Goal: Task Accomplishment & Management: Manage account settings

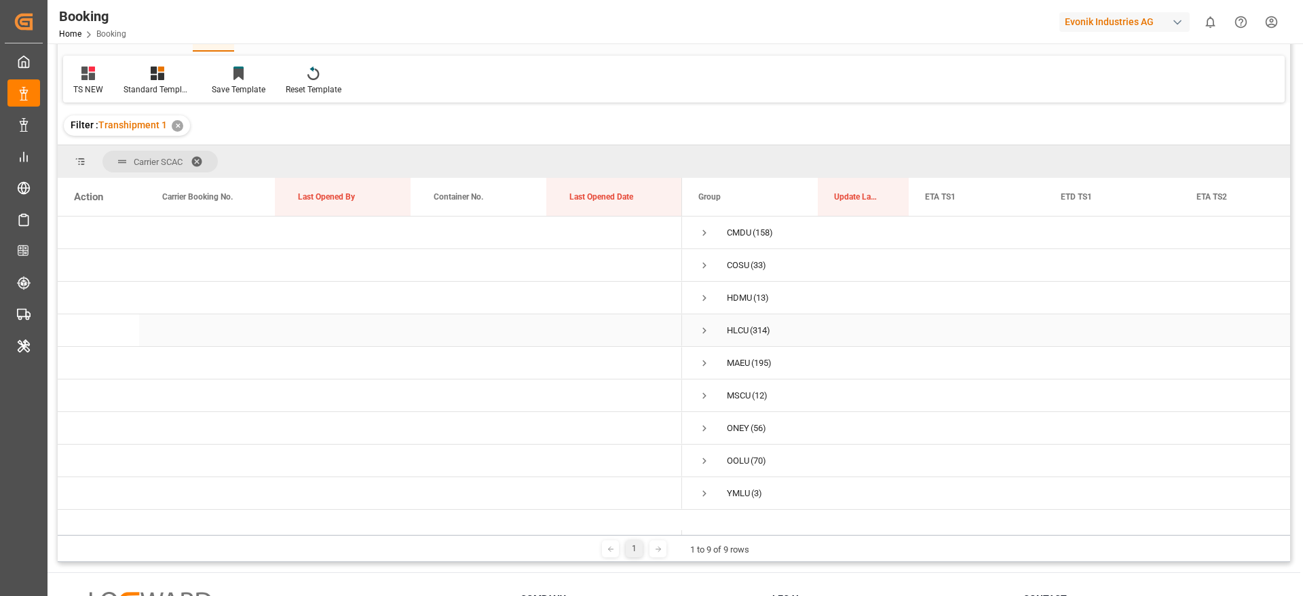
scroll to position [102, 0]
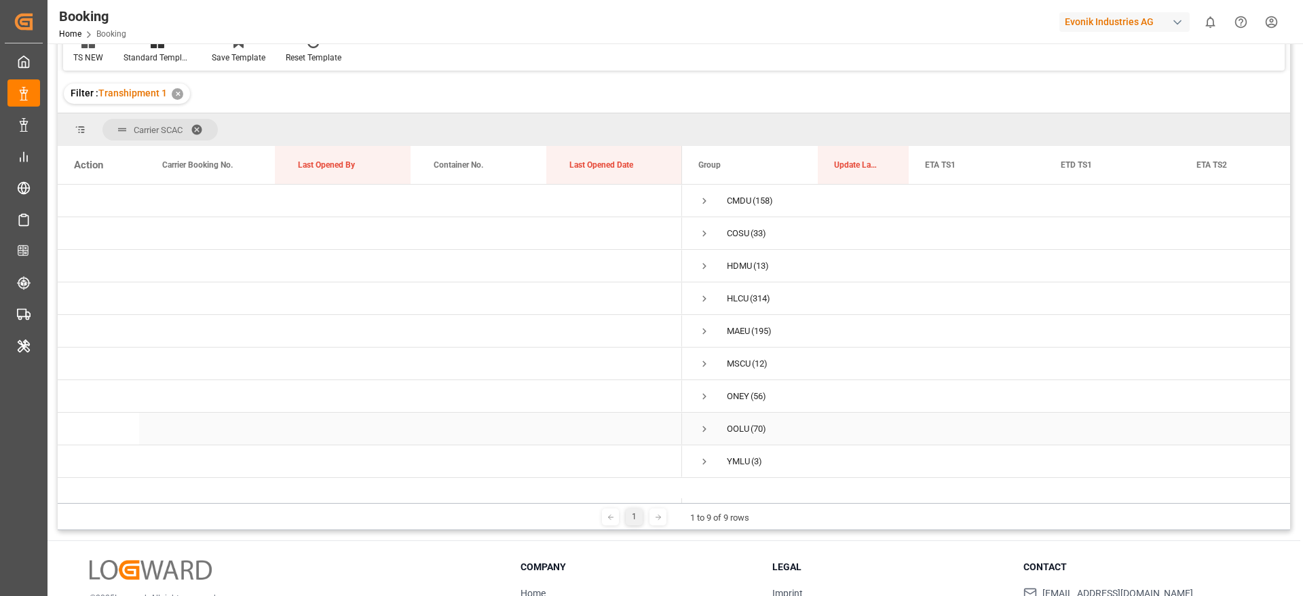
click at [703, 430] on span "Press SPACE to select this row." at bounding box center [705, 429] width 12 height 12
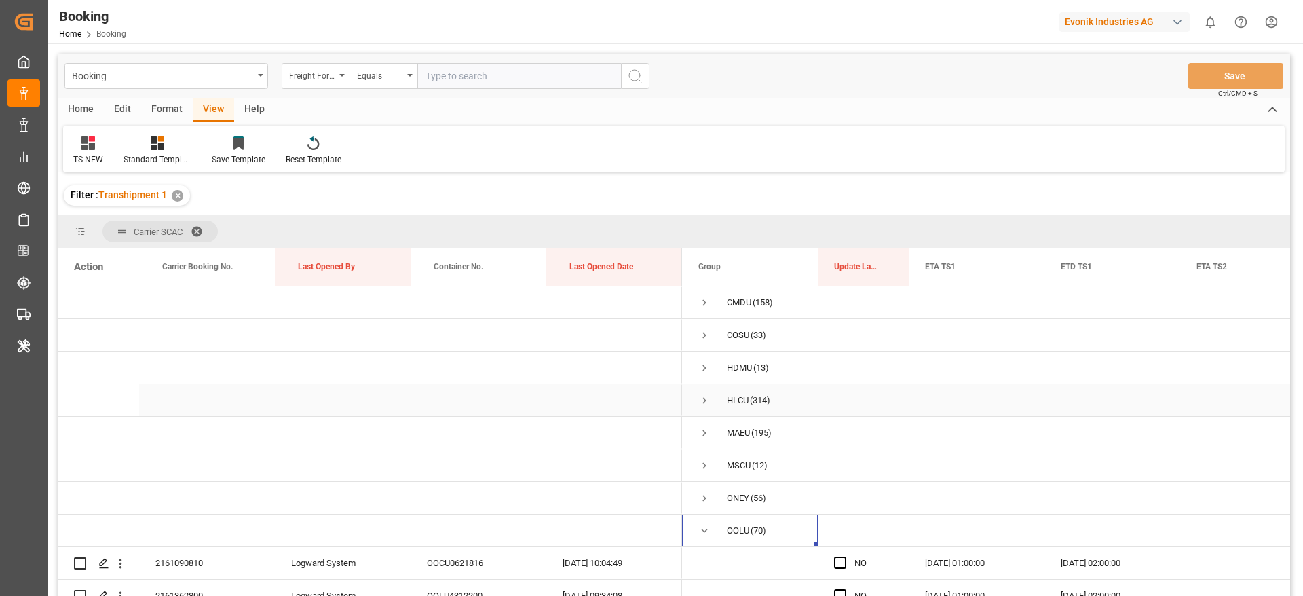
scroll to position [201, 0]
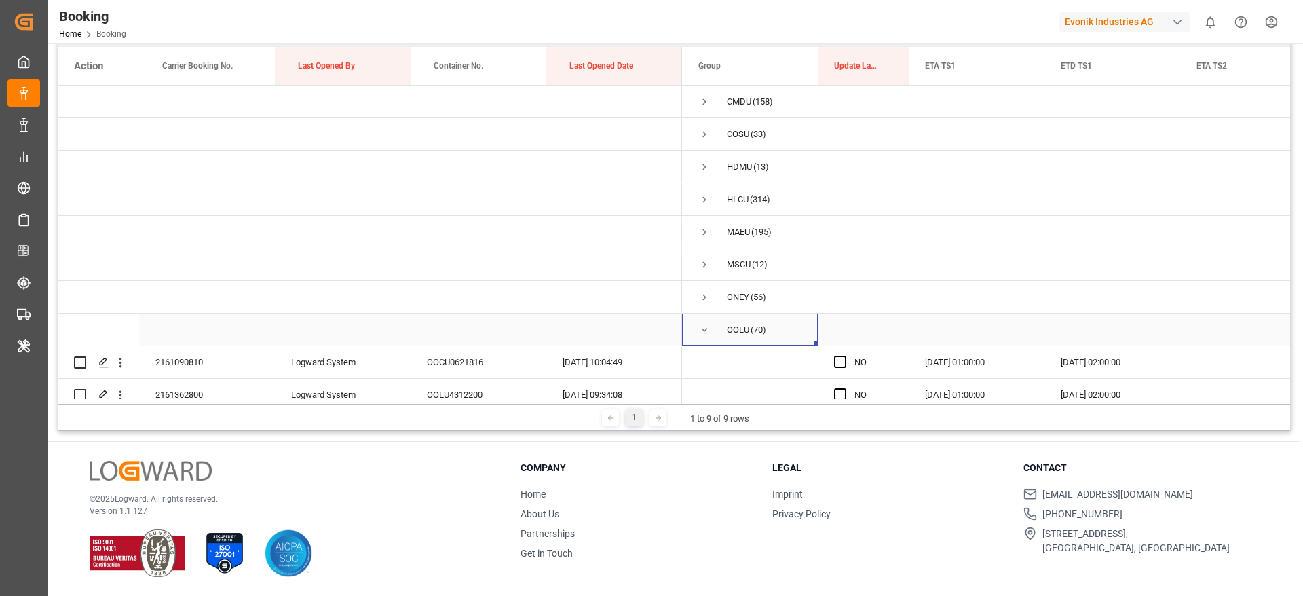
click at [707, 329] on span "Press SPACE to select this row." at bounding box center [705, 330] width 12 height 12
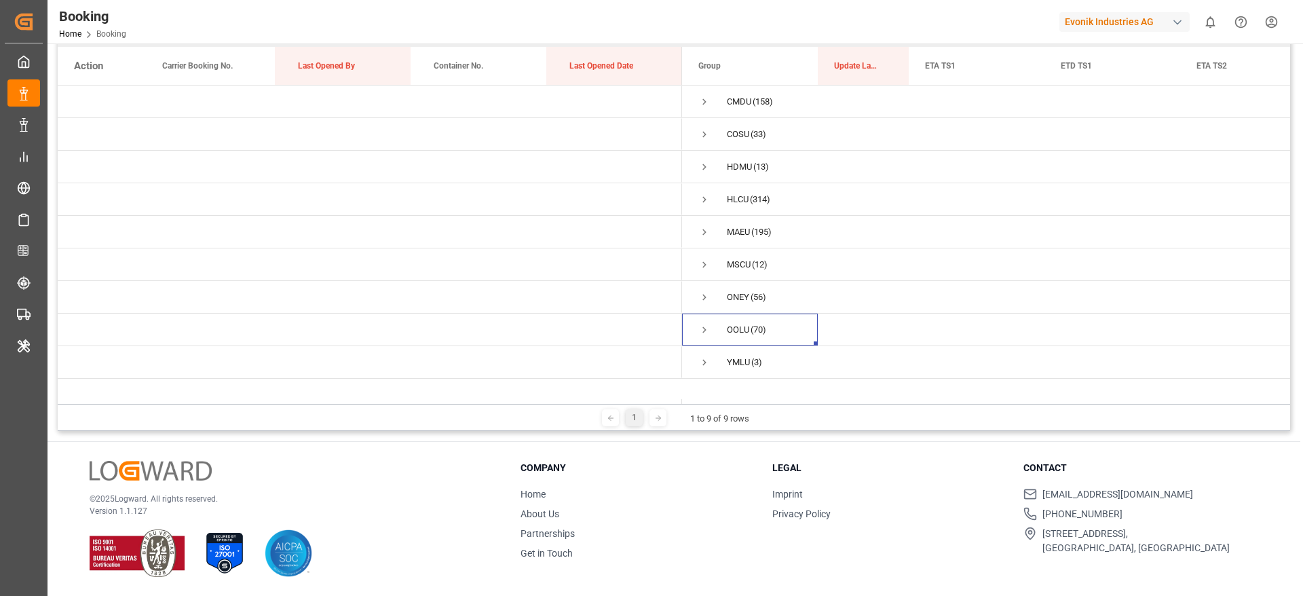
click at [1111, 22] on div "Evonik Industries AG" at bounding box center [1125, 22] width 130 height 20
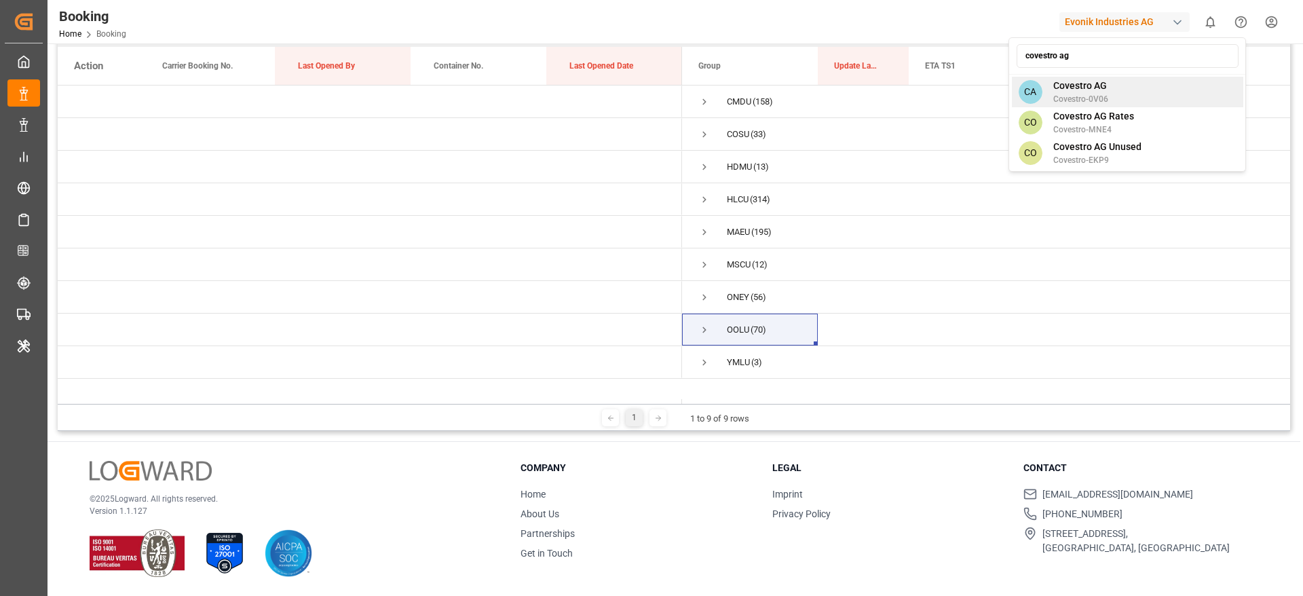
type input "covestro ag"
click at [1098, 90] on span "Covestro AG" at bounding box center [1081, 86] width 55 height 14
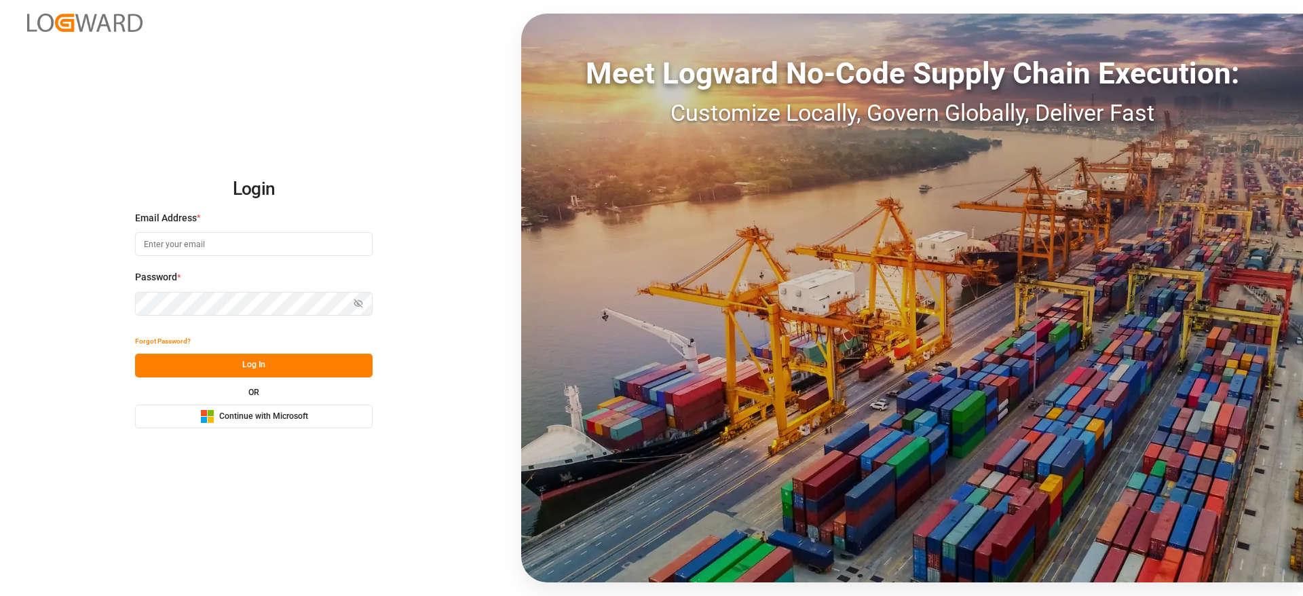
click at [267, 419] on span "Continue with Microsoft" at bounding box center [263, 417] width 89 height 12
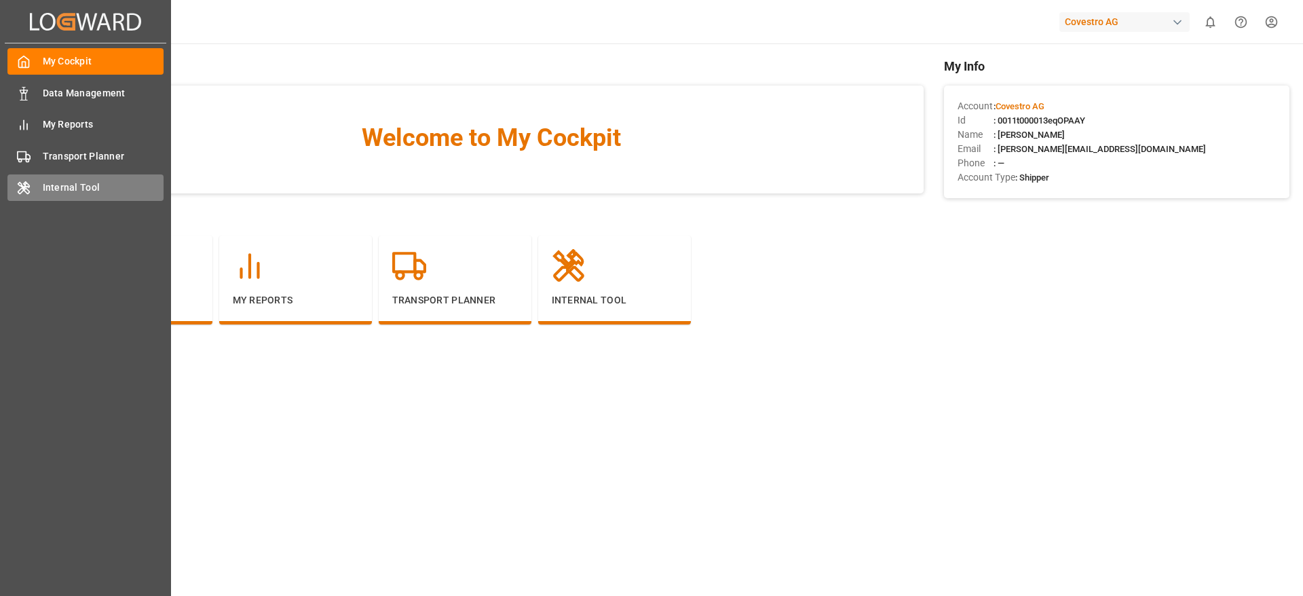
click at [17, 181] on icon at bounding box center [24, 188] width 14 height 14
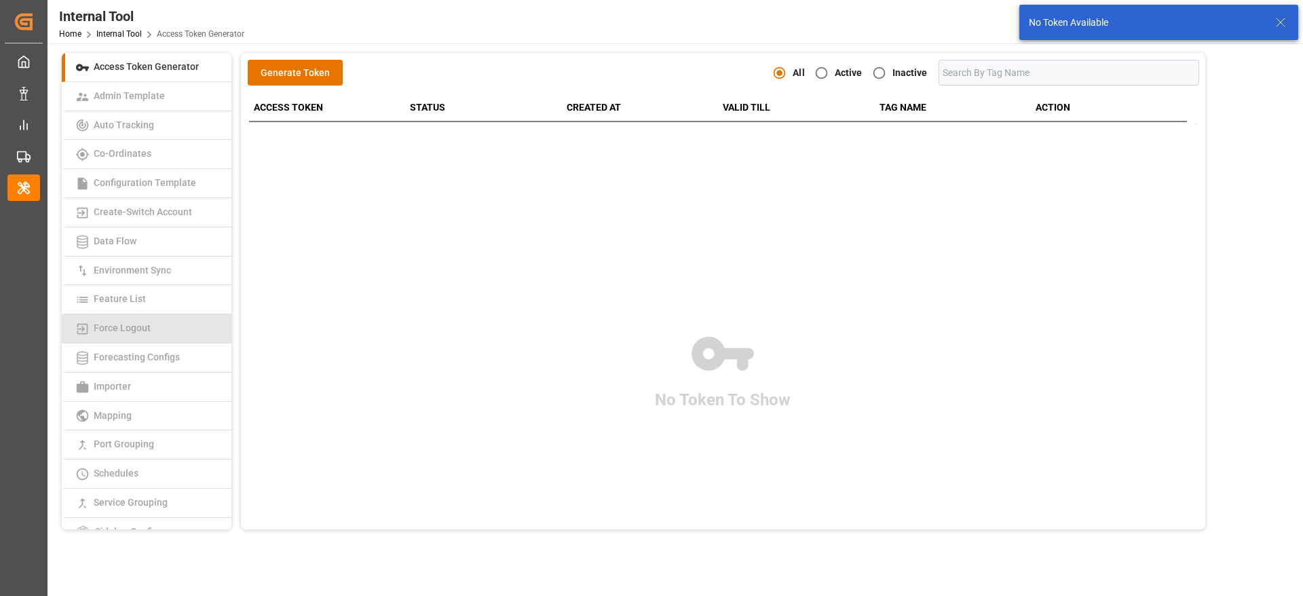
scroll to position [102, 0]
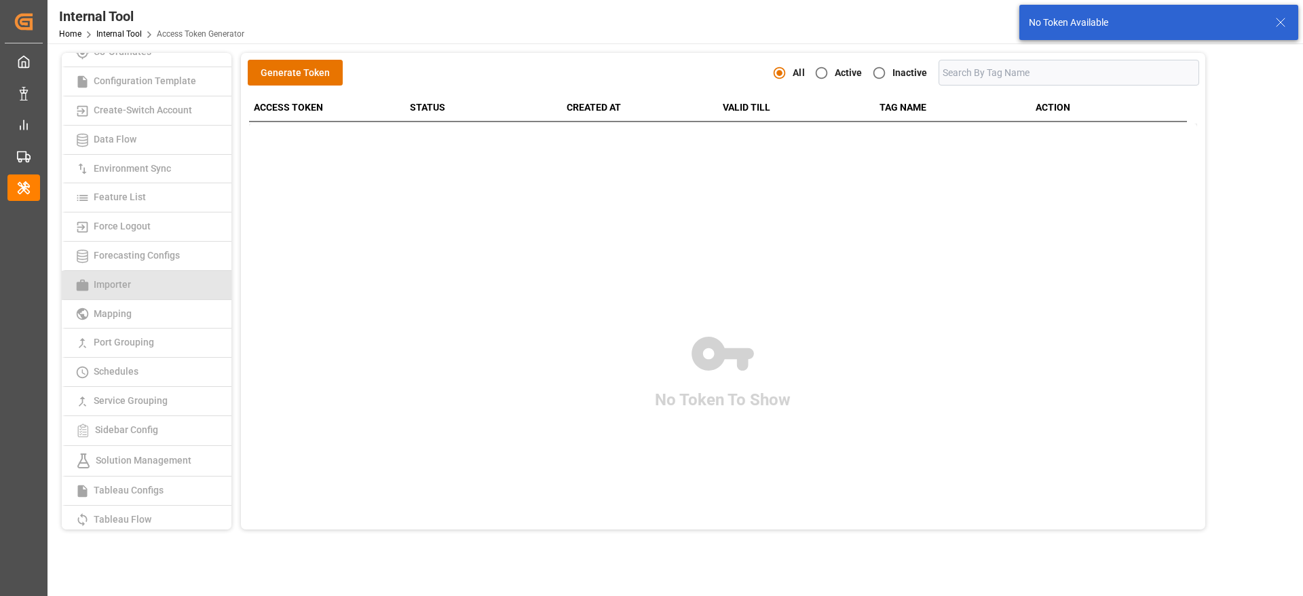
click at [120, 284] on span "Importer" at bounding box center [112, 284] width 45 height 11
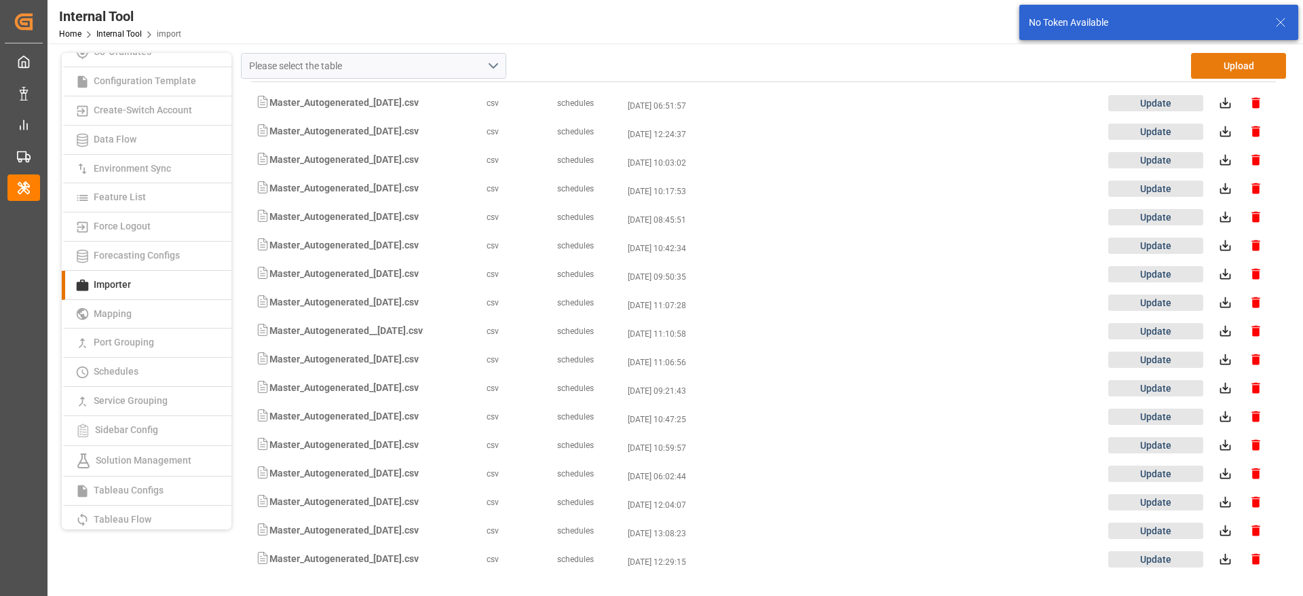
click at [1229, 63] on button "Upload" at bounding box center [1238, 66] width 95 height 26
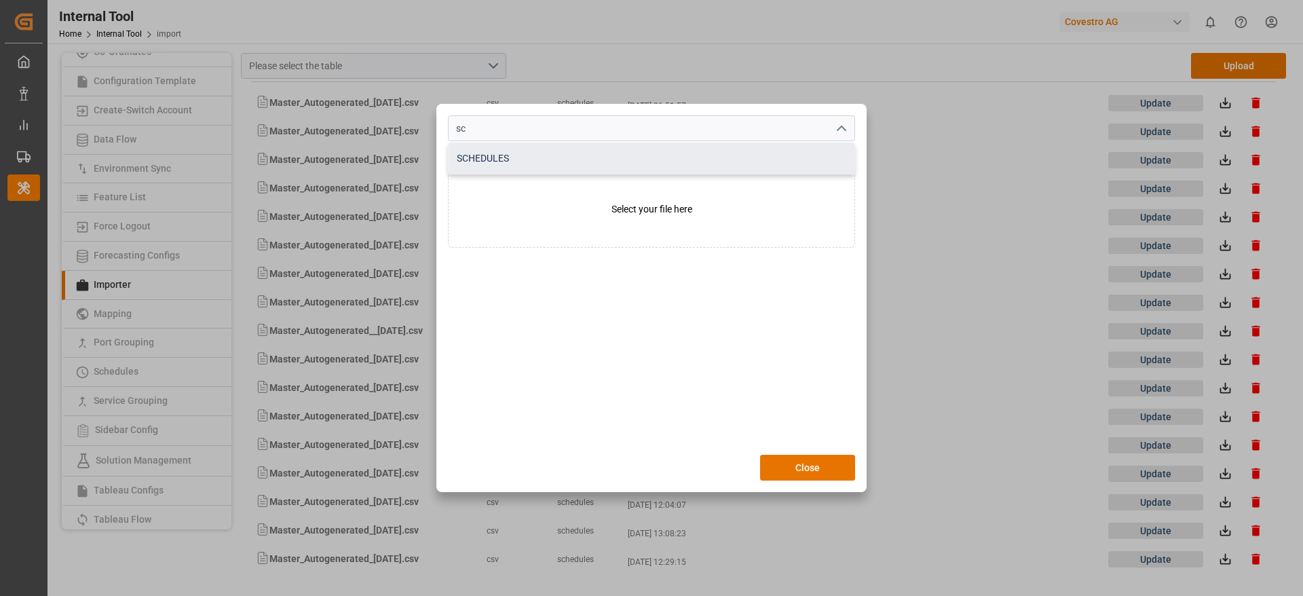
click at [555, 166] on div "SCHEDULES" at bounding box center [652, 158] width 406 height 31
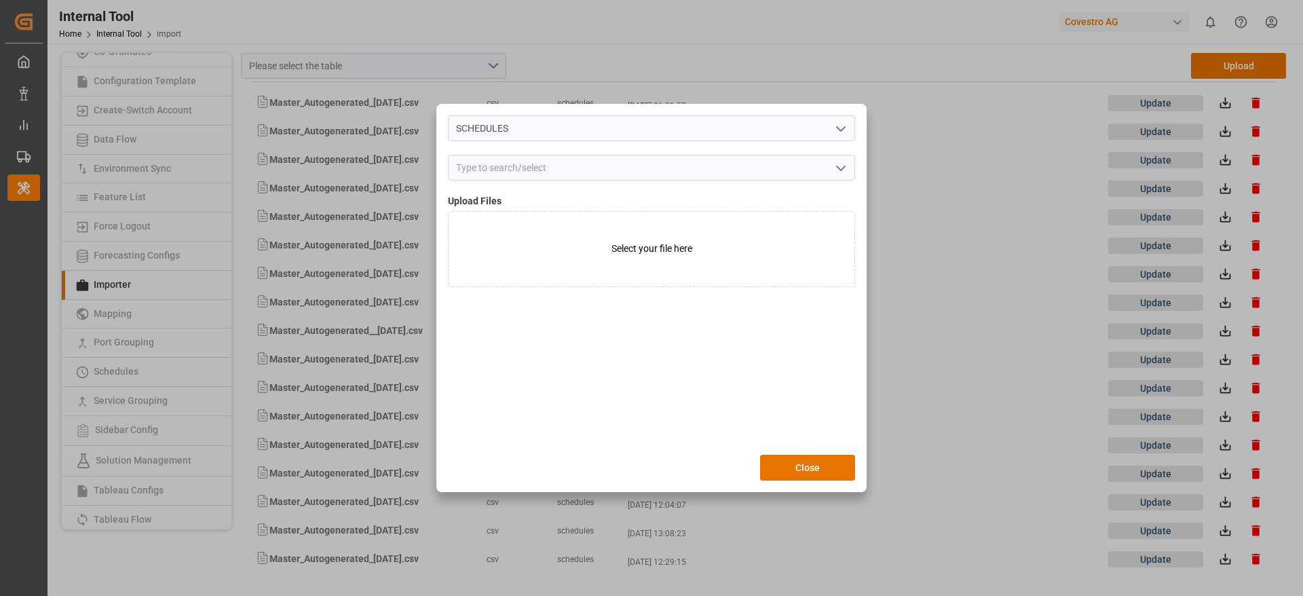
type input "SCHEDULES"
click at [548, 177] on input at bounding box center [651, 168] width 407 height 26
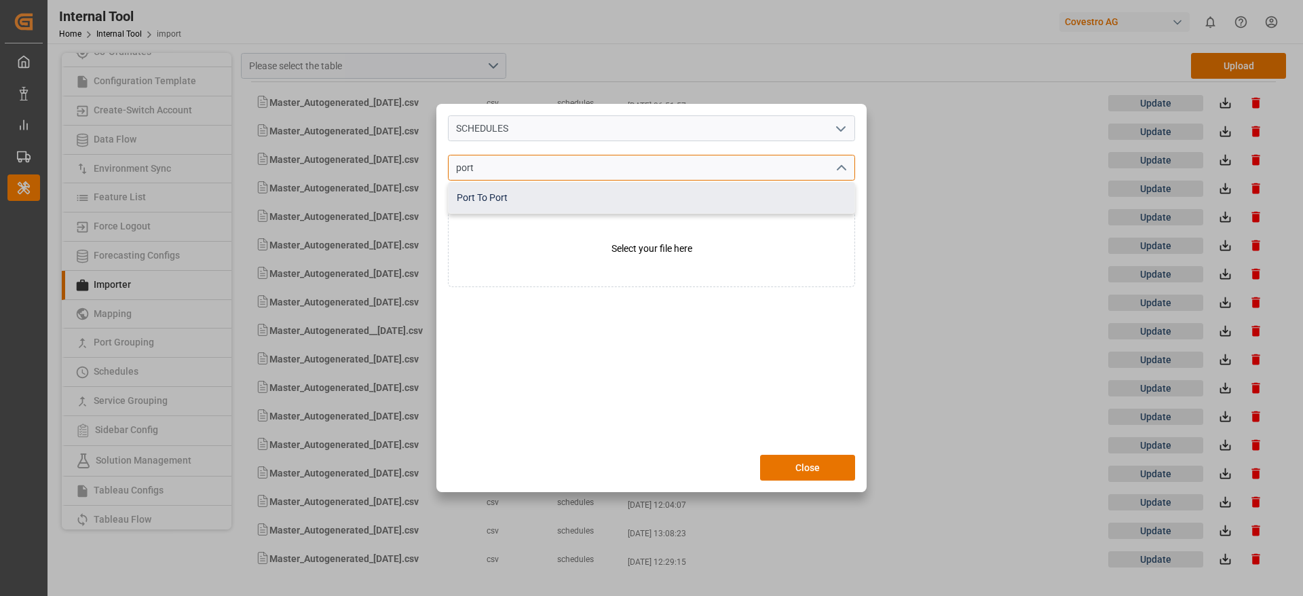
click at [596, 191] on div "Port To Port" at bounding box center [652, 198] width 406 height 31
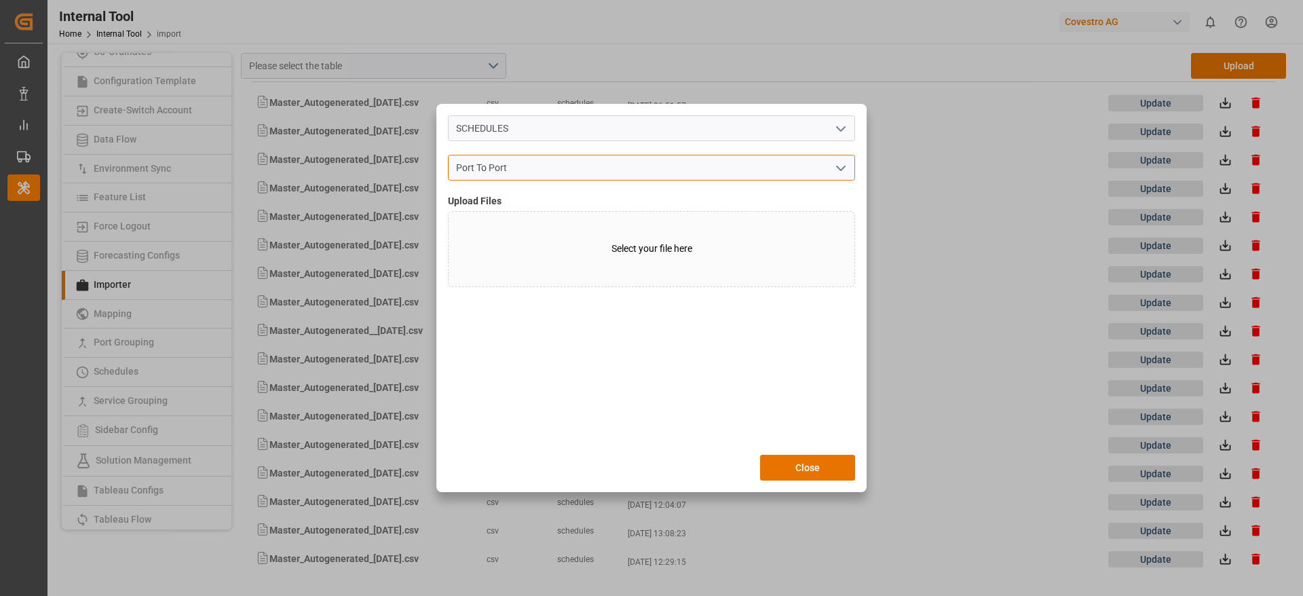
type input "Port To Port"
click at [580, 273] on label "Select your file here​" at bounding box center [651, 249] width 407 height 76
click at [449, 212] on input "Select your file here​" at bounding box center [448, 211] width 1 height 1
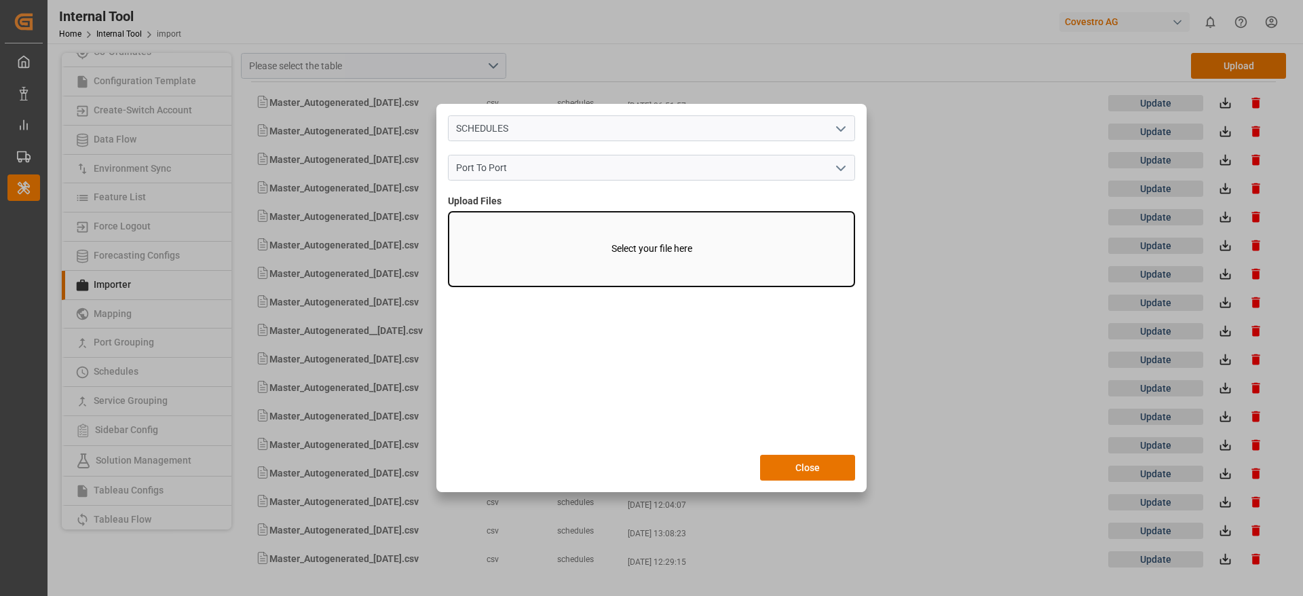
type input "C:\fakepath\Master_Autogenerated_03-09-2025.csv"
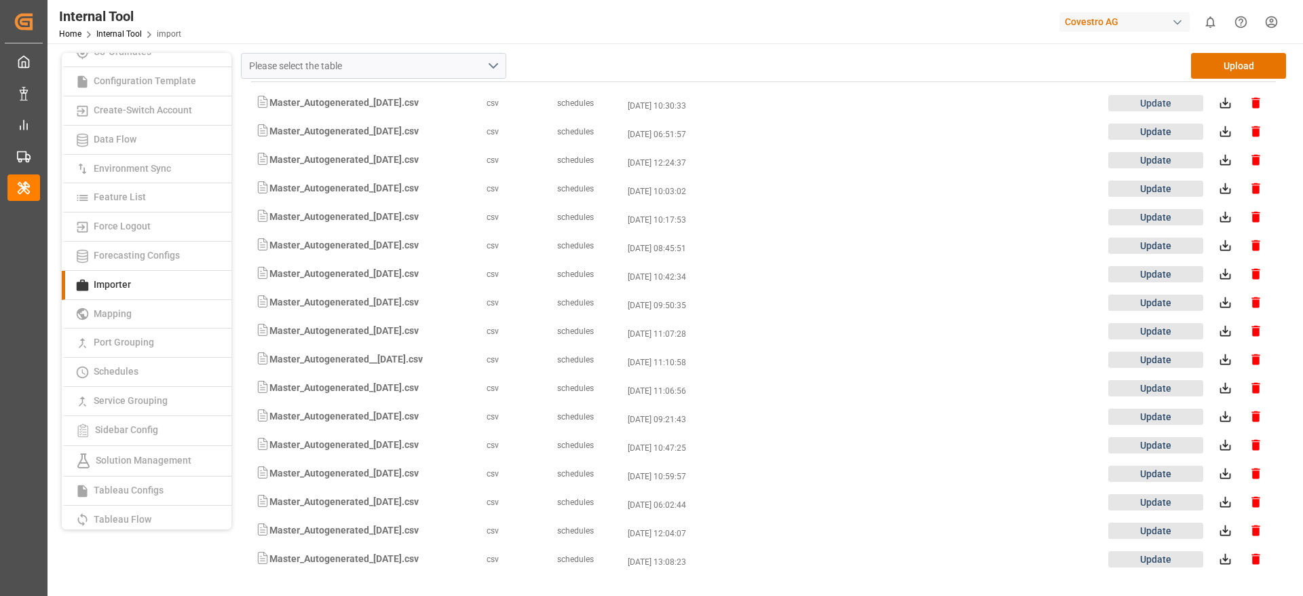
click at [1161, 105] on button "Update" at bounding box center [1156, 103] width 95 height 16
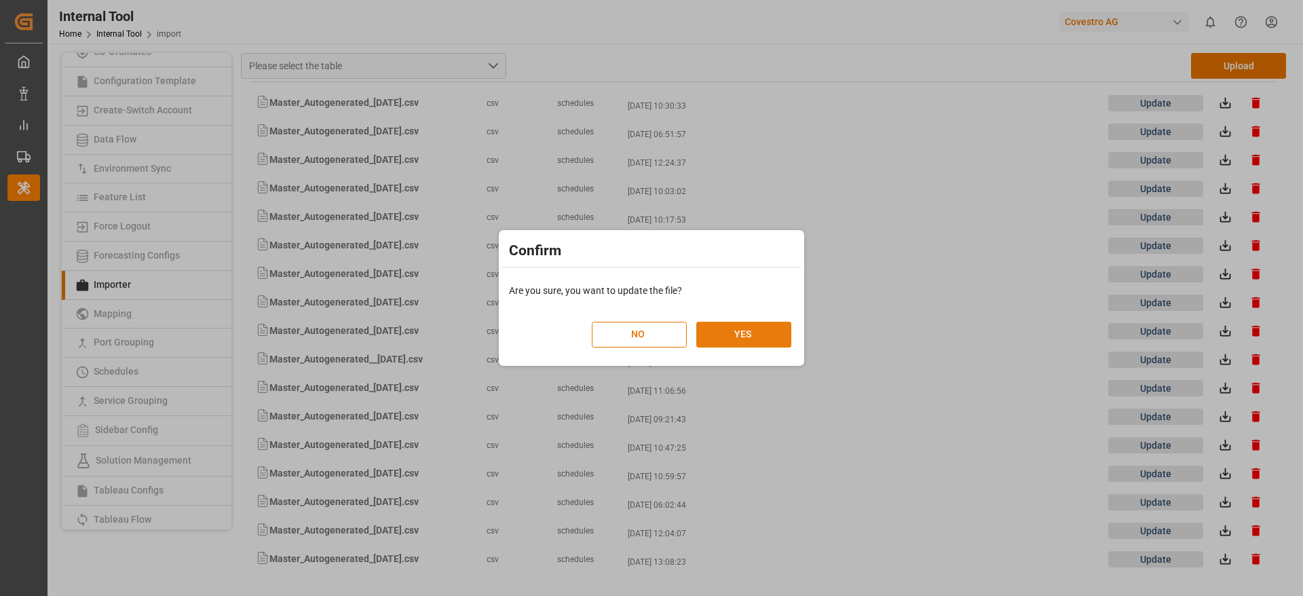
click at [764, 329] on button "YES" at bounding box center [743, 335] width 95 height 26
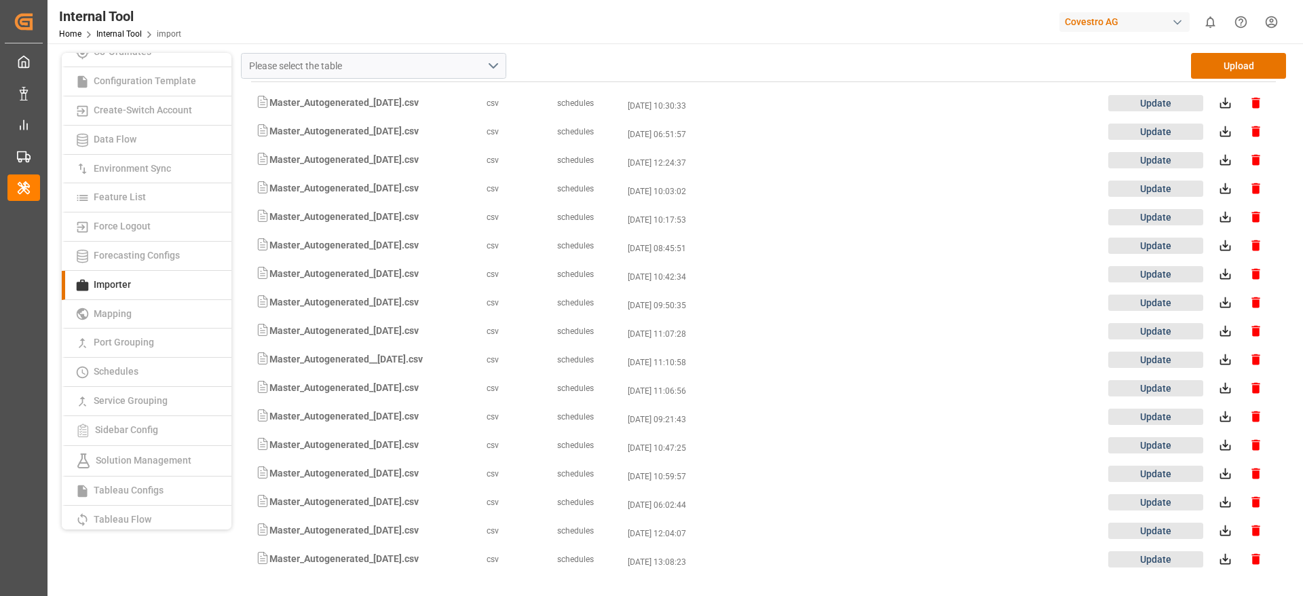
click at [1267, 14] on html "Created by potrace 1.15, written by Peter Selinger 2001-2017 Created by potrace…" at bounding box center [651, 298] width 1303 height 596
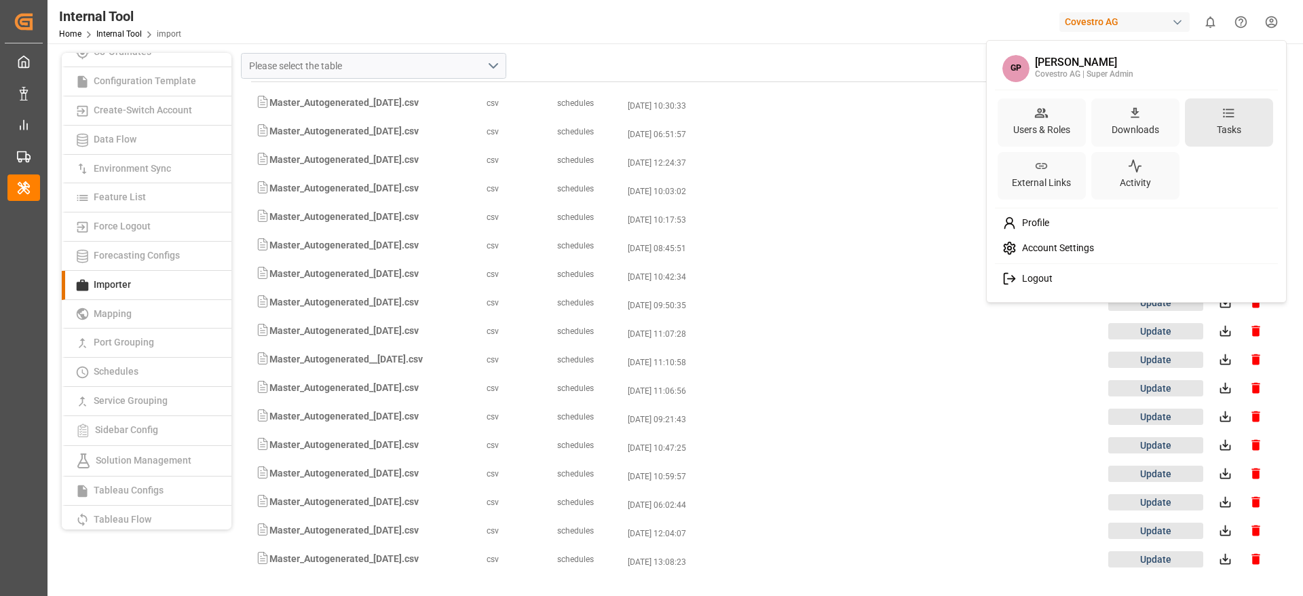
click at [1213, 122] on div "Tasks" at bounding box center [1229, 122] width 88 height 48
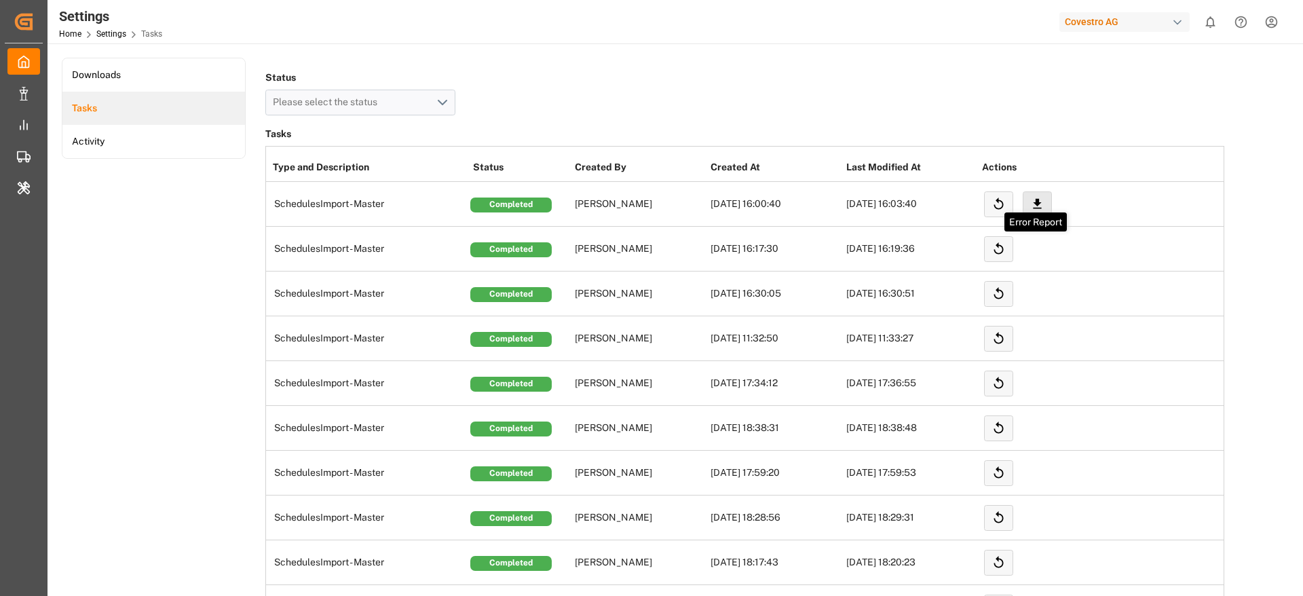
click at [1043, 200] on icon at bounding box center [1037, 204] width 14 height 14
click at [692, 410] on td "[PERSON_NAME]" at bounding box center [640, 428] width 136 height 45
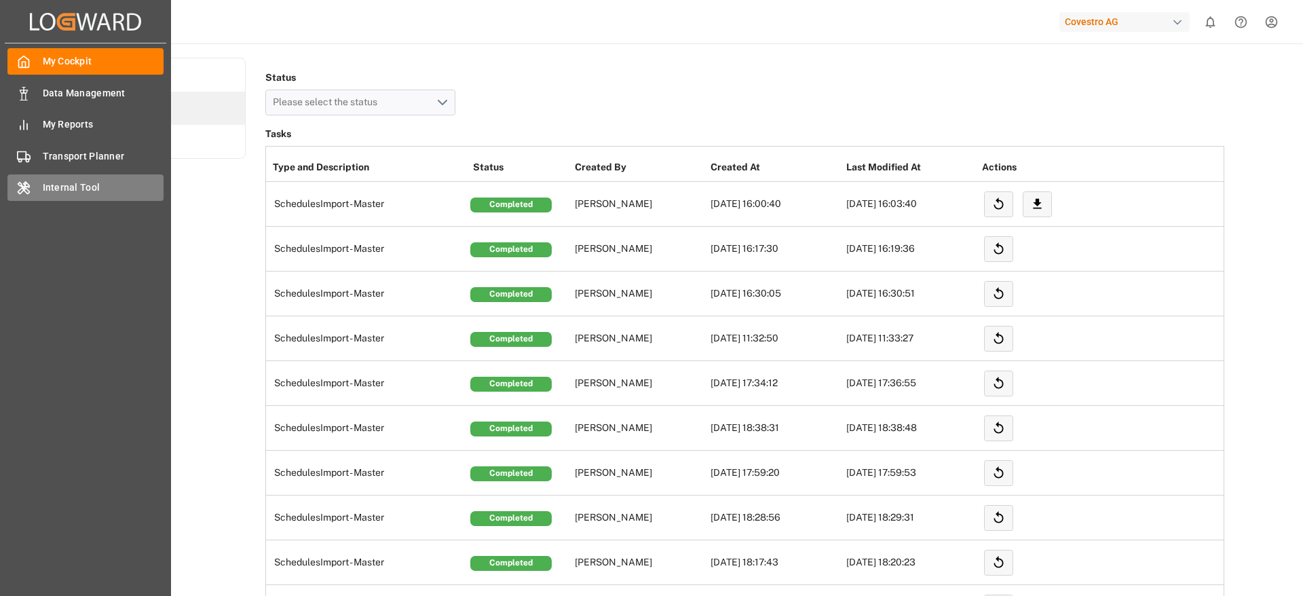
click at [80, 183] on span "Internal Tool" at bounding box center [104, 188] width 122 height 14
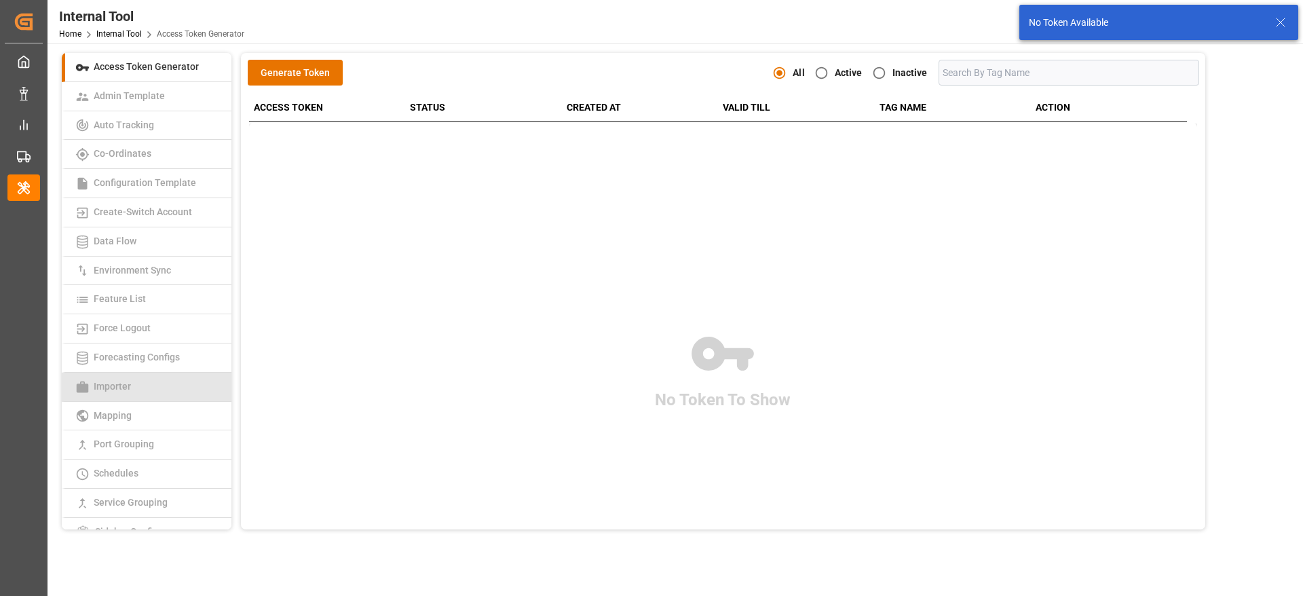
click at [168, 383] on link "Importer" at bounding box center [147, 387] width 170 height 29
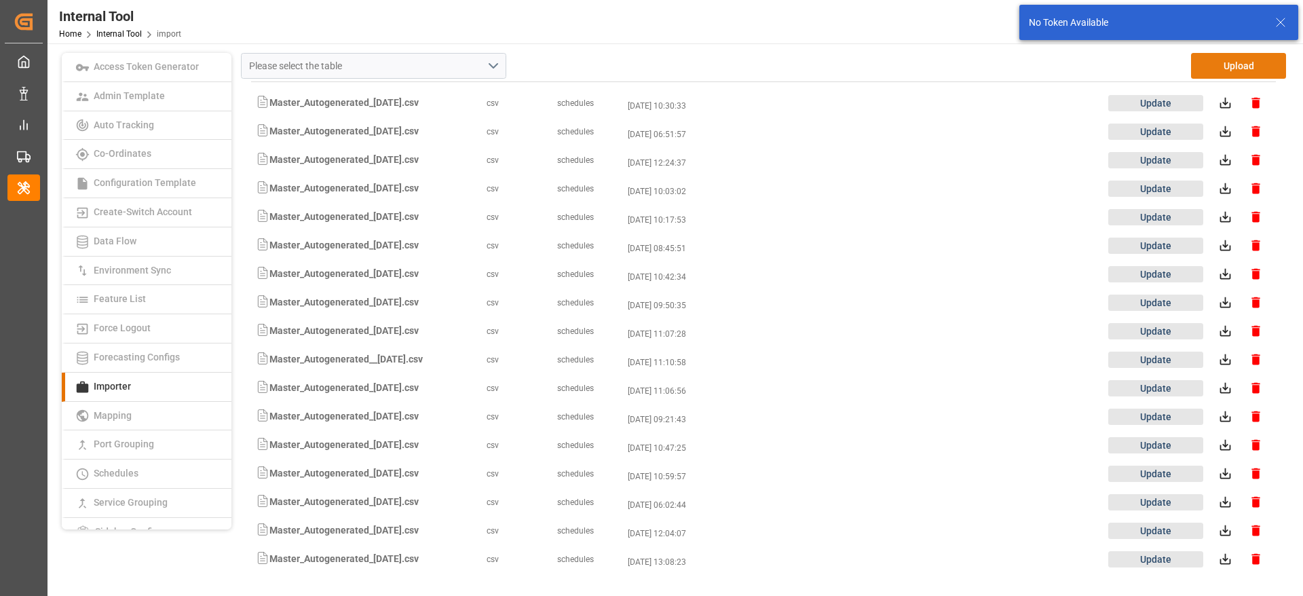
click at [1259, 69] on button "Upload" at bounding box center [1238, 66] width 95 height 26
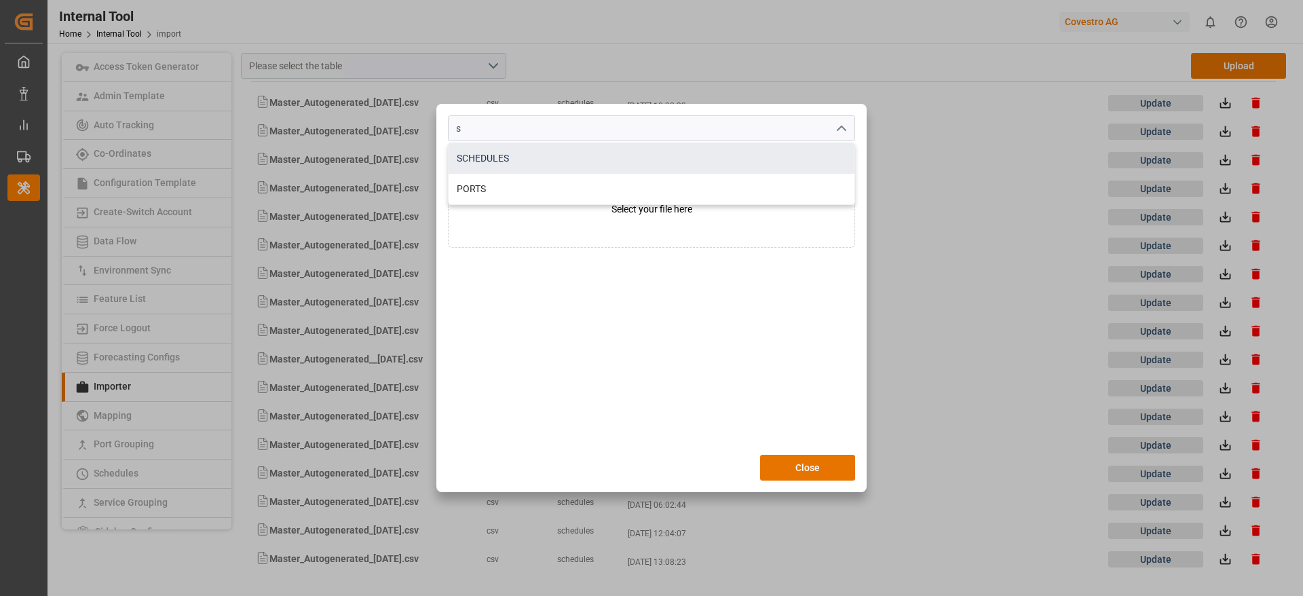
click at [559, 165] on div "SCHEDULES" at bounding box center [652, 158] width 406 height 31
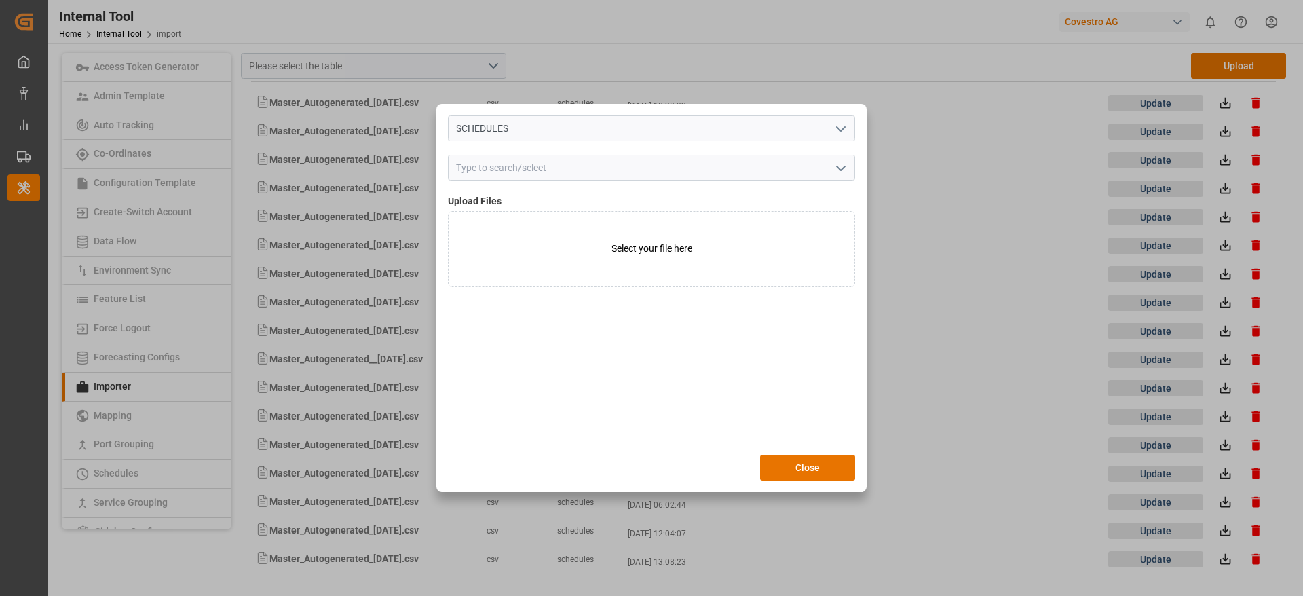
type input "SCHEDULES"
click at [551, 172] on input at bounding box center [651, 168] width 407 height 26
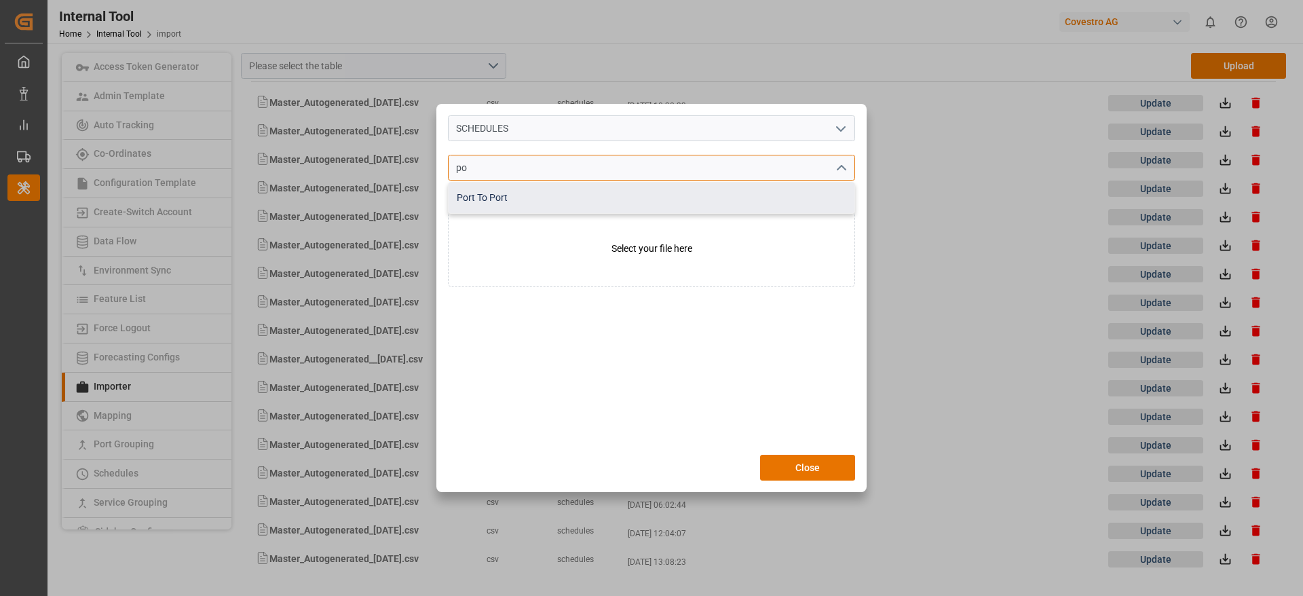
click at [566, 201] on div "Port To Port" at bounding box center [652, 198] width 406 height 31
type input "Port To Port"
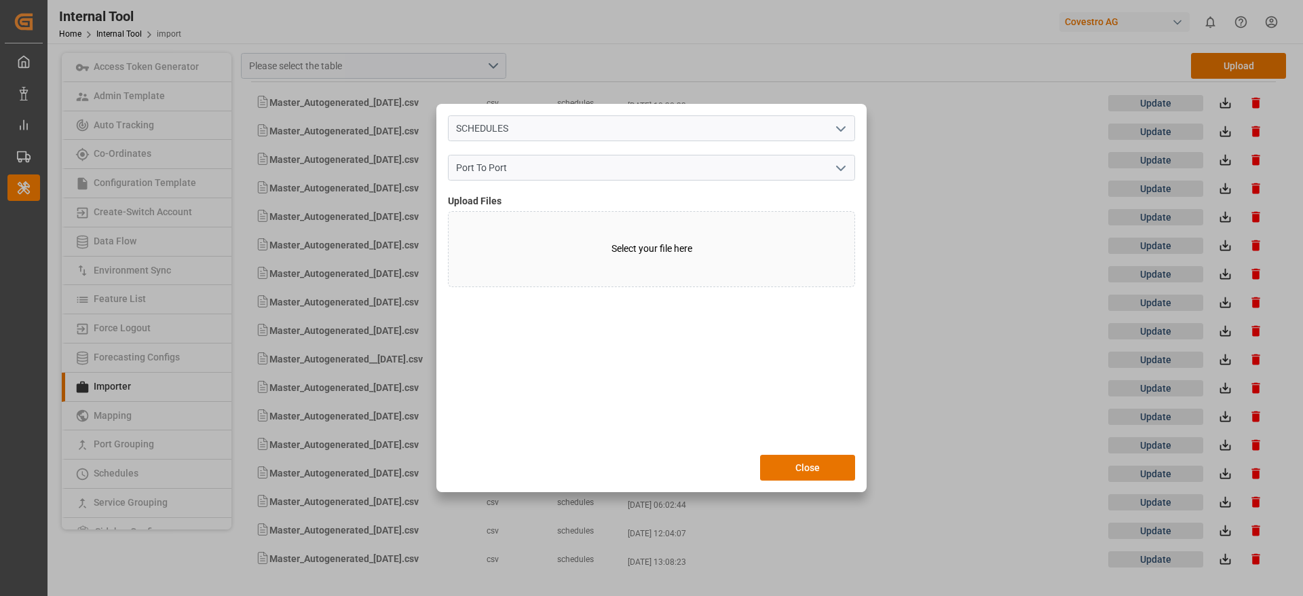
click at [572, 255] on label "Select your file here​" at bounding box center [651, 249] width 407 height 76
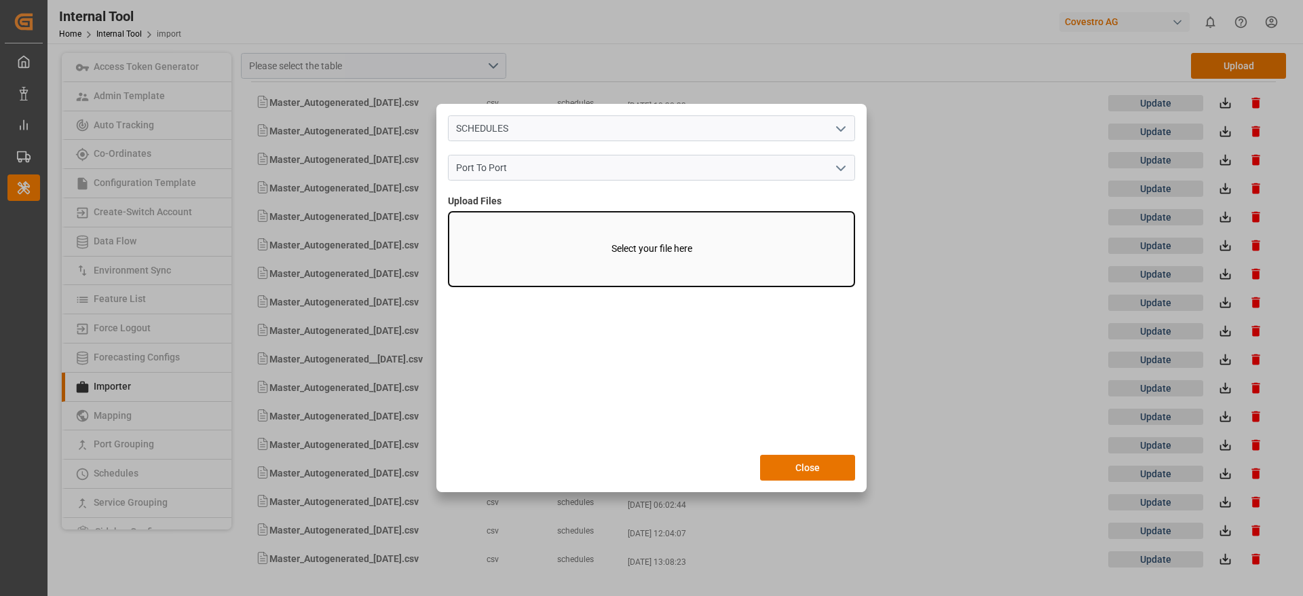
click at [449, 212] on input "Select your file here​" at bounding box center [448, 211] width 1 height 1
type input "C:\fakepath\Master_Autogenerated__03-09-2025.csv"
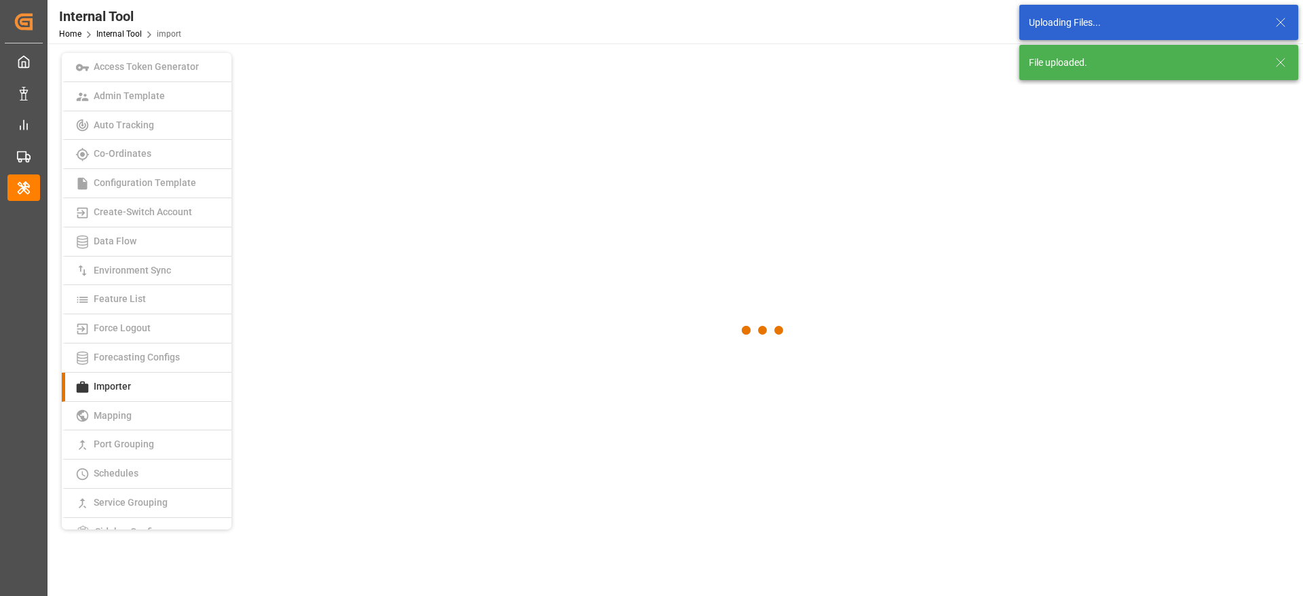
click at [1284, 22] on icon at bounding box center [1281, 22] width 16 height 16
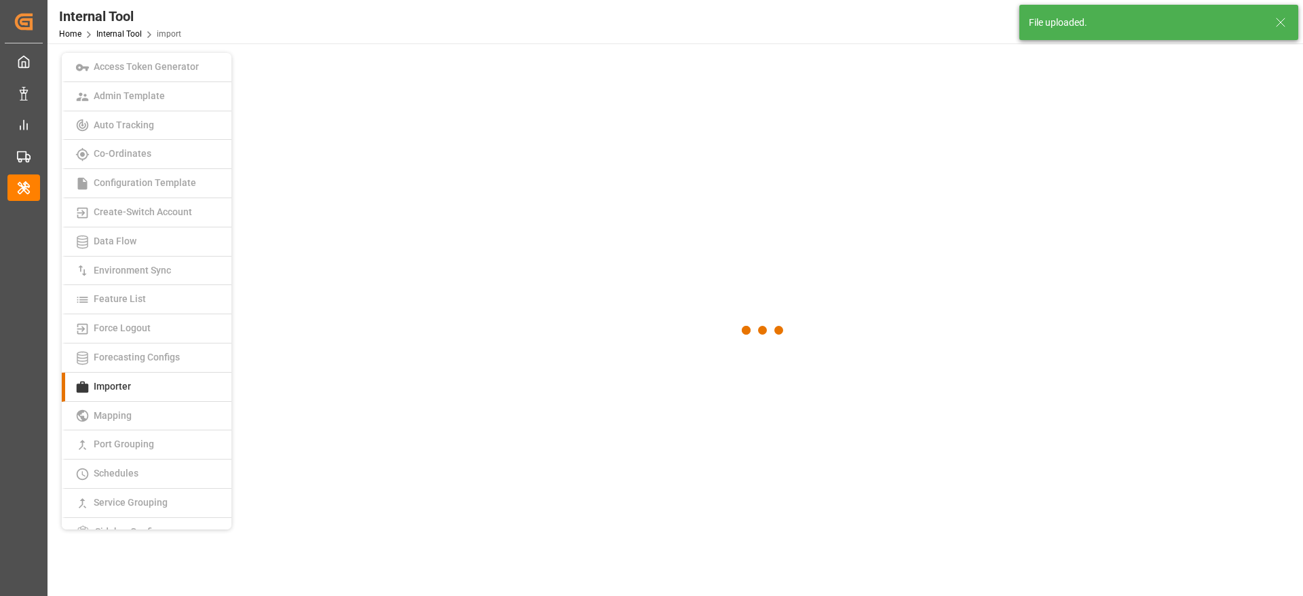
click at [1282, 24] on icon at bounding box center [1281, 22] width 16 height 16
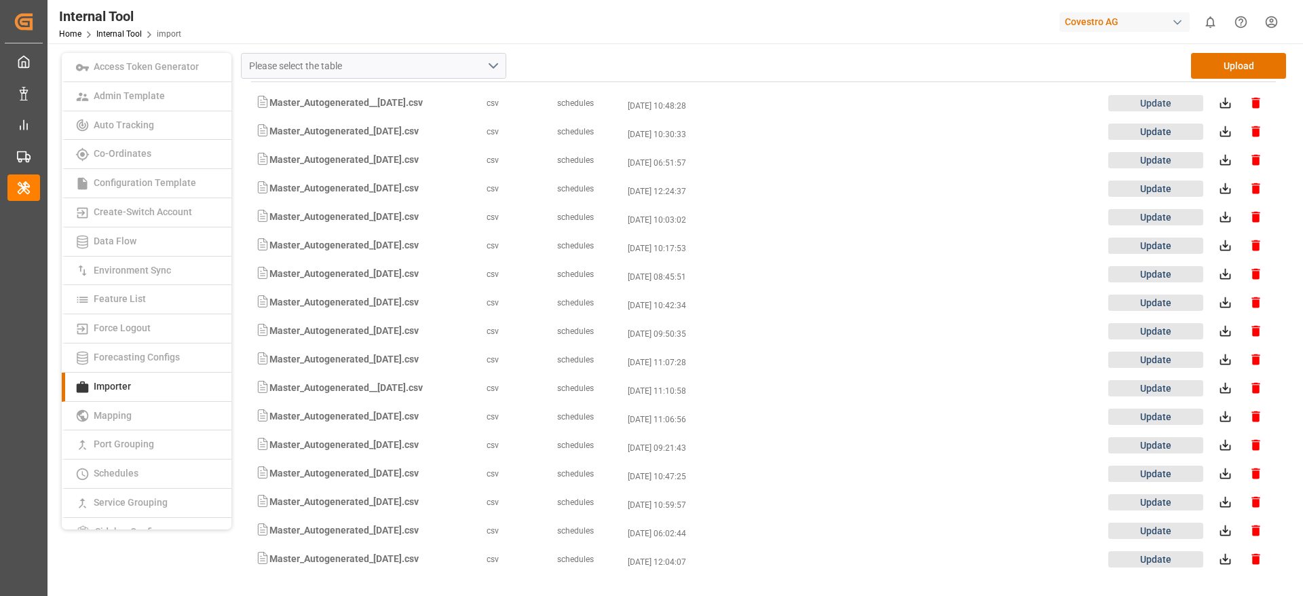
click at [1185, 102] on button "Update" at bounding box center [1156, 103] width 95 height 16
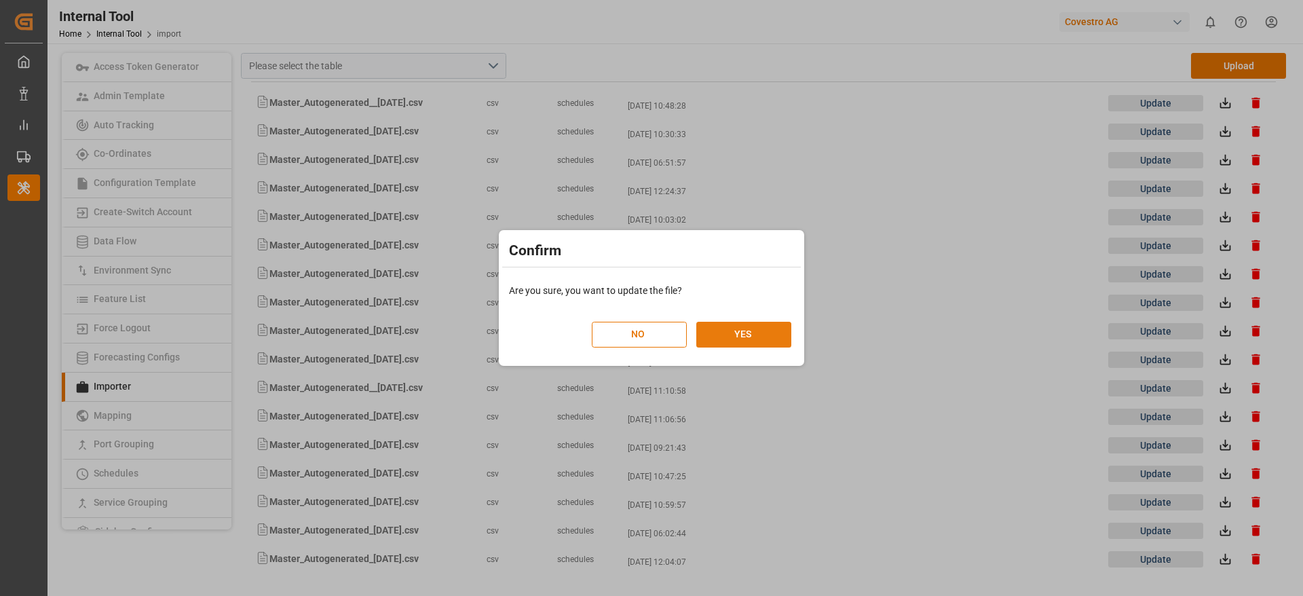
click at [730, 333] on button "YES" at bounding box center [743, 335] width 95 height 26
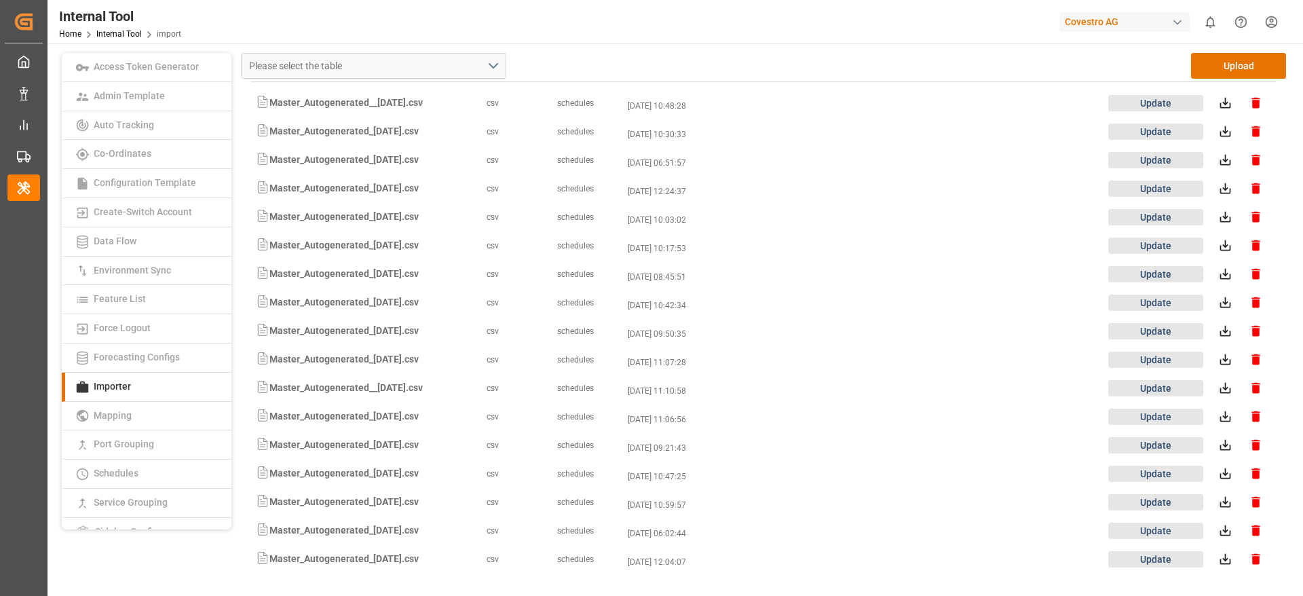
click at [1266, 24] on html "Created by potrace 1.15, written by Peter Selinger 2001-2017 Created by potrace…" at bounding box center [651, 298] width 1303 height 596
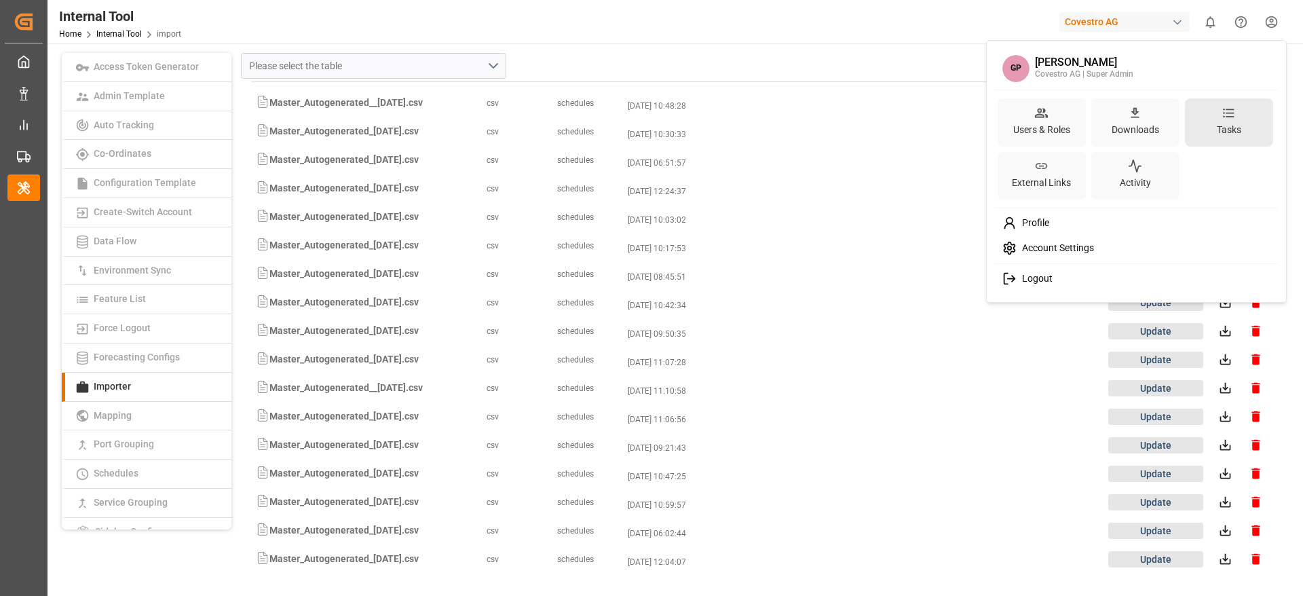
click at [1202, 129] on div "Tasks" at bounding box center [1229, 122] width 88 height 48
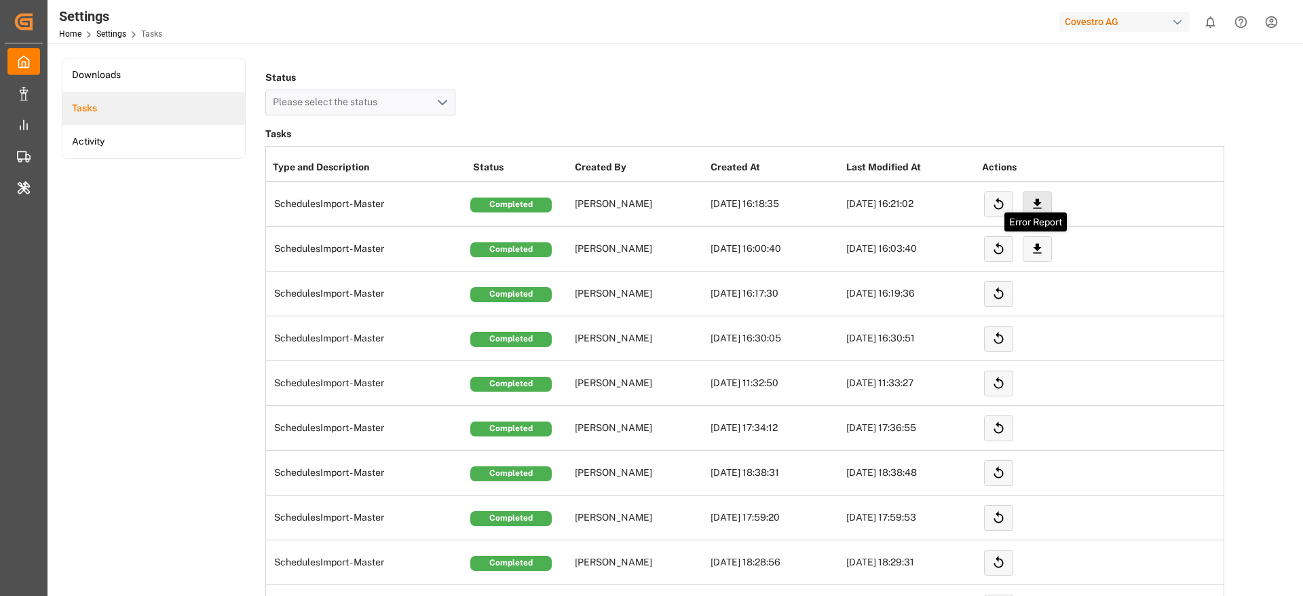
click at [1034, 197] on icon at bounding box center [1037, 204] width 14 height 14
click at [1125, 15] on div "Covestro AG" at bounding box center [1125, 22] width 130 height 20
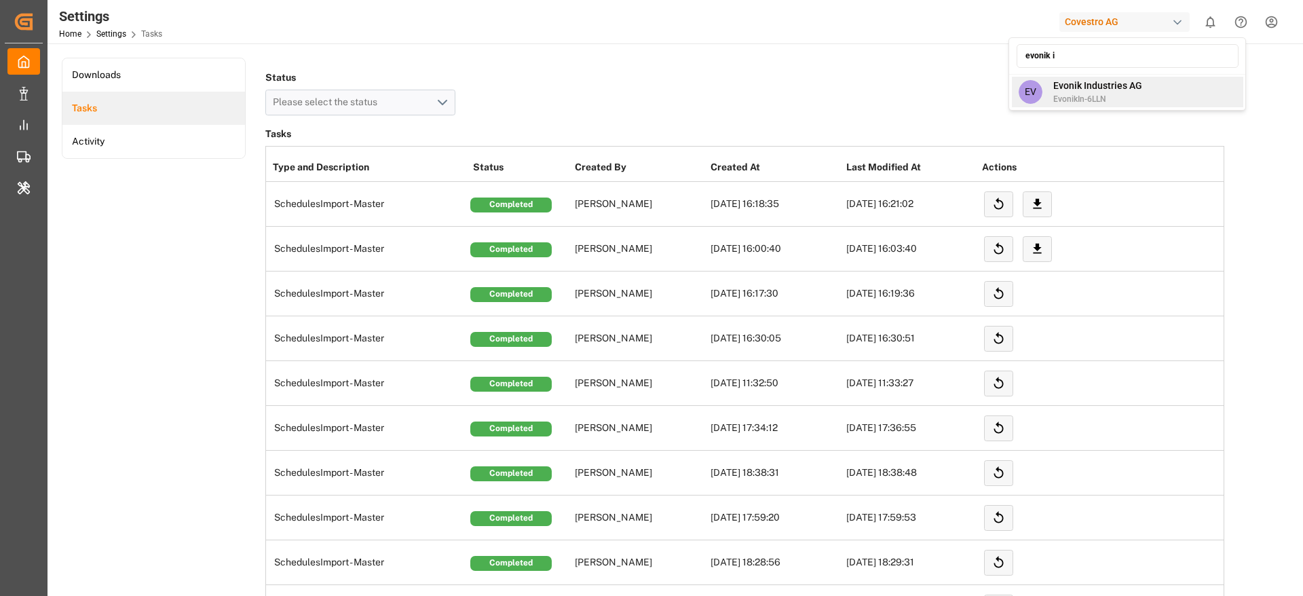
type input "evonik i"
click at [1140, 96] on span "EvonikIn-6LLN" at bounding box center [1098, 99] width 89 height 12
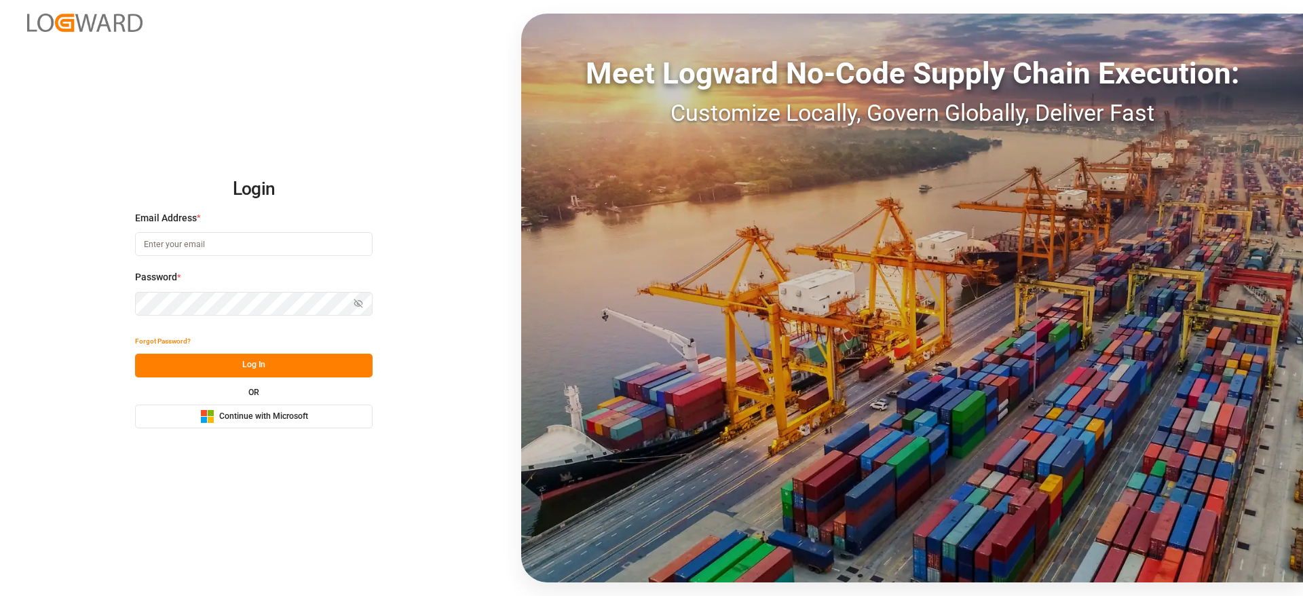
click at [282, 414] on span "Continue with Microsoft" at bounding box center [263, 417] width 89 height 12
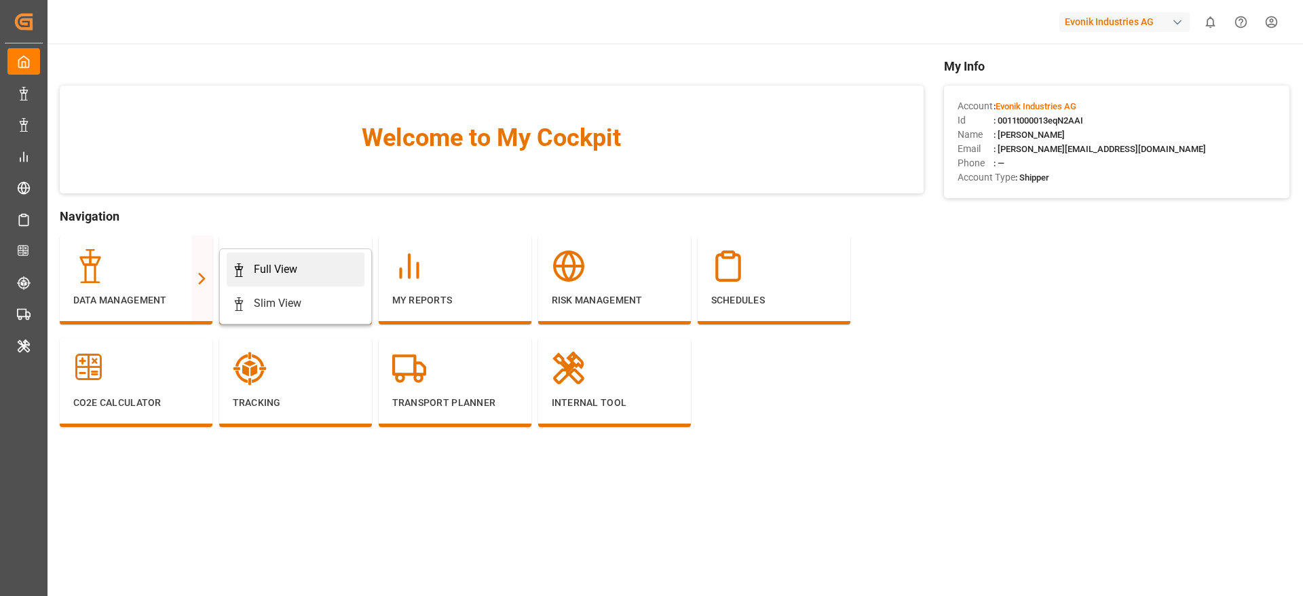
click at [297, 275] on div "Full View" at bounding box center [295, 269] width 127 height 16
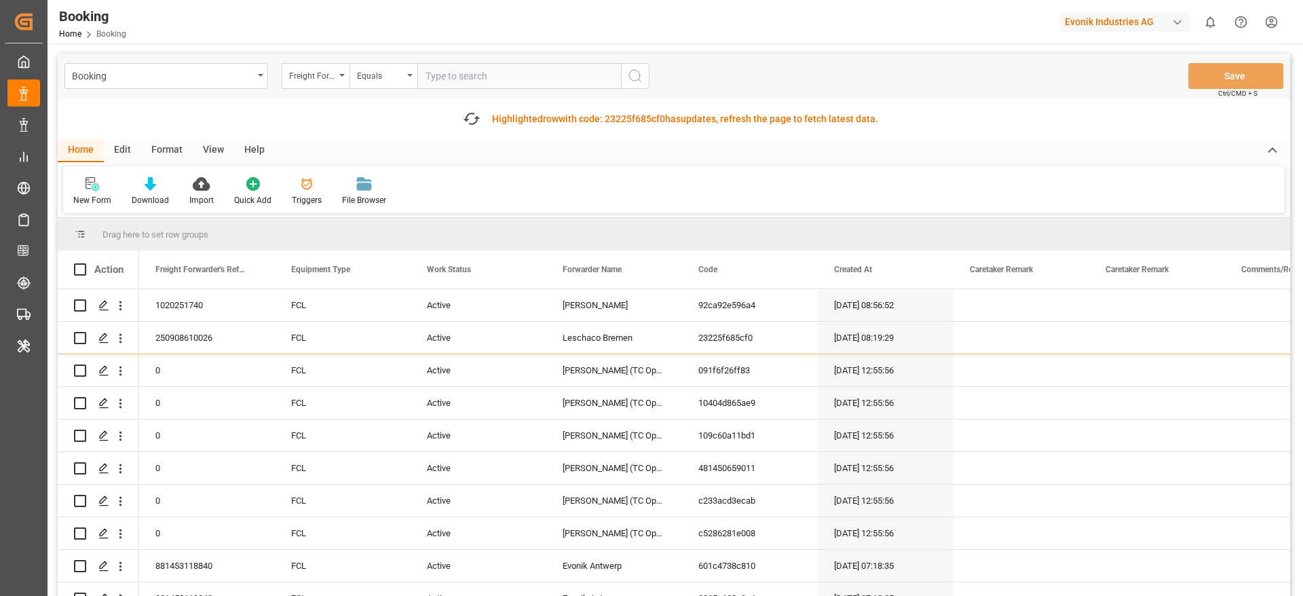
click at [181, 145] on div "Format" at bounding box center [167, 150] width 52 height 23
click at [76, 198] on div "Filter Rows" at bounding box center [93, 200] width 40 height 12
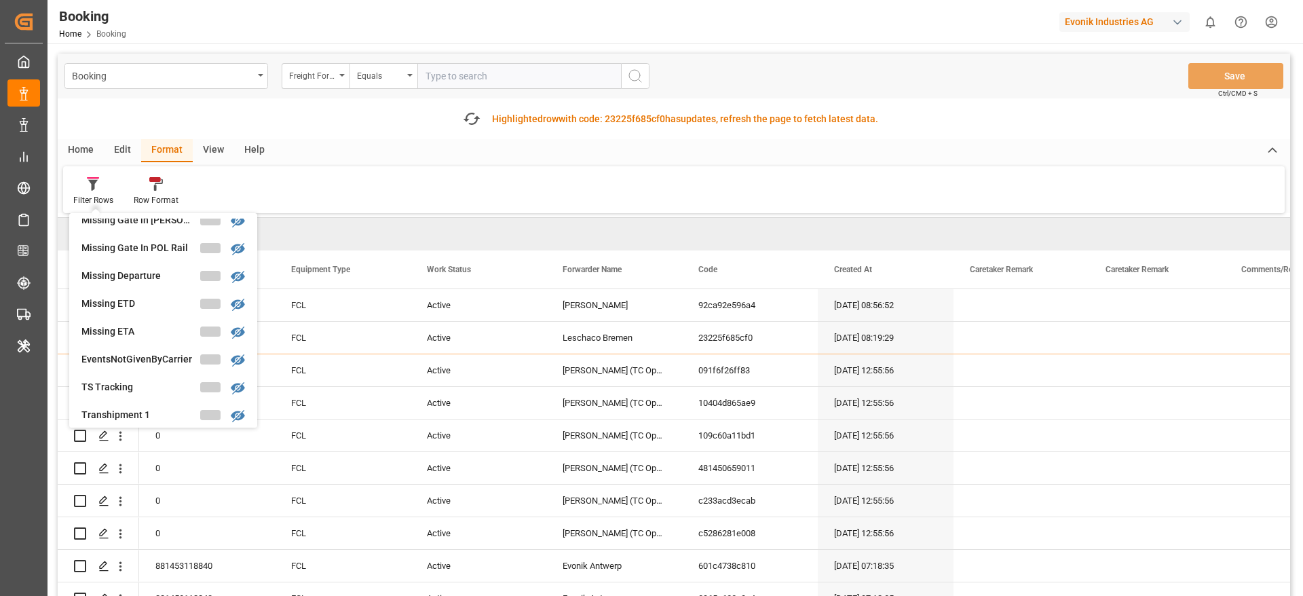
scroll to position [305, 0]
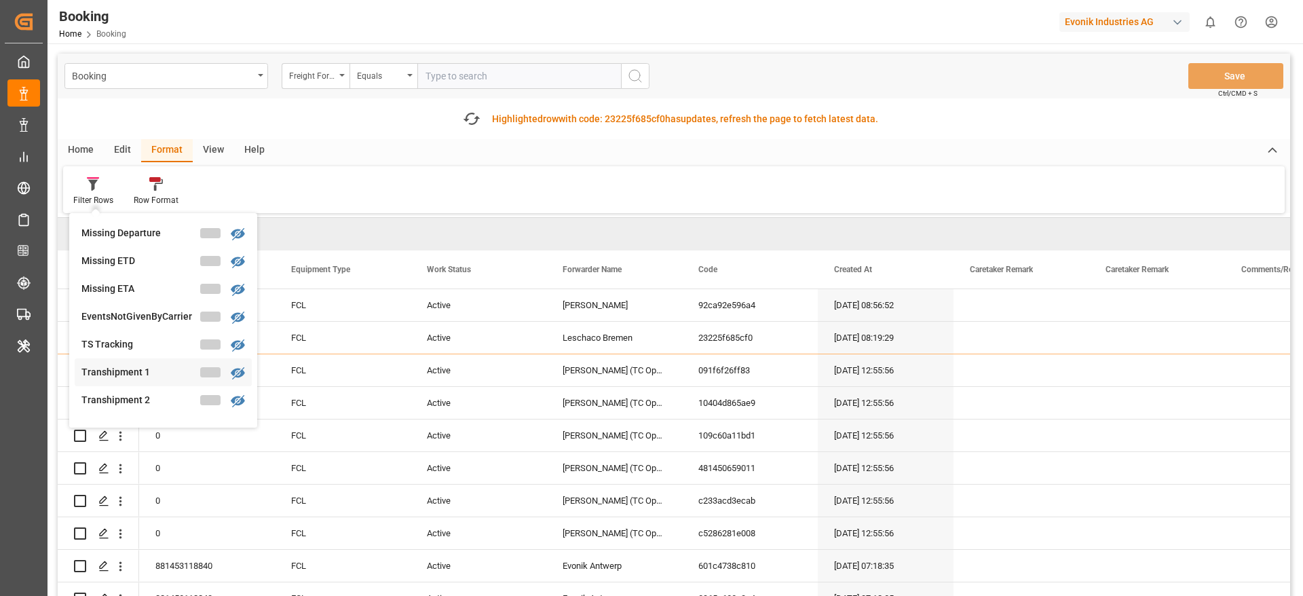
click at [158, 367] on div "Transhipment 1" at bounding box center [140, 372] width 119 height 14
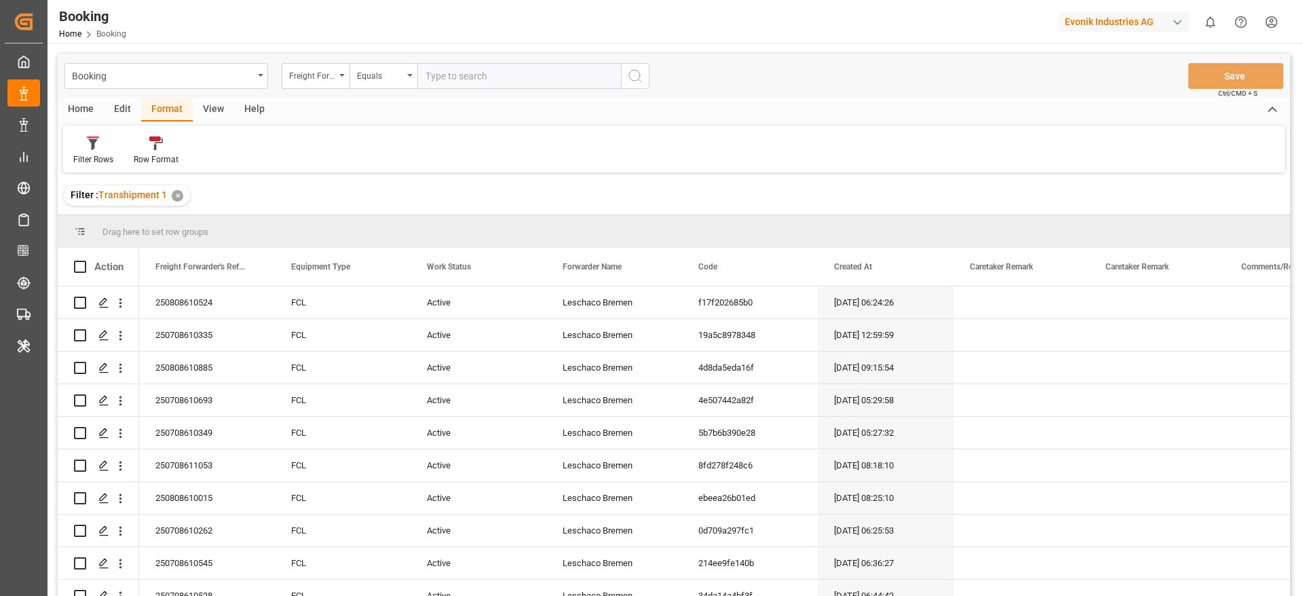
click at [203, 105] on div "View" at bounding box center [213, 109] width 41 height 23
click at [84, 155] on div "Default" at bounding box center [86, 159] width 26 height 12
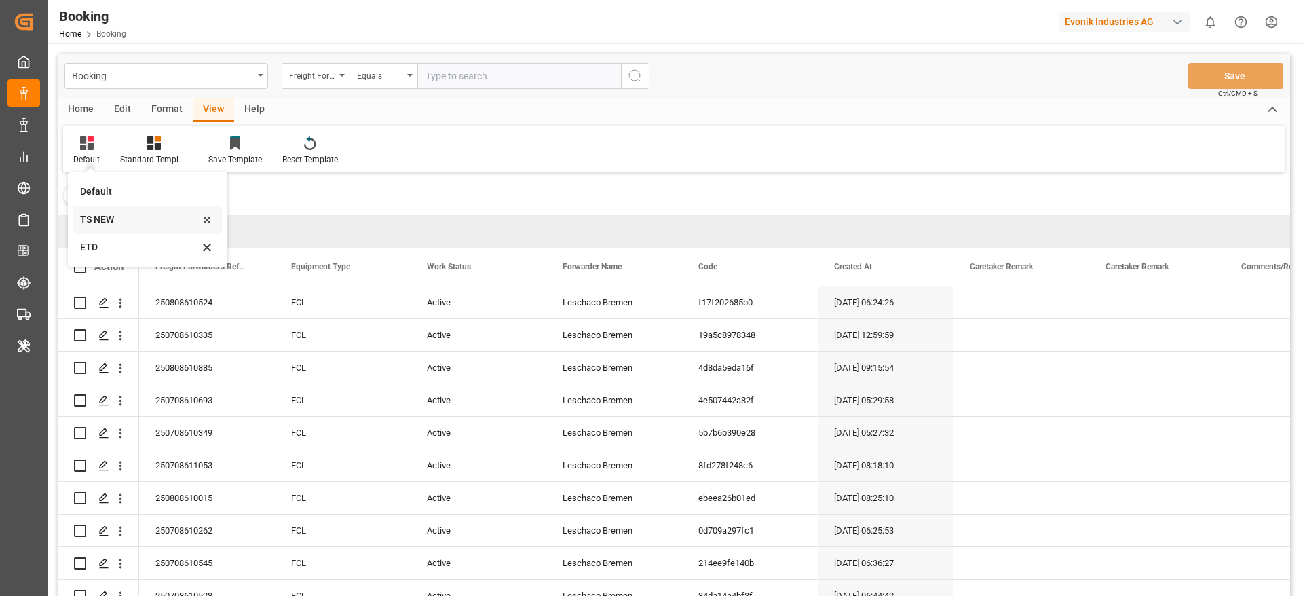
click at [111, 225] on div "TS NEW" at bounding box center [139, 219] width 119 height 14
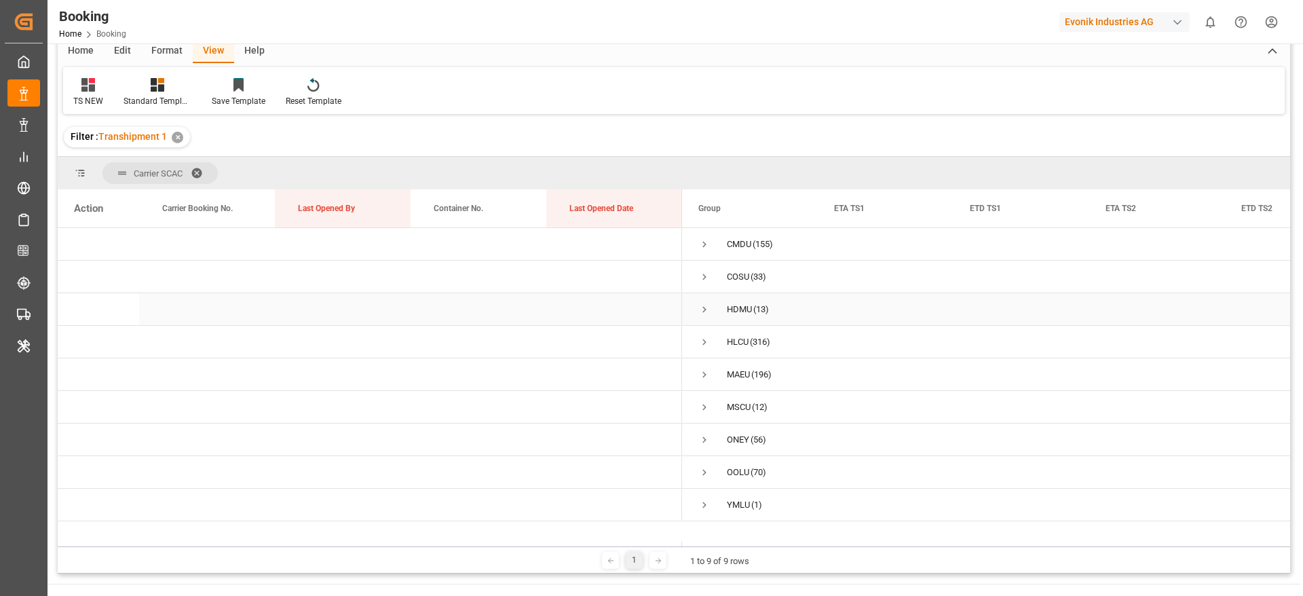
scroll to position [102, 0]
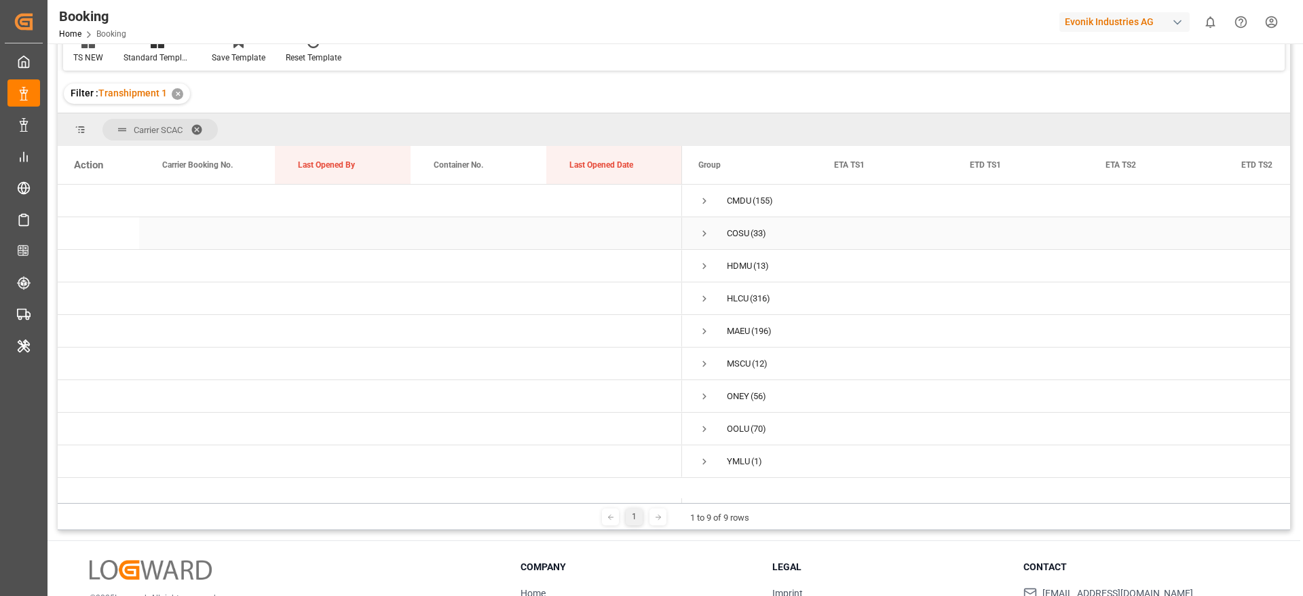
click at [707, 237] on span "Press SPACE to select this row." at bounding box center [705, 233] width 12 height 12
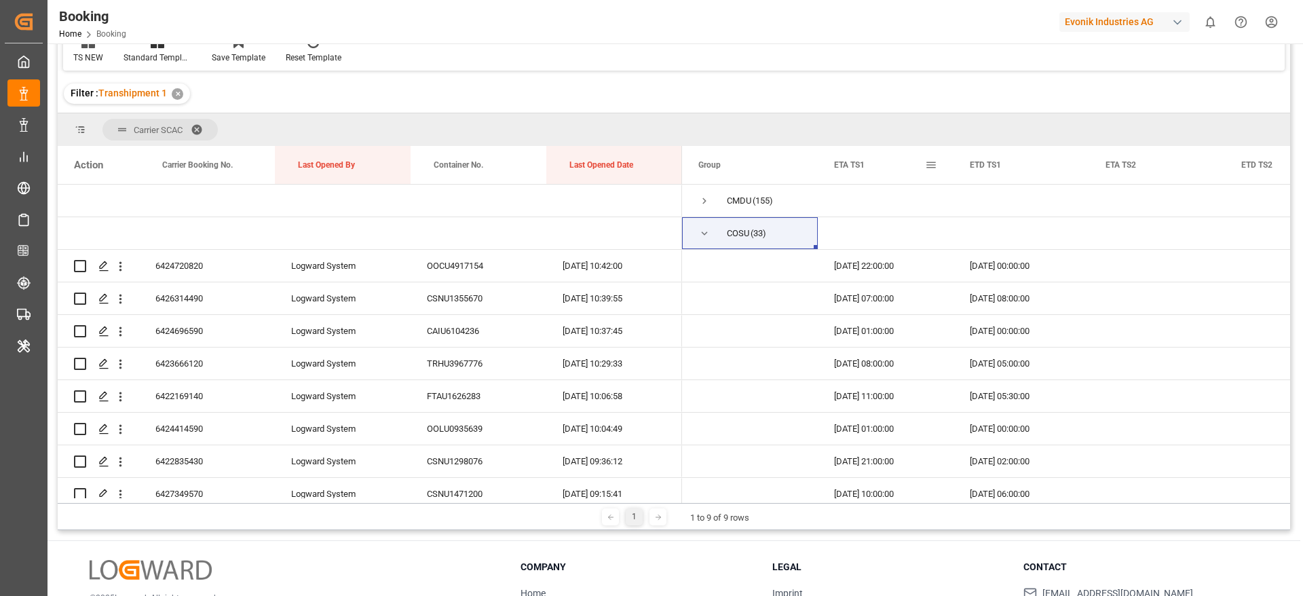
click at [925, 168] on span at bounding box center [931, 165] width 12 height 12
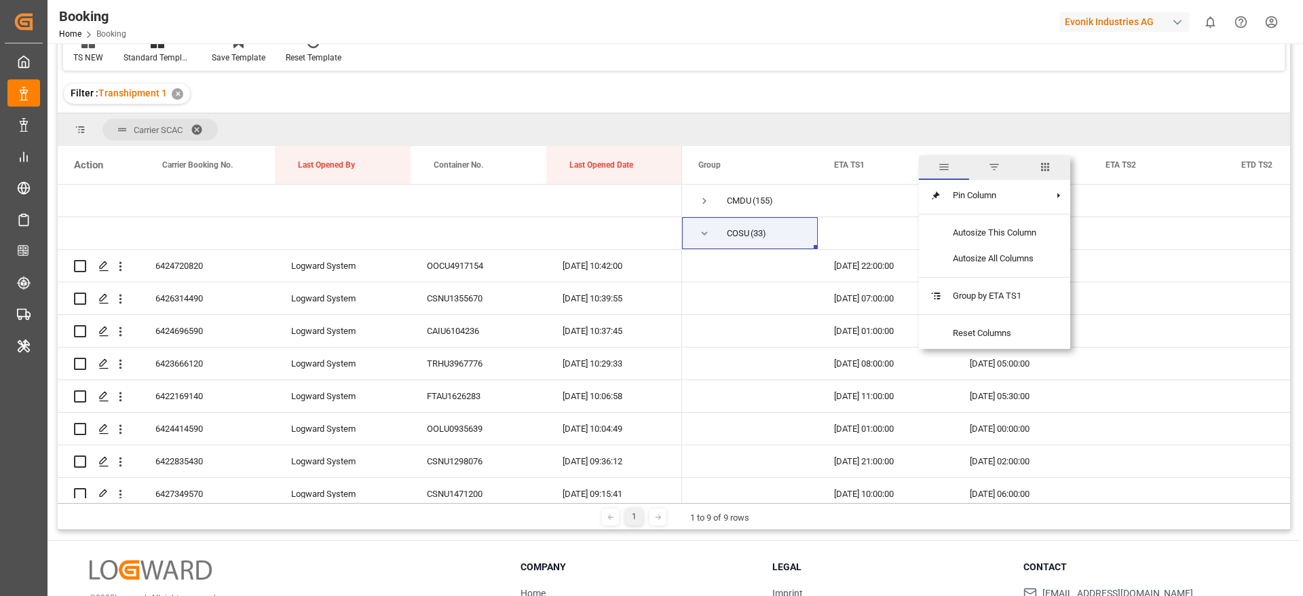
click at [1056, 162] on span "columns" at bounding box center [1045, 167] width 50 height 24
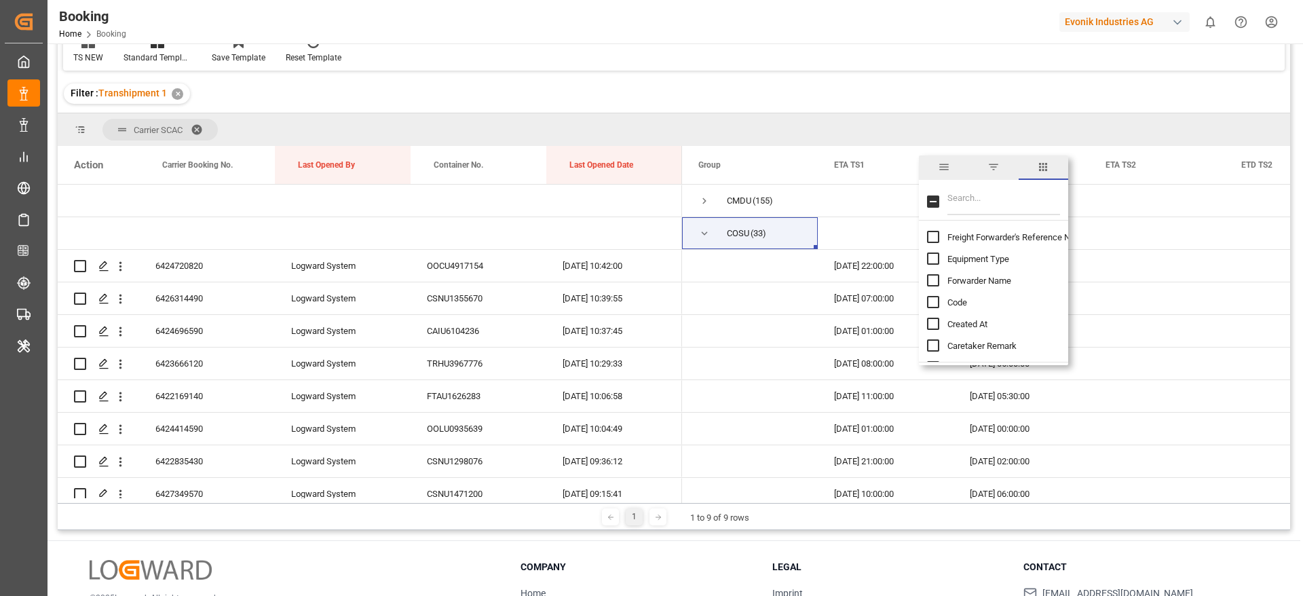
click at [1009, 194] on input "Filter Columns Input" at bounding box center [1004, 201] width 113 height 27
type input "update"
click at [1032, 285] on span "Update Last Opened By" at bounding box center [993, 281] width 90 height 10
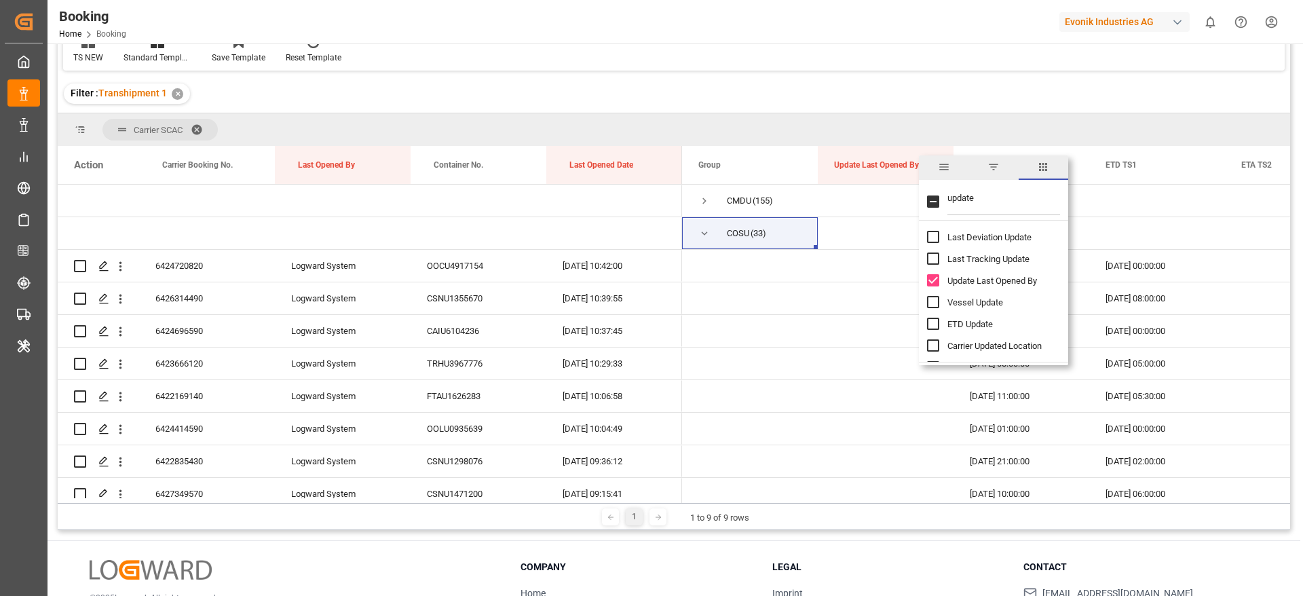
checkbox input "false"
checkbox input "true"
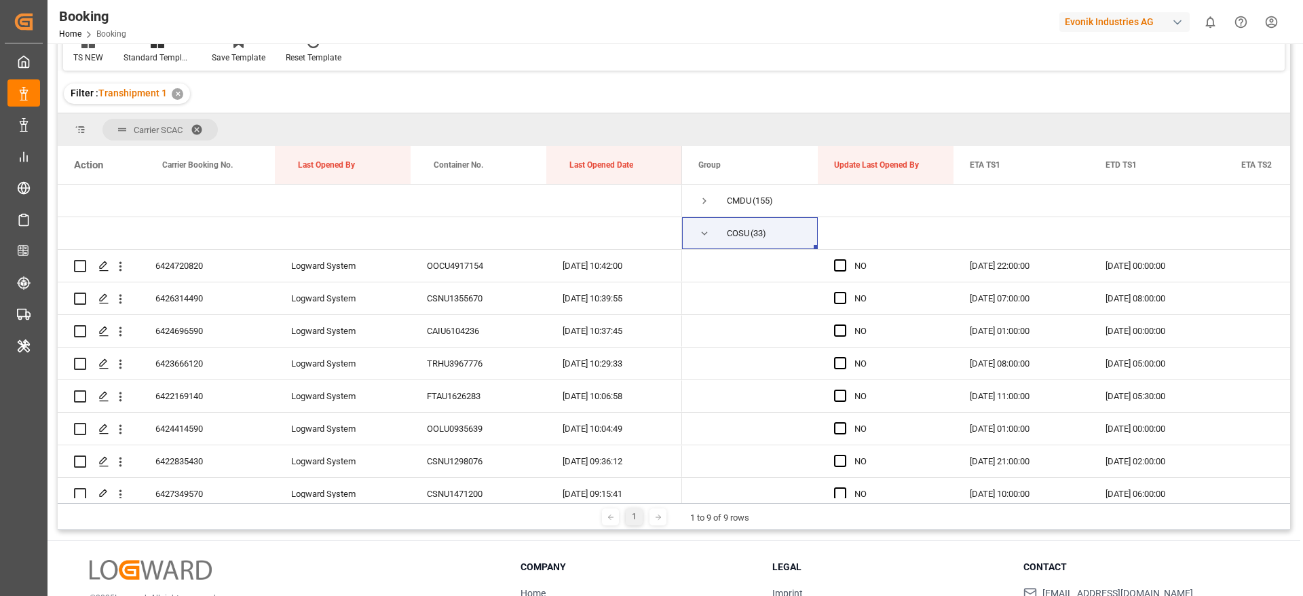
click at [939, 126] on div "Carrier SCAC" at bounding box center [674, 129] width 1233 height 33
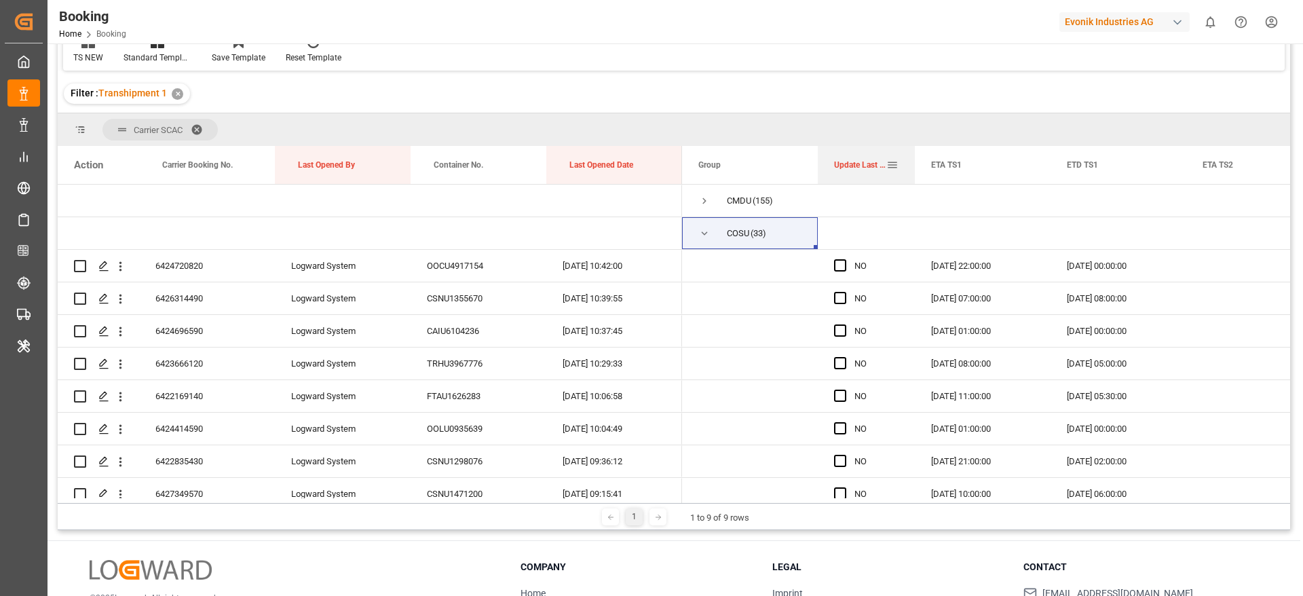
drag, startPoint x: 953, startPoint y: 165, endPoint x: 914, endPoint y: 174, distance: 39.8
click at [914, 174] on div at bounding box center [914, 165] width 5 height 38
click at [843, 263] on span "Press SPACE to select this row." at bounding box center [840, 265] width 12 height 12
click at [844, 259] on input "Press SPACE to select this row." at bounding box center [844, 259] width 0 height 0
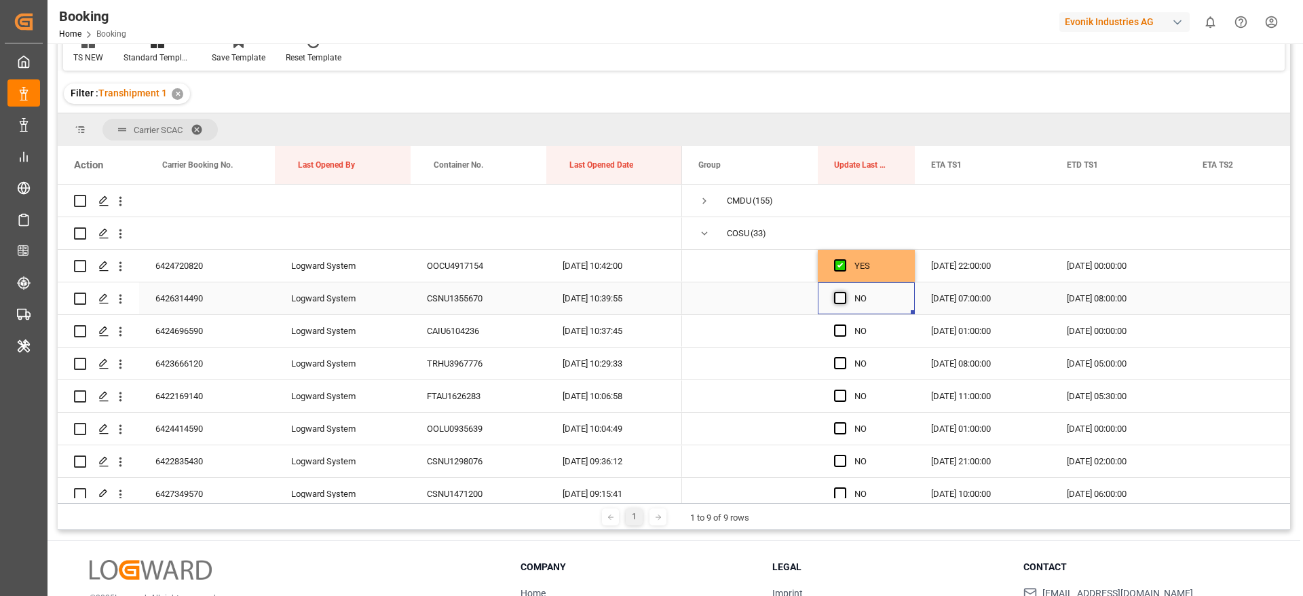
click at [834, 295] on span "Press SPACE to select this row." at bounding box center [840, 298] width 12 height 12
click at [844, 292] on input "Press SPACE to select this row." at bounding box center [844, 292] width 0 height 0
click at [846, 329] on span "Press SPACE to select this row." at bounding box center [840, 330] width 12 height 12
click at [844, 324] on input "Press SPACE to select this row." at bounding box center [844, 324] width 0 height 0
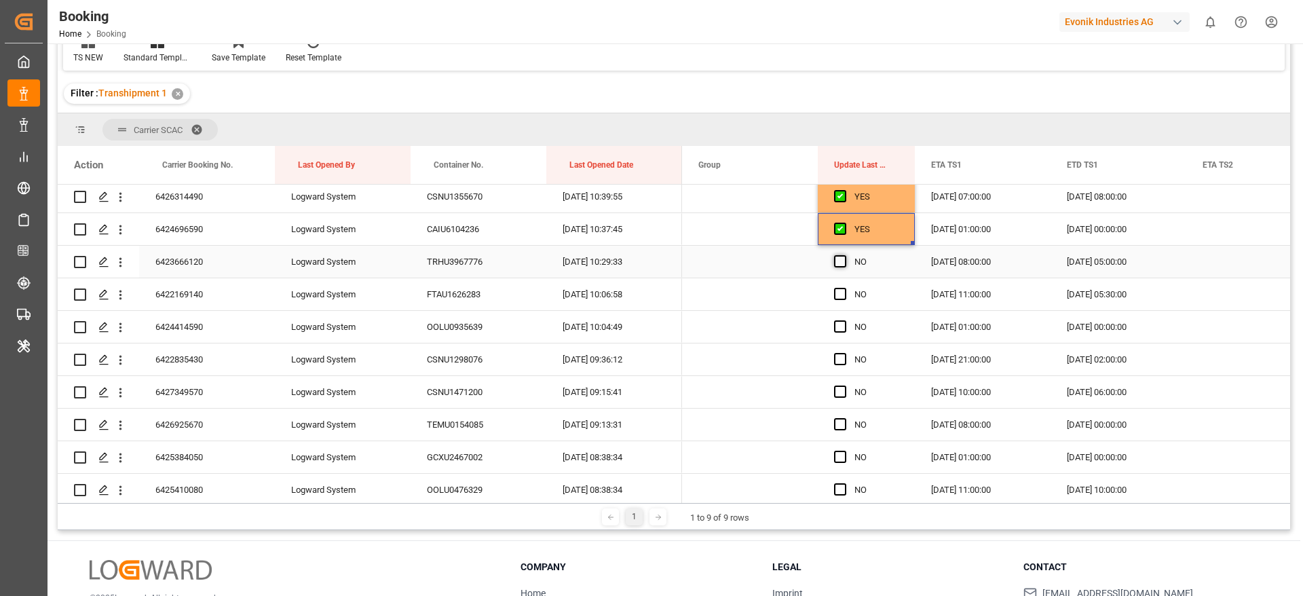
click at [841, 263] on span "Press SPACE to select this row." at bounding box center [840, 261] width 12 height 12
click at [844, 255] on input "Press SPACE to select this row." at bounding box center [844, 255] width 0 height 0
click at [834, 295] on div "NO" at bounding box center [866, 294] width 97 height 32
click at [842, 327] on span "Press SPACE to select this row." at bounding box center [840, 326] width 12 height 12
click at [844, 320] on input "Press SPACE to select this row." at bounding box center [844, 320] width 0 height 0
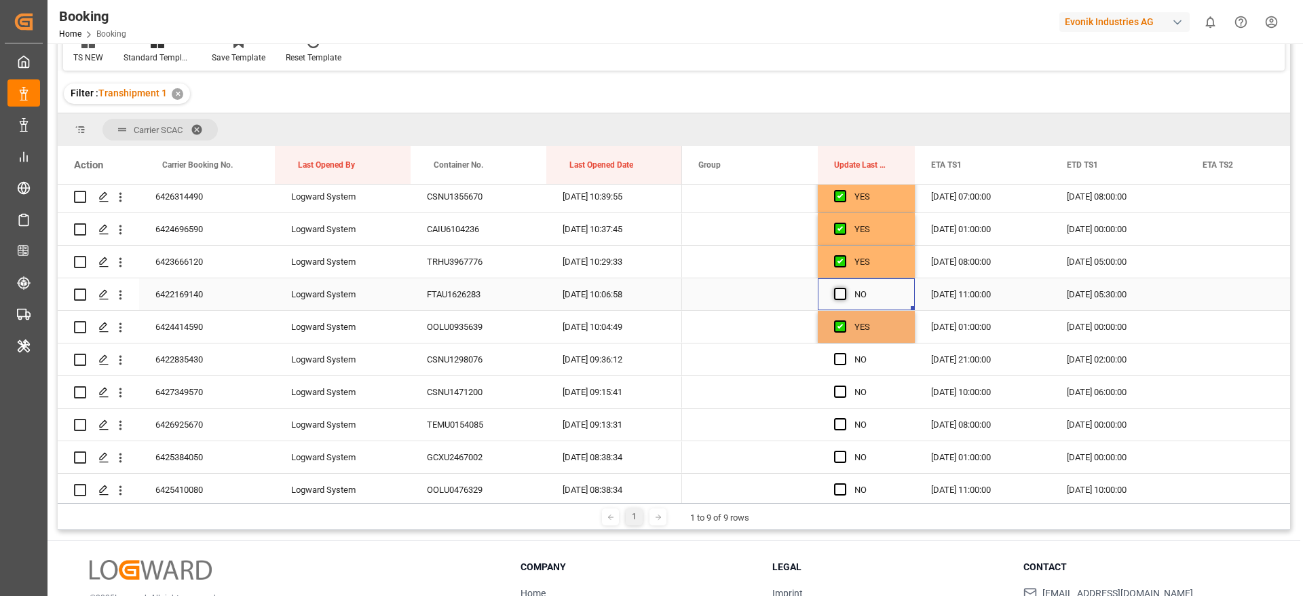
click at [839, 288] on span "Press SPACE to select this row." at bounding box center [840, 294] width 12 height 12
click at [844, 288] on input "Press SPACE to select this row." at bounding box center [844, 288] width 0 height 0
click at [843, 359] on span "Press SPACE to select this row." at bounding box center [840, 359] width 12 height 12
click at [844, 353] on input "Press SPACE to select this row." at bounding box center [844, 353] width 0 height 0
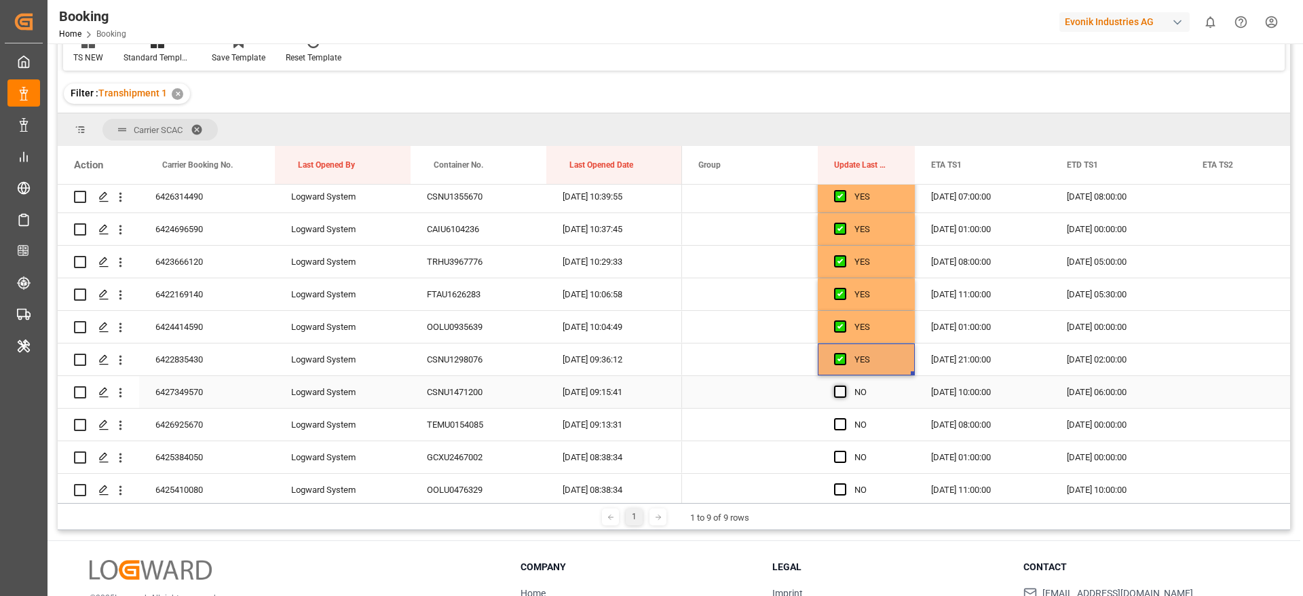
click at [842, 396] on span "Press SPACE to select this row." at bounding box center [840, 392] width 12 height 12
click at [844, 386] on input "Press SPACE to select this row." at bounding box center [844, 386] width 0 height 0
click at [840, 430] on div "Press SPACE to select this row." at bounding box center [844, 424] width 20 height 31
click at [840, 424] on span "Press SPACE to select this row." at bounding box center [840, 424] width 12 height 12
click at [844, 418] on input "Press SPACE to select this row." at bounding box center [844, 418] width 0 height 0
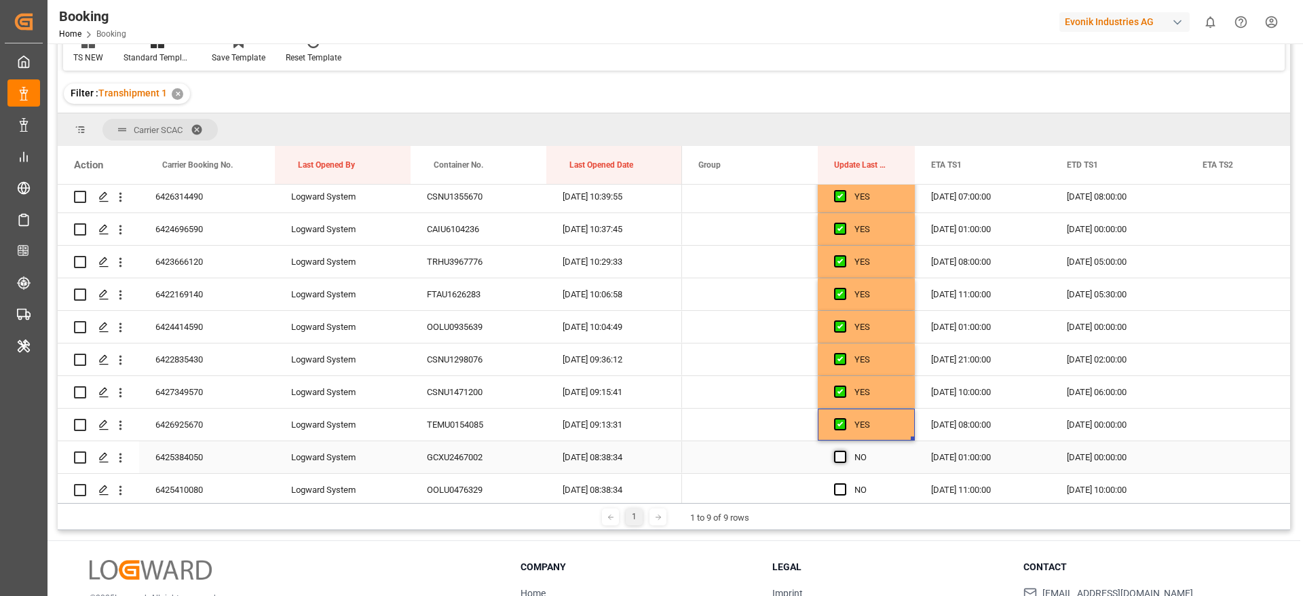
click at [838, 451] on span "Press SPACE to select this row." at bounding box center [840, 457] width 12 height 12
click at [844, 451] on input "Press SPACE to select this row." at bounding box center [844, 451] width 0 height 0
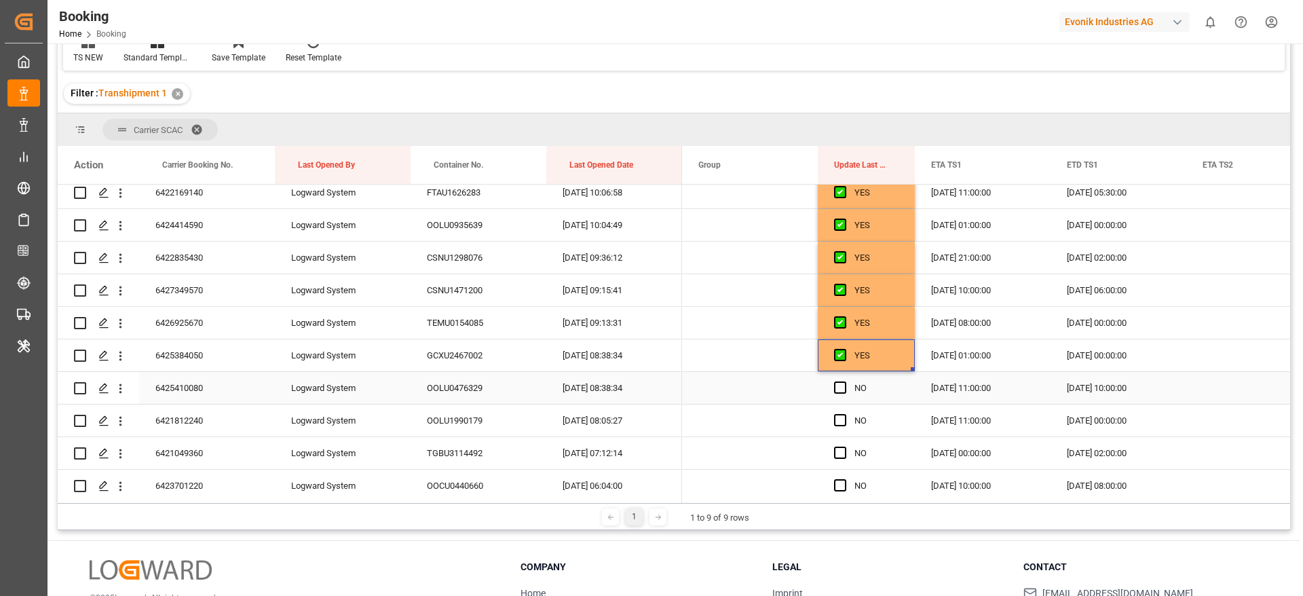
scroll to position [305, 0]
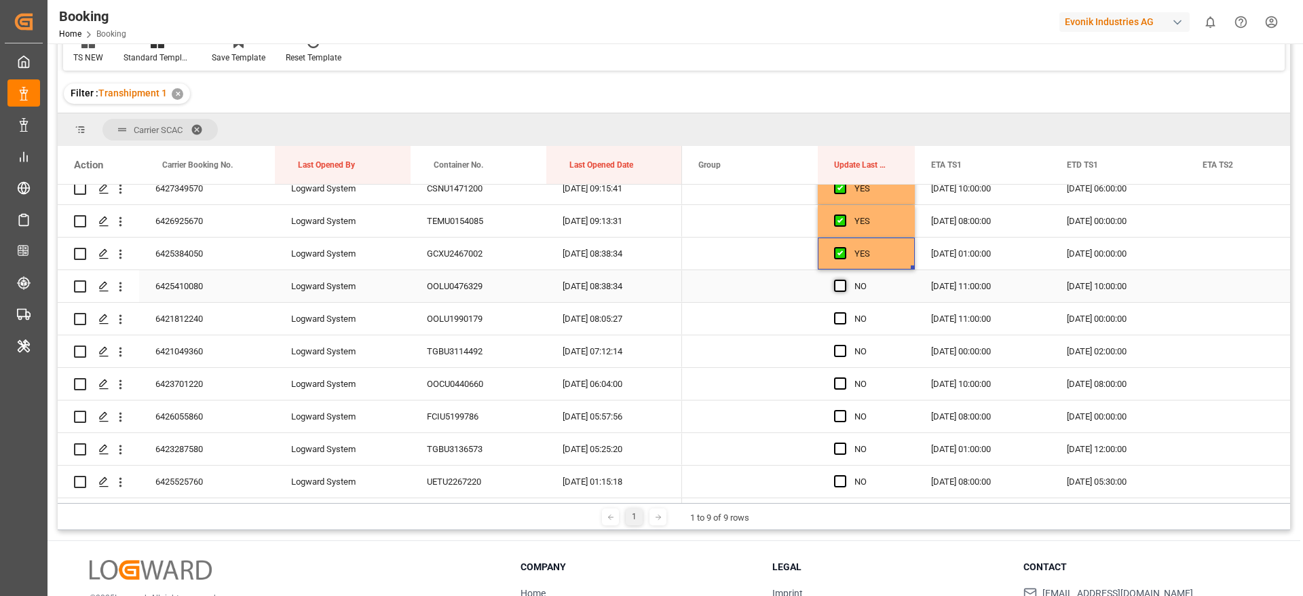
click at [840, 281] on span "Press SPACE to select this row." at bounding box center [840, 286] width 12 height 12
click at [844, 280] on input "Press SPACE to select this row." at bounding box center [844, 280] width 0 height 0
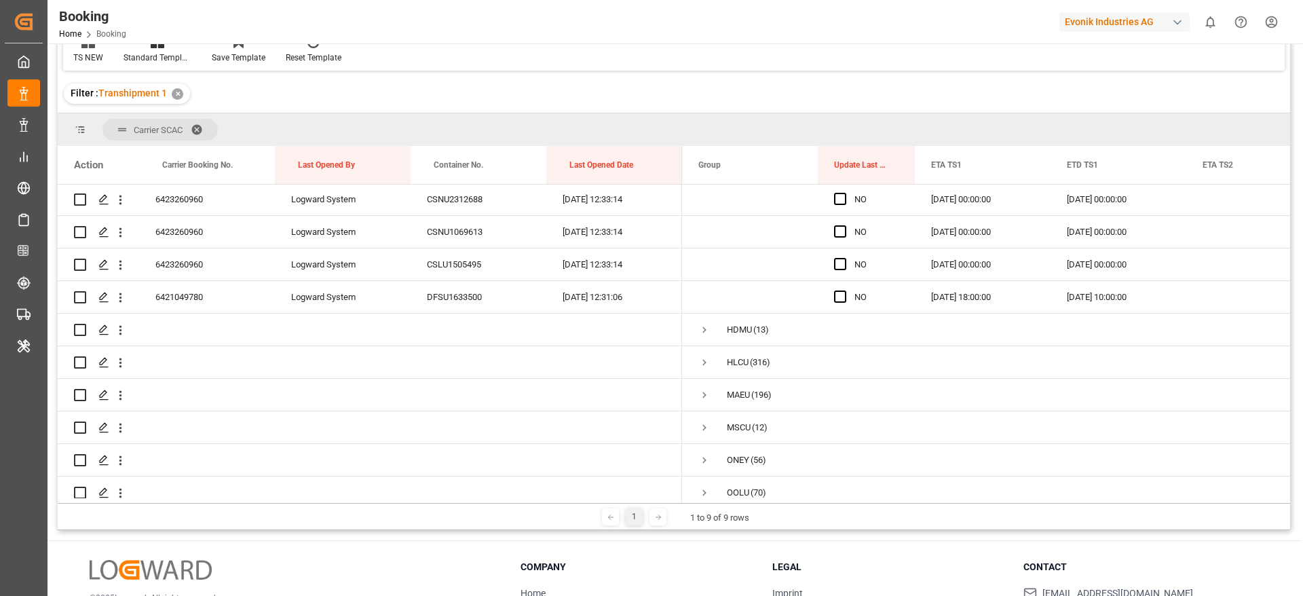
scroll to position [1060, 0]
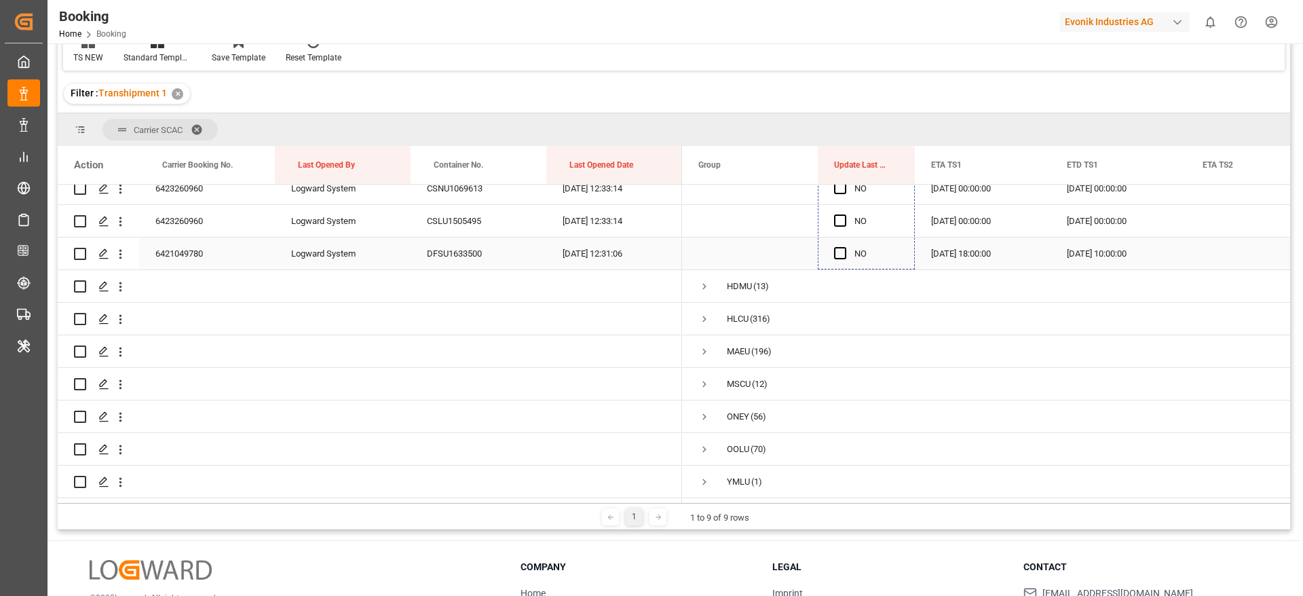
drag, startPoint x: 912, startPoint y: 299, endPoint x: 865, endPoint y: 253, distance: 65.3
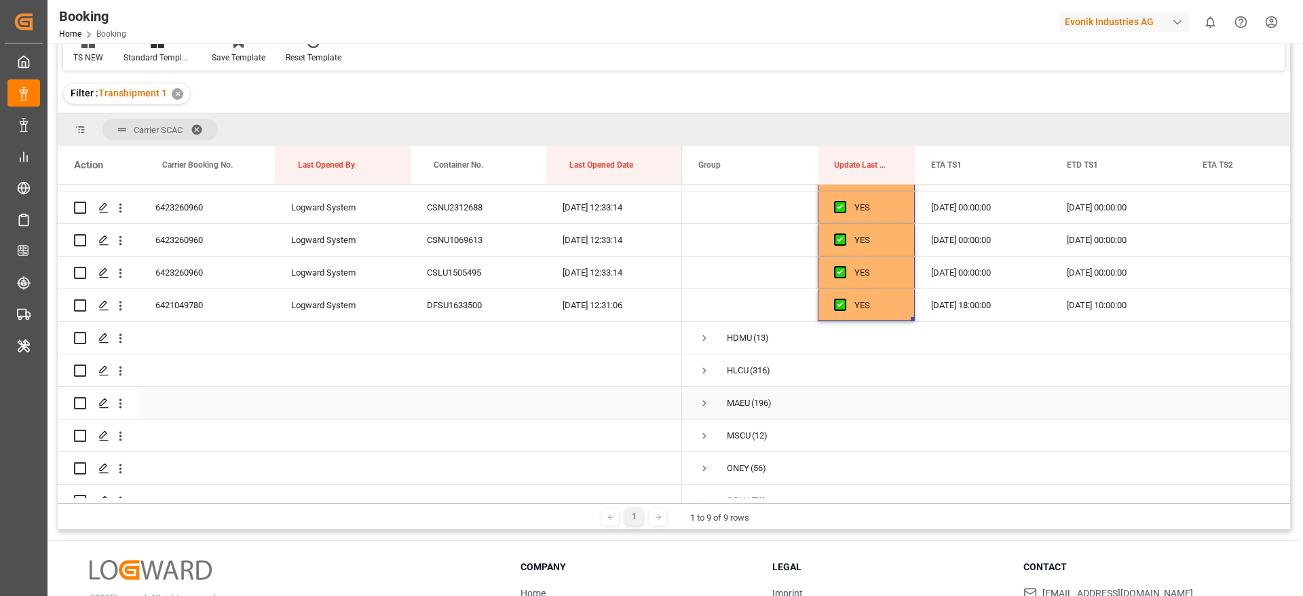
scroll to position [958, 0]
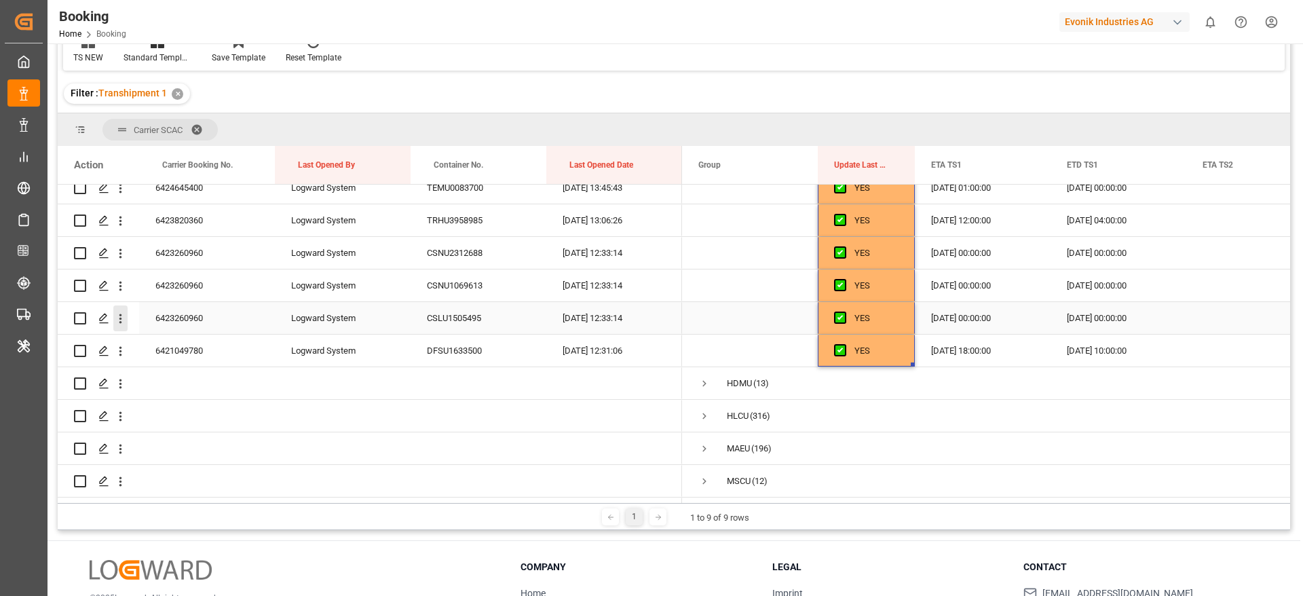
click at [122, 316] on icon "open menu" at bounding box center [120, 319] width 14 height 14
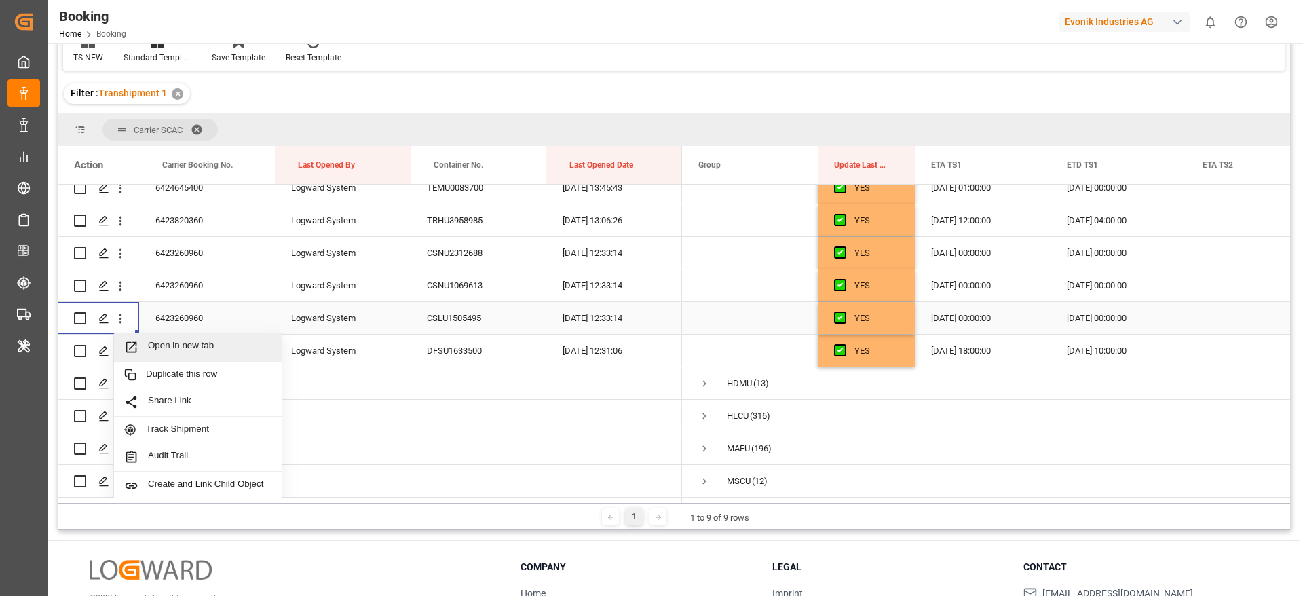
click at [210, 346] on span "Open in new tab" at bounding box center [210, 347] width 124 height 14
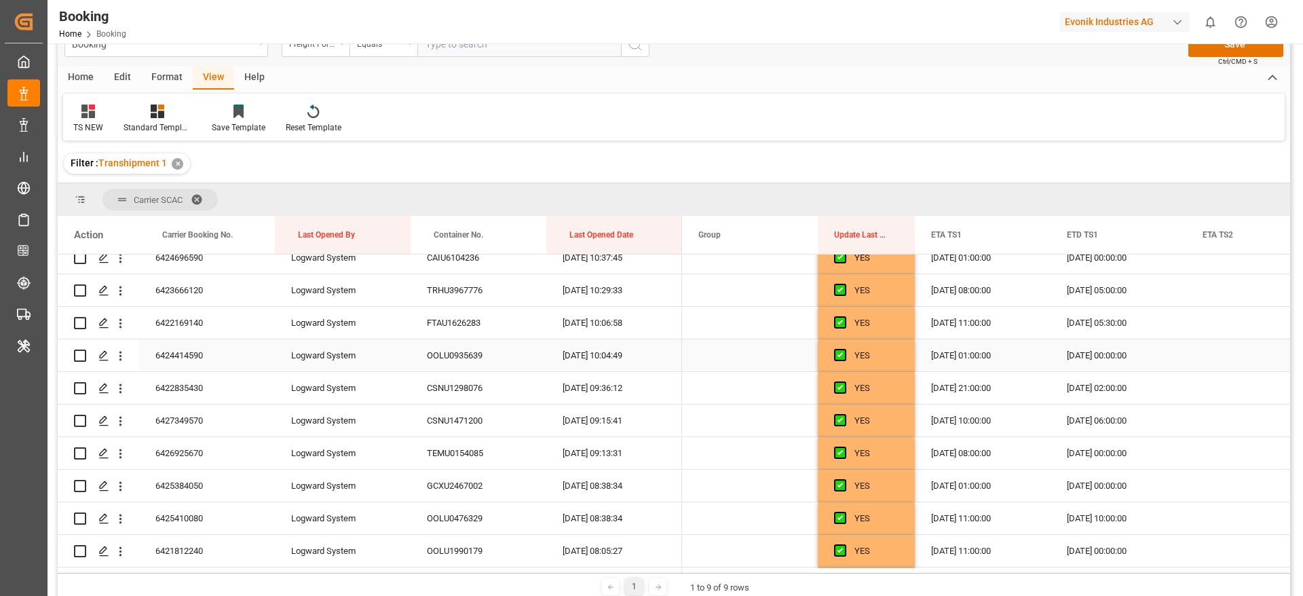
scroll to position [0, 0]
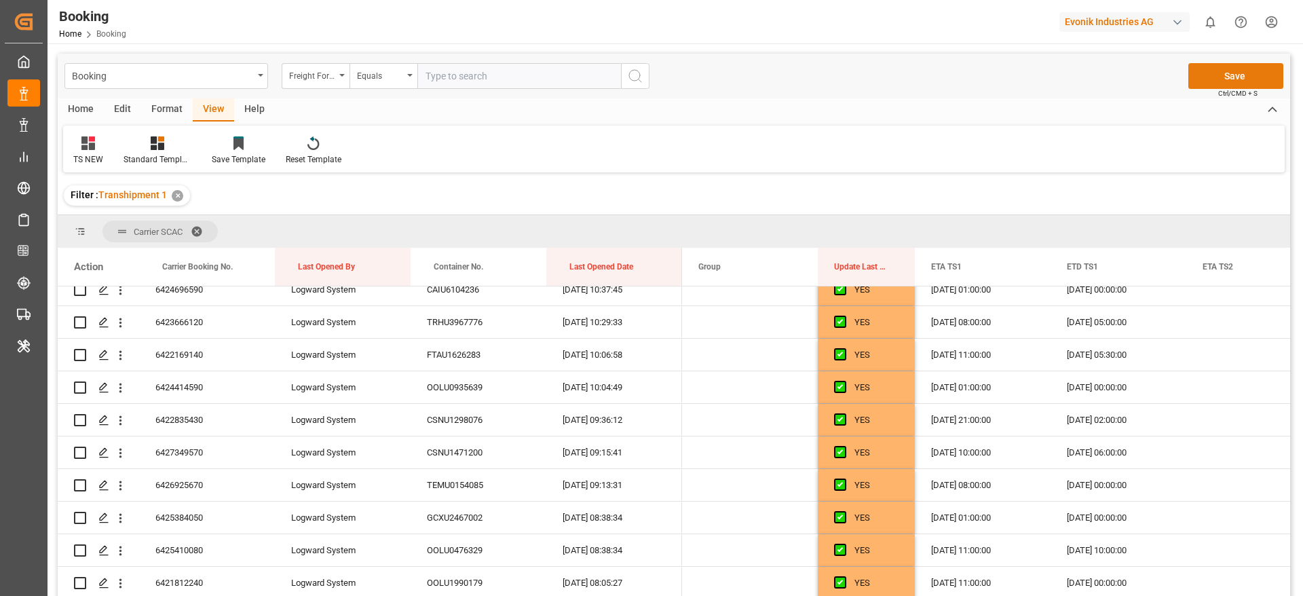
click at [1208, 74] on button "Save" at bounding box center [1236, 76] width 95 height 26
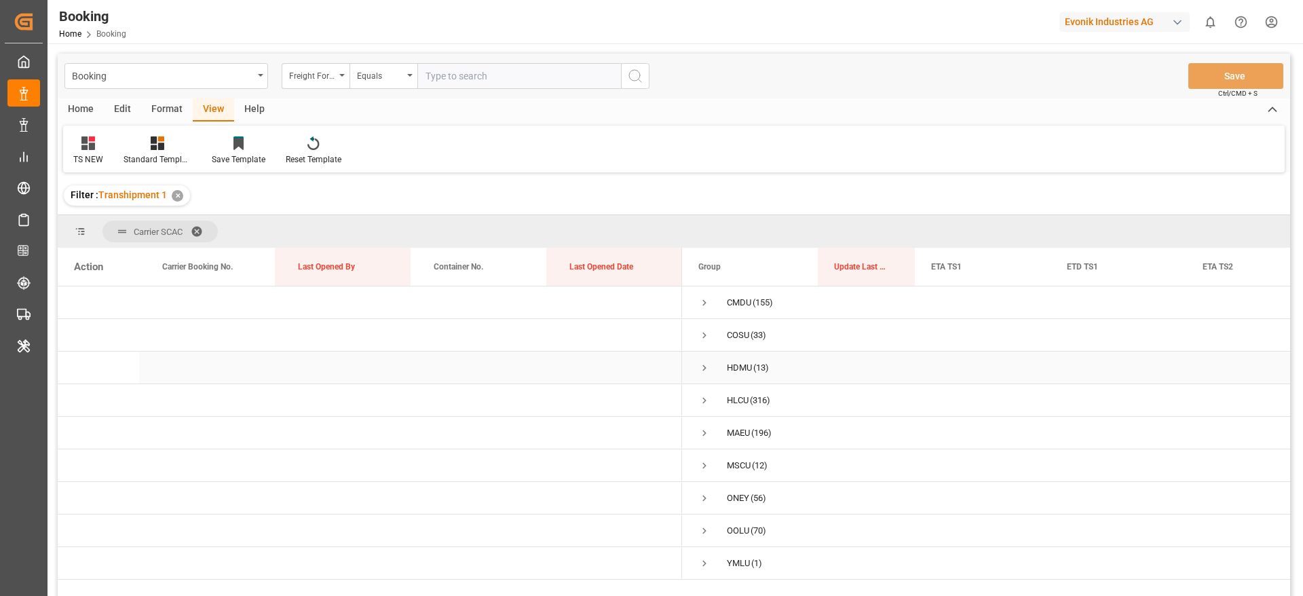
click at [705, 371] on span "Press SPACE to select this row." at bounding box center [705, 368] width 12 height 12
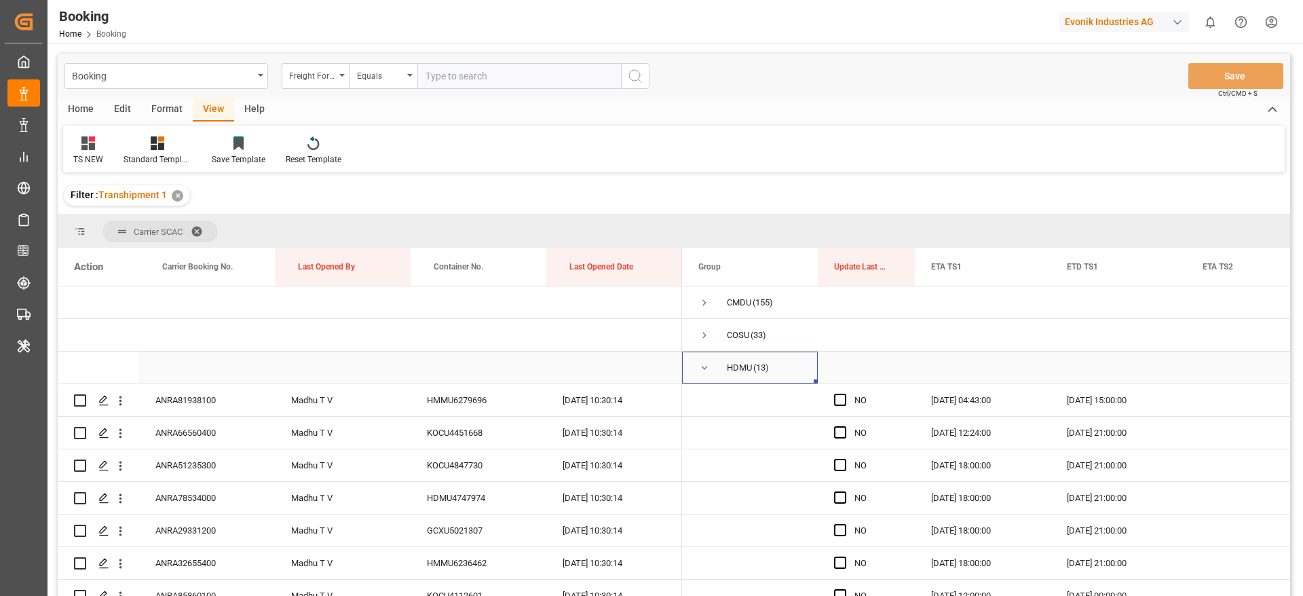
click at [705, 371] on span "Press SPACE to select this row." at bounding box center [705, 368] width 12 height 12
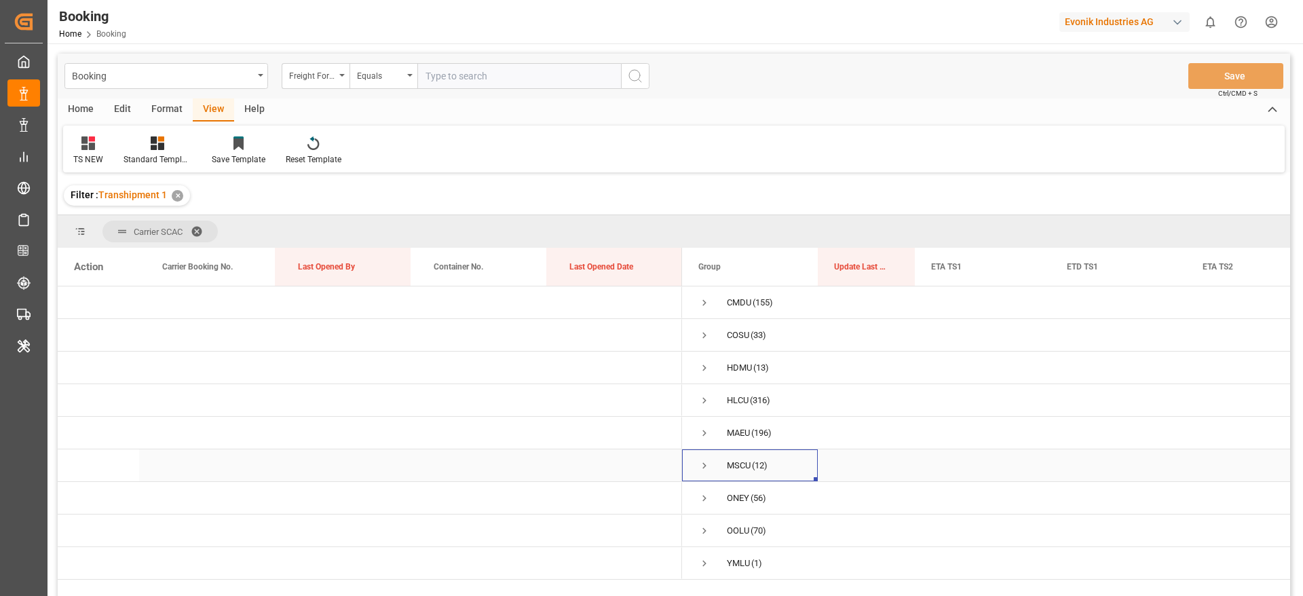
click at [714, 462] on span "MSCU (12)" at bounding box center [750, 465] width 103 height 31
click at [709, 468] on span "Press SPACE to select this row." at bounding box center [705, 466] width 12 height 12
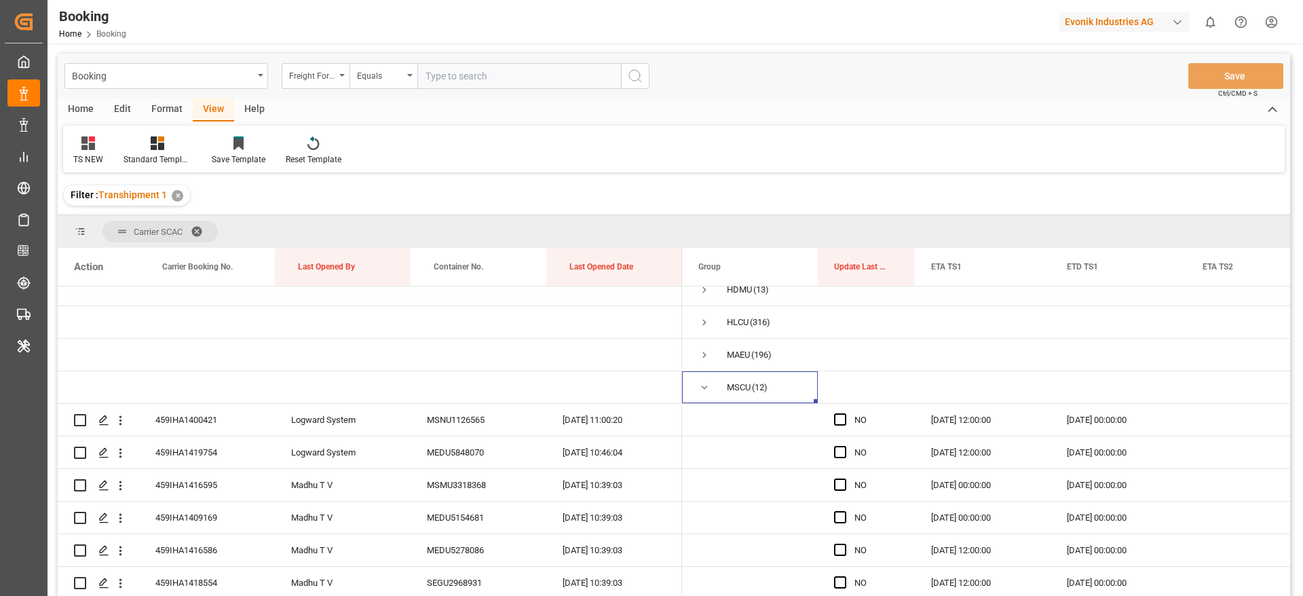
scroll to position [70, 0]
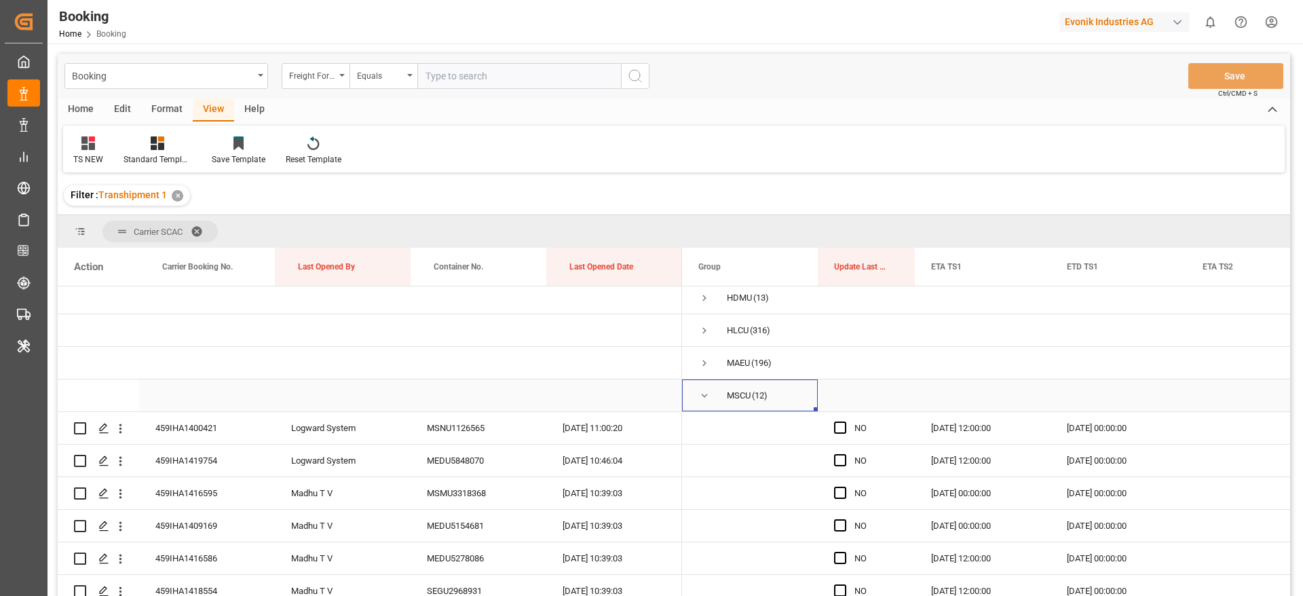
click at [705, 403] on span "Press SPACE to select this row." at bounding box center [705, 395] width 12 height 31
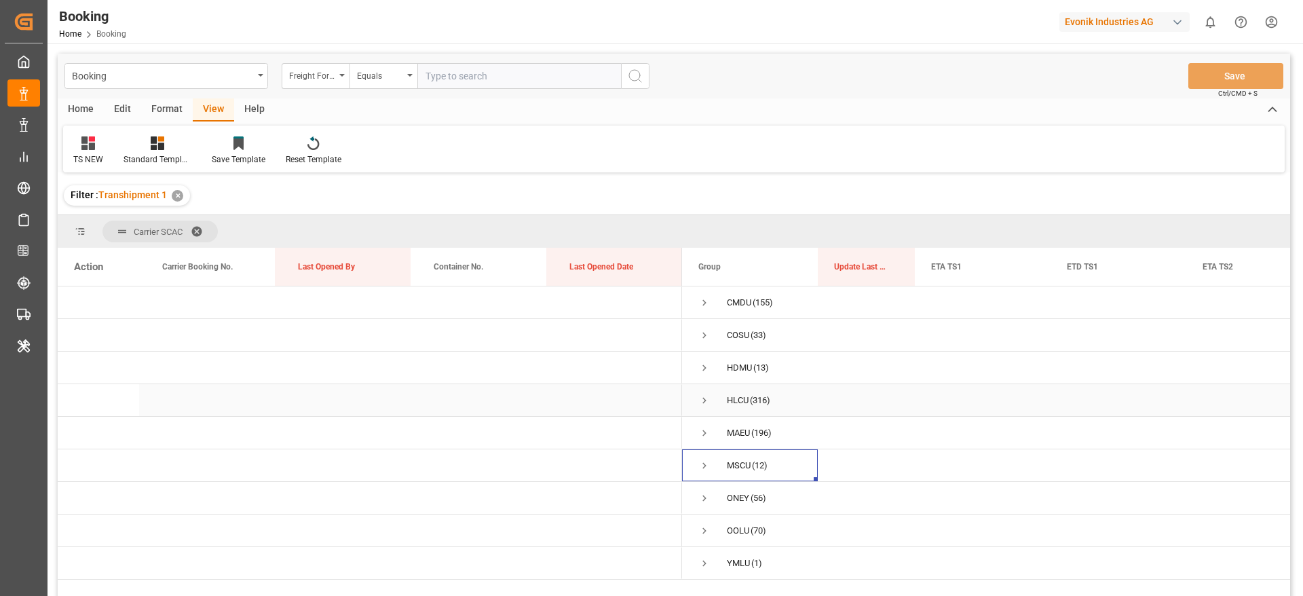
scroll to position [0, 0]
click at [705, 403] on span "Press SPACE to select this row." at bounding box center [705, 400] width 12 height 12
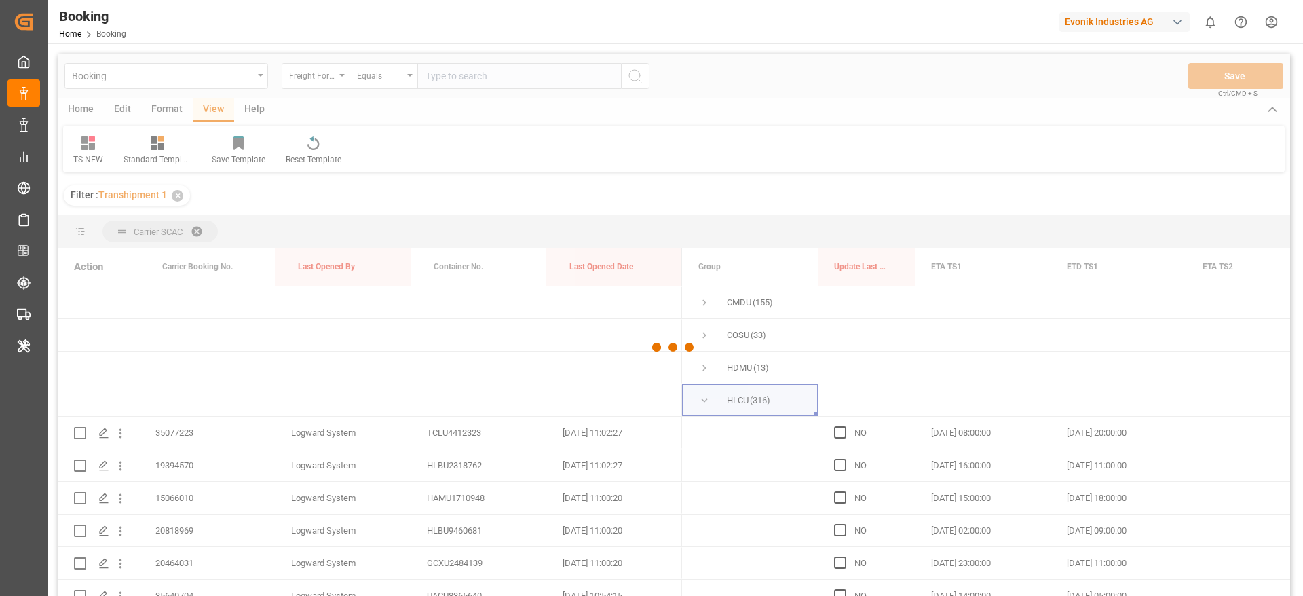
click at [705, 403] on div at bounding box center [674, 348] width 1233 height 588
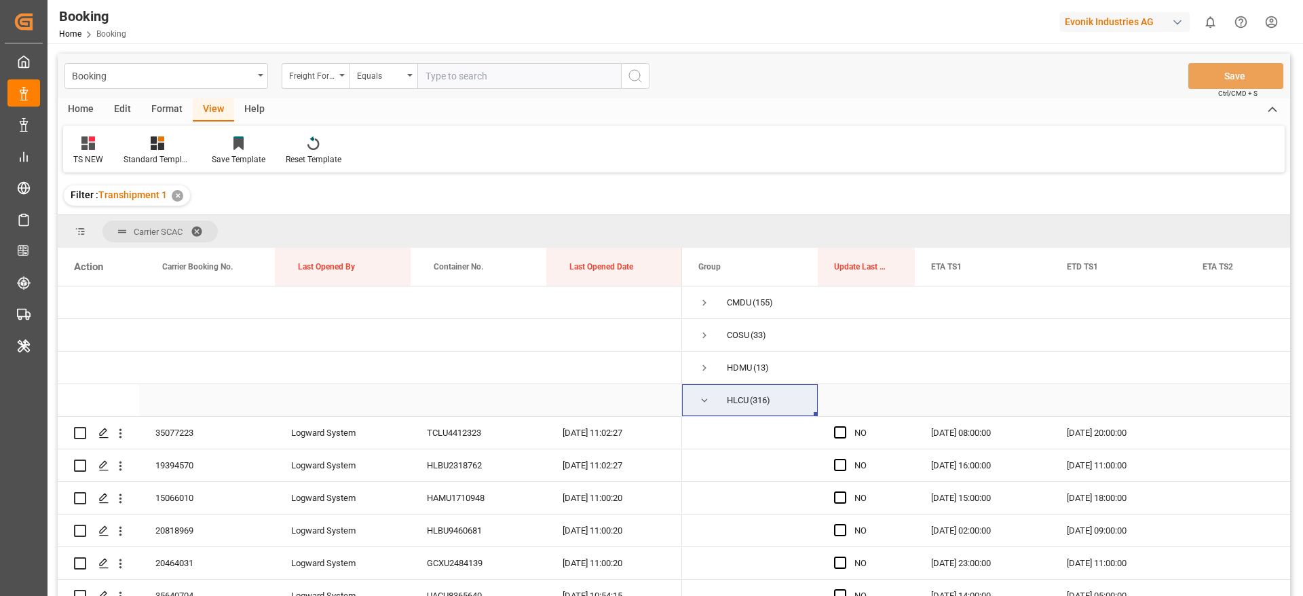
click at [705, 403] on span "Press SPACE to select this row." at bounding box center [705, 400] width 12 height 12
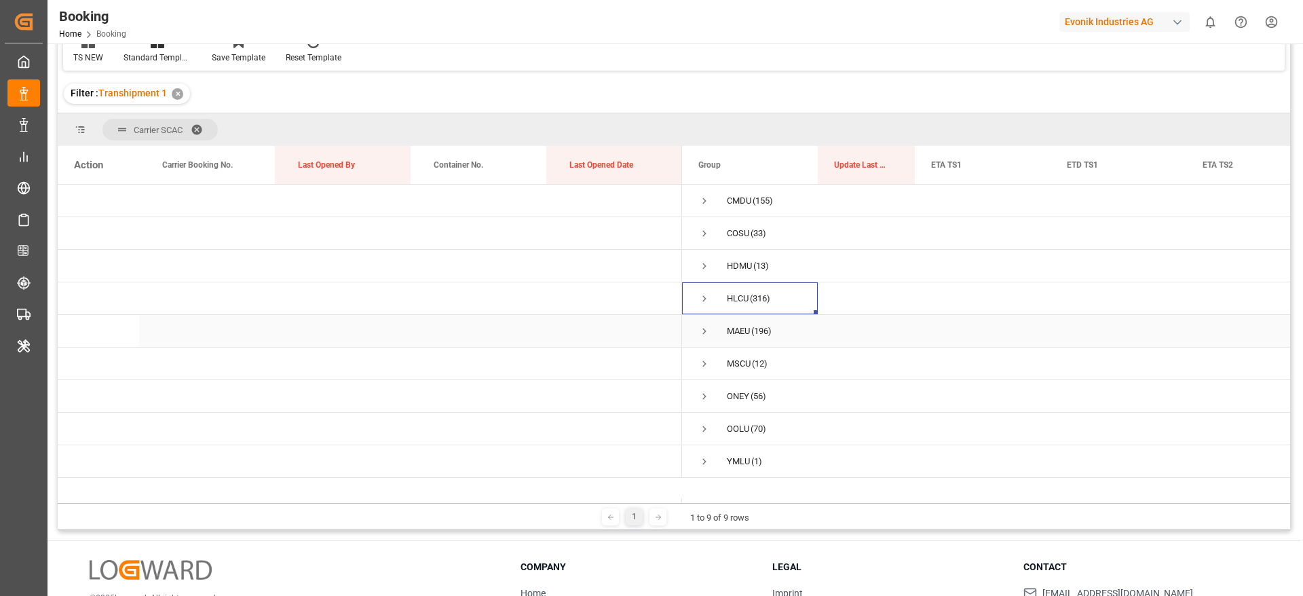
scroll to position [201, 0]
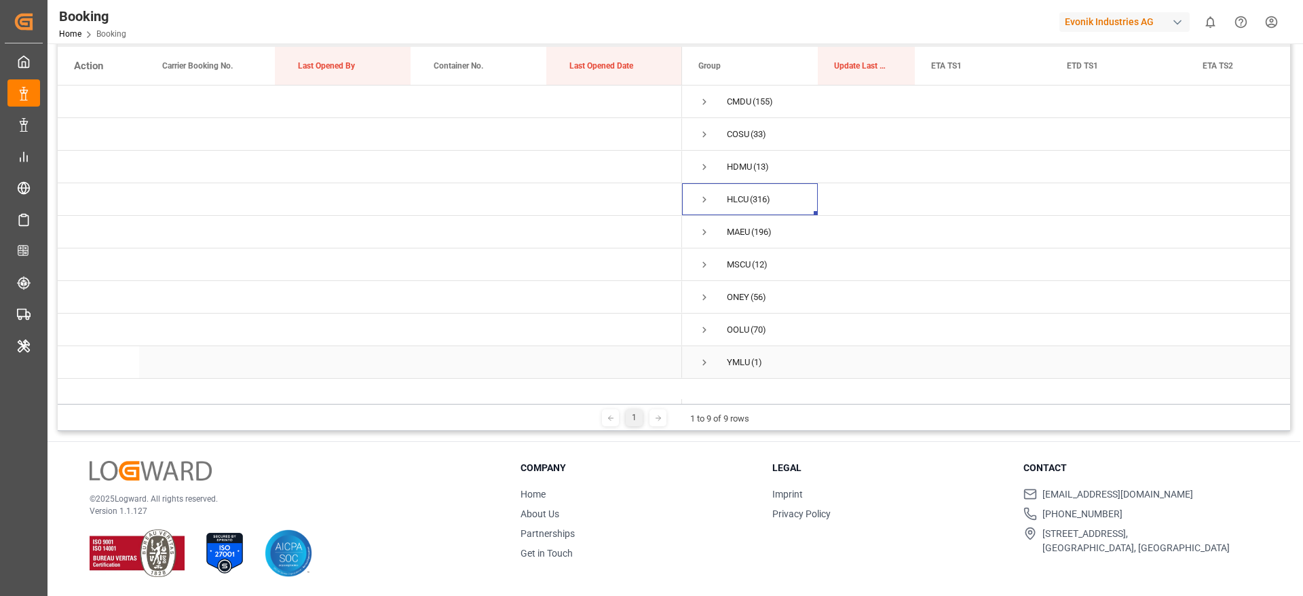
click at [705, 363] on span "Press SPACE to select this row." at bounding box center [705, 362] width 12 height 12
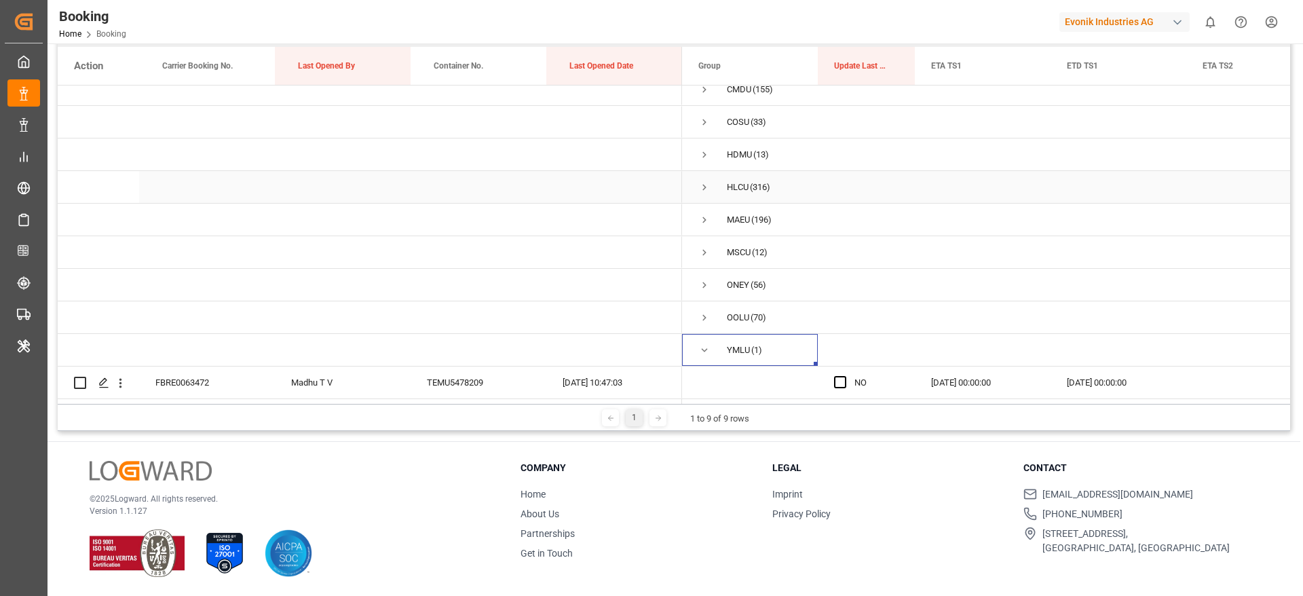
scroll to position [17, 0]
click at [836, 376] on span "Press SPACE to select this row." at bounding box center [840, 382] width 12 height 12
click at [844, 376] on input "Press SPACE to select this row." at bounding box center [844, 376] width 0 height 0
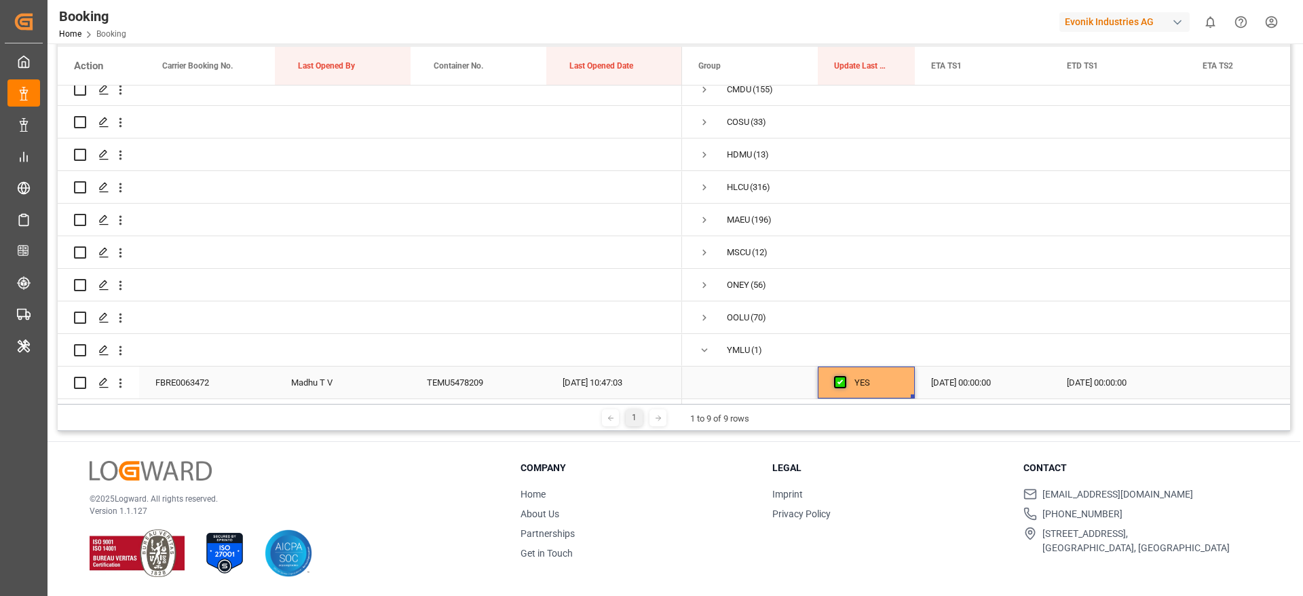
click at [840, 377] on span "Press SPACE to select this row." at bounding box center [840, 382] width 12 height 12
click at [844, 376] on input "Press SPACE to select this row." at bounding box center [844, 376] width 0 height 0
click at [703, 345] on span "Press SPACE to select this row." at bounding box center [705, 350] width 12 height 12
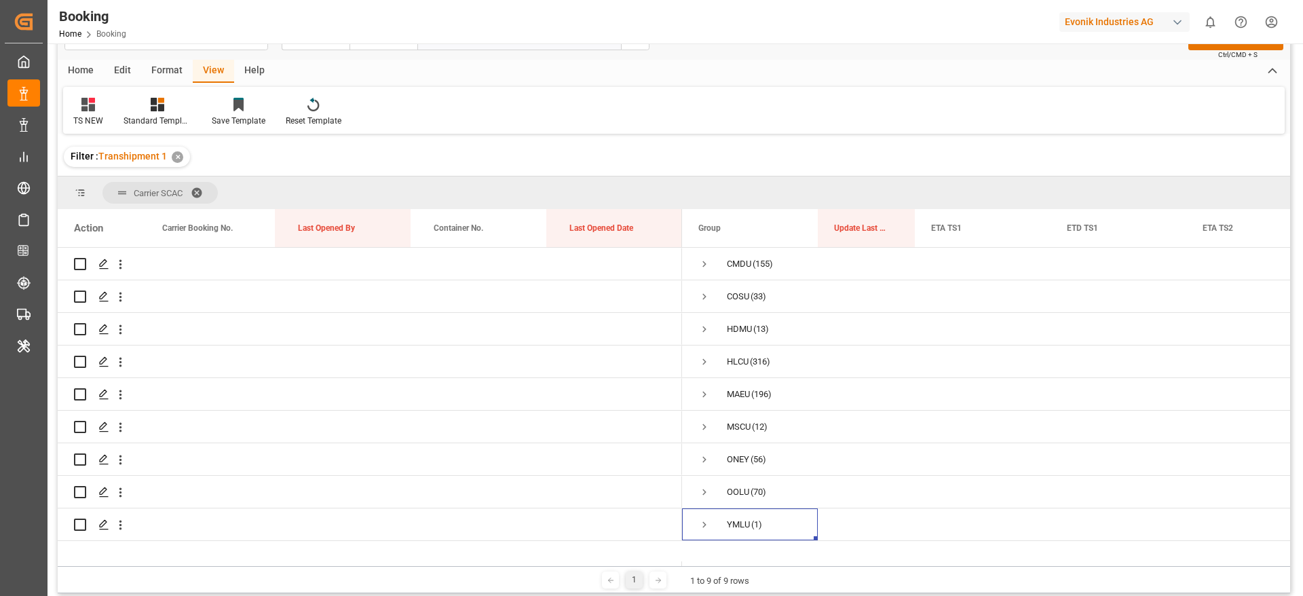
scroll to position [0, 0]
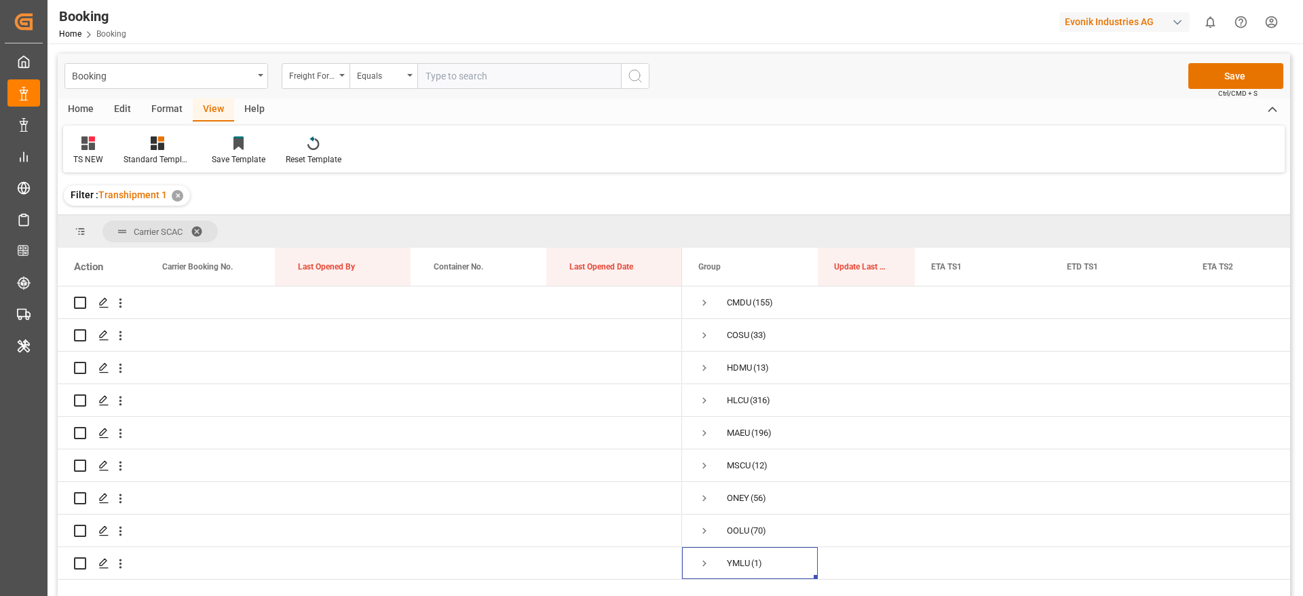
click at [172, 197] on div "✕" at bounding box center [178, 196] width 12 height 12
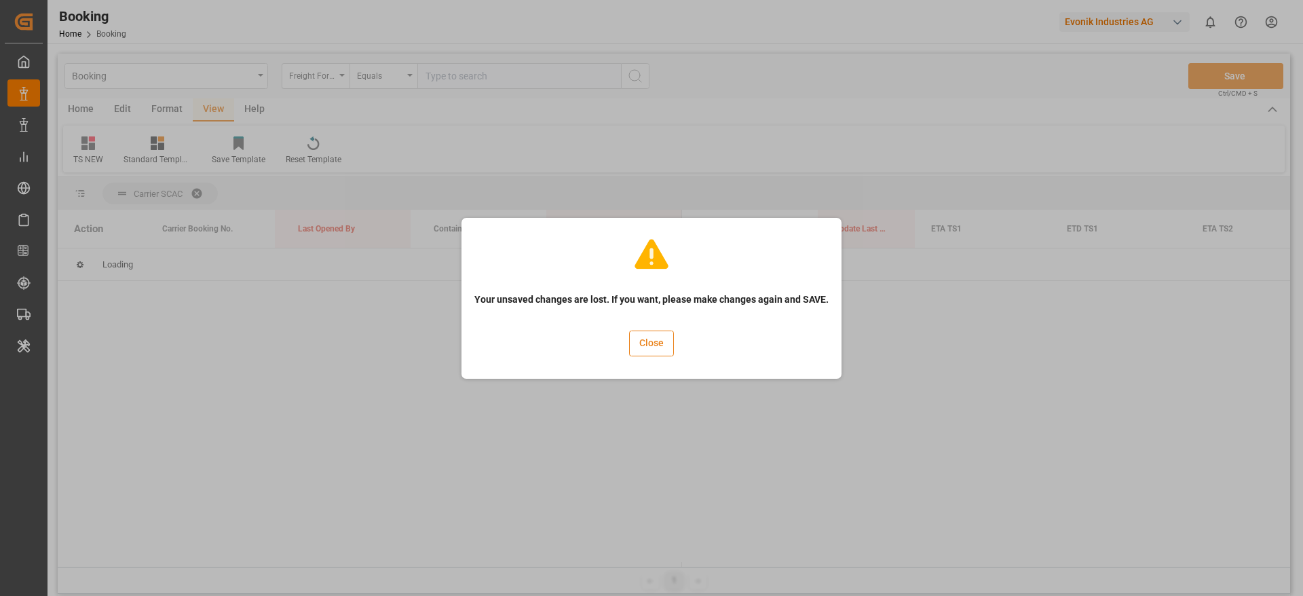
click at [646, 343] on button "Close" at bounding box center [651, 344] width 45 height 26
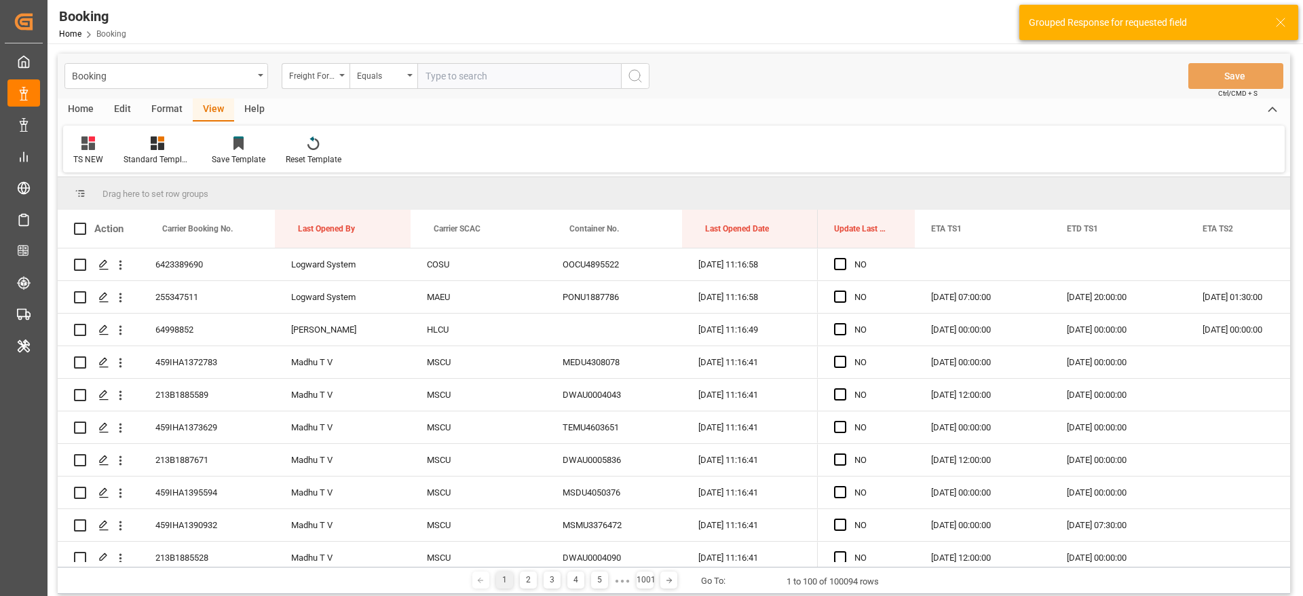
click at [172, 112] on div "Format" at bounding box center [167, 109] width 52 height 23
click at [107, 154] on div "Filter Rows" at bounding box center [93, 159] width 40 height 12
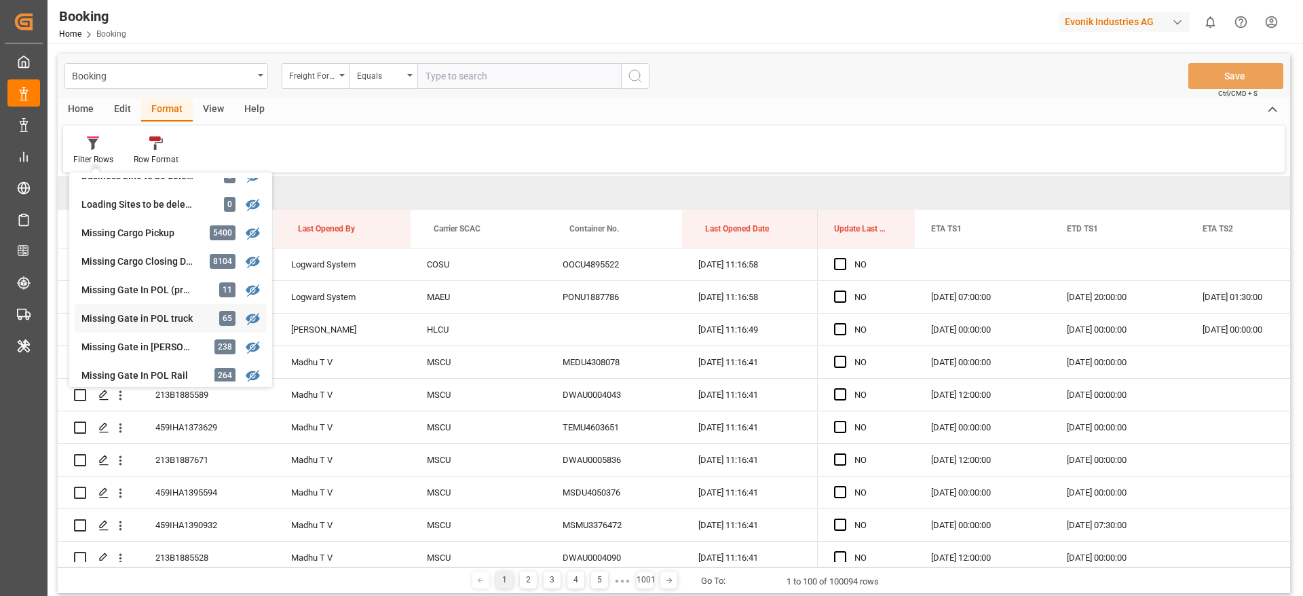
scroll to position [204, 0]
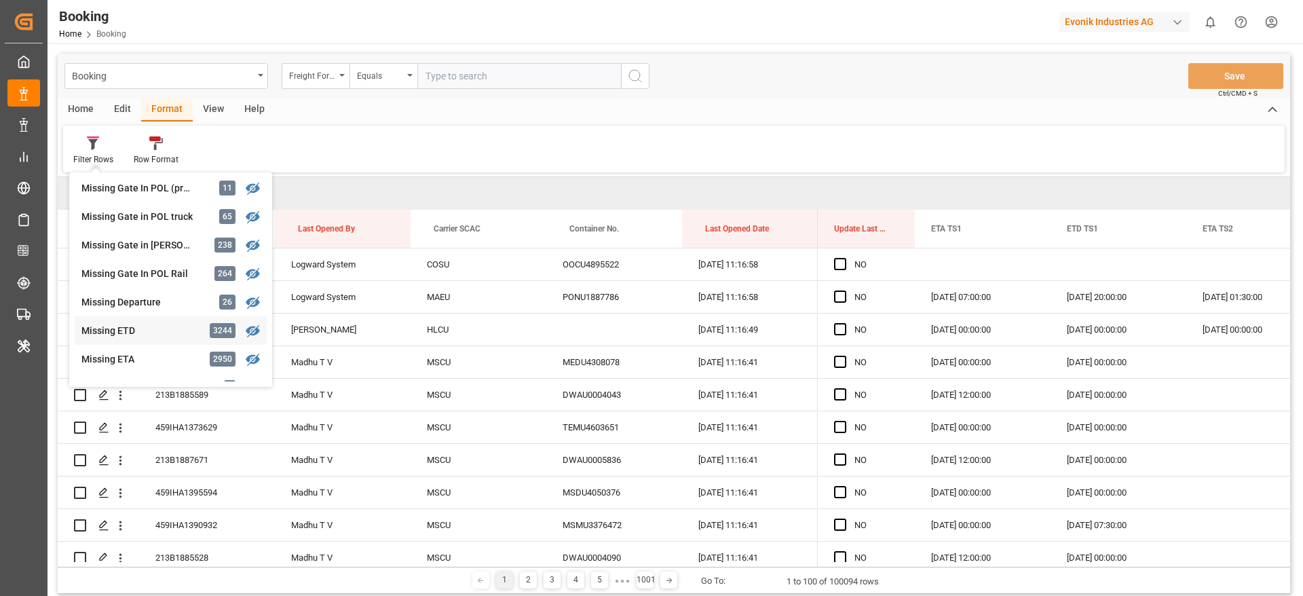
click at [186, 330] on div "Missing ETD" at bounding box center [140, 331] width 119 height 14
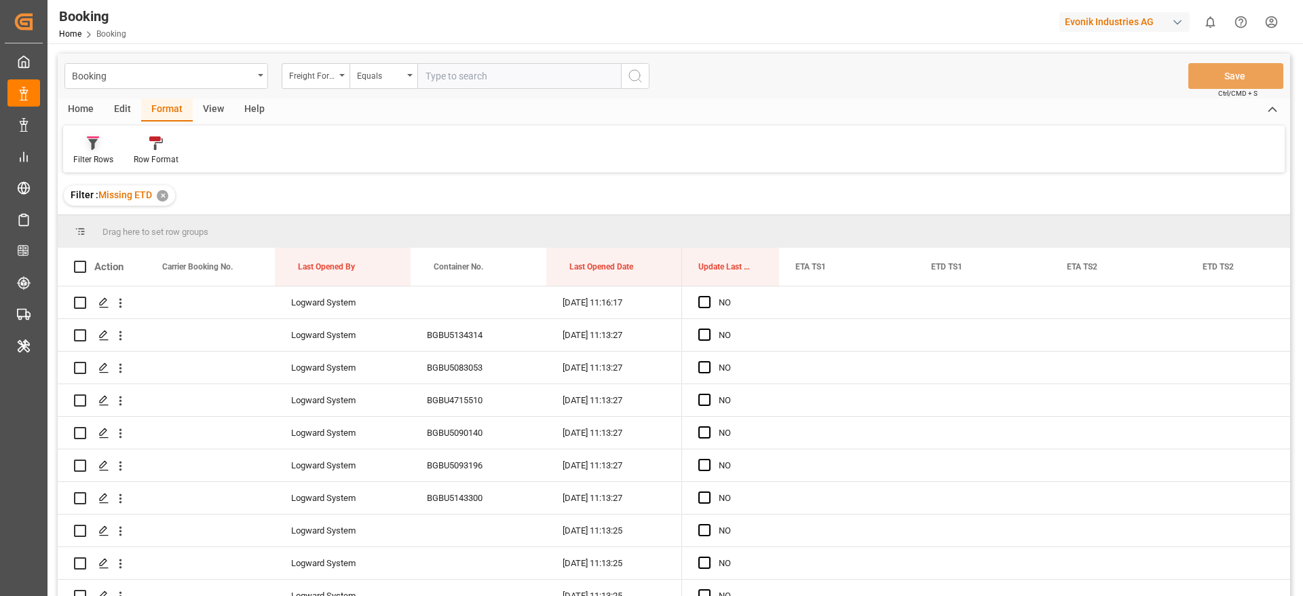
click at [83, 157] on div "Filter Rows" at bounding box center [93, 159] width 40 height 12
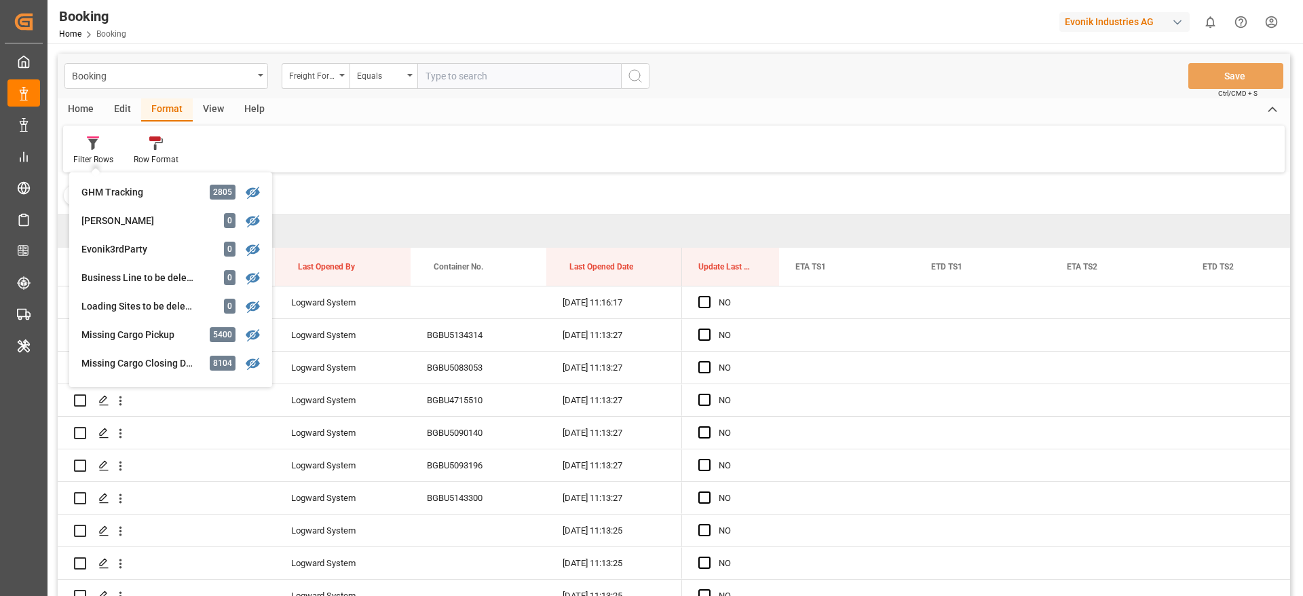
click at [205, 106] on div "View" at bounding box center [213, 109] width 41 height 23
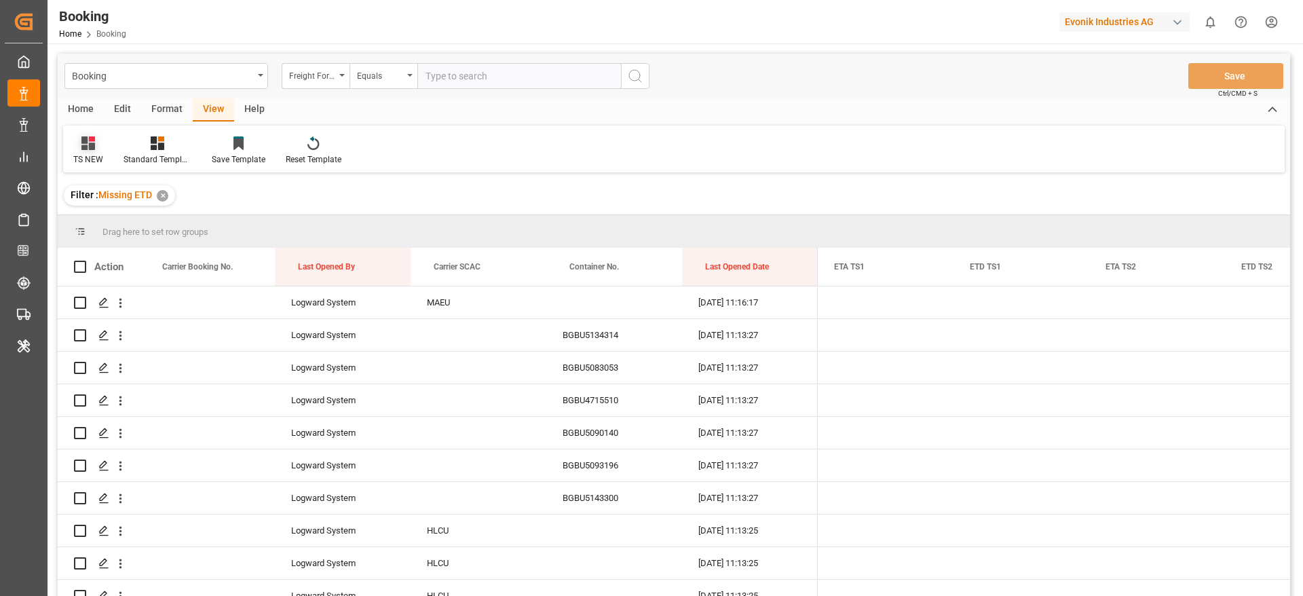
click at [89, 154] on div "TS NEW" at bounding box center [88, 159] width 30 height 12
click at [117, 253] on div "ETD" at bounding box center [139, 247] width 119 height 14
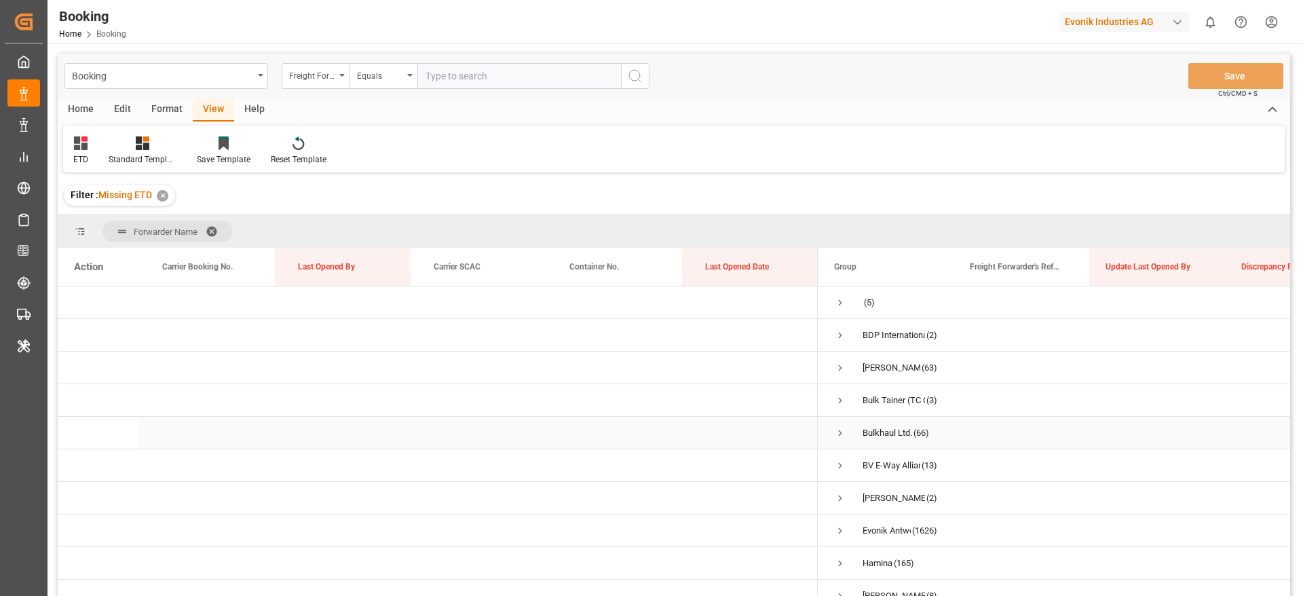
scroll to position [102, 0]
click at [842, 430] on span "Press SPACE to select this row." at bounding box center [840, 429] width 12 height 12
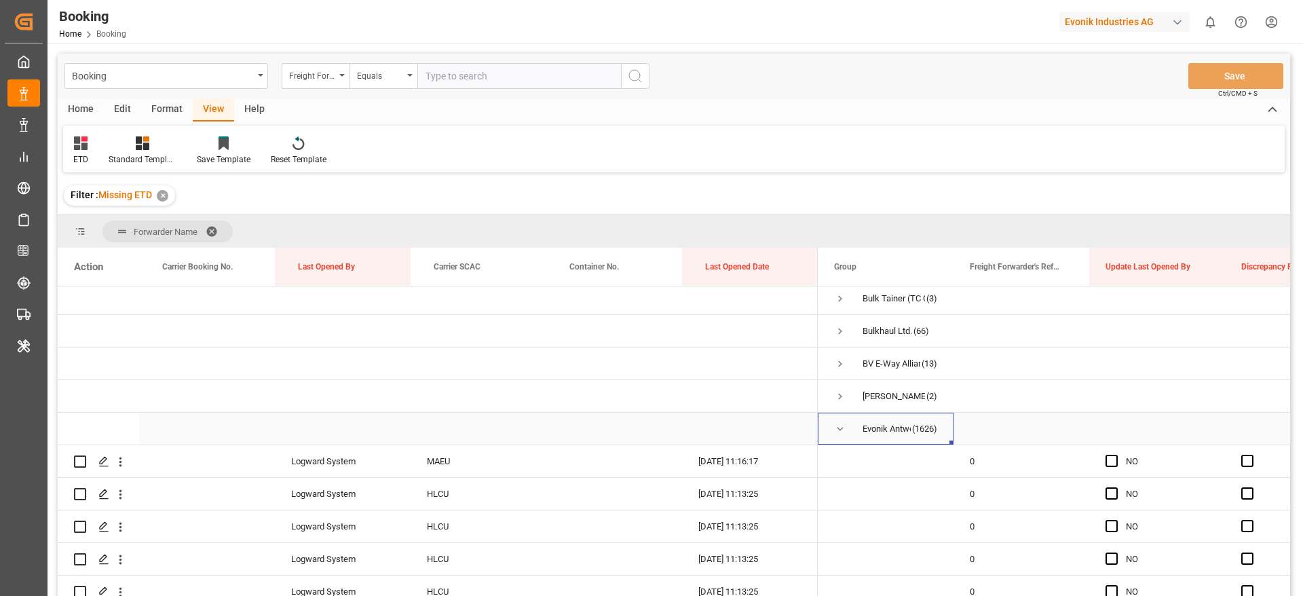
click at [845, 434] on span "Press SPACE to select this row." at bounding box center [840, 429] width 12 height 12
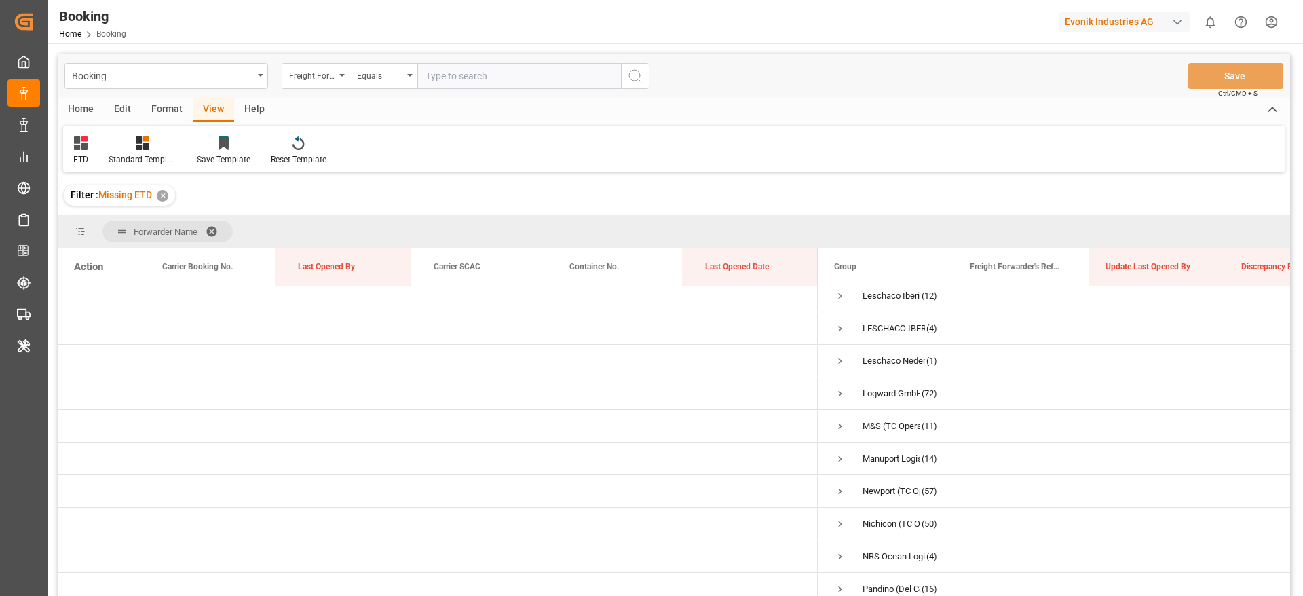
scroll to position [611, 0]
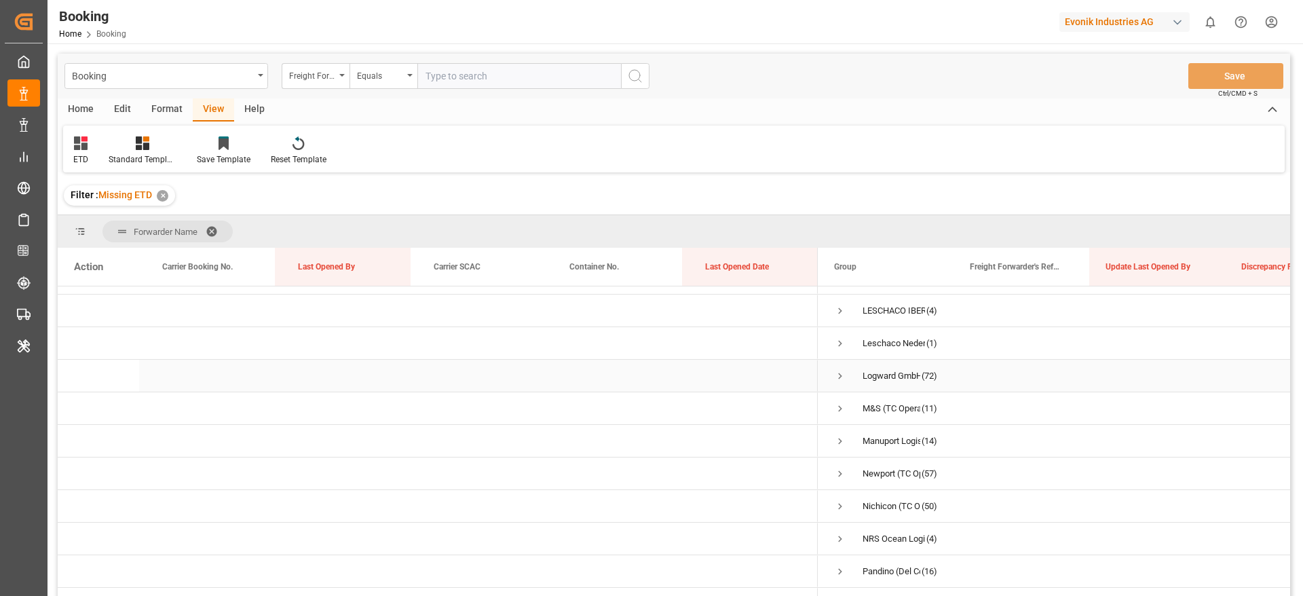
click at [842, 381] on span "Press SPACE to select this row." at bounding box center [840, 376] width 12 height 12
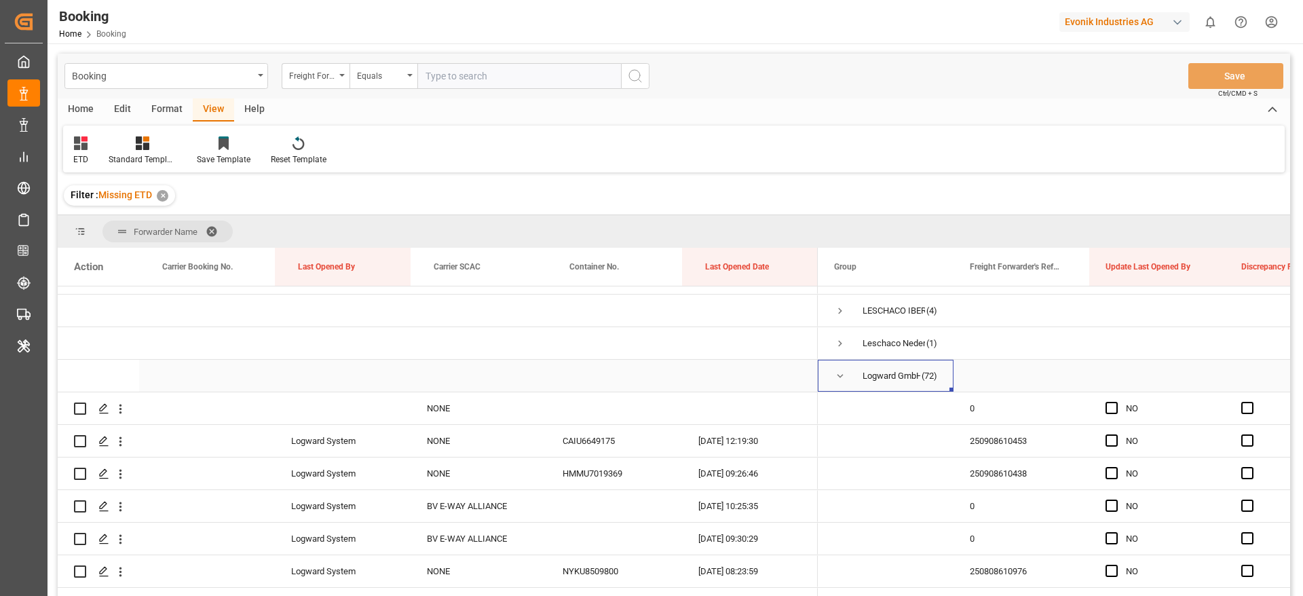
click at [842, 381] on span "Press SPACE to select this row." at bounding box center [840, 376] width 12 height 12
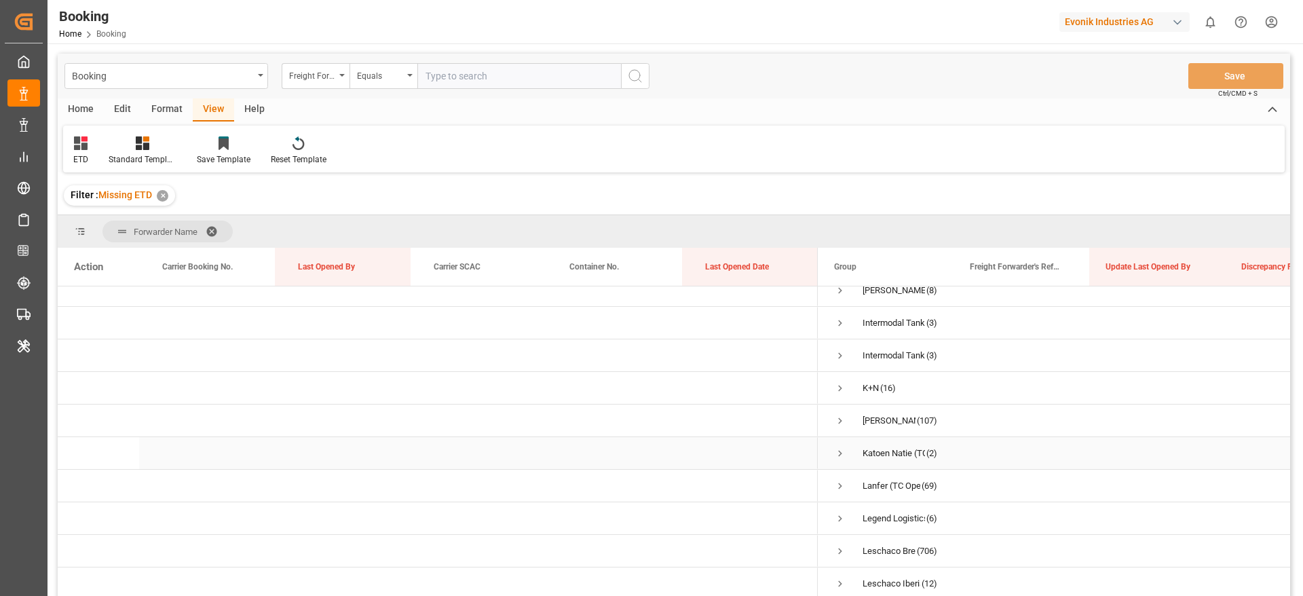
scroll to position [407, 0]
click at [844, 452] on span "Press SPACE to select this row." at bounding box center [840, 449] width 12 height 12
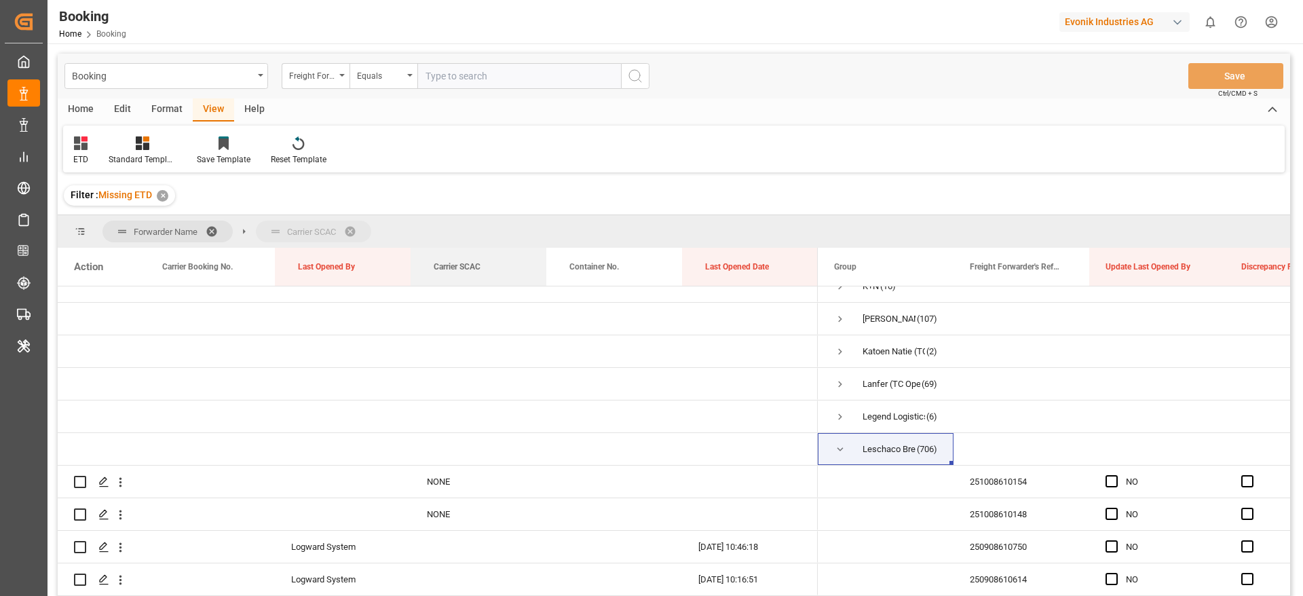
drag, startPoint x: 440, startPoint y: 268, endPoint x: 397, endPoint y: 236, distance: 53.8
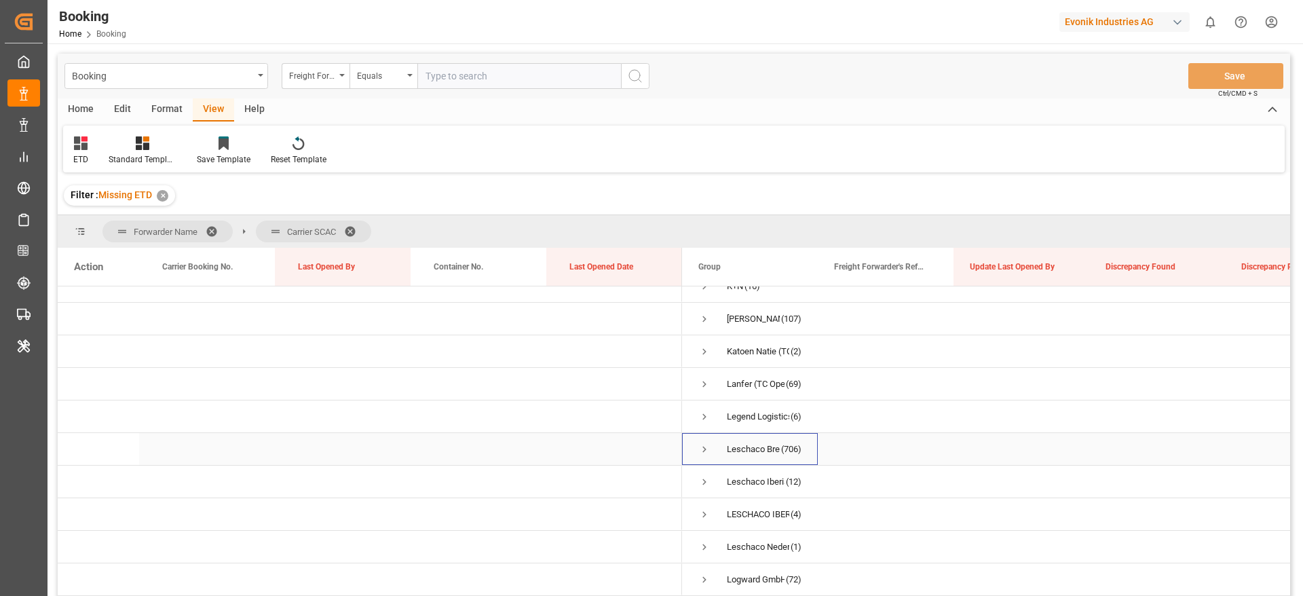
click at [705, 449] on span "Press SPACE to select this row." at bounding box center [705, 449] width 12 height 12
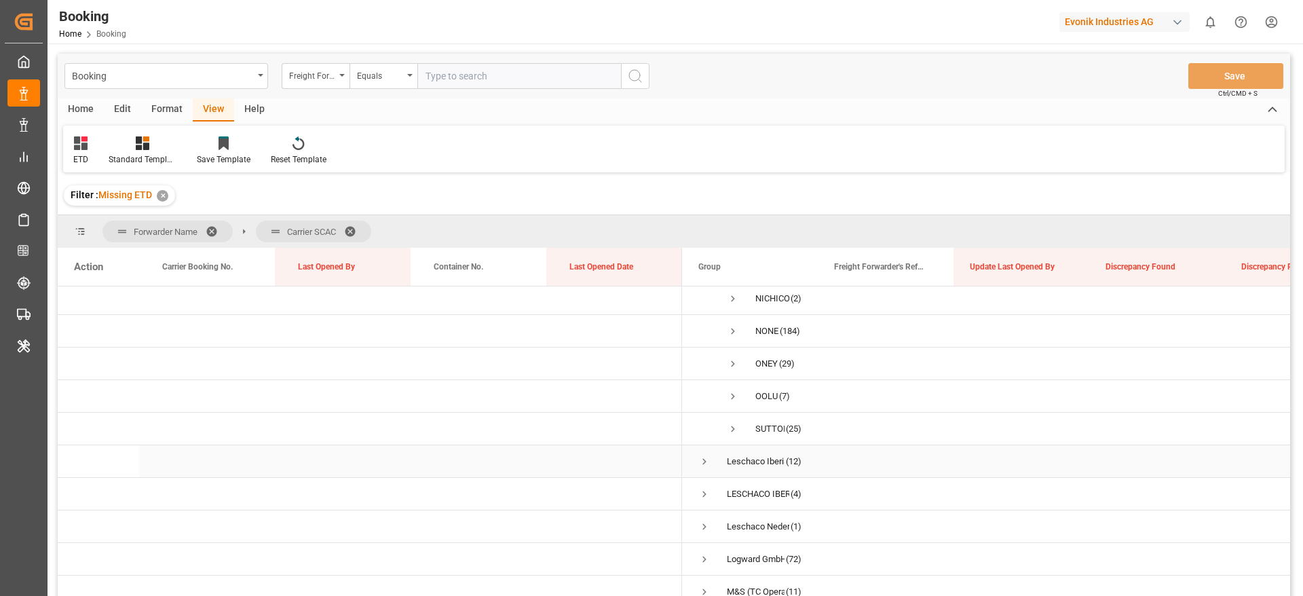
scroll to position [815, 0]
click at [732, 441] on span "Press SPACE to select this row." at bounding box center [733, 432] width 12 height 31
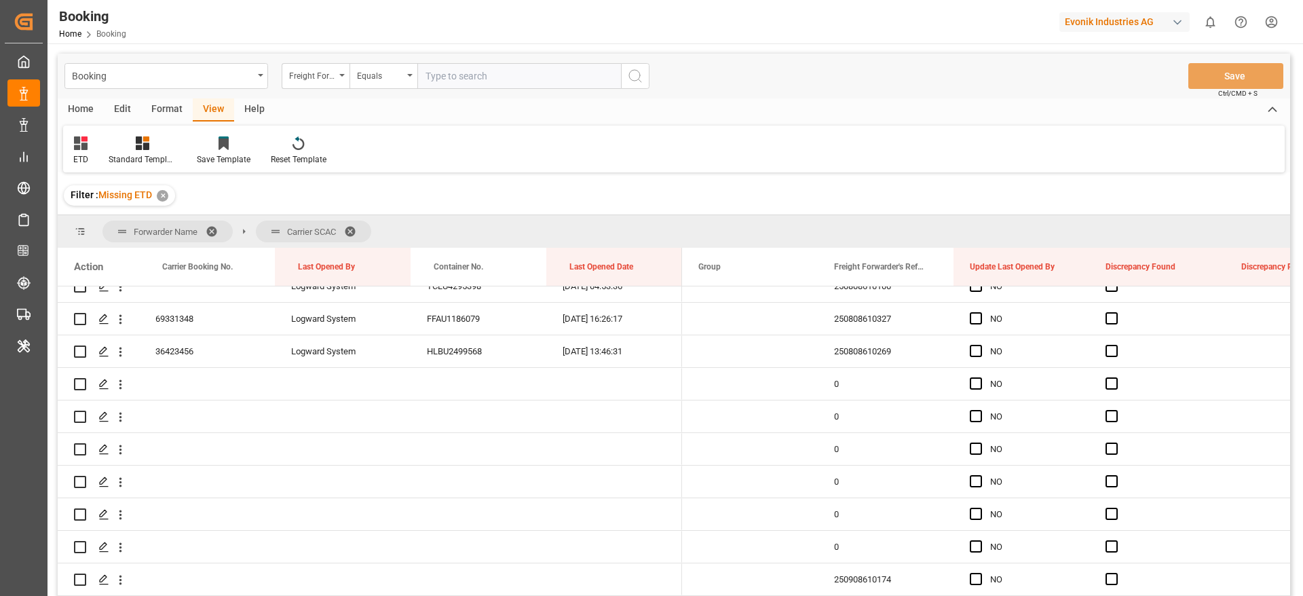
scroll to position [4378, 0]
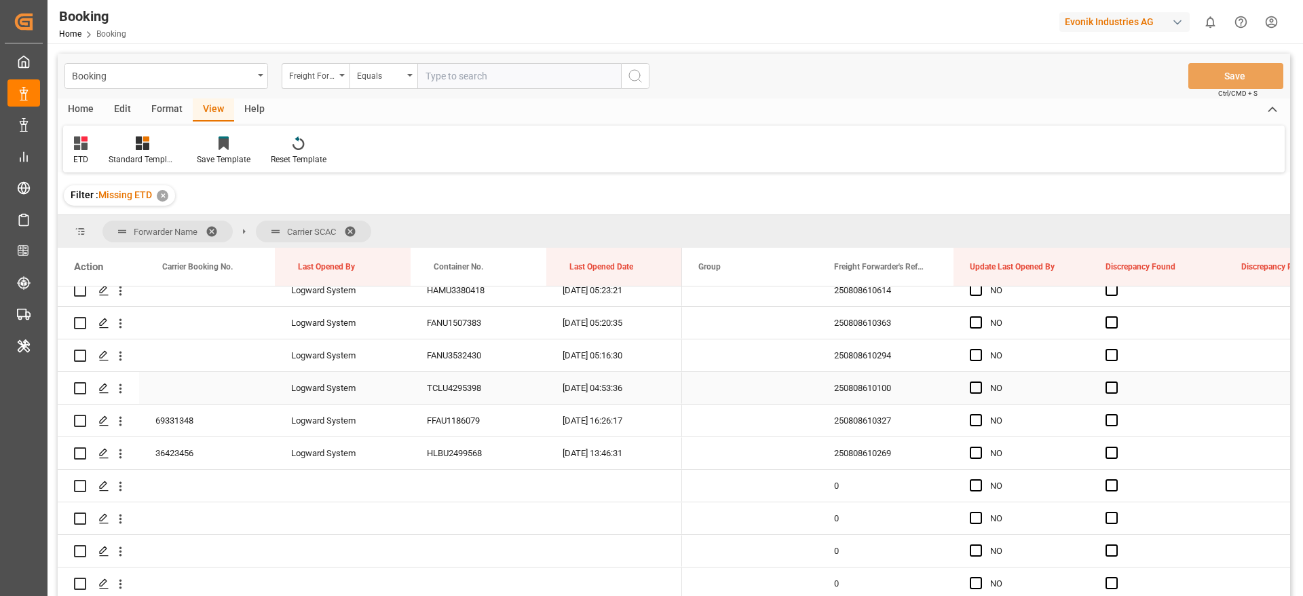
click at [890, 384] on div "250808610100" at bounding box center [886, 388] width 136 height 32
click at [124, 391] on icon "open menu" at bounding box center [120, 388] width 14 height 14
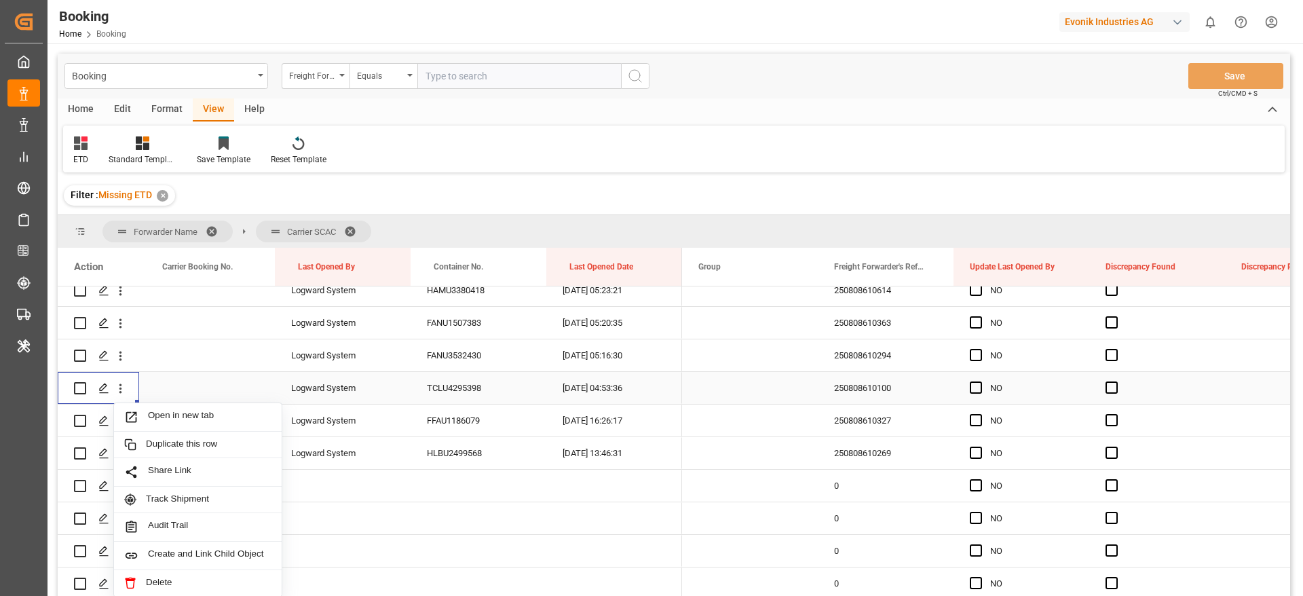
click at [207, 407] on div "Open in new tab" at bounding box center [198, 417] width 168 height 29
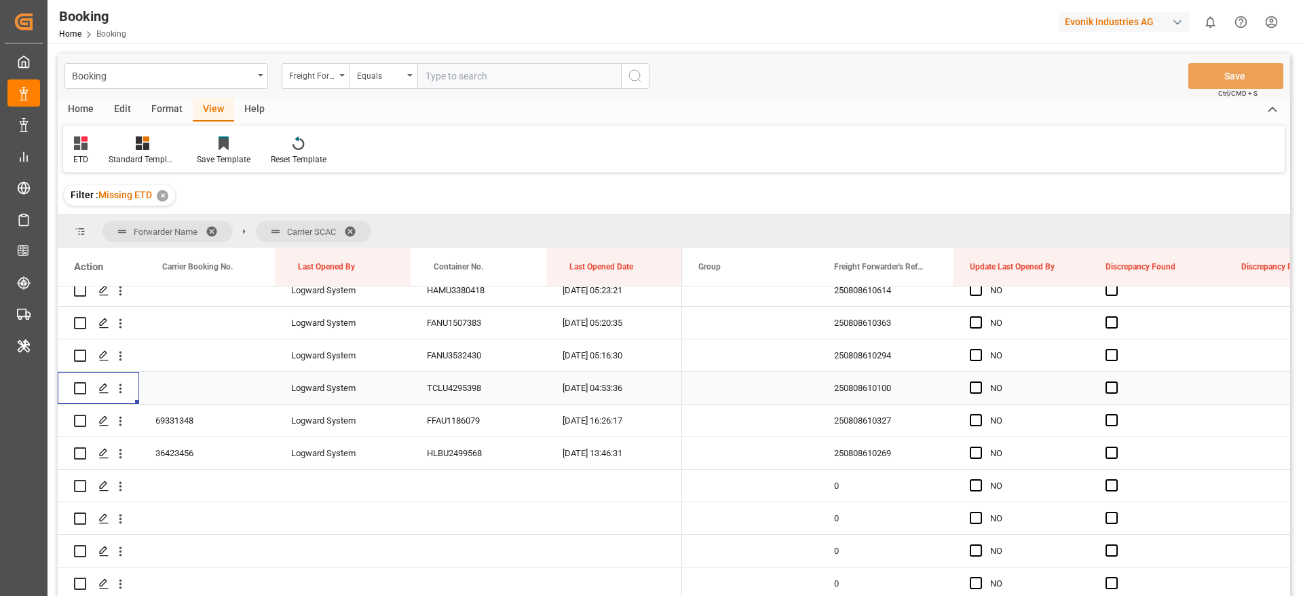
click at [880, 392] on div "250808610100" at bounding box center [886, 388] width 136 height 32
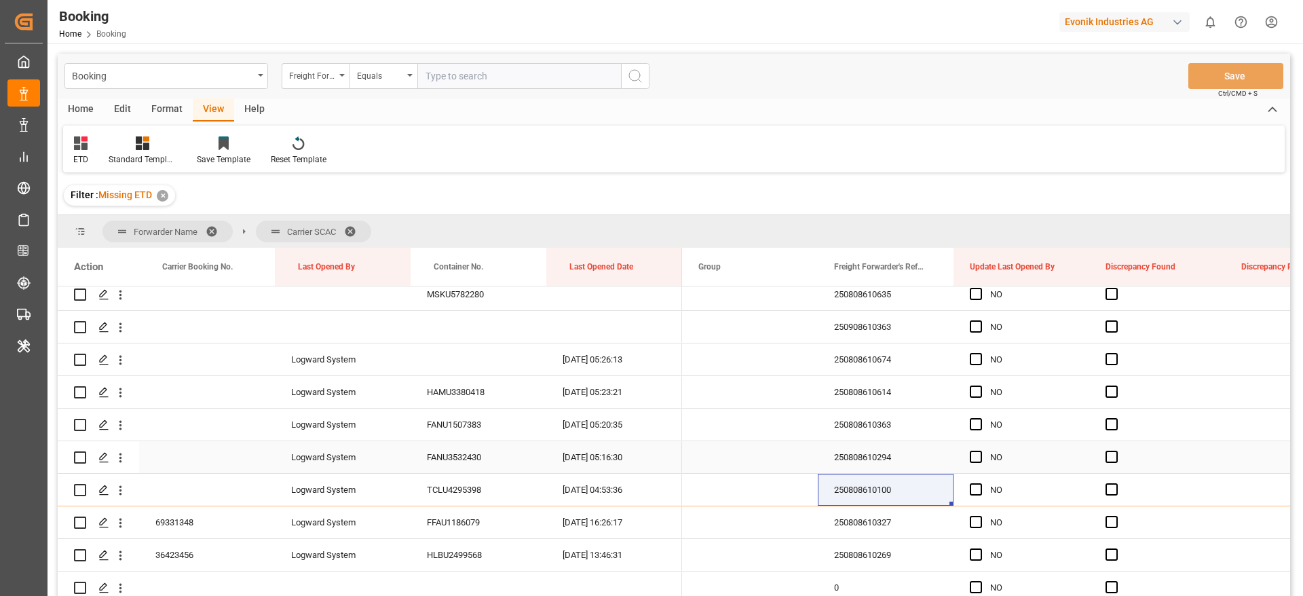
click at [870, 459] on div "250808610294" at bounding box center [886, 457] width 136 height 32
click at [119, 454] on icon "open menu" at bounding box center [120, 458] width 3 height 10
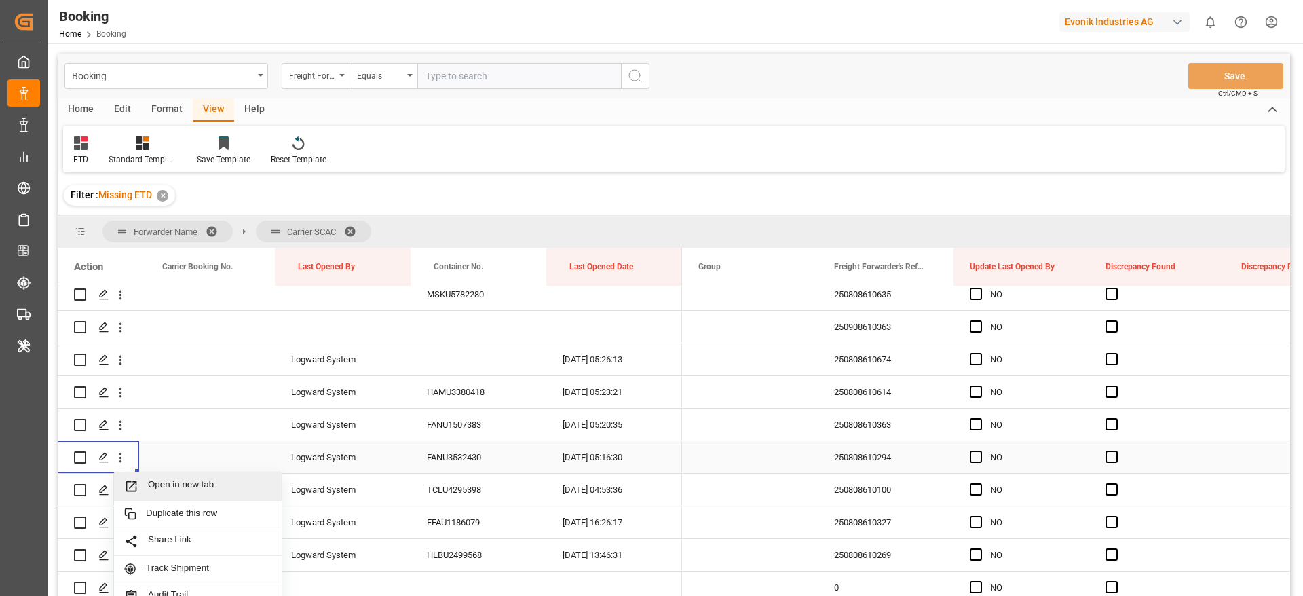
click at [220, 481] on span "Open in new tab" at bounding box center [210, 486] width 124 height 14
click at [878, 417] on div "250808610363" at bounding box center [886, 425] width 136 height 32
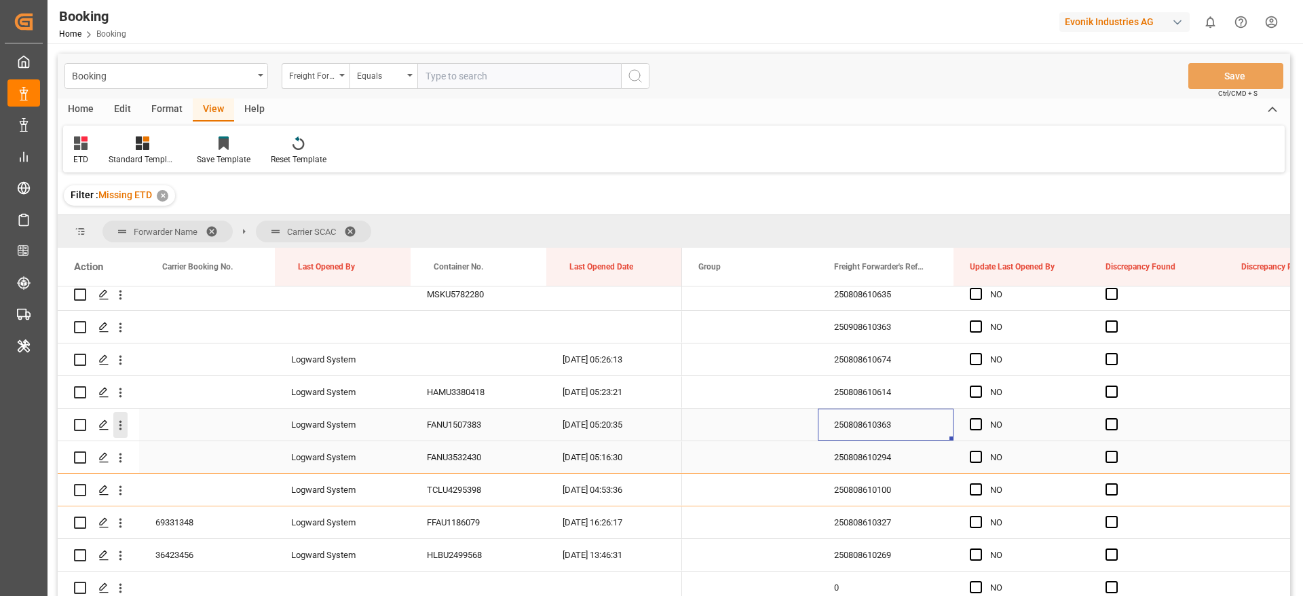
click at [122, 425] on icon "open menu" at bounding box center [120, 425] width 14 height 14
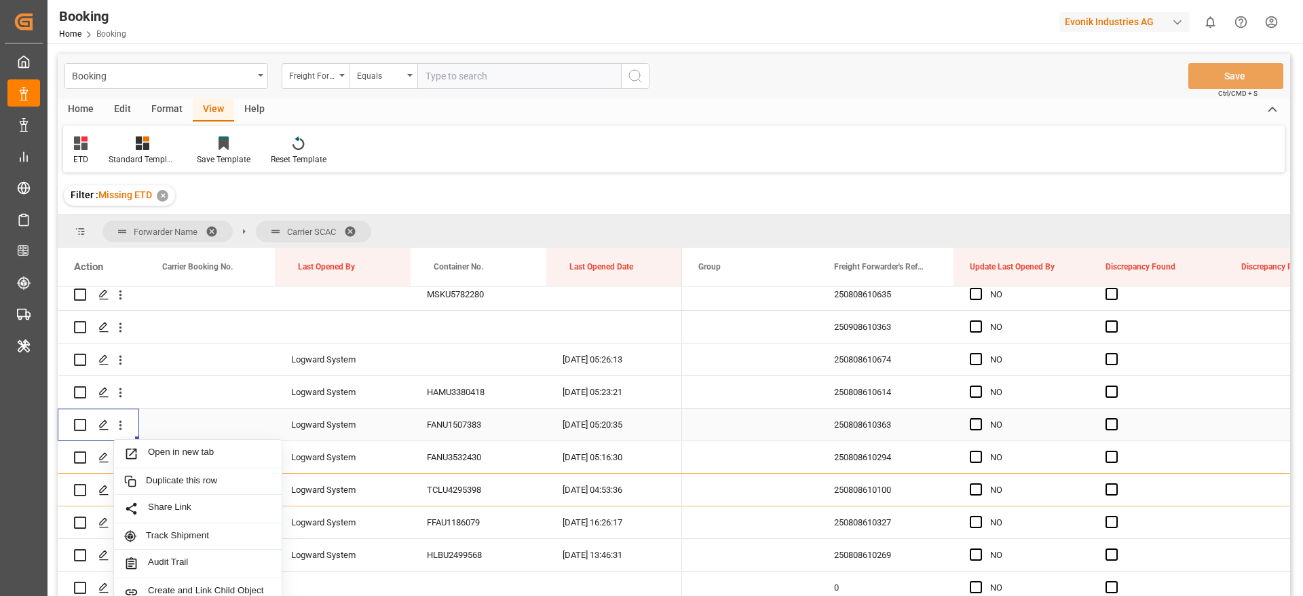
click at [196, 453] on span "Open in new tab" at bounding box center [210, 454] width 124 height 14
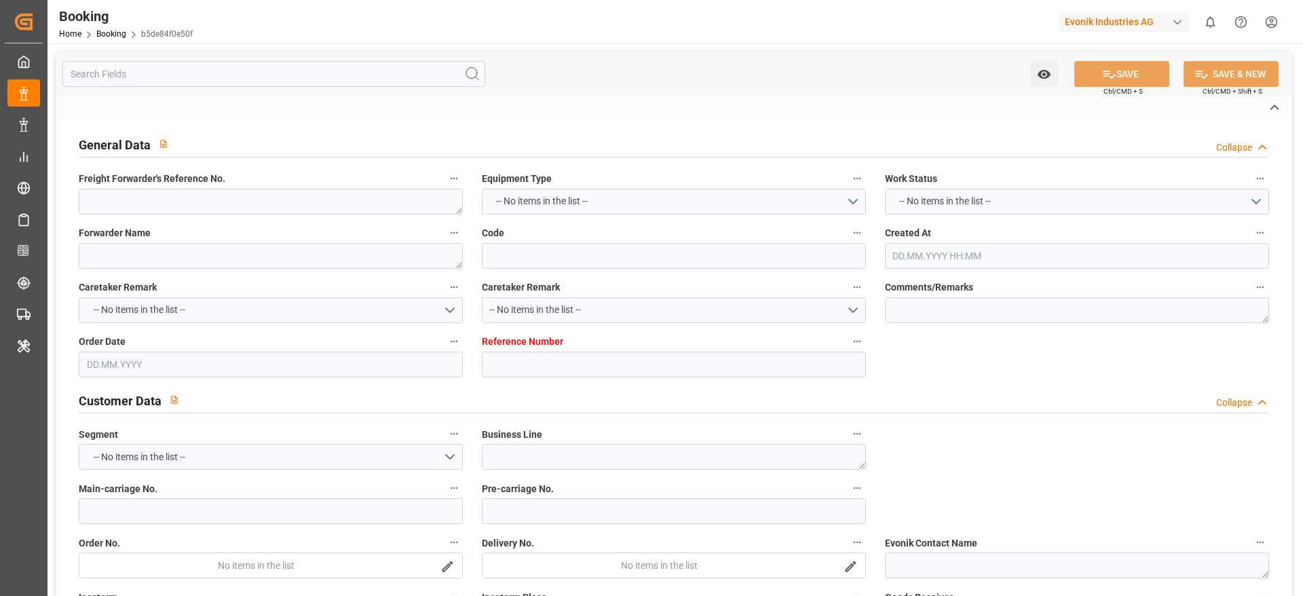
type textarea "0"
type textarea "Evonik Antwerp"
type input "b5de84f0e50f"
type input "0"
type textarea "AT-AN"
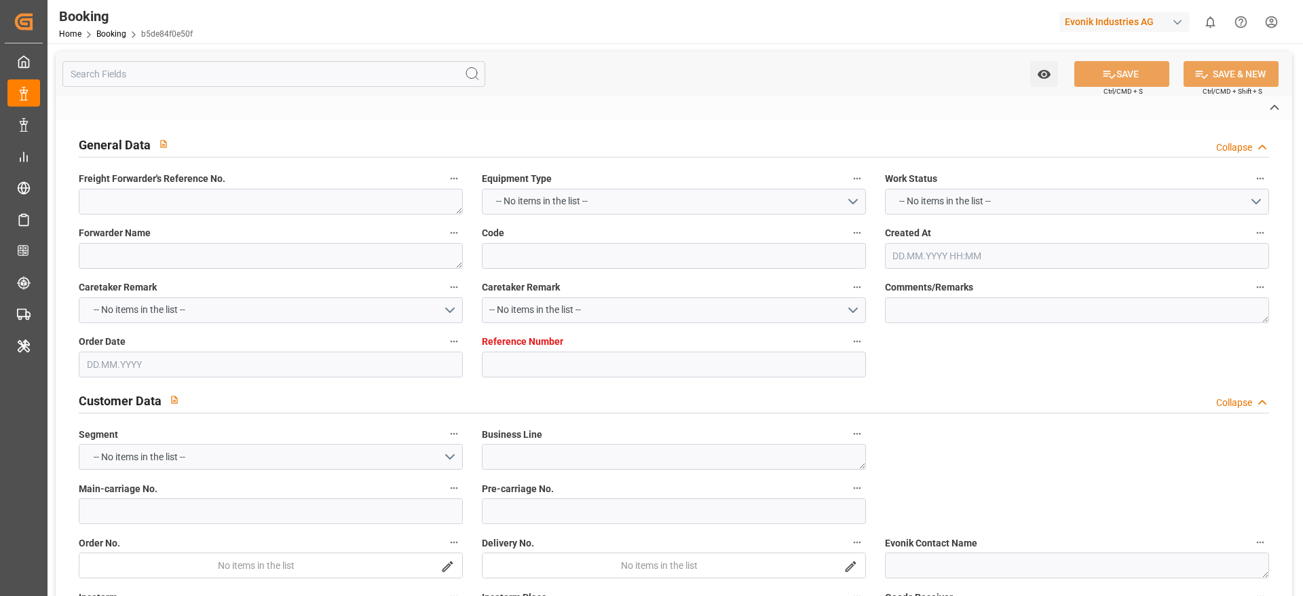
type input "4006654516"
type textarea "annette.kinkel@evonik.com"
type textarea "CIF"
type textarea "Qinzhou"
type textarea "Evonik Plant 0000503430"
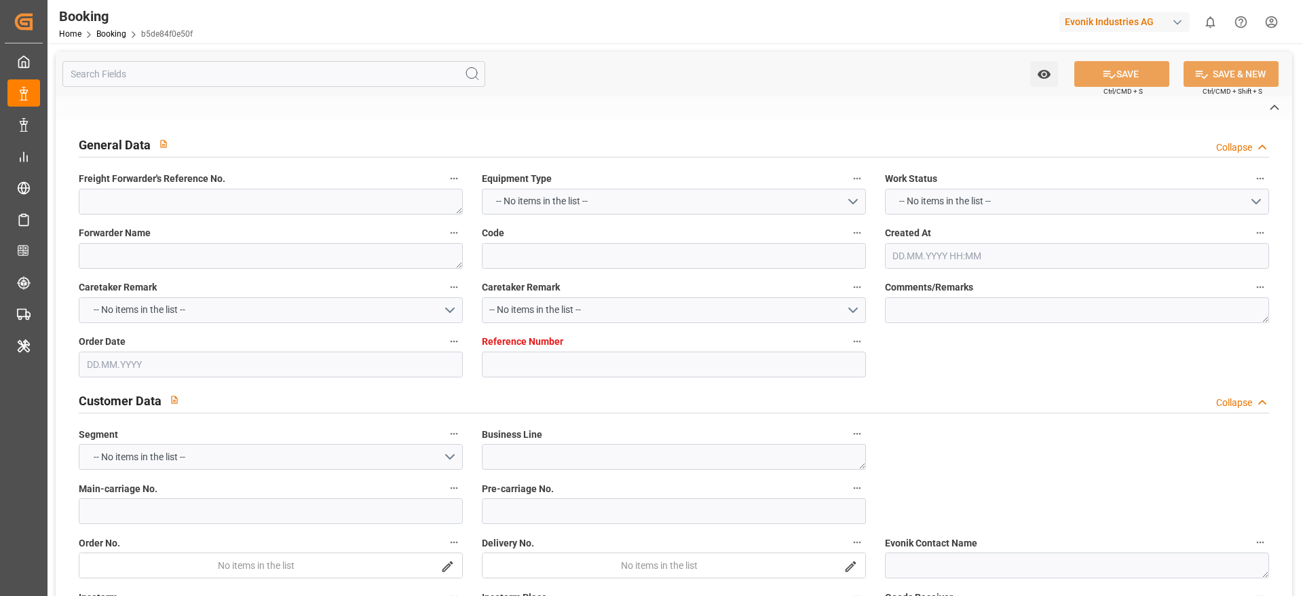
type textarea "Antwerp"
type textarea "CSLU1505495"
type input "EVER MERCY"
type input "COSU"
type textarea "6423260960"
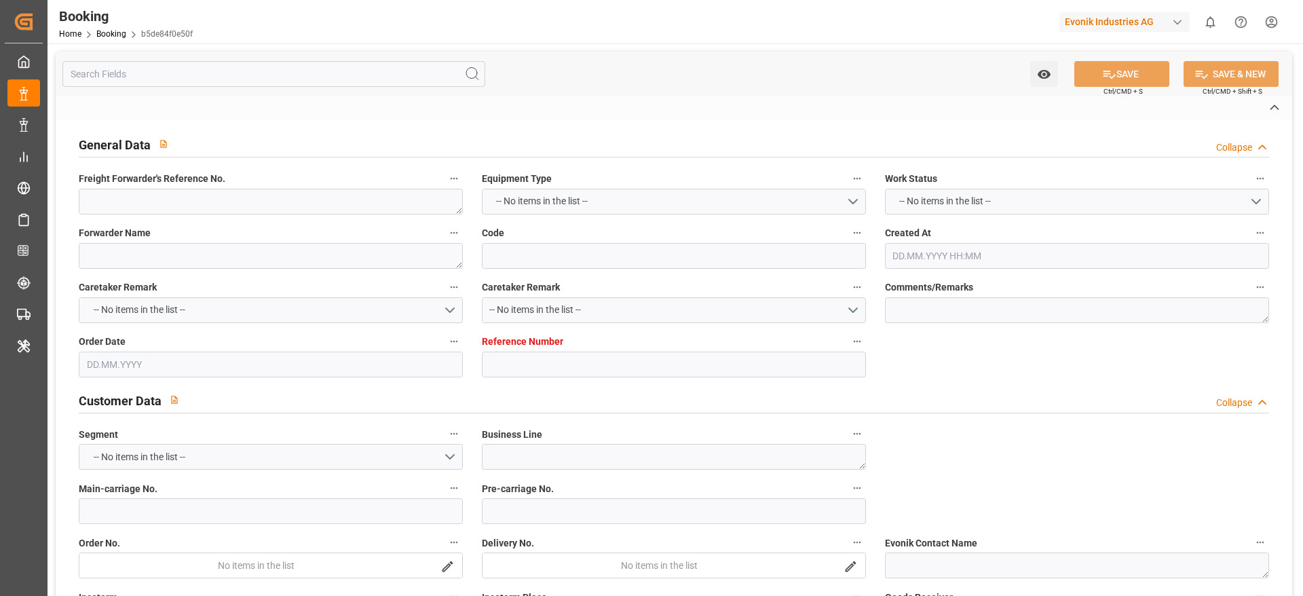
type input "Antwerp"
type input "Qinzhou Pt"
type input "PORT KLANG (PELABUHAN KLANG)"
type input "WESTPORTS MALAYSIA"
type textarea "INPUT_Evonik_Seeburger_LoadTenderOcean_1002979597_20250722111346534.xml"
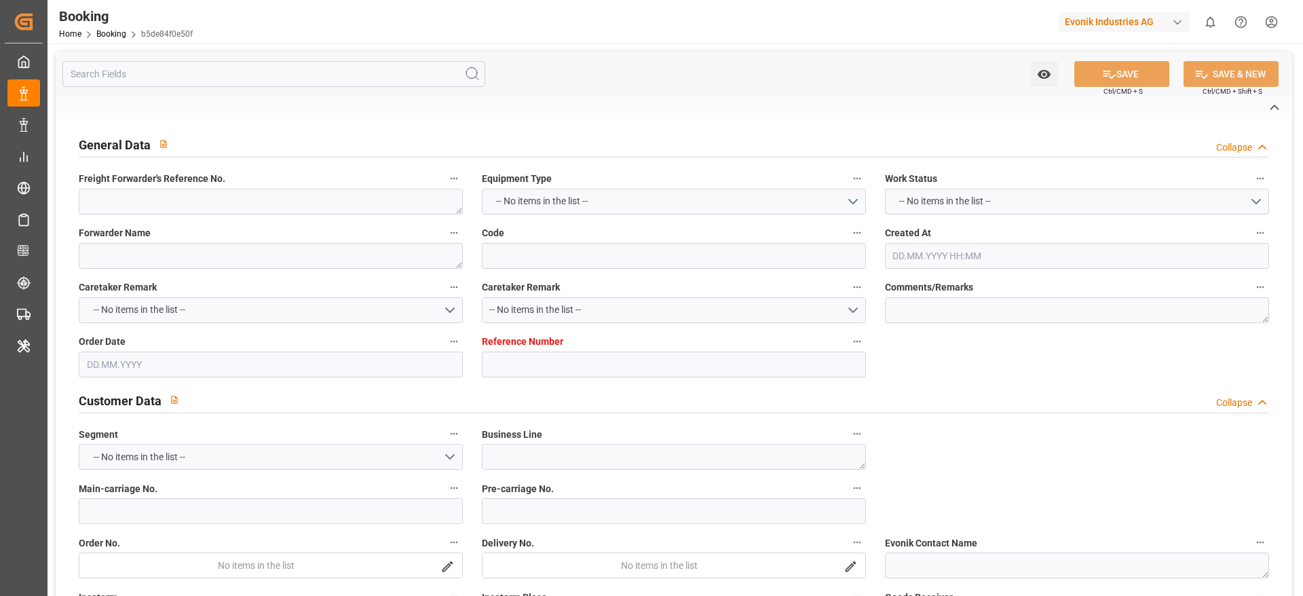
type textarea "NWC/UK North West Continent / UK_CNQZH_COSU_AT-AN"
type textarea "INPUT_Evonik_Seeburger_LoadTenderOcean_1002911258_20250701105508534.xml,INPUT_E…"
type textarea "1002979597"
type textarea "Logward System"
type textarea "businessDivision-businessLine-"
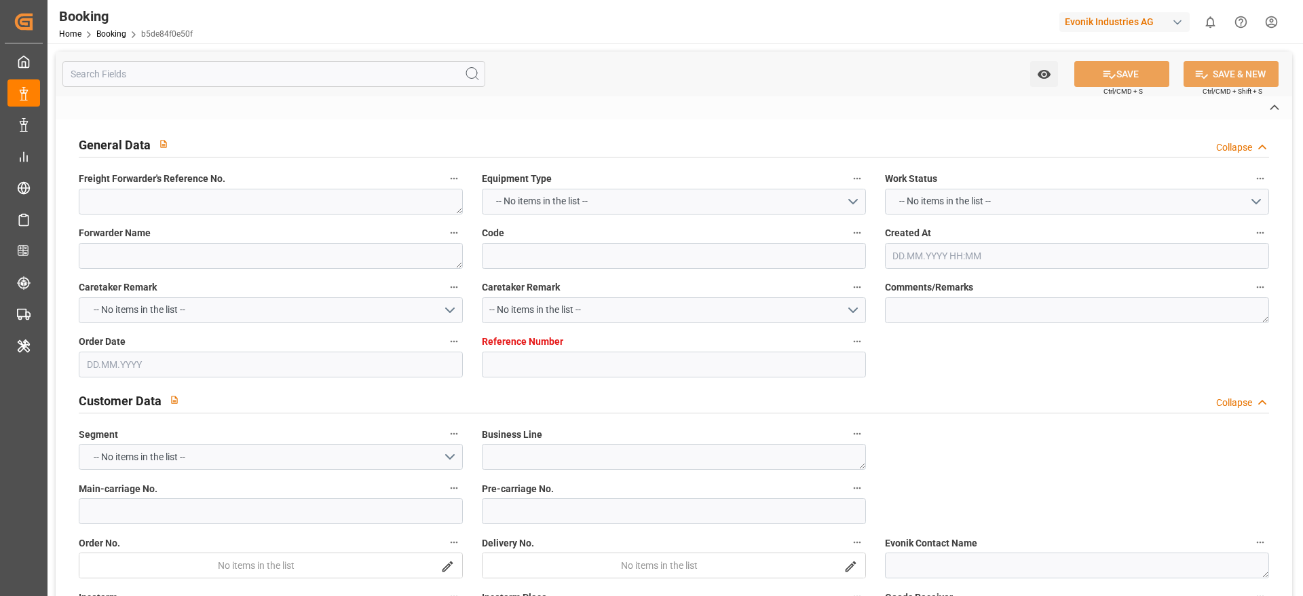
type textarea "EVONIK Load Tender XML"
type textarea "a011t00000LcJC5AAN"
type textarea "Yes"
type input "ANTWERPEN"
type input "QINZHOU PT"
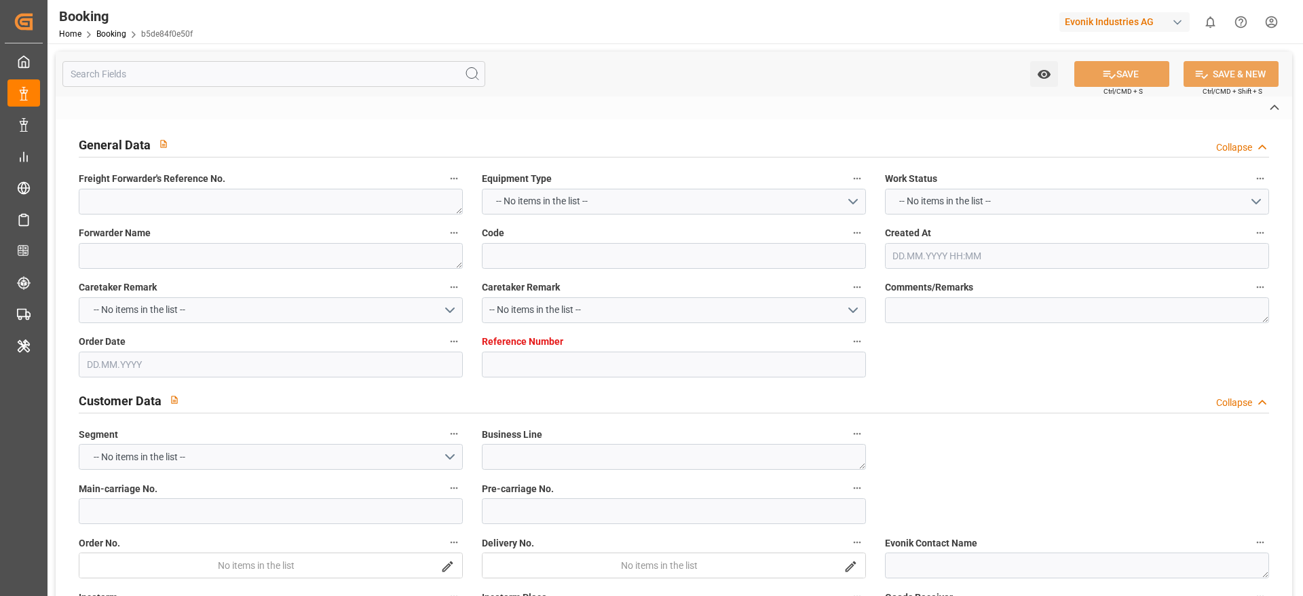
type input "AEU9"
type input "0763-003E"
type input "VESSEL"
type input "HANSA LANKA"
type input "QVS"
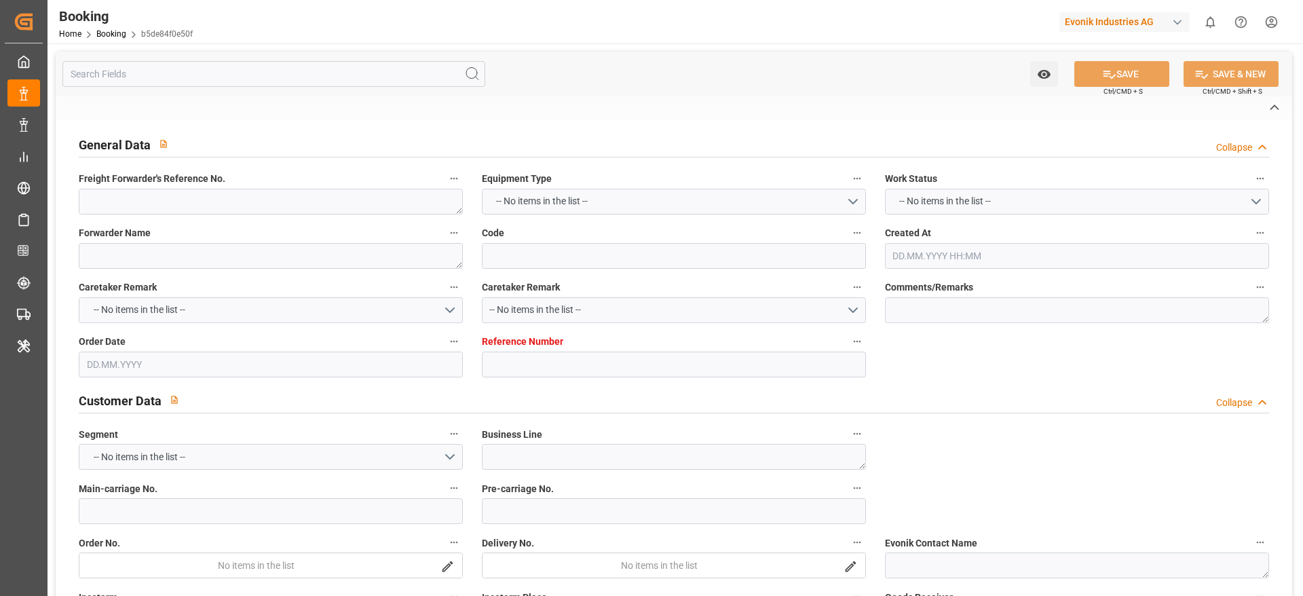
type input "083N"
type input "HANSA LANKA"
type input "TRUCK"
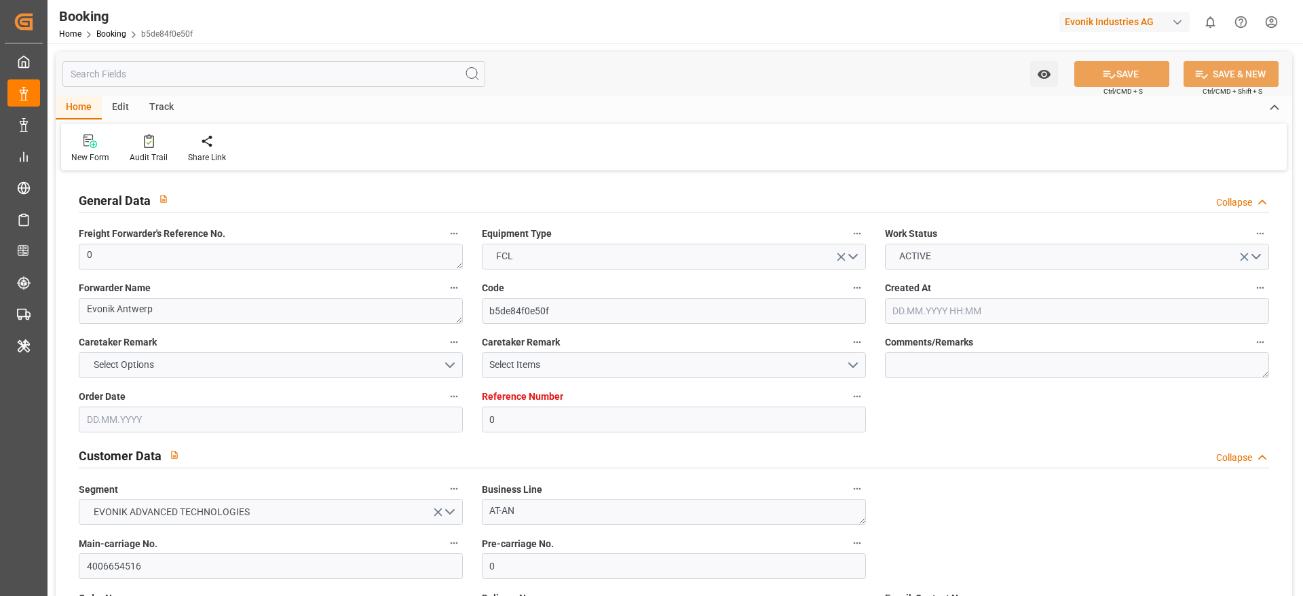
type input "0"
type input "9935325"
type input "Cosco"
type input "COSCO Shipping Co. Ltd."
type input "BEANR"
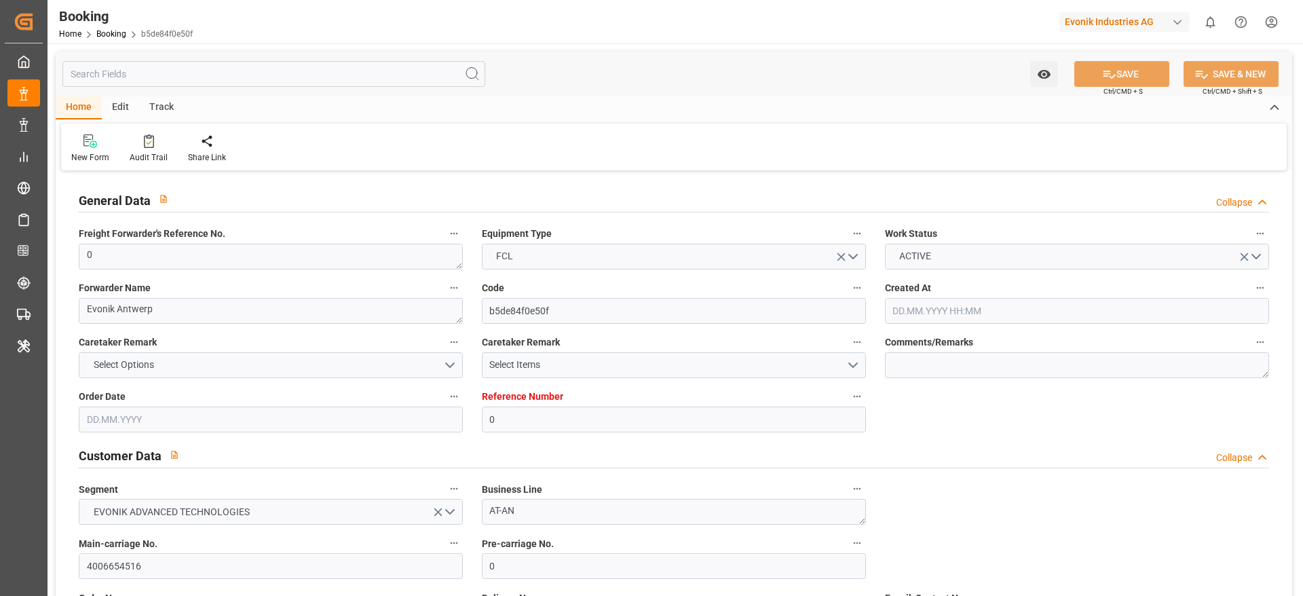
type input "CNQZH"
type input "MYPKG"
type input "0"
type input "BEANR"
type input "CNQZH"
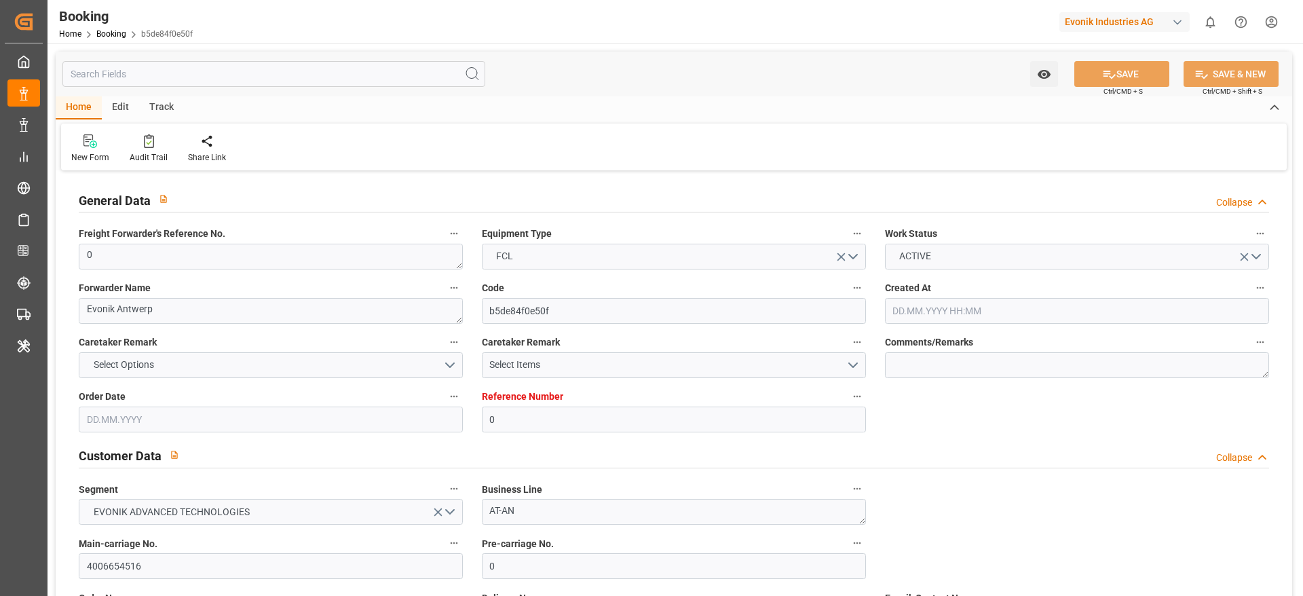
type input "9357793"
type input "01.07.2025 08:57"
type input "01.07.2025"
type input "15.09.2025"
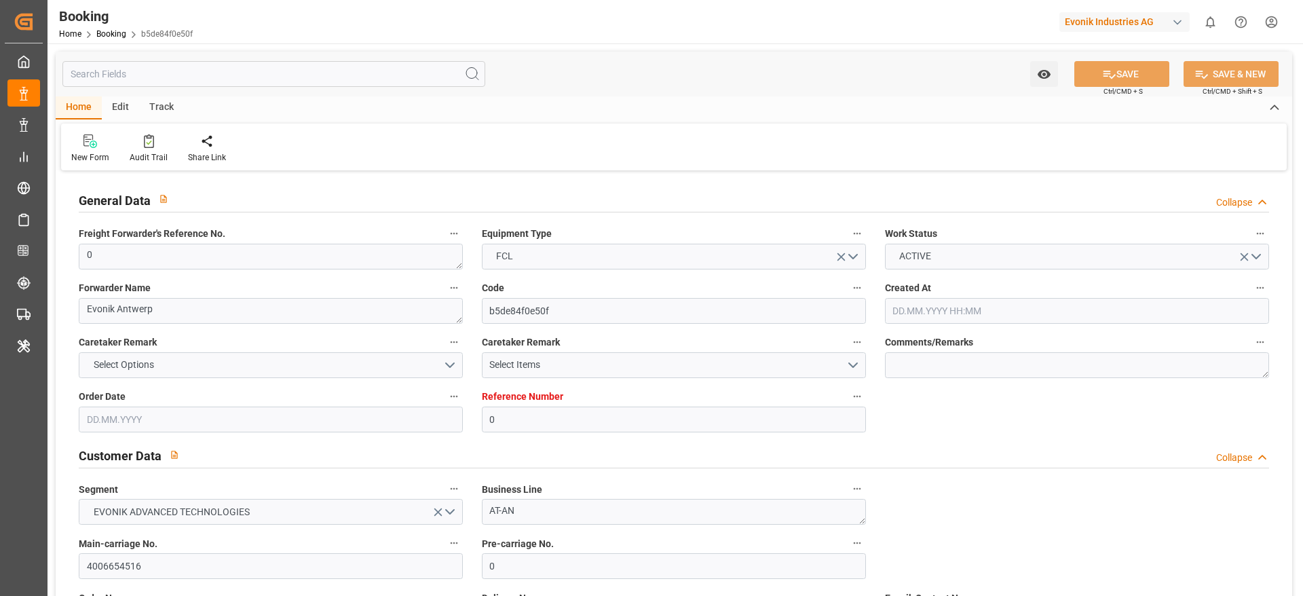
type input "08.07.2025"
type input "22.07.2025 15:00"
type input "22.07.2025 00:00"
type input "22.07.2025 11:14"
type input "11.07.2025 08:33"
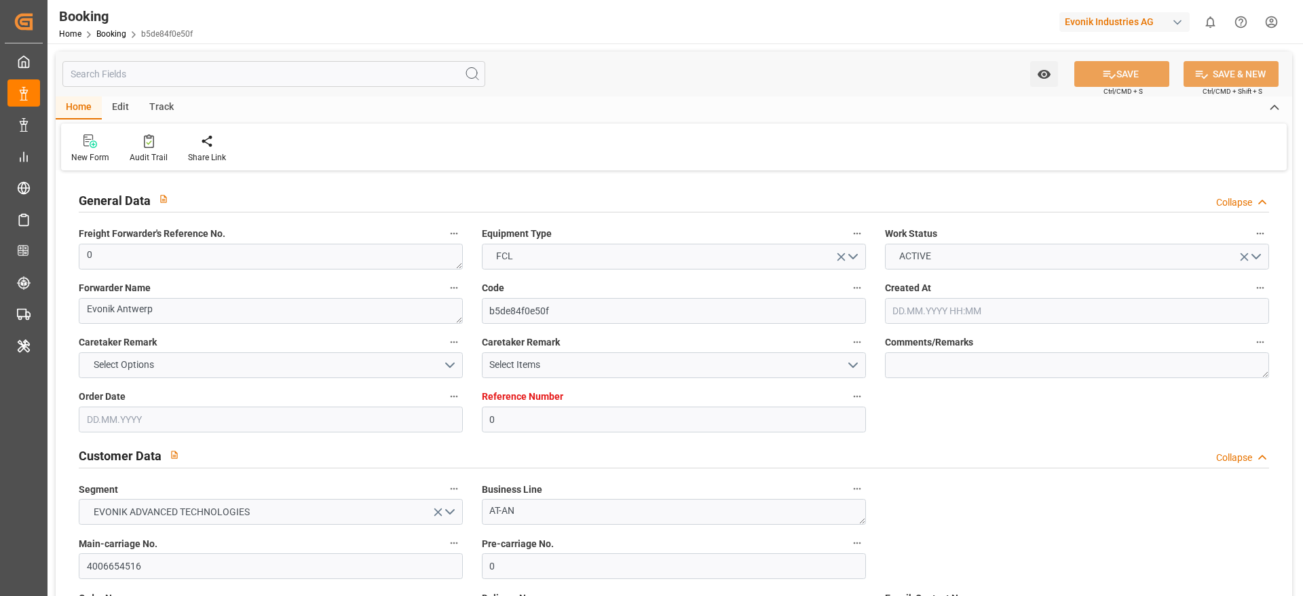
type input "20.09.2025 00:00"
type input "12.09.2025 00:00"
type input "01.09.2025 00:00"
type input "31.08.2025 00:00"
type input "31.08.2025 22:37"
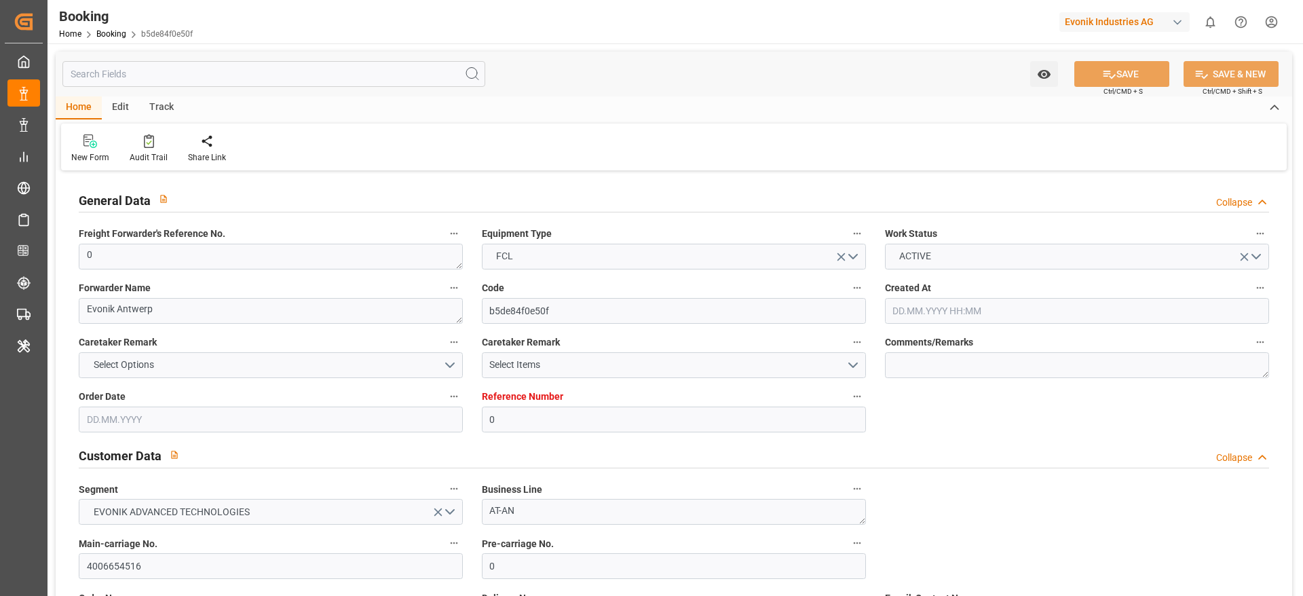
type input "15.09.2025 00:00"
type input "09.09.2025 00:00"
type input "02.09.2025 12:33"
type input "02.09.2025"
type input "22.07.2025 11:55"
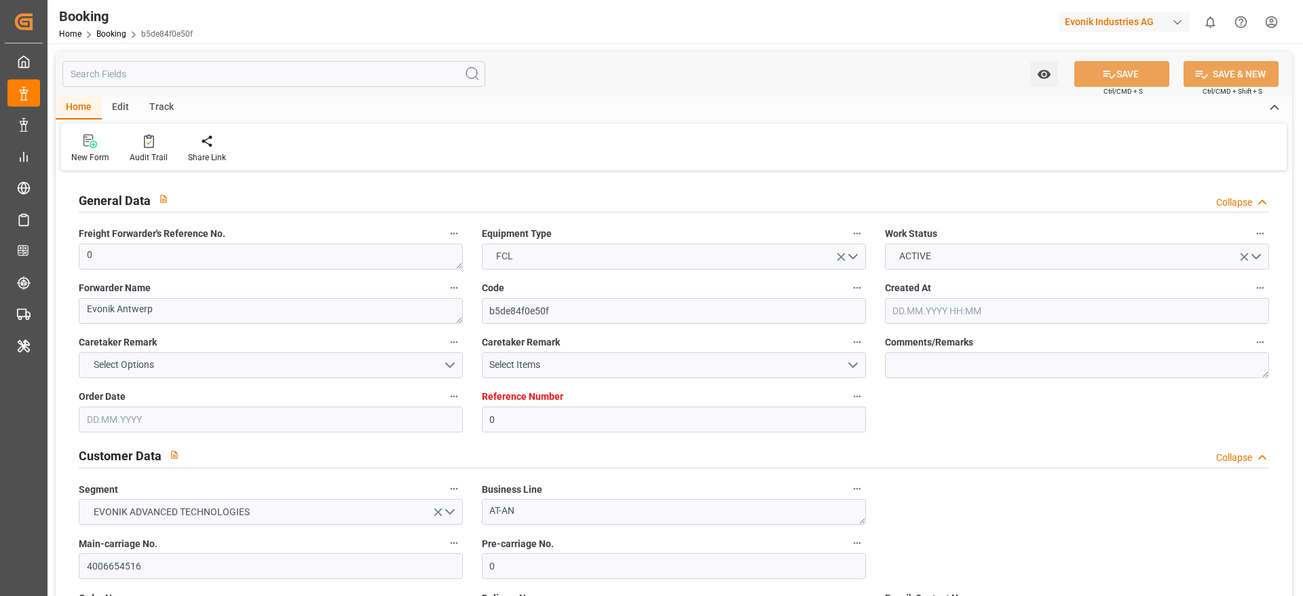
type input "01.09.2025 00:00"
type input "31.08.2025 22:31"
type input "01.09.2025 07:34"
type input "31.08.2025 22:37"
type input "15.09.2025 00:00"
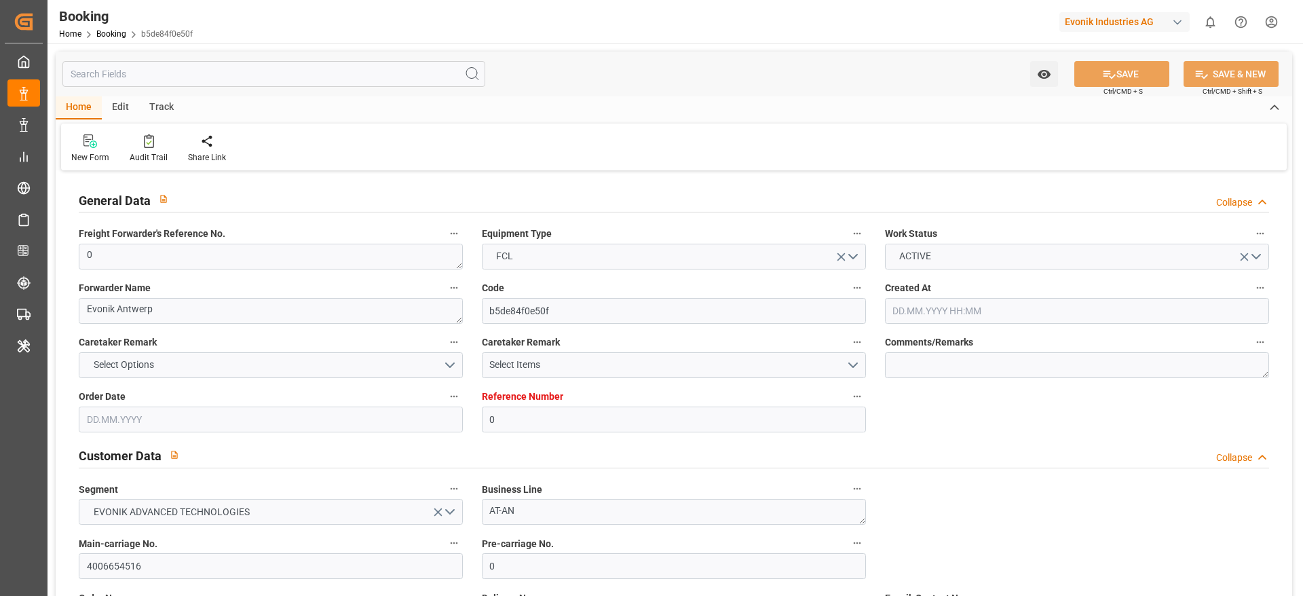
type input "01.09.2025 17:41"
type input "20.09.2025 00:00"
type input "20.09.2025 13:12"
type input "20.09.2025 02:00"
type input "13.09.2025 23:00"
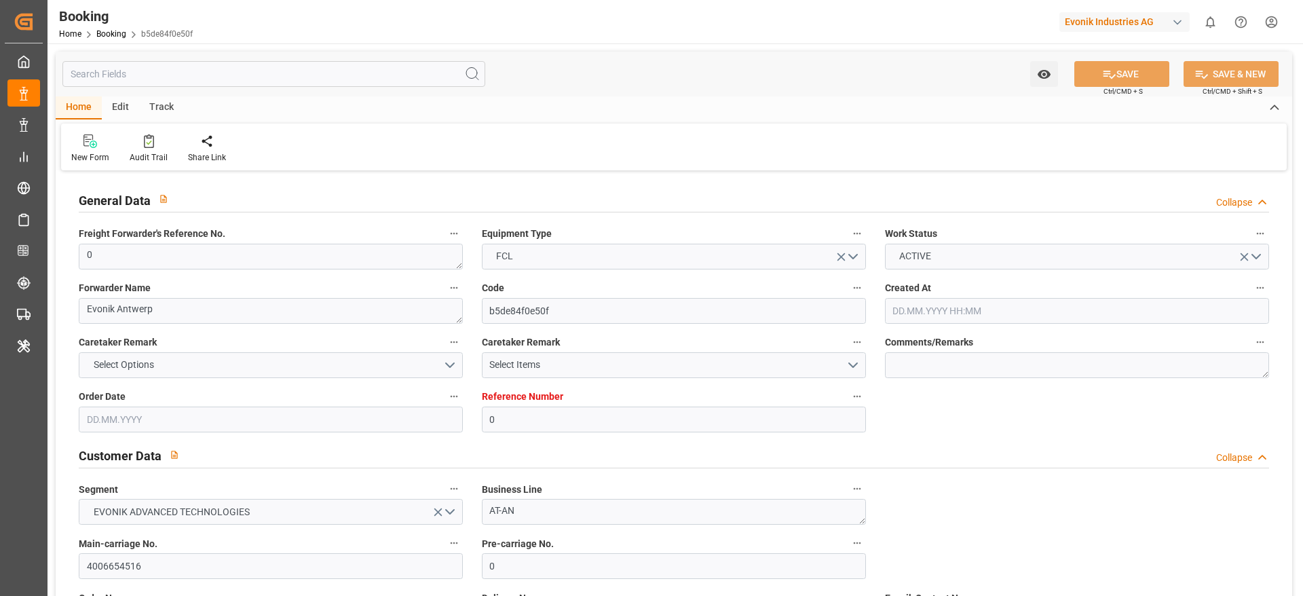
type input "24.09.2025 13:12"
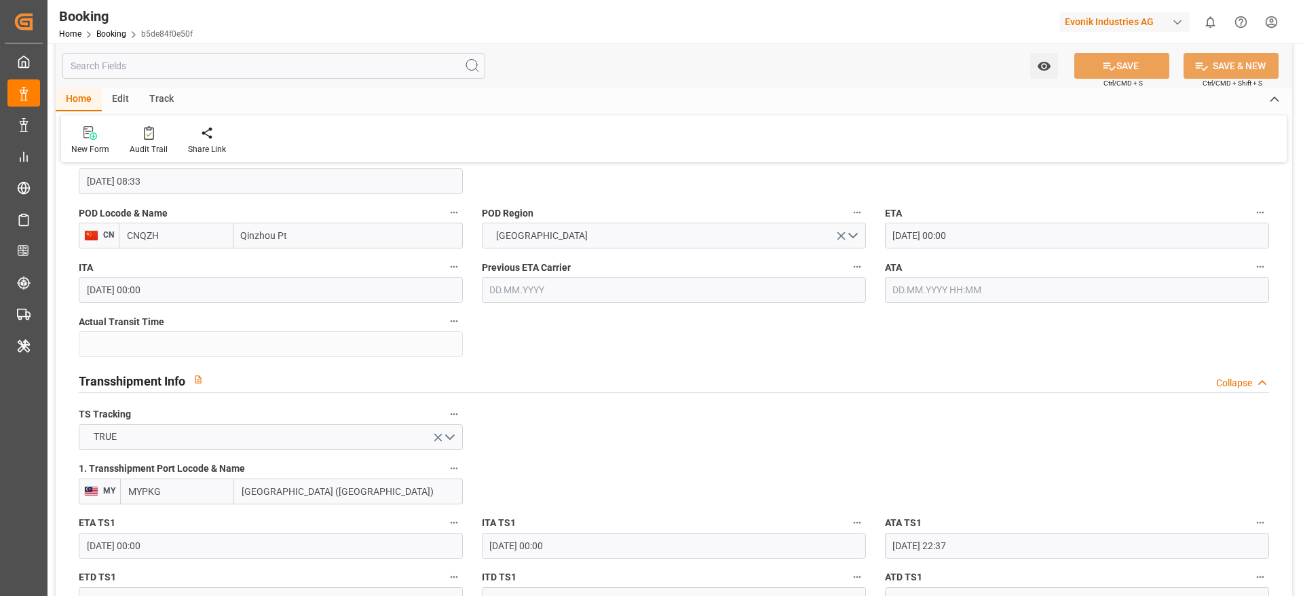
scroll to position [1527, 0]
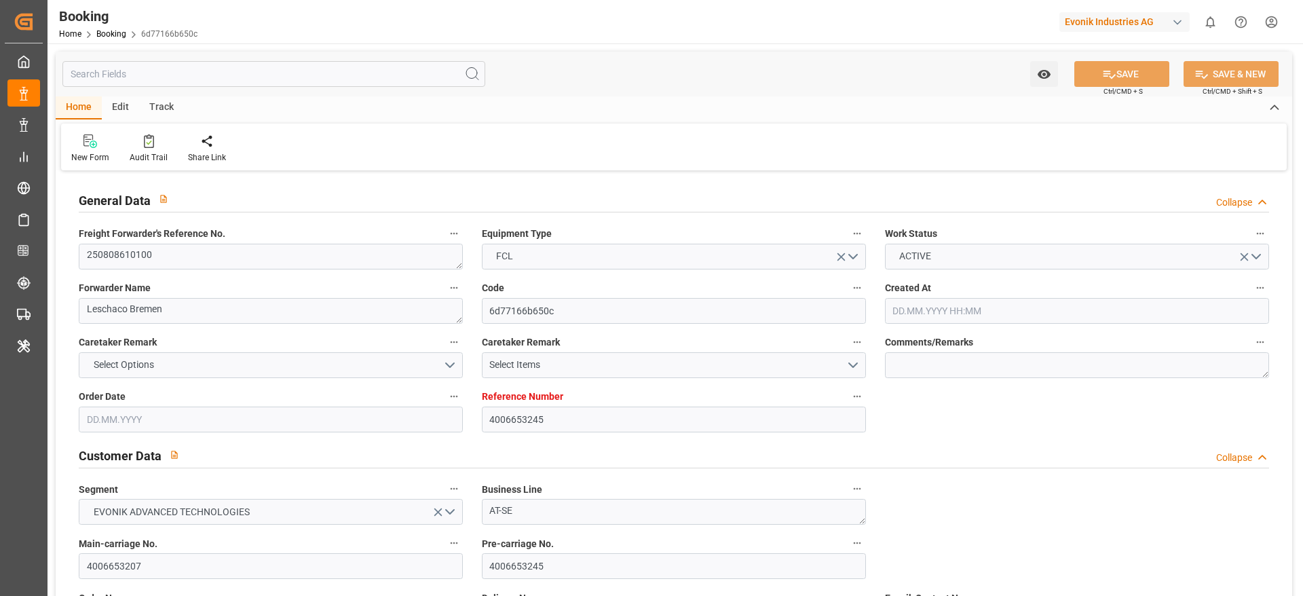
type input "4006653245"
type input "Dummy"
type input "Dummy Carrier"
type input "DEHAM"
type input "USMOB"
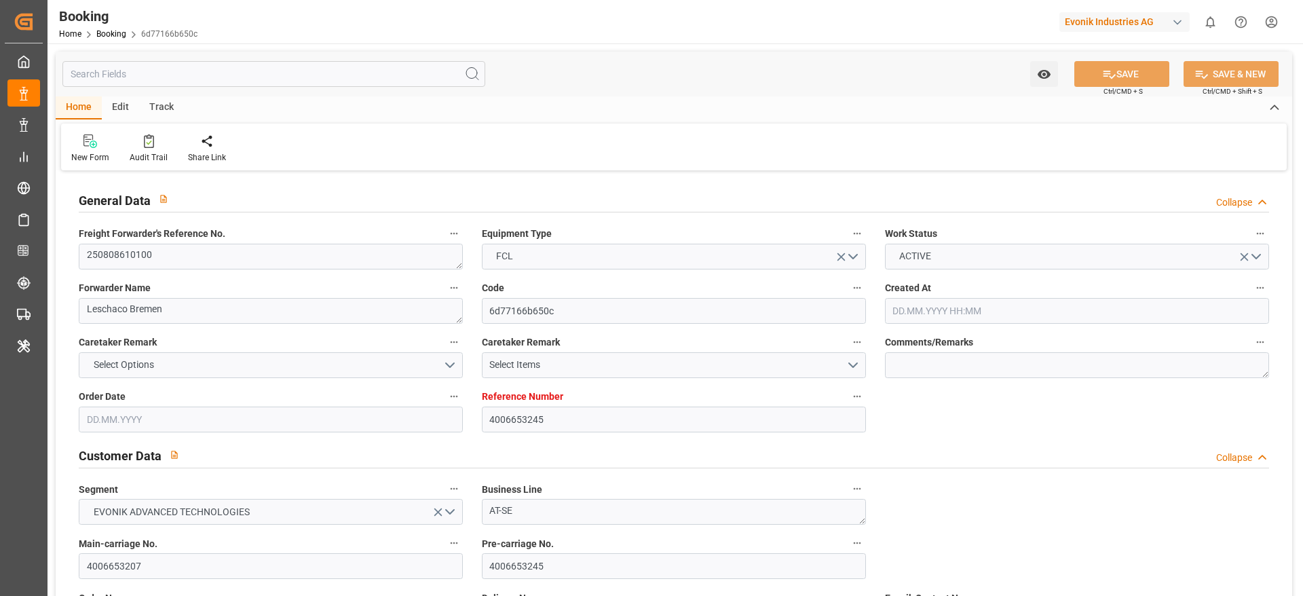
type input "[DATE] 05:56"
type input "[DATE]"
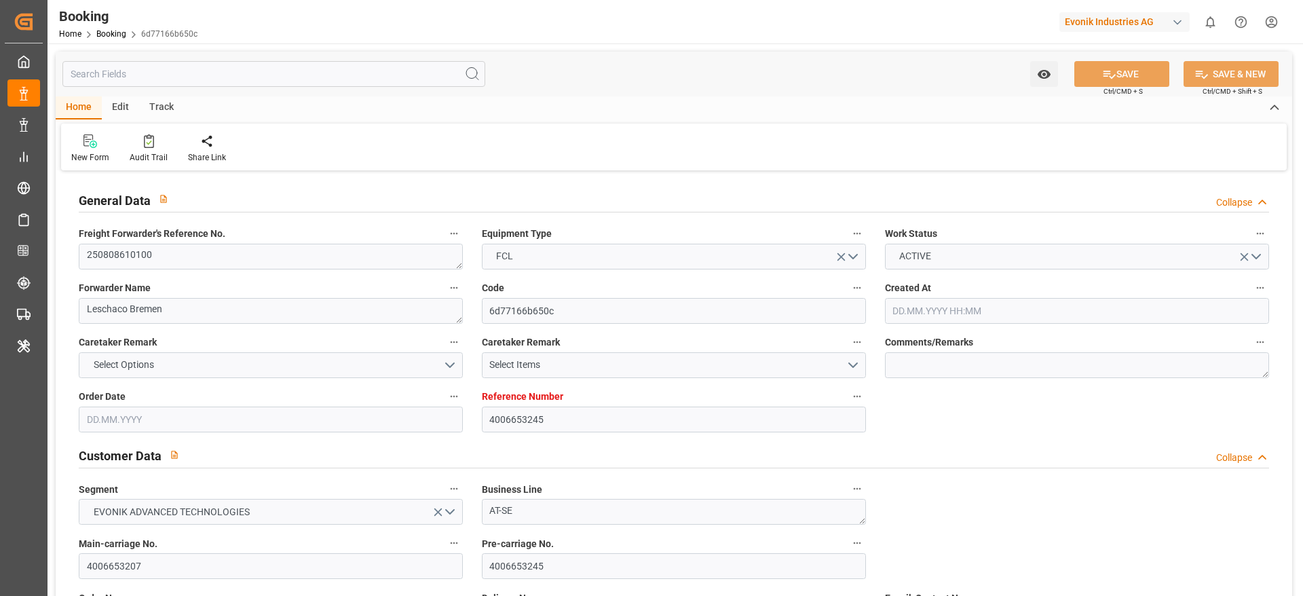
type input "[DATE] 04:53"
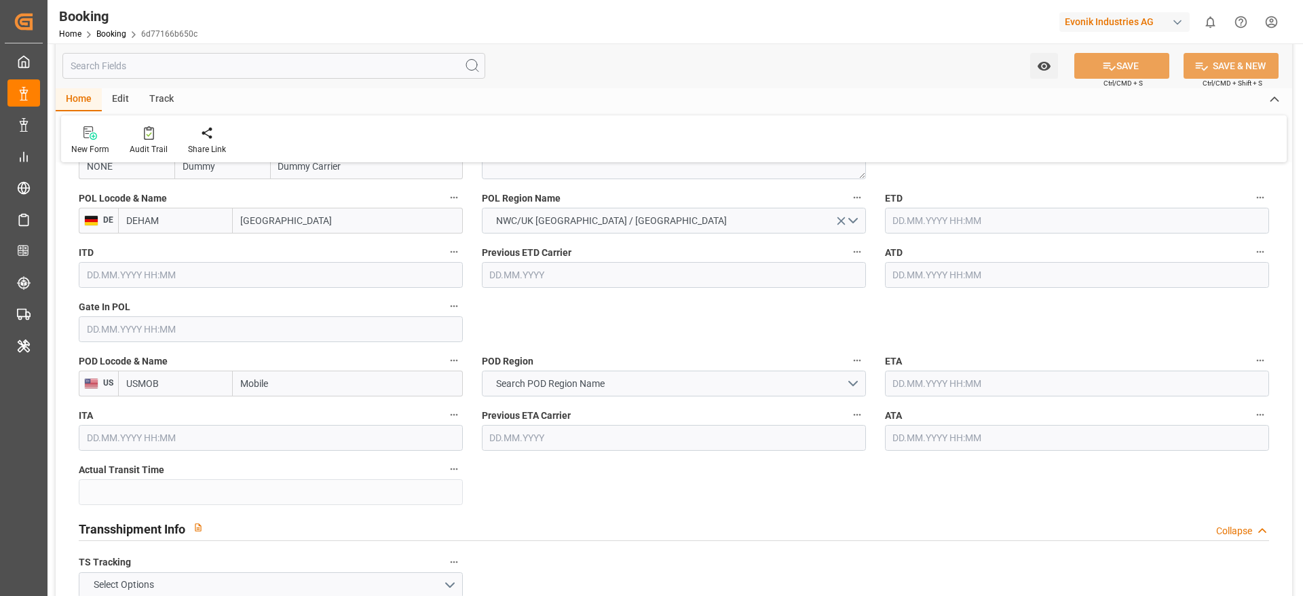
scroll to position [972, 0]
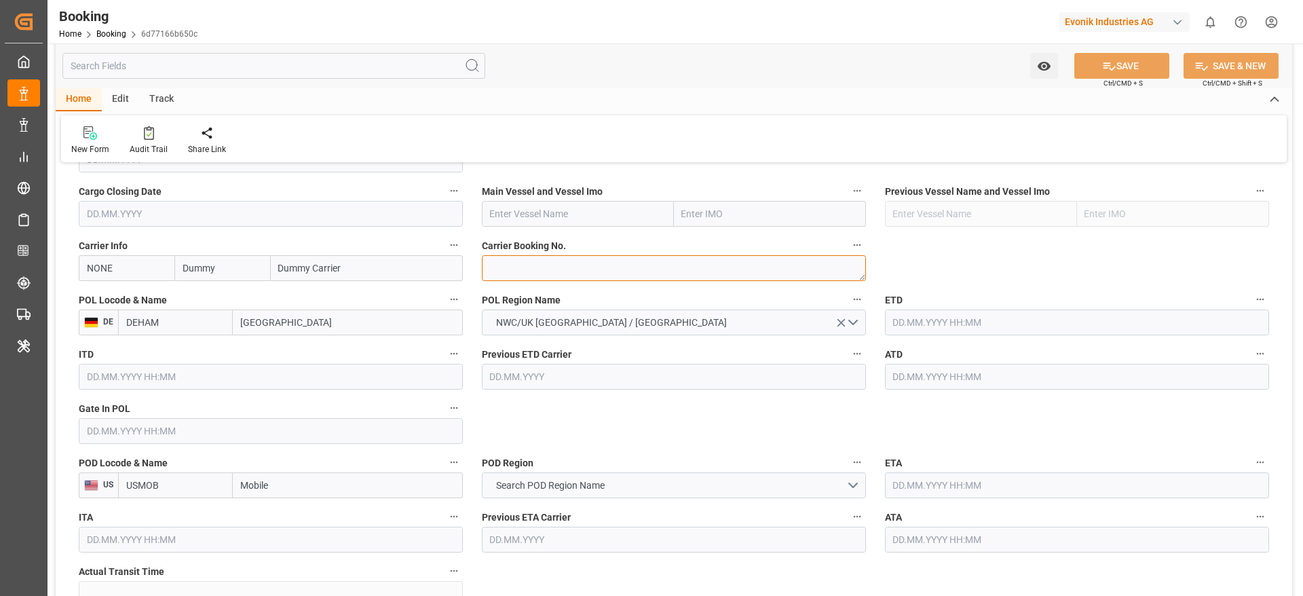
click at [529, 265] on textarea at bounding box center [674, 268] width 384 height 26
paste textarea "HBG2006862"
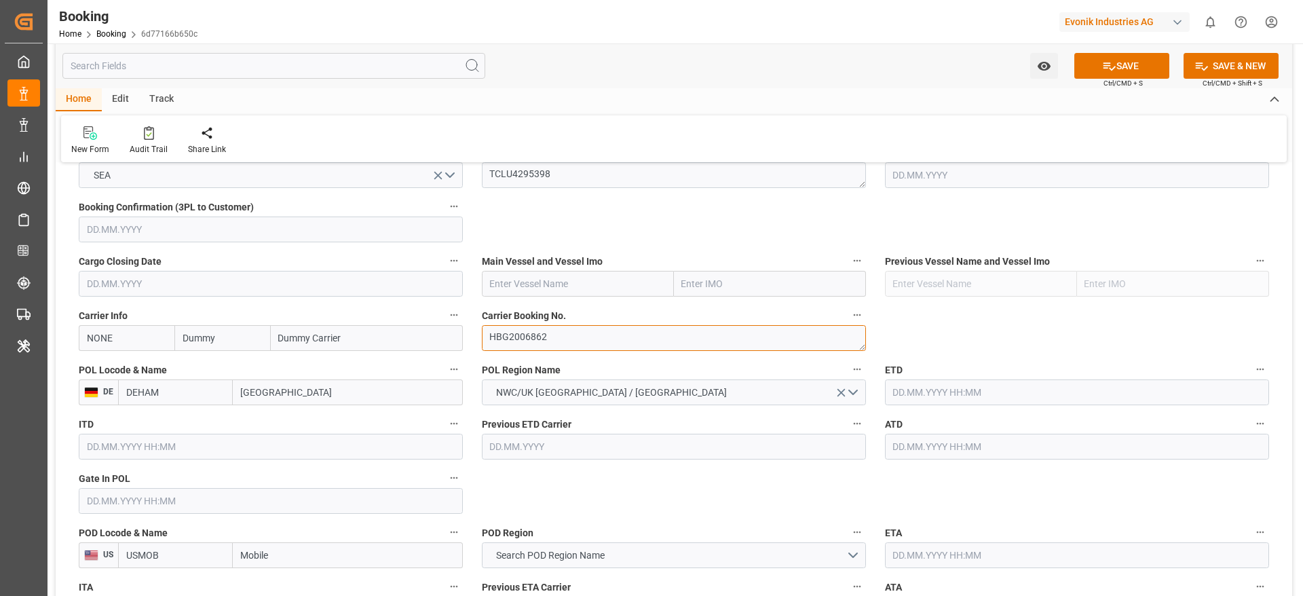
scroll to position [870, 0]
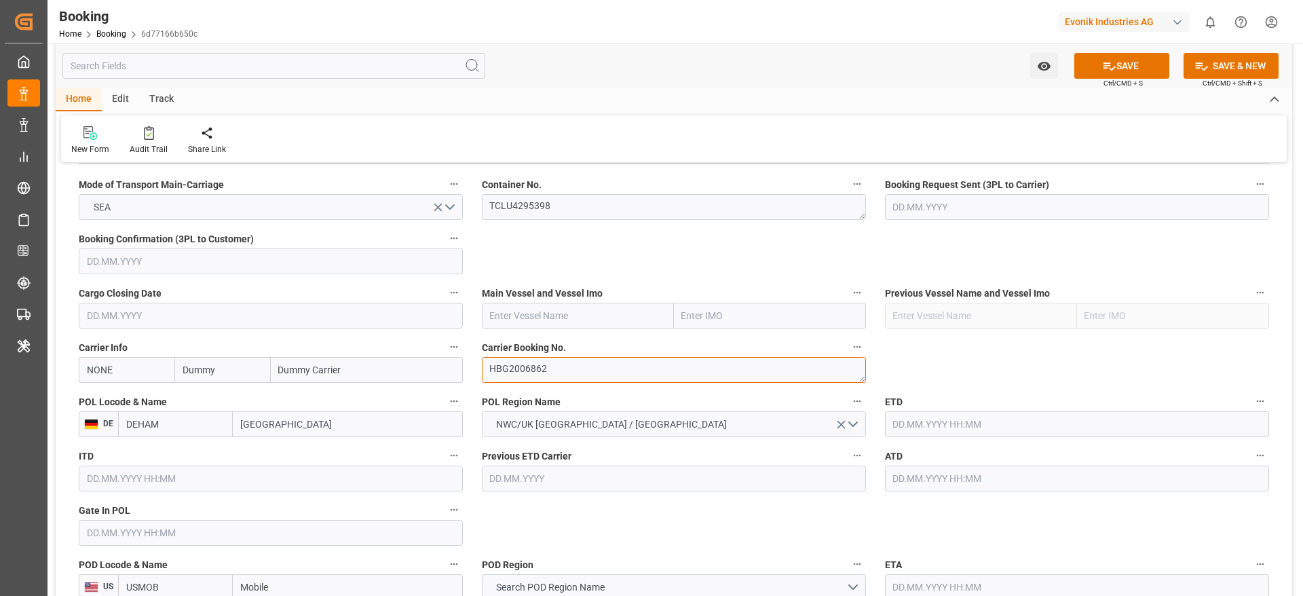
type textarea "HBG2006862"
click at [235, 373] on input "Dummy" at bounding box center [222, 370] width 96 height 26
type input "cmdu"
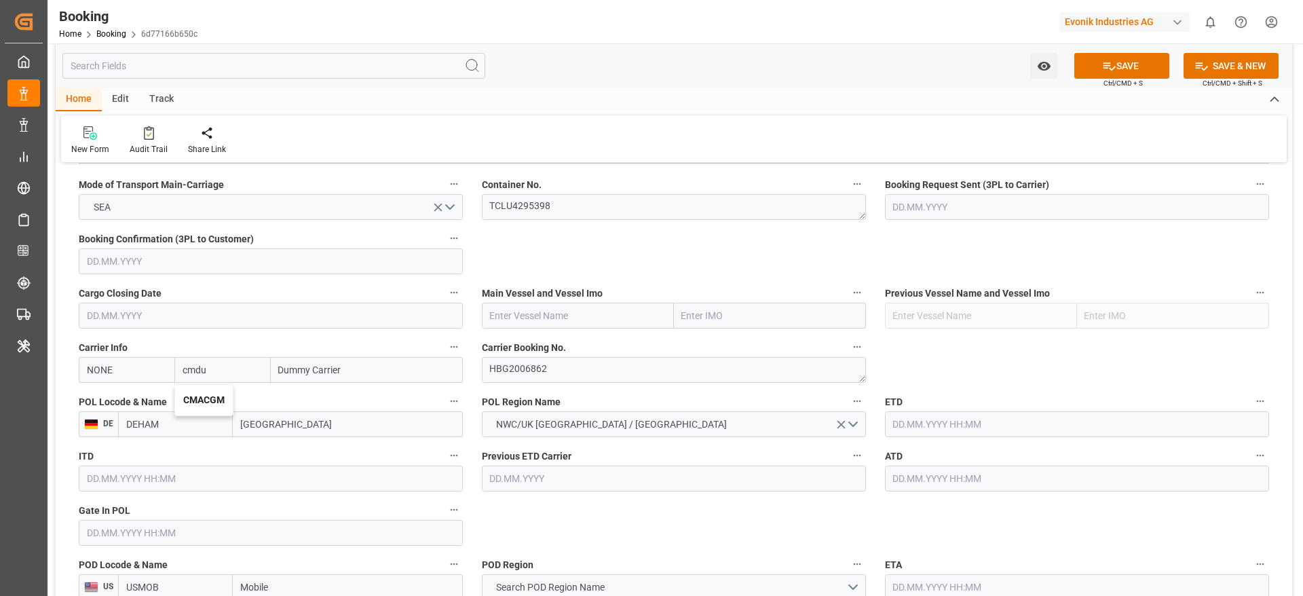
click at [197, 395] on b "CMACGM" at bounding box center [203, 399] width 41 height 11
type input "CMDU"
type input "CMACGM"
type input "CMA CGM Group"
type input "CMACGM"
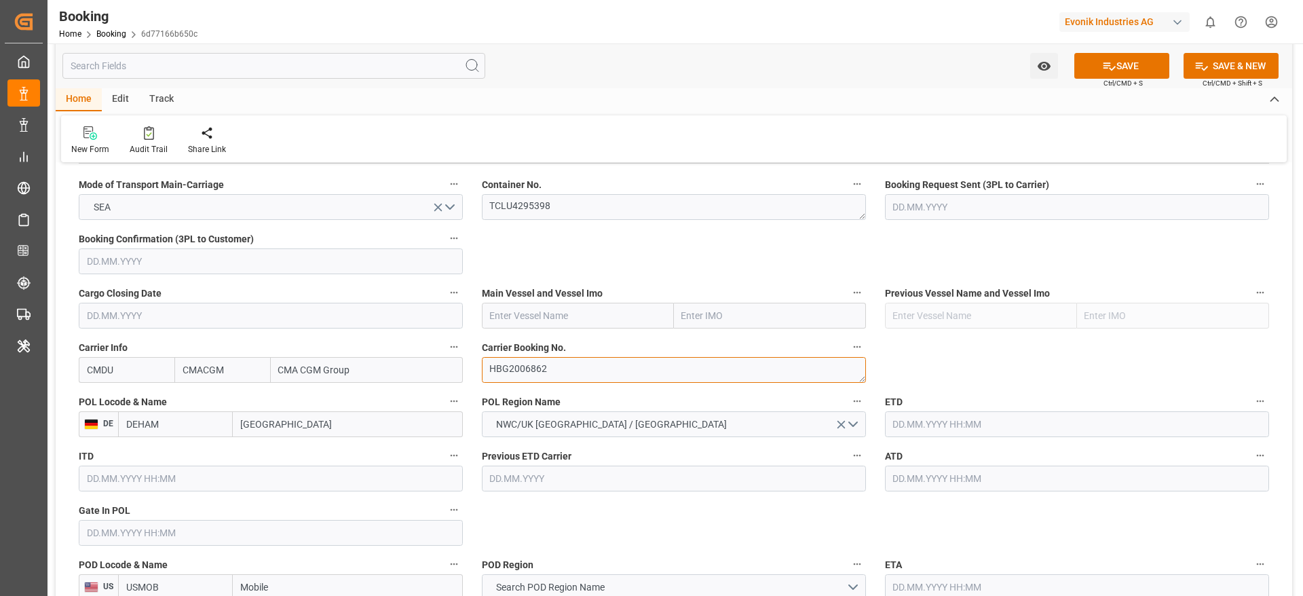
click at [572, 366] on textarea "HBG2006862" at bounding box center [674, 370] width 384 height 26
click at [537, 321] on input "text" at bounding box center [578, 316] width 192 height 26
paste input "APL CALIFORNIA"
click at [570, 348] on span "APL California - 9350044" at bounding box center [546, 345] width 111 height 11
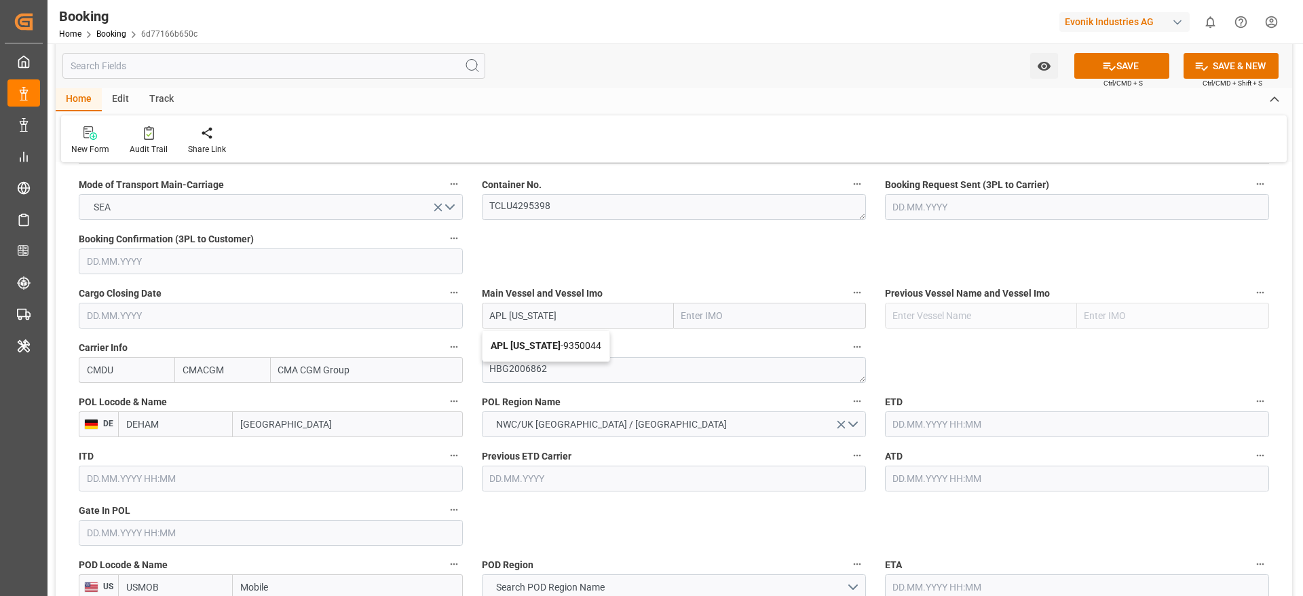
type input "APL California"
type input "9350044"
type input "APL California"
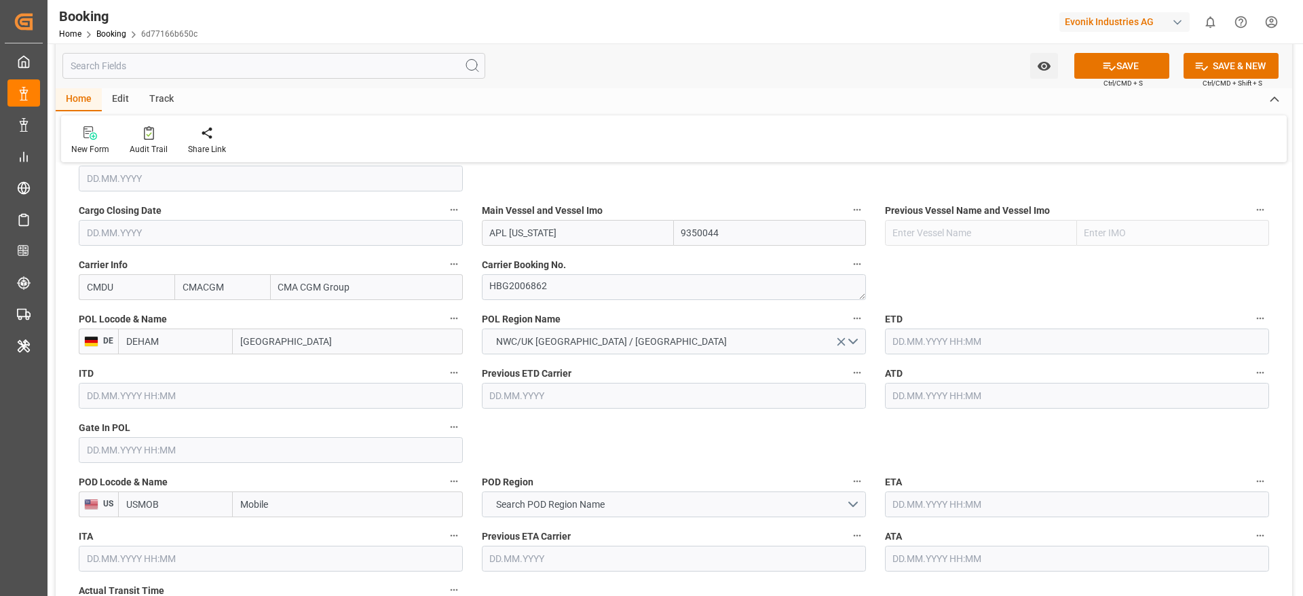
scroll to position [972, 0]
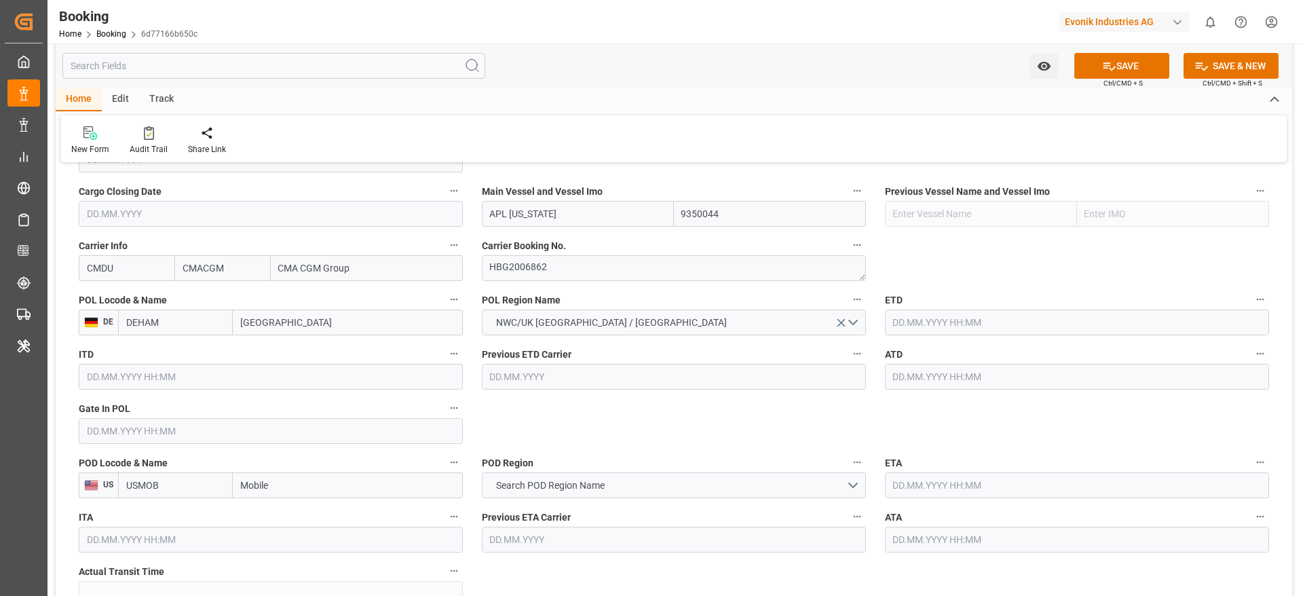
click at [314, 317] on input "[GEOGRAPHIC_DATA]" at bounding box center [348, 323] width 230 height 26
paste input "BREMERHAVEN"
type input "BREMERHAVEN"
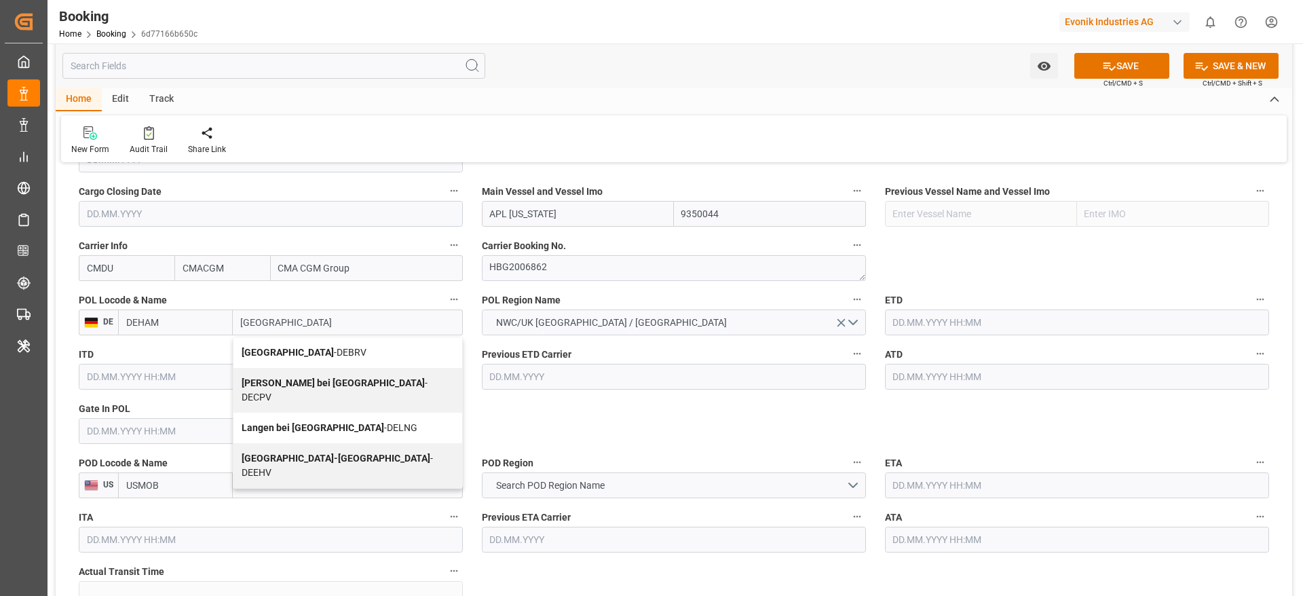
click at [303, 354] on span "Bremerhaven - DEBRV" at bounding box center [304, 352] width 125 height 11
type input "DEBRV"
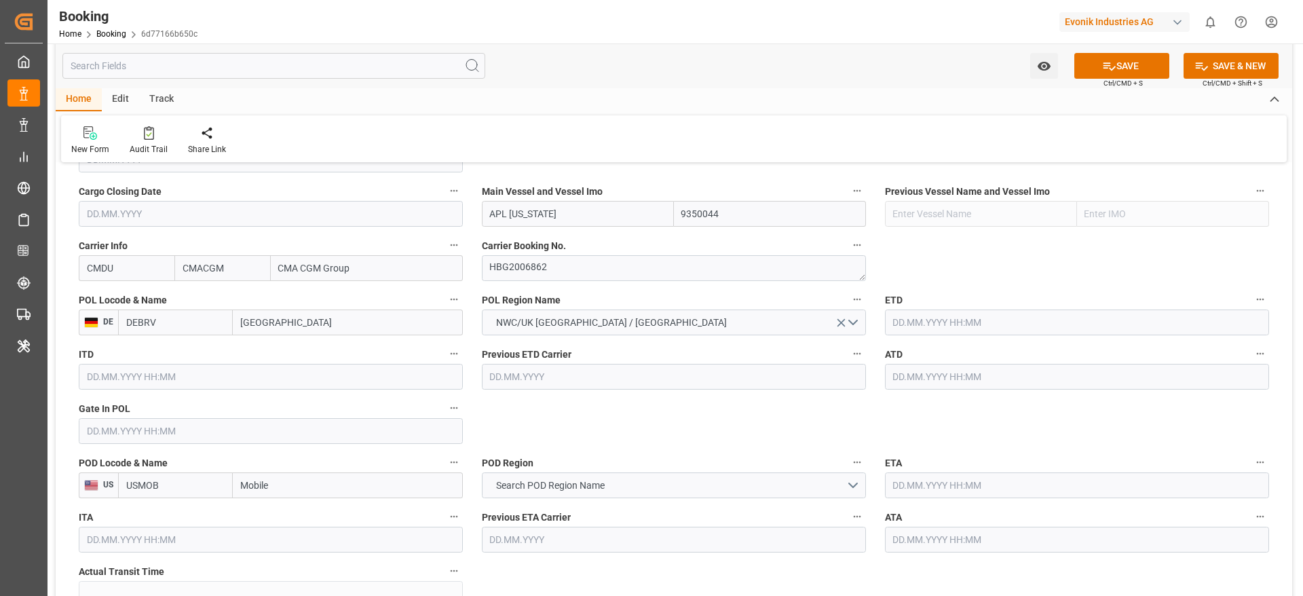
type input "Bremerhaven"
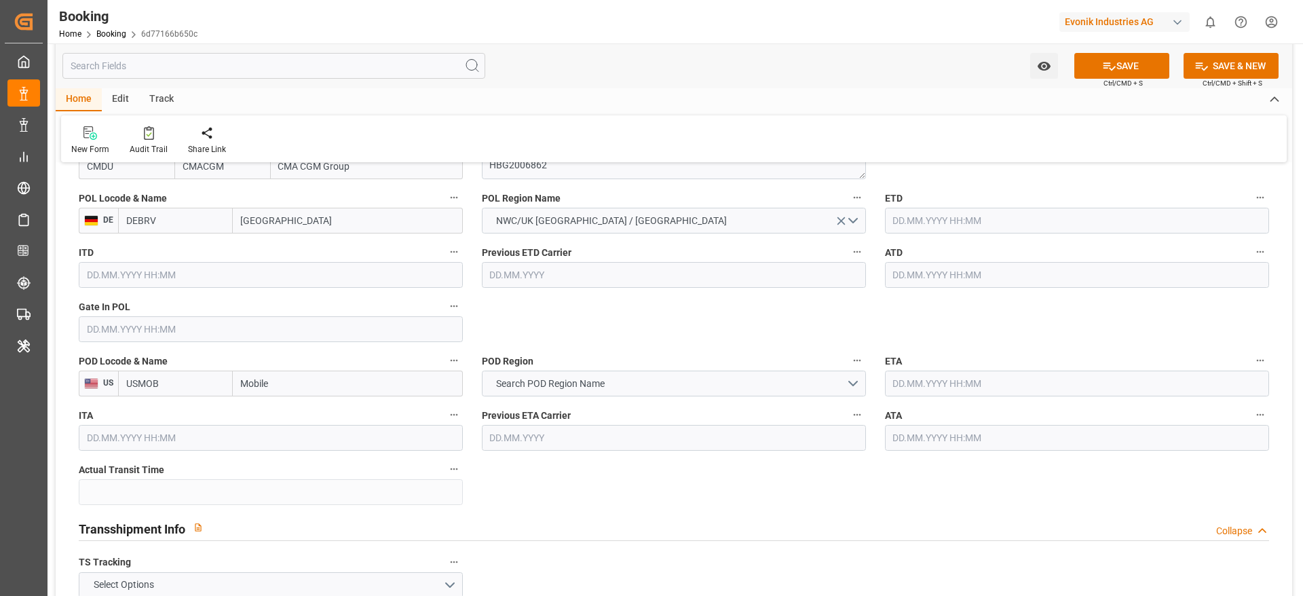
click at [310, 388] on input "Mobile" at bounding box center [348, 384] width 230 height 26
paste input "NEW ORLEANS"
type input "NEW ORLEANS"
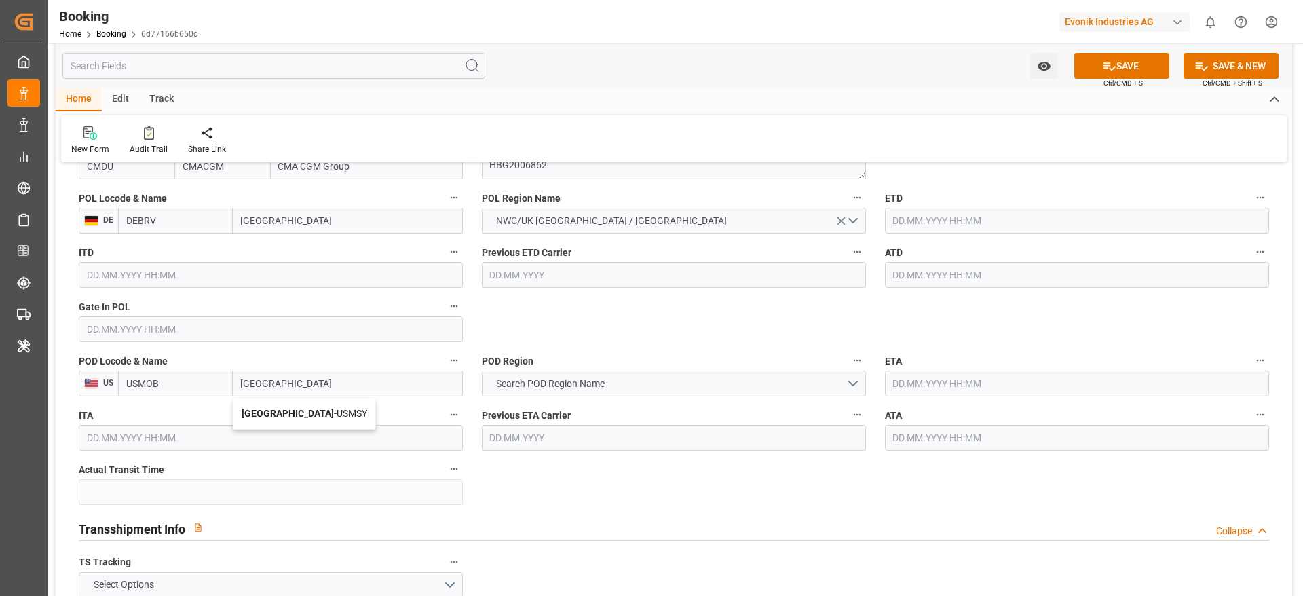
click at [318, 413] on span "New Orleans - USMSY" at bounding box center [305, 413] width 126 height 11
type input "USMSY"
type input "New Orleans"
click at [587, 379] on span "Search POD Region Name" at bounding box center [550, 384] width 122 height 14
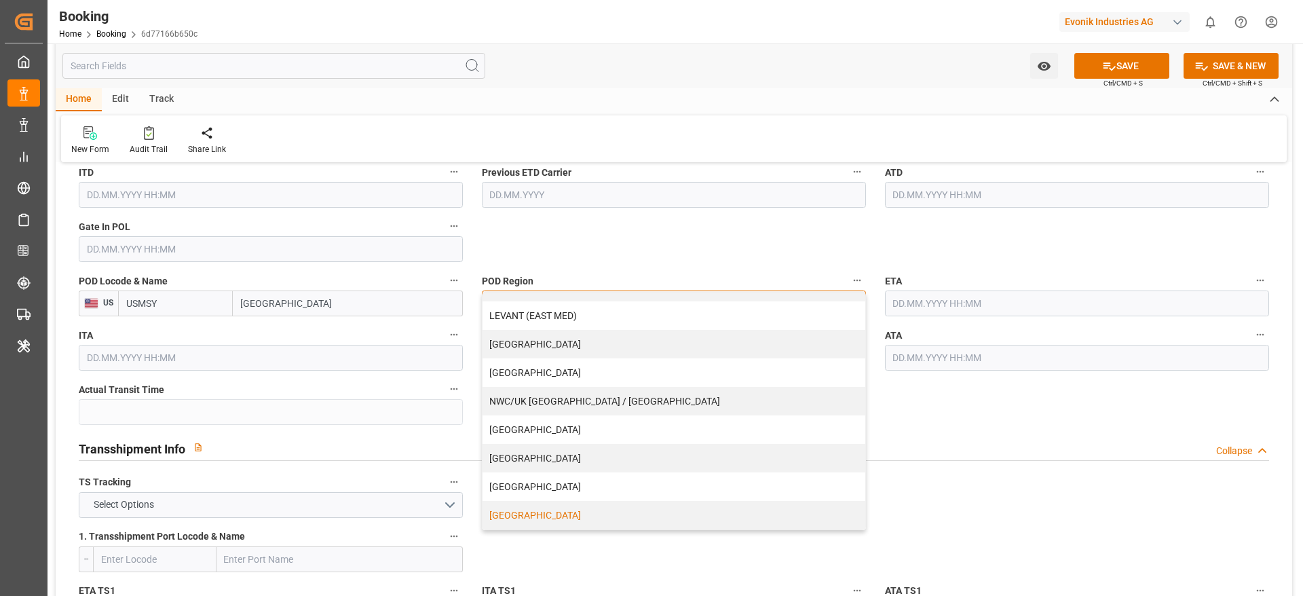
scroll to position [1379, 0]
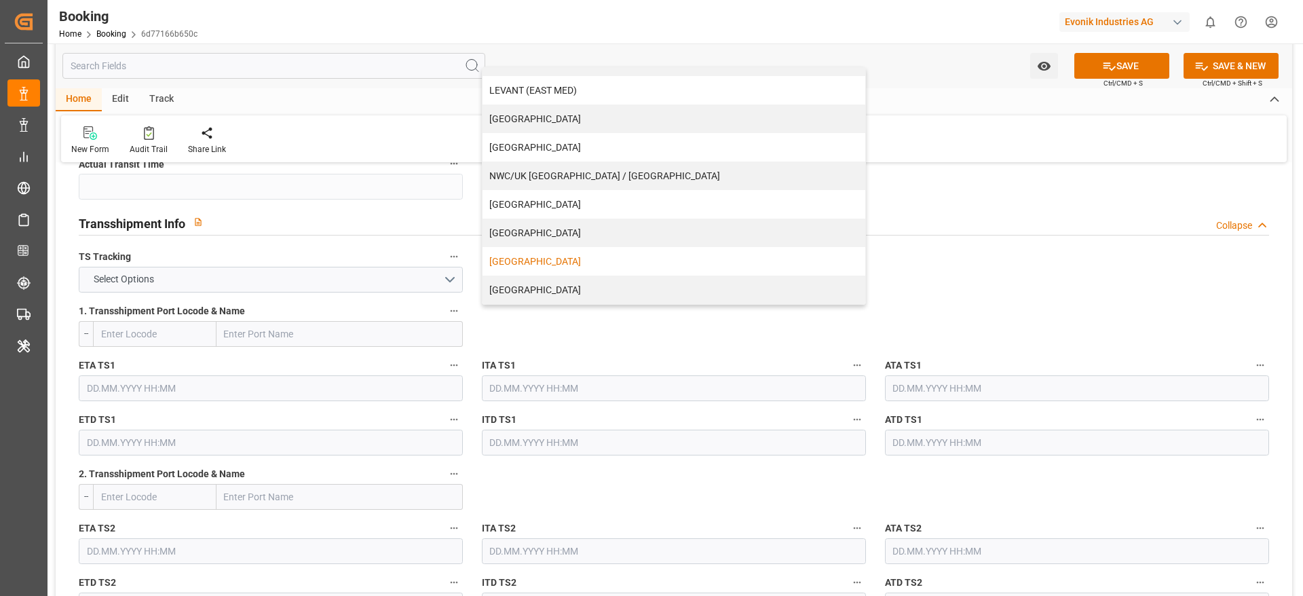
click at [553, 253] on div "[GEOGRAPHIC_DATA]" at bounding box center [674, 261] width 383 height 29
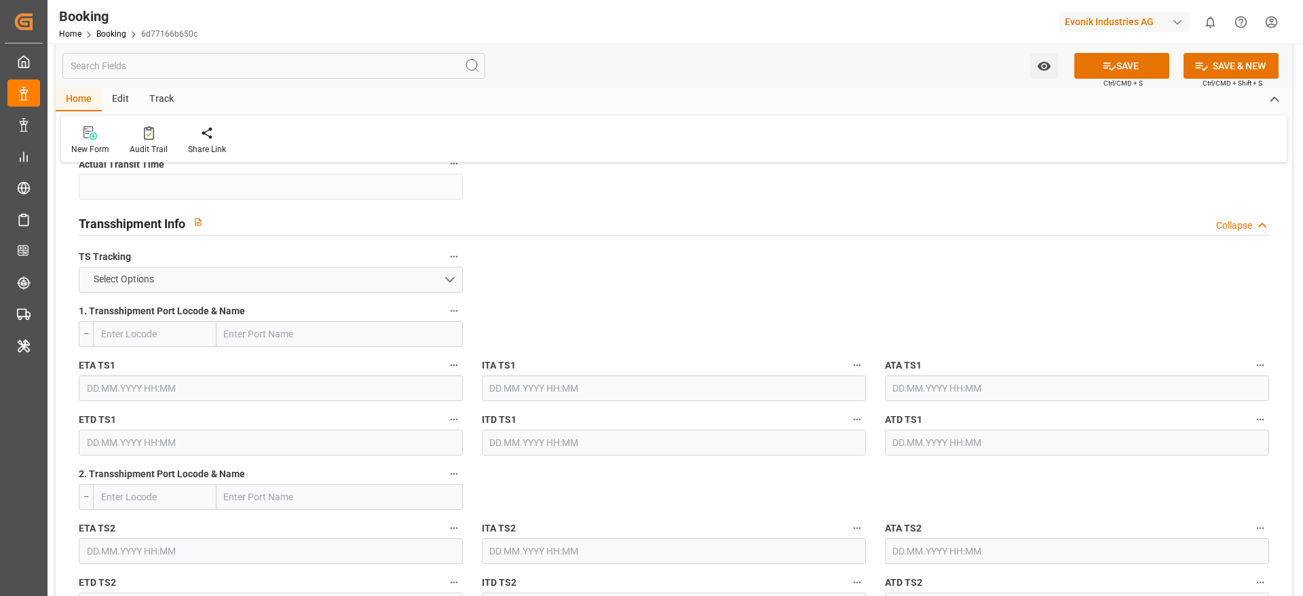
click at [339, 265] on label "TS Tracking" at bounding box center [271, 257] width 384 height 19
click at [445, 265] on button "TS Tracking" at bounding box center [454, 257] width 18 height 18
click at [312, 277] on div at bounding box center [651, 298] width 1303 height 596
click at [274, 292] on button "Select Options" at bounding box center [271, 280] width 384 height 26
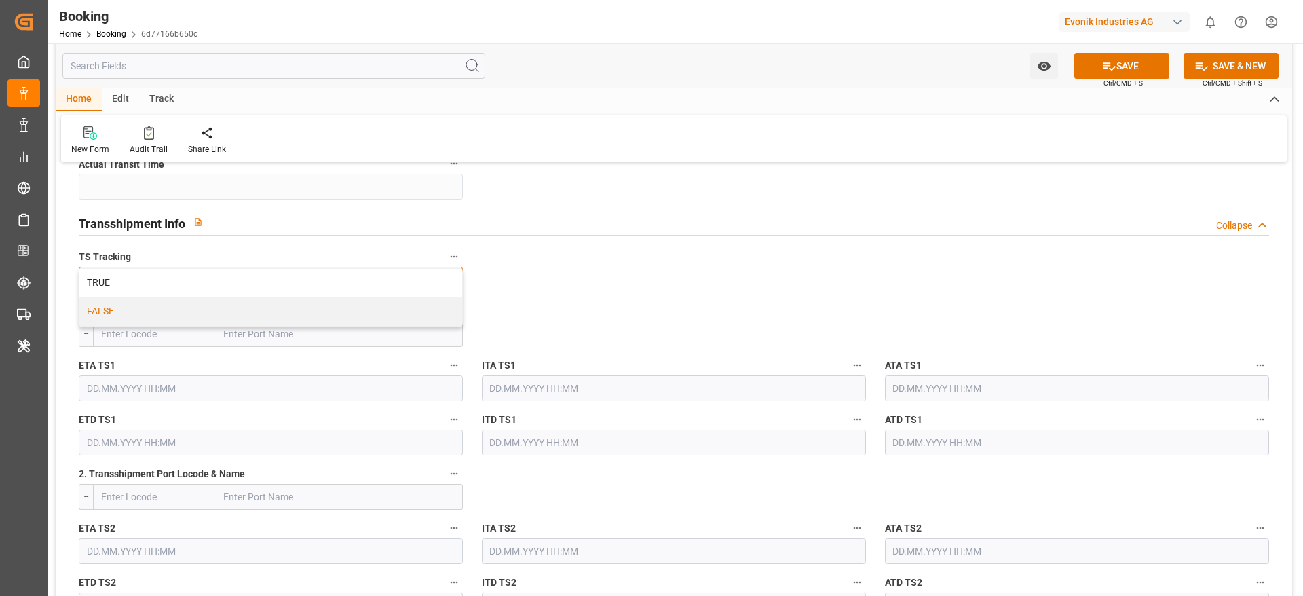
click at [242, 316] on div "FALSE" at bounding box center [270, 311] width 383 height 29
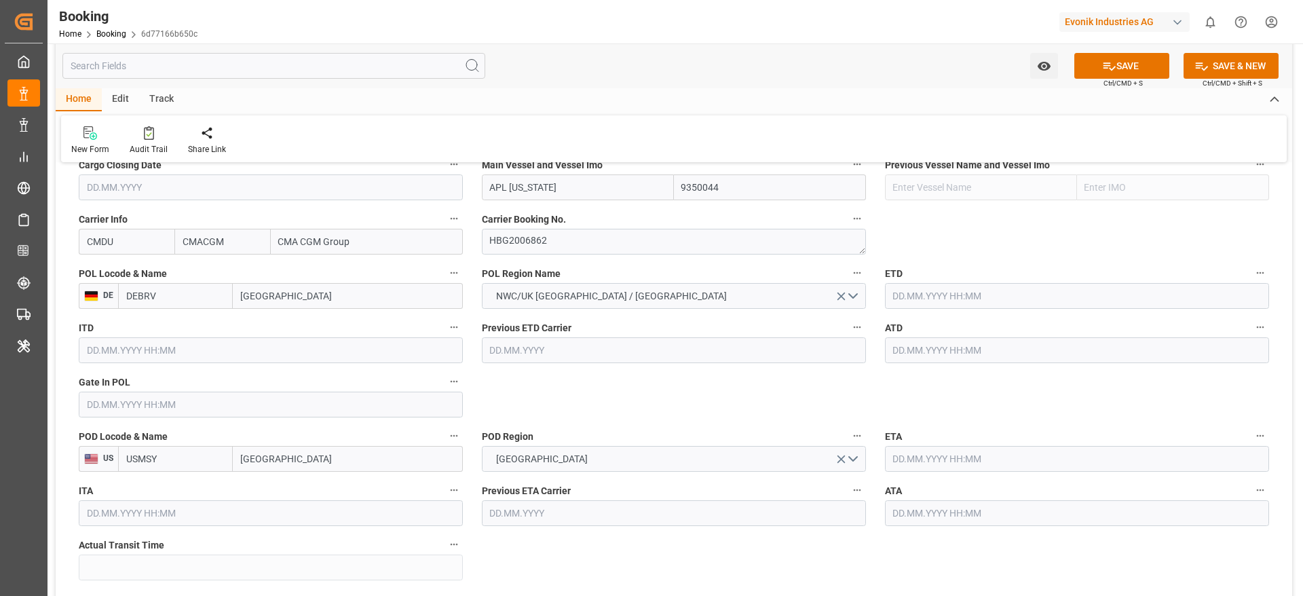
scroll to position [972, 0]
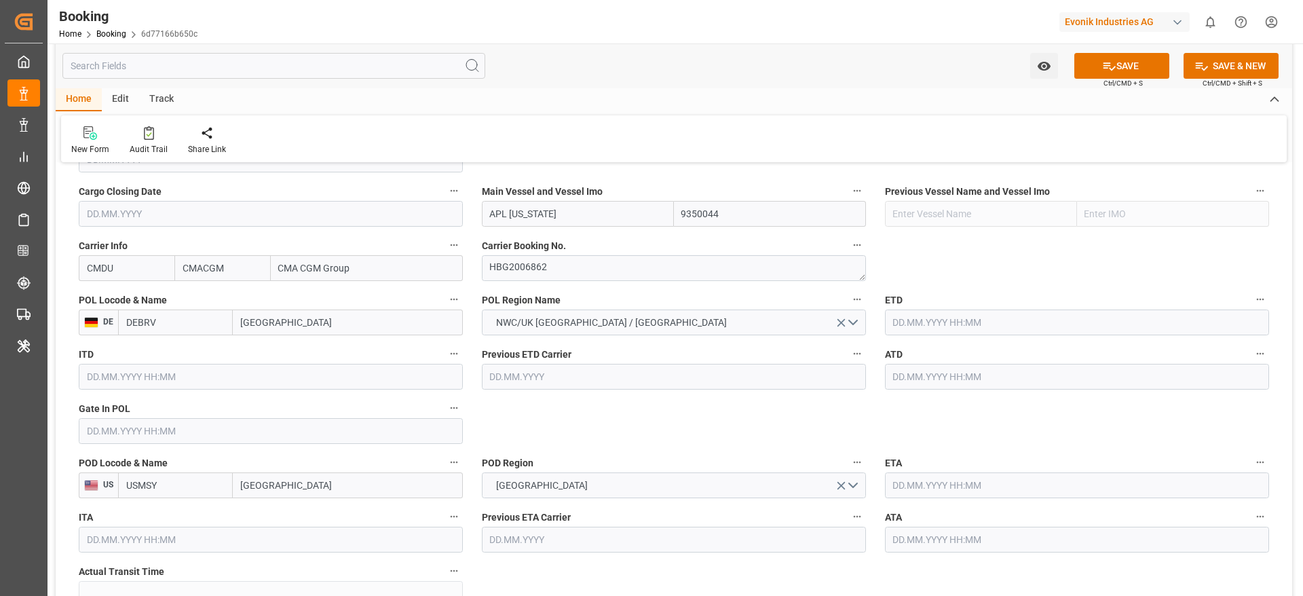
click at [980, 394] on div "ATD" at bounding box center [1077, 367] width 403 height 54
click at [974, 383] on input "text" at bounding box center [1077, 377] width 384 height 26
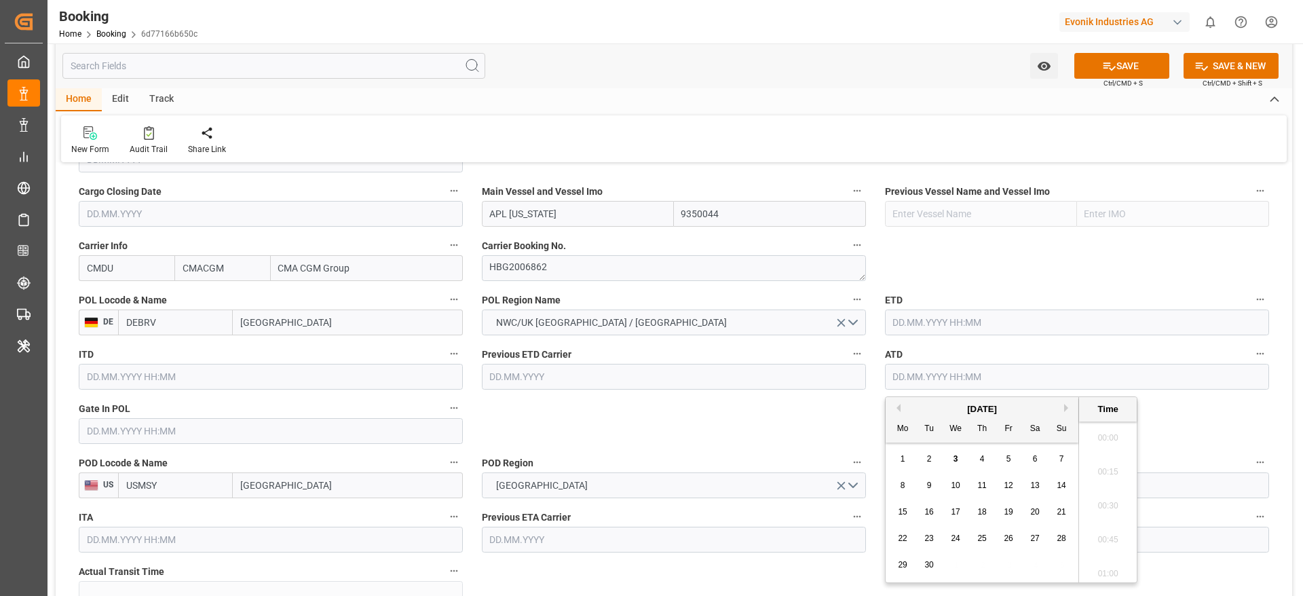
scroll to position [2211, 0]
click at [900, 405] on div "Previous Month Next Month September 2025 Mo Tu We Th Fr Sa Su 1 2 3 4 5 6 7 8 9…" at bounding box center [1011, 489] width 253 height 187
click at [900, 405] on button "Previous Month" at bounding box center [897, 408] width 8 height 8
drag, startPoint x: 936, startPoint y: 538, endPoint x: 899, endPoint y: 519, distance: 41.6
click at [935, 538] on div "19" at bounding box center [929, 539] width 17 height 16
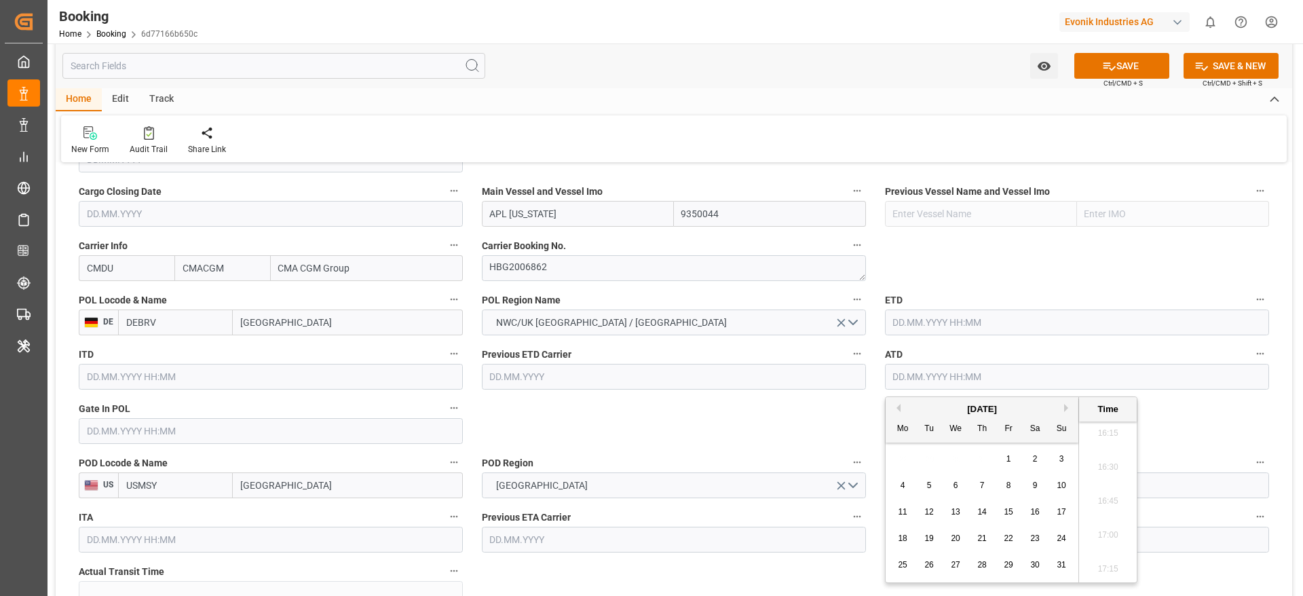
type input "19.08.2025 00:00"
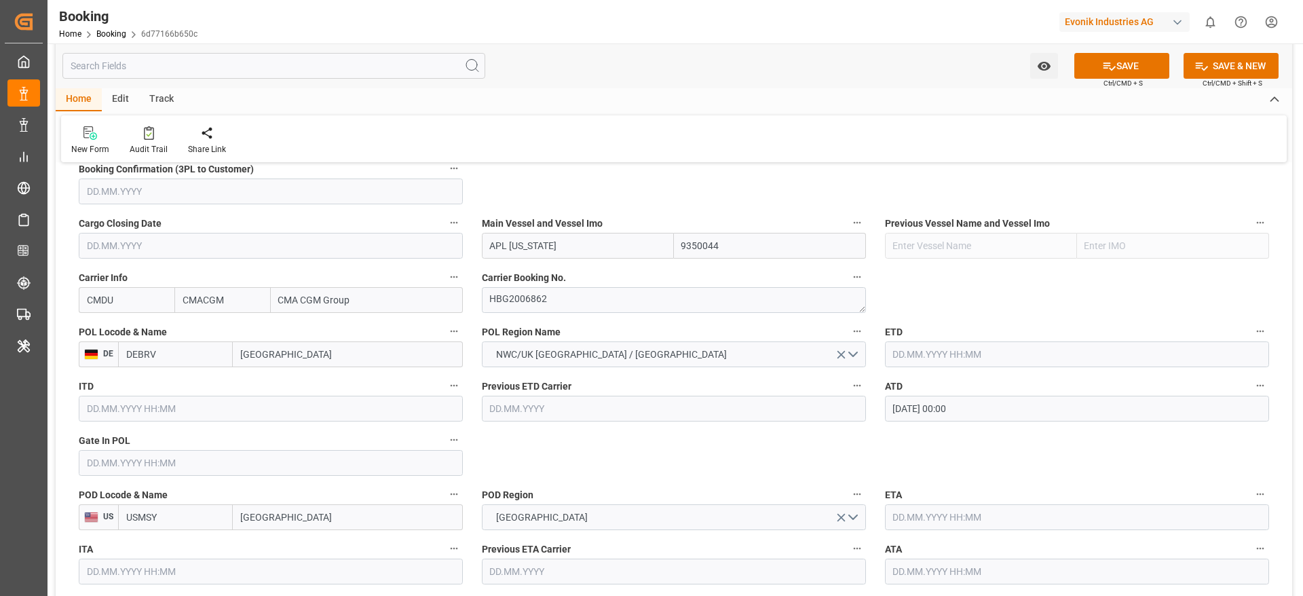
scroll to position [972, 0]
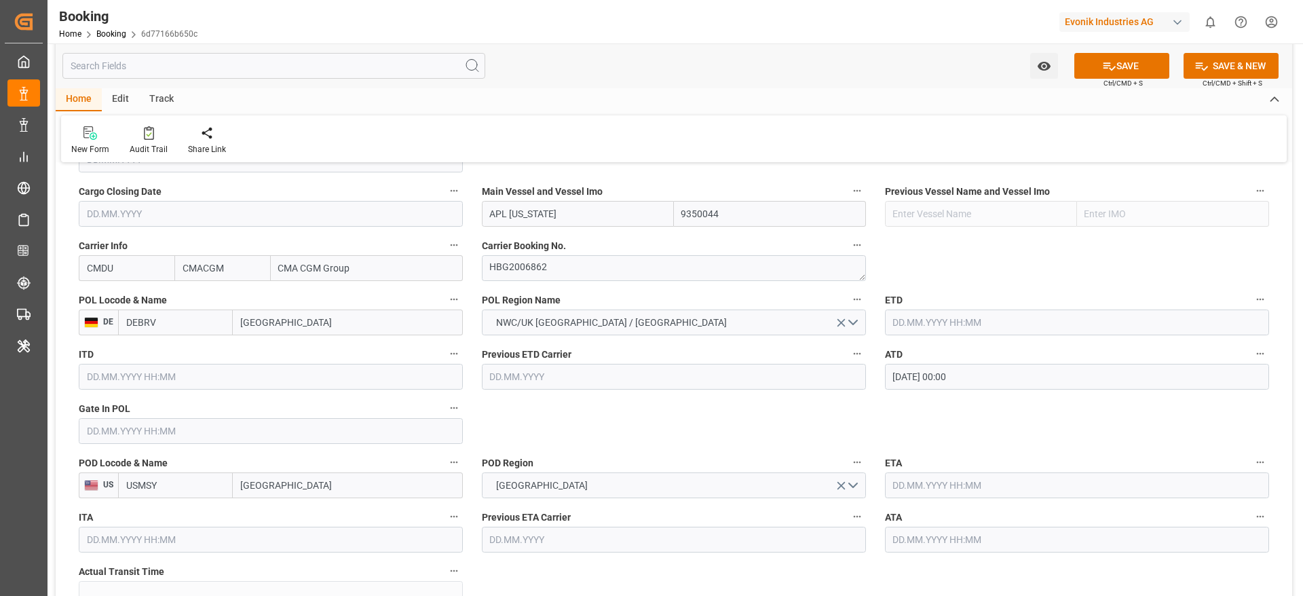
click at [165, 437] on input "text" at bounding box center [271, 431] width 384 height 26
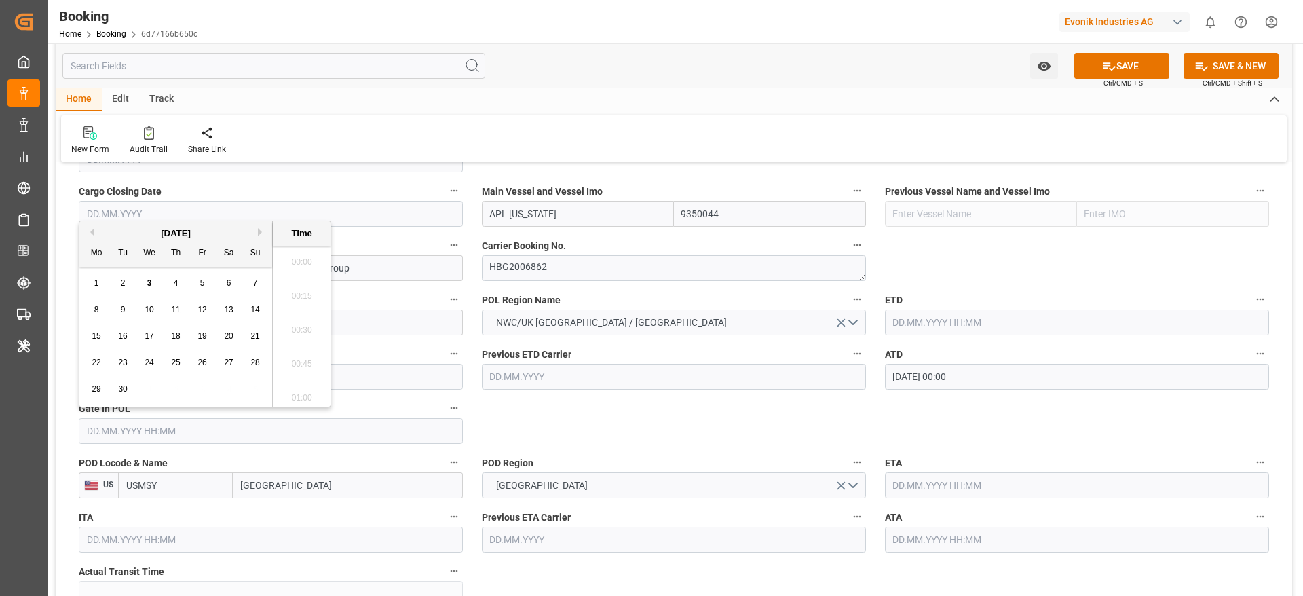
scroll to position [2211, 0]
click at [92, 231] on button "Previous Month" at bounding box center [90, 232] width 8 height 8
click at [177, 336] on span "14" at bounding box center [175, 336] width 9 height 10
type input "14.08.2025 00:00"
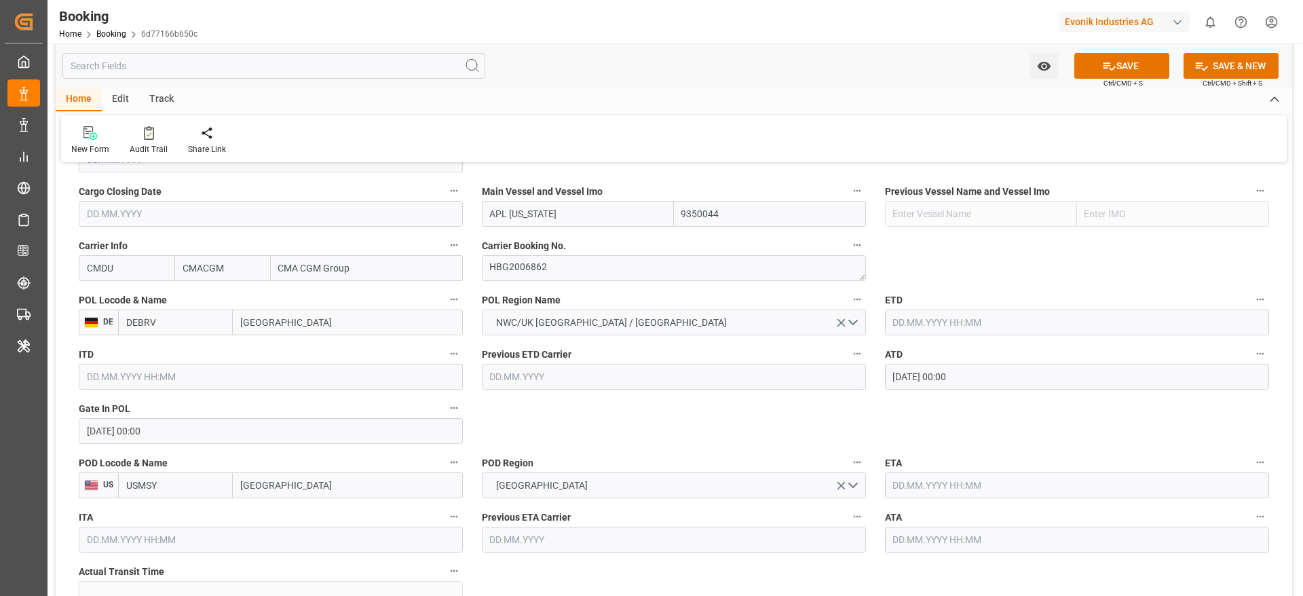
scroll to position [1074, 0]
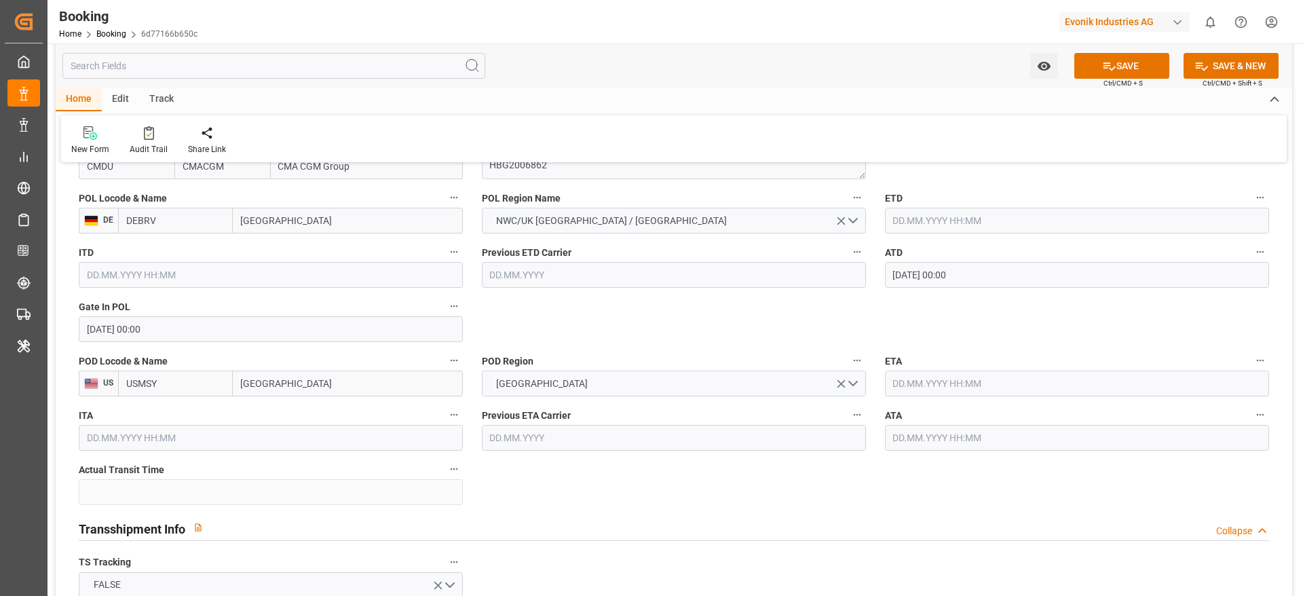
click at [965, 403] on div "ATA" at bounding box center [1077, 428] width 403 height 54
click at [961, 390] on input "text" at bounding box center [1077, 384] width 384 height 26
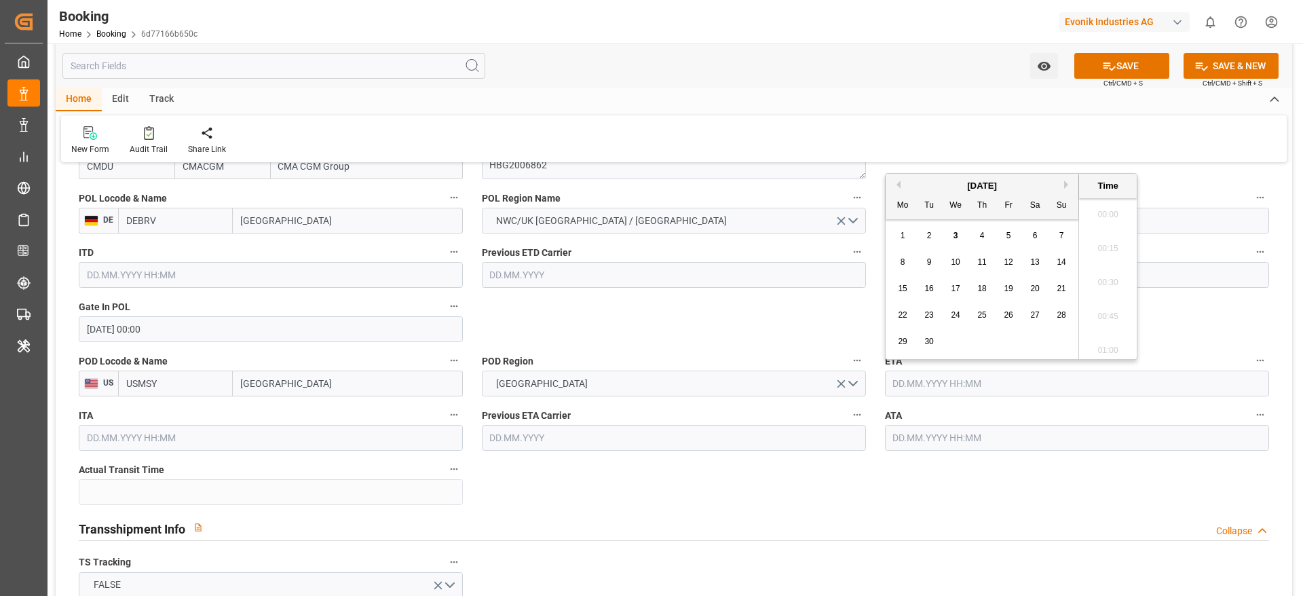
scroll to position [2211, 0]
click at [978, 261] on span "11" at bounding box center [982, 262] width 9 height 10
type input "[DATE] 00:00"
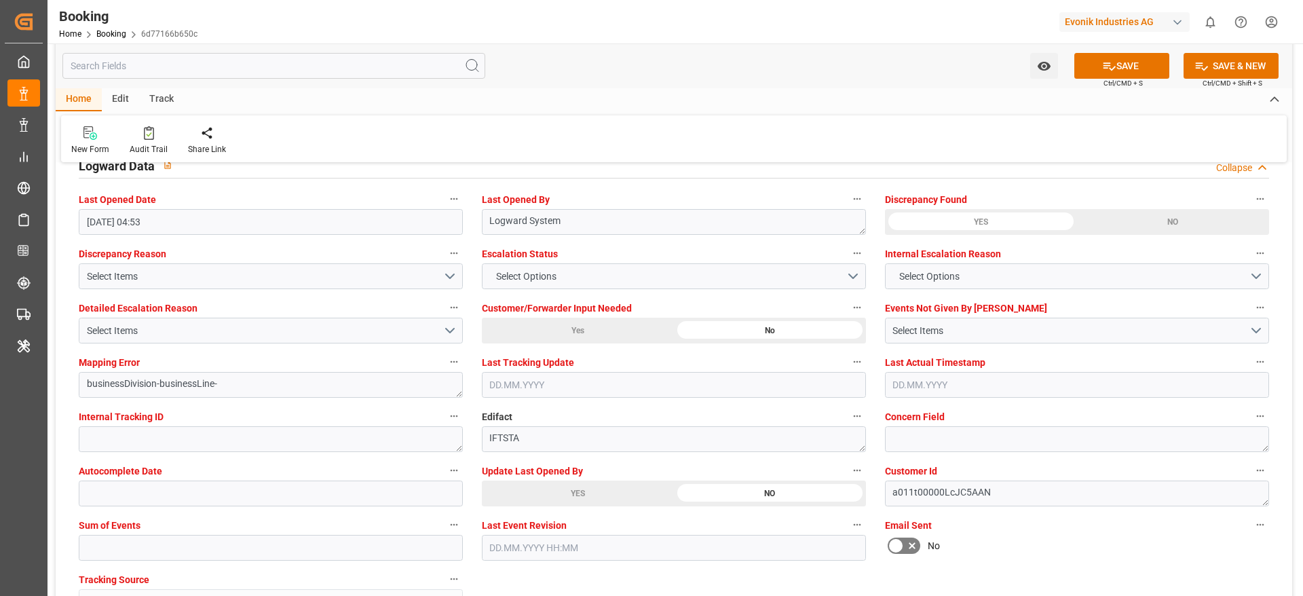
scroll to position [2601, 0]
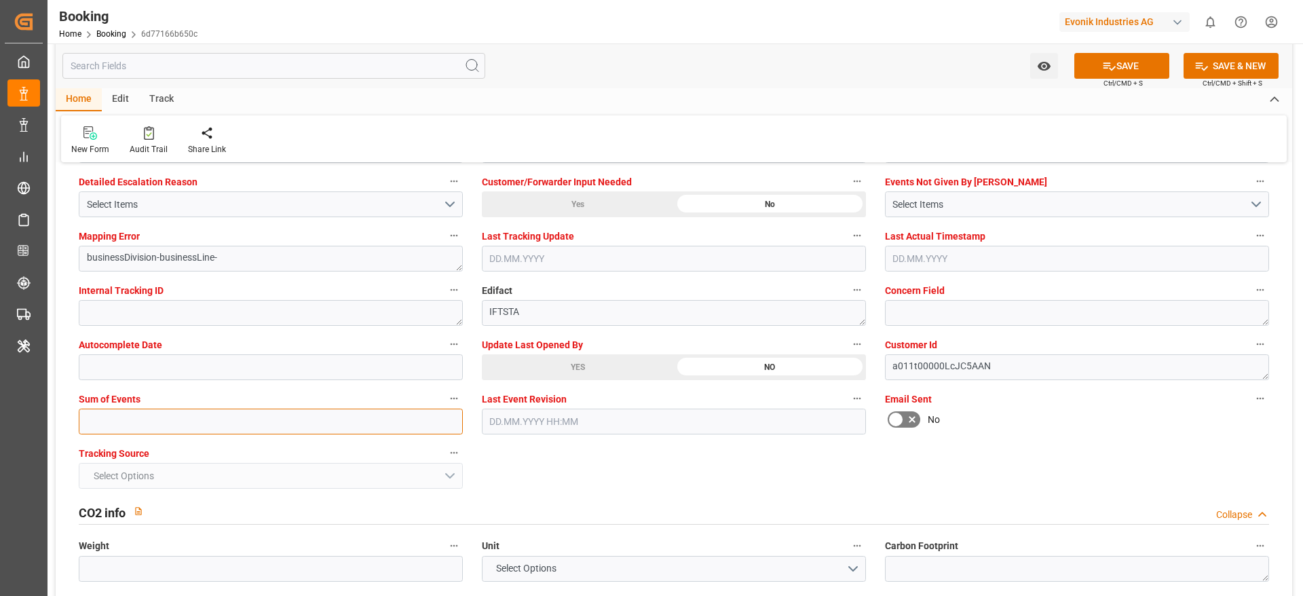
click at [114, 420] on input "text" at bounding box center [271, 422] width 384 height 26
type input "0"
click at [1109, 56] on button "SAVE" at bounding box center [1122, 66] width 95 height 26
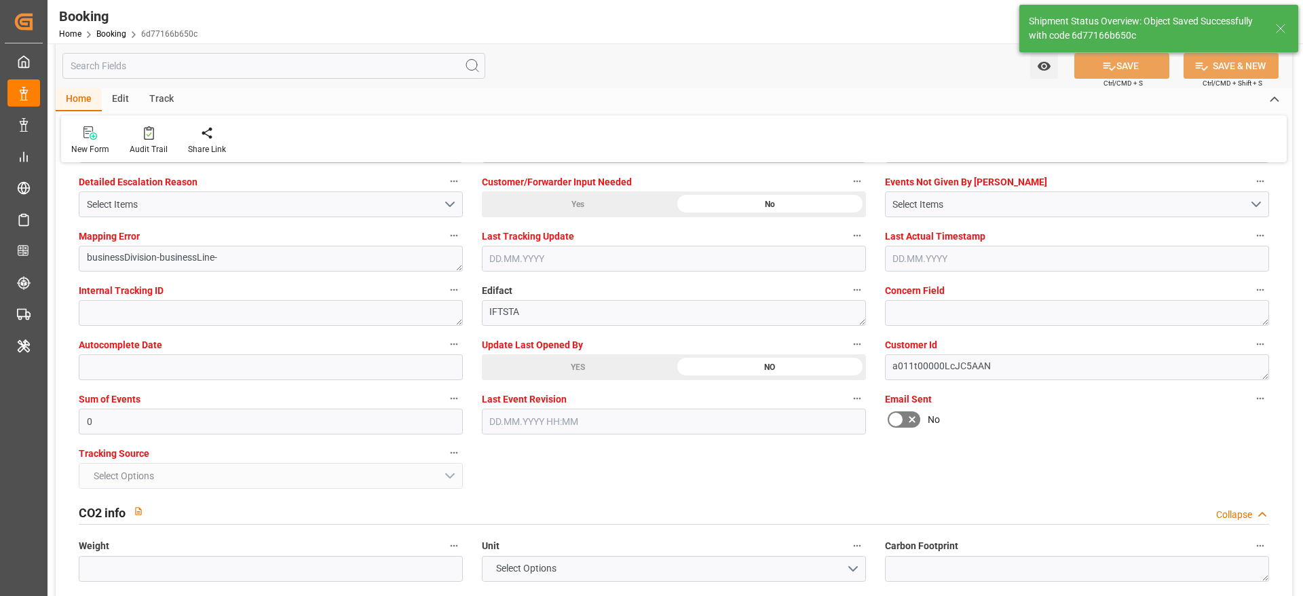
type textarea "NWC/UK North West Continent / UK_USMSY_CMDU_AT-SE"
type textarea "[PERSON_NAME]"
type input "[DATE] 00:00"
type input "03.09.2025 11:22"
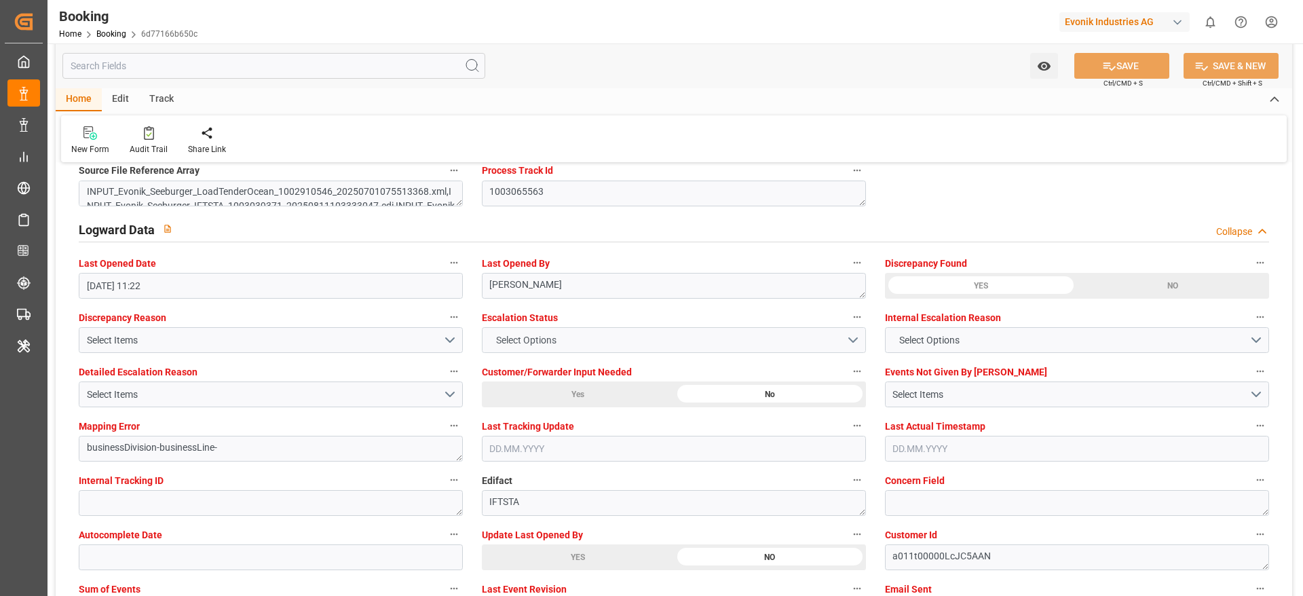
scroll to position [2398, 0]
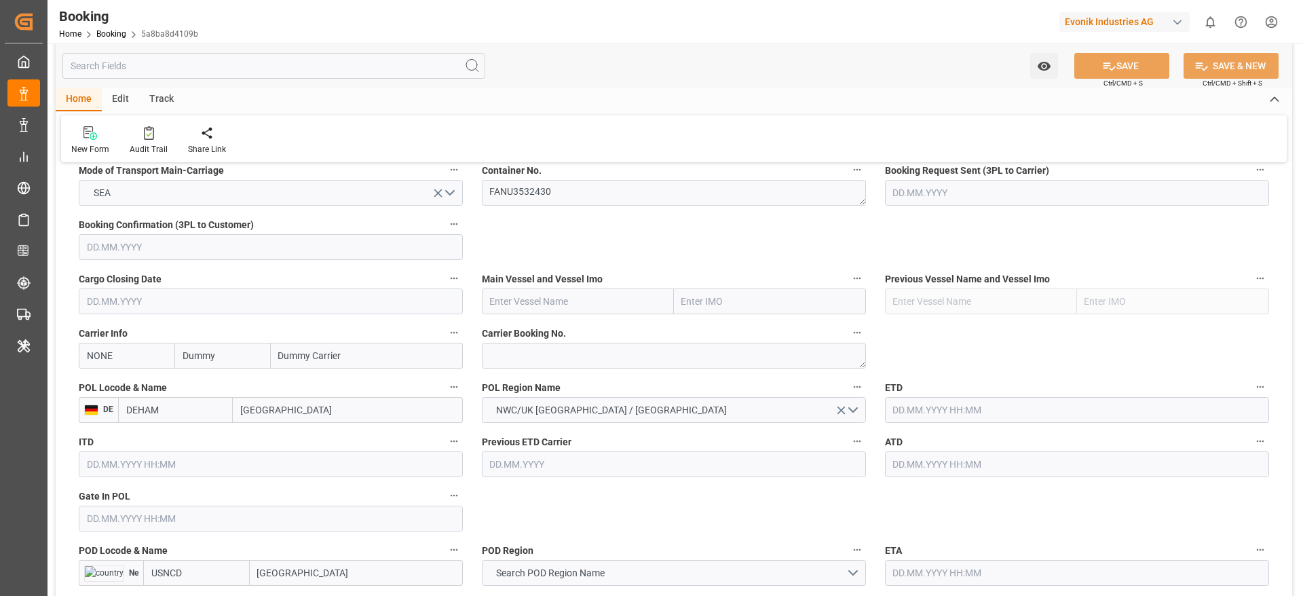
scroll to position [916, 0]
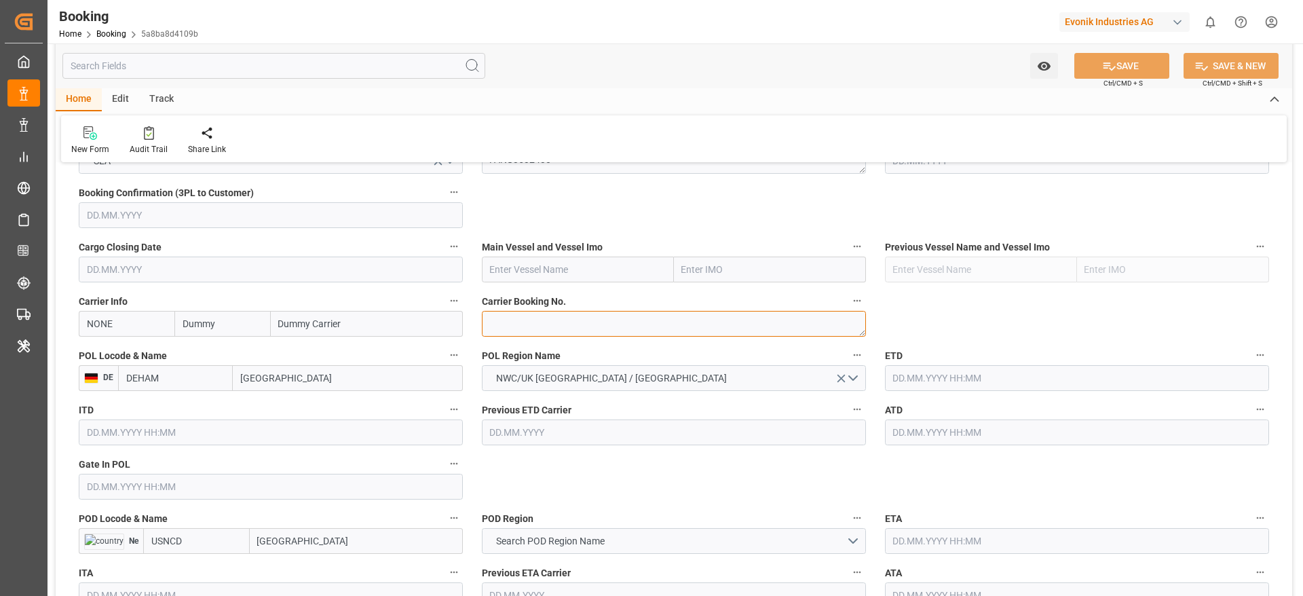
click at [564, 329] on textarea at bounding box center [674, 324] width 384 height 26
paste textarea "90181538"
type textarea "90181538"
click at [241, 328] on input "Dummy" at bounding box center [222, 324] width 96 height 26
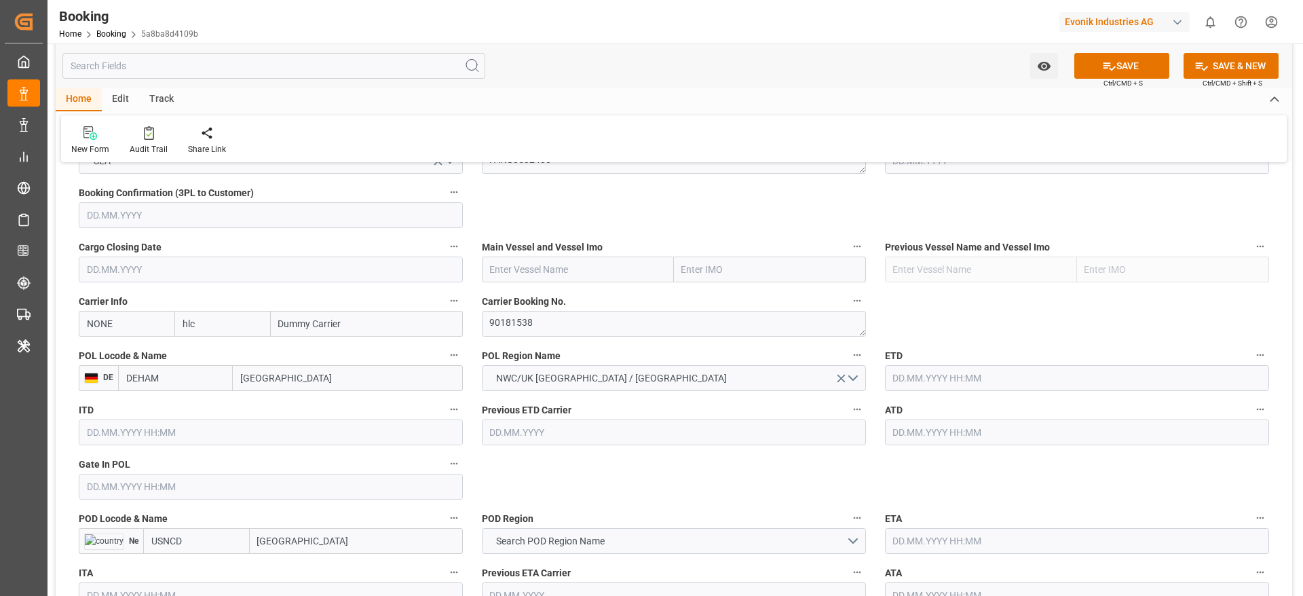
type input "hlcu"
click at [227, 348] on b "Hapag [PERSON_NAME]" at bounding box center [219, 360] width 73 height 25
type input "HLCU"
type input "Hapag [PERSON_NAME]"
type input "Hapag [PERSON_NAME] Aktiengesellschaft"
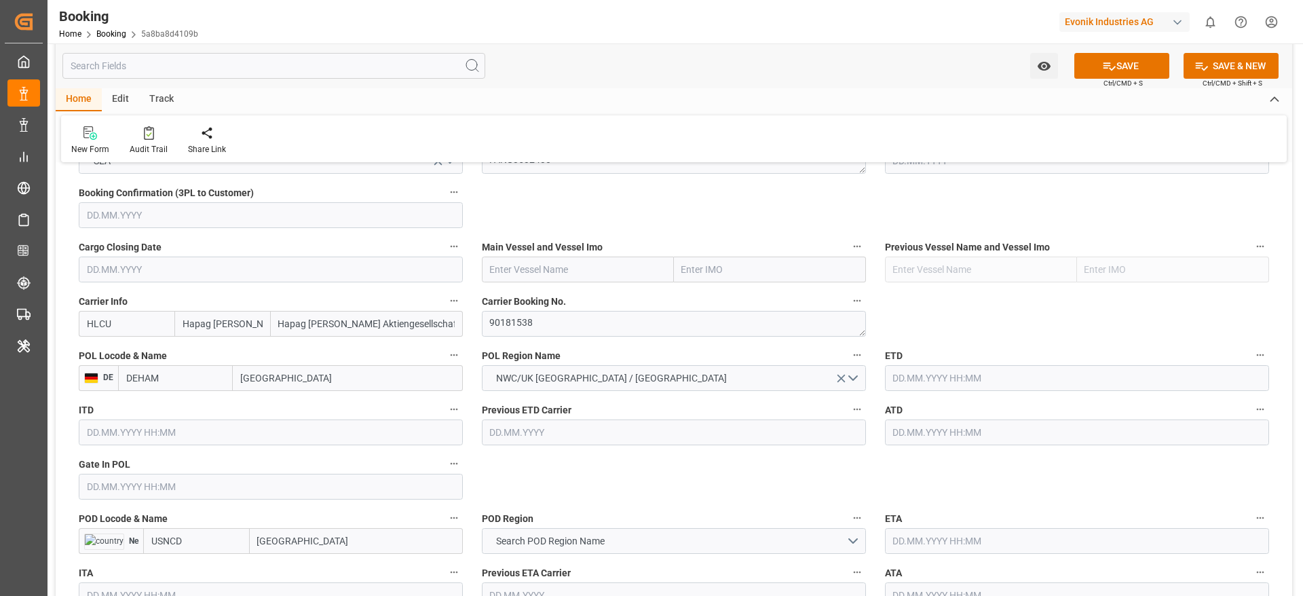
type input "Hapag [PERSON_NAME]"
click at [600, 331] on textarea "90181538" at bounding box center [674, 324] width 384 height 26
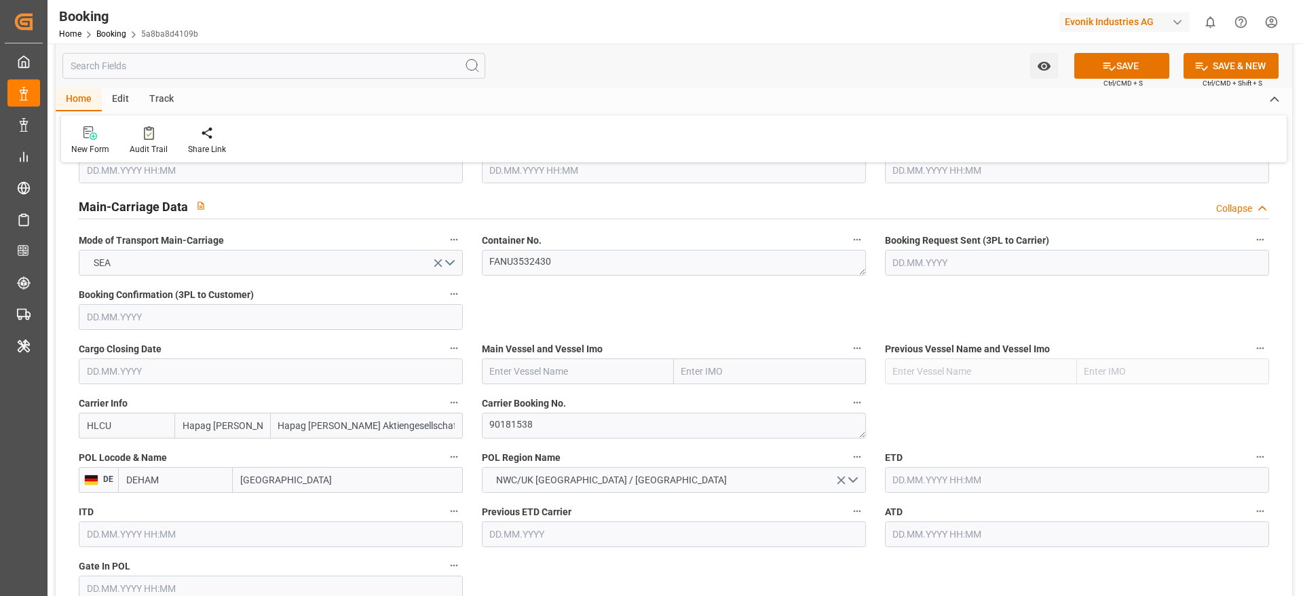
click at [515, 367] on input "text" at bounding box center [578, 371] width 192 height 26
paste input "CAPE SABLE"
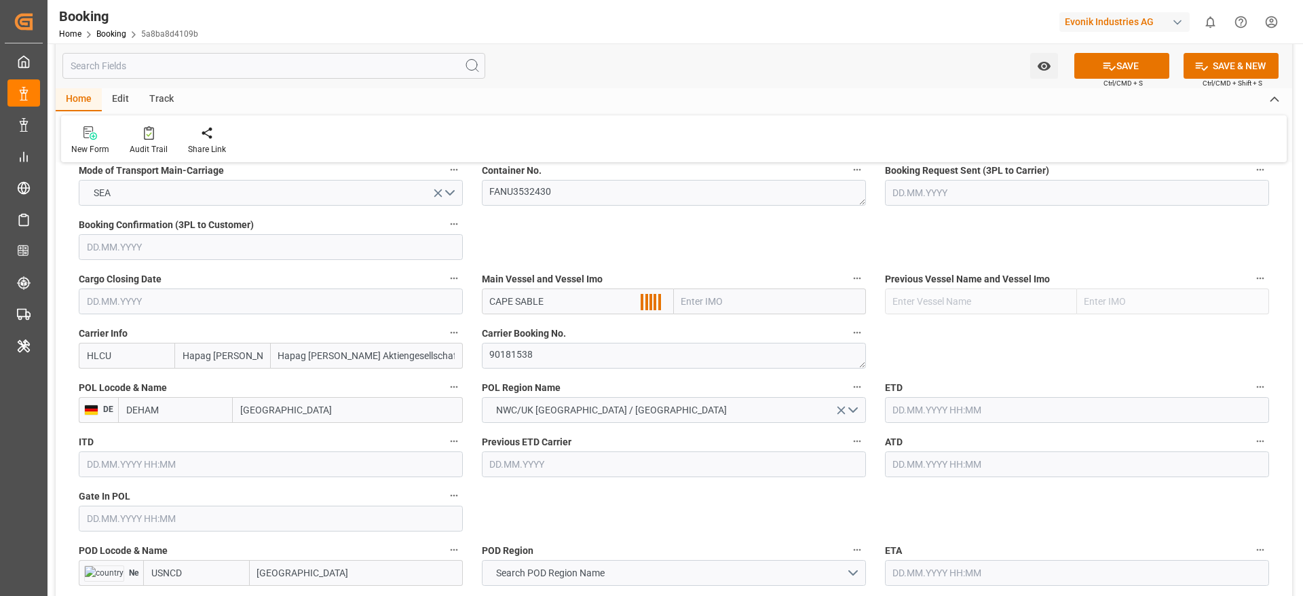
scroll to position [916, 0]
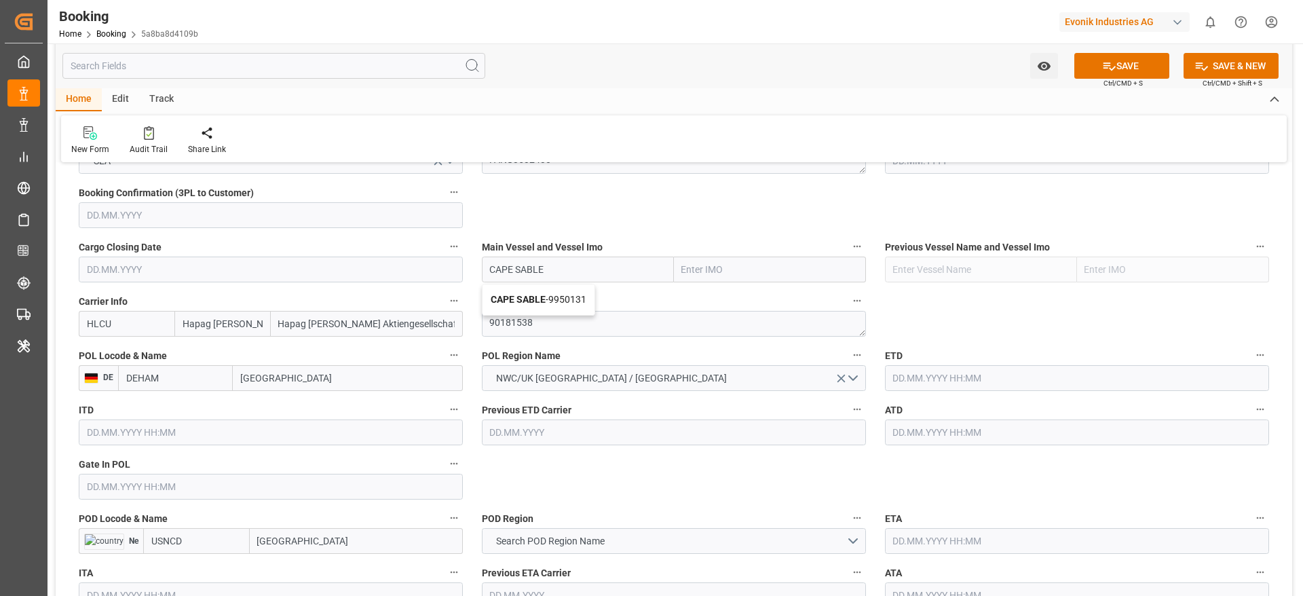
click at [540, 307] on div "CAPE SABLE - 9950131" at bounding box center [539, 299] width 112 height 31
type input "CAPE SABLE"
type input "9950131"
type input "CAPE SABLE"
click at [925, 448] on div "ATD" at bounding box center [1077, 423] width 403 height 54
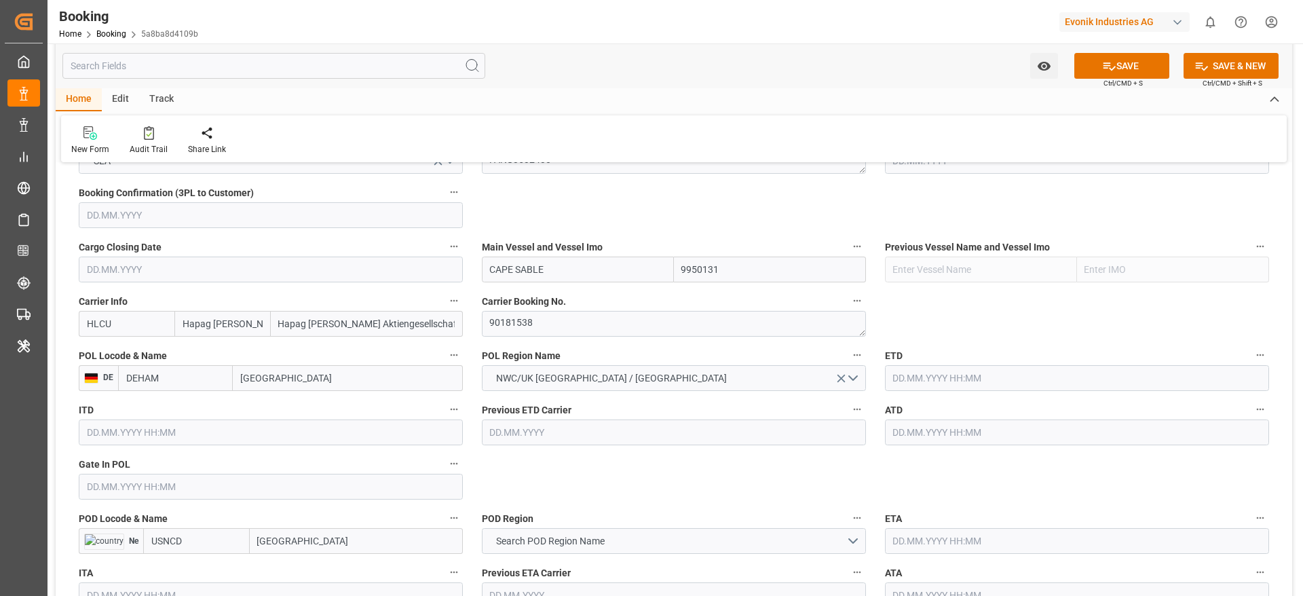
click at [923, 436] on input "text" at bounding box center [1077, 433] width 384 height 26
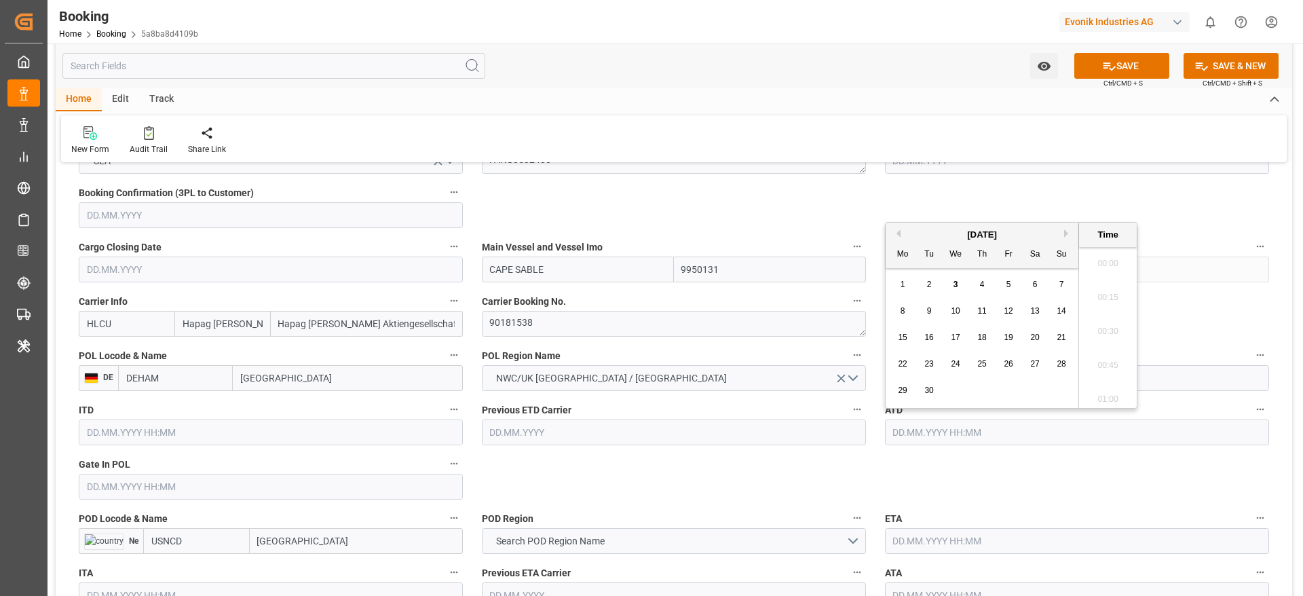
scroll to position [2211, 0]
click at [899, 235] on button "Previous Month" at bounding box center [897, 233] width 8 height 8
click at [1060, 335] on span "17" at bounding box center [1061, 338] width 9 height 10
type input "[DATE] 00:00"
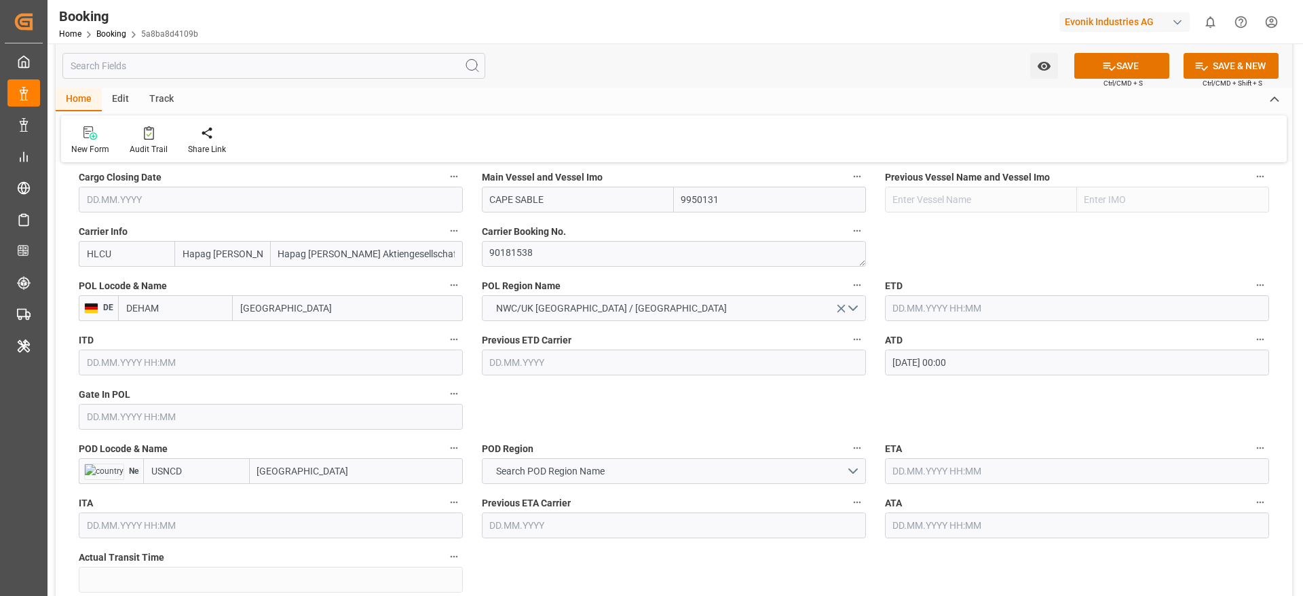
scroll to position [1018, 0]
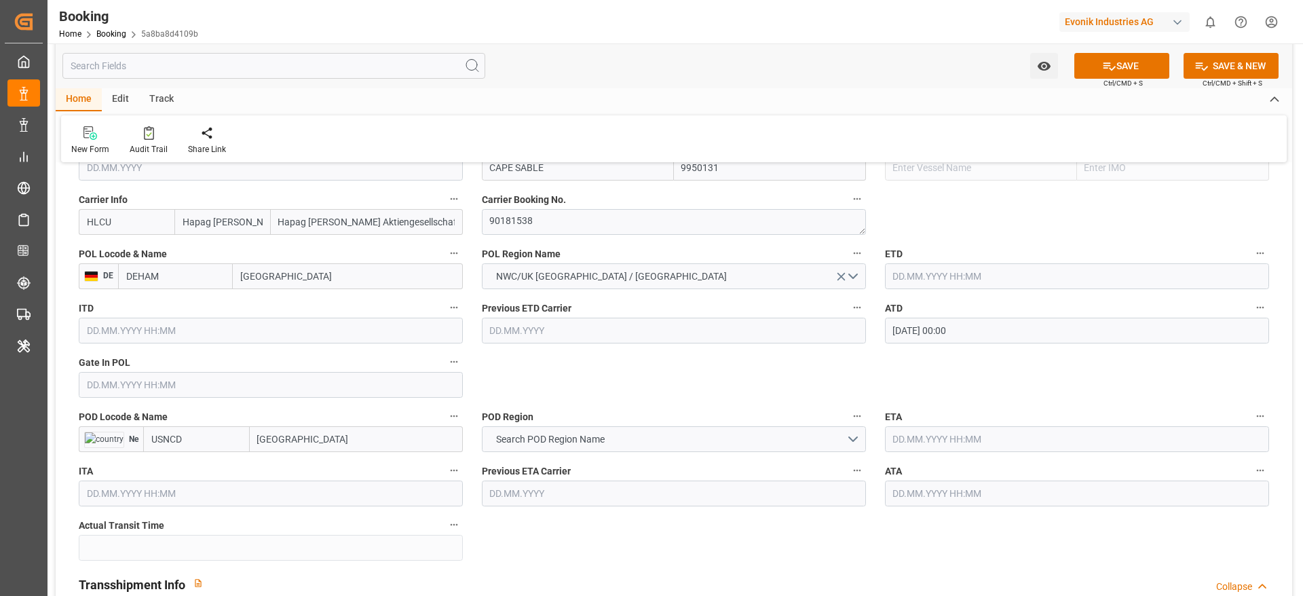
click at [185, 390] on input "text" at bounding box center [271, 385] width 384 height 26
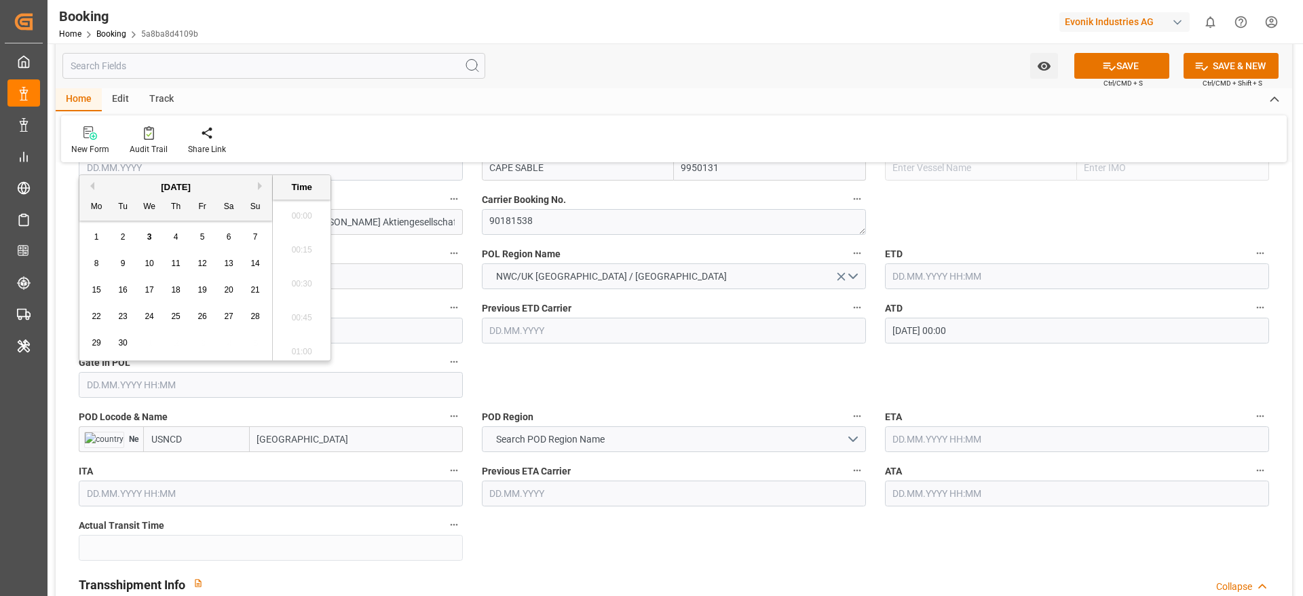
scroll to position [2211, 0]
click at [94, 187] on div "[DATE]" at bounding box center [175, 188] width 193 height 14
click at [92, 185] on button "Previous Month" at bounding box center [90, 186] width 8 height 8
click at [200, 286] on span "15" at bounding box center [202, 290] width 9 height 10
type input "[DATE] 00:00"
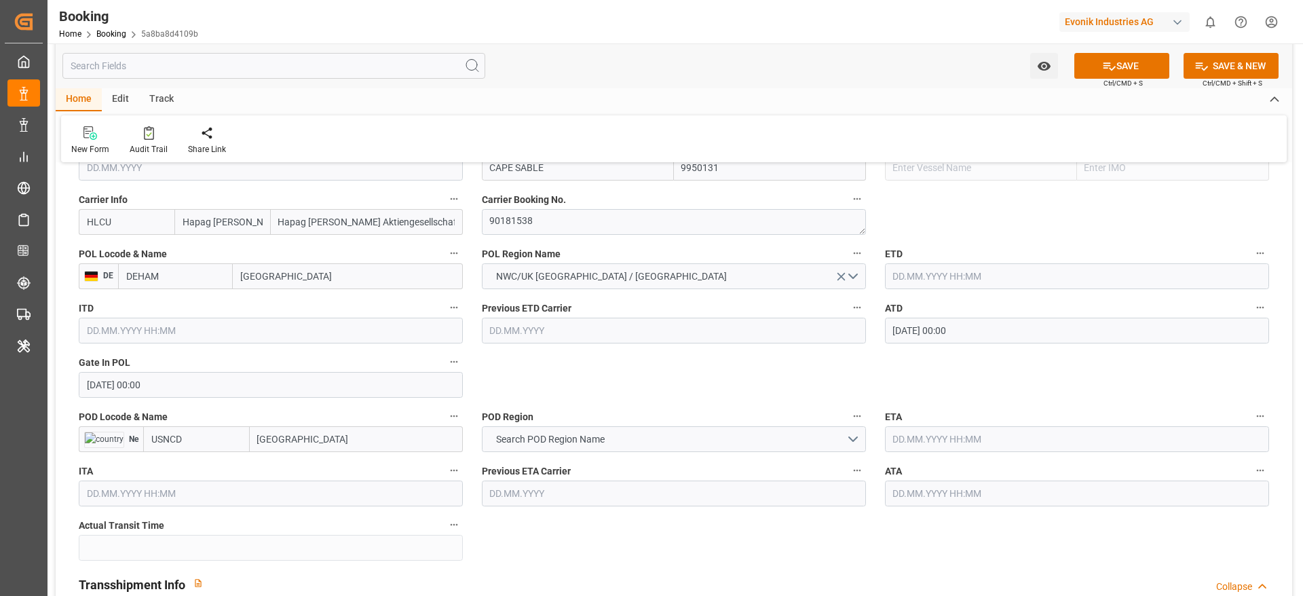
click at [332, 430] on input "[GEOGRAPHIC_DATA]" at bounding box center [356, 439] width 213 height 26
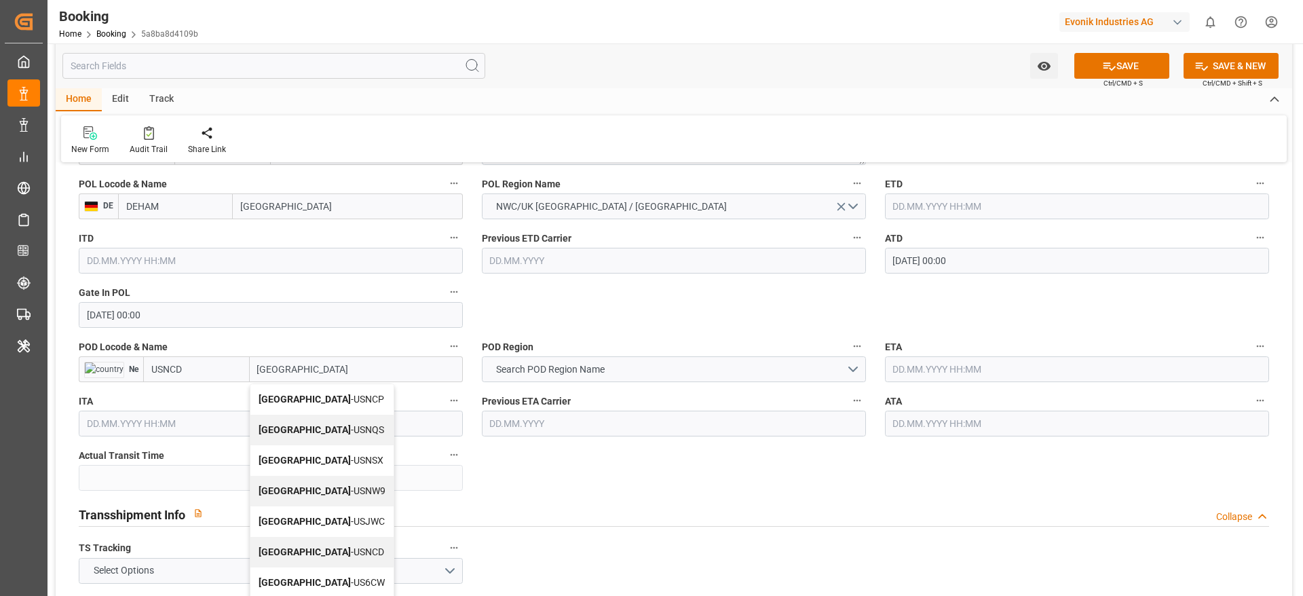
scroll to position [1120, 0]
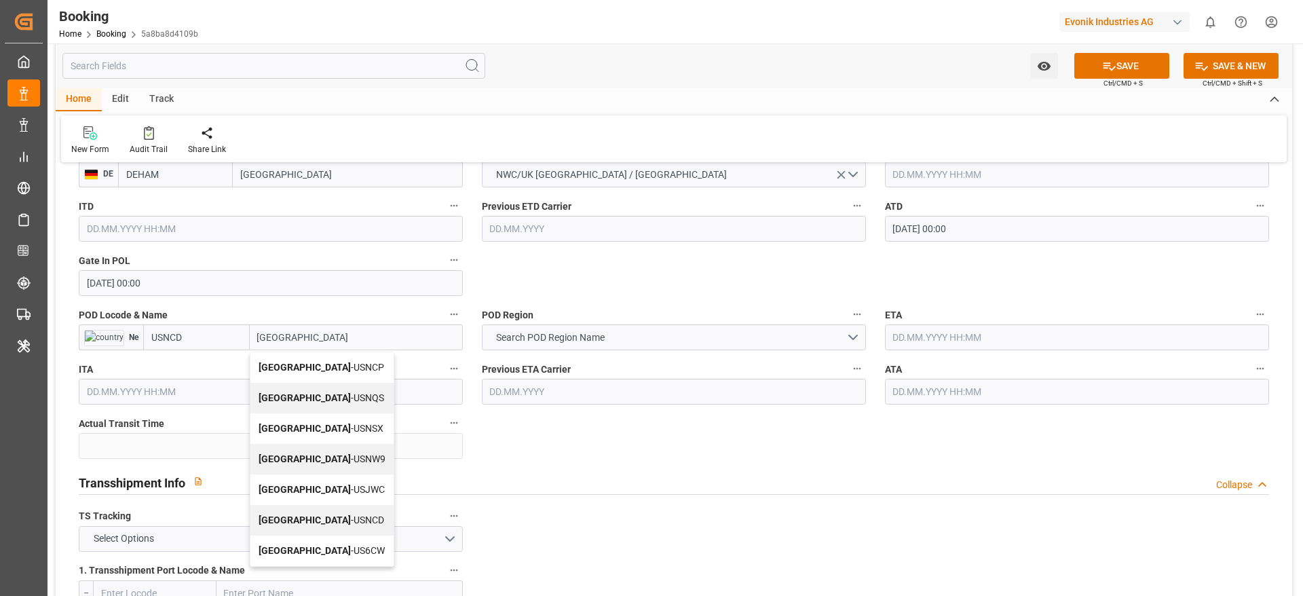
click at [379, 339] on input "[GEOGRAPHIC_DATA]" at bounding box center [356, 337] width 213 height 26
type input "[GEOGRAPHIC_DATA]"
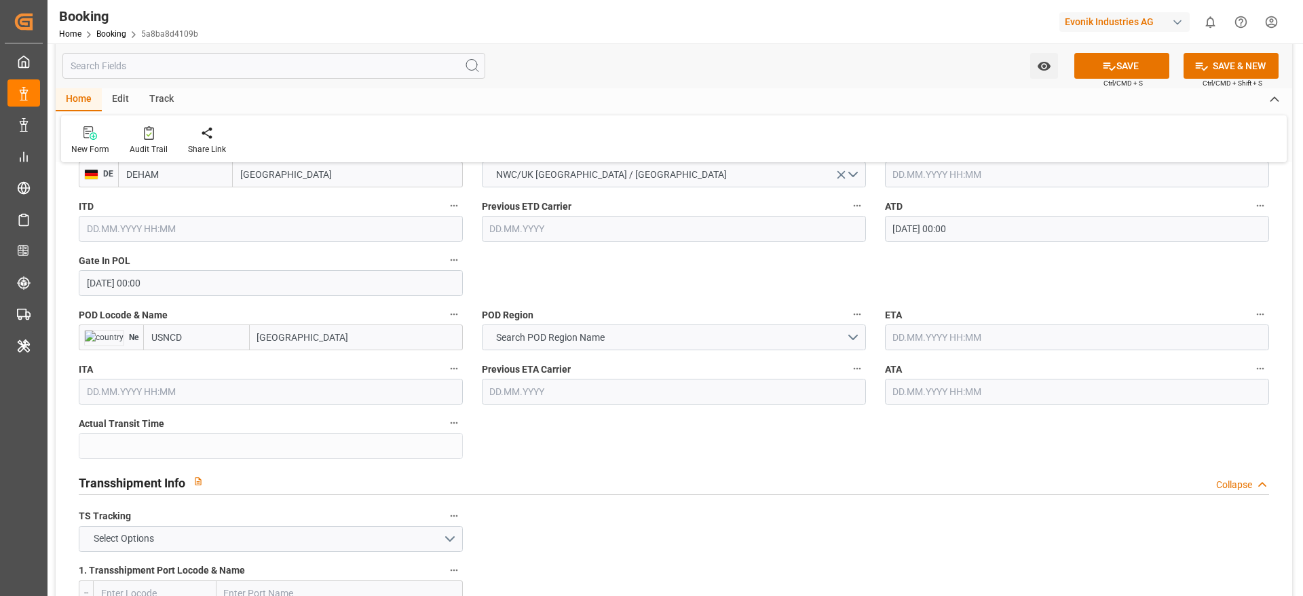
click at [209, 329] on input "USNCD" at bounding box center [196, 337] width 107 height 26
paste input "AUNTL"
type input "AUNTL"
click at [219, 370] on span "AUNTL - Newcastle" at bounding box center [198, 374] width 92 height 25
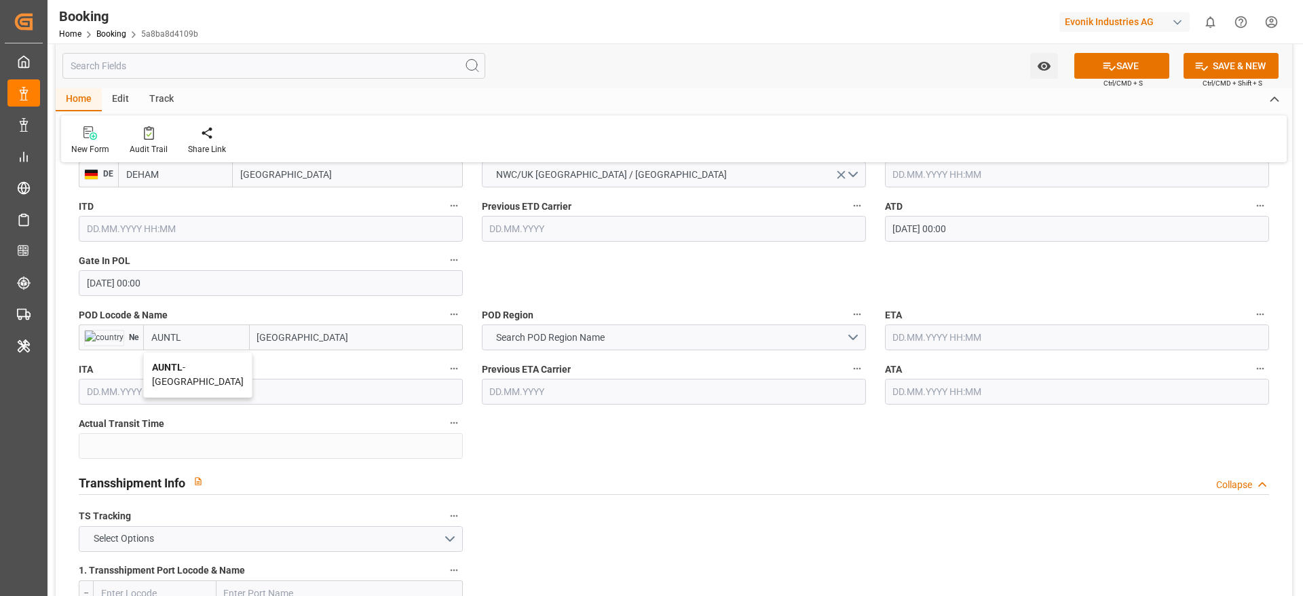
type input "Newcastle"
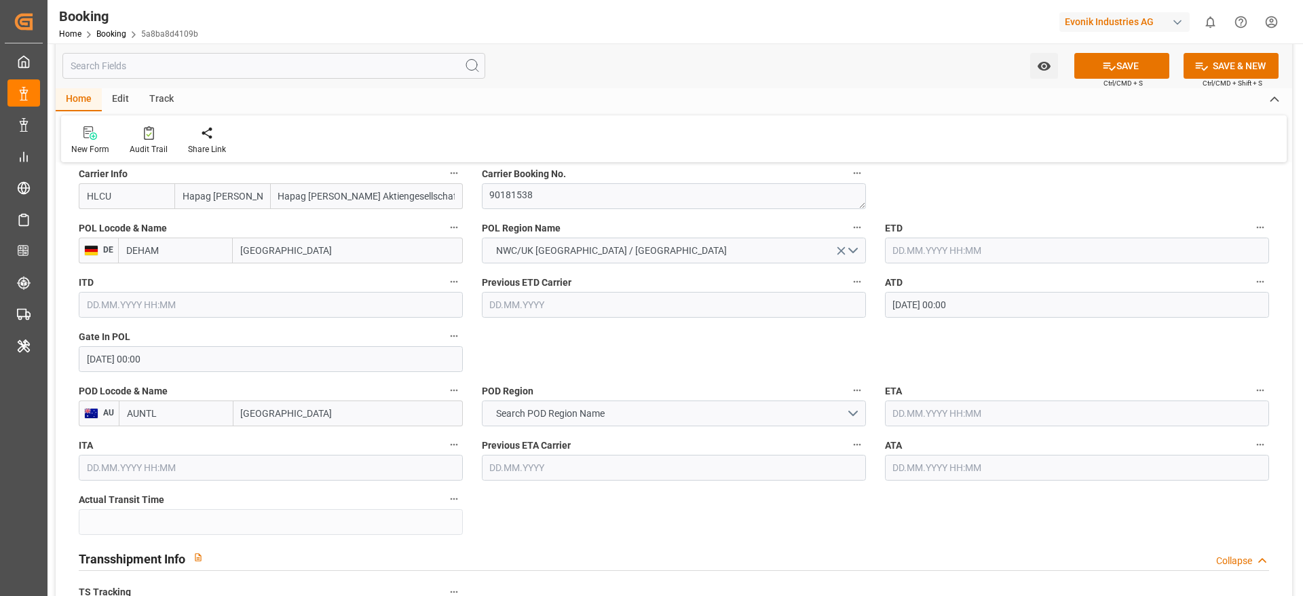
scroll to position [1018, 0]
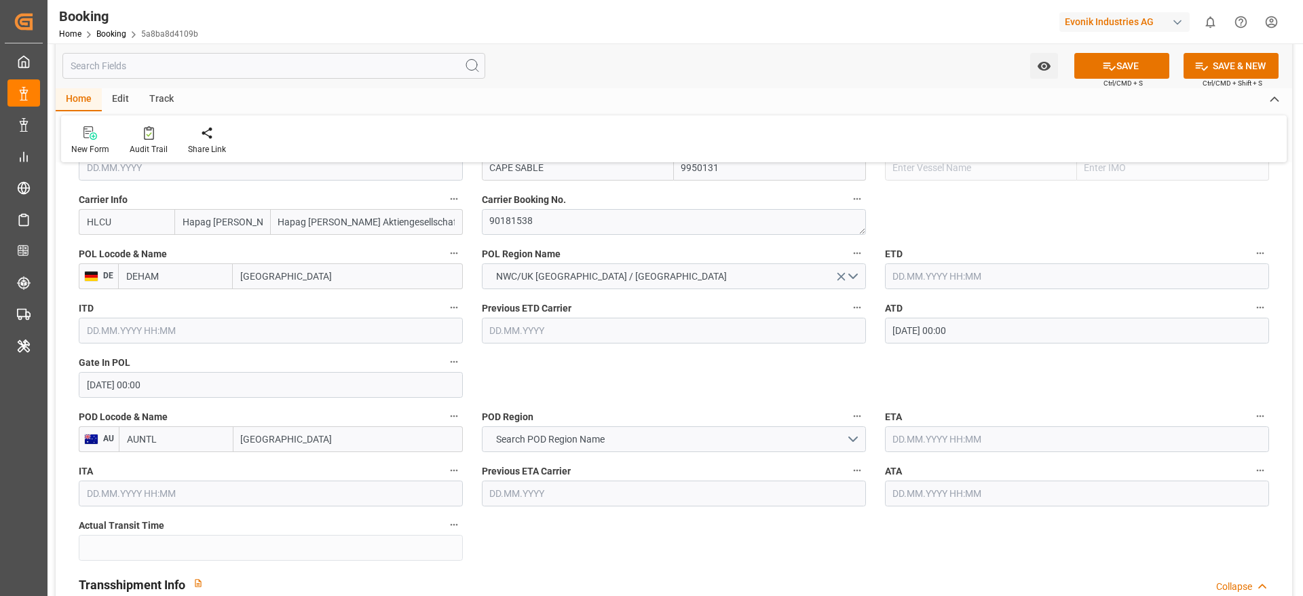
click at [200, 436] on input "AUNTL" at bounding box center [176, 439] width 115 height 26
paste input "USNCD"
type input "USNCD"
click at [181, 460] on div "USNCD - New Castle" at bounding box center [175, 476] width 113 height 45
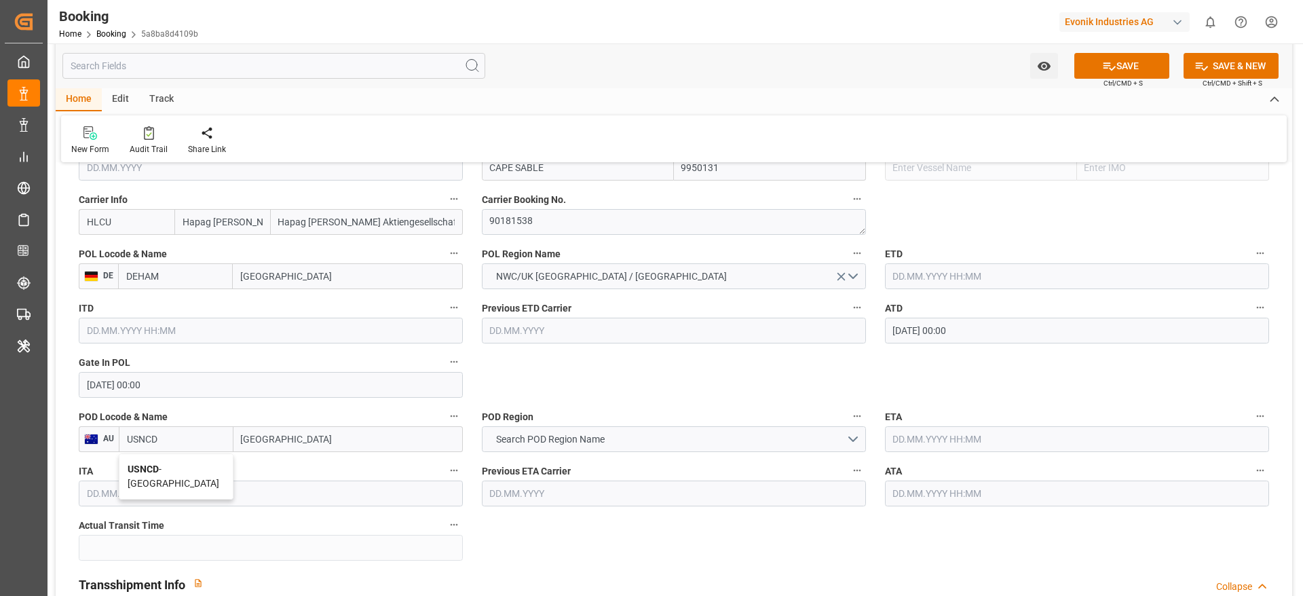
type input "New Castle"
type input "USNCD"
click at [599, 437] on span "Search POD Region Name" at bounding box center [550, 439] width 122 height 14
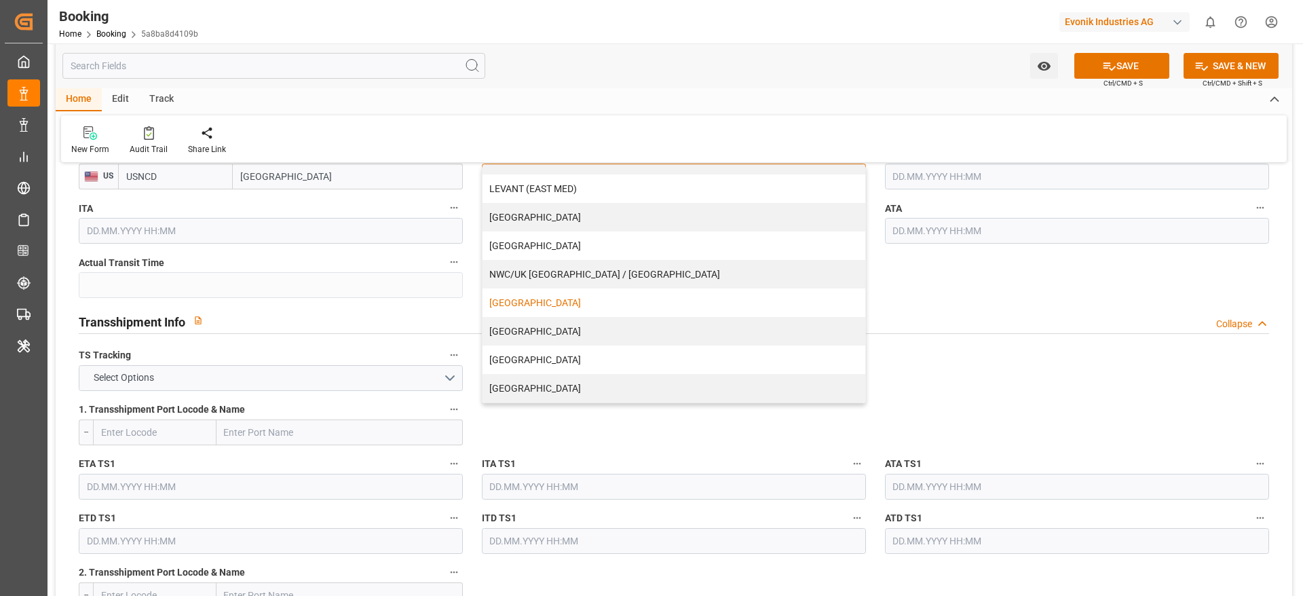
scroll to position [1324, 0]
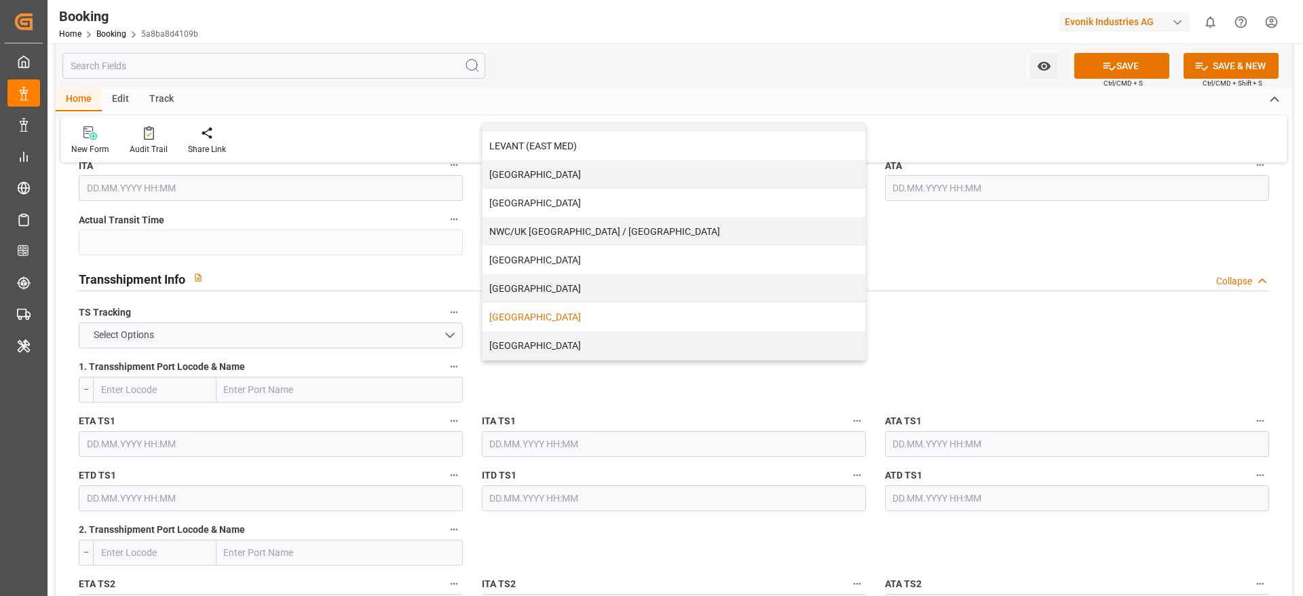
click at [545, 318] on div "USA" at bounding box center [674, 317] width 383 height 29
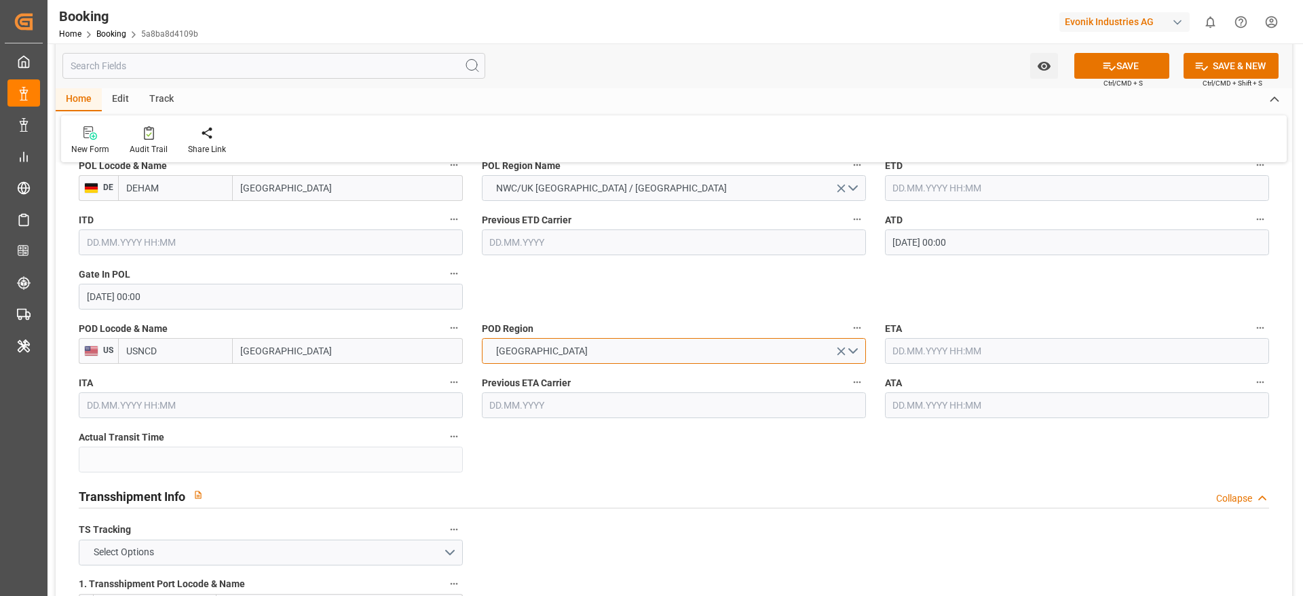
scroll to position [1120, 0]
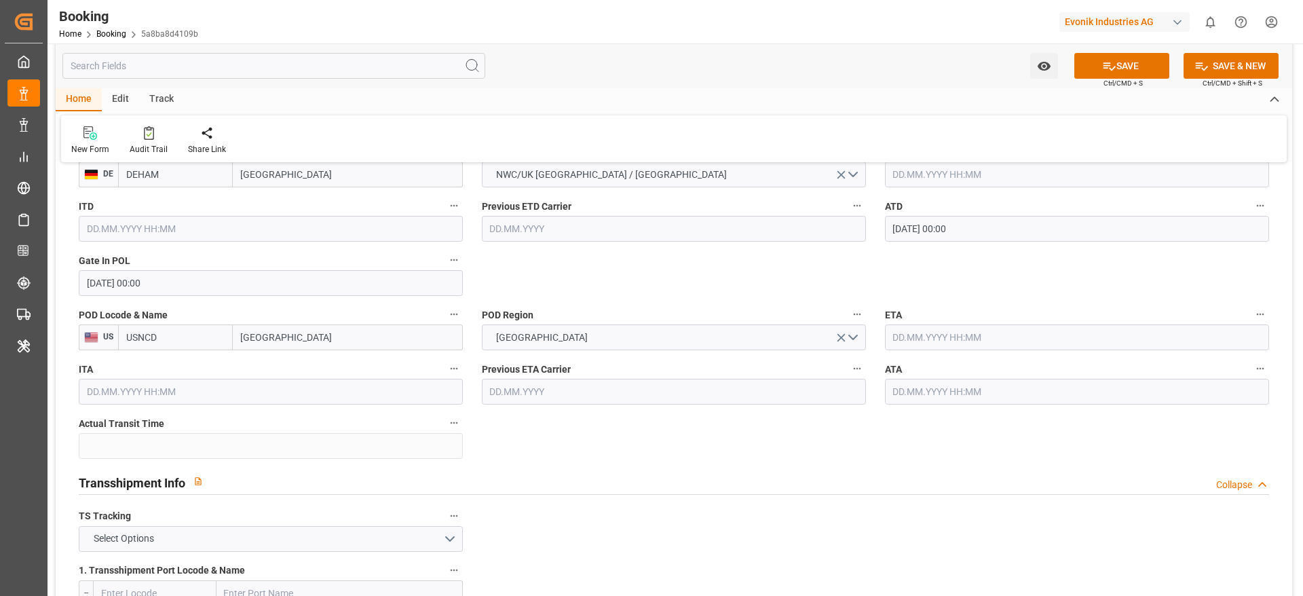
click at [920, 348] on input "text" at bounding box center [1077, 337] width 384 height 26
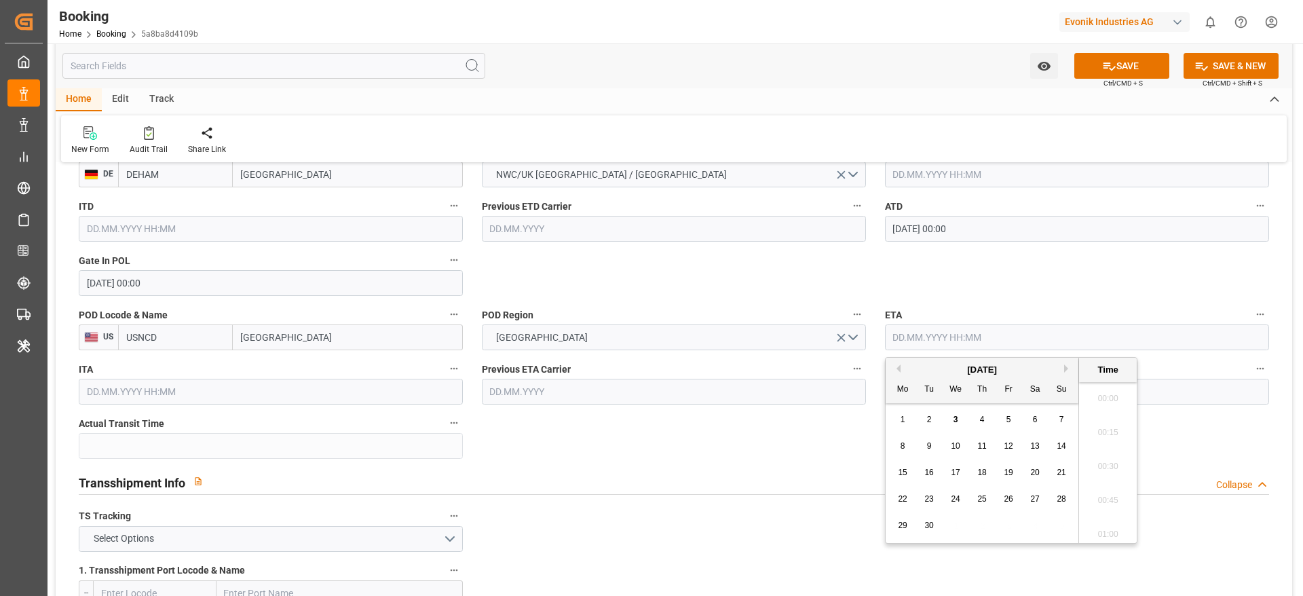
scroll to position [2211, 0]
click at [984, 445] on span "11" at bounding box center [982, 446] width 9 height 10
type input "11.09.2025 00:00"
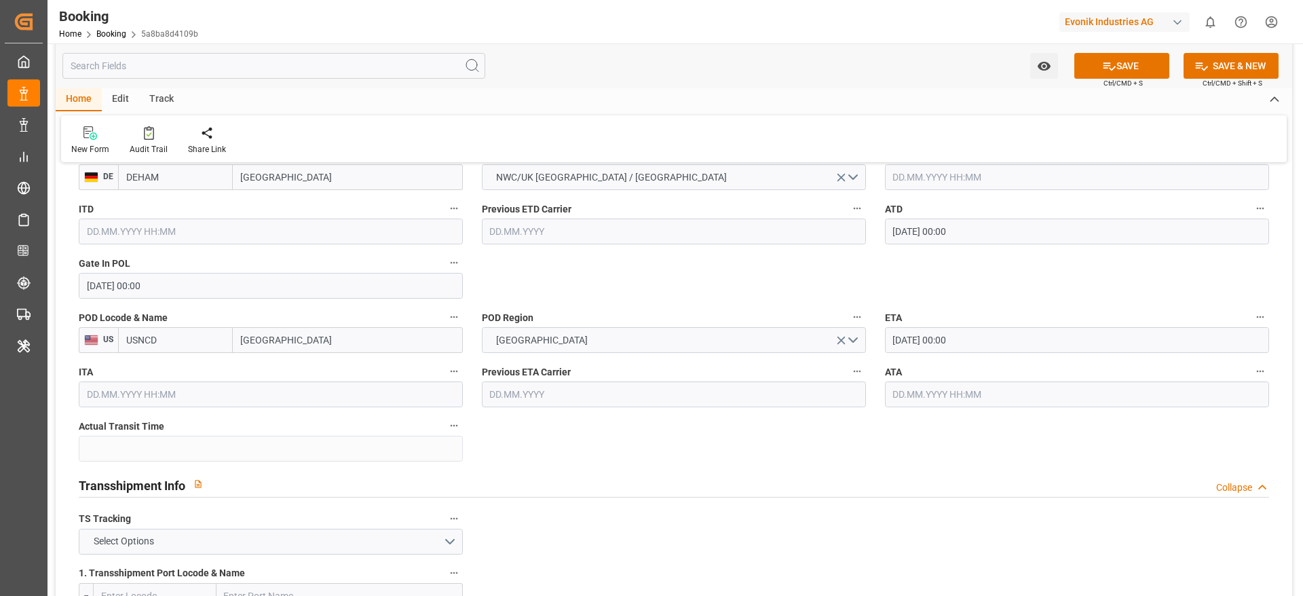
scroll to position [1222, 0]
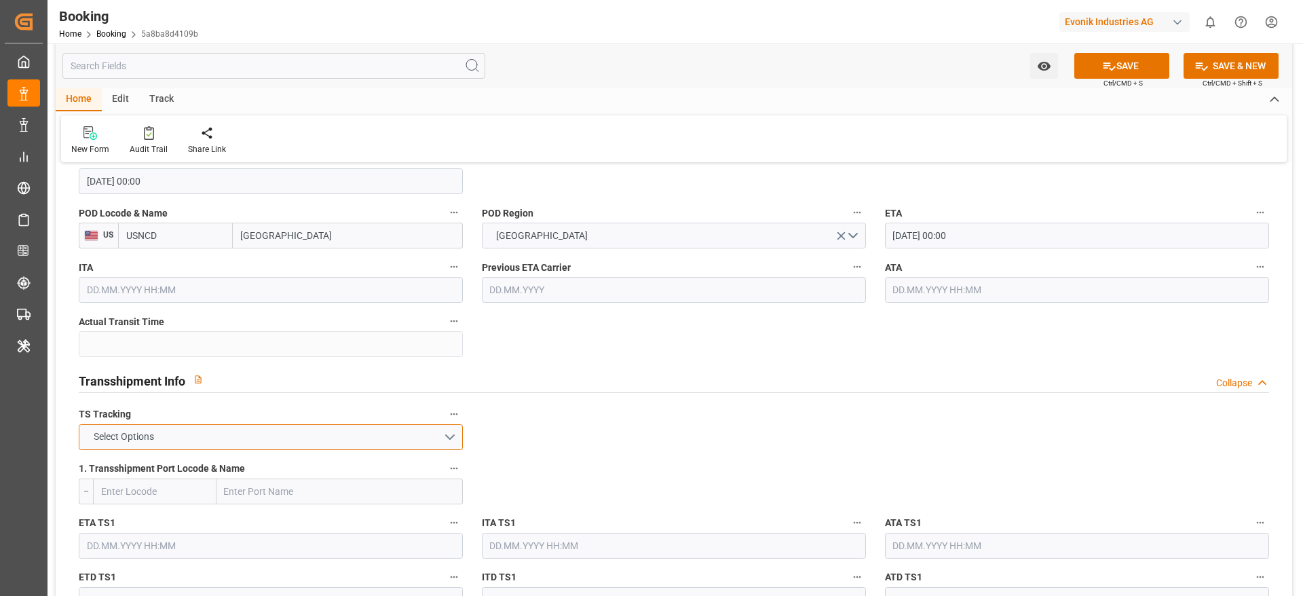
click at [318, 448] on button "Select Options" at bounding box center [271, 437] width 384 height 26
click at [304, 466] on div "FALSE" at bounding box center [270, 469] width 383 height 29
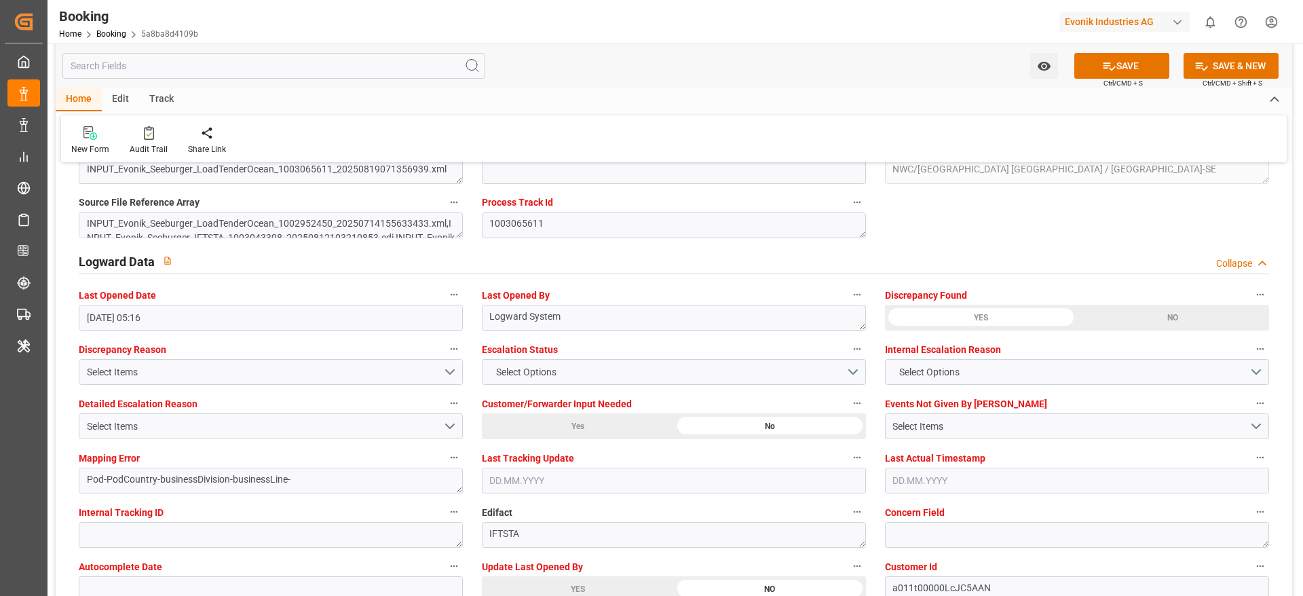
scroll to position [2546, 0]
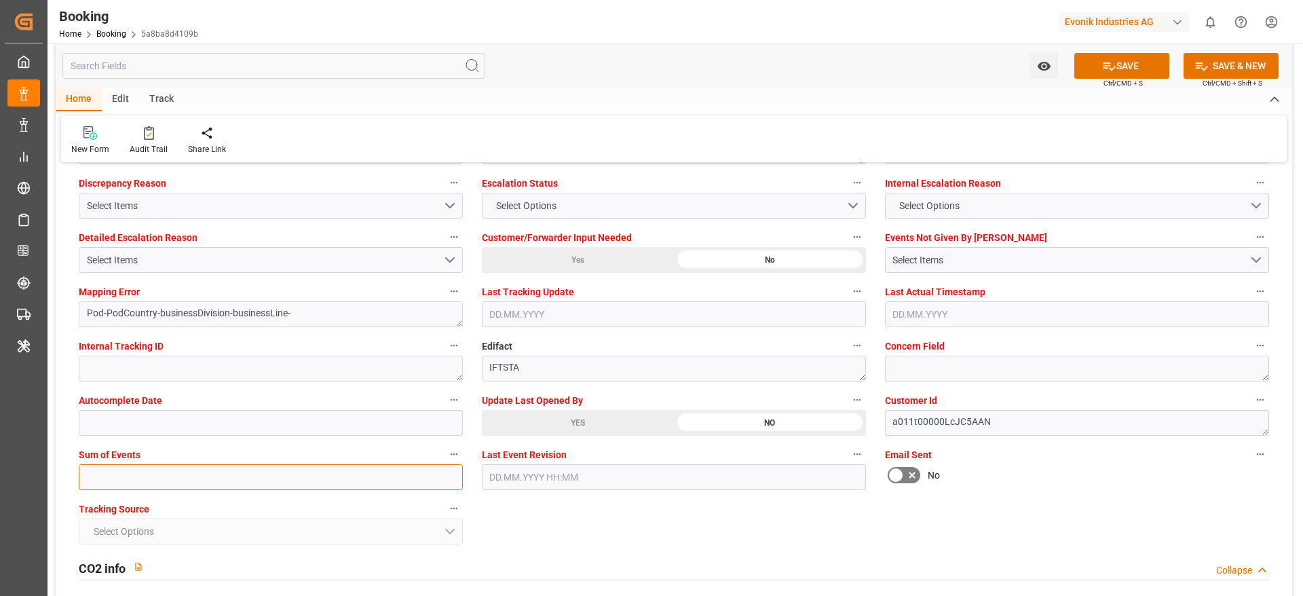
click at [192, 481] on input "text" at bounding box center [271, 477] width 384 height 26
type input "0"
click at [1153, 71] on button "SAVE" at bounding box center [1122, 66] width 95 height 26
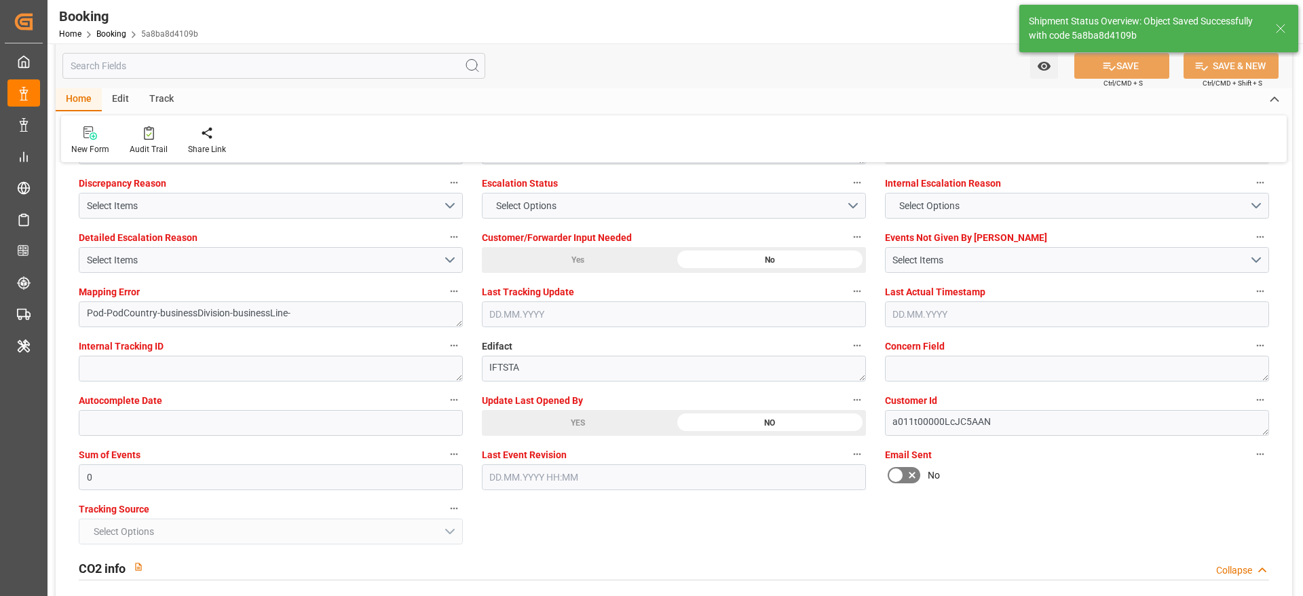
type textarea "NWC/UK North West Continent / UK_USNCD_HLCU_AT-SE"
type textarea "Gagan Prakash"
type textarea "Pod-businessDivision-businessLine-"
type input "11.09.2025 00:00"
type input "03.09.2025 11:26"
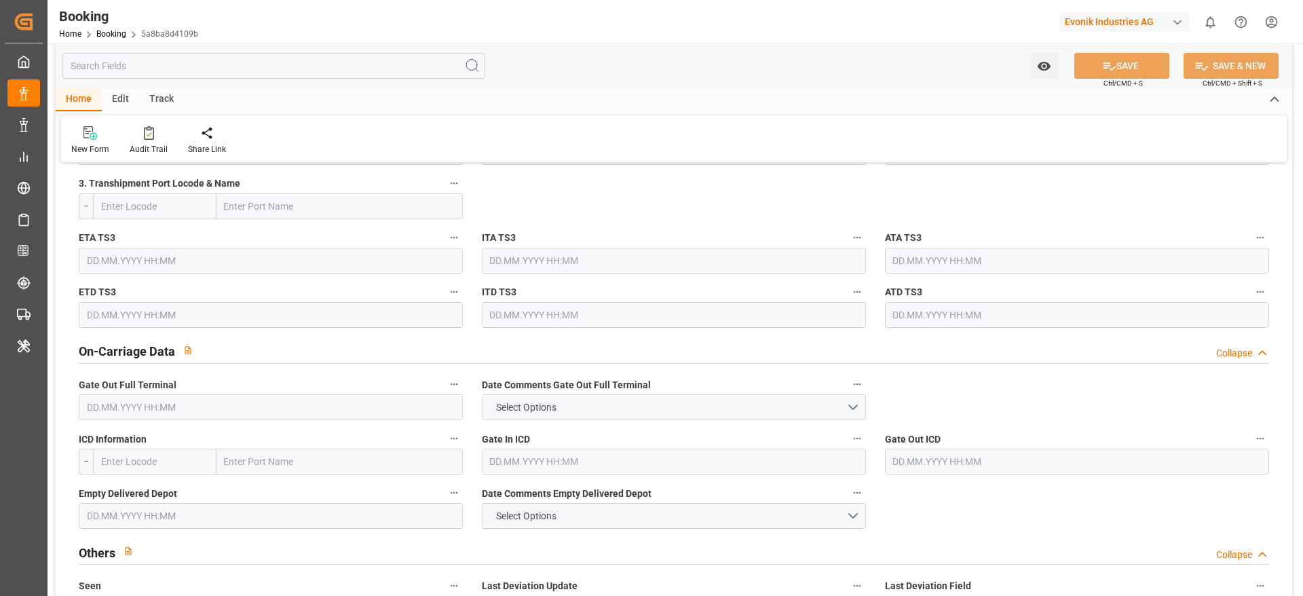
scroll to position [2240, 0]
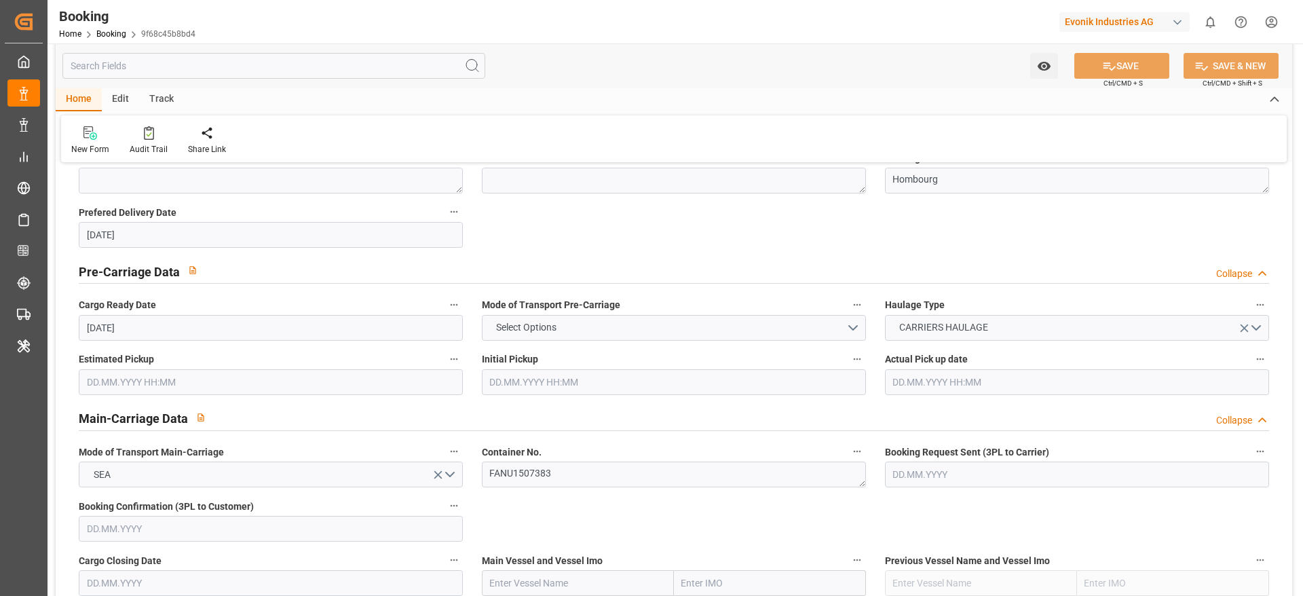
scroll to position [815, 0]
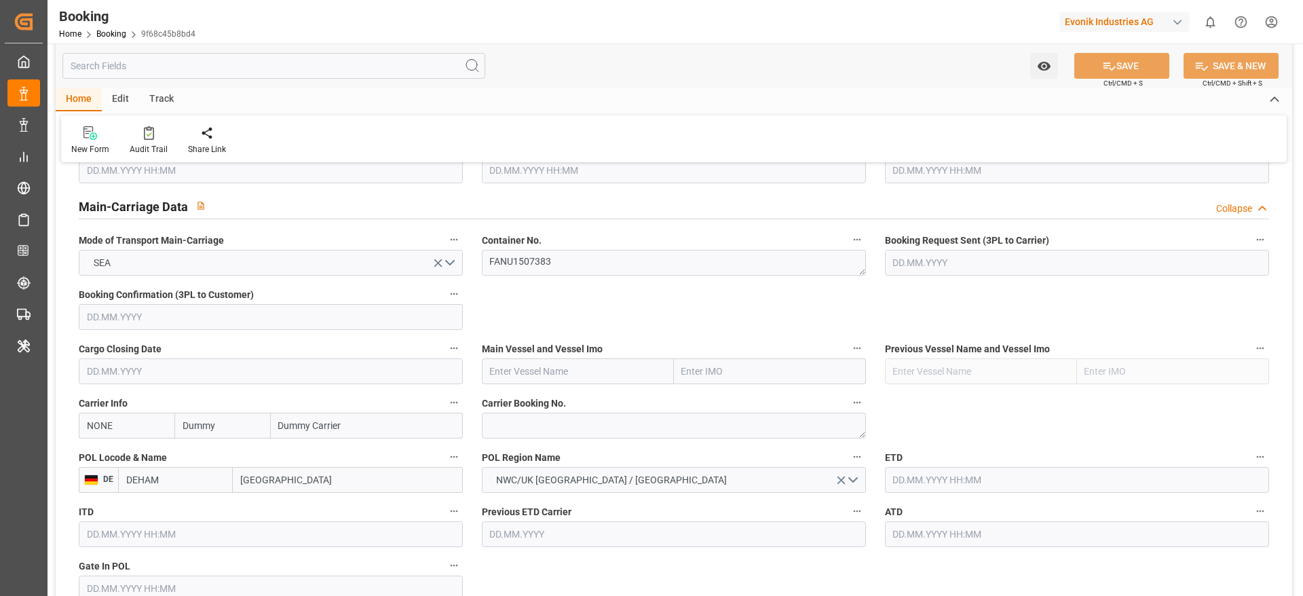
click at [227, 424] on input "Dummy" at bounding box center [222, 426] width 96 height 26
type input "hlcu"
click at [222, 447] on div "Hapag [PERSON_NAME]" at bounding box center [222, 463] width 94 height 45
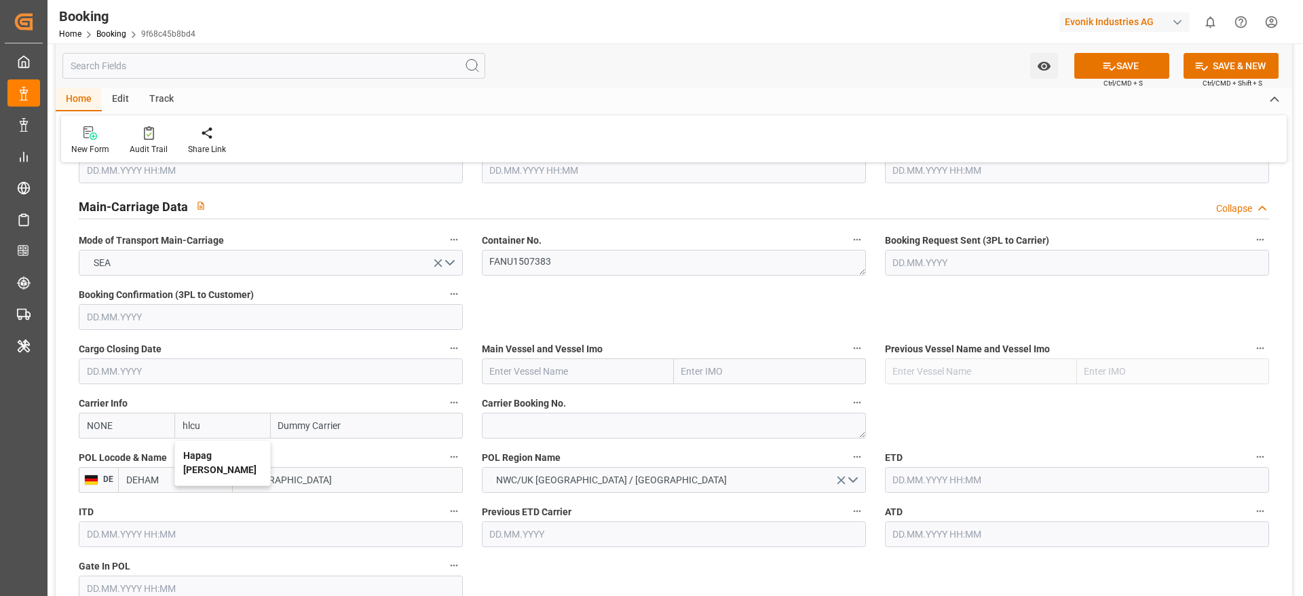
type input "HLCU"
type input "Hapag [PERSON_NAME]"
type input "Hapag [PERSON_NAME] Aktiengesellschaft"
type input "Hapag [PERSON_NAME]"
click at [548, 413] on textarea at bounding box center [674, 426] width 384 height 26
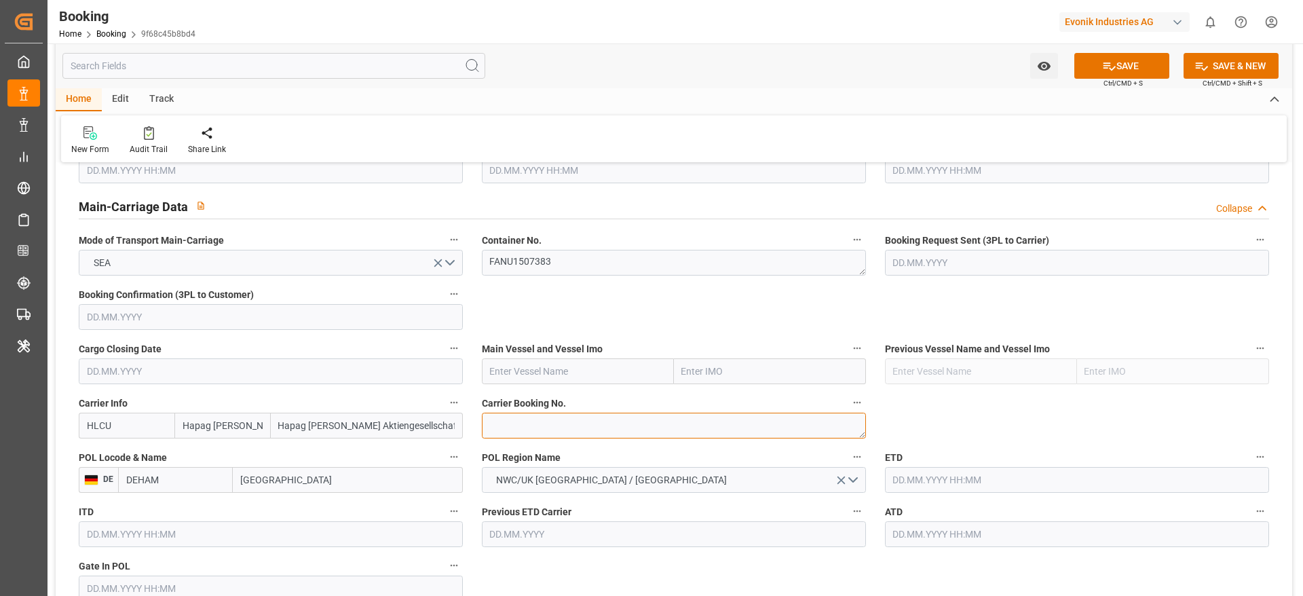
paste textarea "74386978"
type textarea "74386978"
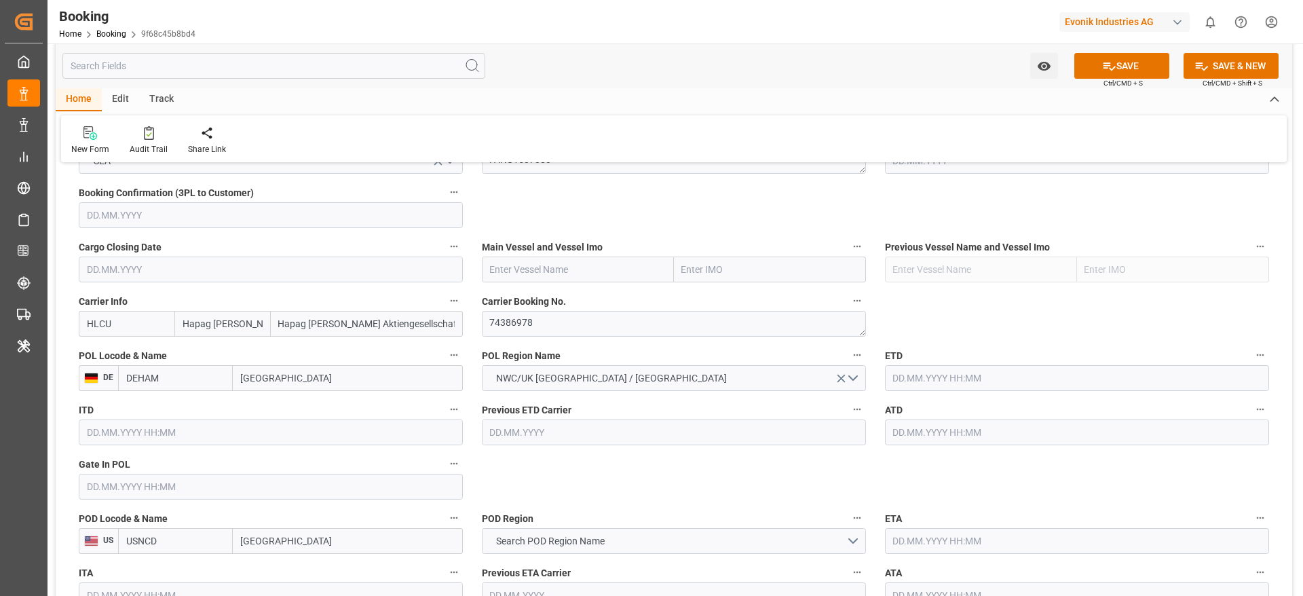
click at [940, 428] on input "text" at bounding box center [1077, 433] width 384 height 26
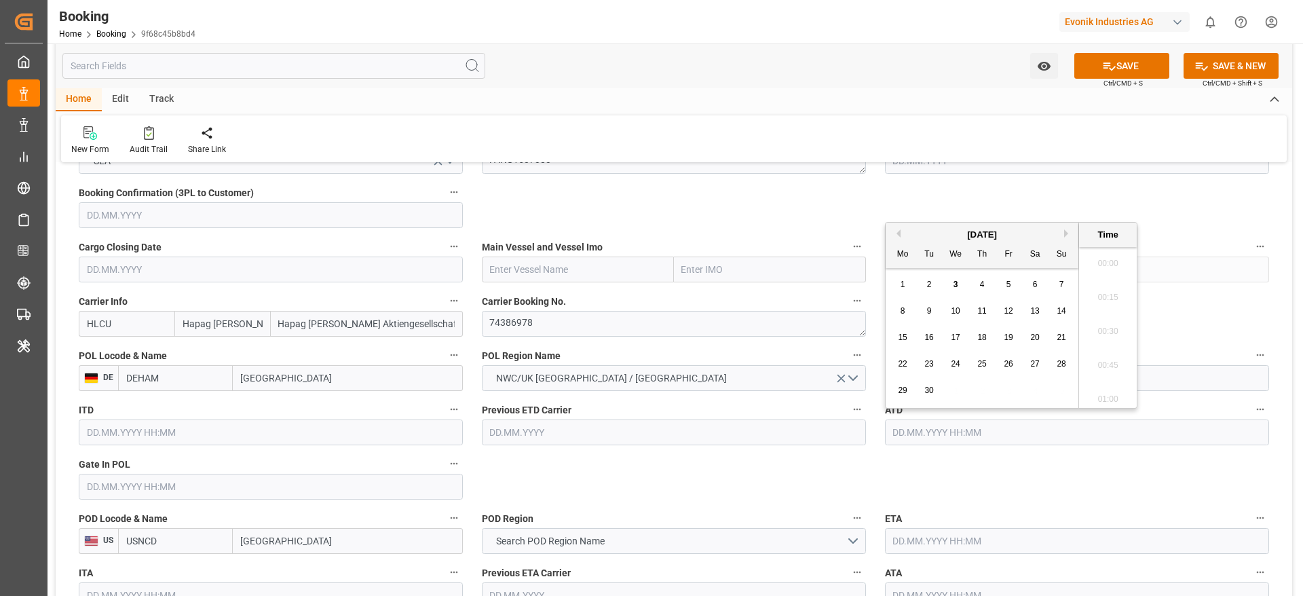
scroll to position [2211, 0]
click at [899, 229] on button "Previous Month" at bounding box center [897, 233] width 8 height 8
click at [1063, 336] on span "17" at bounding box center [1061, 338] width 9 height 10
type input "[DATE] 00:00"
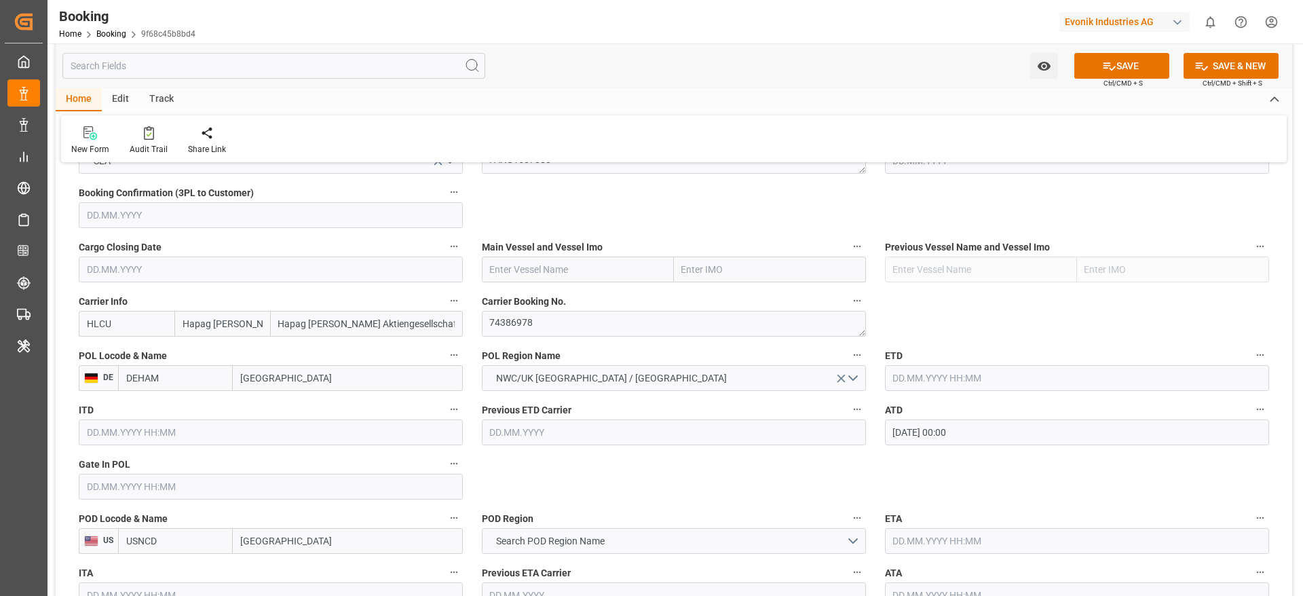
scroll to position [1018, 0]
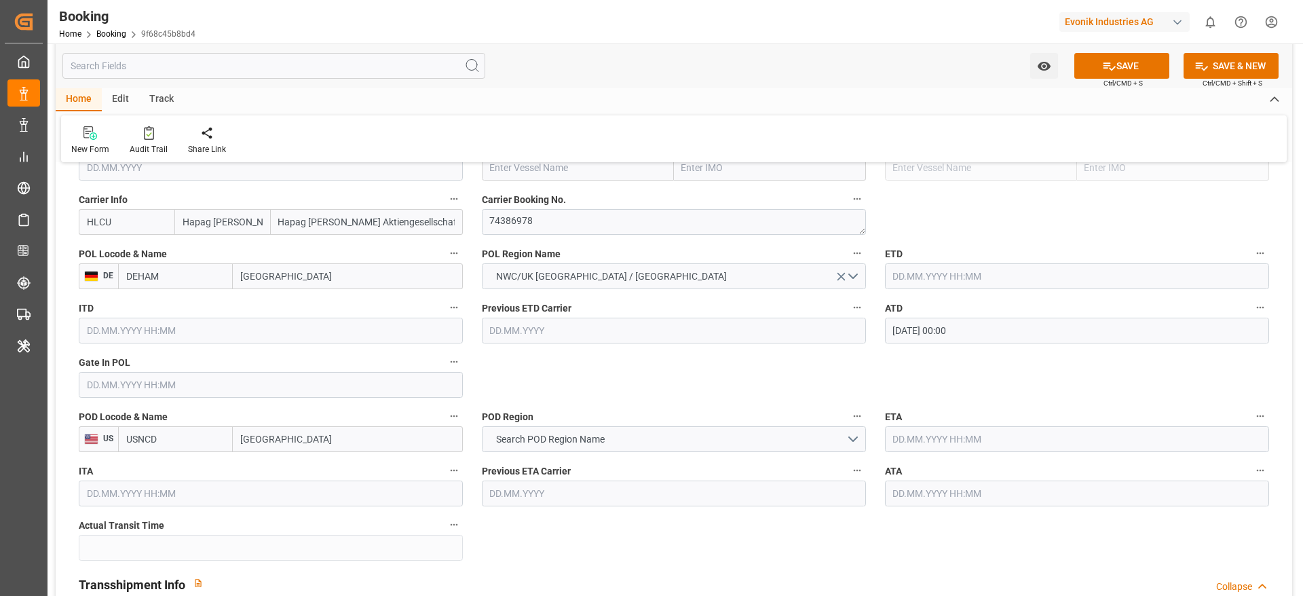
click at [164, 384] on input "text" at bounding box center [271, 385] width 384 height 26
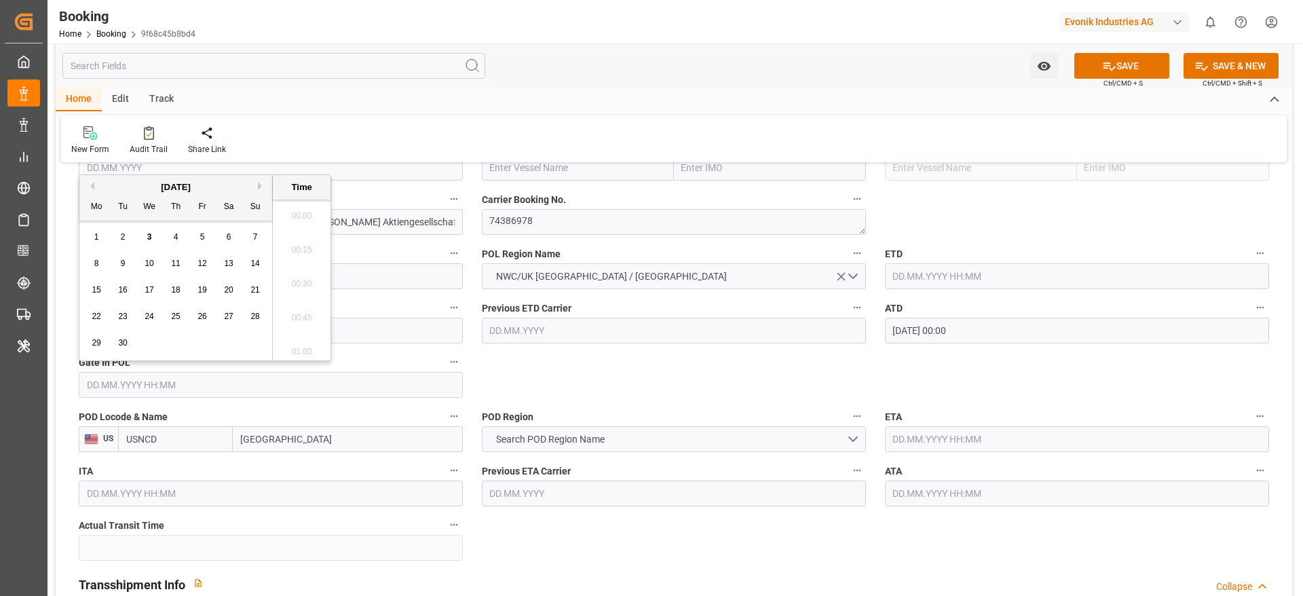
scroll to position [2211, 0]
click at [90, 187] on button "Previous Month" at bounding box center [90, 186] width 8 height 8
click at [198, 288] on span "15" at bounding box center [202, 290] width 9 height 10
type input "[DATE] 00:00"
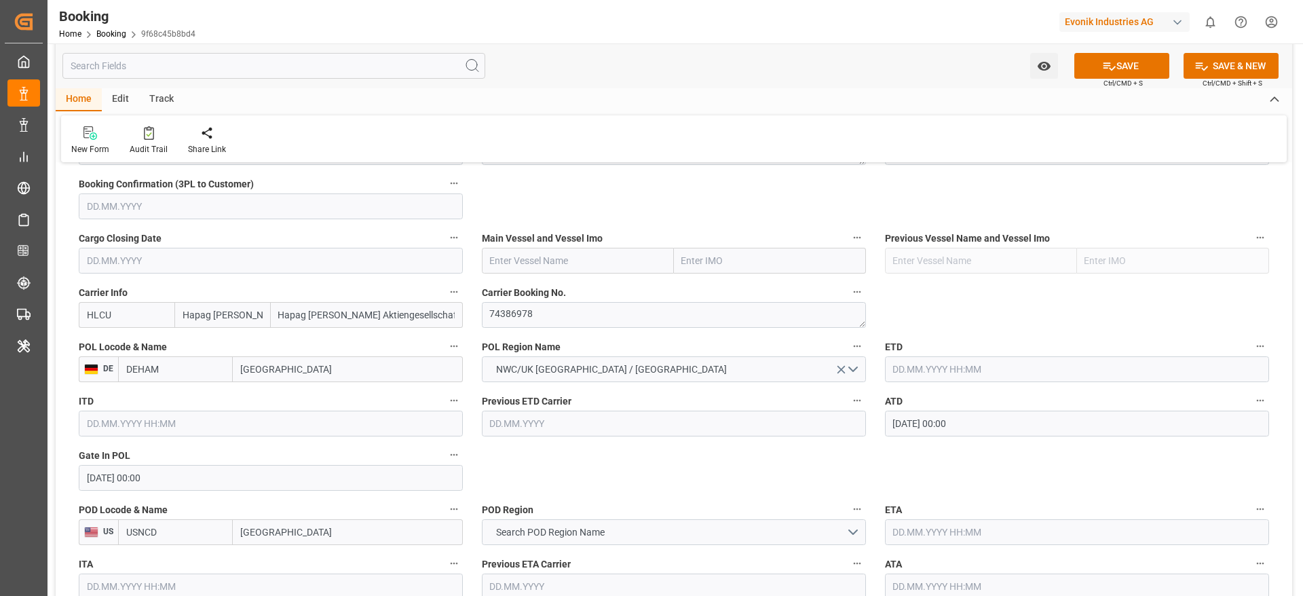
scroll to position [815, 0]
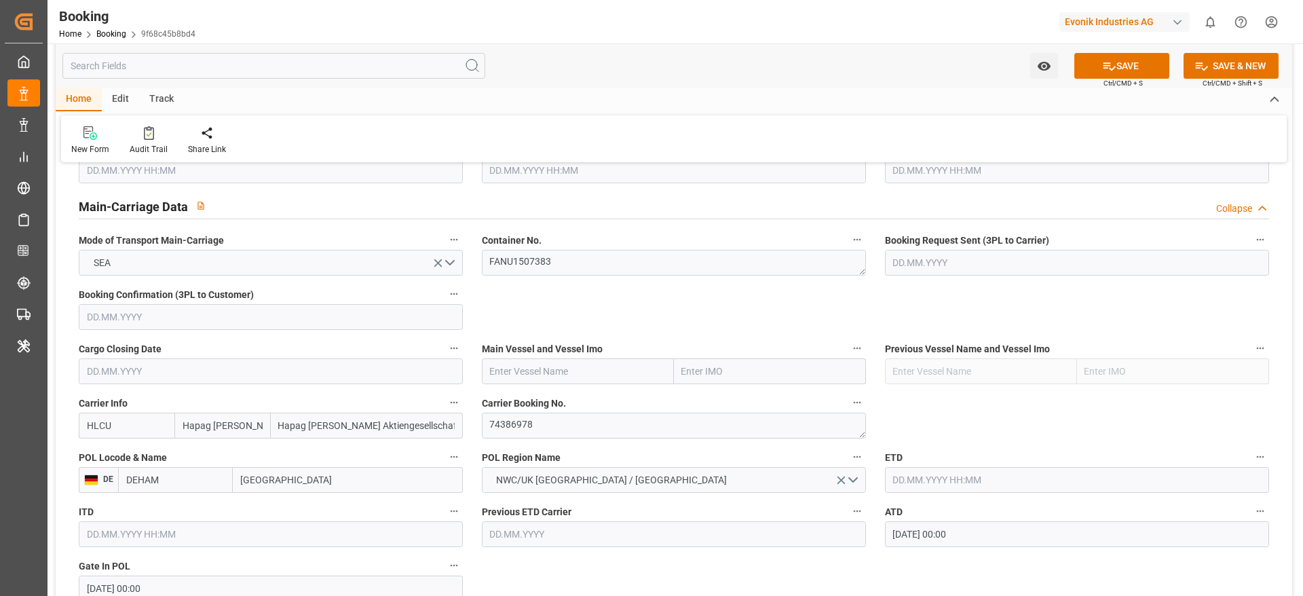
click at [546, 370] on input "text" at bounding box center [578, 371] width 192 height 26
paste input "CAPE SABLE"
type input "CAPE SABLE"
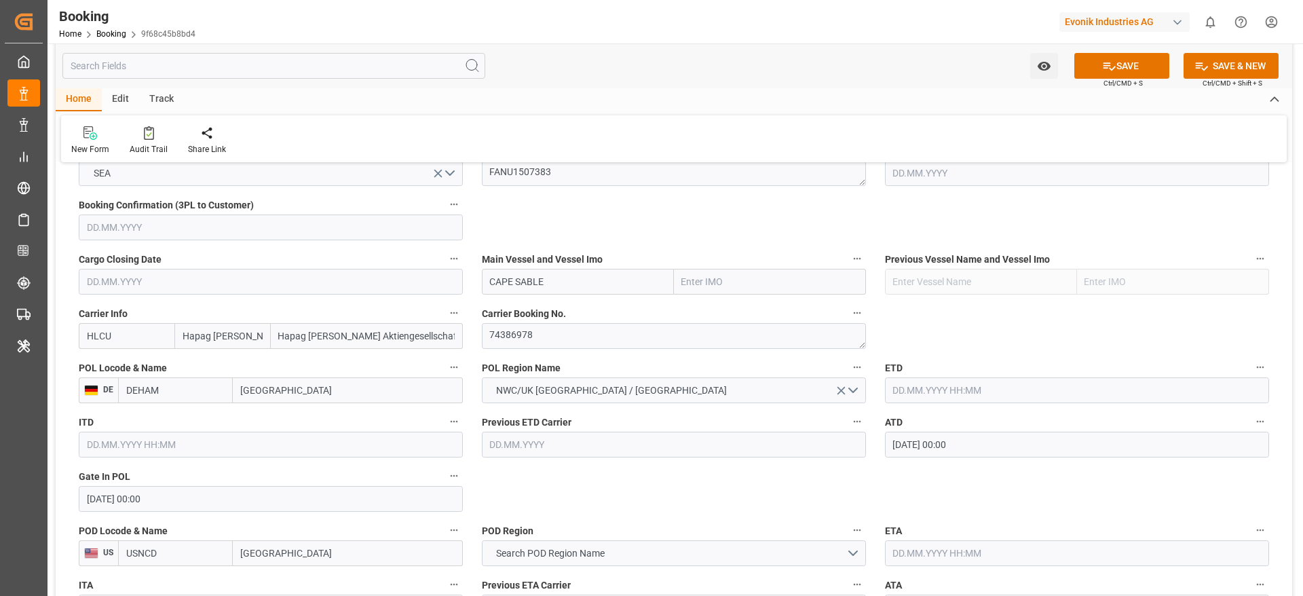
scroll to position [1018, 0]
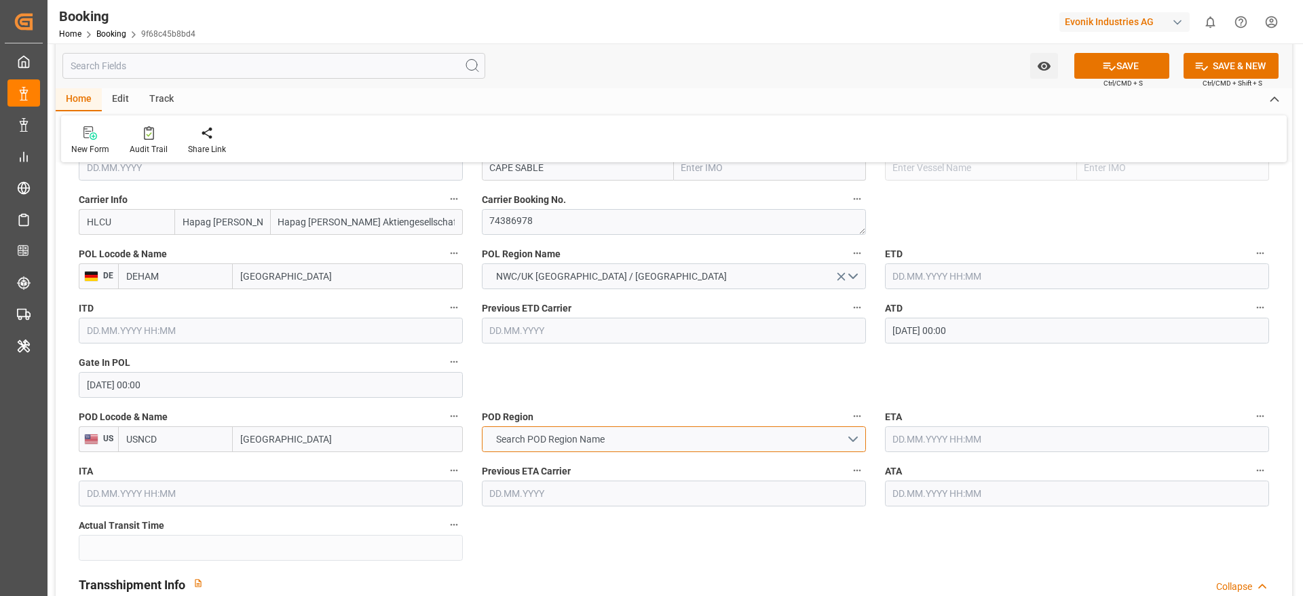
click at [567, 442] on span "Search POD Region Name" at bounding box center [550, 439] width 122 height 14
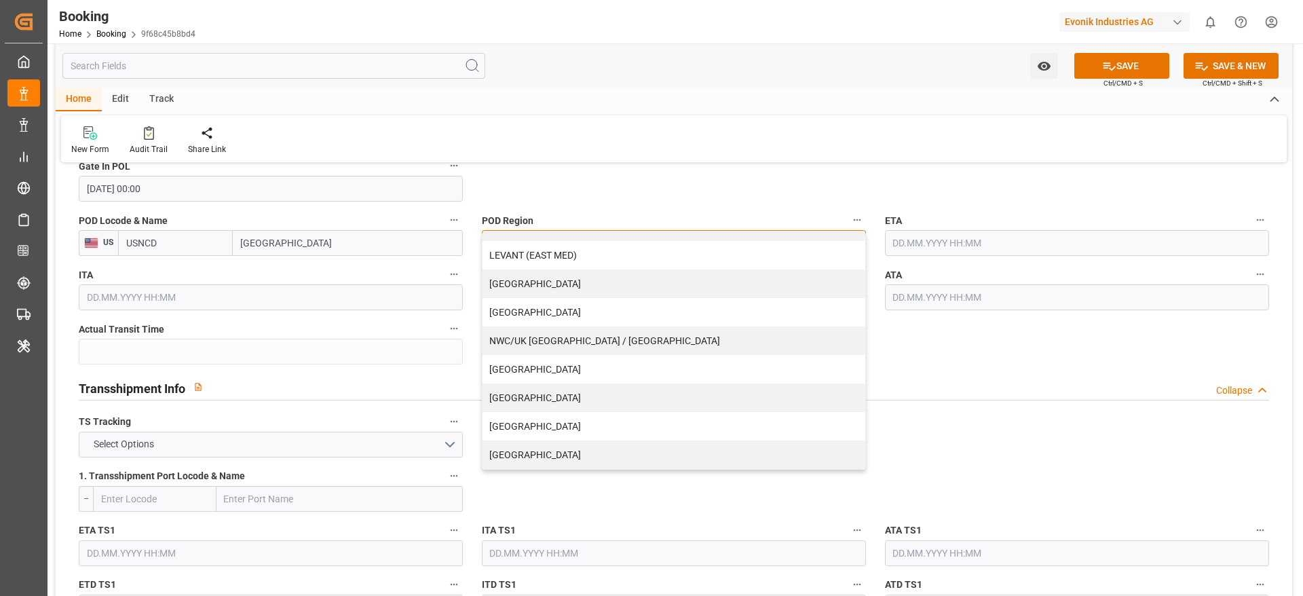
scroll to position [1222, 0]
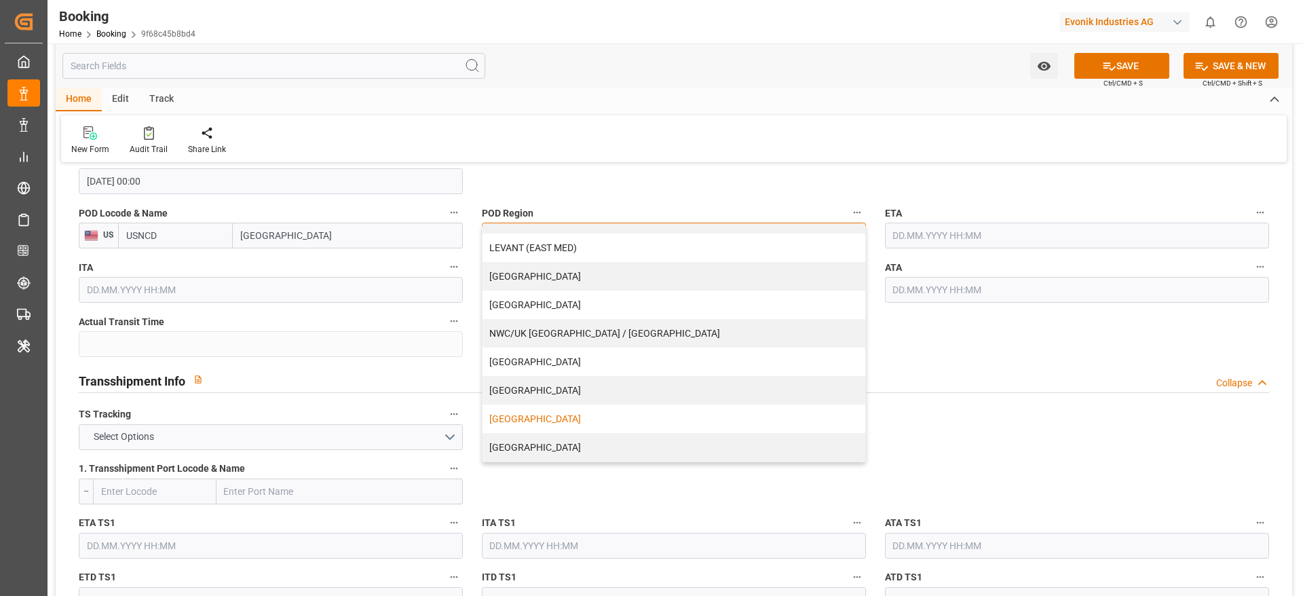
click at [544, 422] on div "[GEOGRAPHIC_DATA]" at bounding box center [674, 419] width 383 height 29
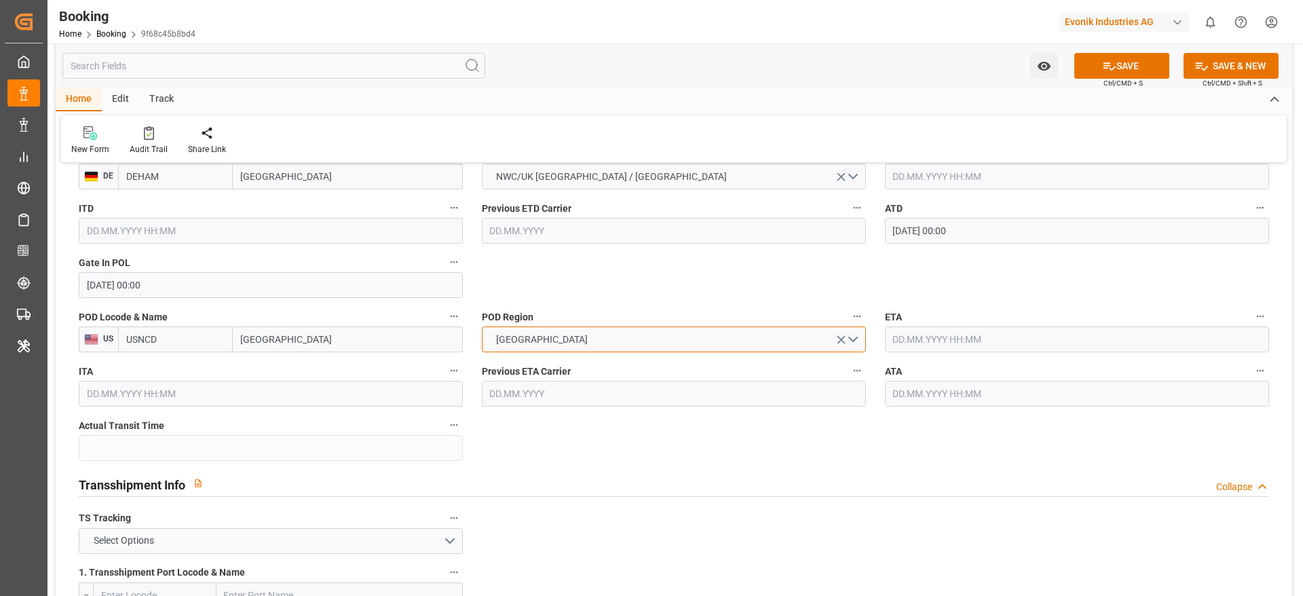
scroll to position [1018, 0]
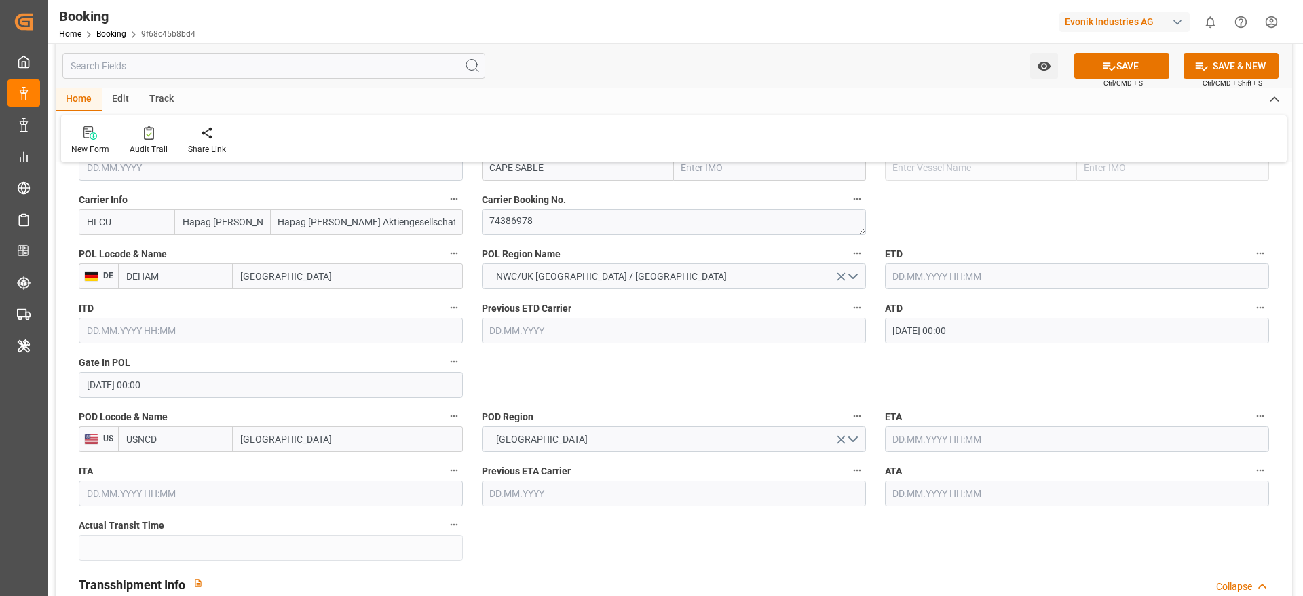
click at [946, 443] on input "text" at bounding box center [1077, 439] width 384 height 26
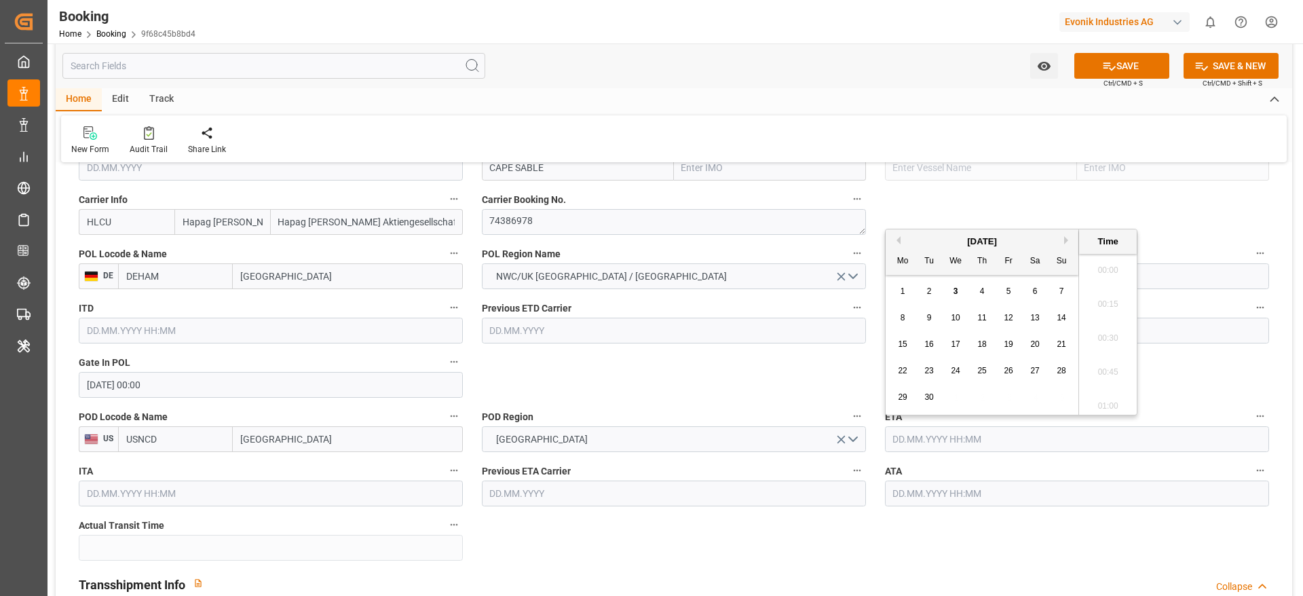
scroll to position [2211, 0]
click at [984, 322] on span "11" at bounding box center [982, 318] width 9 height 10
type input "[DATE] 00:00"
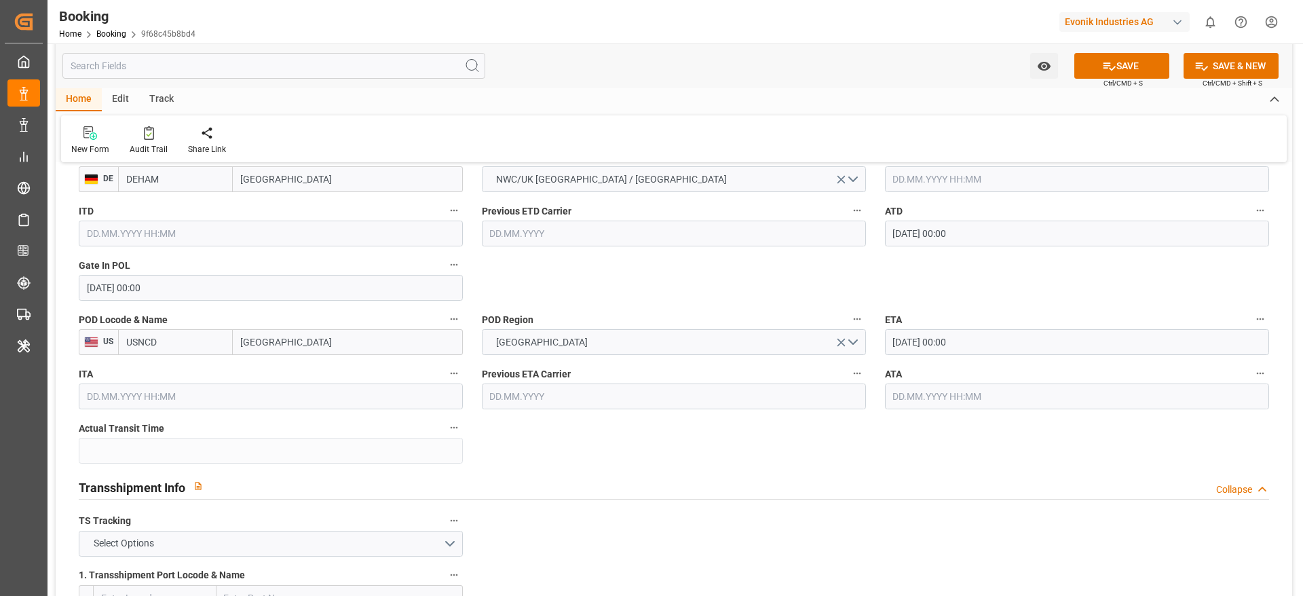
scroll to position [1222, 0]
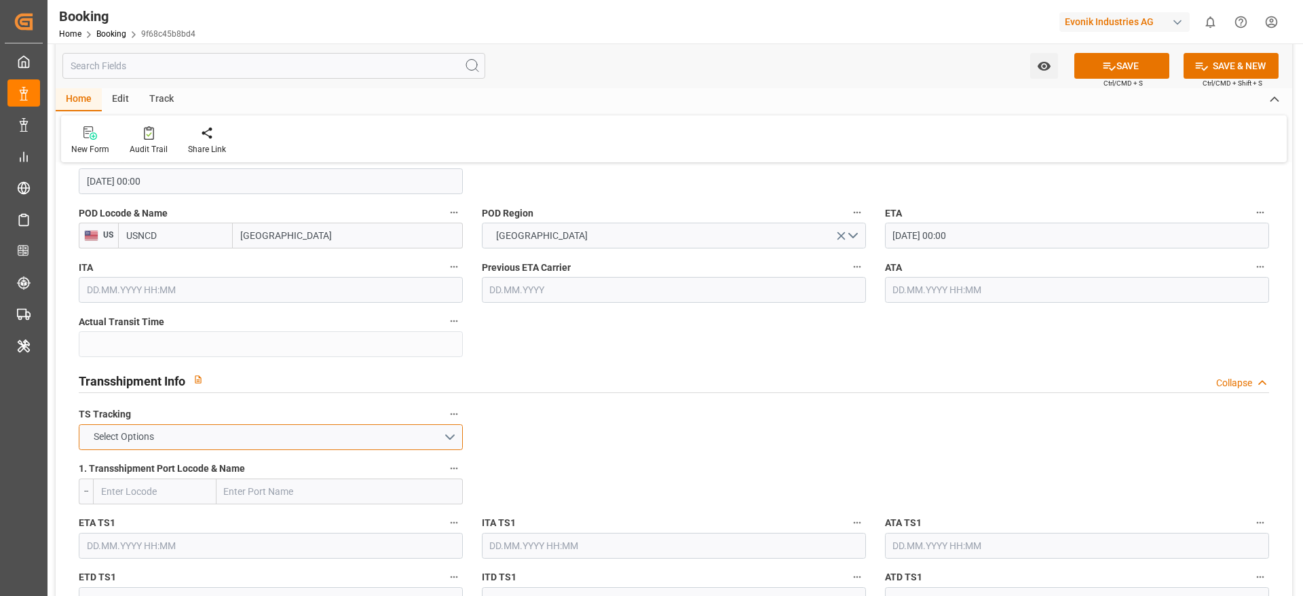
click at [229, 434] on button "Select Options" at bounding box center [271, 437] width 384 height 26
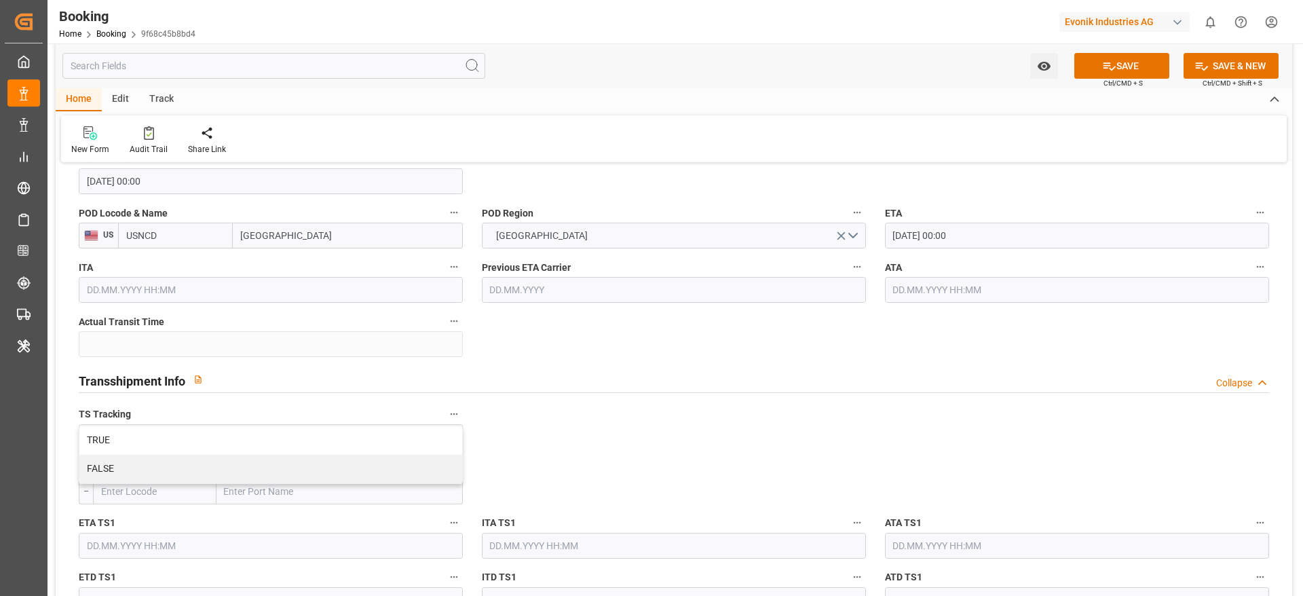
click at [200, 485] on input "text" at bounding box center [155, 492] width 124 height 26
click at [200, 466] on span "1. Transshipment Port Locode & Name" at bounding box center [162, 469] width 166 height 14
click at [445, 466] on button "1. Transshipment Port Locode & Name" at bounding box center [454, 469] width 18 height 18
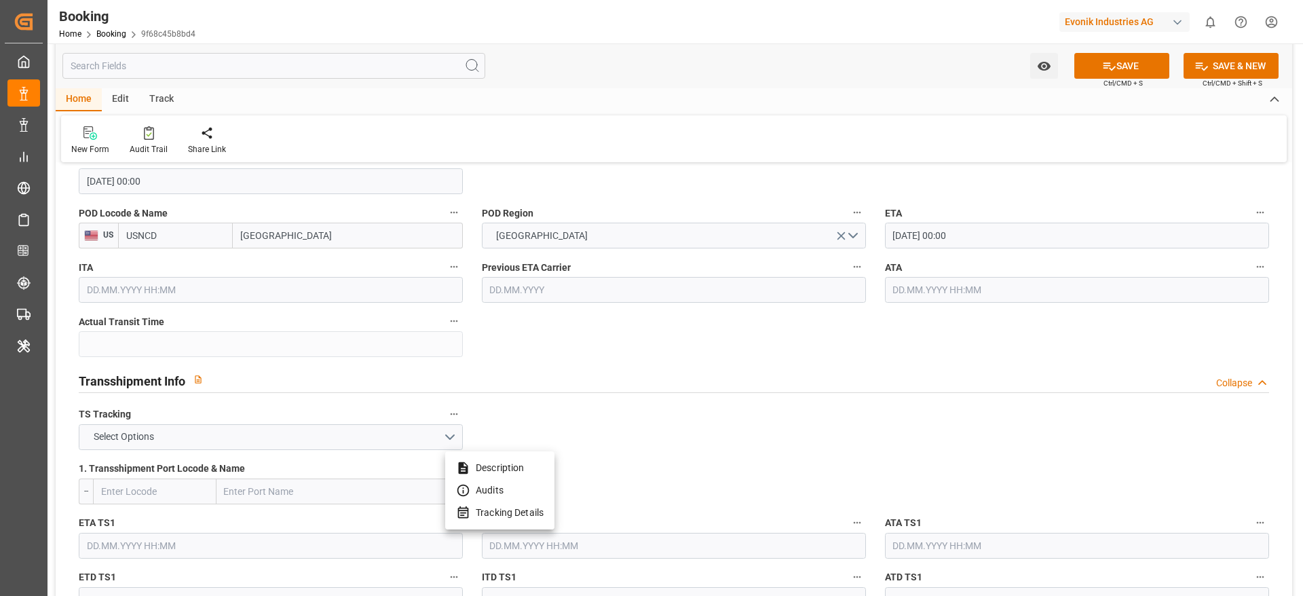
click at [217, 428] on div at bounding box center [651, 298] width 1303 height 596
click at [188, 437] on button "Select Options" at bounding box center [271, 437] width 384 height 26
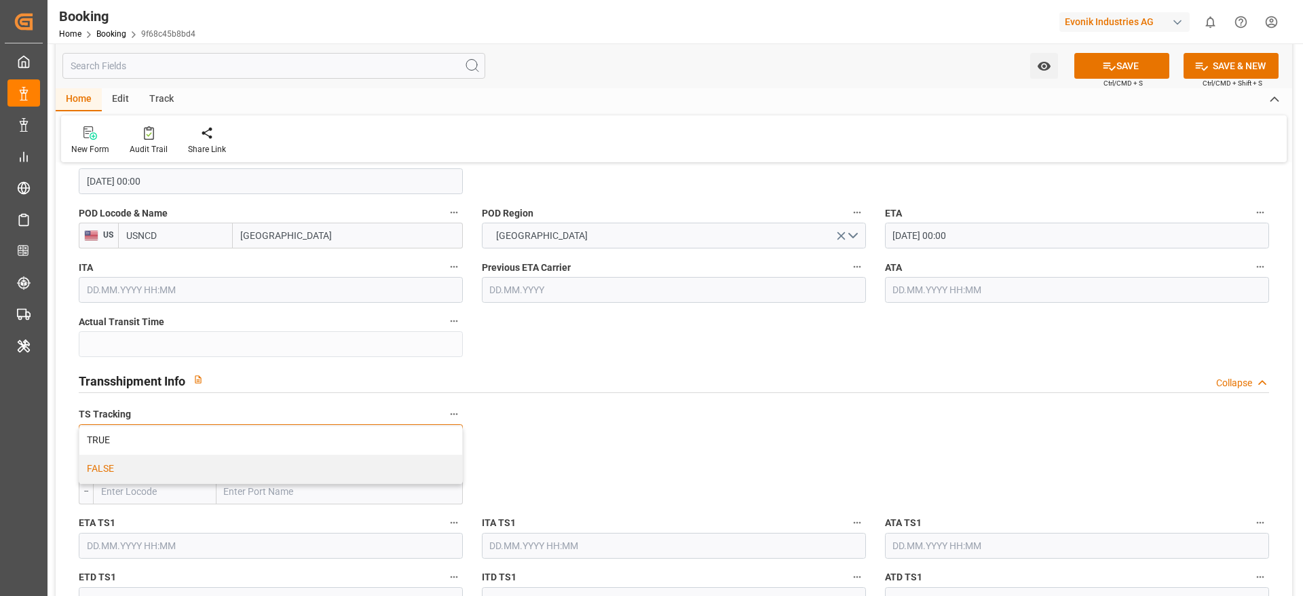
click at [166, 471] on div "FALSE" at bounding box center [270, 469] width 383 height 29
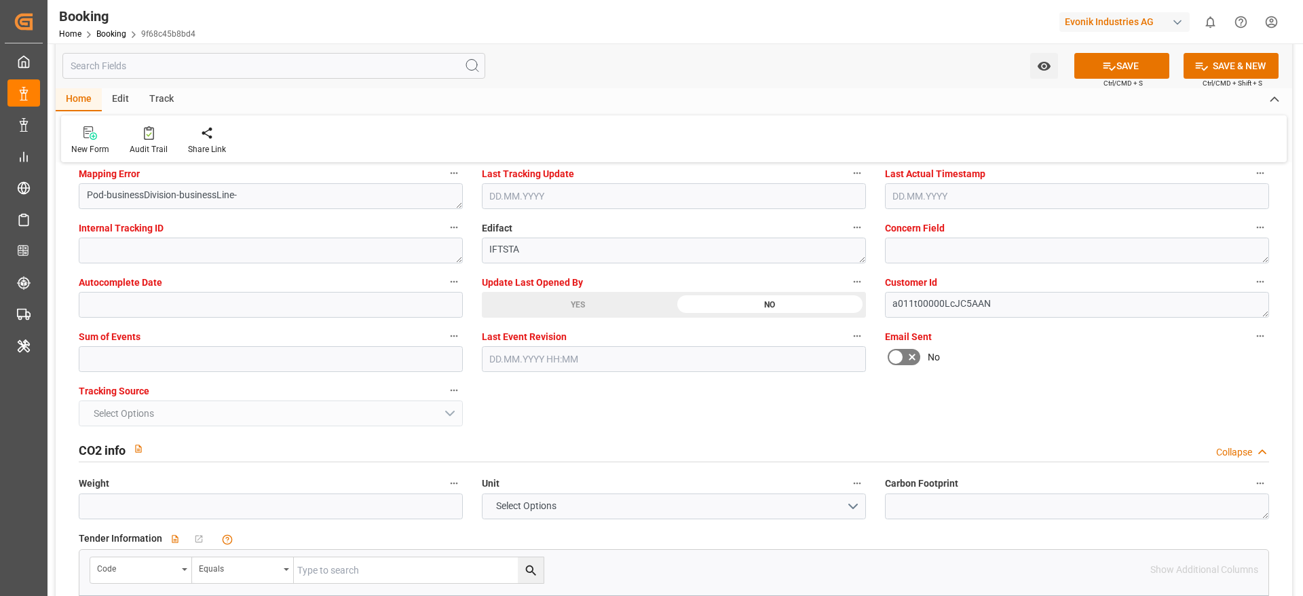
scroll to position [2647, 0]
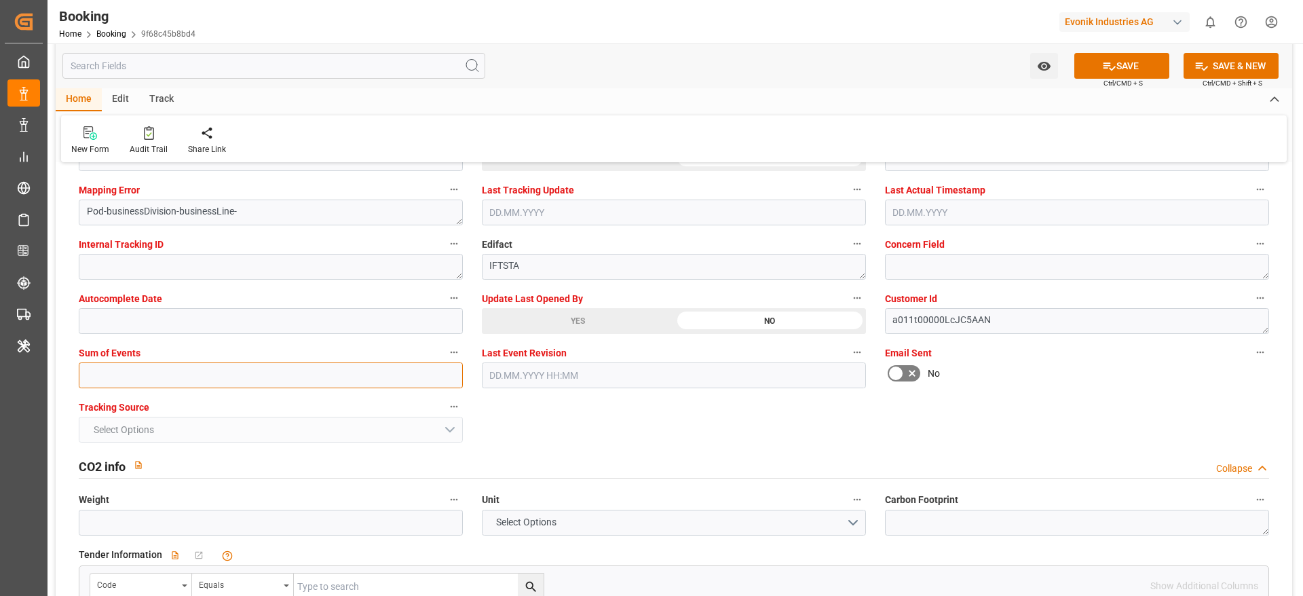
click at [130, 371] on input "text" at bounding box center [271, 375] width 384 height 26
type input "0"
click at [1113, 65] on icon at bounding box center [1109, 66] width 14 height 14
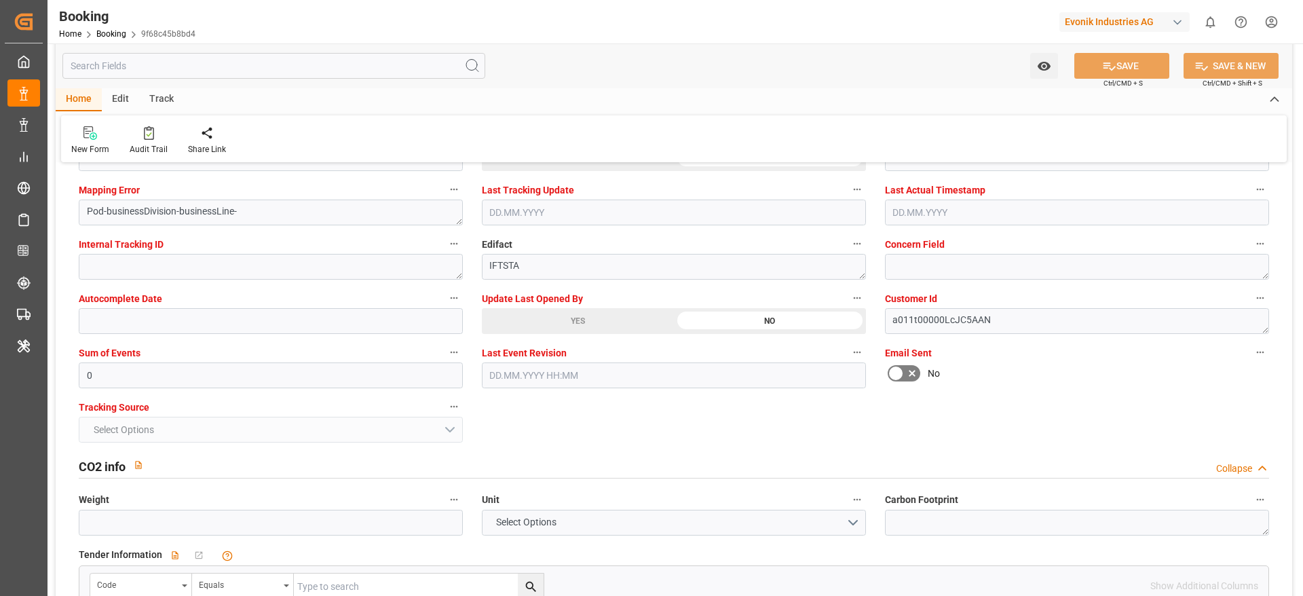
scroll to position [2240, 0]
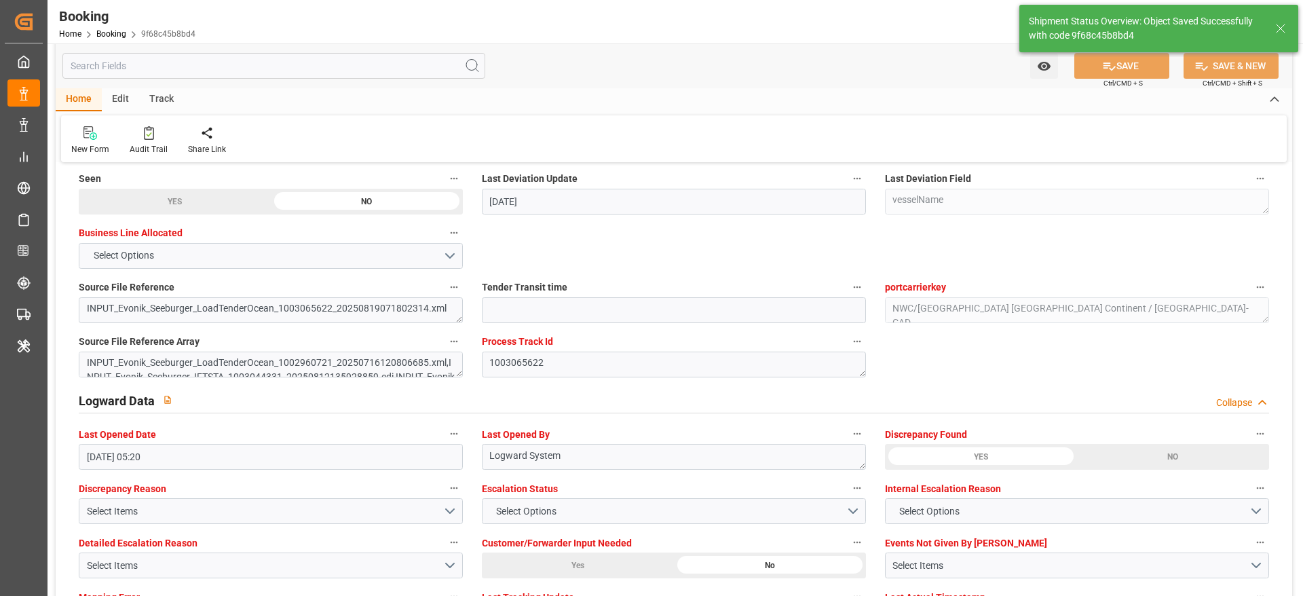
type input "CAPE SABLE"
type input "9950131"
type textarea "NWC/[GEOGRAPHIC_DATA] [GEOGRAPHIC_DATA] Continent / [GEOGRAPHIC_DATA]-CAD"
type textarea "[PERSON_NAME]"
type input "[DATE] 00:00"
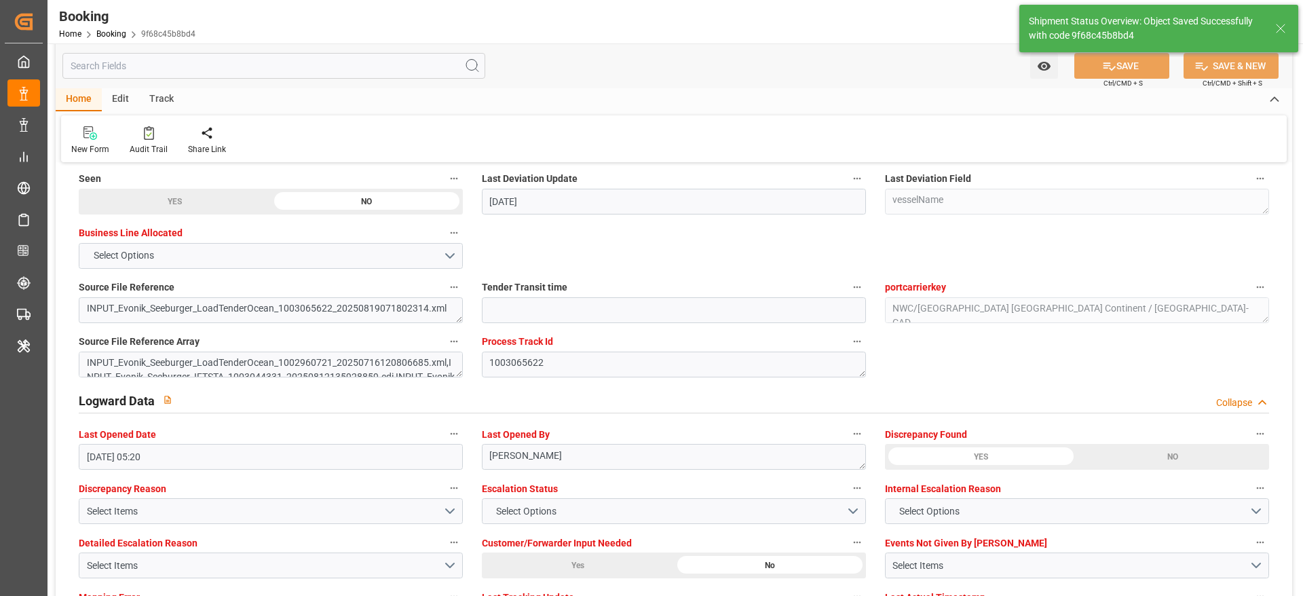
type input "[DATE] 11:30"
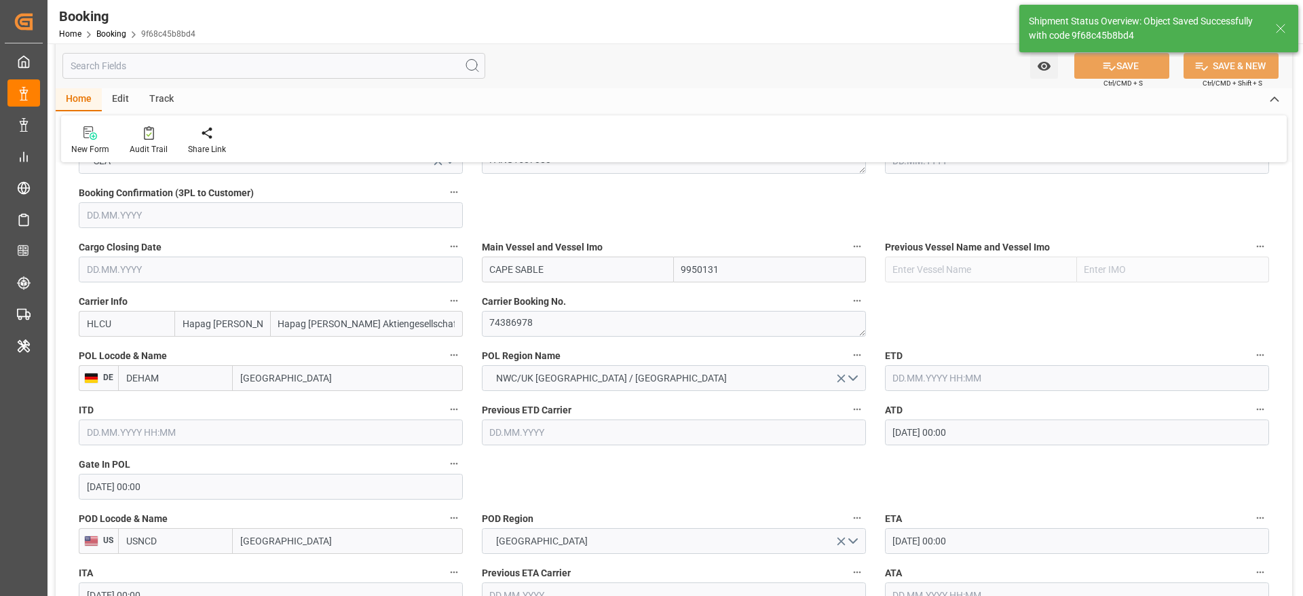
scroll to position [1120, 0]
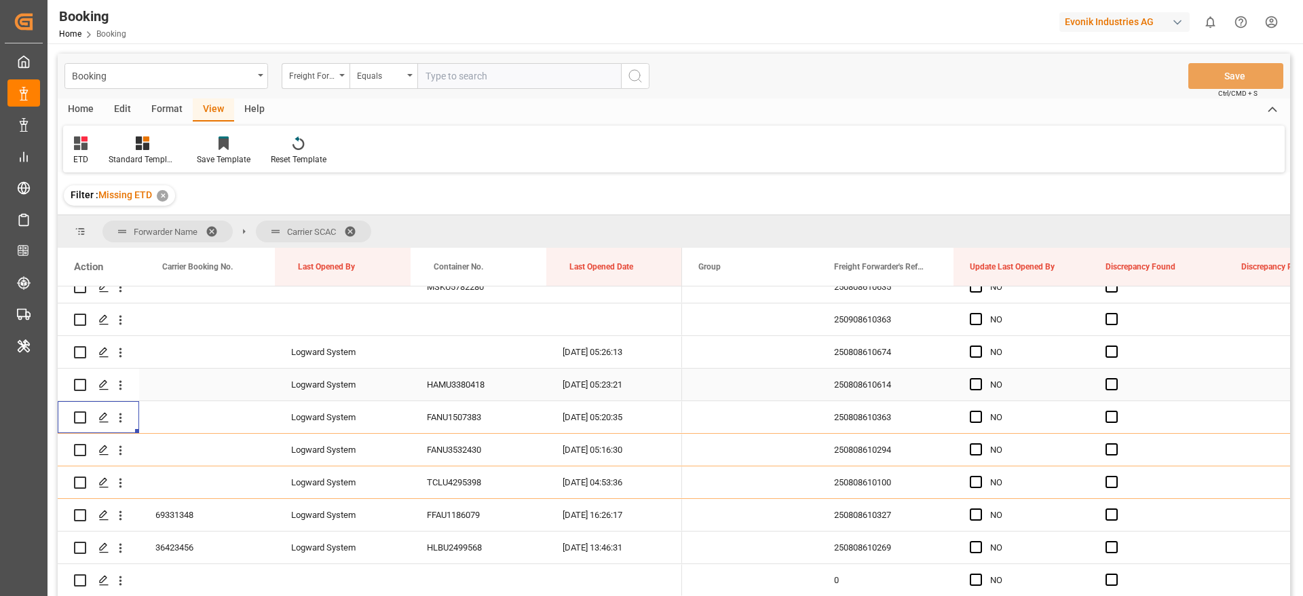
scroll to position [4277, 0]
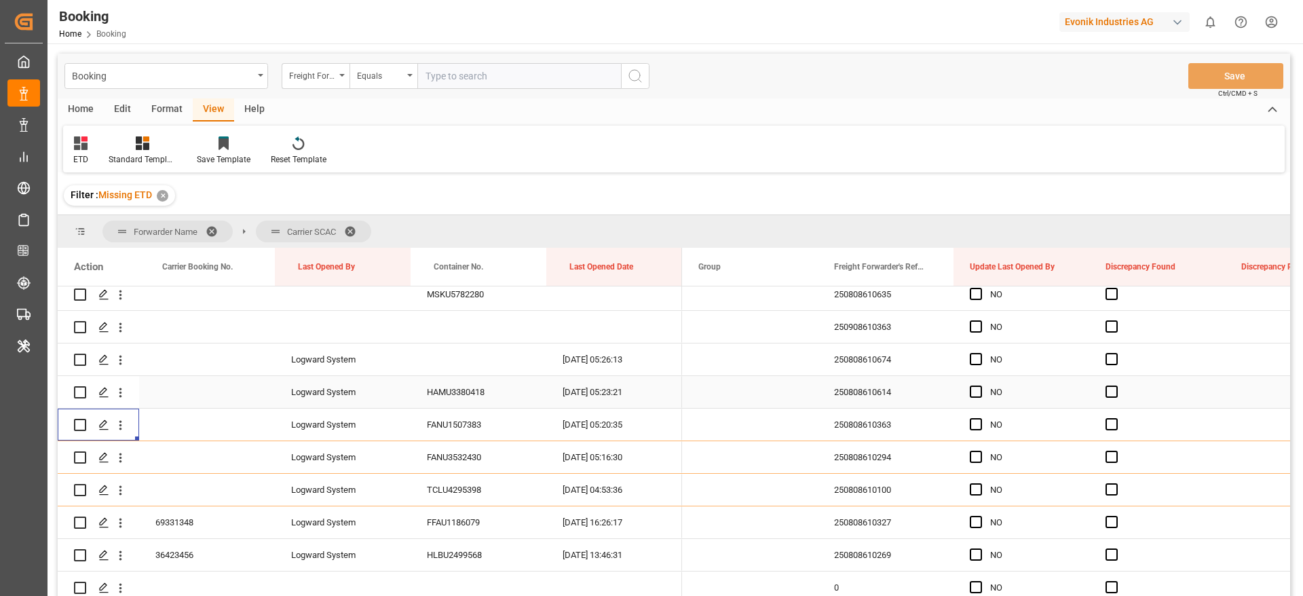
click at [873, 392] on div "250808610614" at bounding box center [886, 392] width 136 height 32
click at [126, 391] on icon "open menu" at bounding box center [120, 393] width 14 height 14
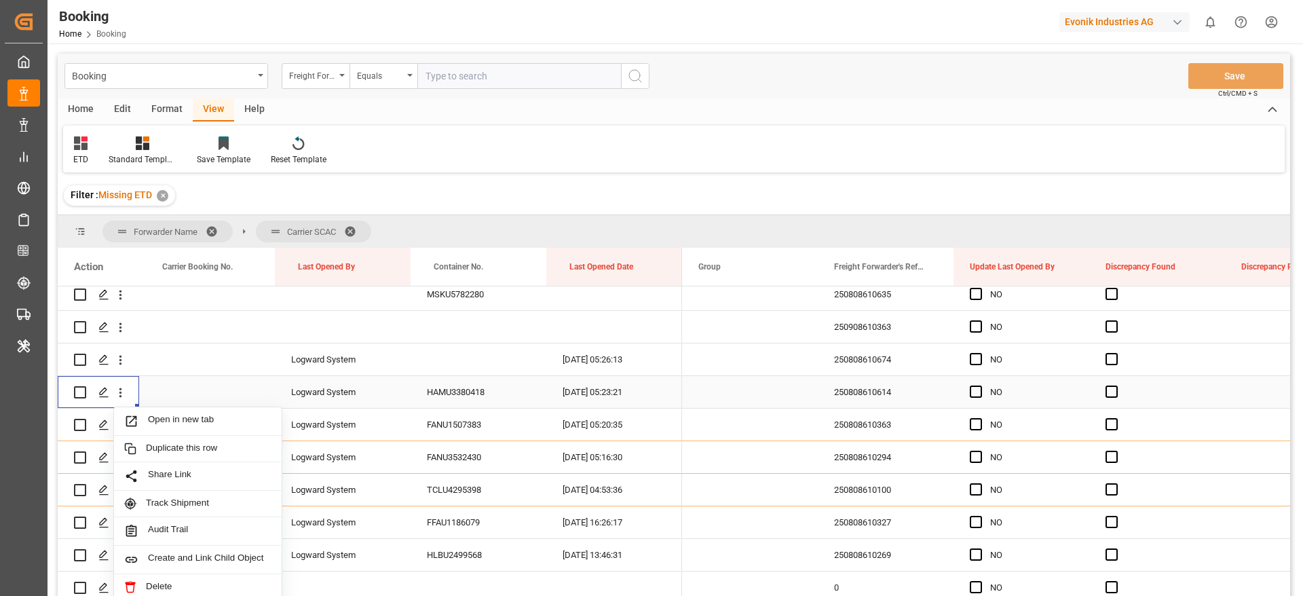
click at [242, 418] on span "Open in new tab" at bounding box center [210, 421] width 124 height 14
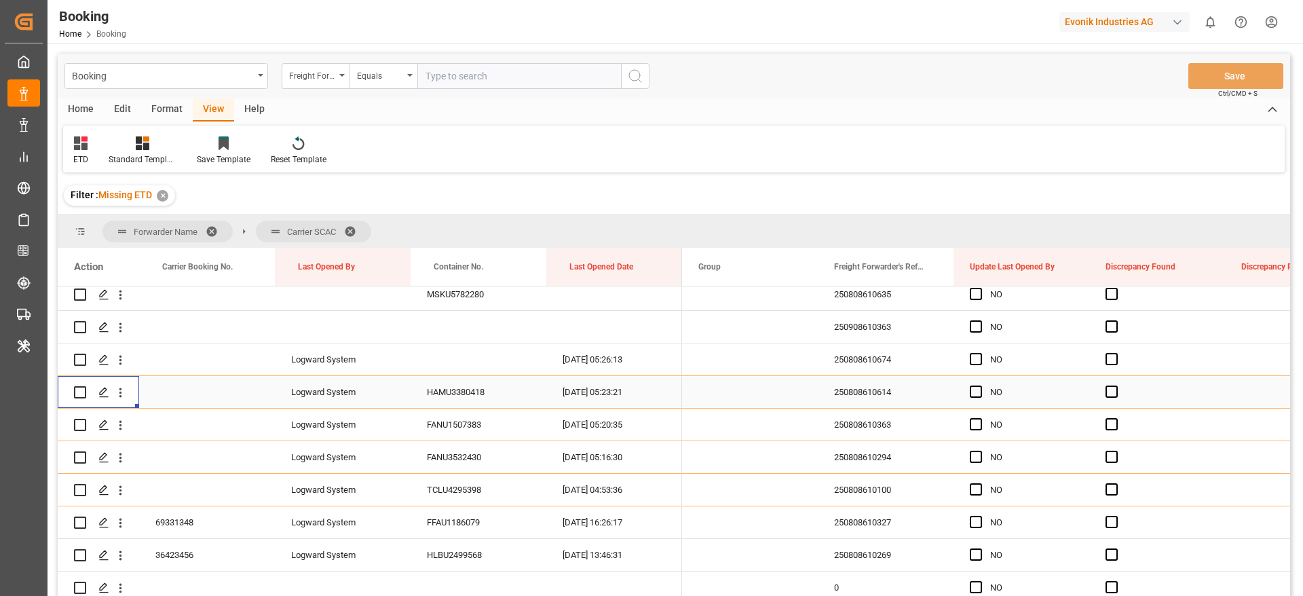
scroll to position [4175, 0]
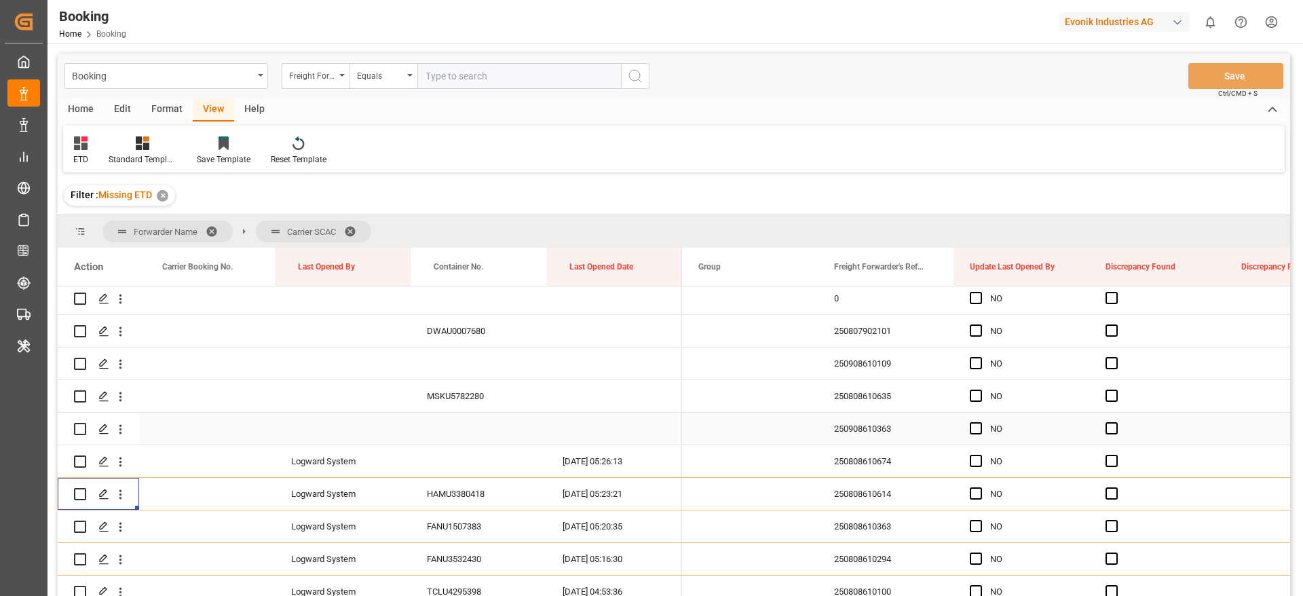
click at [869, 421] on div "250908610363" at bounding box center [886, 429] width 136 height 32
click at [119, 429] on icon "open menu" at bounding box center [120, 430] width 3 height 10
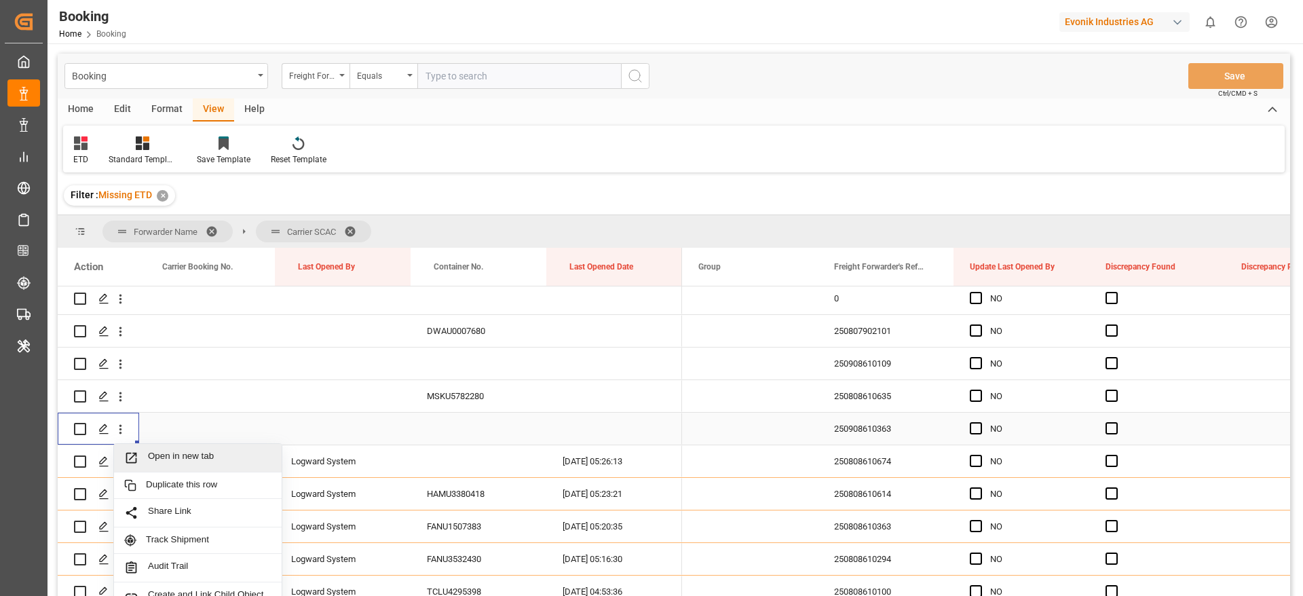
click at [219, 451] on span "Open in new tab" at bounding box center [210, 458] width 124 height 14
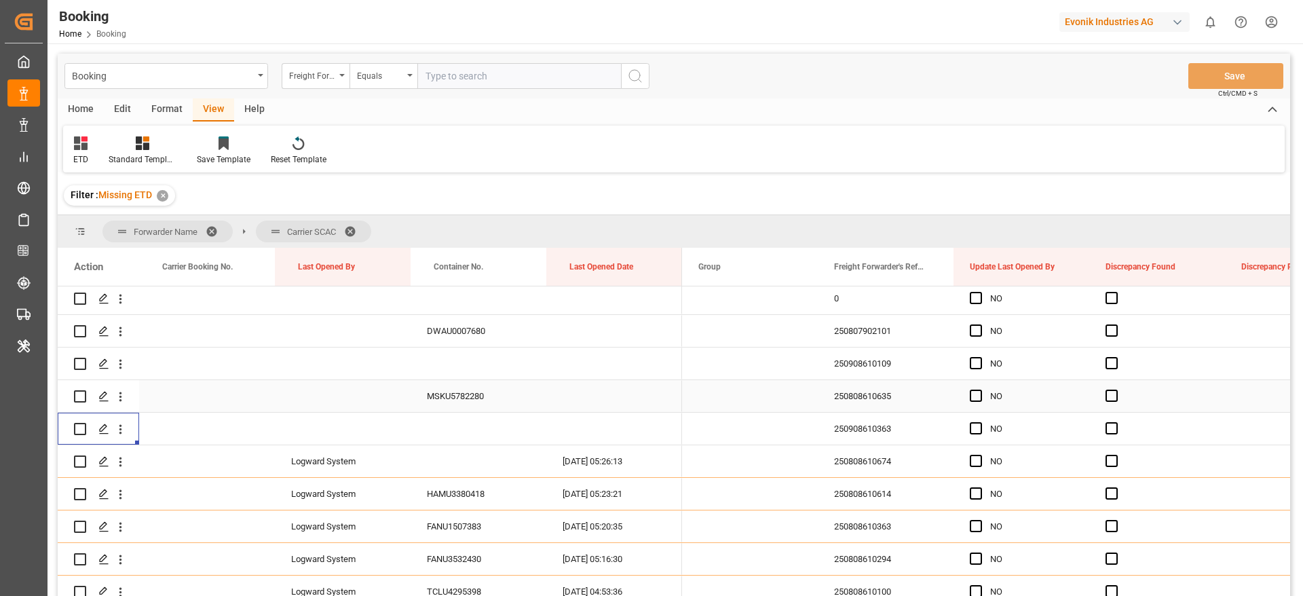
click at [882, 404] on div "250808610635" at bounding box center [886, 396] width 136 height 32
click at [120, 395] on icon "open menu" at bounding box center [120, 397] width 14 height 14
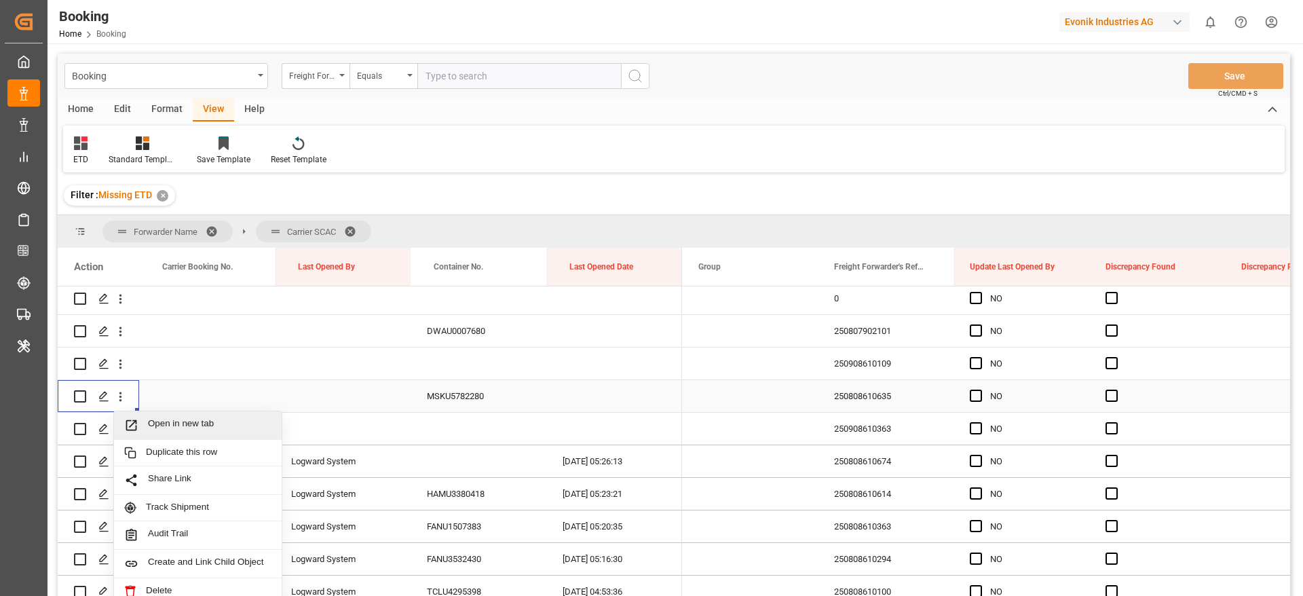
click at [232, 420] on span "Open in new tab" at bounding box center [210, 425] width 124 height 14
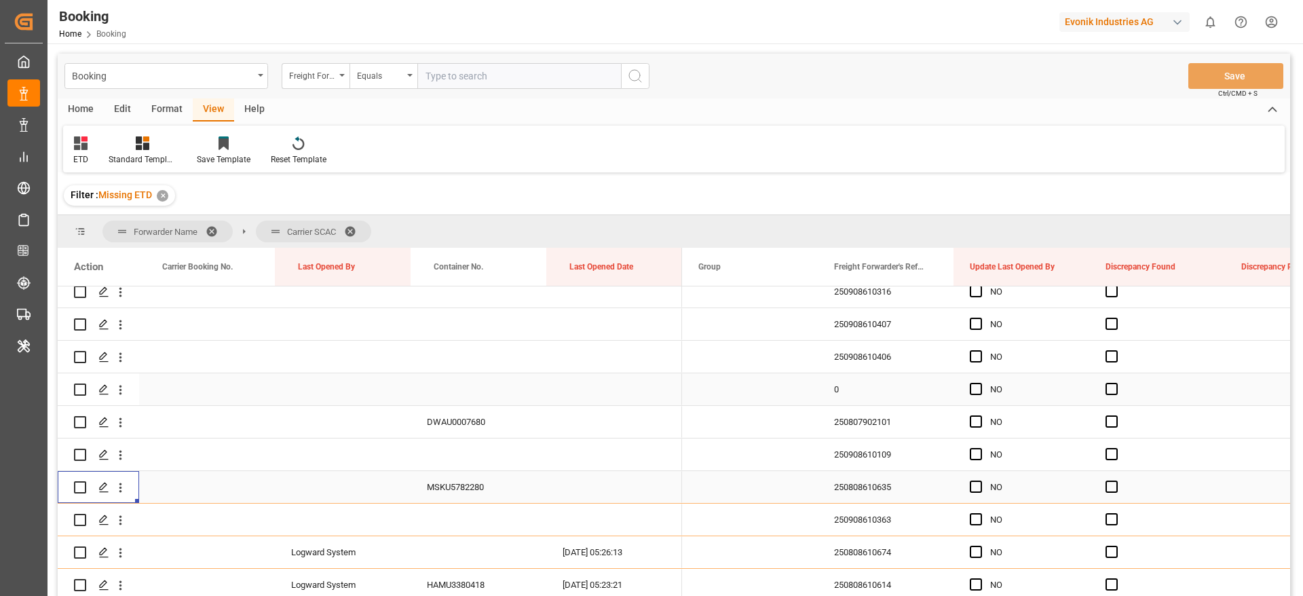
scroll to position [4073, 0]
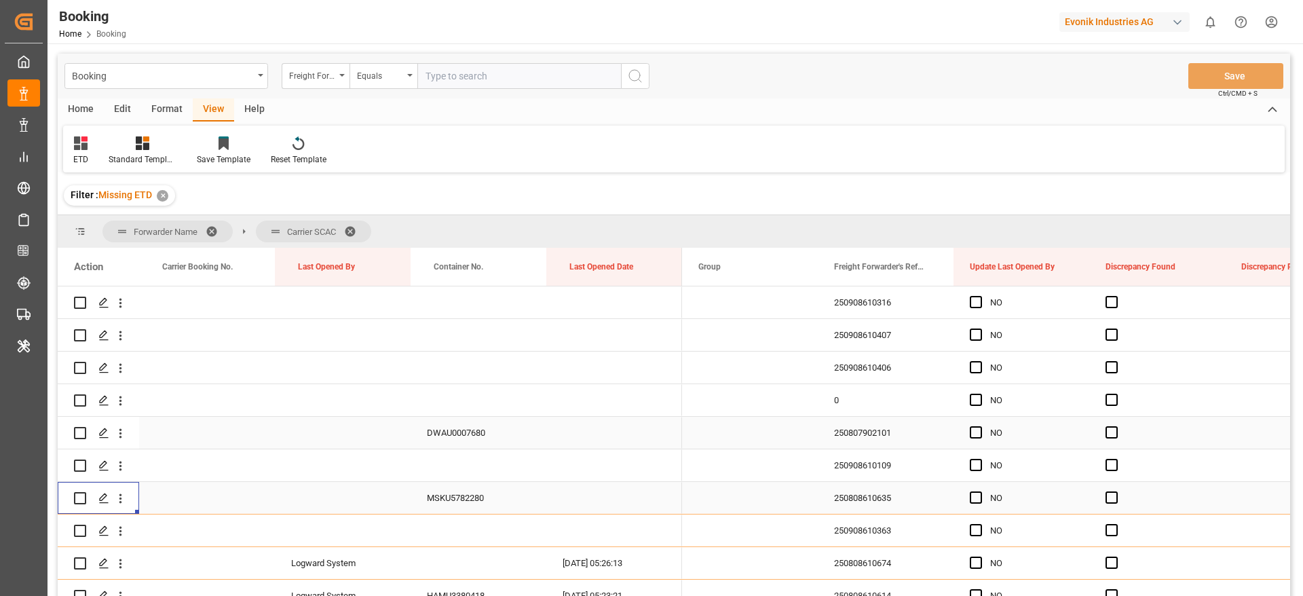
click at [887, 439] on div "250807902101" at bounding box center [886, 433] width 136 height 32
click at [870, 363] on div "250908610406" at bounding box center [886, 368] width 136 height 32
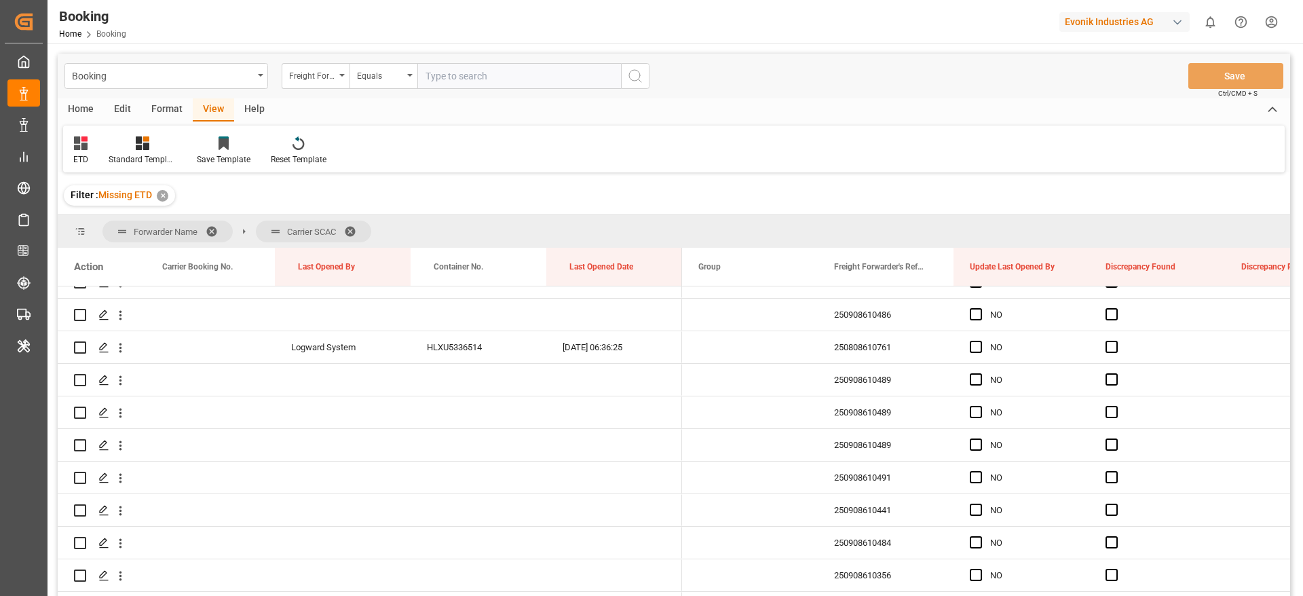
scroll to position [3971, 0]
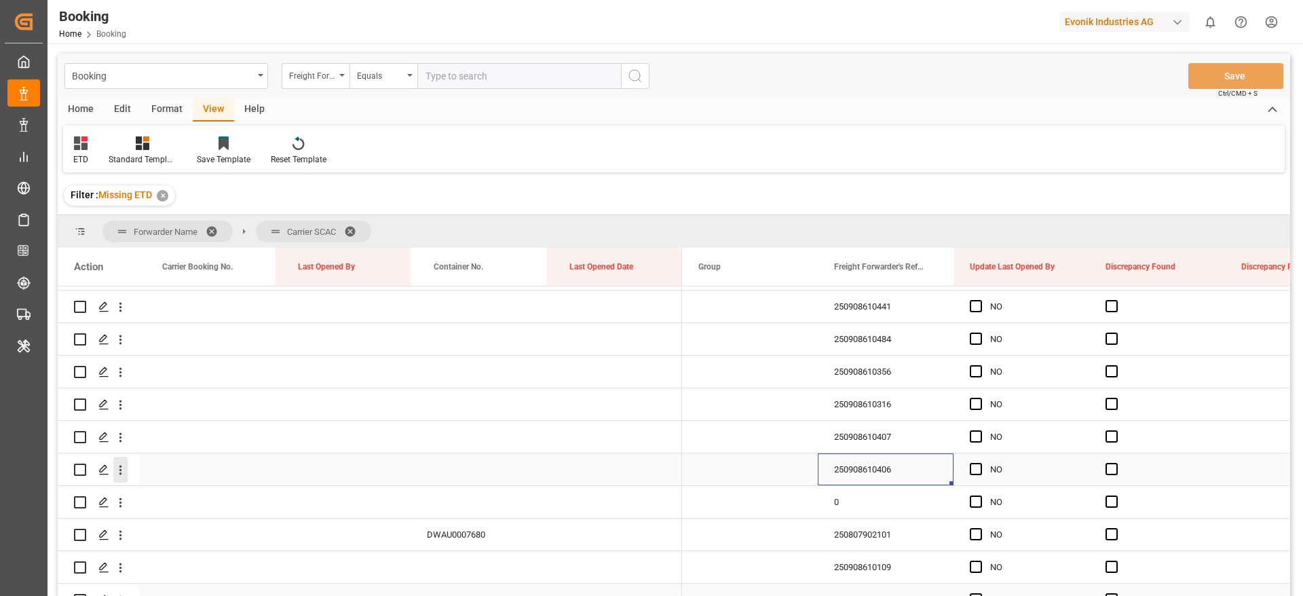
click at [124, 471] on icon "open menu" at bounding box center [120, 470] width 14 height 14
click at [227, 495] on span "Open in new tab" at bounding box center [210, 498] width 124 height 14
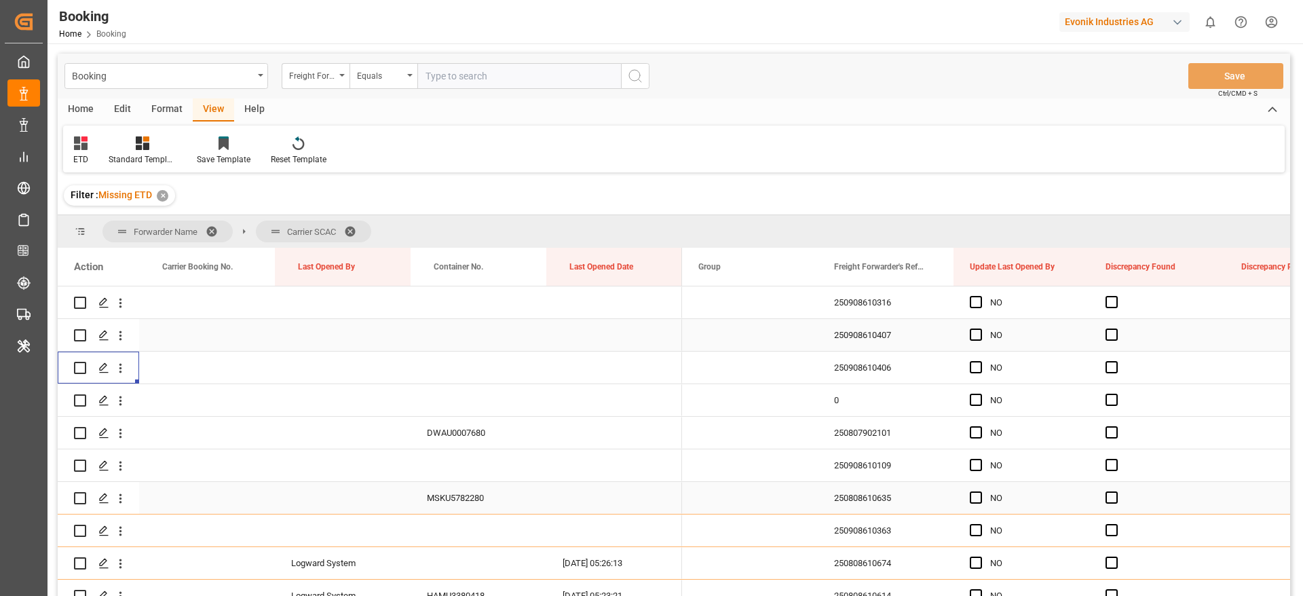
click at [855, 344] on div "250908610407" at bounding box center [886, 335] width 136 height 32
click at [126, 335] on icon "open menu" at bounding box center [120, 336] width 14 height 14
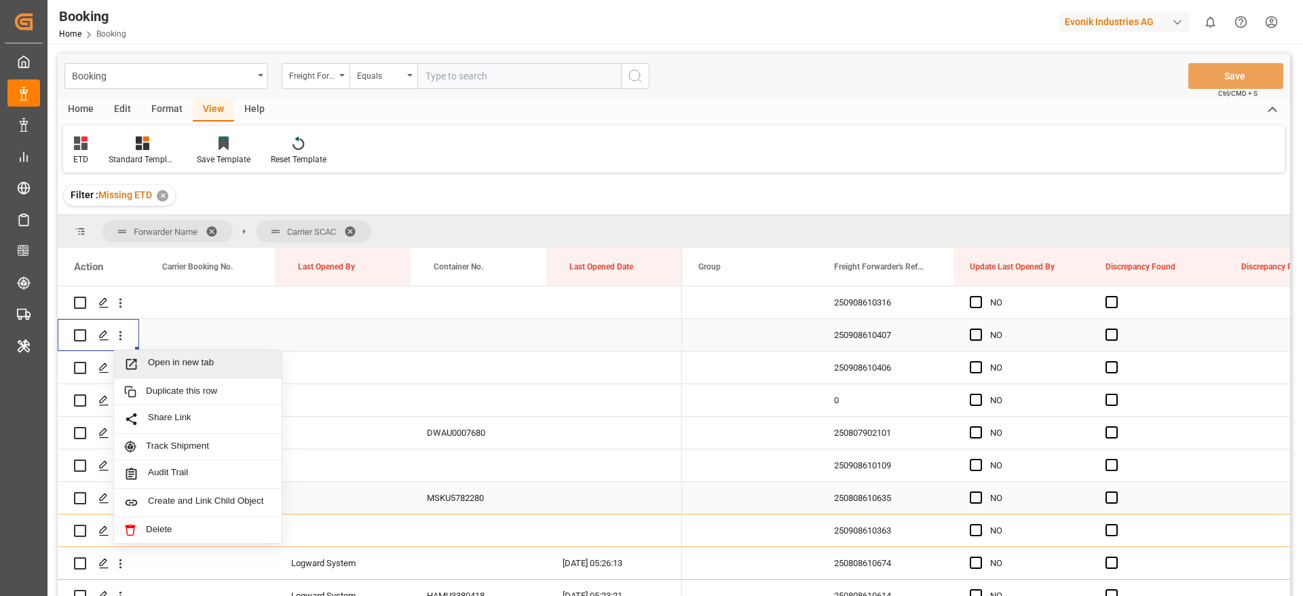
click at [239, 369] on span "Open in new tab" at bounding box center [210, 364] width 124 height 14
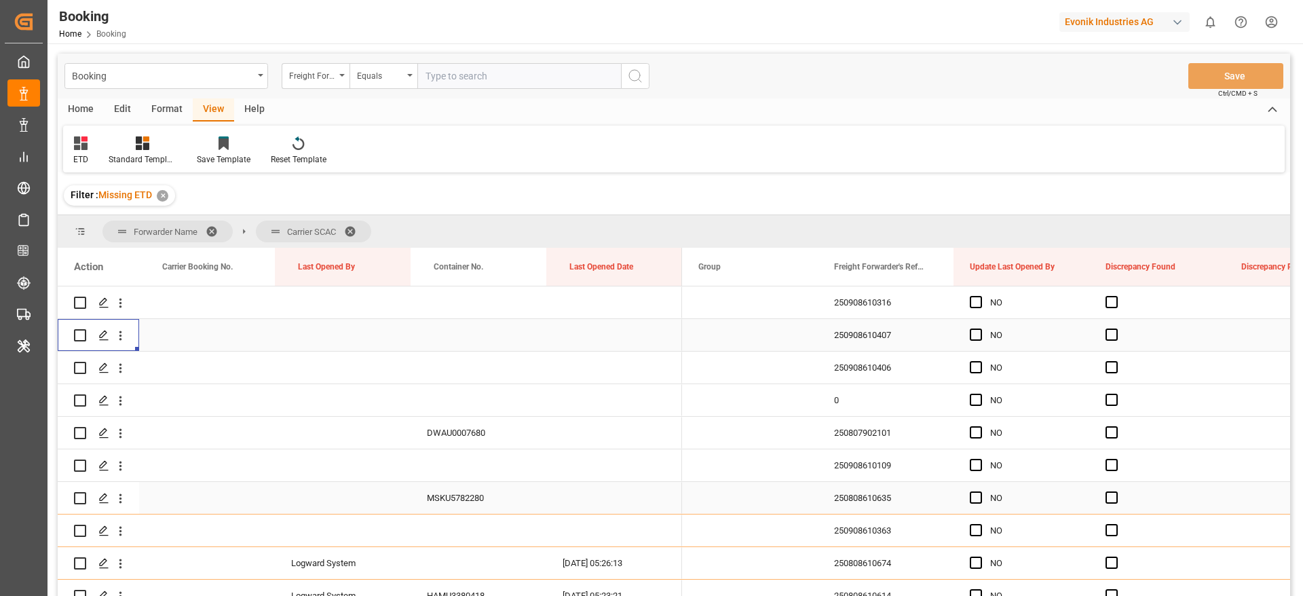
scroll to position [3971, 0]
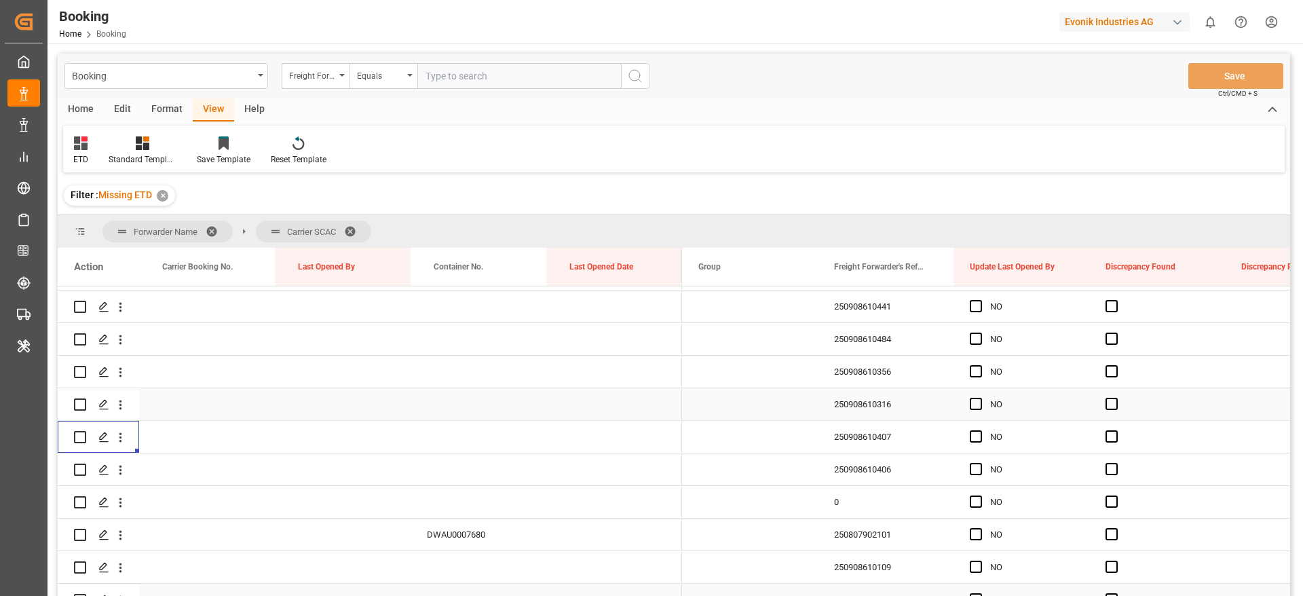
click at [893, 410] on div "250908610316" at bounding box center [886, 404] width 136 height 32
click at [124, 410] on icon "open menu" at bounding box center [120, 405] width 14 height 14
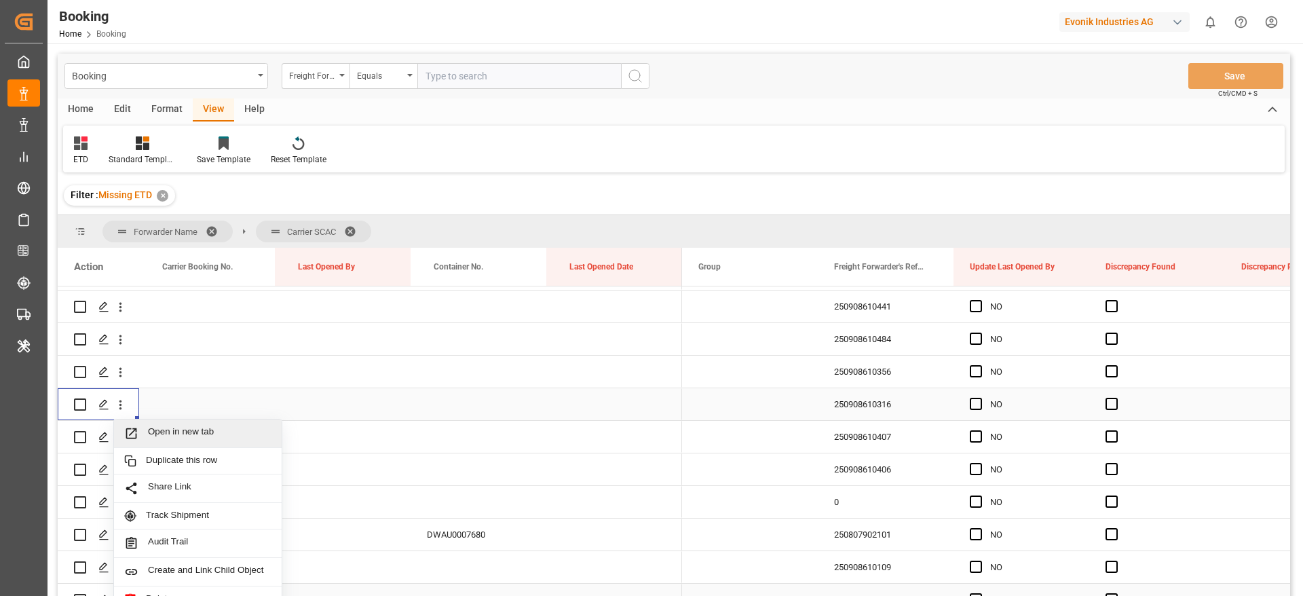
click at [227, 431] on span "Open in new tab" at bounding box center [210, 433] width 124 height 14
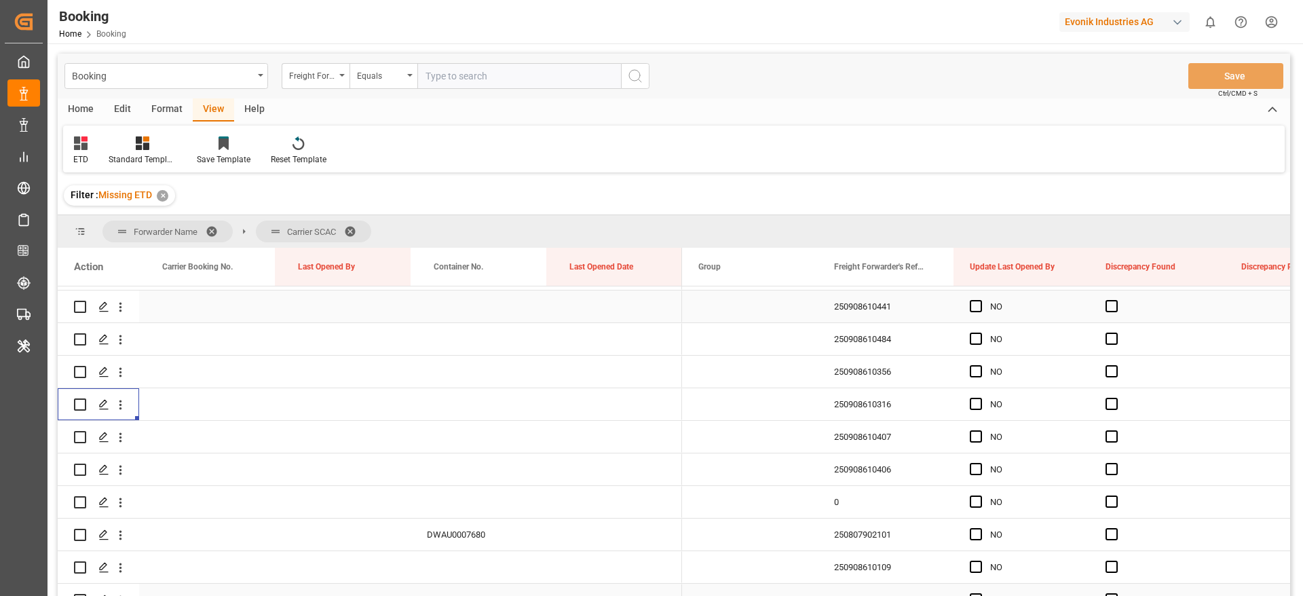
scroll to position [3869, 0]
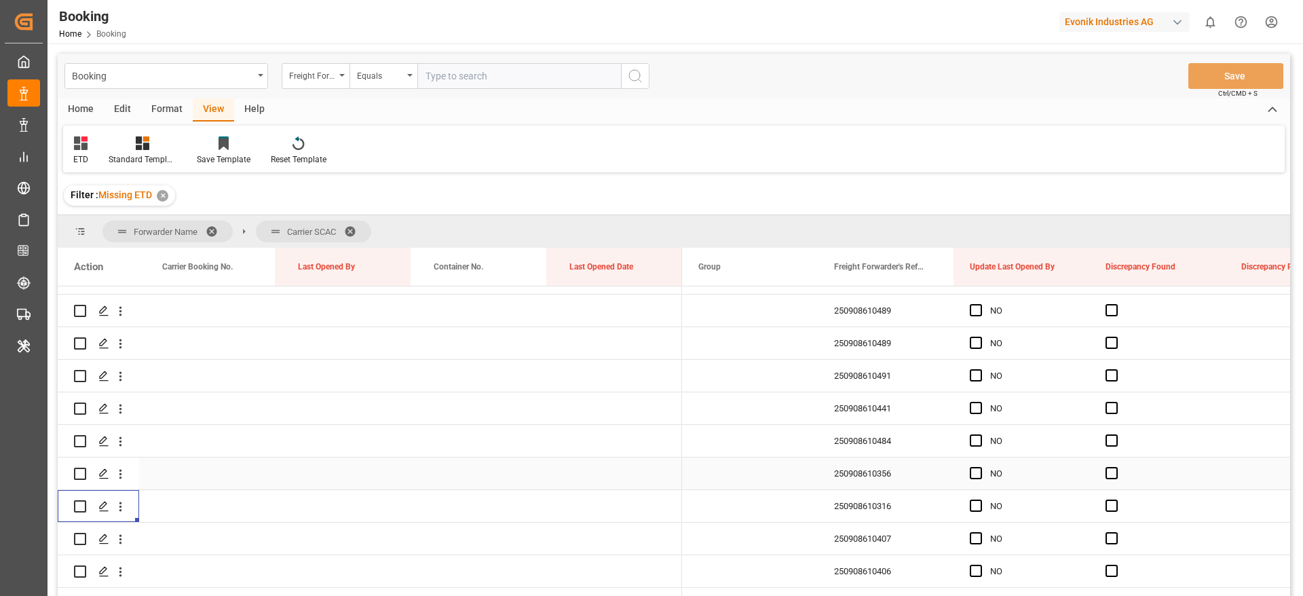
click at [888, 470] on div "250908610356" at bounding box center [886, 474] width 136 height 32
click at [122, 474] on icon "open menu" at bounding box center [120, 475] width 3 height 10
click at [185, 496] on span "Open in new tab" at bounding box center [210, 503] width 124 height 14
click at [912, 443] on div "250908610484" at bounding box center [886, 441] width 136 height 32
click at [119, 440] on icon "open menu" at bounding box center [120, 441] width 14 height 14
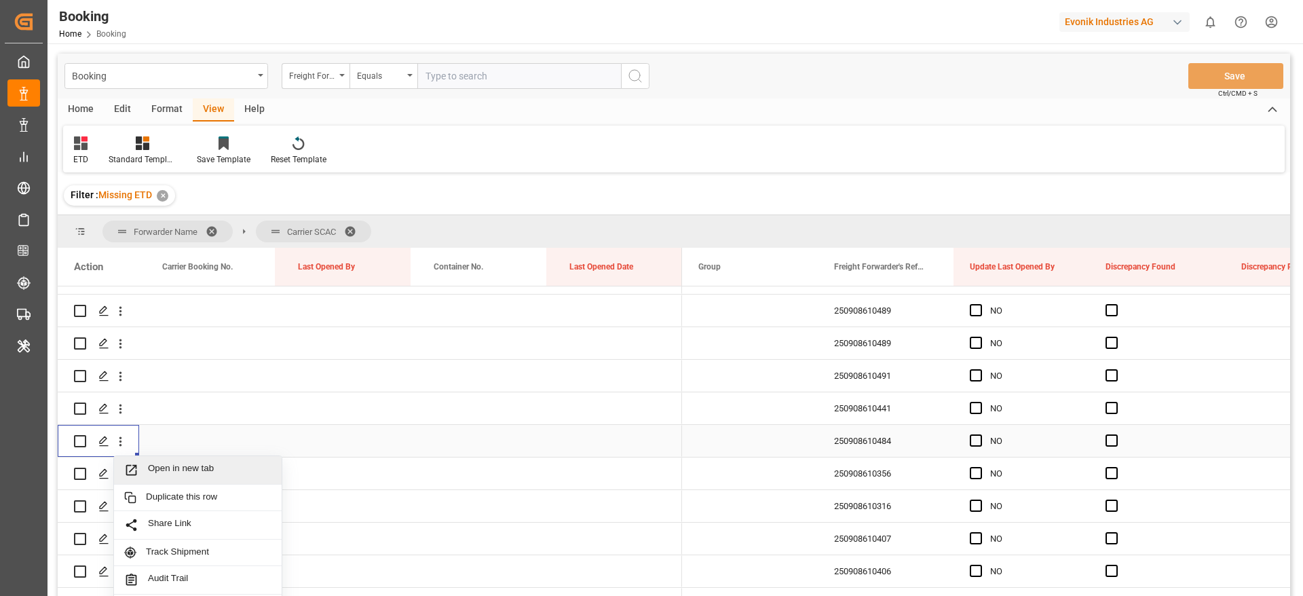
click at [214, 469] on span "Open in new tab" at bounding box center [210, 470] width 124 height 14
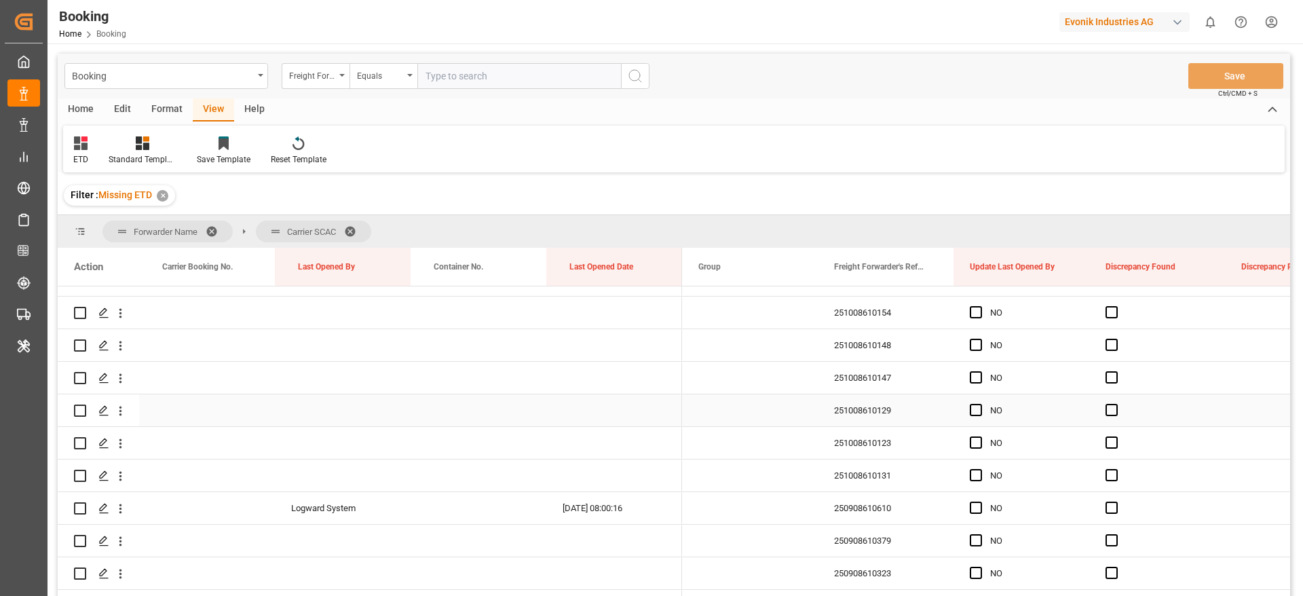
scroll to position [865, 0]
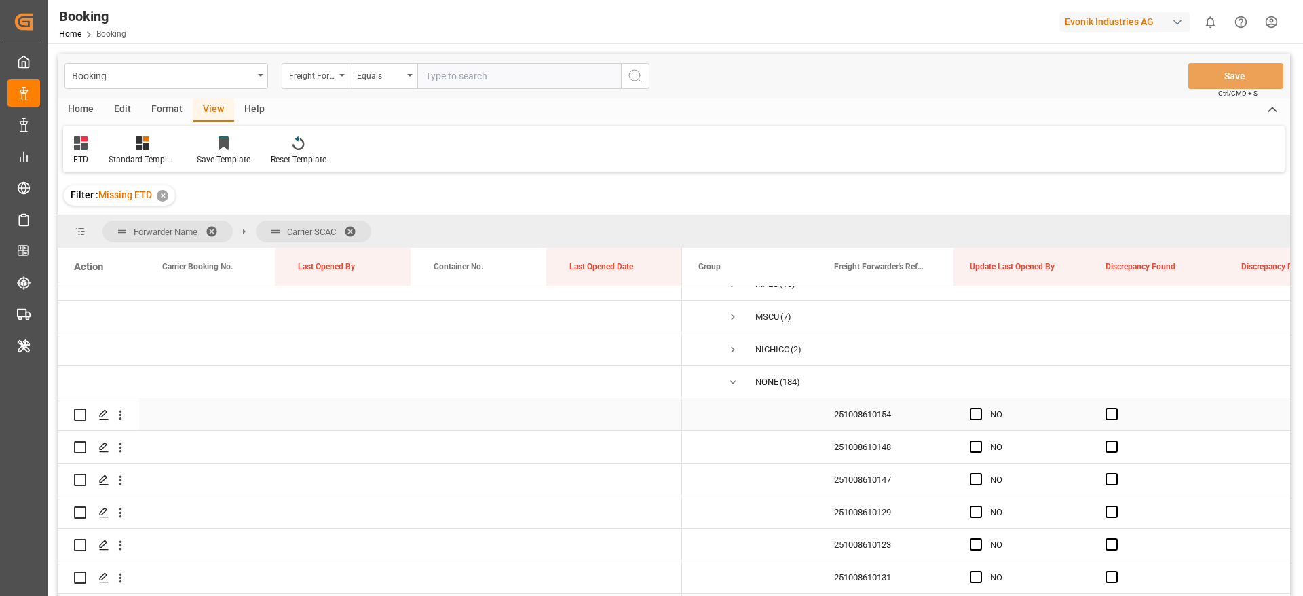
click at [887, 413] on div "251008610154" at bounding box center [886, 414] width 136 height 32
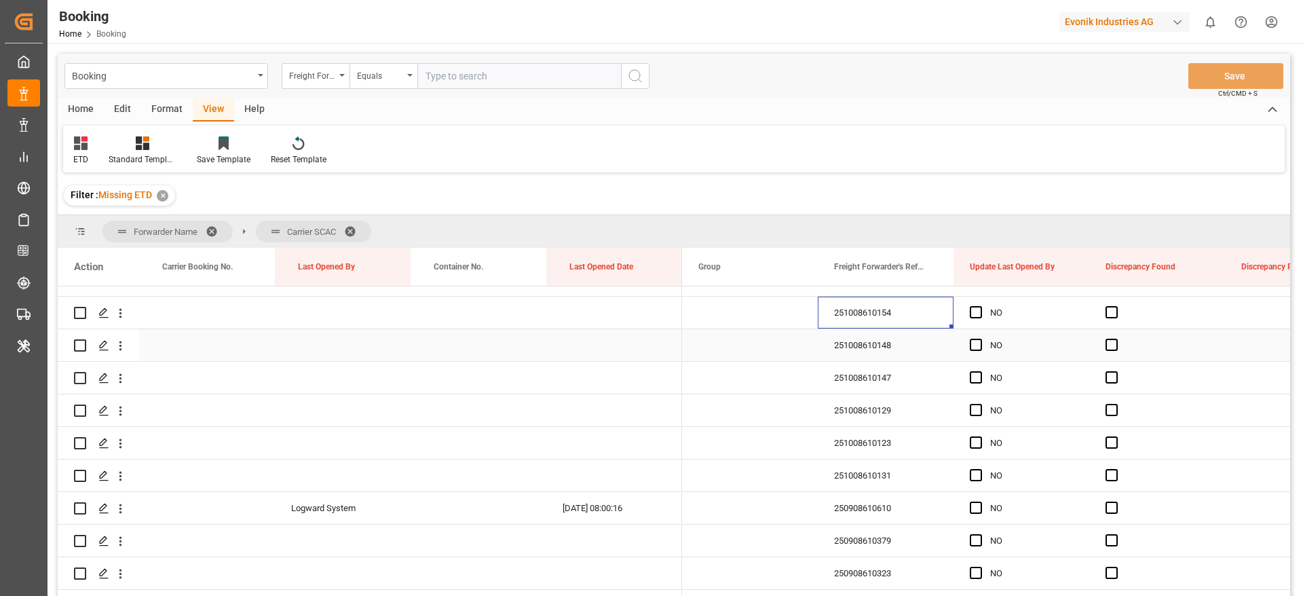
click at [855, 348] on div "251008610148" at bounding box center [886, 345] width 136 height 32
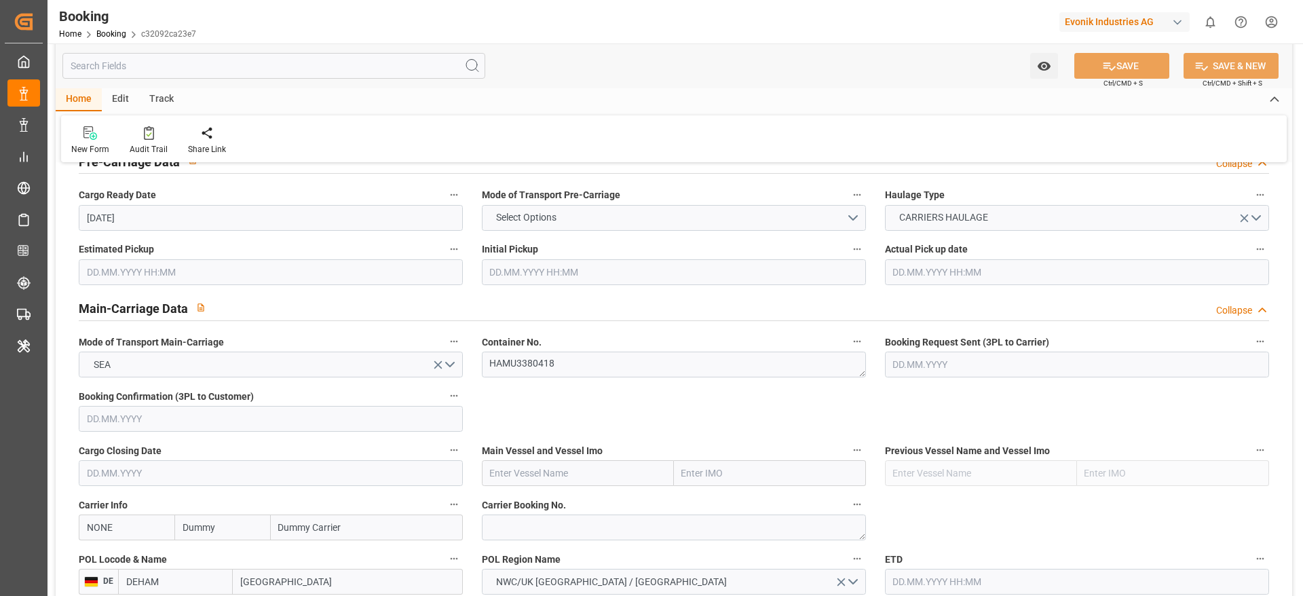
scroll to position [815, 0]
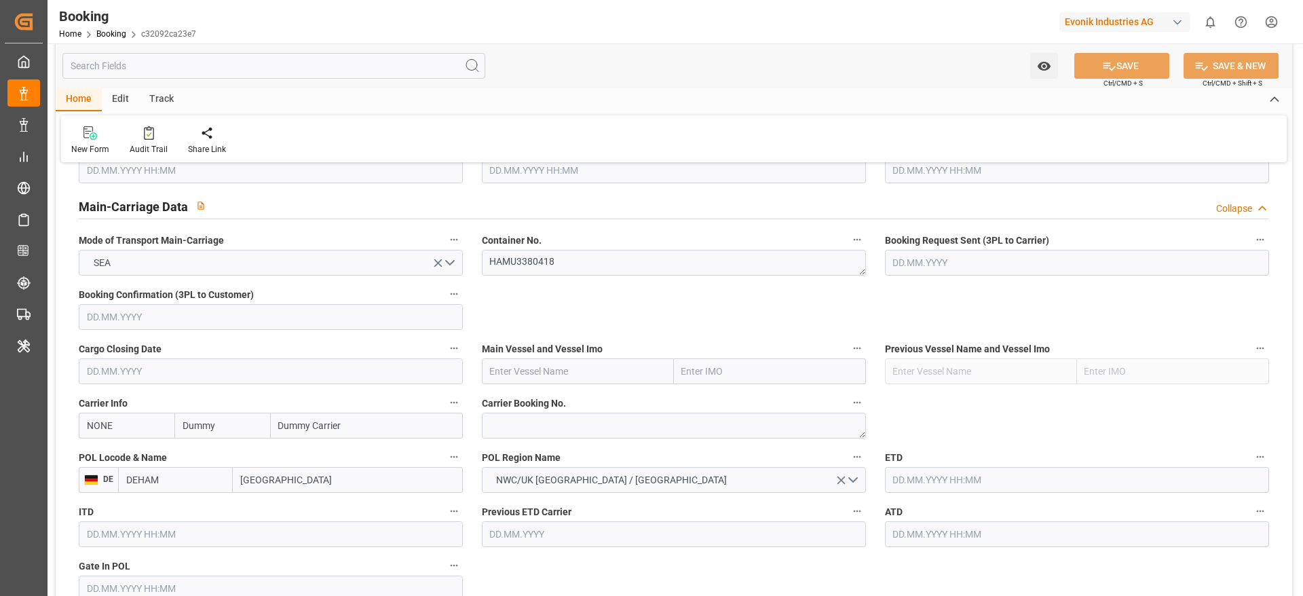
click at [229, 424] on input "Dummy" at bounding box center [222, 426] width 96 height 26
type input "hlcu"
click at [217, 462] on div "Hapag Lloyd" at bounding box center [222, 463] width 94 height 45
type input "HLCU"
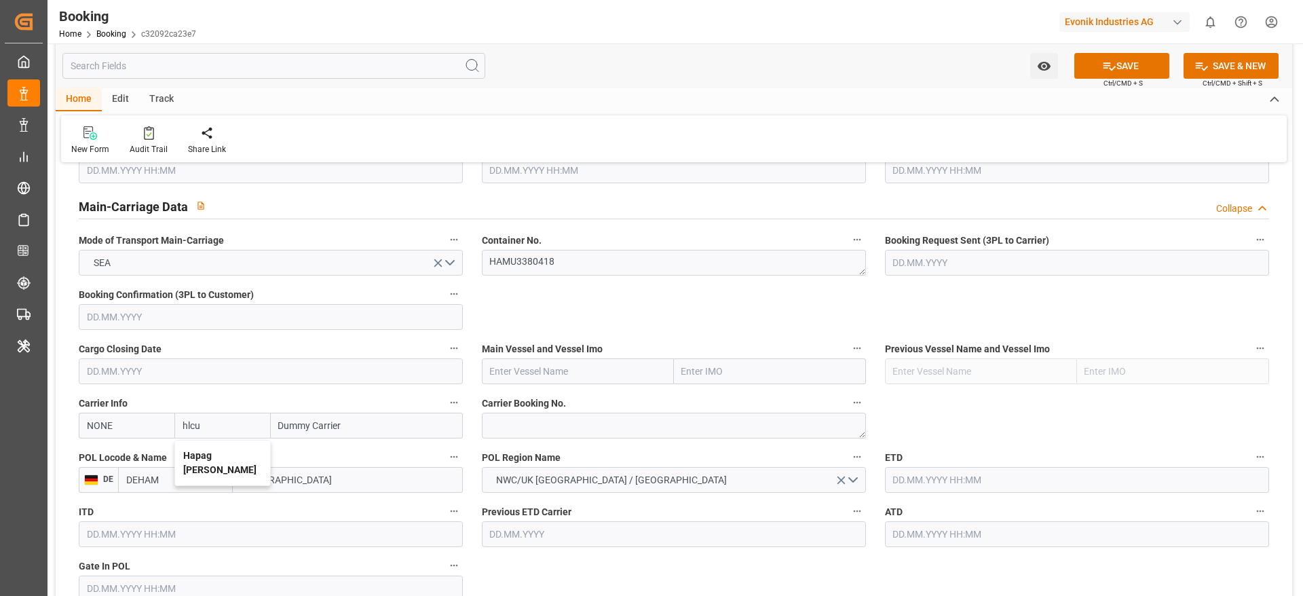
type input "Hapag Lloyd"
type input "Hapag Lloyd Aktiengesellschaft"
type input "Hapag Lloyd"
click at [525, 382] on input "text" at bounding box center [578, 371] width 192 height 26
paste input "HAMBURG"
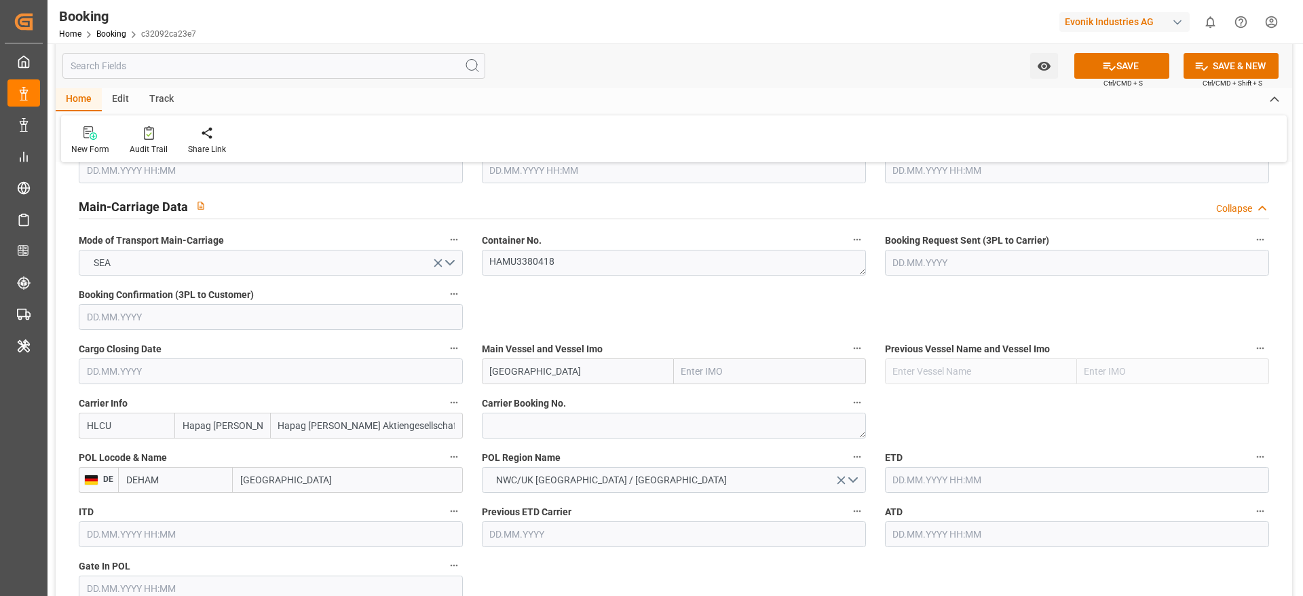
click at [544, 370] on input "HAMBURG" at bounding box center [578, 371] width 192 height 26
paste input "CAPE SABLE"
click at [553, 399] on span "CAPE SABLE - 9950131" at bounding box center [539, 401] width 96 height 11
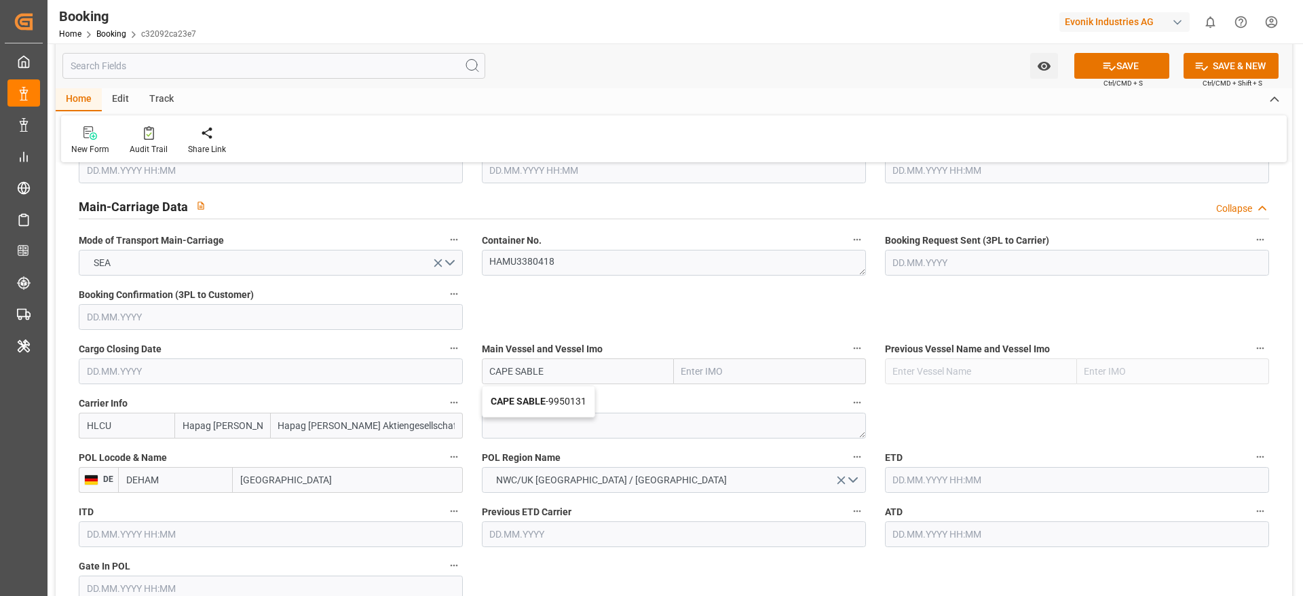
type input "CAPE SABLE"
type input "9950131"
type input "CAPE SABLE"
click at [566, 437] on textarea at bounding box center [674, 426] width 384 height 26
paste textarea "55745568"
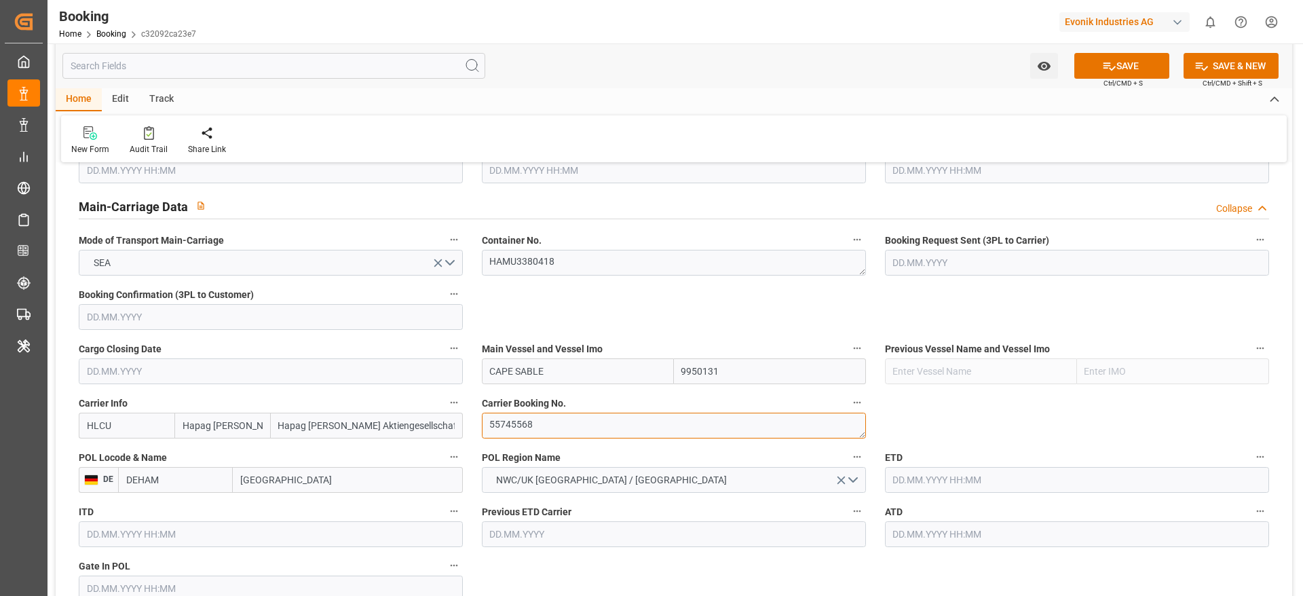
type textarea "55745568"
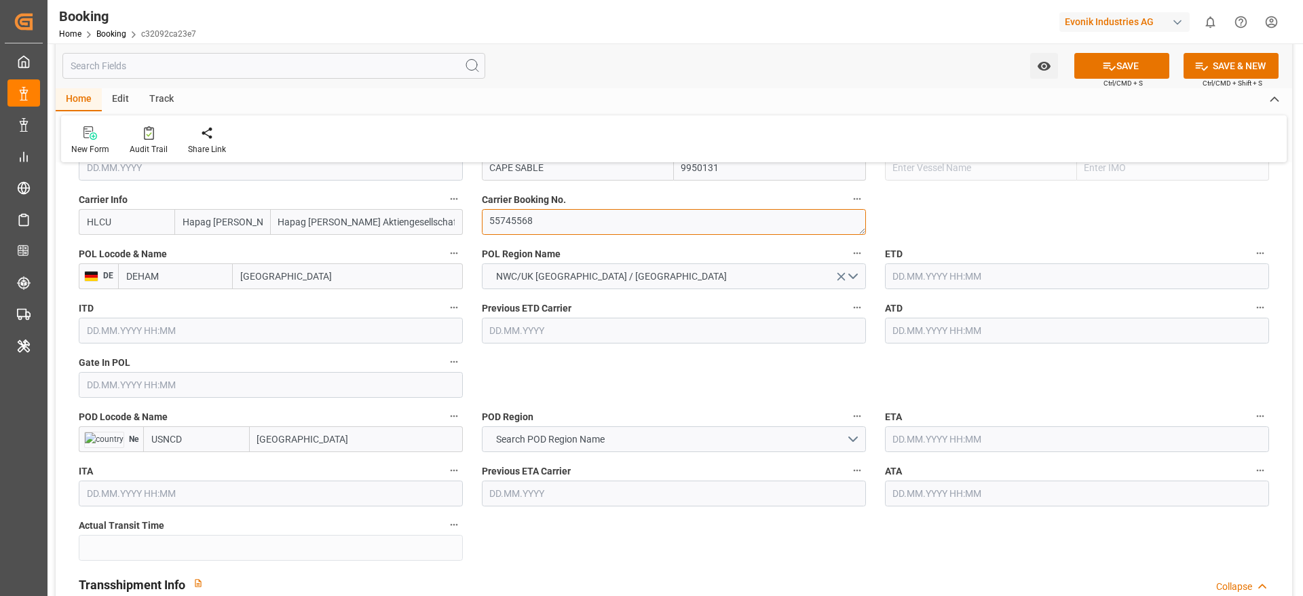
scroll to position [1120, 0]
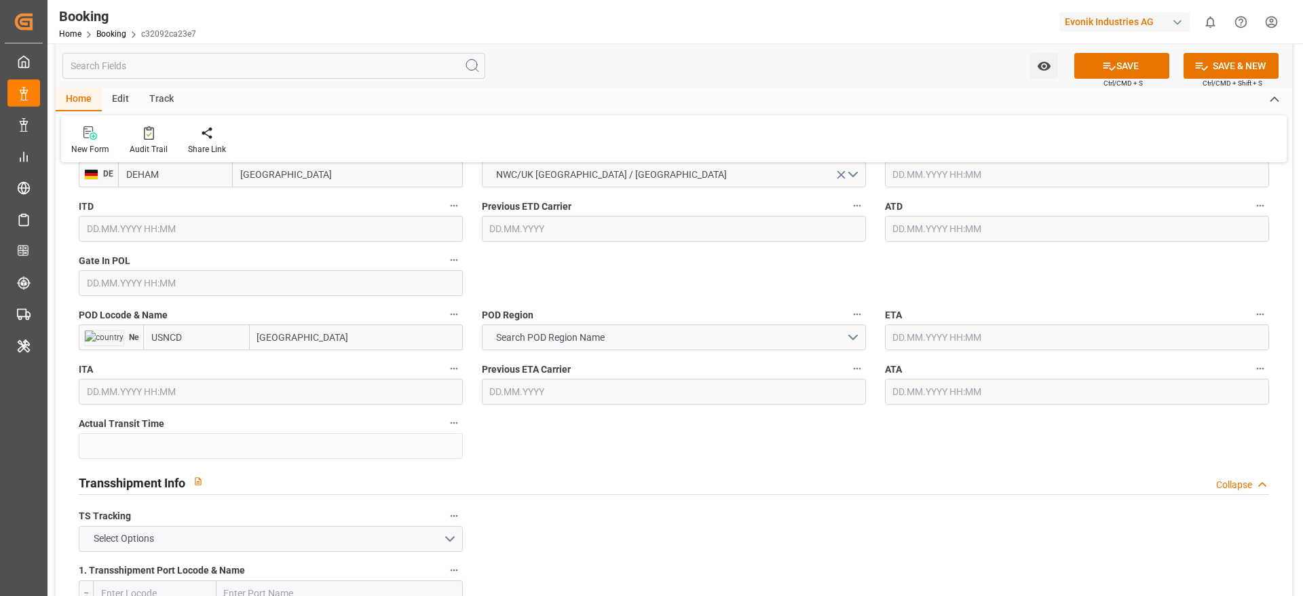
click at [925, 234] on input "text" at bounding box center [1077, 229] width 384 height 26
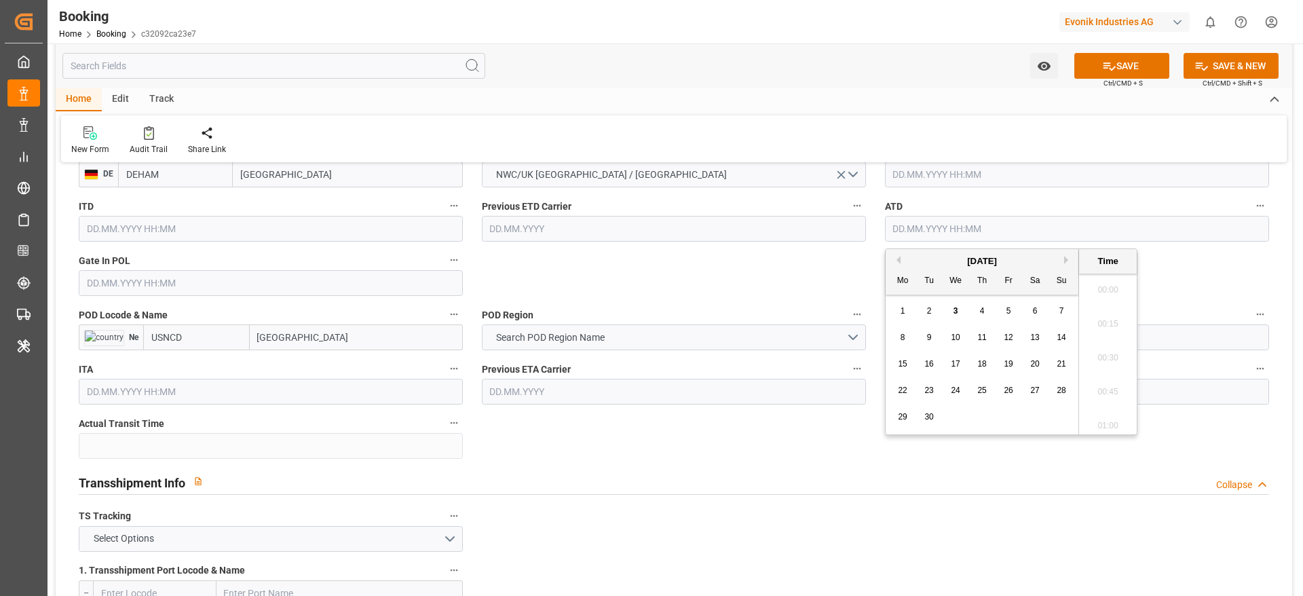
scroll to position [2245, 0]
click at [896, 256] on button "Previous Month" at bounding box center [897, 260] width 8 height 8
click at [1070, 367] on div "17" at bounding box center [1062, 364] width 17 height 16
type input "17.08.2025 00:00"
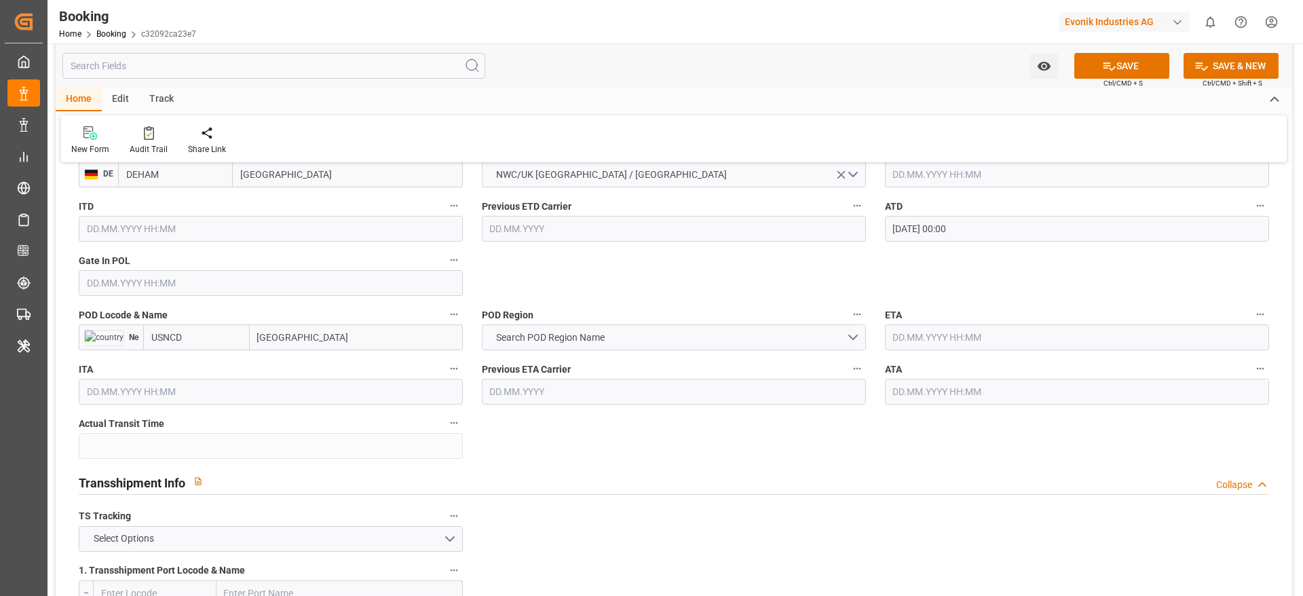
click at [122, 278] on input "text" at bounding box center [271, 283] width 384 height 26
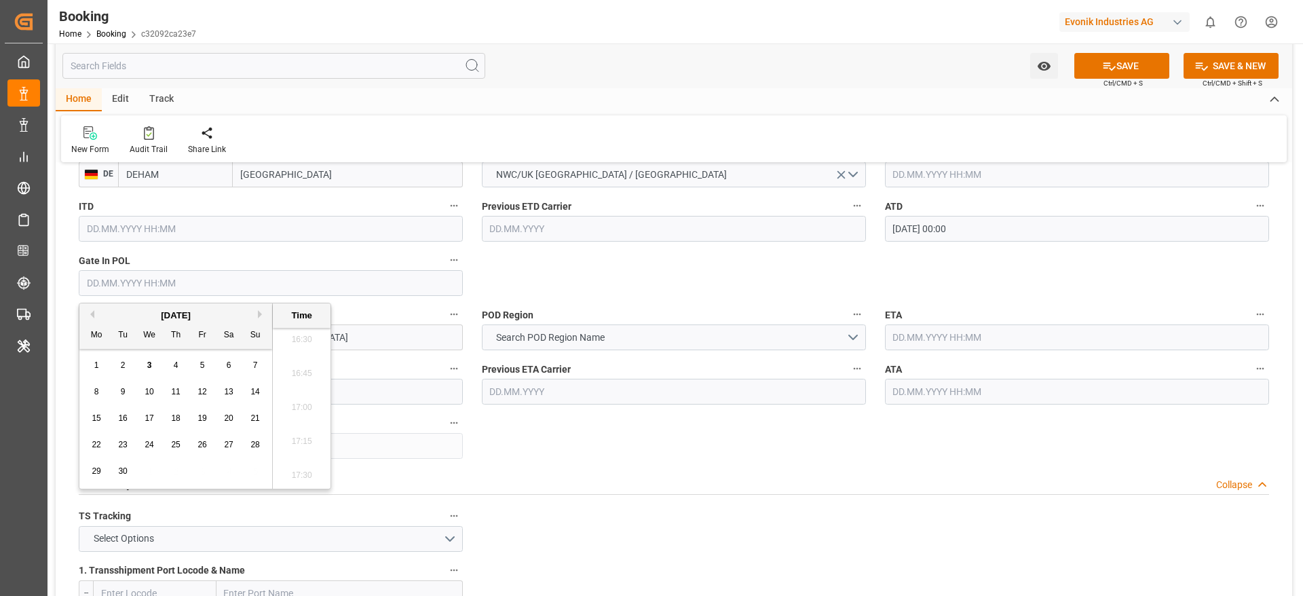
click at [92, 313] on button "Previous Month" at bounding box center [90, 314] width 8 height 8
click at [195, 413] on div "15" at bounding box center [202, 419] width 17 height 16
type input "15.08.2025 00:00"
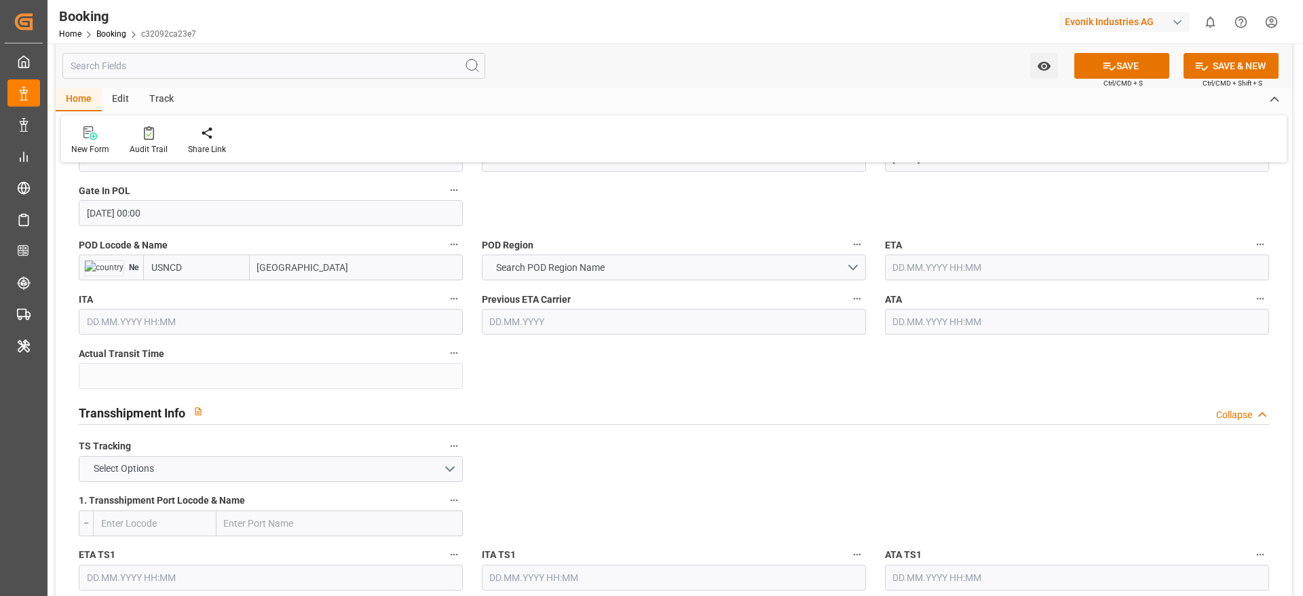
scroll to position [1222, 0]
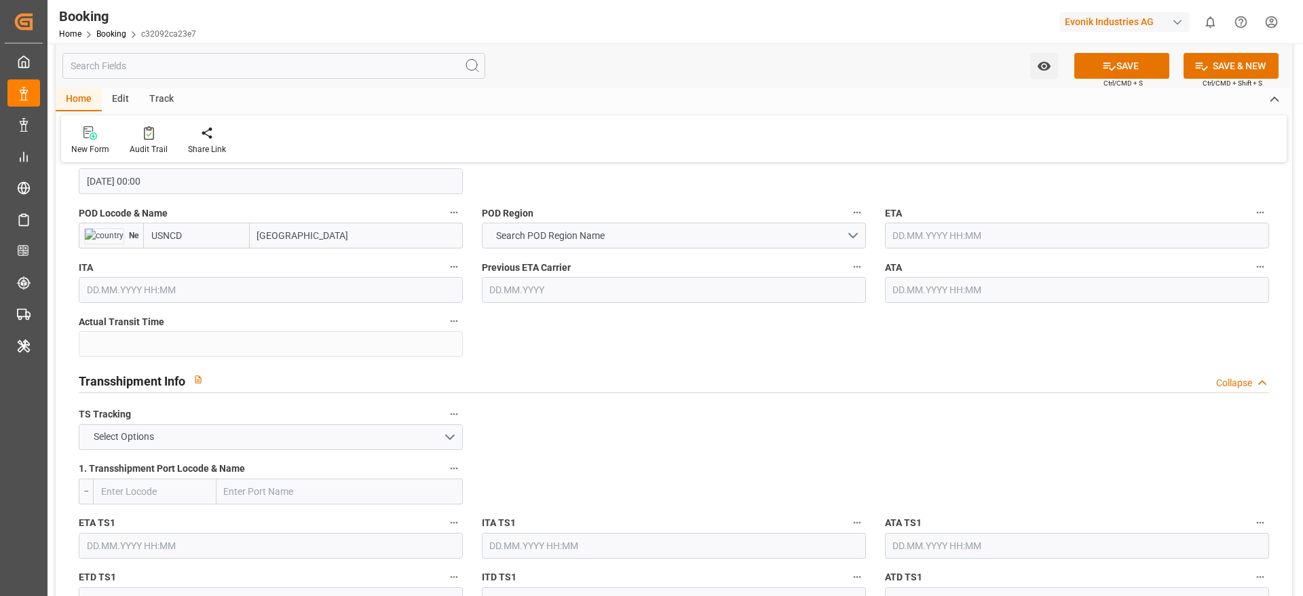
click at [213, 234] on input "USNCD" at bounding box center [196, 236] width 107 height 26
click at [217, 265] on span "USNCD - New Castle" at bounding box center [198, 272] width 92 height 25
type input "USNCD"
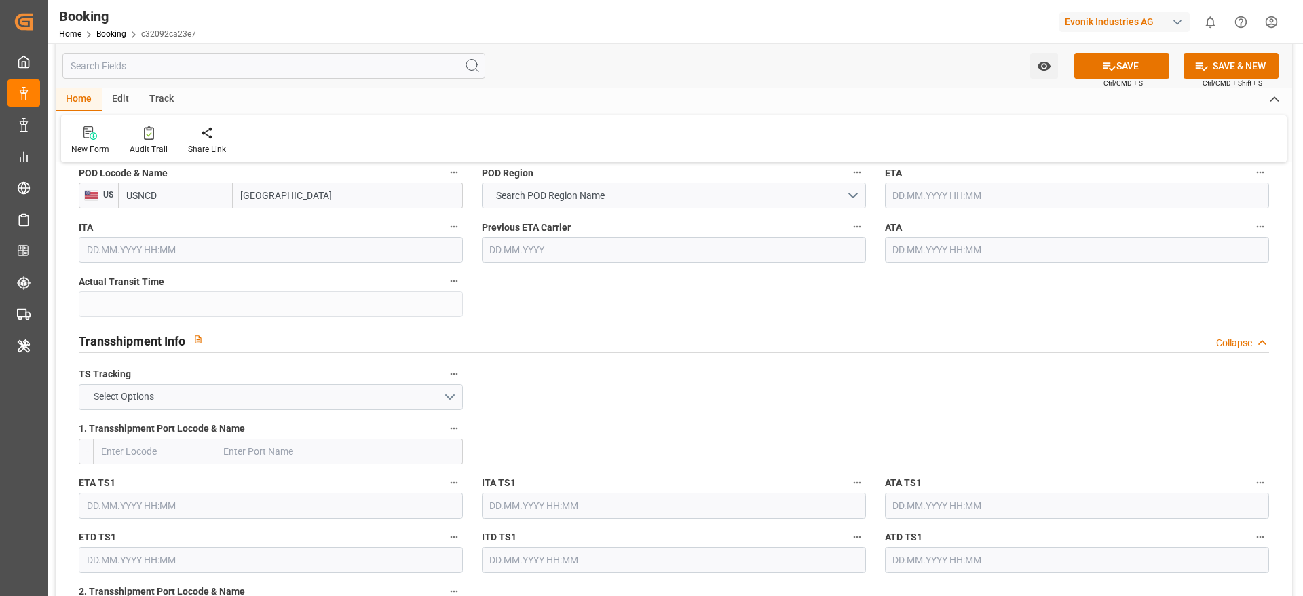
scroll to position [1324, 0]
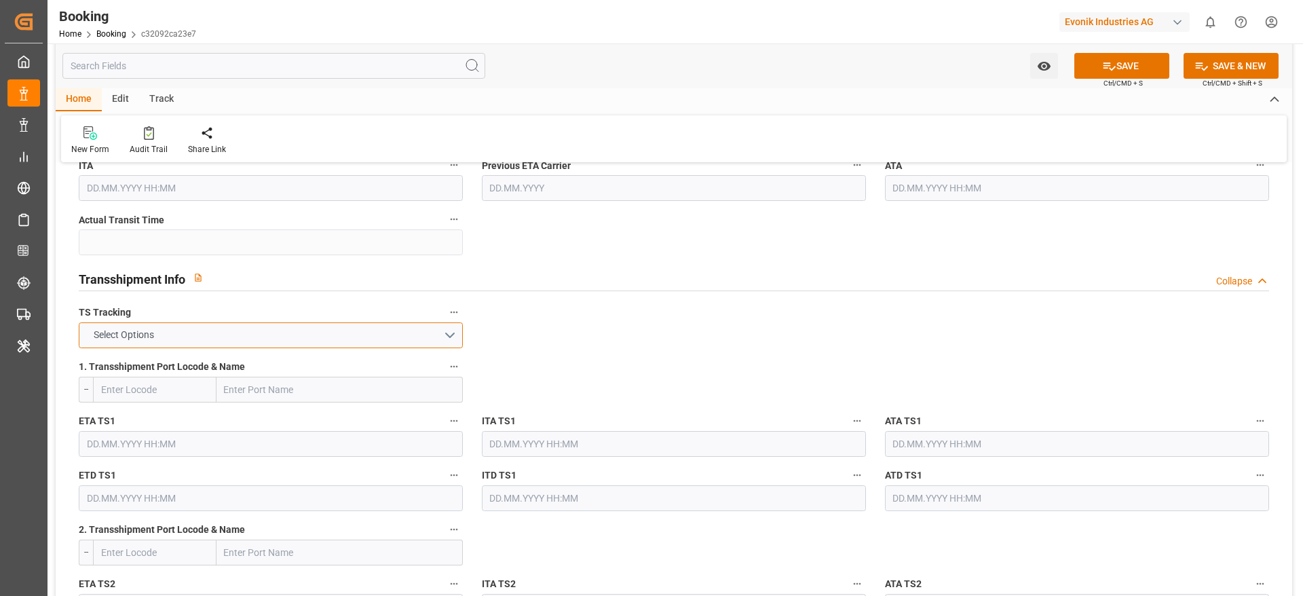
click at [206, 344] on button "Select Options" at bounding box center [271, 335] width 384 height 26
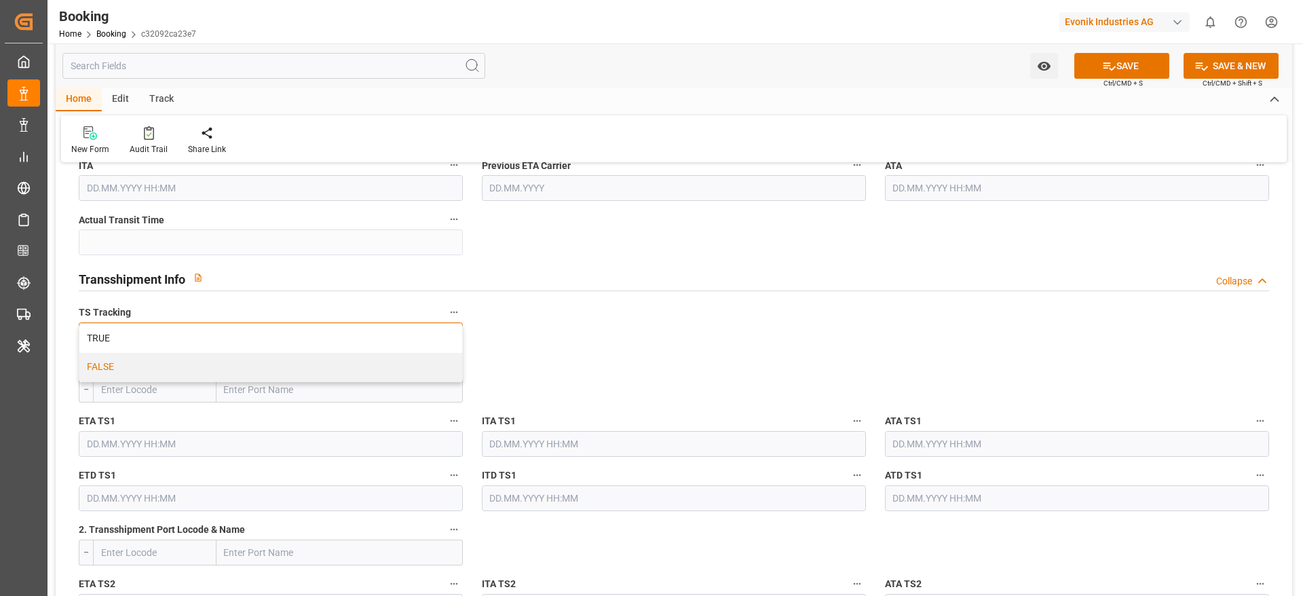
click at [195, 371] on div "FALSE" at bounding box center [270, 367] width 383 height 29
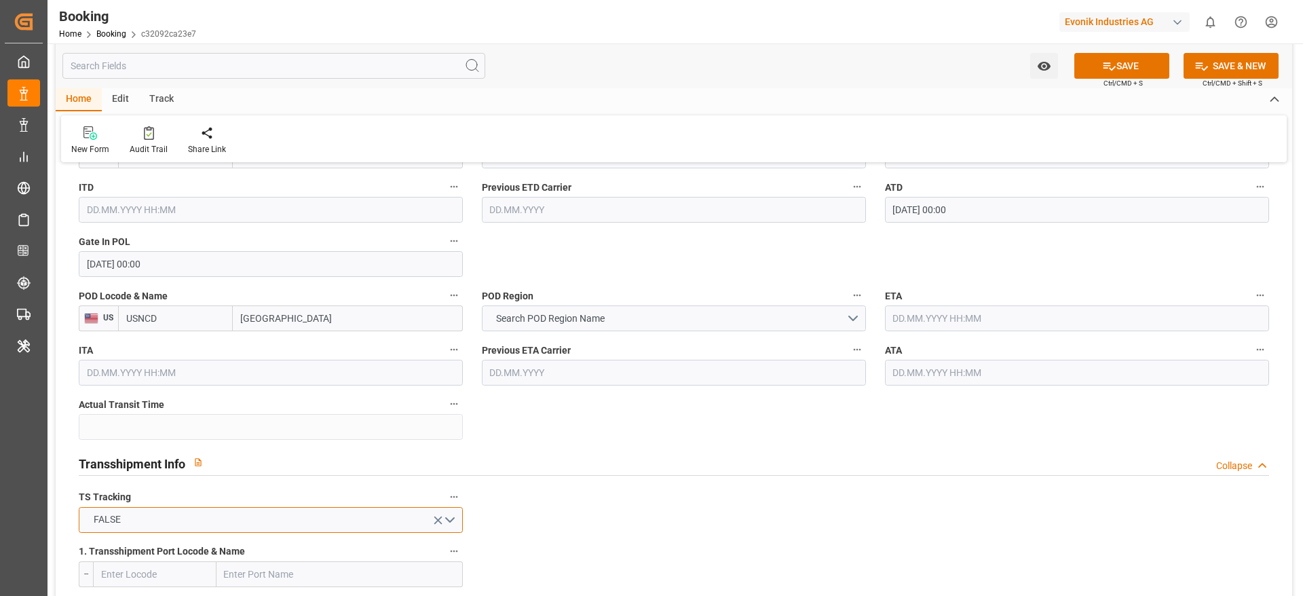
scroll to position [1120, 0]
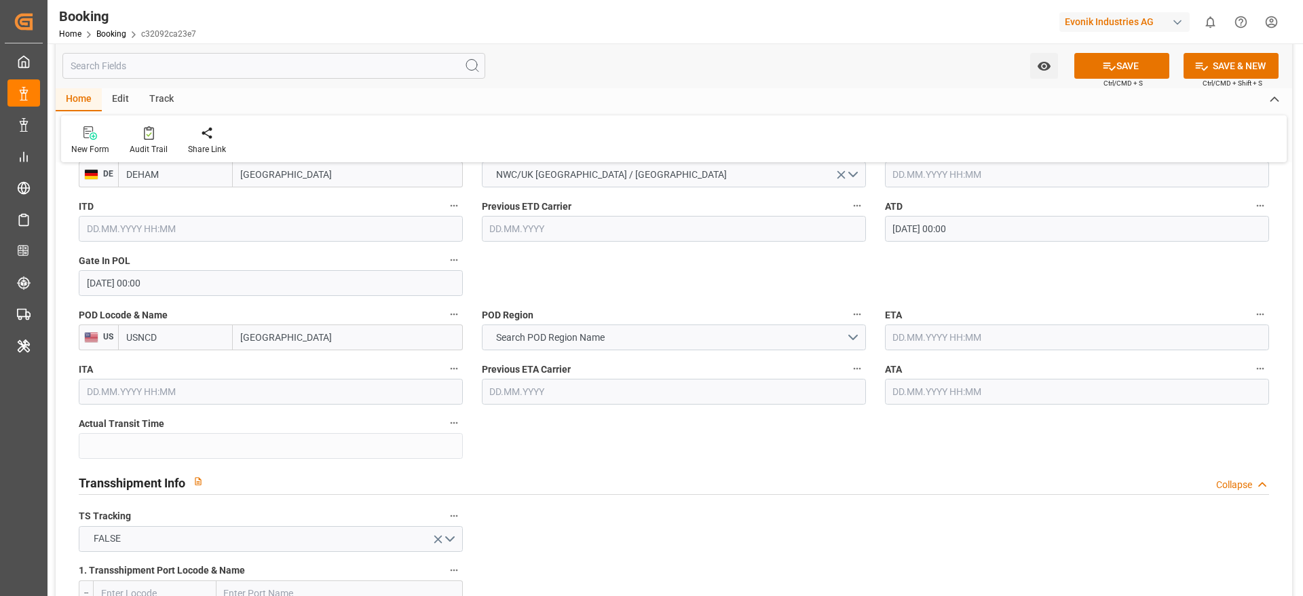
click at [928, 342] on input "text" at bounding box center [1077, 337] width 384 height 26
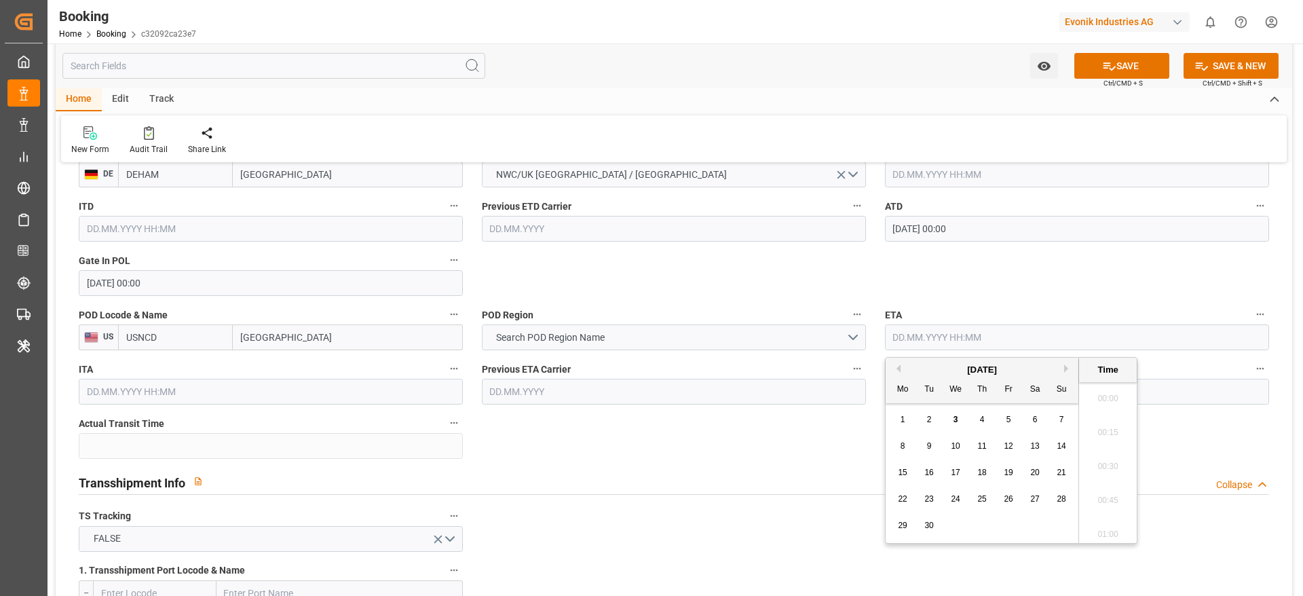
scroll to position [2245, 0]
click at [1064, 370] on button "Next Month" at bounding box center [1068, 369] width 8 height 8
click at [1001, 444] on div "10" at bounding box center [1009, 447] width 17 height 16
click at [983, 446] on span "9" at bounding box center [982, 446] width 5 height 10
type input "09.10.2025 00:00"
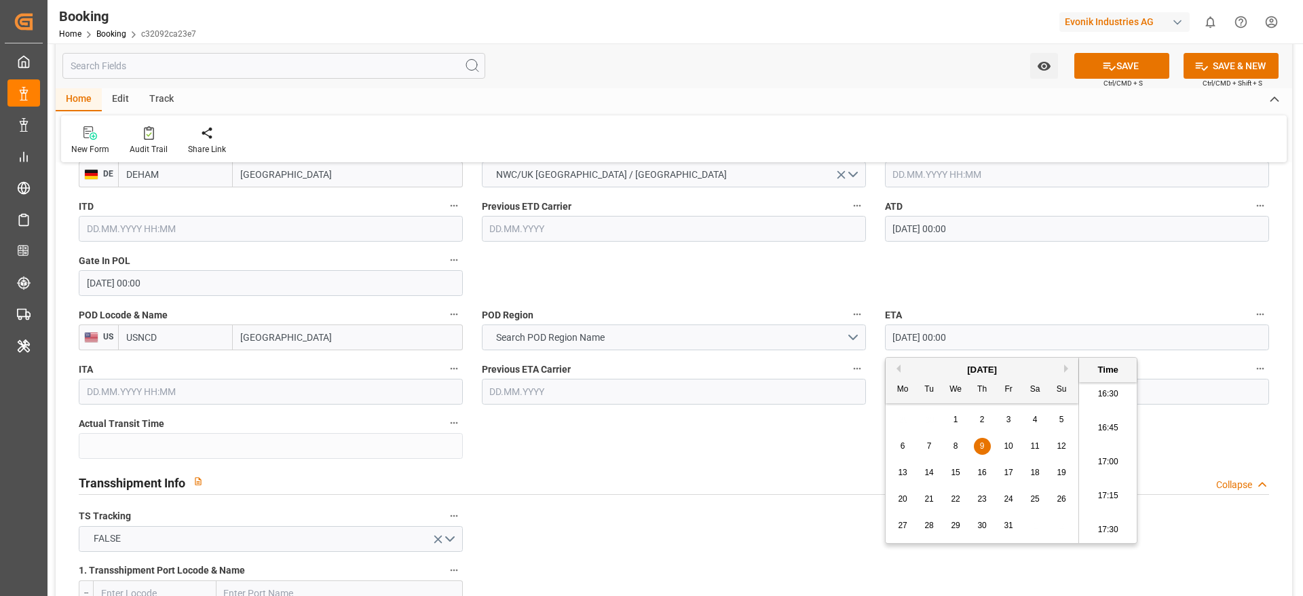
click at [712, 477] on div "Transshipment Info Collapse" at bounding box center [674, 481] width 1191 height 26
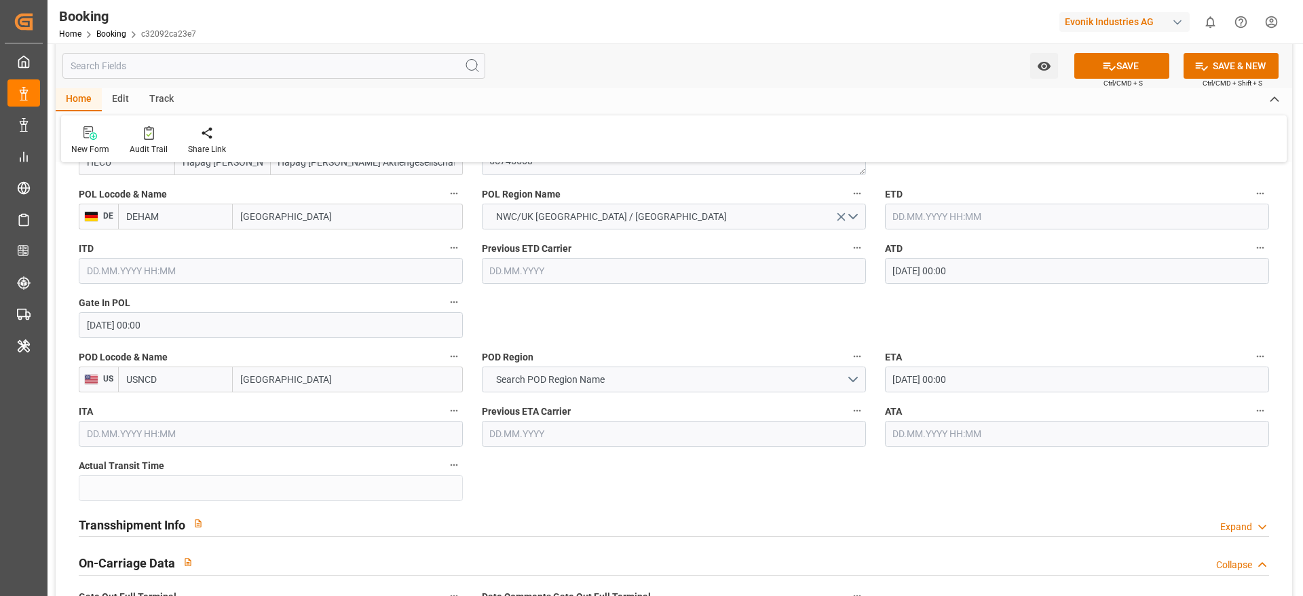
scroll to position [1120, 0]
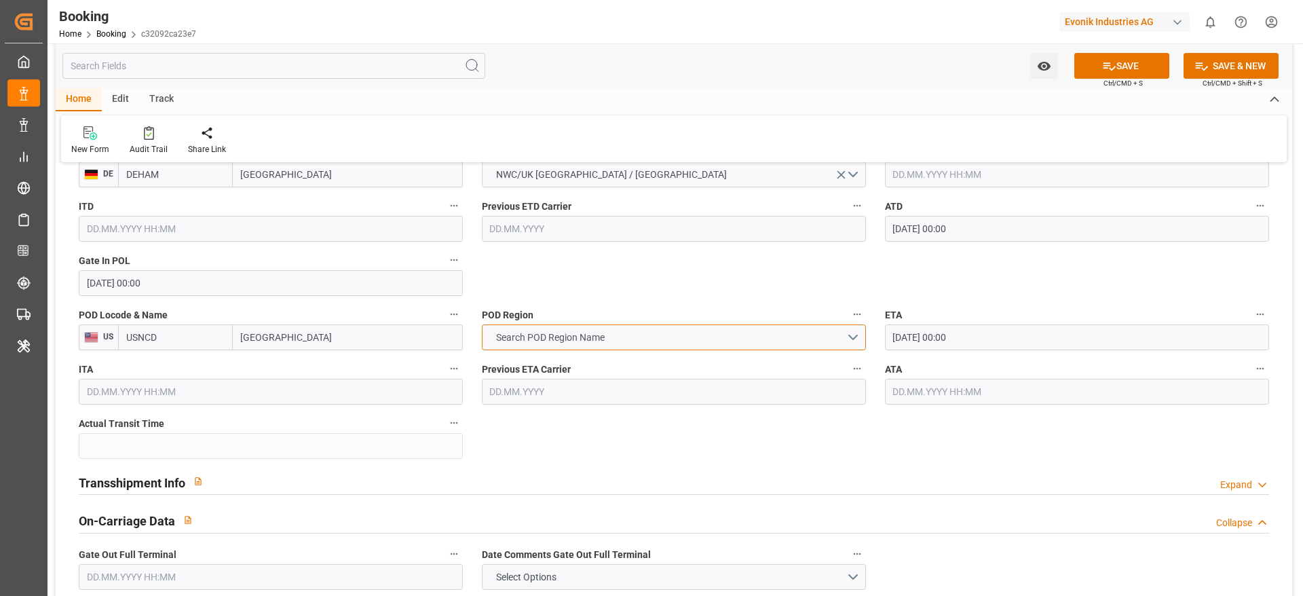
click at [603, 350] on button "Search POD Region Name" at bounding box center [674, 337] width 384 height 26
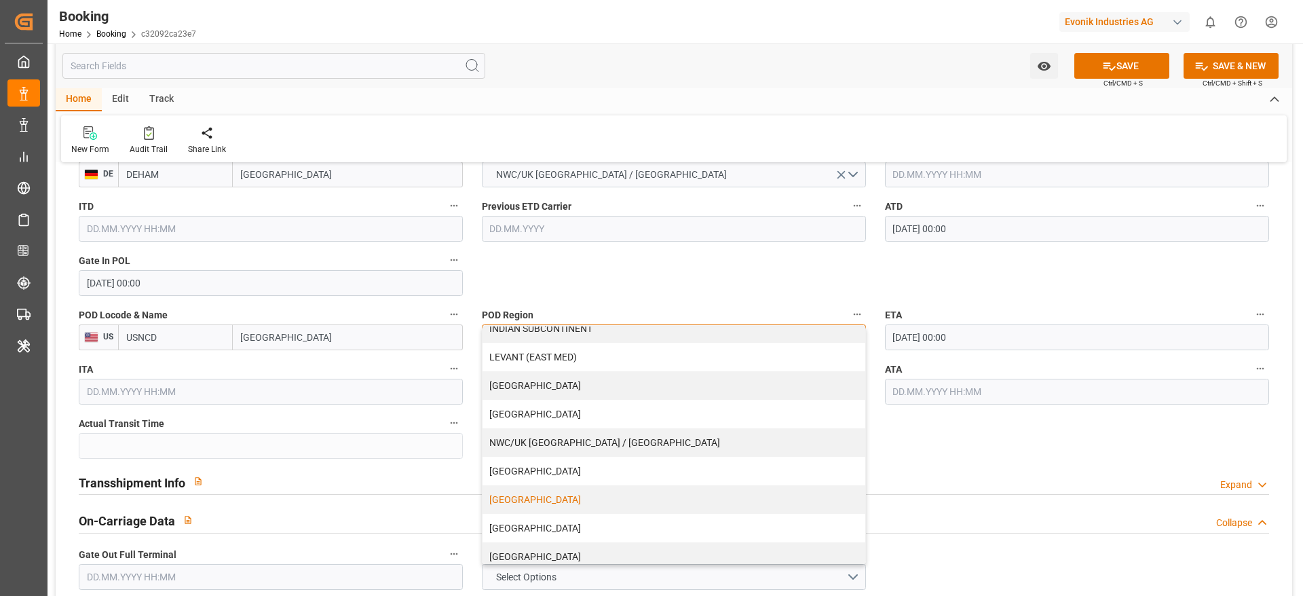
scroll to position [276, 0]
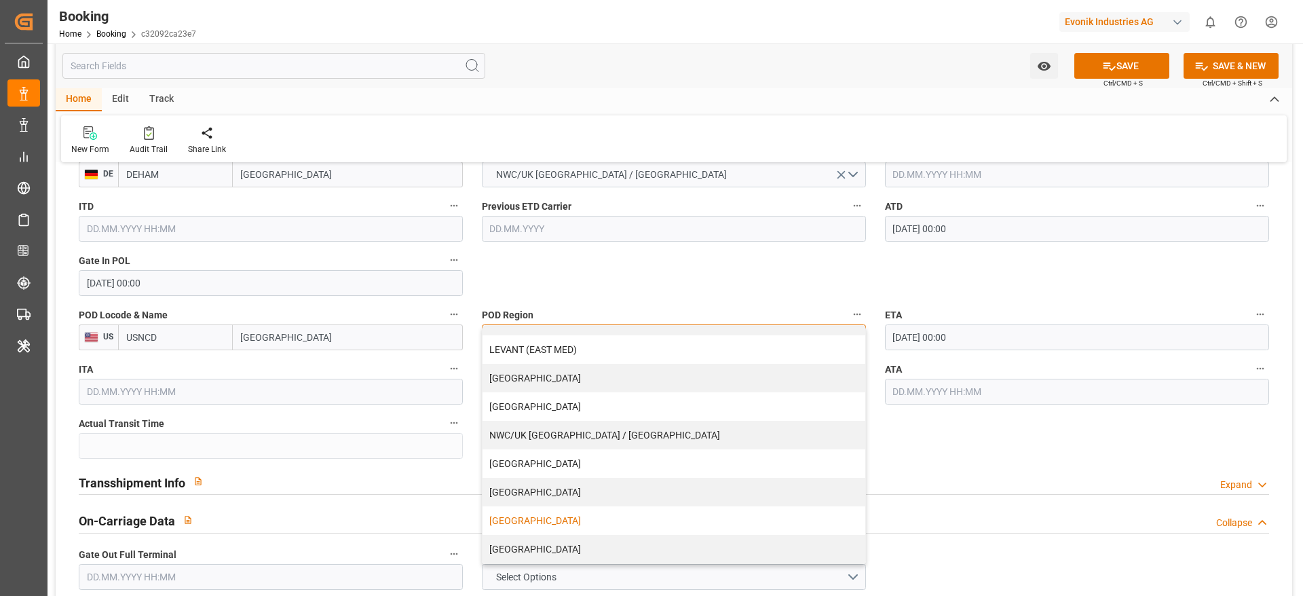
click at [580, 517] on div "[GEOGRAPHIC_DATA]" at bounding box center [674, 520] width 383 height 29
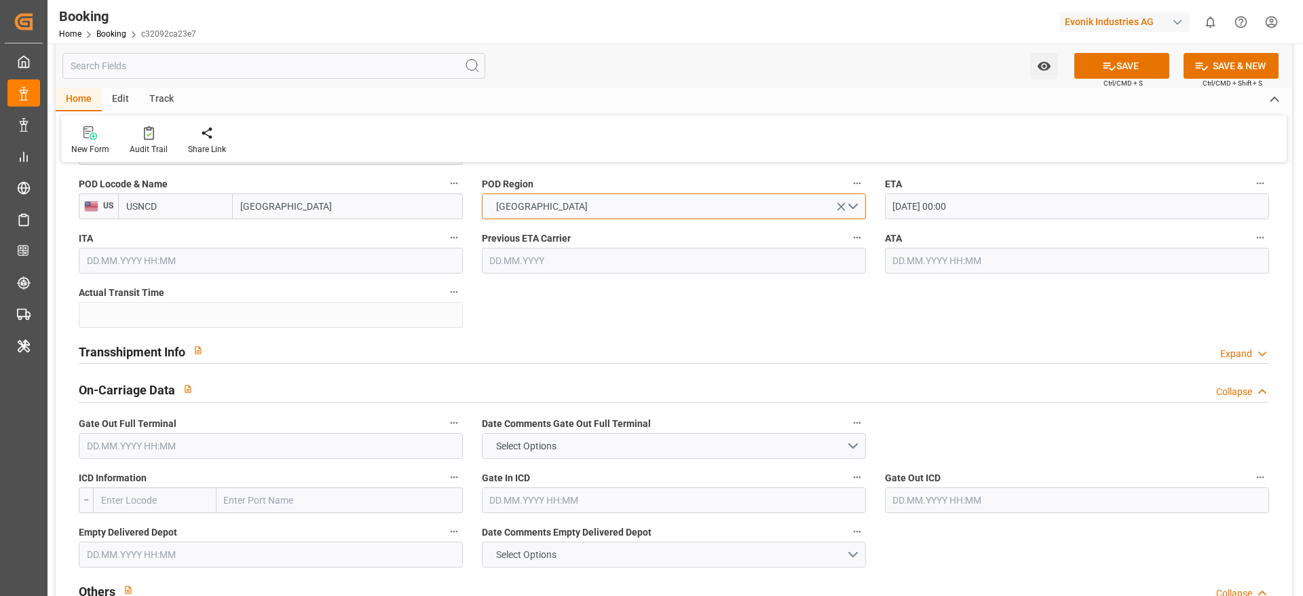
scroll to position [1324, 0]
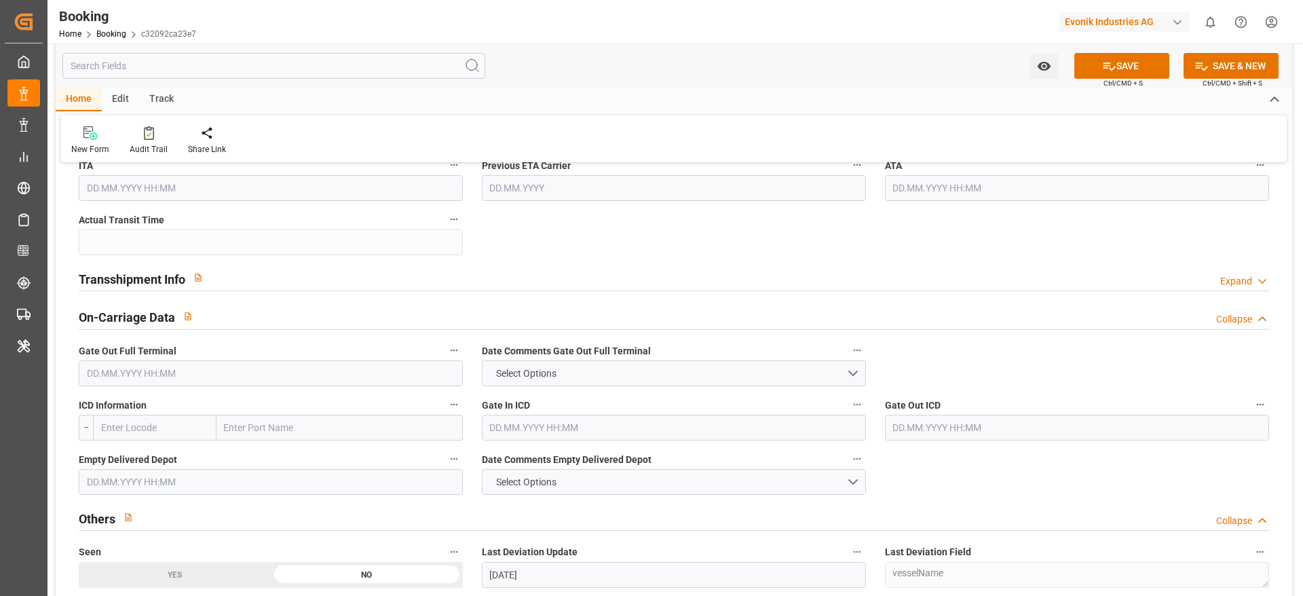
click at [365, 276] on div "Transshipment Info Expand" at bounding box center [674, 278] width 1191 height 26
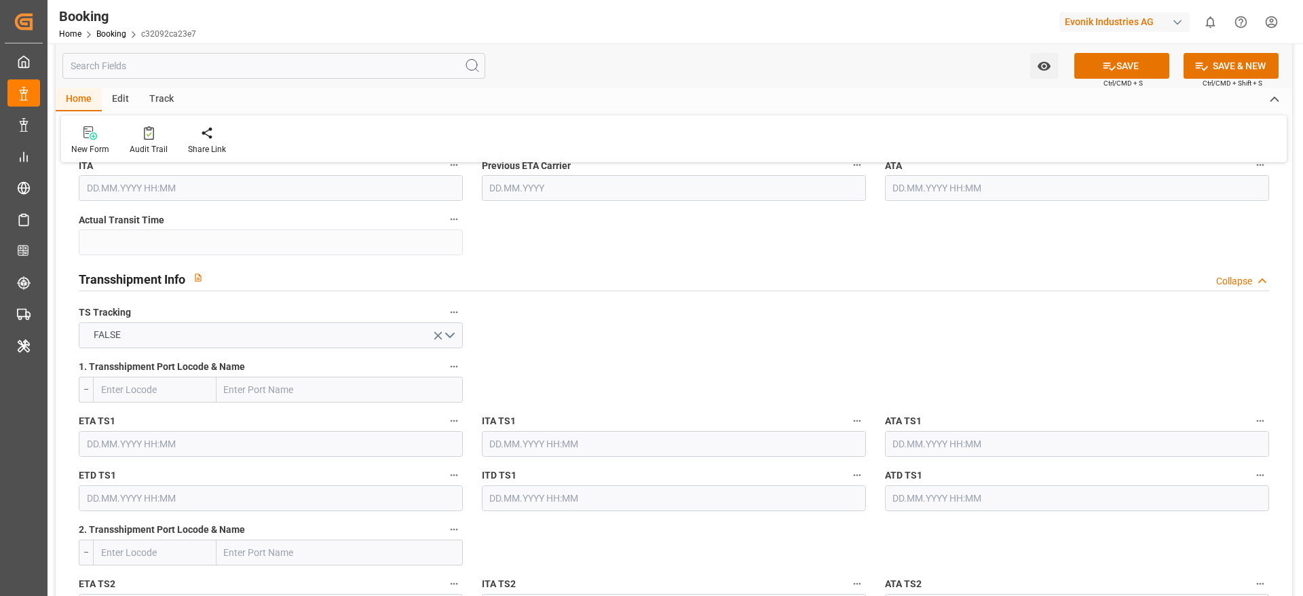
click at [365, 276] on div "Transshipment Info Collapse" at bounding box center [674, 278] width 1191 height 26
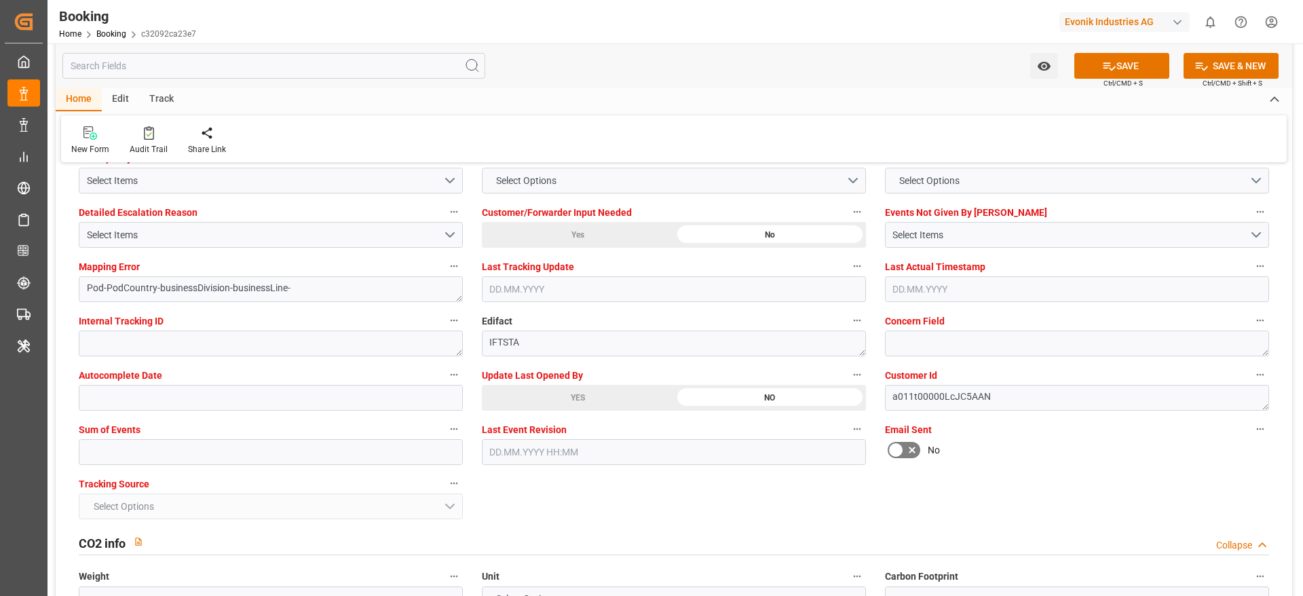
scroll to position [2036, 0]
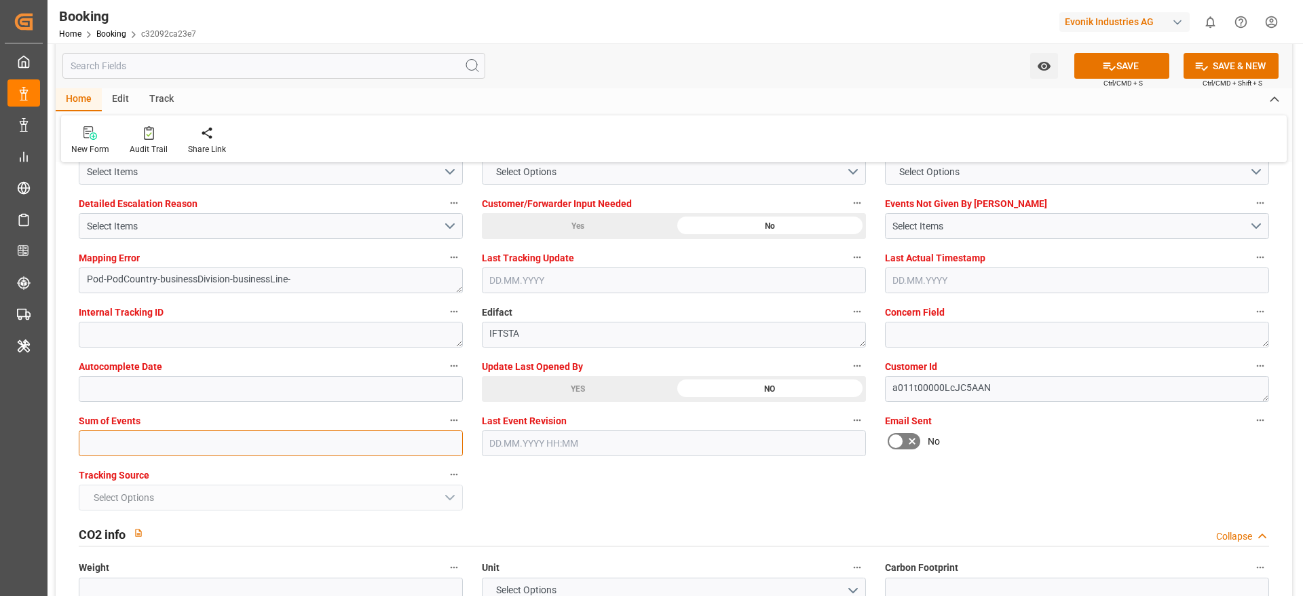
click at [157, 448] on input "text" at bounding box center [271, 443] width 384 height 26
type input "0"
click at [1117, 58] on button "SAVE" at bounding box center [1122, 66] width 95 height 26
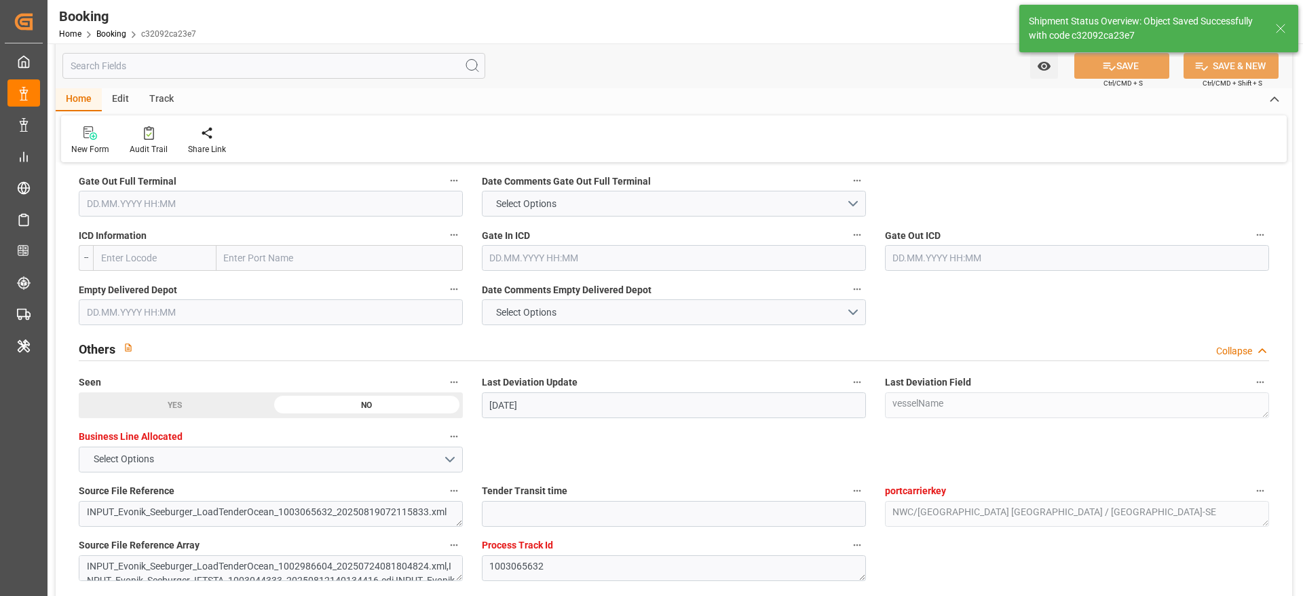
type textarea "NWC/UK North West Continent / UK_USNCD_HLCU_AT-SE"
type textarea "[PERSON_NAME]"
type textarea "Pod-businessDivision-businessLine-"
type input "09.10.2025 00:00"
type input "03.09.2025 11:32"
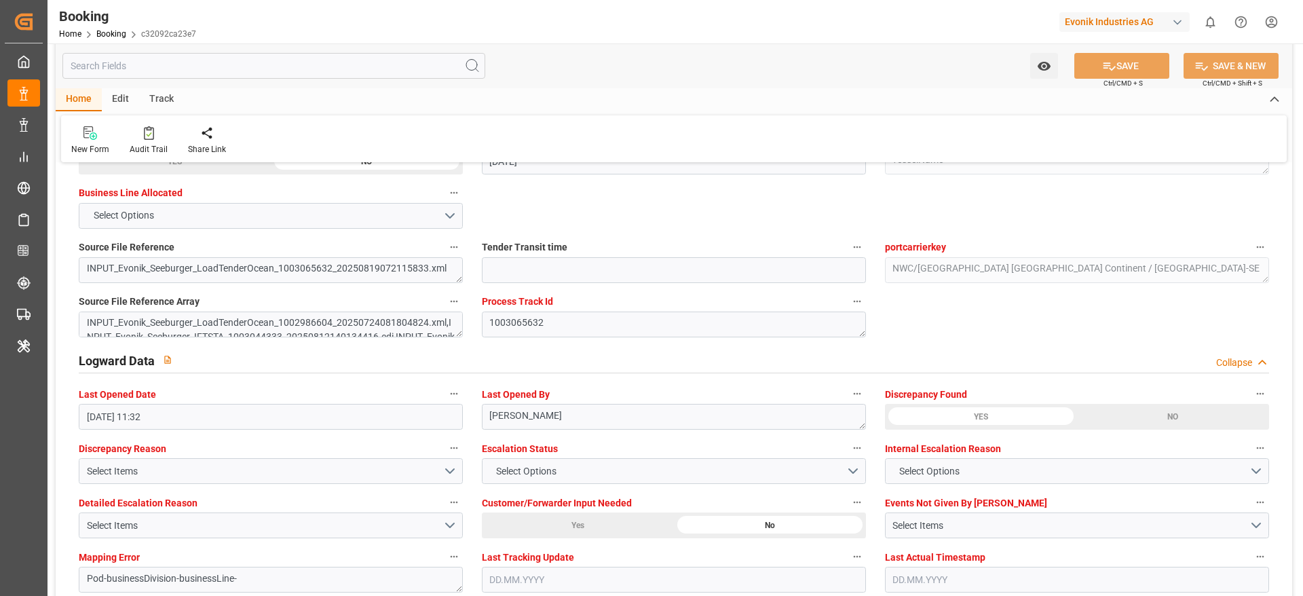
scroll to position [2274, 0]
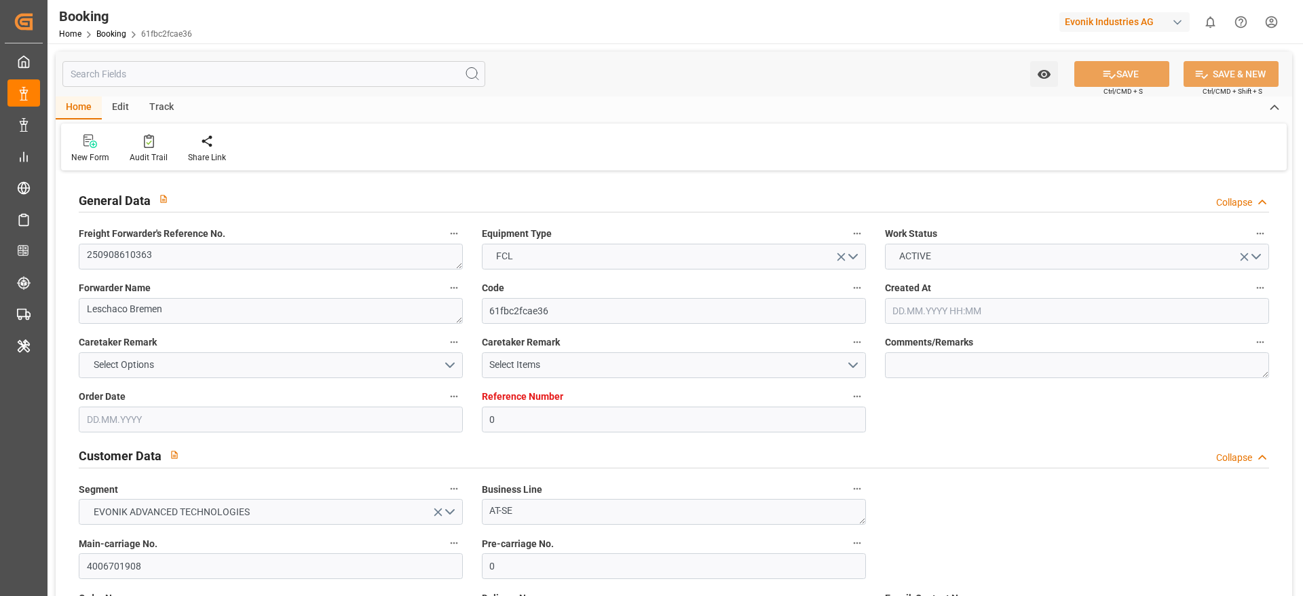
type input "0"
type input "Dummy"
type input "Dummy Carrier"
type input "DEHAM"
type input "THLCH"
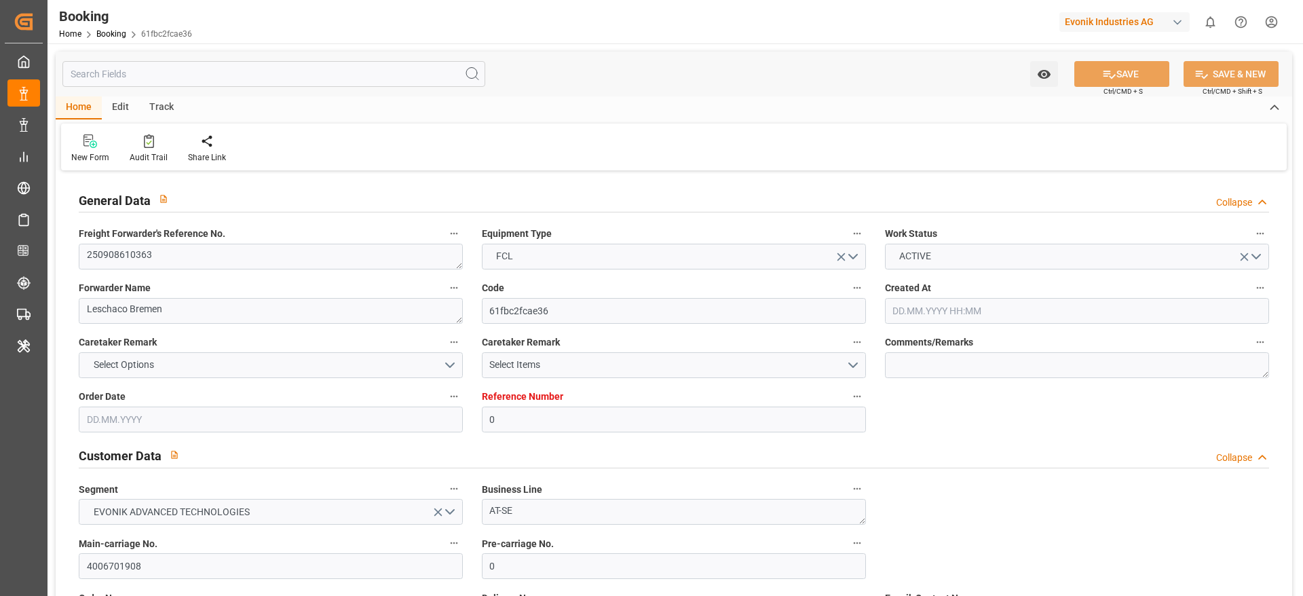
type input "[DATE] 12:51"
type input "[DATE]"
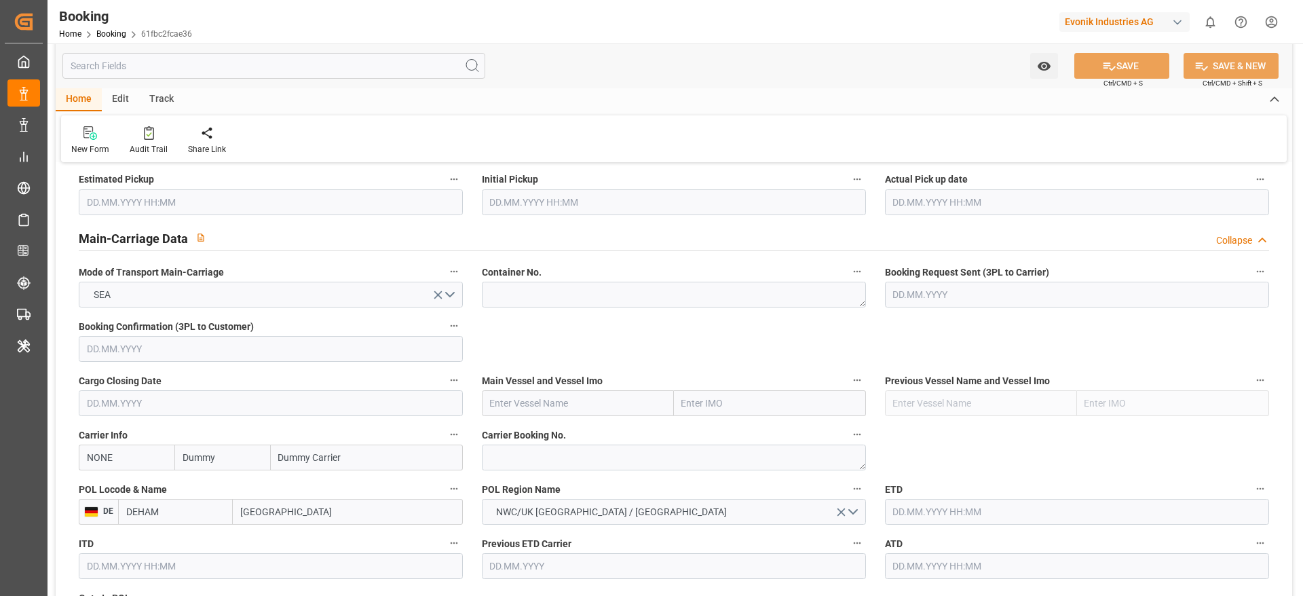
scroll to position [815, 0]
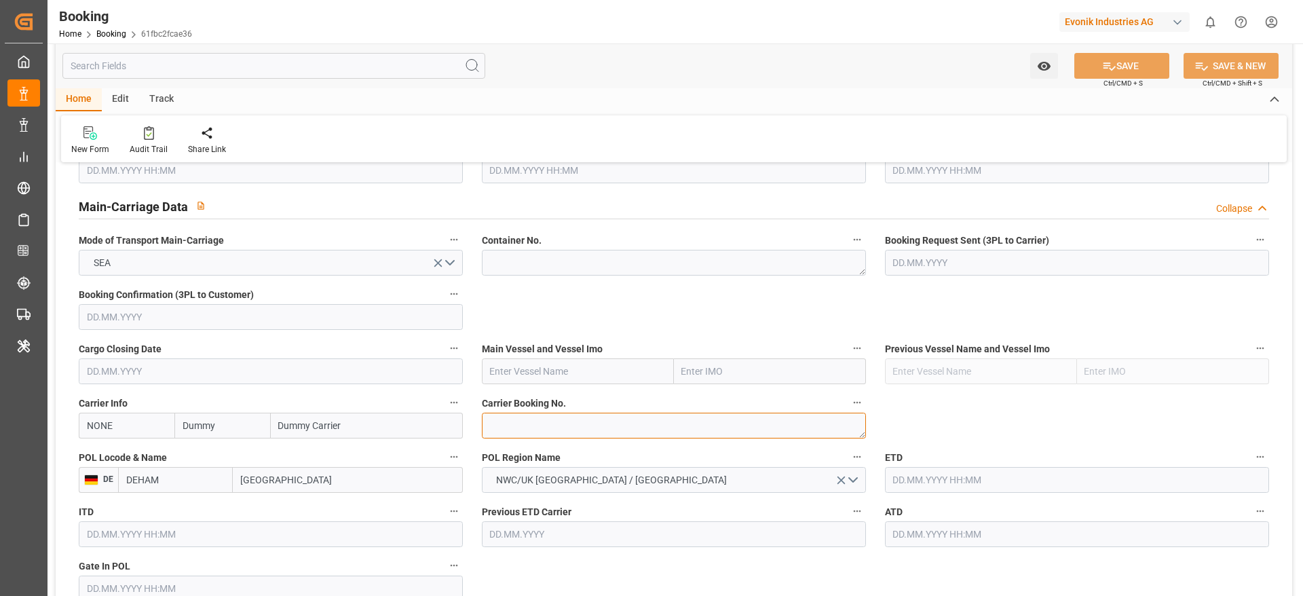
click at [541, 425] on textarea at bounding box center [674, 426] width 384 height 26
paste textarea "25746324"
type textarea "25746324"
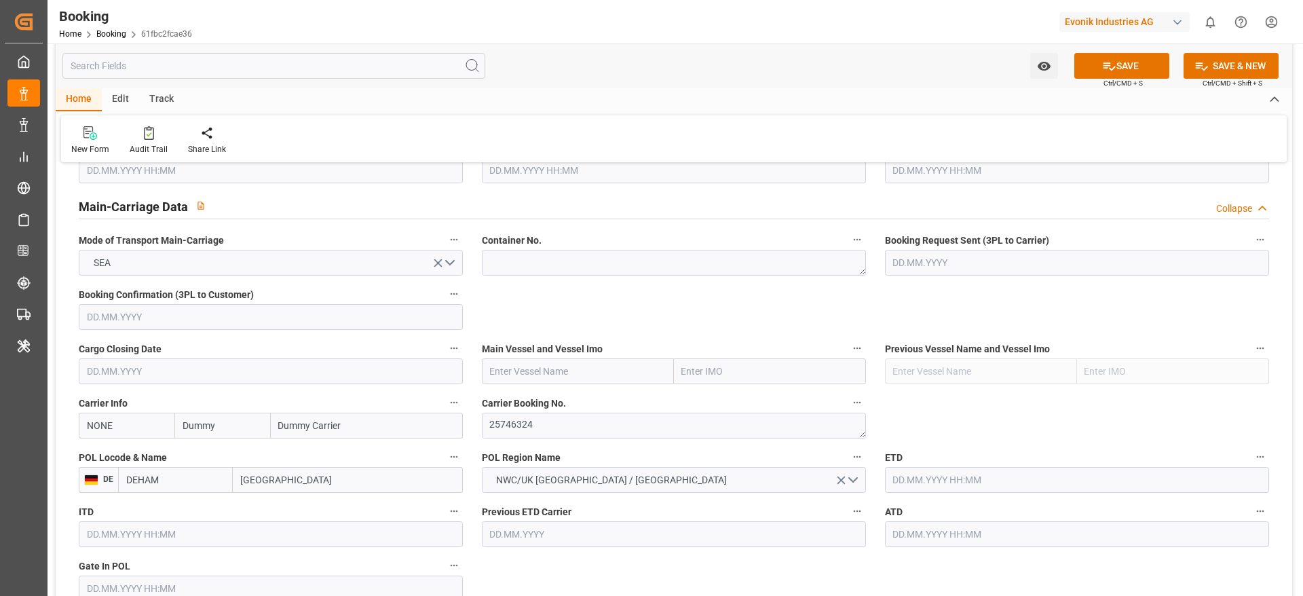
click at [229, 427] on input "Dummy" at bounding box center [222, 426] width 96 height 26
type input "hlcu"
click at [223, 455] on b "Hapag Lloyd" at bounding box center [219, 462] width 73 height 25
type input "HLCU"
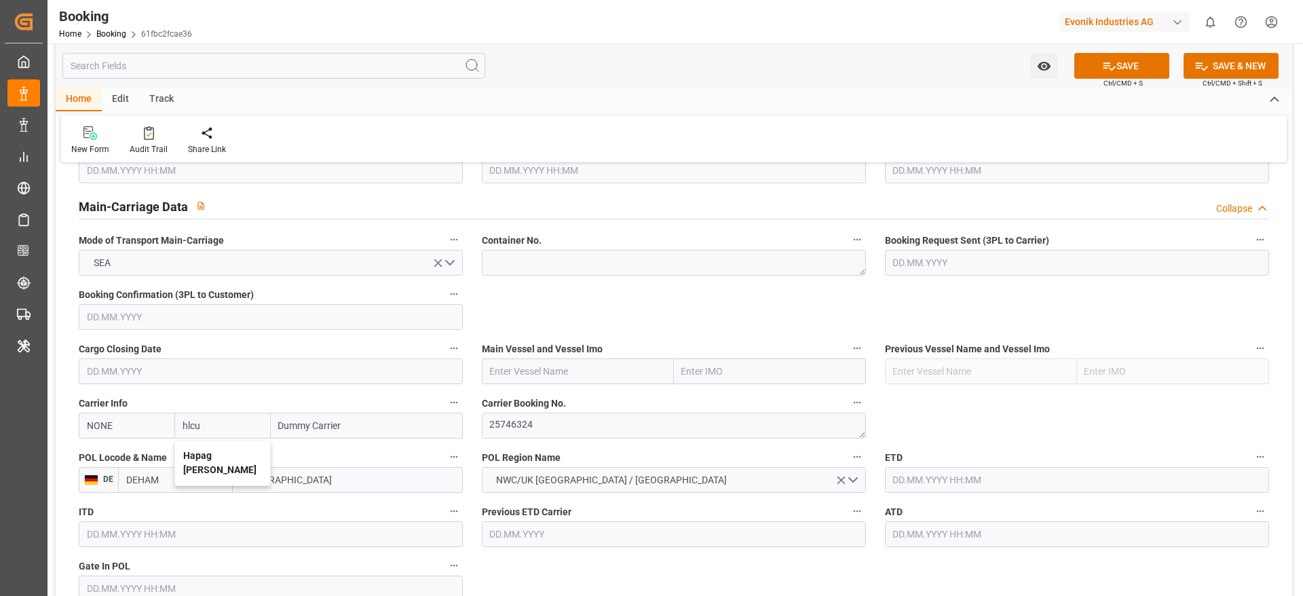
type input "Hapag Lloyd"
type input "Hapag Lloyd Aktiengesellschaft"
type input "Hapag Lloyd"
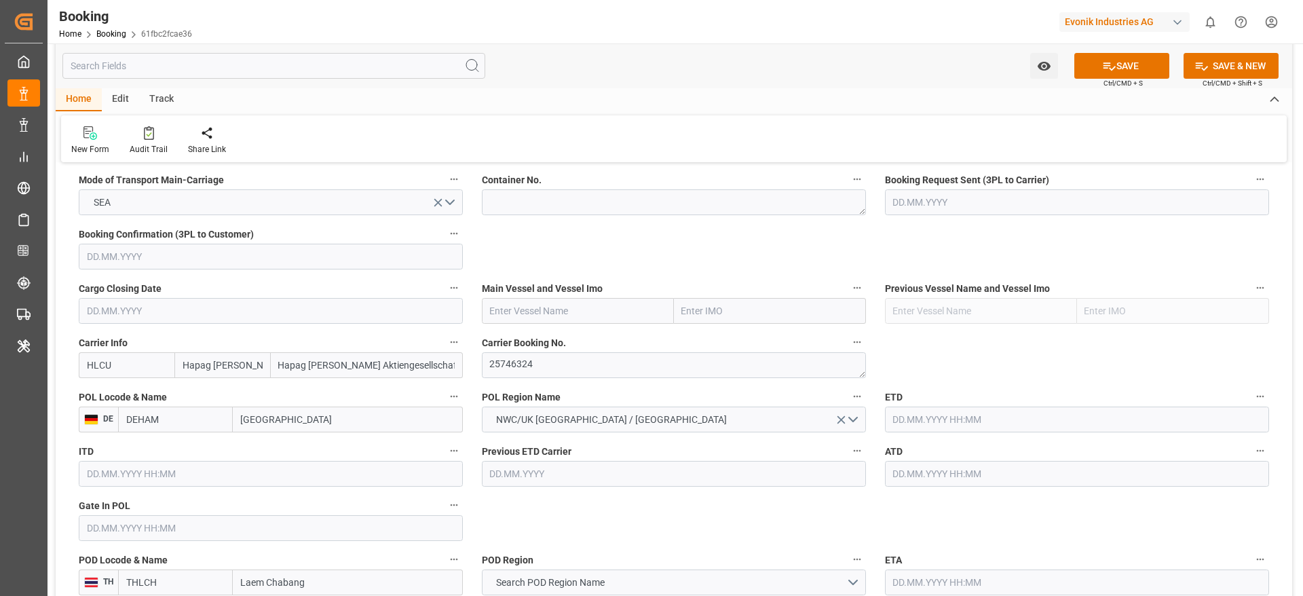
scroll to position [916, 0]
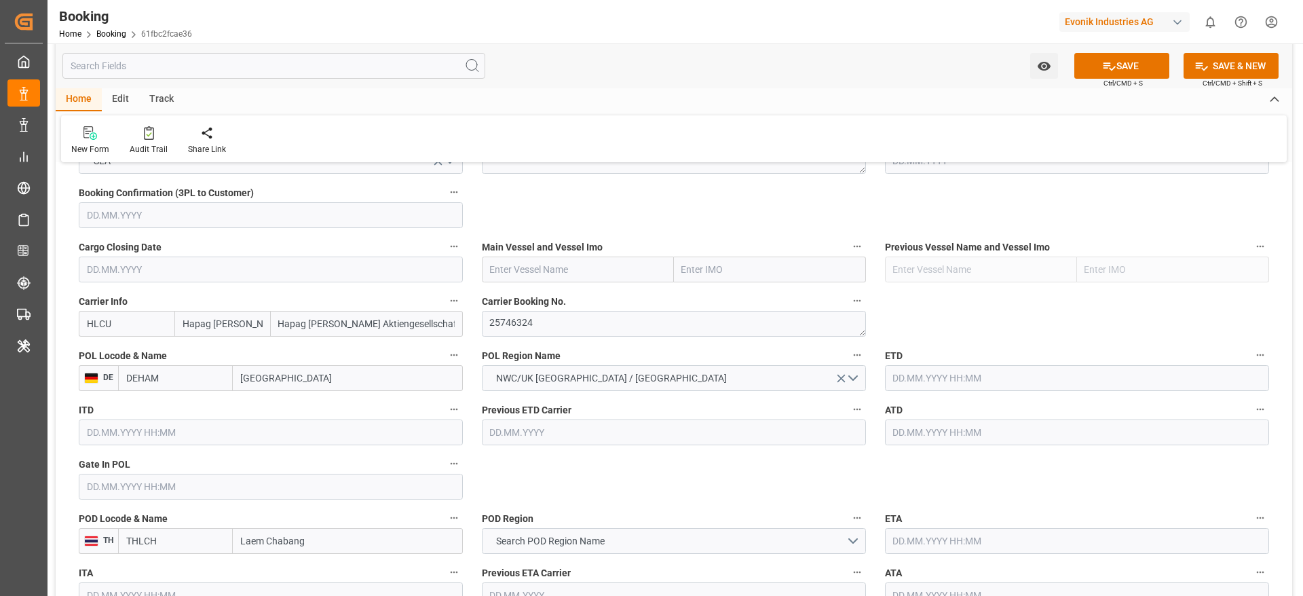
click at [932, 439] on input "text" at bounding box center [1077, 433] width 384 height 26
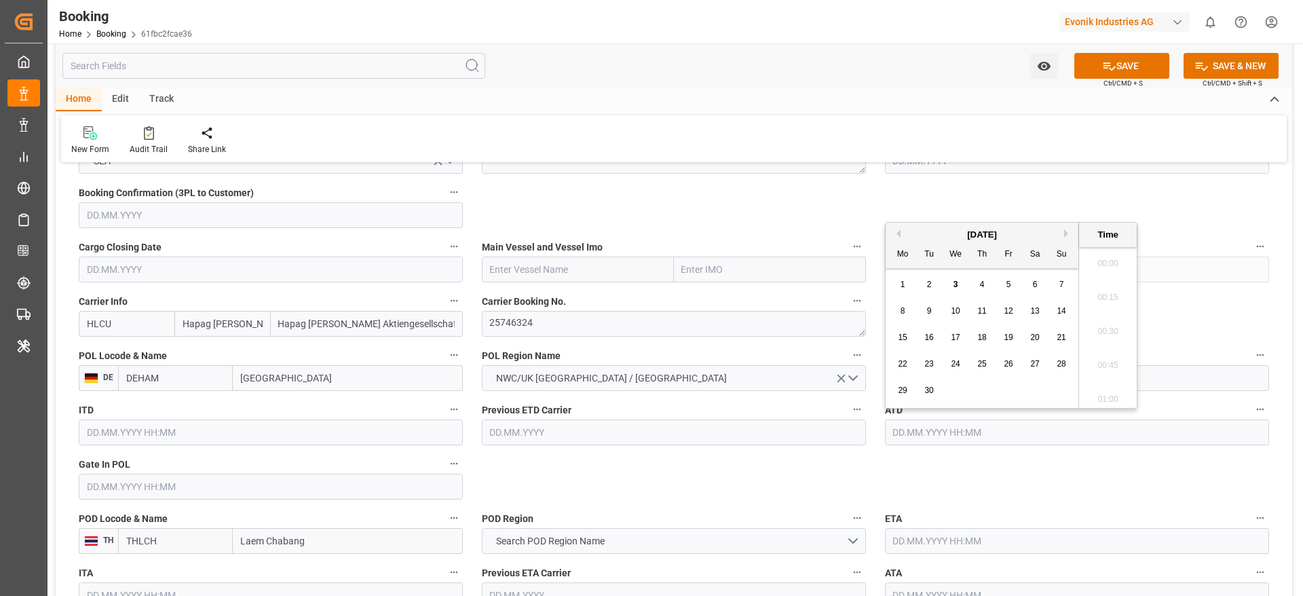
scroll to position [2245, 0]
click at [987, 338] on div "18" at bounding box center [982, 338] width 17 height 16
type input "18.09.2025 00:00"
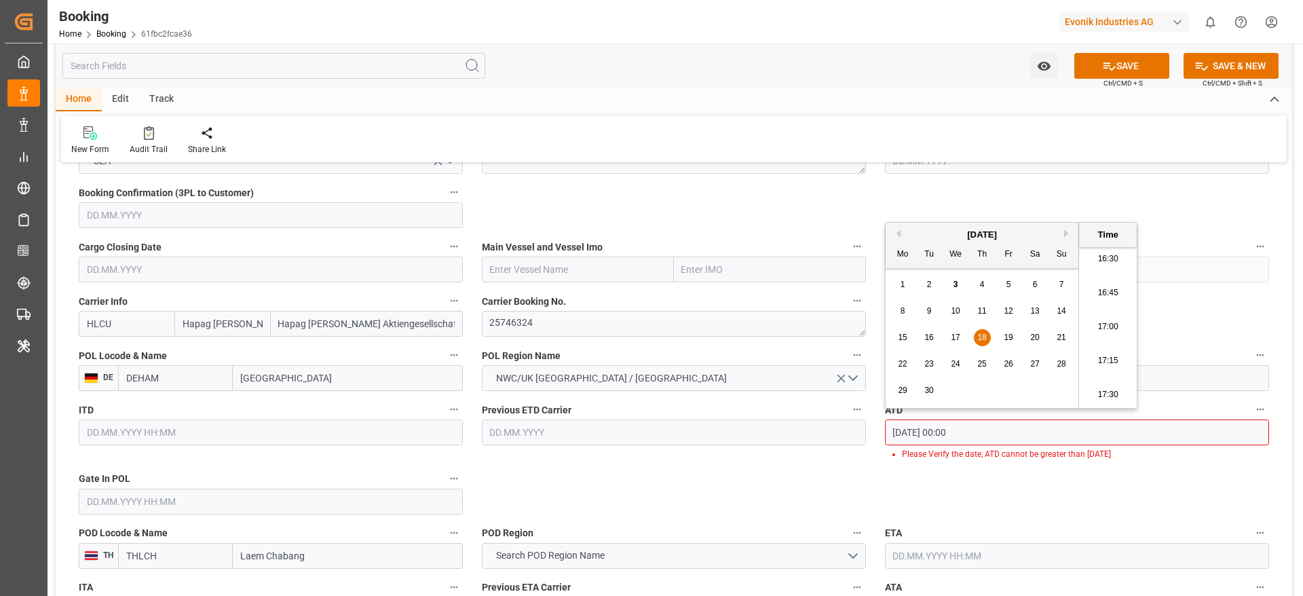
click at [970, 436] on input "18.09.2025 00:00" at bounding box center [1077, 433] width 384 height 26
click at [1222, 377] on input "text" at bounding box center [1077, 378] width 384 height 26
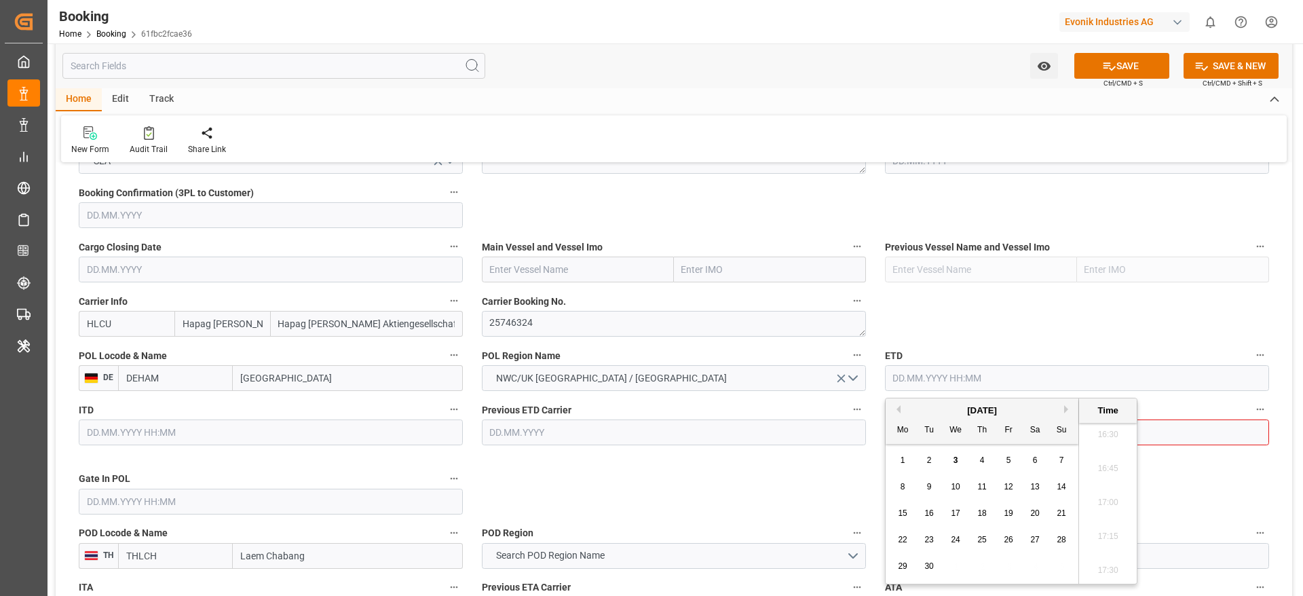
paste input "18.09.2025 00:00"
type input "18.09.2025 00:00"
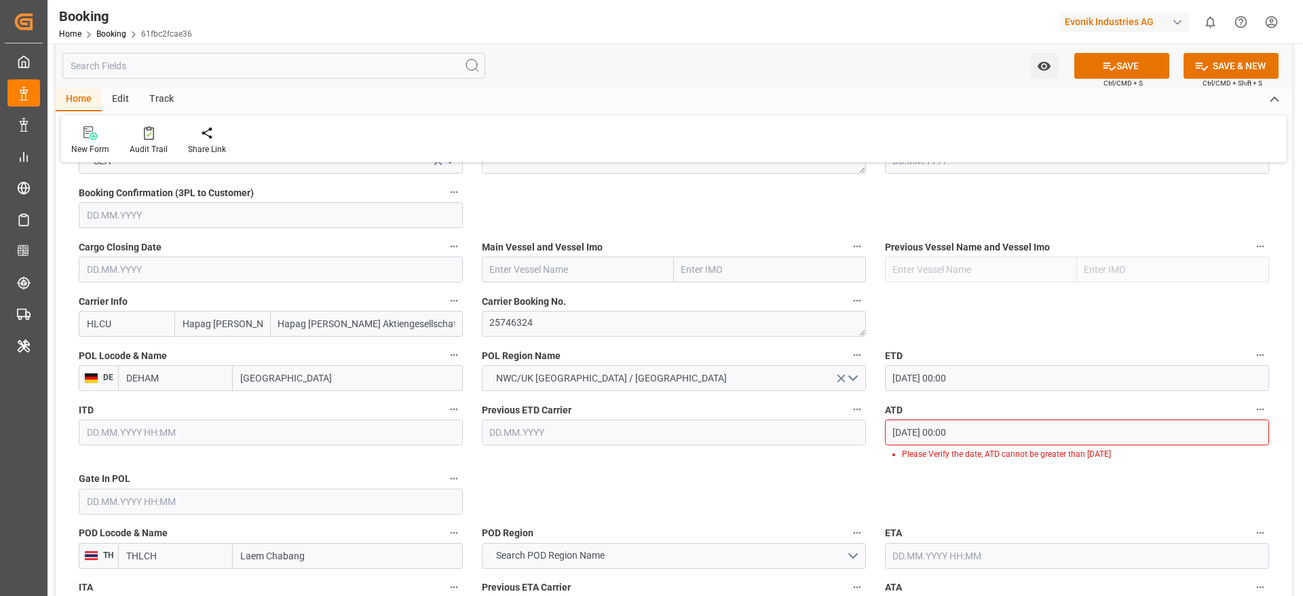
click at [1018, 428] on input "18.09.2025 00:00" at bounding box center [1077, 433] width 384 height 26
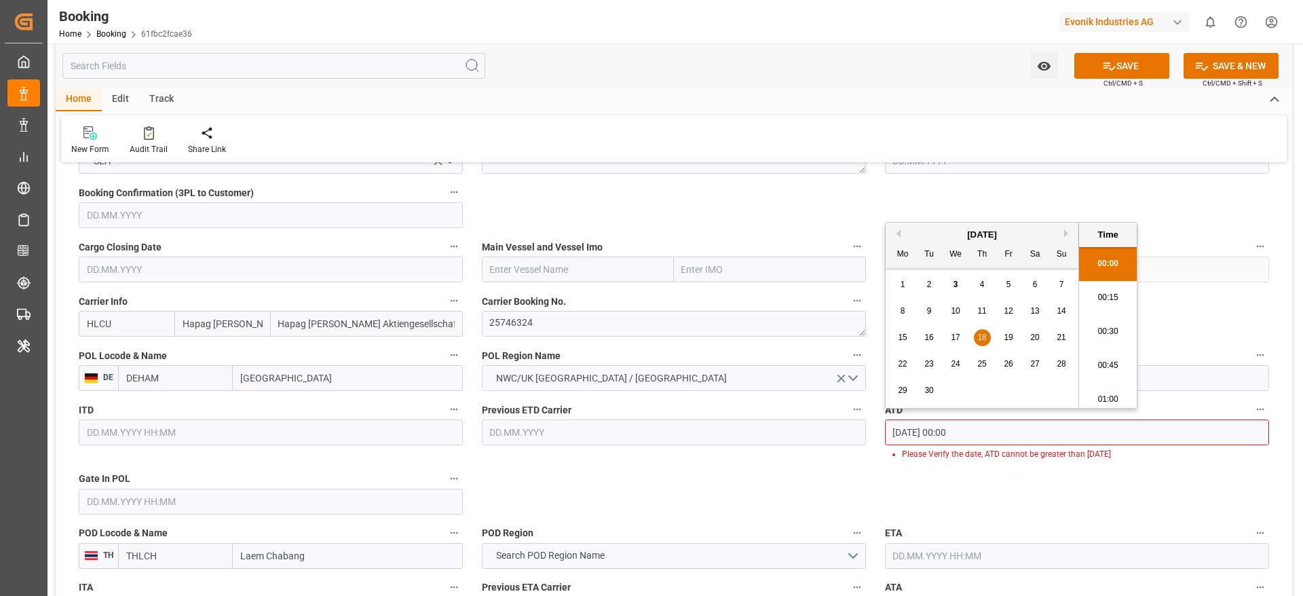
click at [1018, 428] on input "18.09.2025 00:00" at bounding box center [1077, 433] width 384 height 26
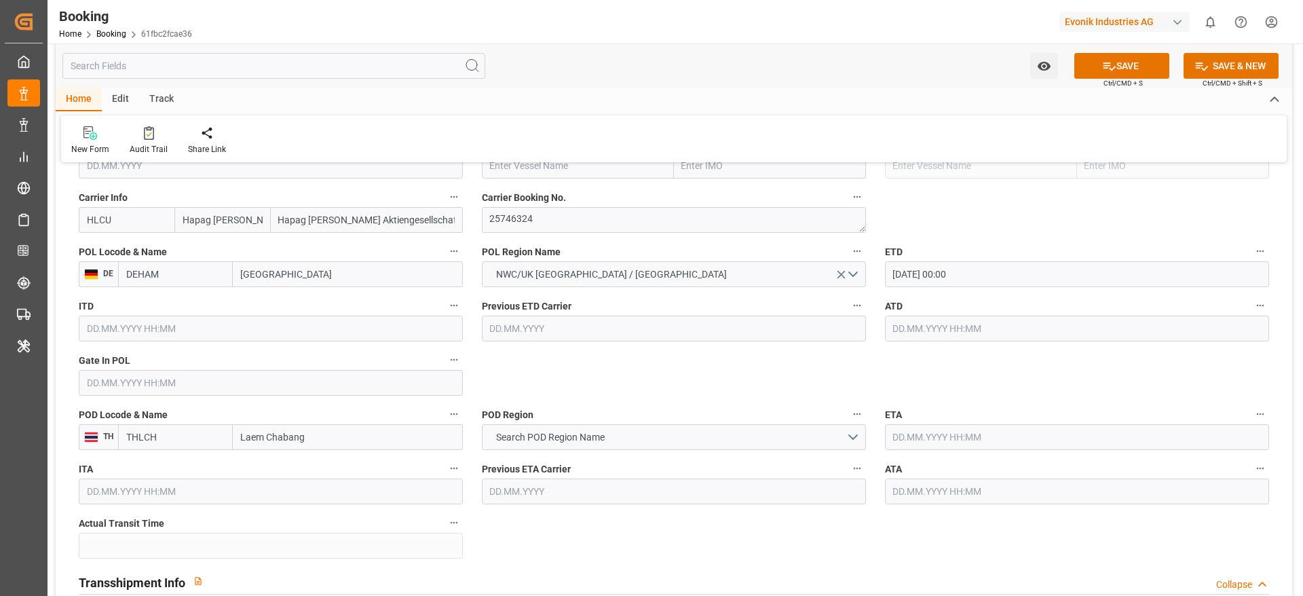
scroll to position [1120, 0]
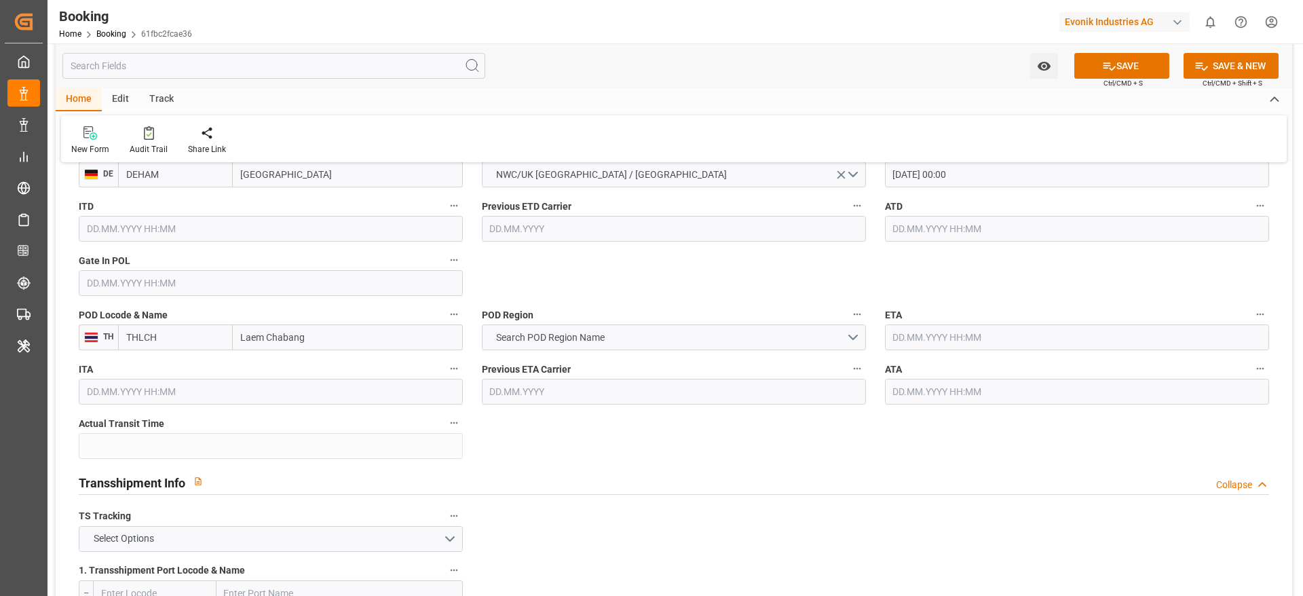
click at [932, 332] on input "text" at bounding box center [1077, 337] width 384 height 26
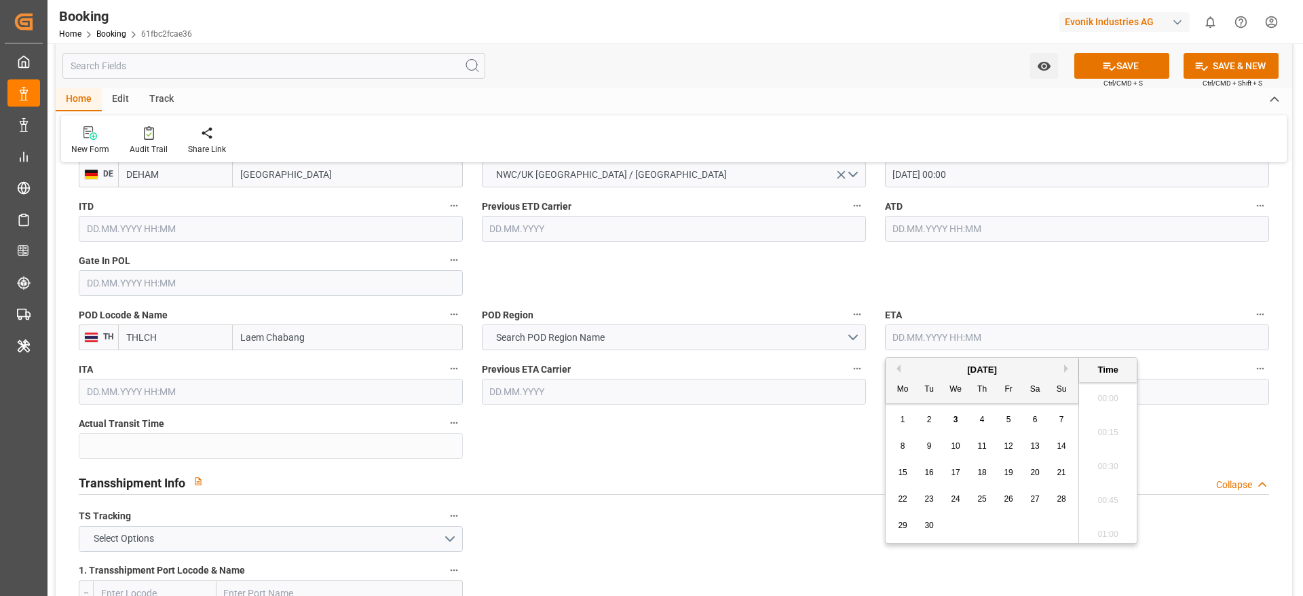
scroll to position [2245, 0]
click at [1066, 366] on button "Next Month" at bounding box center [1068, 369] width 8 height 8
click at [960, 451] on div "5" at bounding box center [956, 447] width 17 height 16
type input "05.11.2025 00:00"
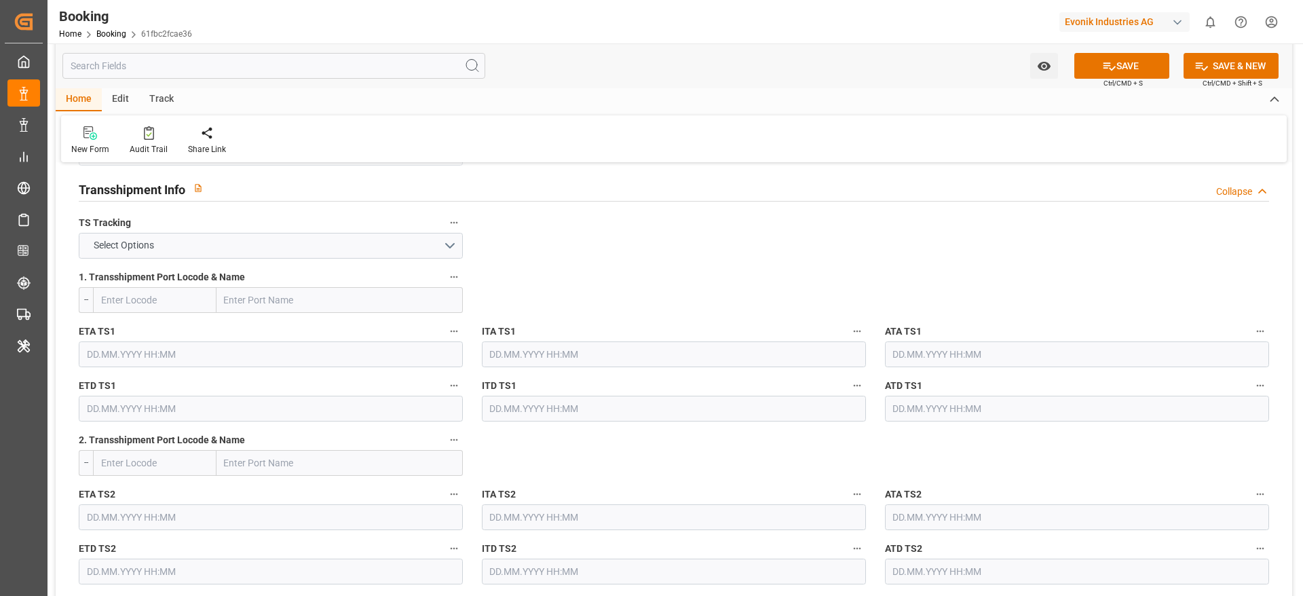
scroll to position [1426, 0]
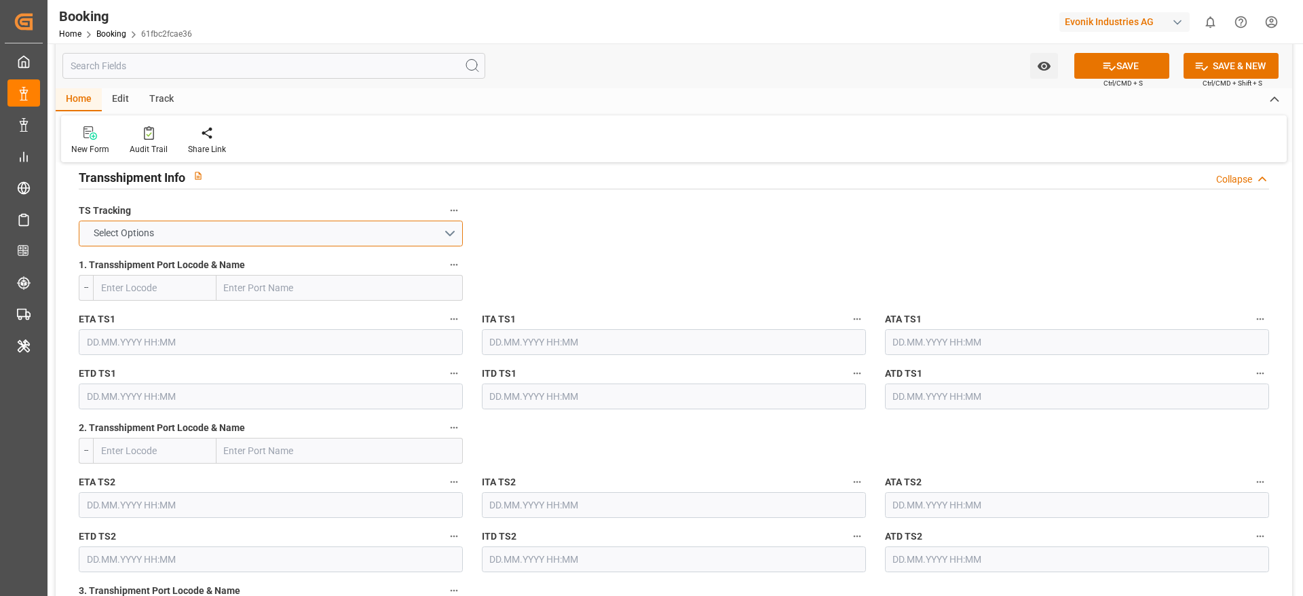
click at [246, 235] on button "Select Options" at bounding box center [271, 234] width 384 height 26
click at [246, 235] on div "TRUE" at bounding box center [270, 237] width 383 height 29
click at [279, 298] on input "text" at bounding box center [340, 288] width 246 height 26
paste input "TANJUNG PELEPAS"
type input "TANJUNG PELEPAS"
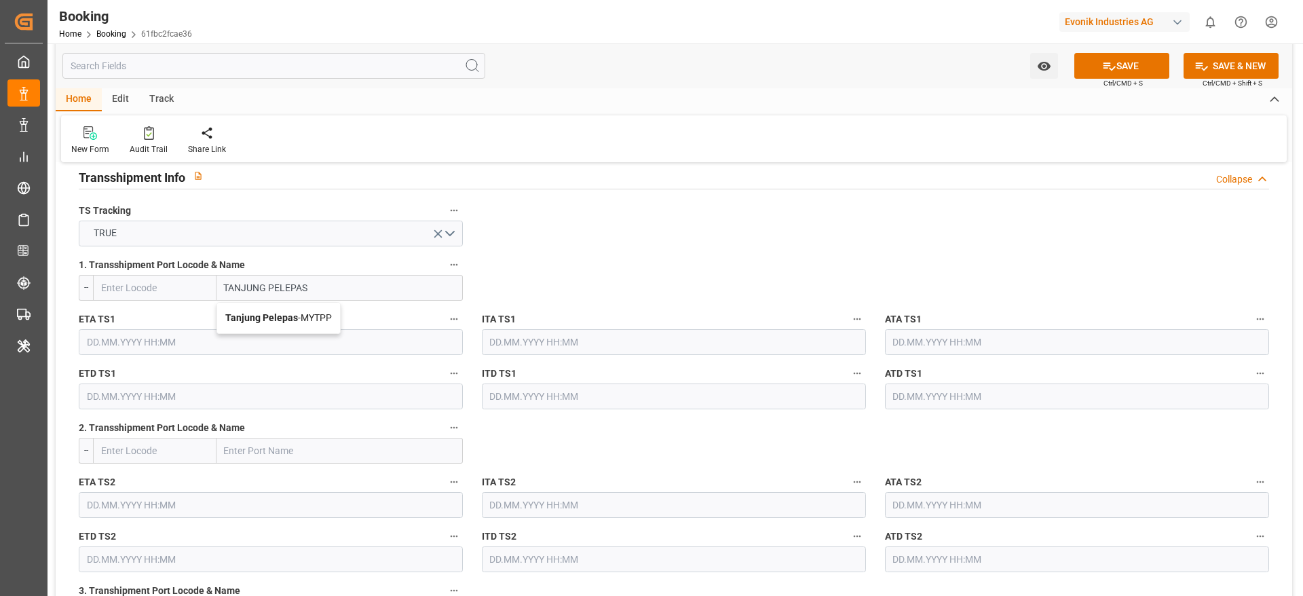
click at [301, 312] on span "Tanjung Pelepas - MYTPP" at bounding box center [278, 317] width 107 height 11
type input "MYTPP"
type input "Tanjung Pelepas"
click at [186, 343] on input "text" at bounding box center [271, 342] width 384 height 26
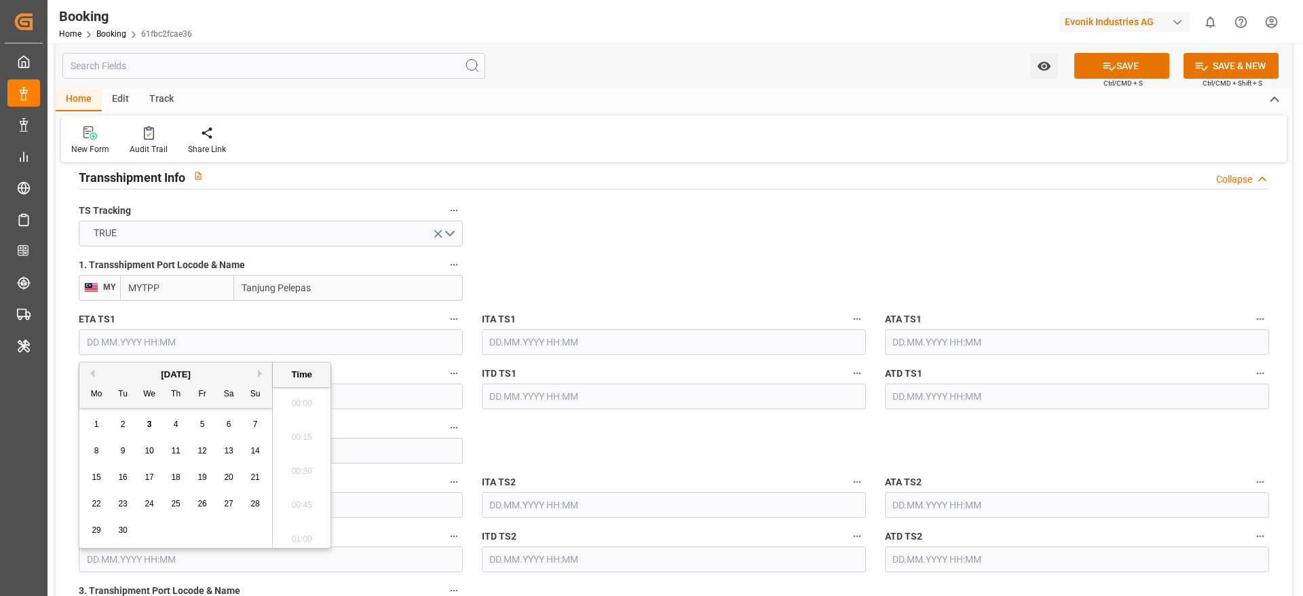
scroll to position [2245, 0]
click at [257, 373] on div "[DATE]" at bounding box center [175, 375] width 193 height 14
click at [259, 373] on button "Next Month" at bounding box center [262, 373] width 8 height 8
click at [153, 532] on span "29" at bounding box center [149, 530] width 9 height 10
type input "29.10.2025 00:00"
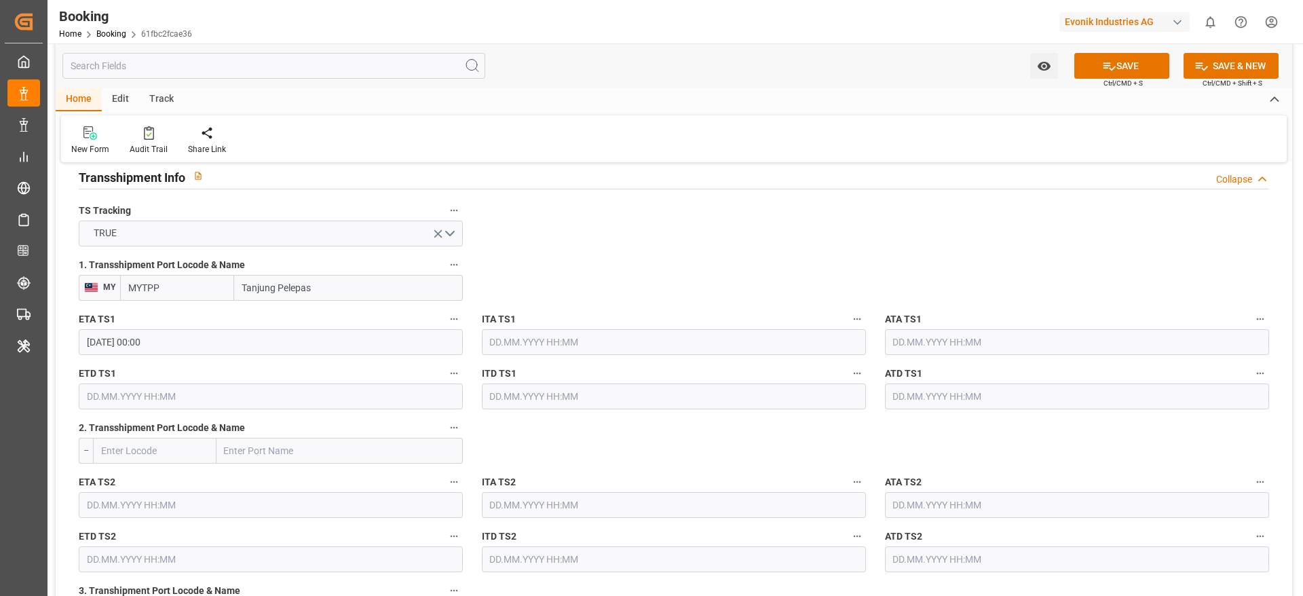
click at [221, 394] on input "text" at bounding box center [271, 397] width 384 height 26
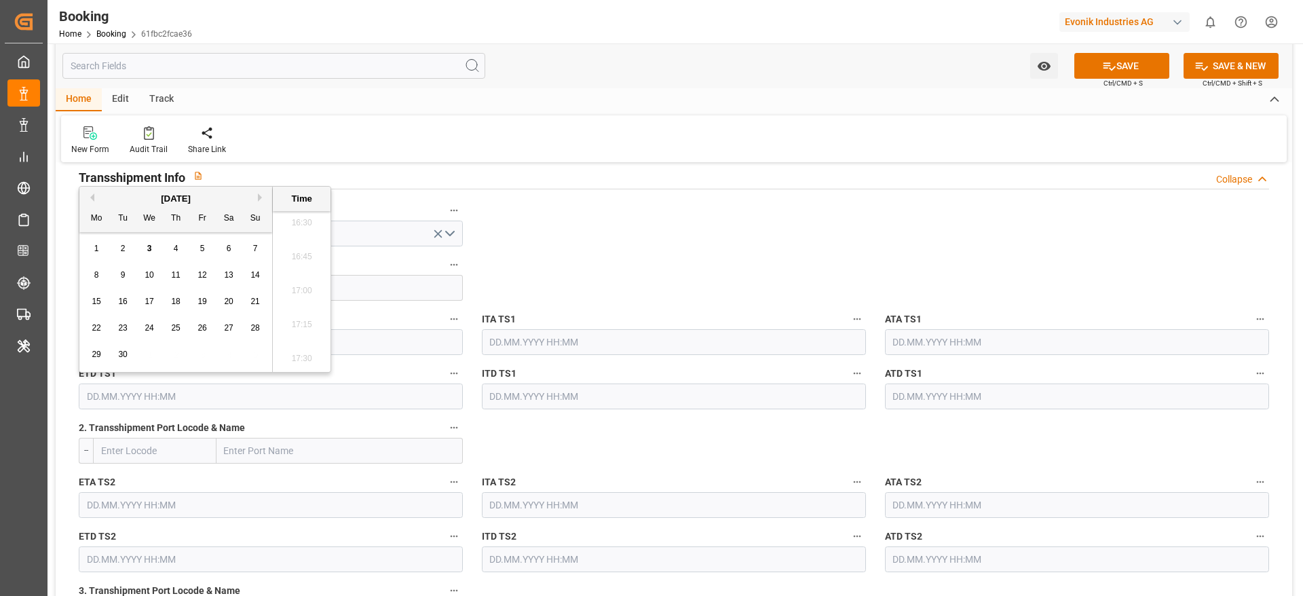
click at [262, 200] on button "Next Month" at bounding box center [262, 197] width 8 height 8
click at [94, 272] on span "3" at bounding box center [96, 275] width 5 height 10
type input "03.11.2025 00:00"
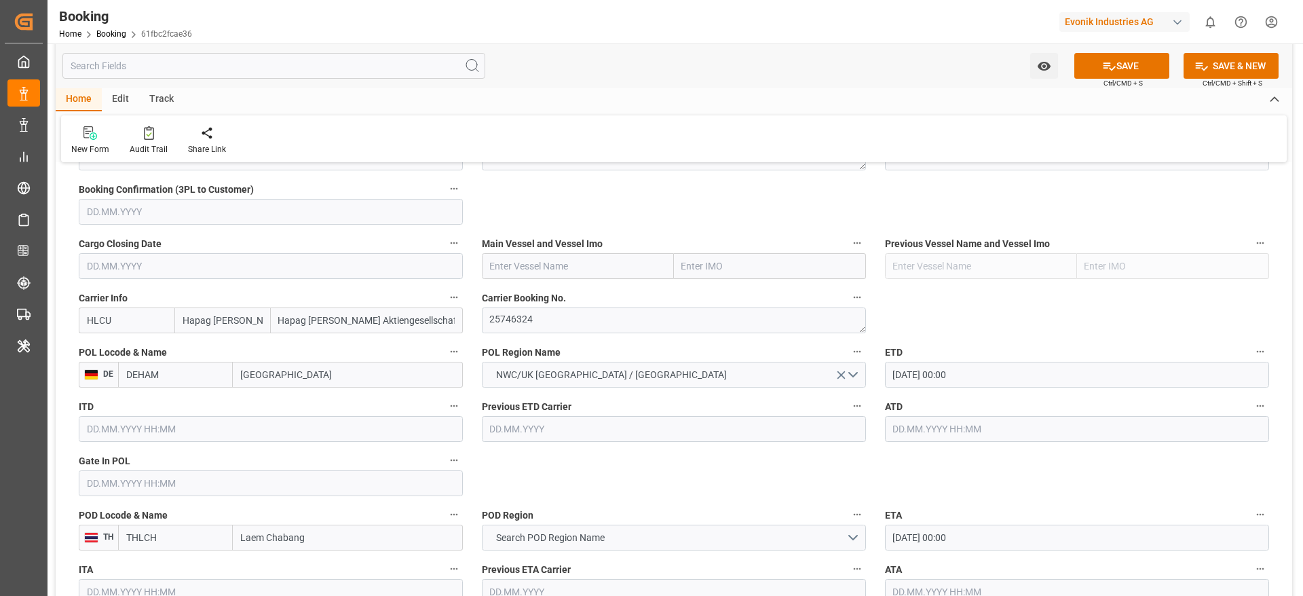
scroll to position [916, 0]
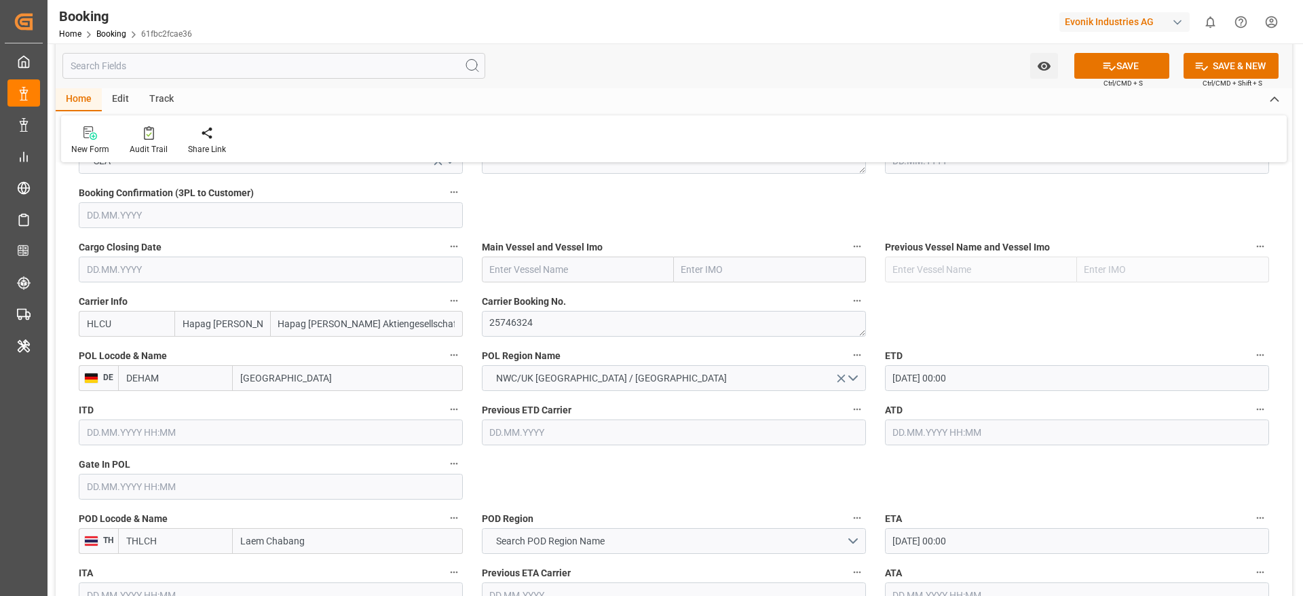
click at [561, 276] on input "text" at bounding box center [578, 270] width 192 height 26
paste input "MARY MAERSK"
click at [563, 304] on span "MARY MAERSK - 9619921" at bounding box center [548, 299] width 114 height 11
type input "MARY MAERSK"
type input "9619921"
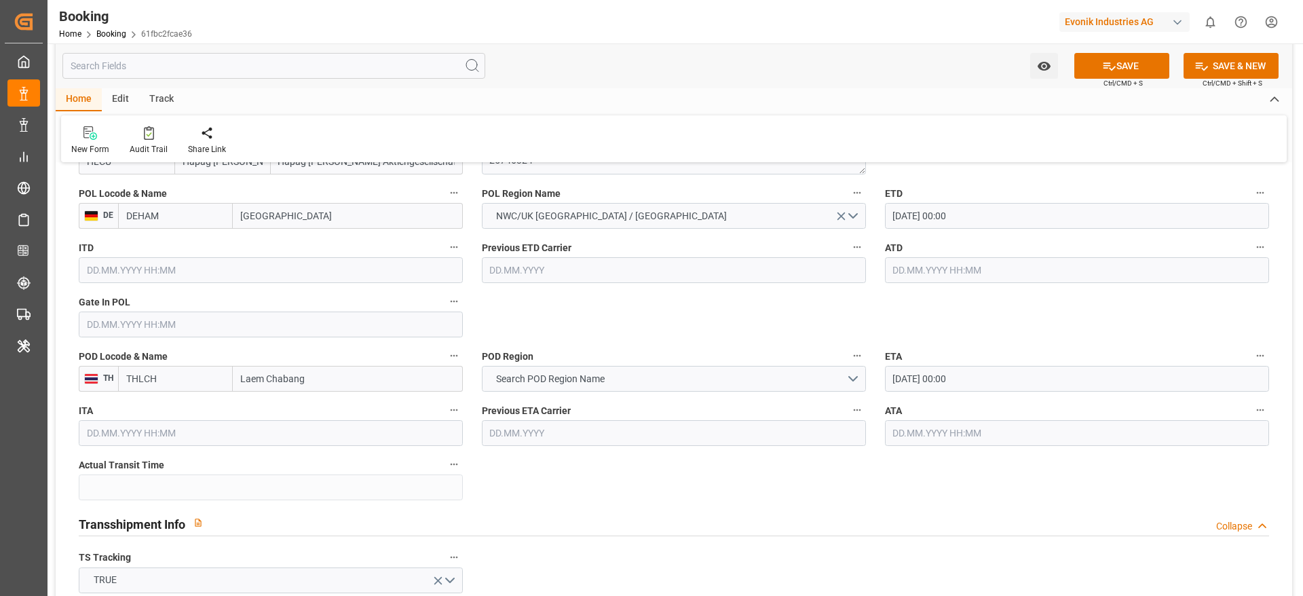
scroll to position [1120, 0]
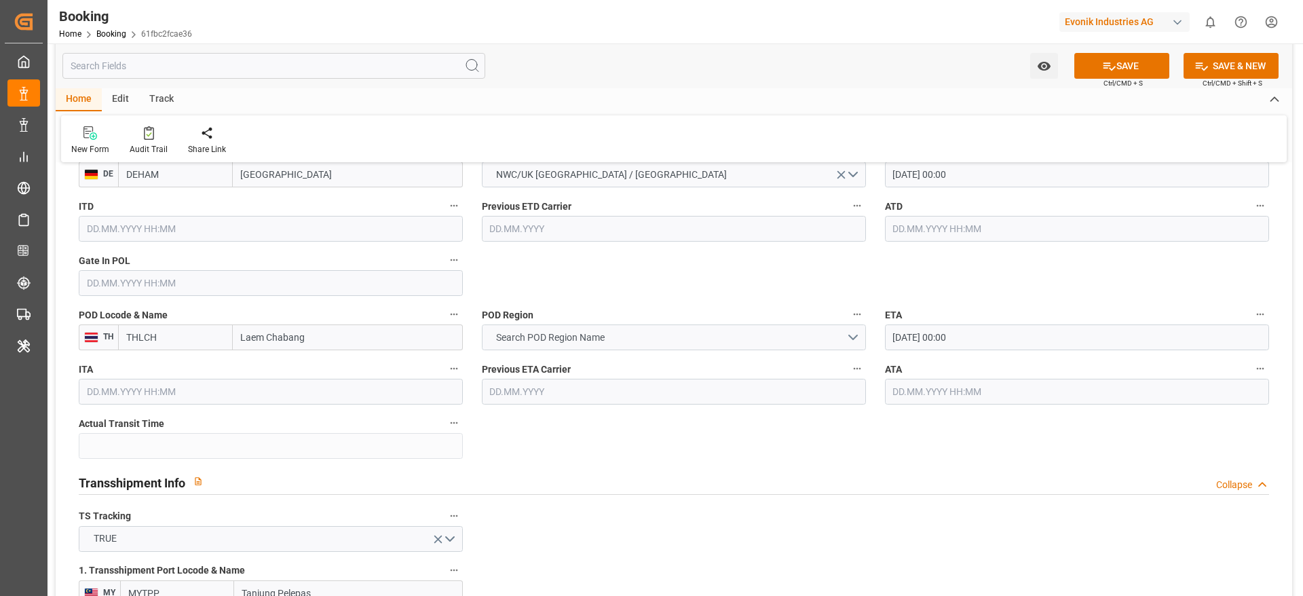
type input "MARY MAERSK"
click at [548, 341] on span "Search POD Region Name" at bounding box center [550, 338] width 122 height 14
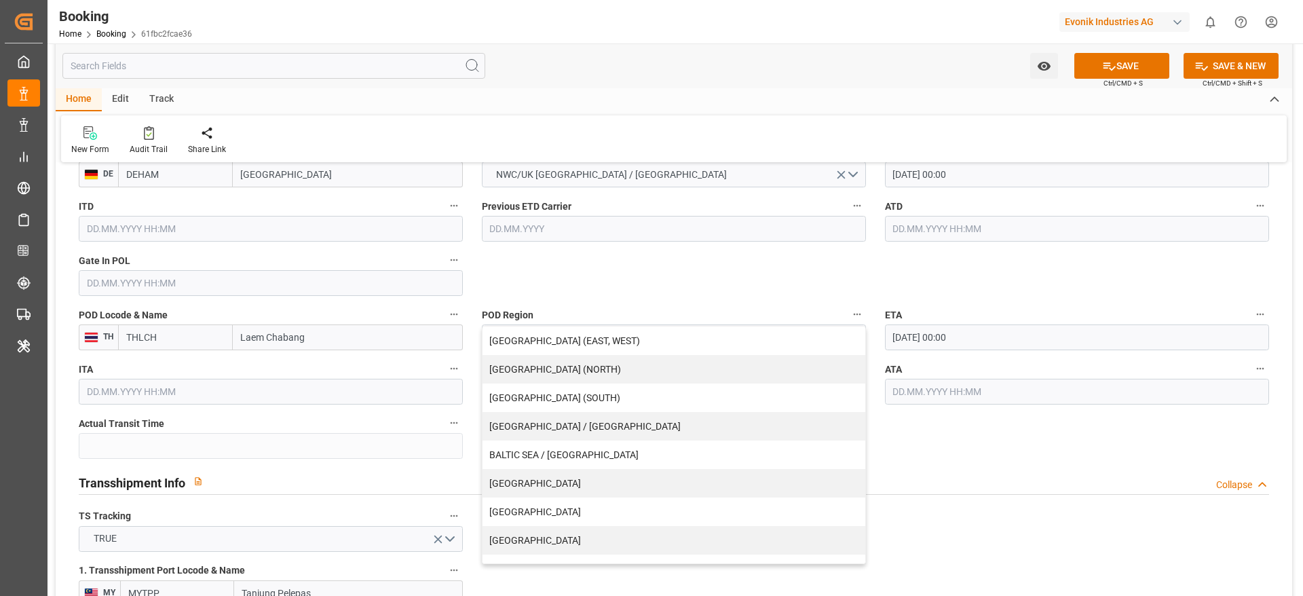
click at [333, 320] on label "POD Locode & Name" at bounding box center [271, 314] width 384 height 19
click at [445, 320] on button "POD Locode & Name" at bounding box center [454, 314] width 18 height 18
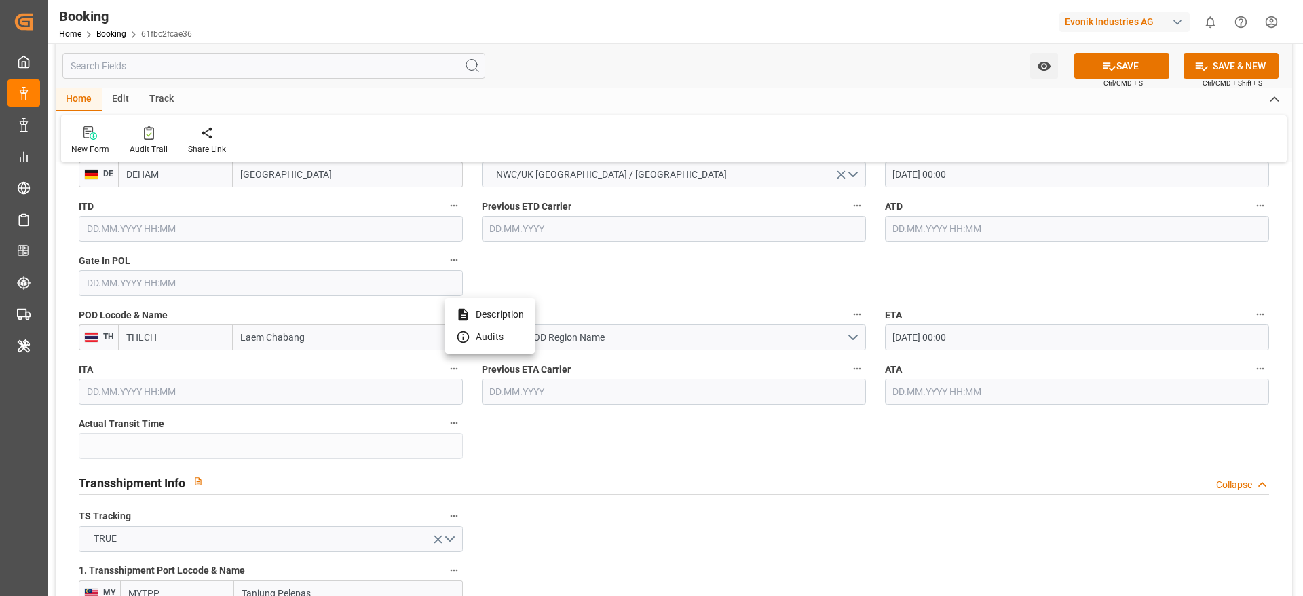
click at [330, 337] on div at bounding box center [651, 298] width 1303 height 596
drag, startPoint x: 333, startPoint y: 320, endPoint x: 330, endPoint y: 337, distance: 17.3
click at [330, 337] on div "Description Audits" at bounding box center [651, 298] width 1303 height 596
click at [308, 343] on input "Laem Chabang" at bounding box center [348, 337] width 230 height 26
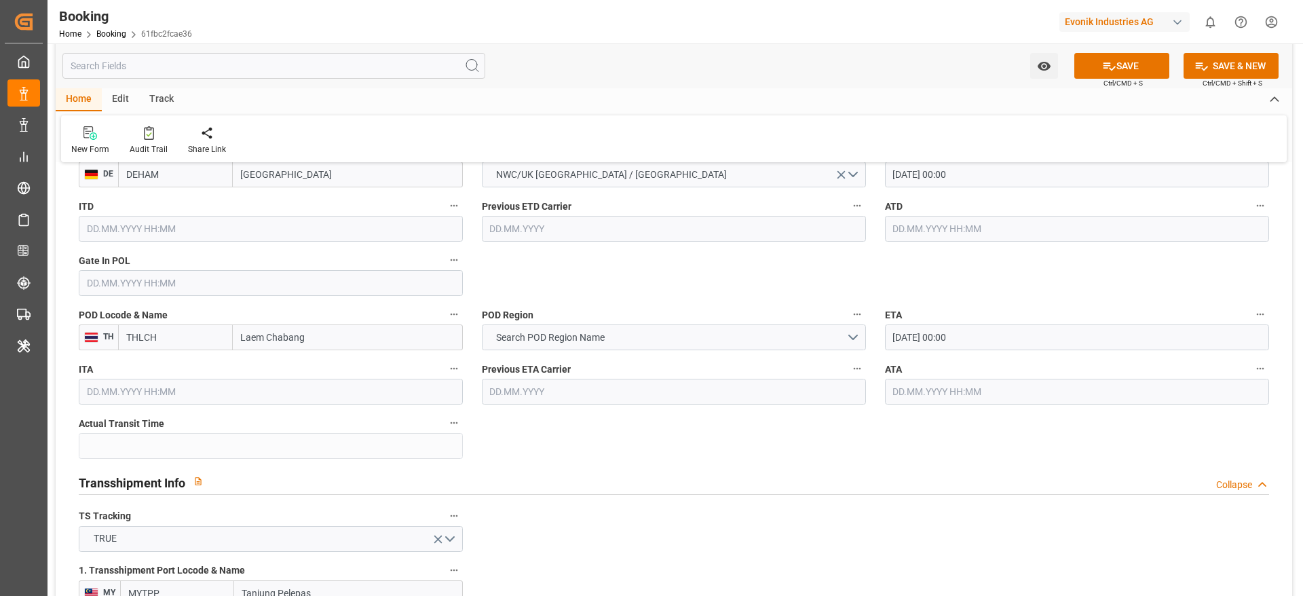
click at [308, 343] on input "Laem Chabang" at bounding box center [348, 337] width 230 height 26
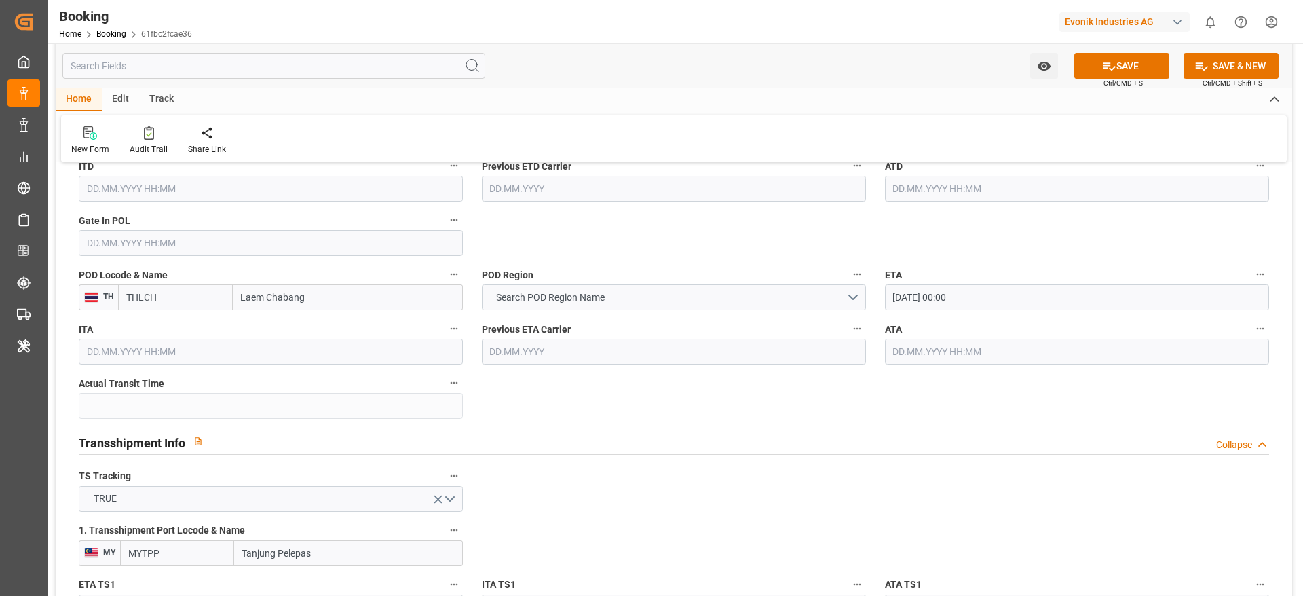
scroll to position [1222, 0]
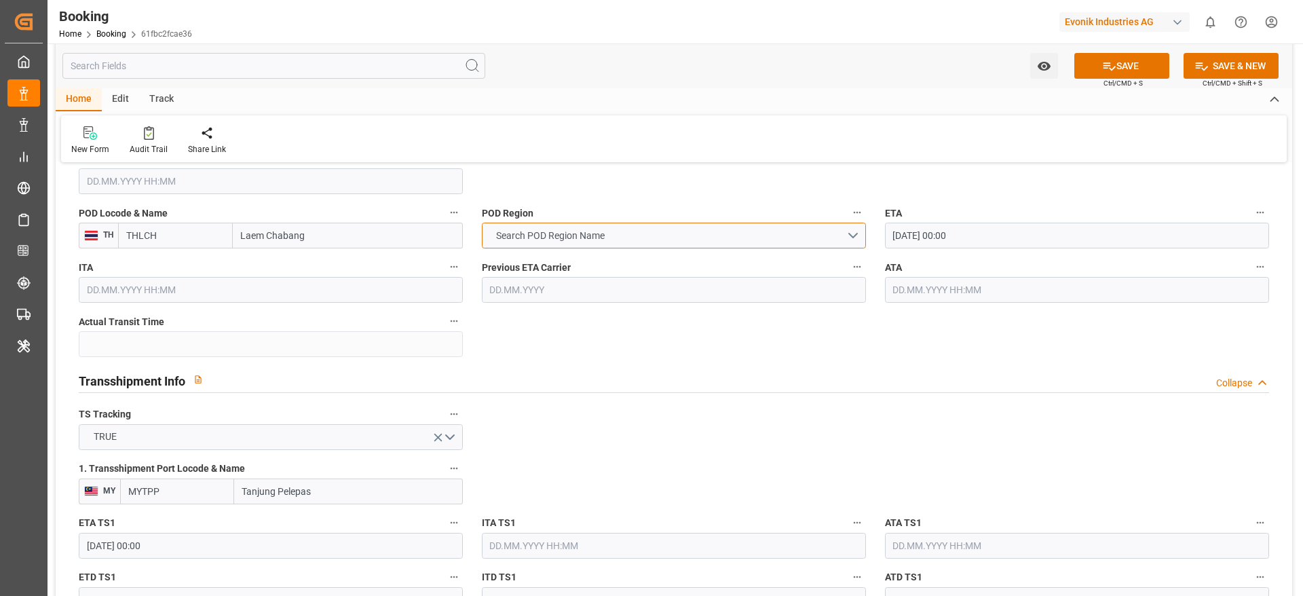
click at [563, 239] on span "Search POD Region Name" at bounding box center [550, 236] width 122 height 14
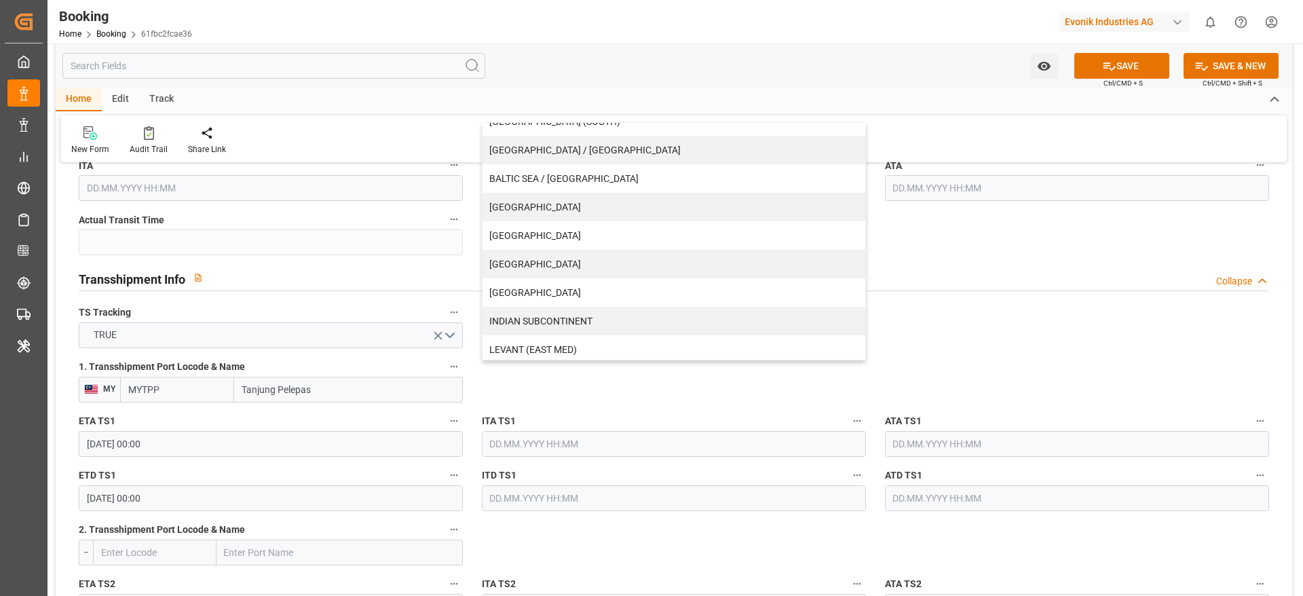
scroll to position [0, 0]
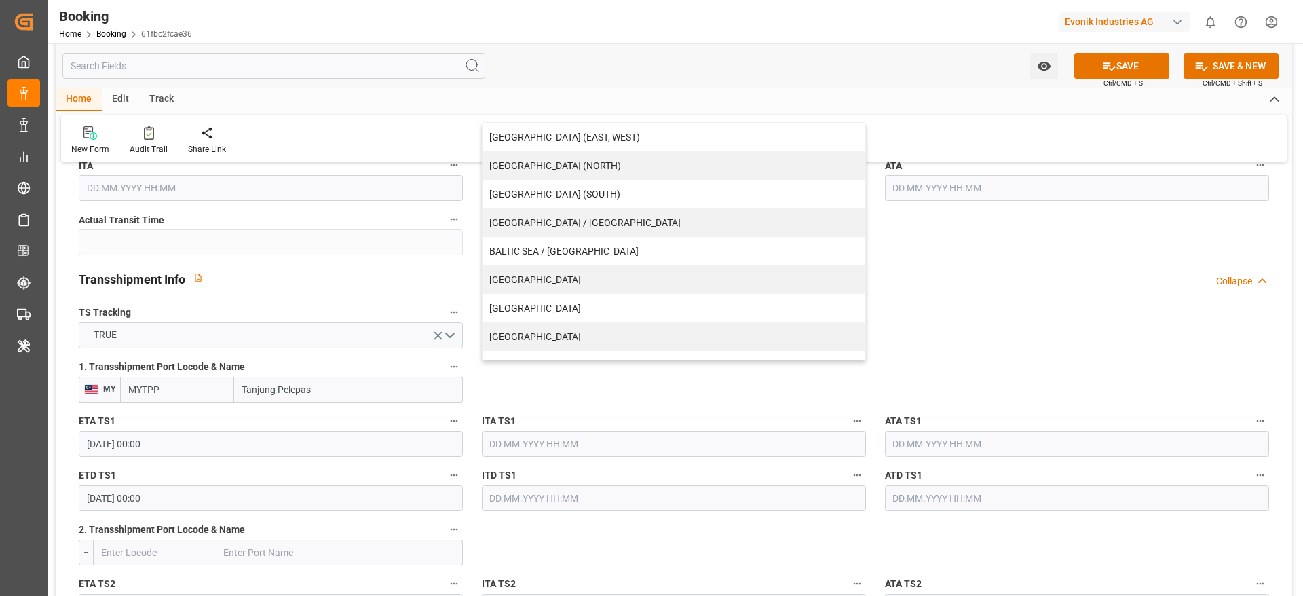
click at [1011, 291] on div "Transshipment Info Collapse" at bounding box center [674, 279] width 1210 height 39
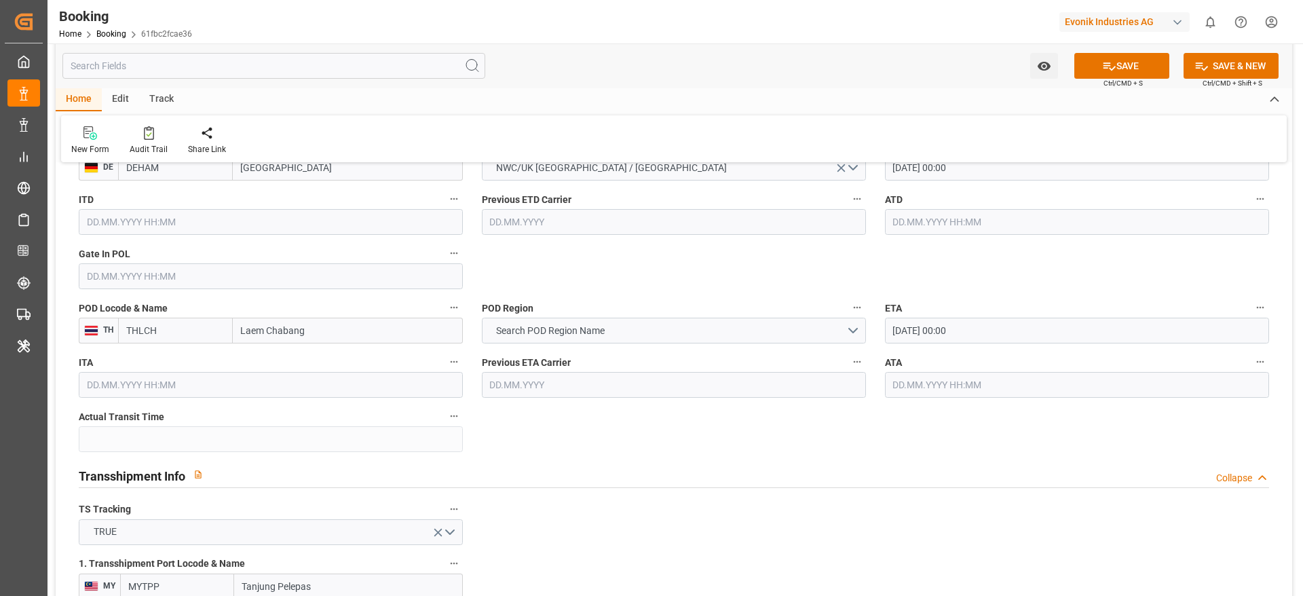
scroll to position [1120, 0]
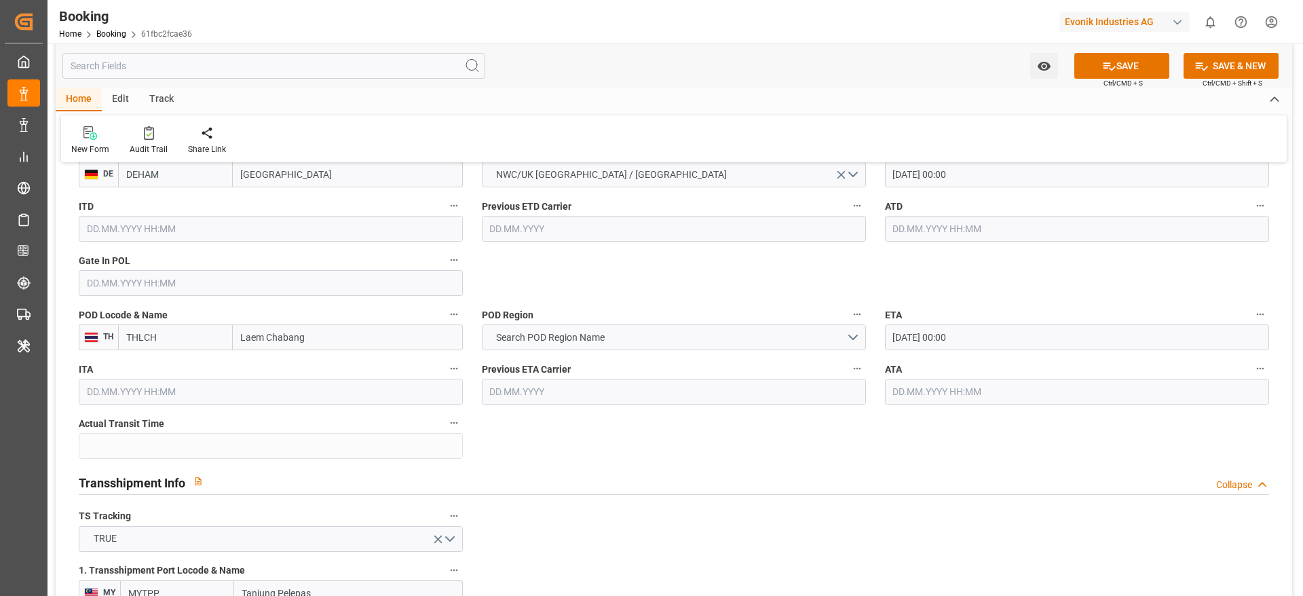
click at [329, 325] on input "Laem Chabang" at bounding box center [348, 337] width 230 height 26
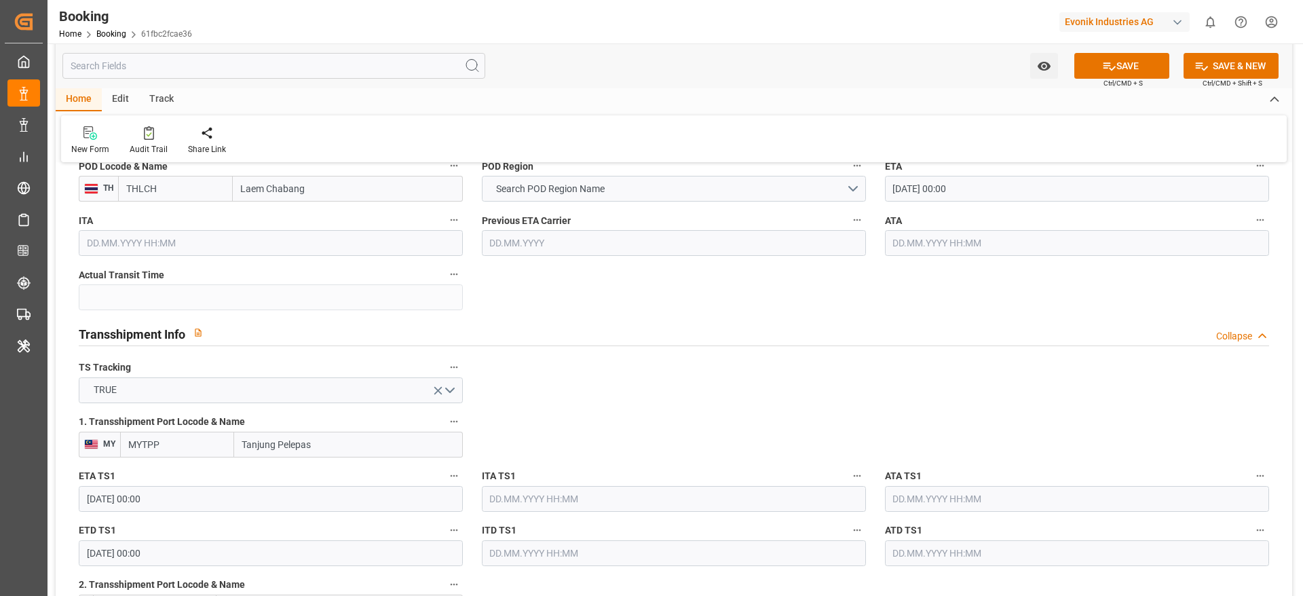
scroll to position [1222, 0]
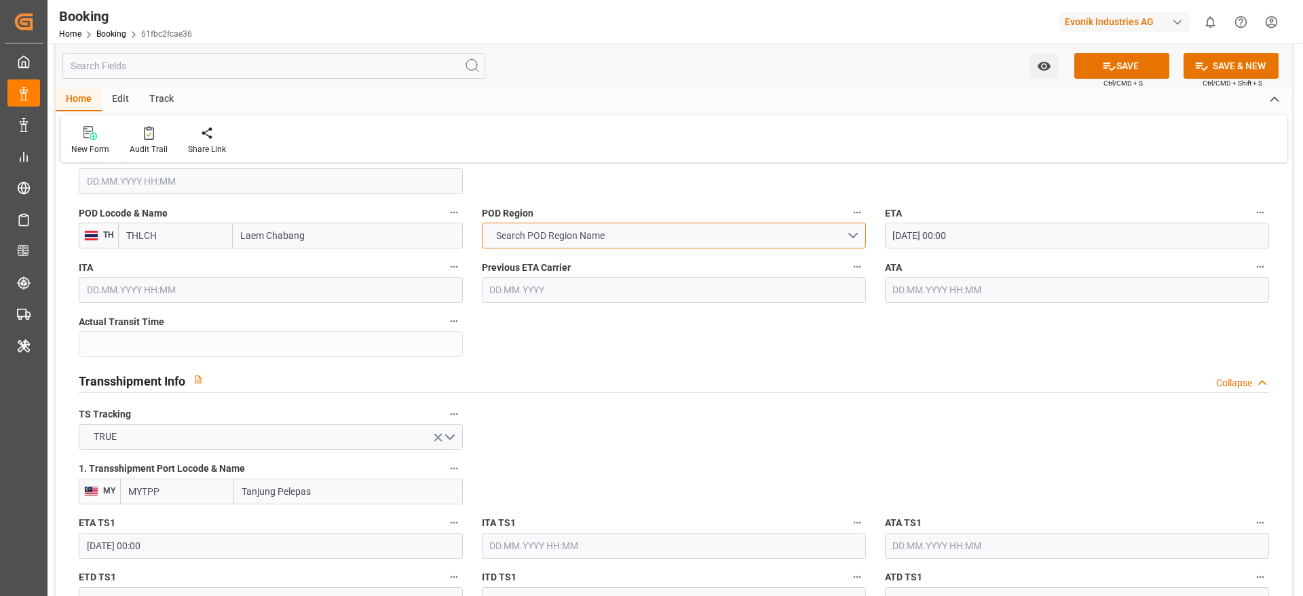
click at [586, 232] on span "Search POD Region Name" at bounding box center [550, 236] width 122 height 14
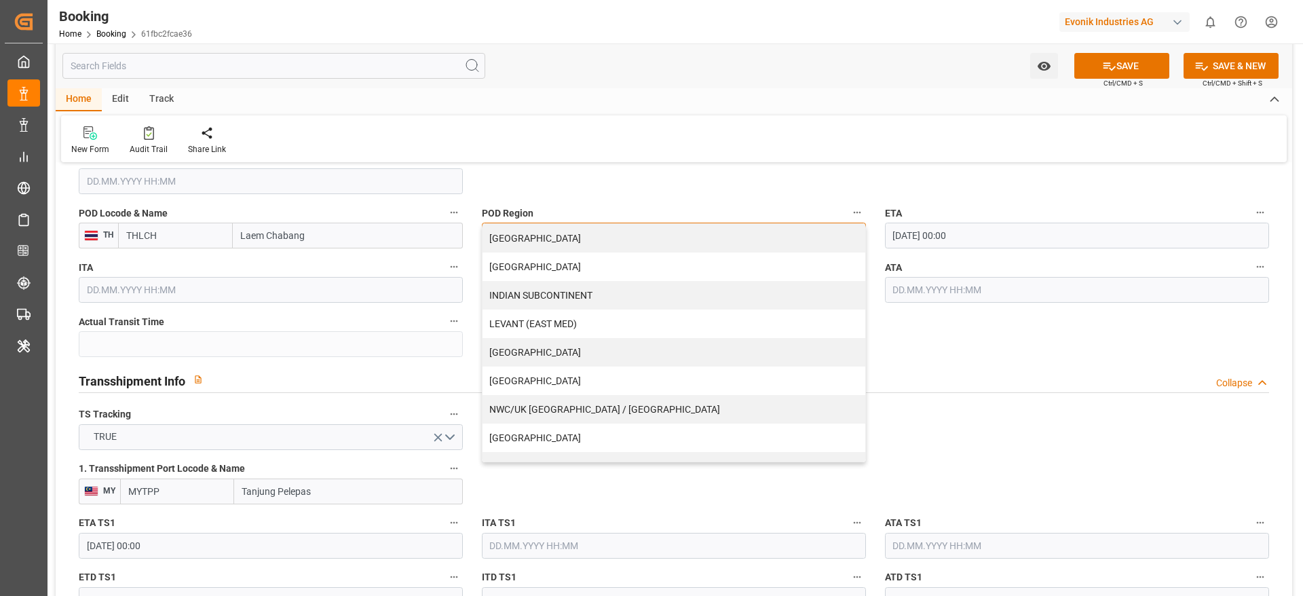
scroll to position [204, 0]
click at [557, 269] on div "[GEOGRAPHIC_DATA]" at bounding box center [674, 263] width 383 height 29
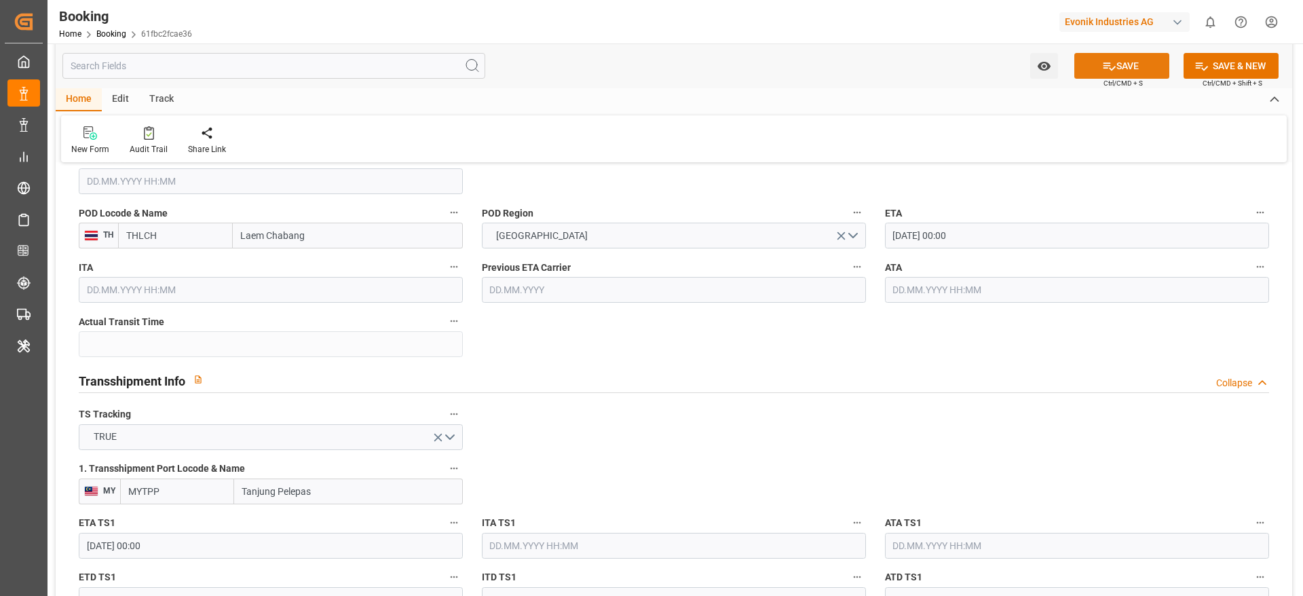
click at [1109, 72] on icon at bounding box center [1109, 66] width 14 height 14
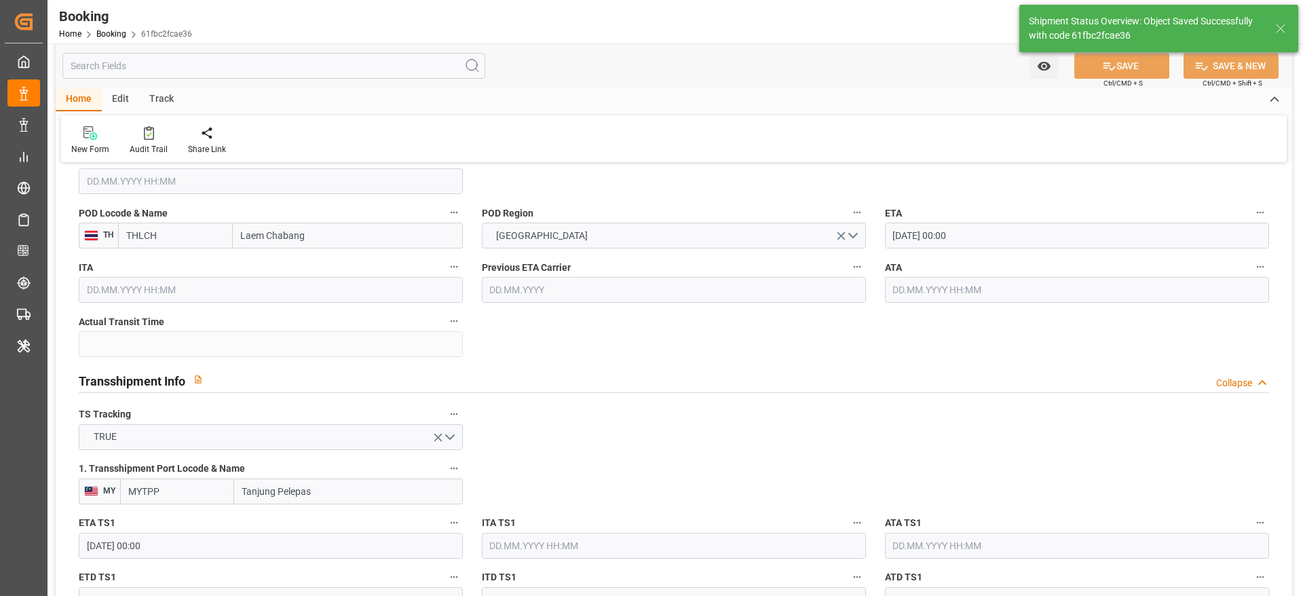
type textarea "NWC/UK North West Continent / UK_THLCH_HLCU_AT-SE"
type textarea "[PERSON_NAME]"
type textarea "businessDivision-businessLine-"
type textarea "Yes"
type input "18.09.2025 00:00"
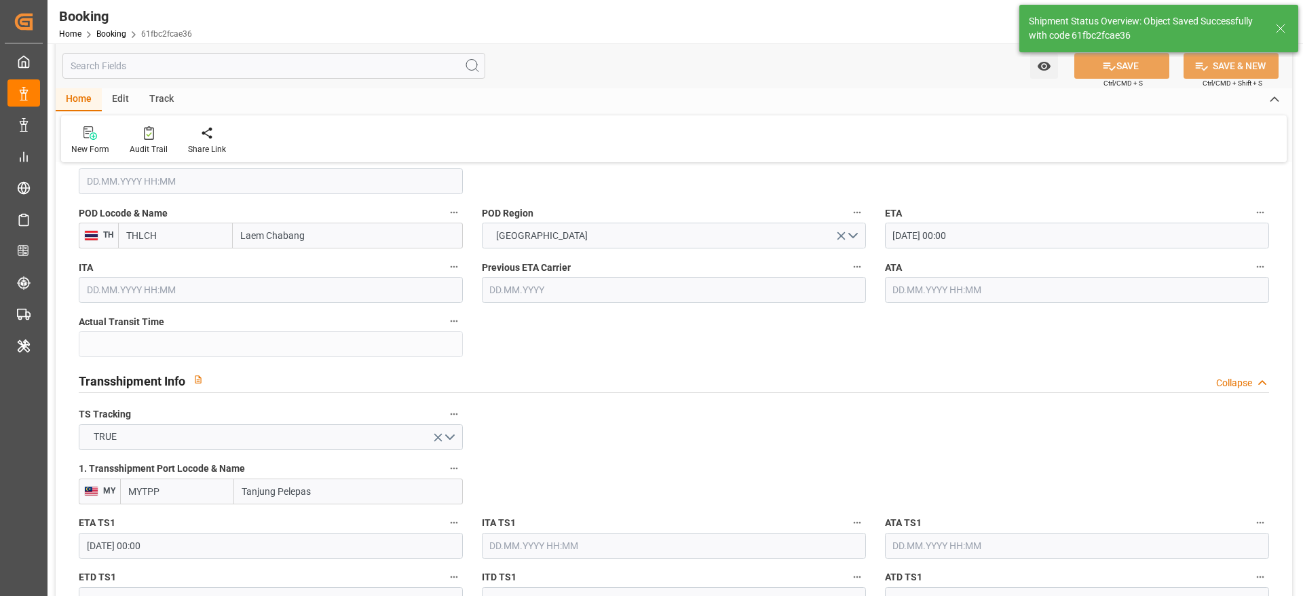
type input "[DATE] 00:00"
type input "29.10.2025 00:00"
type input "03.11.2025 00:00"
type input "03.09.2025 11:37"
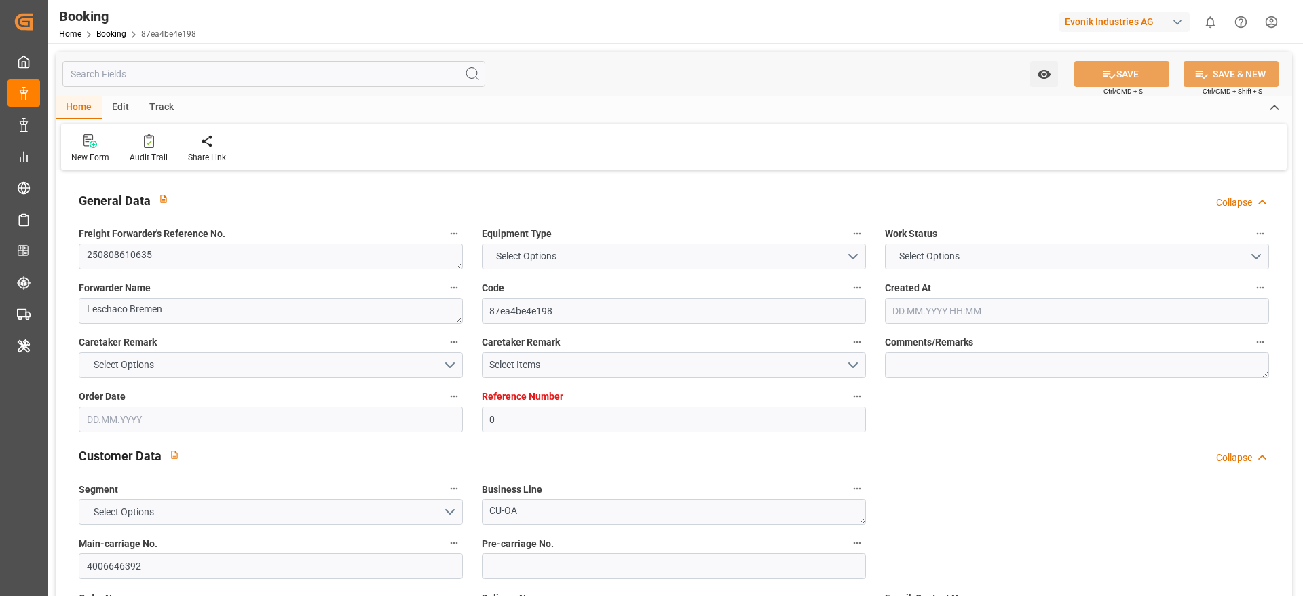
type input "0"
type input "Dummy"
type input "Dummy Carrier"
type input "NLRTM"
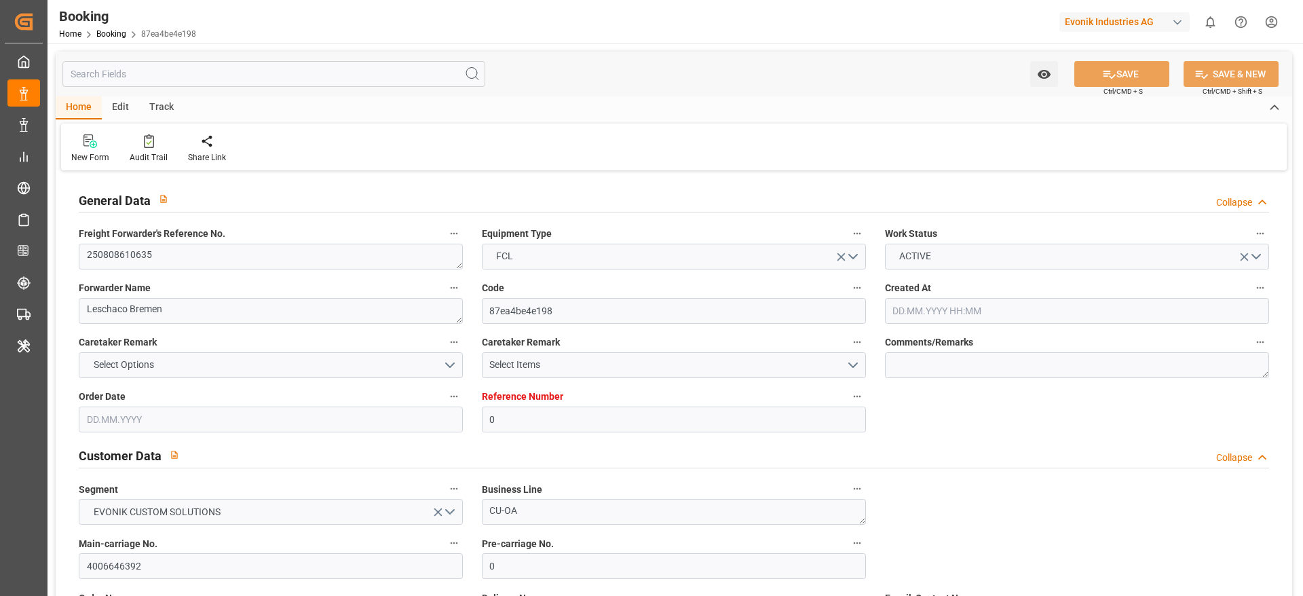
type input "[DATE] 10:13"
type input "[DATE]"
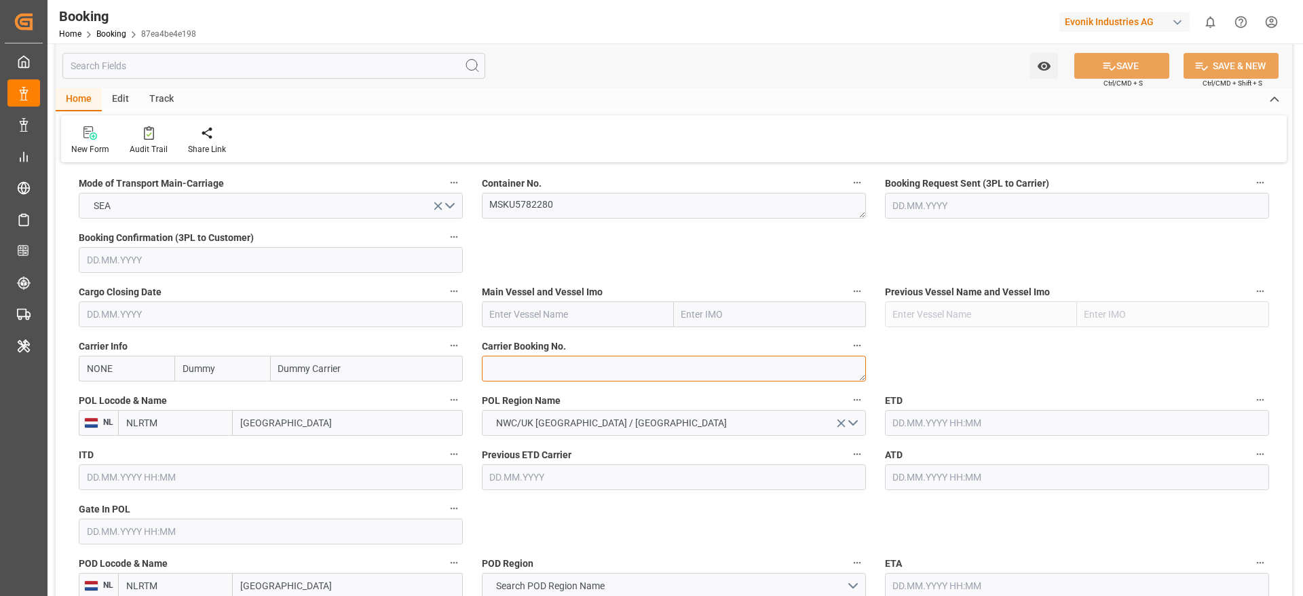
click at [520, 373] on textarea at bounding box center [674, 369] width 384 height 26
paste textarea "257453173"
type textarea "257453173"
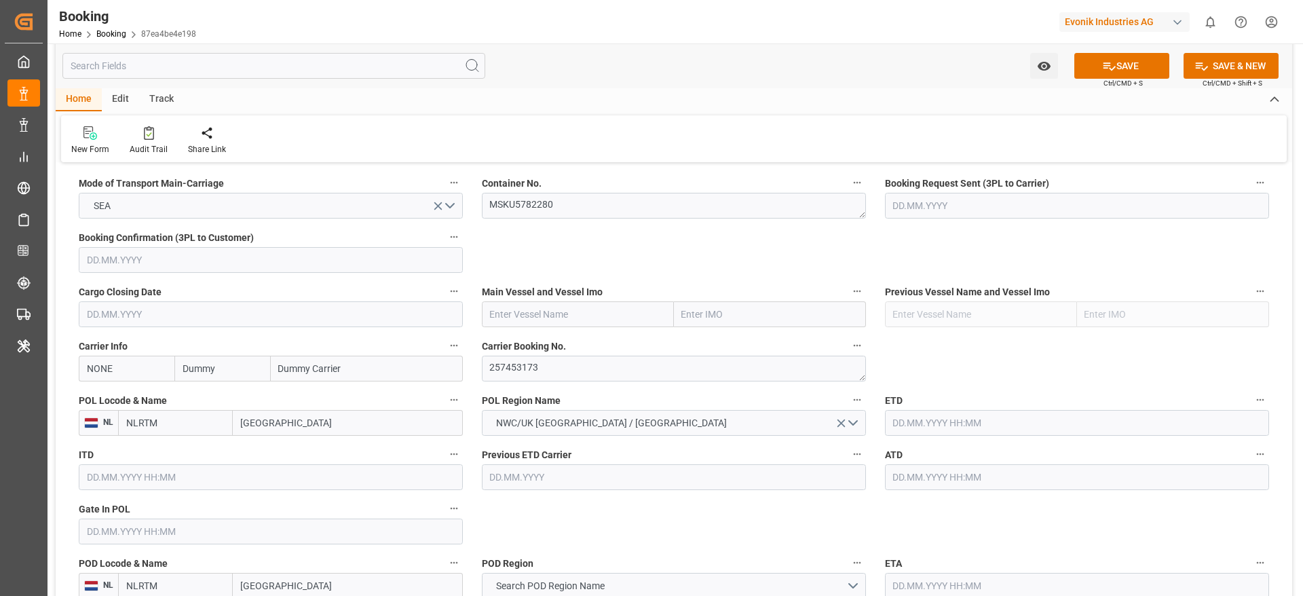
click at [240, 371] on input "Dummy" at bounding box center [222, 369] width 96 height 26
type input "maeu"
click at [216, 401] on div "Maersk" at bounding box center [199, 399] width 48 height 31
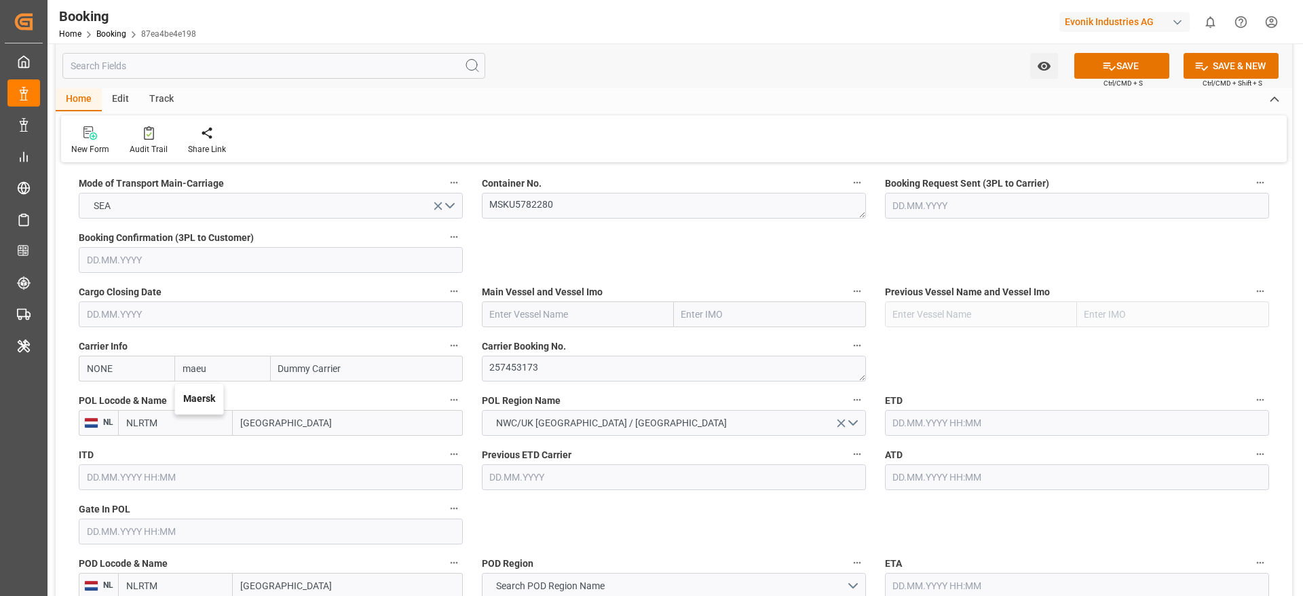
type input "MAEU"
type input "Maersk"
type input "Maersk Line AS"
type input "Maersk"
click at [556, 371] on textarea "257453173" at bounding box center [674, 369] width 384 height 26
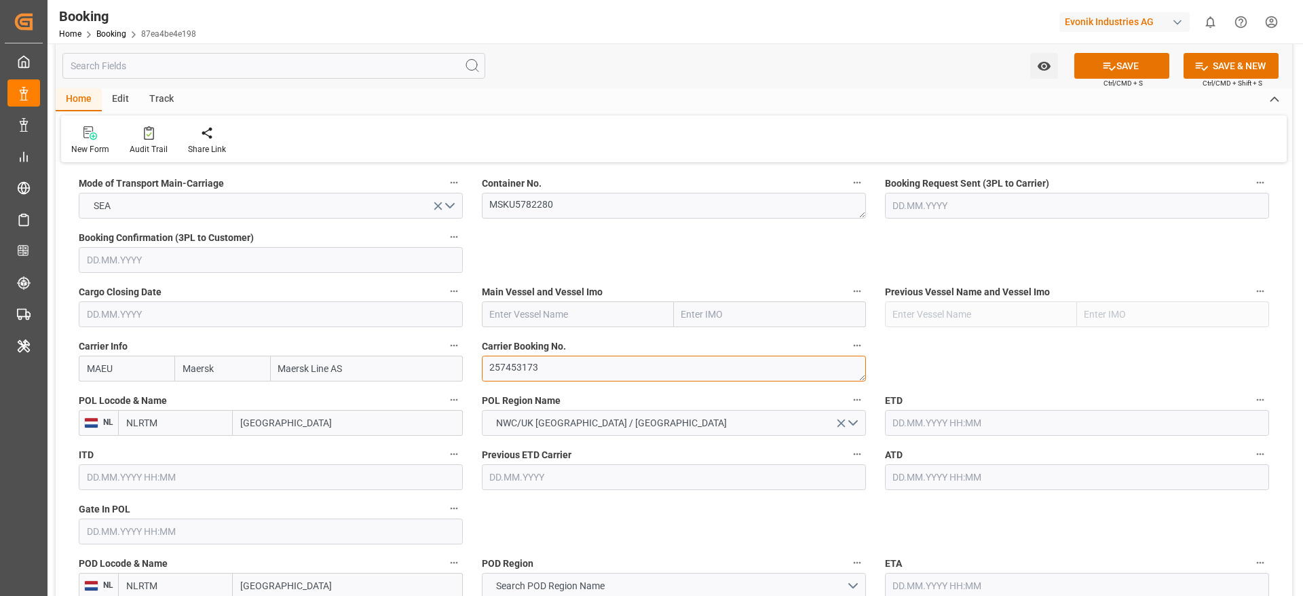
click at [556, 371] on textarea "257453173" at bounding box center [674, 369] width 384 height 26
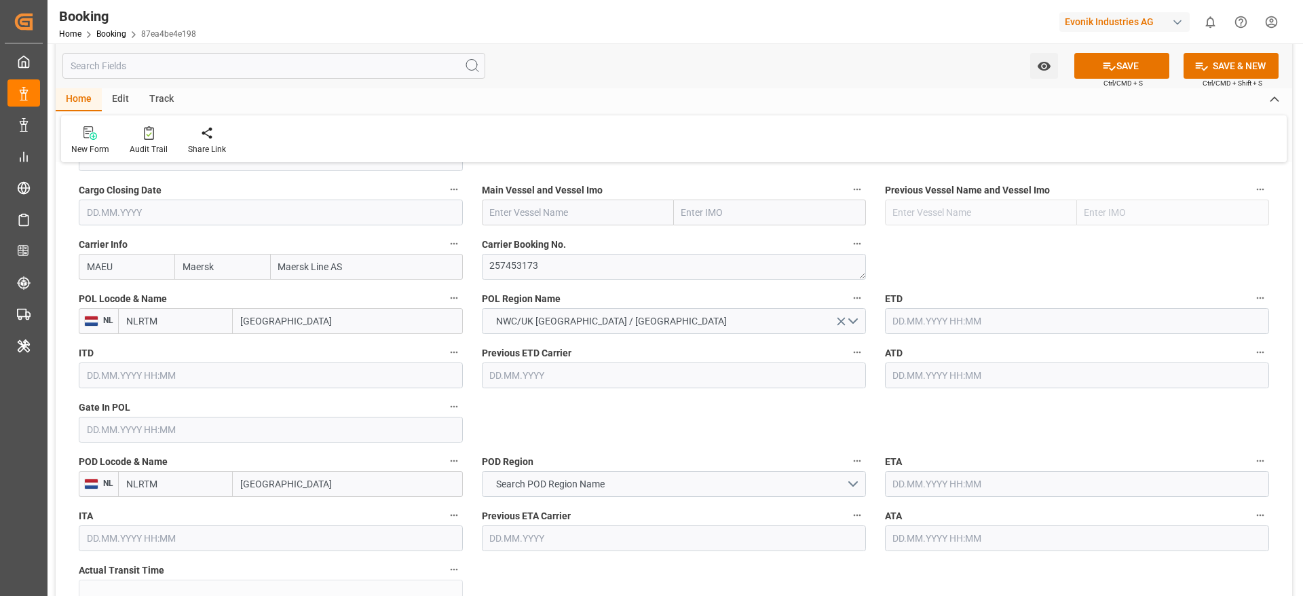
click at [561, 230] on div "Carrier Booking No. 257453173" at bounding box center [673, 257] width 403 height 54
click at [558, 215] on input "text" at bounding box center [578, 213] width 192 height 26
paste input "MAERSK MC-KINNEY MOLLER"
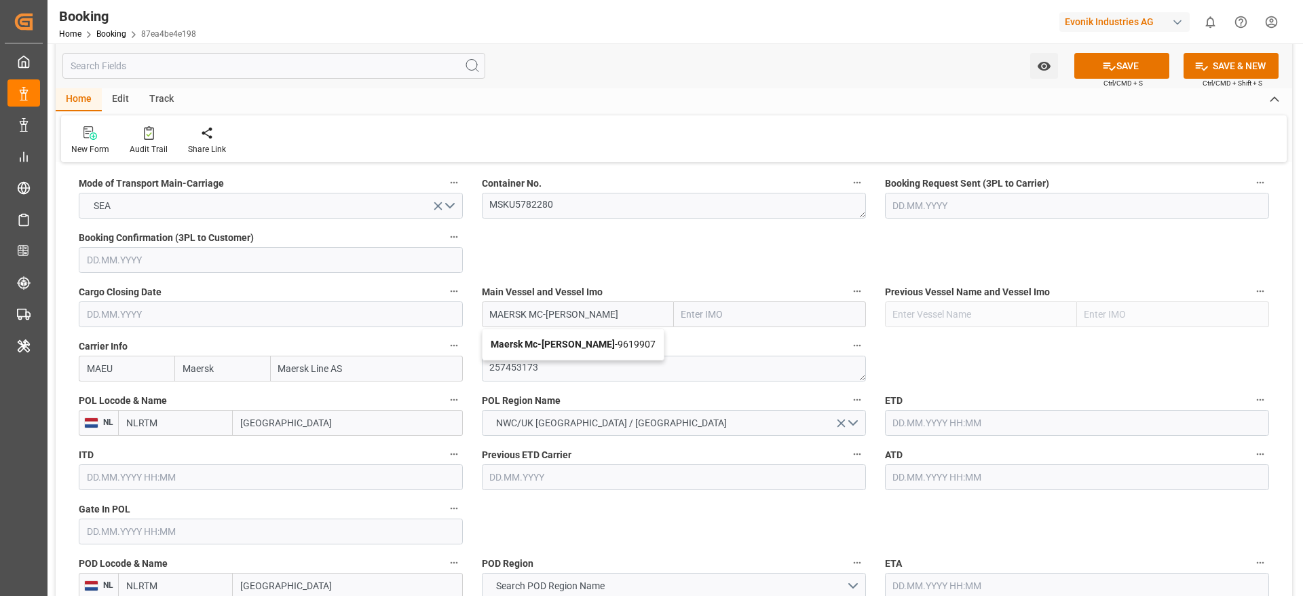
click at [565, 339] on b "Maersk Mc-Kinney Moller" at bounding box center [553, 344] width 124 height 11
type input "Maersk Mc-Kinney Moller"
type input "9619907"
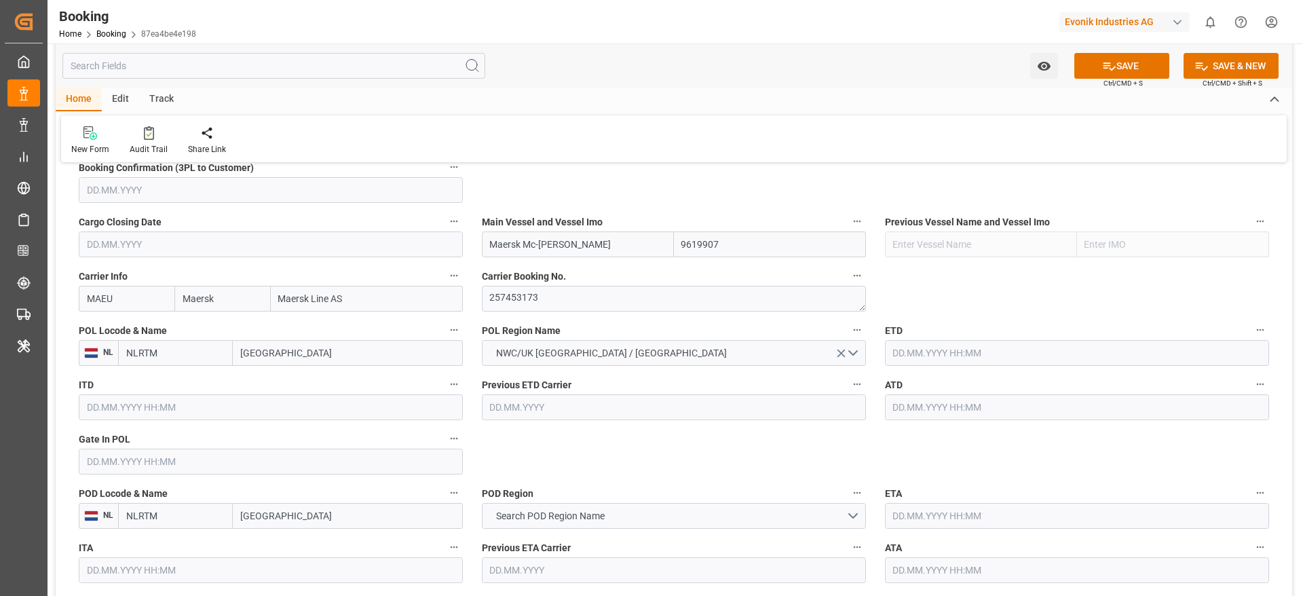
scroll to position [973, 0]
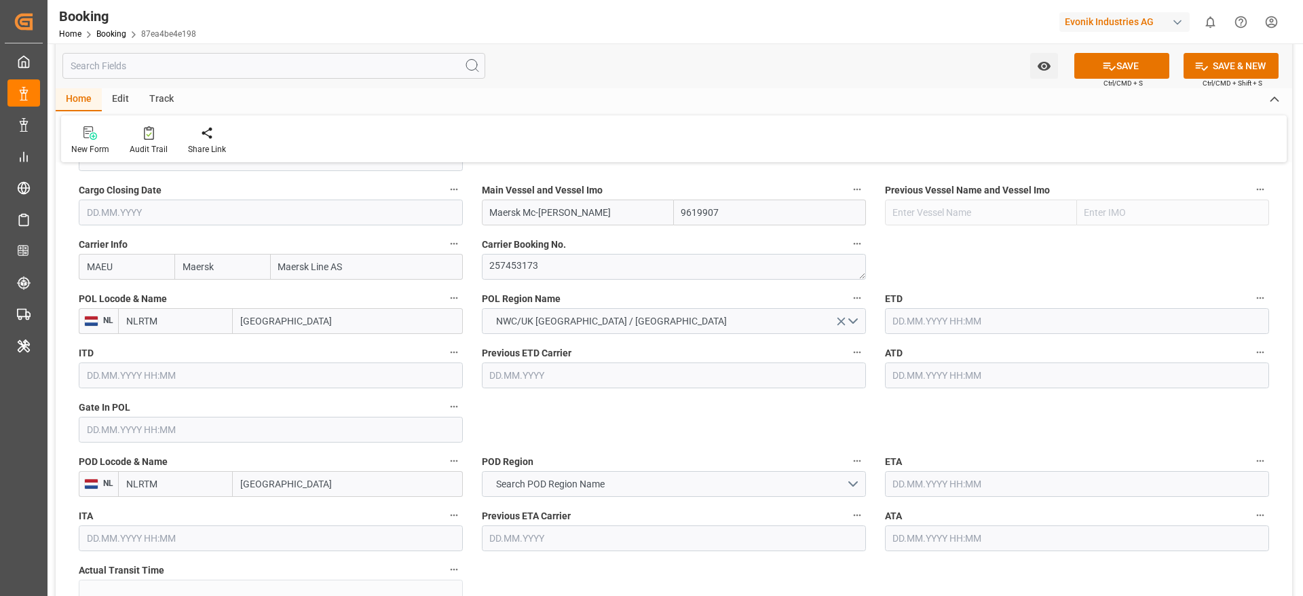
type input "Maersk Mc-Kinney Moller"
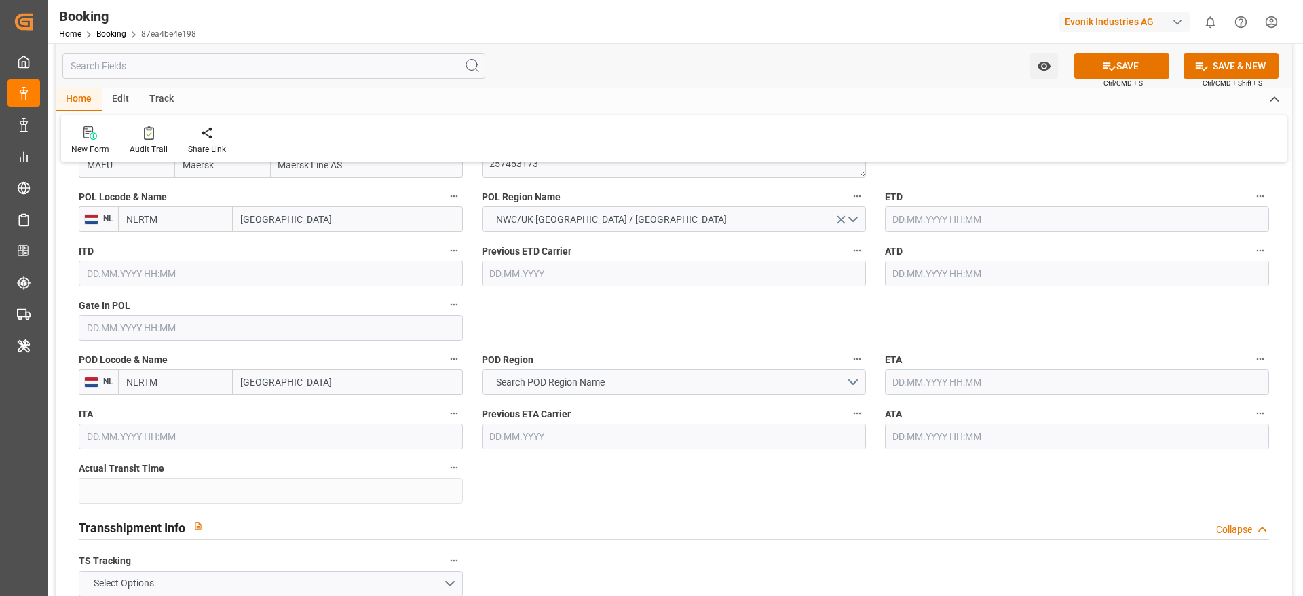
click at [219, 322] on input "text" at bounding box center [271, 328] width 384 height 26
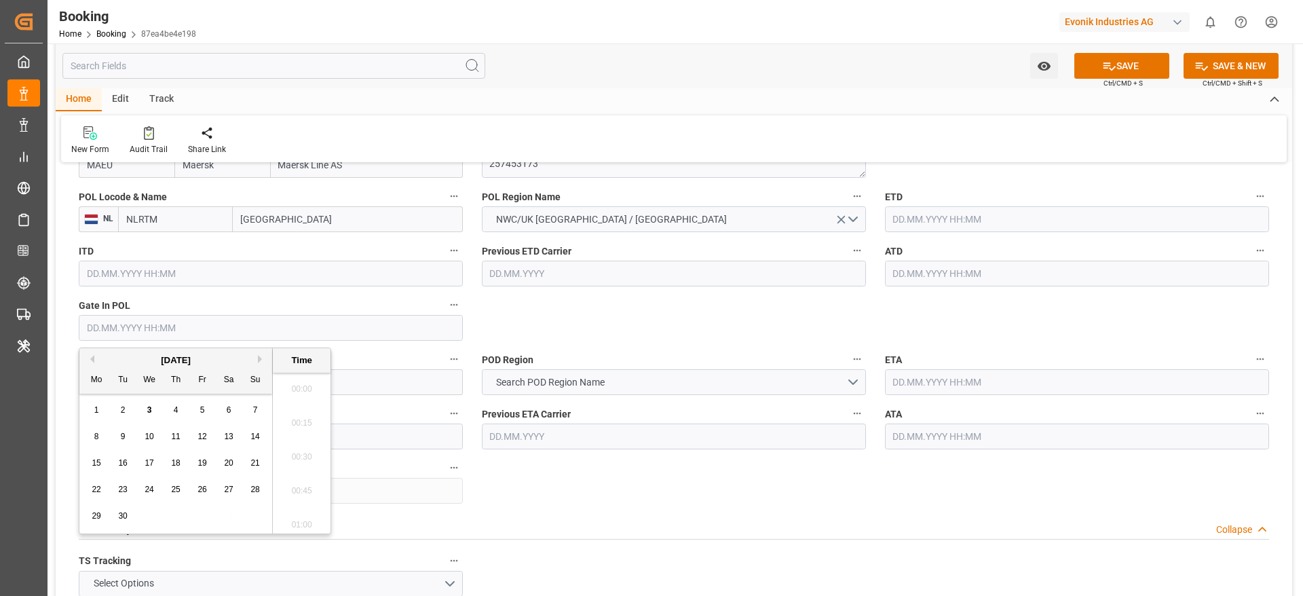
scroll to position [2245, 0]
click at [95, 358] on div "[DATE]" at bounding box center [175, 361] width 193 height 14
click at [90, 356] on button "Previous Month" at bounding box center [90, 359] width 8 height 8
click at [246, 517] on div "25 26 27 28 29 30 31" at bounding box center [175, 516] width 185 height 26
click at [253, 513] on span "31" at bounding box center [254, 516] width 9 height 10
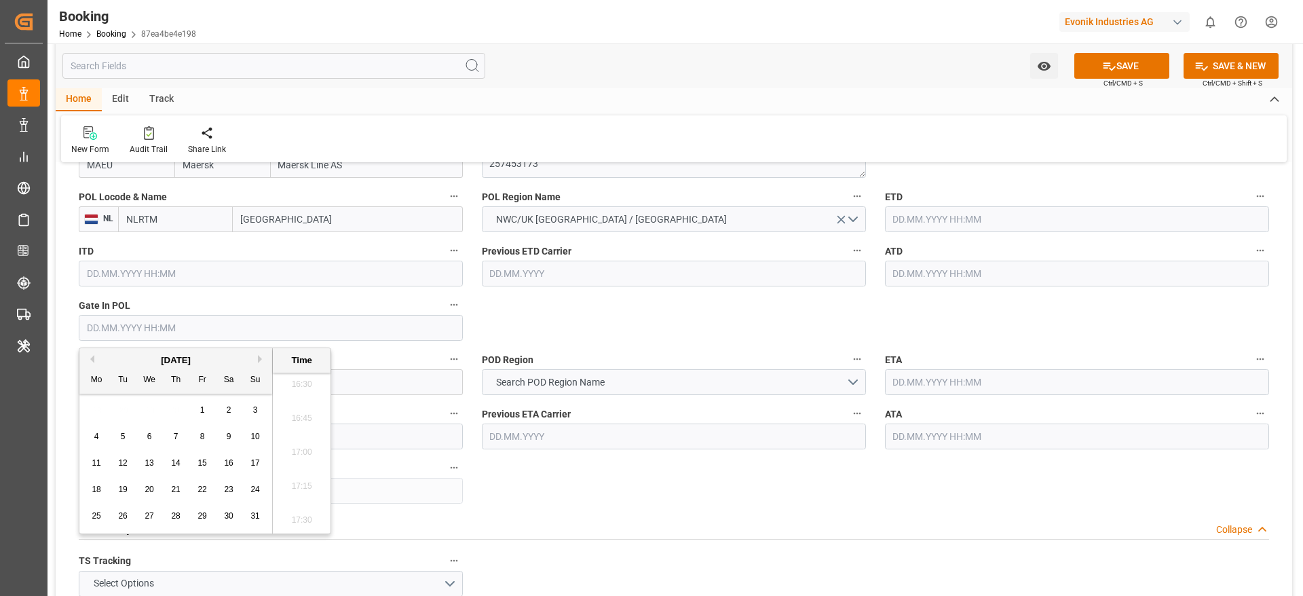
type input "31.08.2025 00:00"
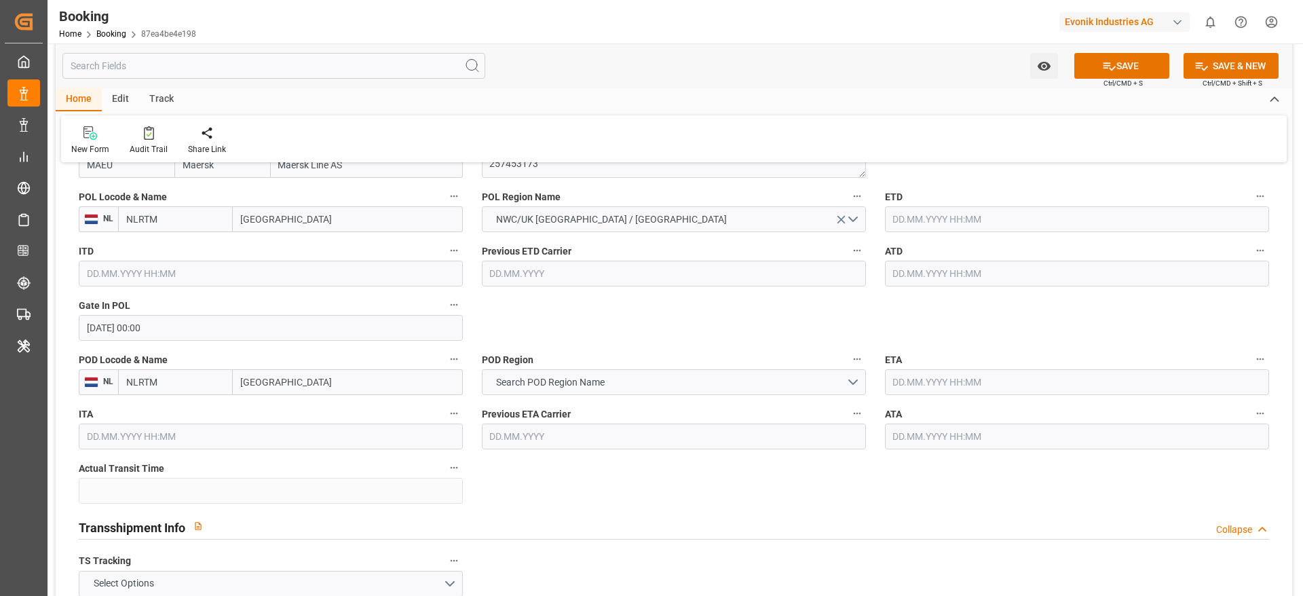
click at [933, 217] on input "text" at bounding box center [1077, 219] width 384 height 26
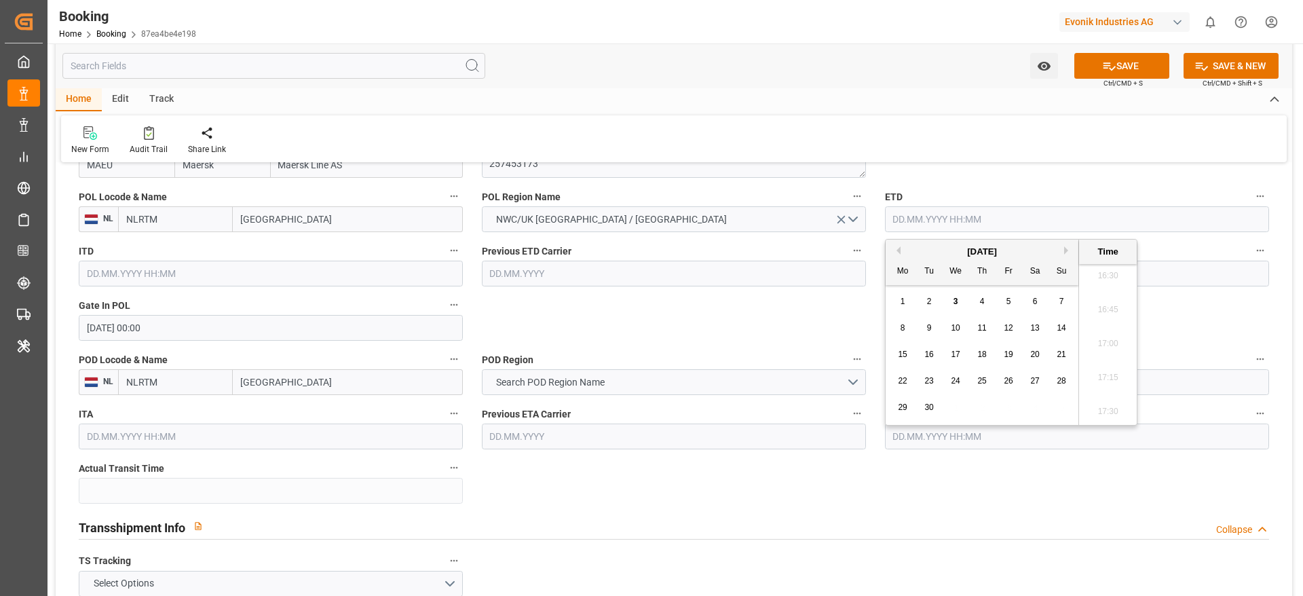
click at [952, 302] on div "3" at bounding box center [956, 302] width 17 height 16
type input "03.09.2025 00:00"
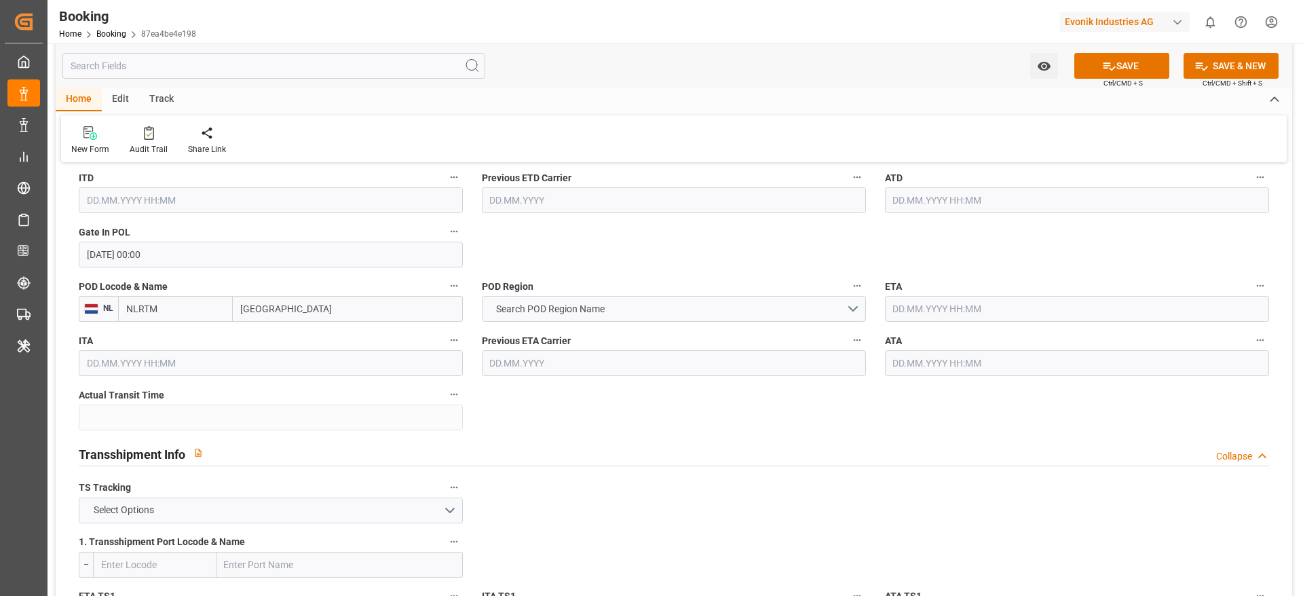
scroll to position [1177, 0]
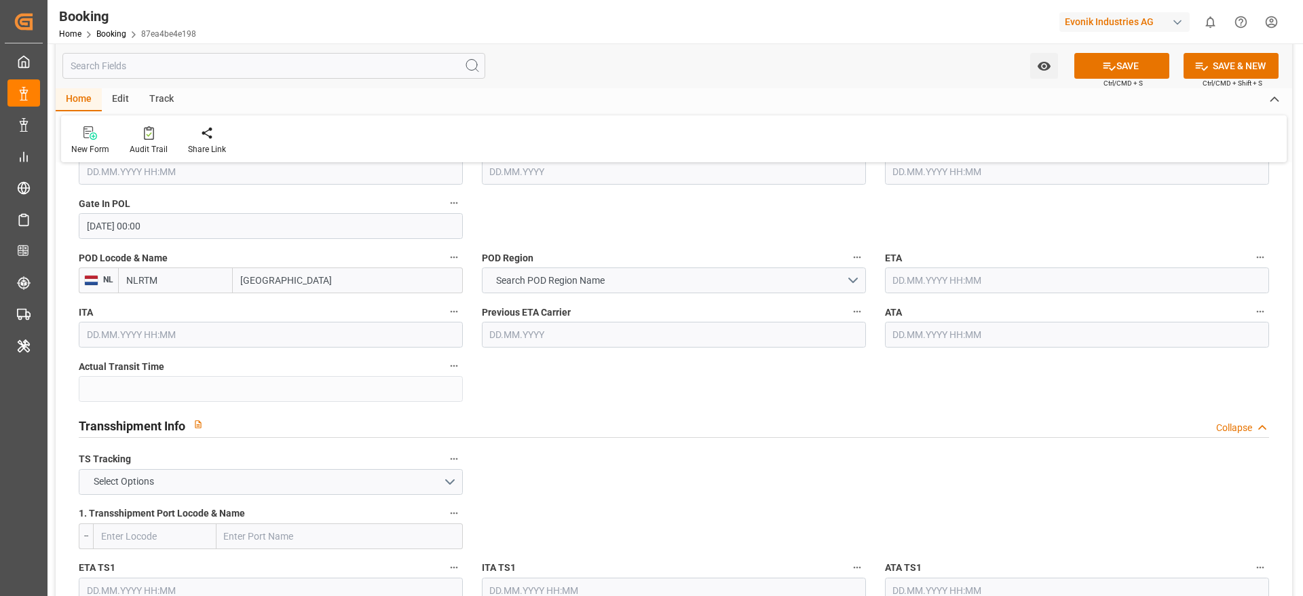
click at [926, 283] on input "text" at bounding box center [1077, 280] width 384 height 26
click at [1067, 310] on button "Next Month" at bounding box center [1068, 312] width 8 height 8
click at [952, 445] on span "22" at bounding box center [955, 442] width 9 height 10
type input "22.10.2025 00:00"
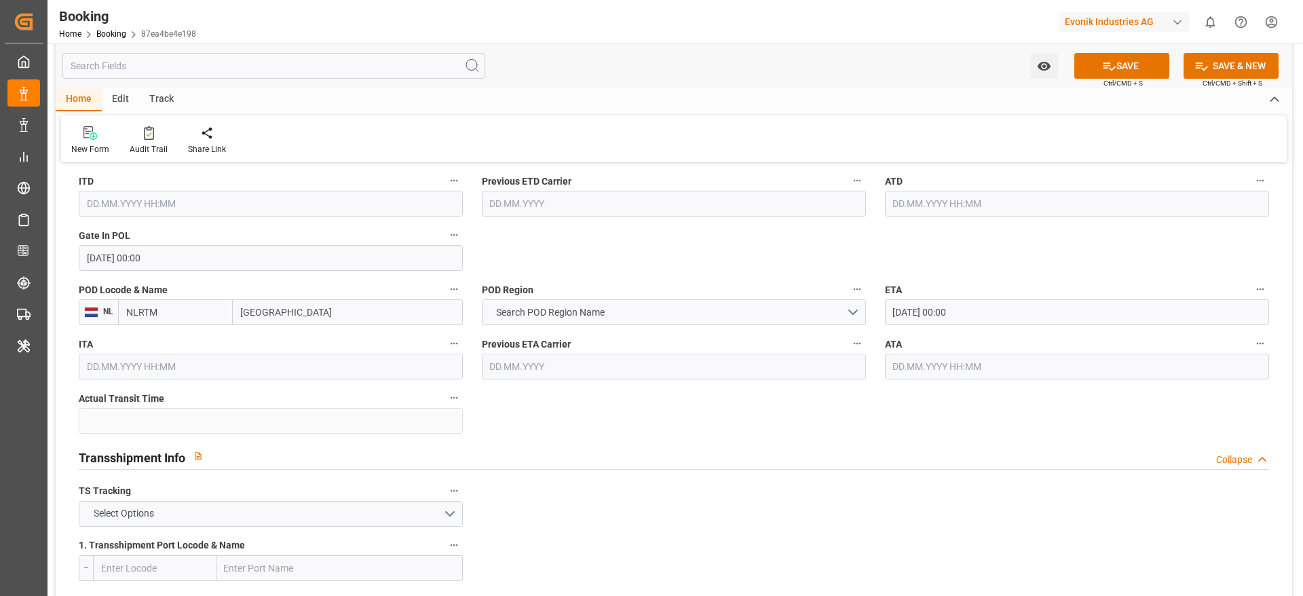
scroll to position [1177, 0]
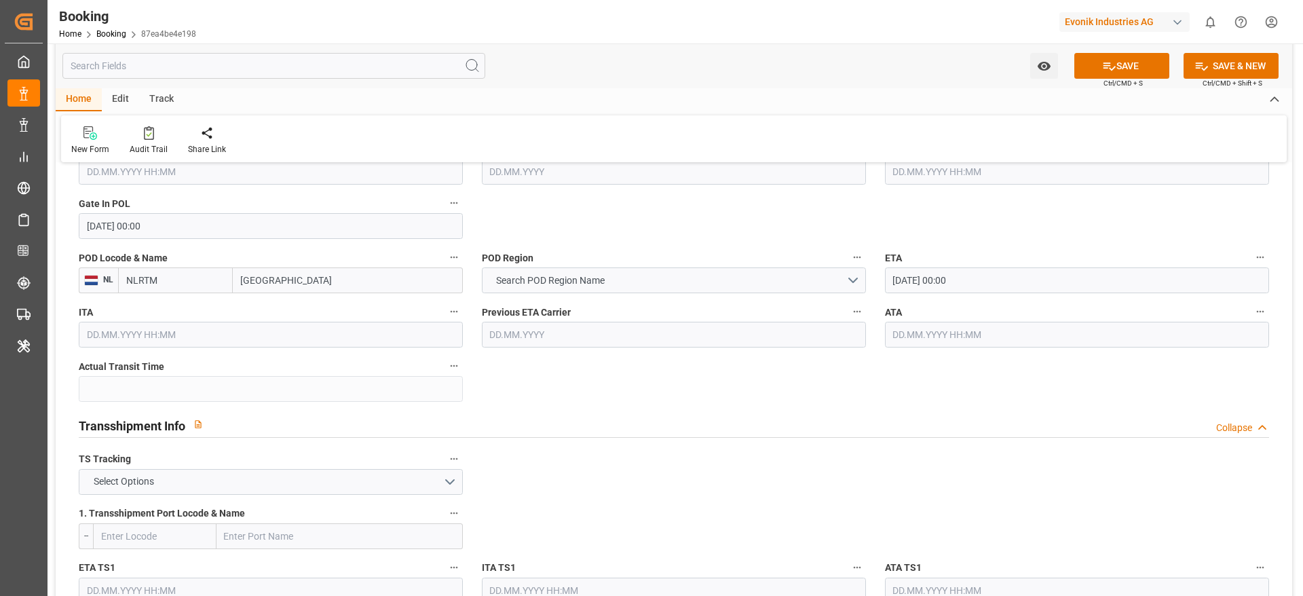
click at [278, 286] on input "Rotterdam" at bounding box center [348, 280] width 230 height 26
paste input "SHANGHAI"
type input "SHANGHAI"
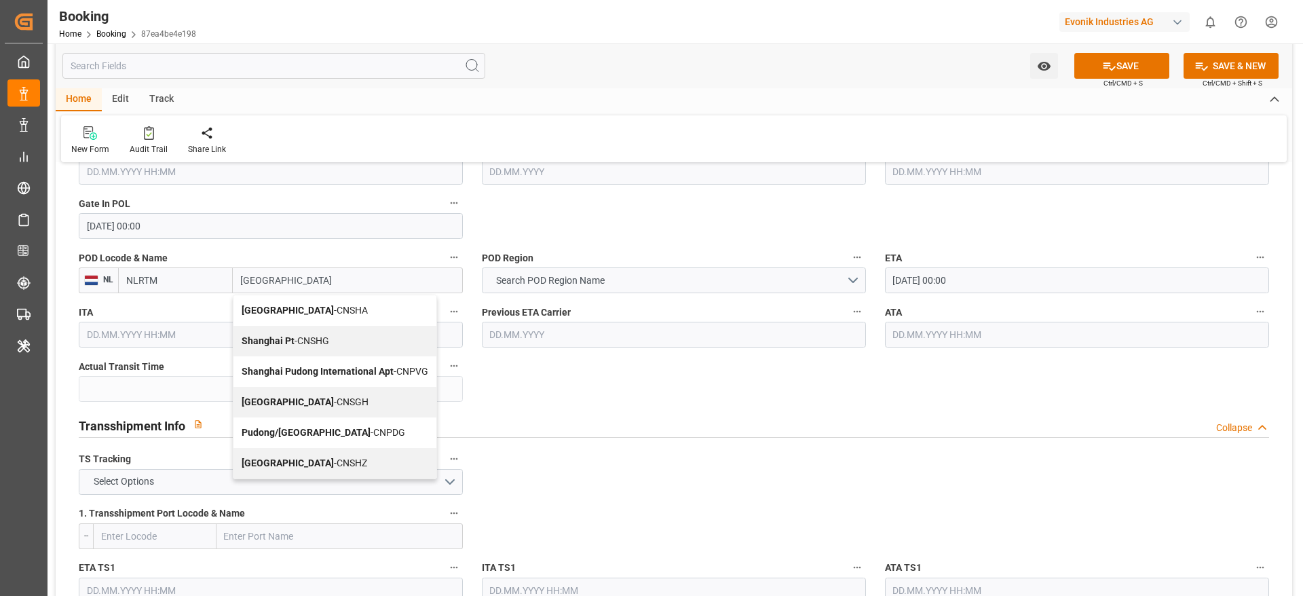
click at [306, 402] on span "Shanghai - CNSGH" at bounding box center [305, 401] width 127 height 11
type input "CNSGH"
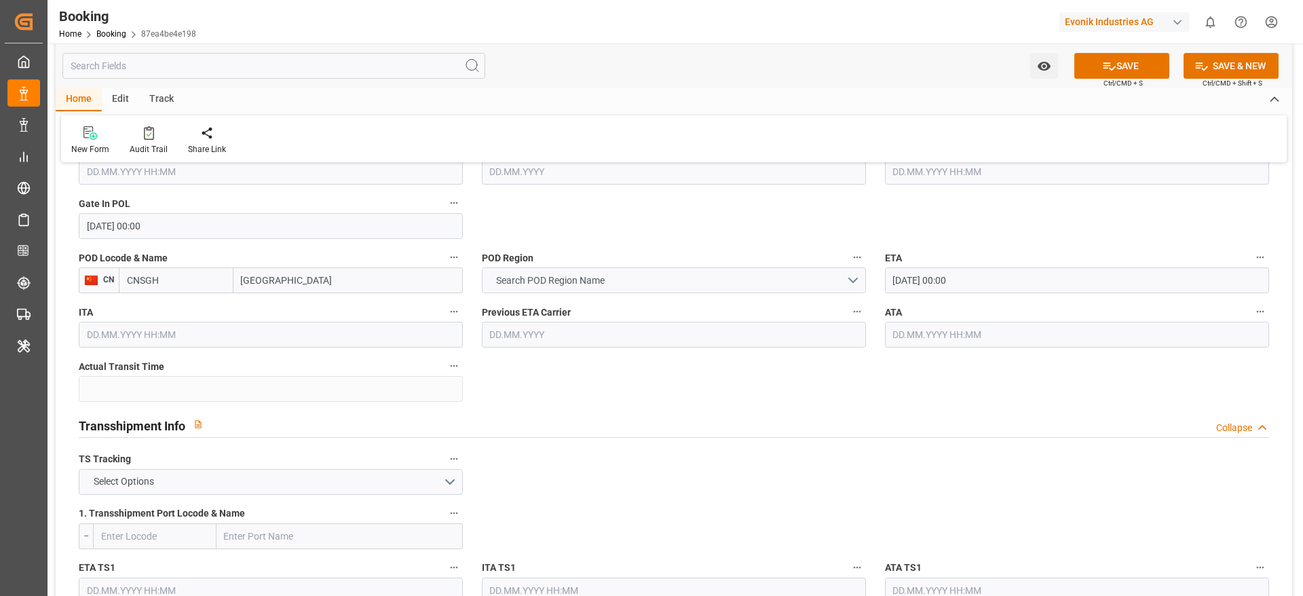
type input "Shanghai"
click at [562, 282] on span "Search POD Region Name" at bounding box center [550, 281] width 122 height 14
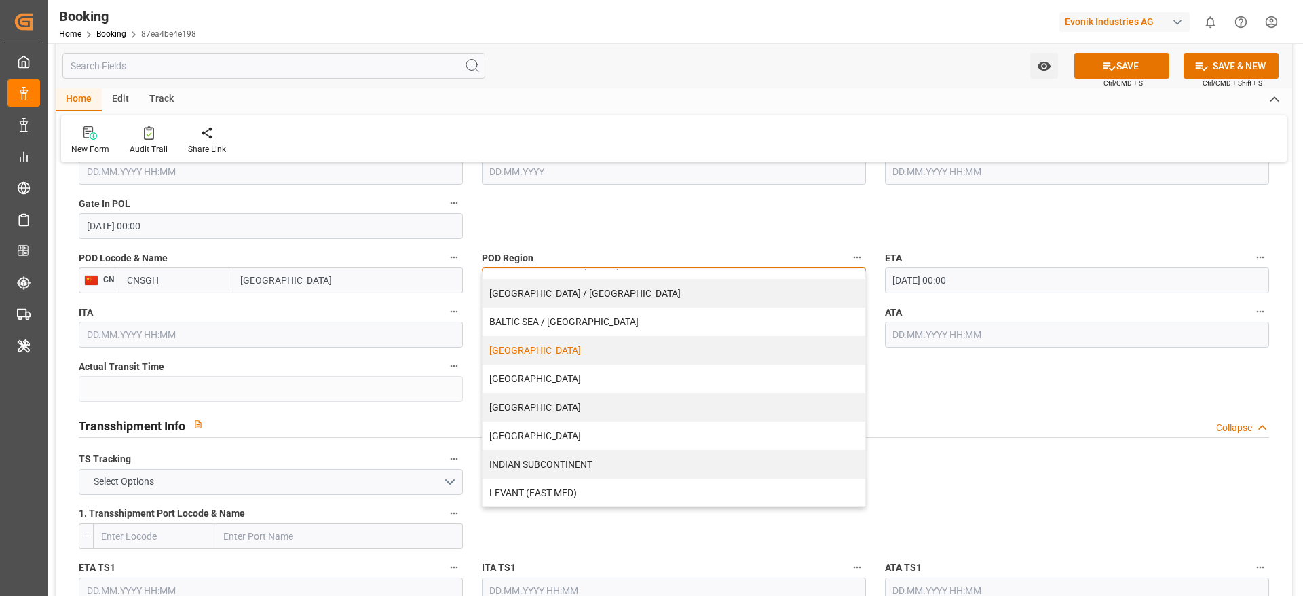
scroll to position [102, 0]
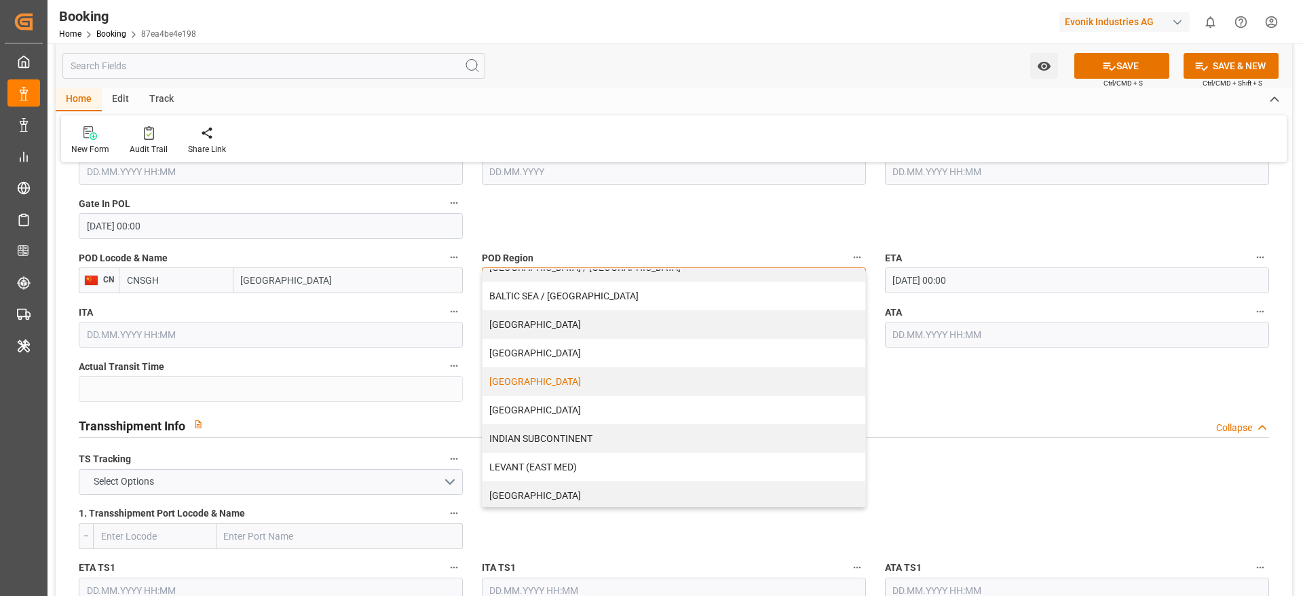
click at [552, 382] on div "[GEOGRAPHIC_DATA]" at bounding box center [674, 381] width 383 height 29
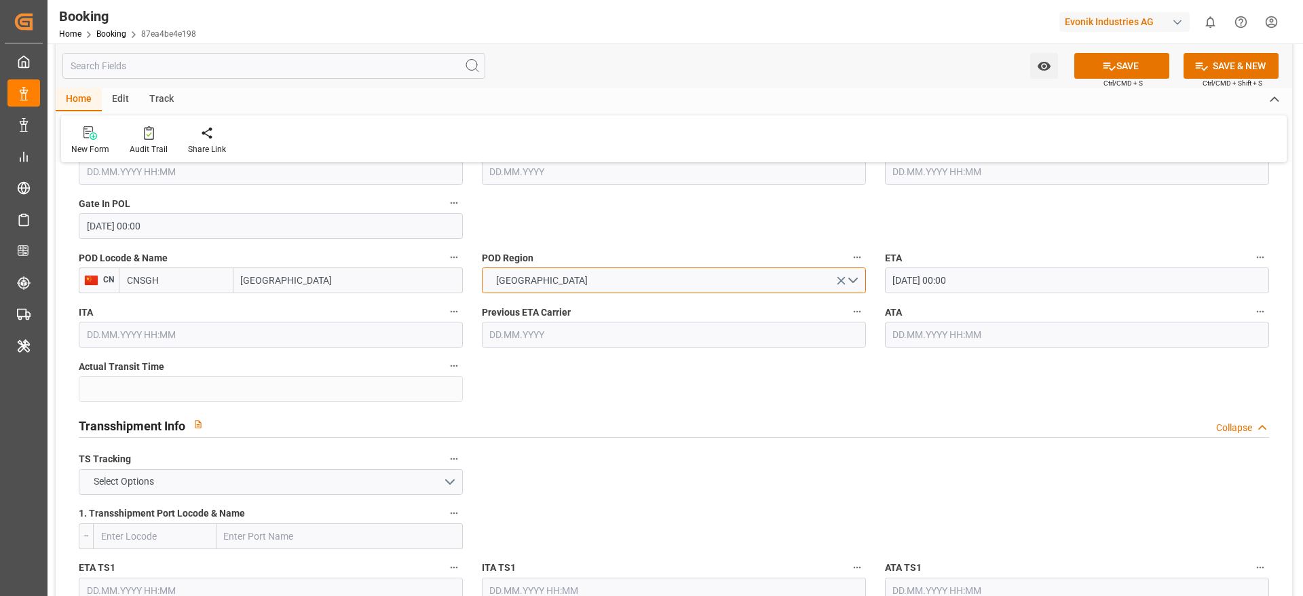
scroll to position [1279, 0]
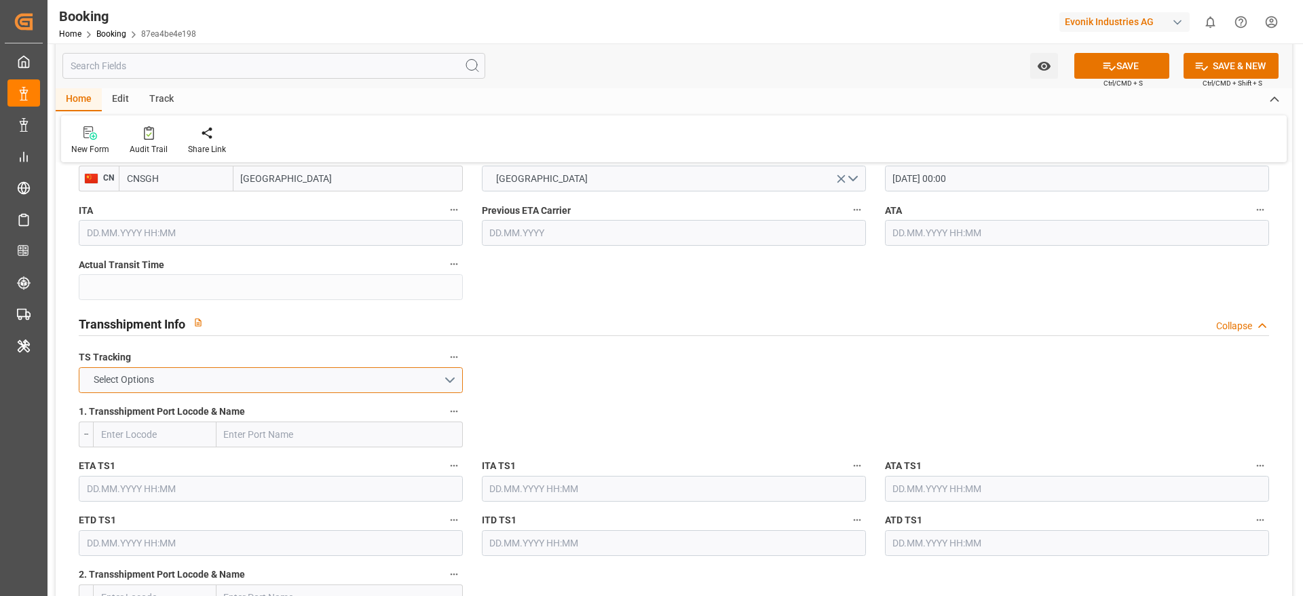
click at [227, 391] on button "Select Options" at bounding box center [271, 380] width 384 height 26
click at [225, 417] on div "FALSE" at bounding box center [270, 412] width 383 height 29
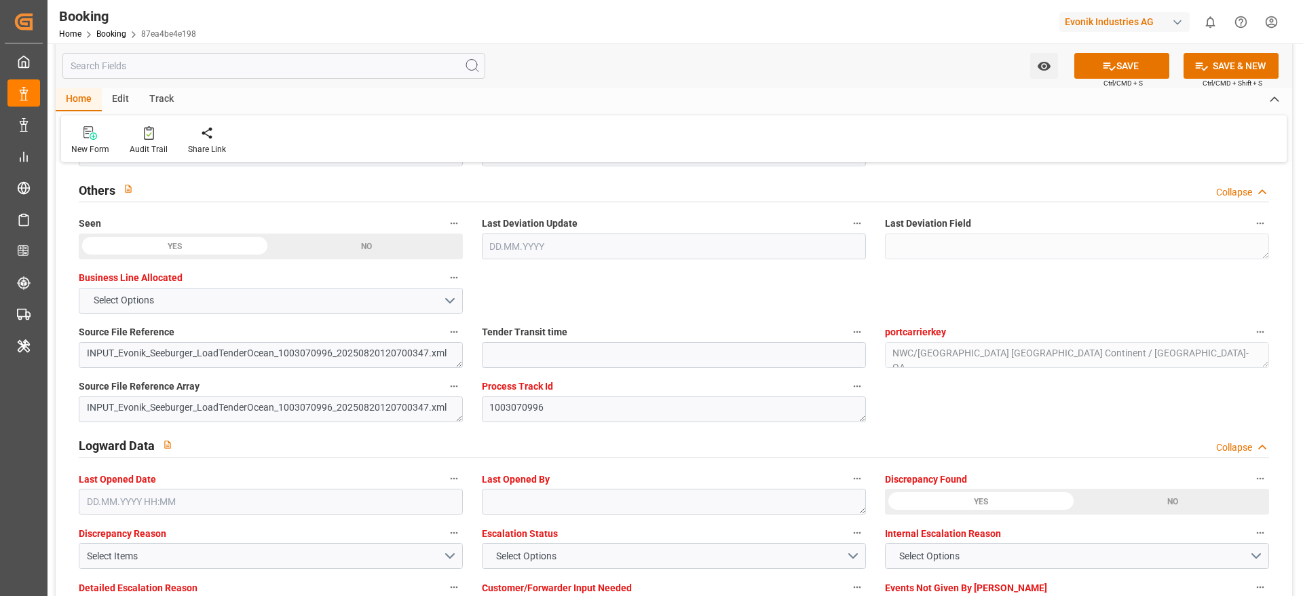
scroll to position [2603, 0]
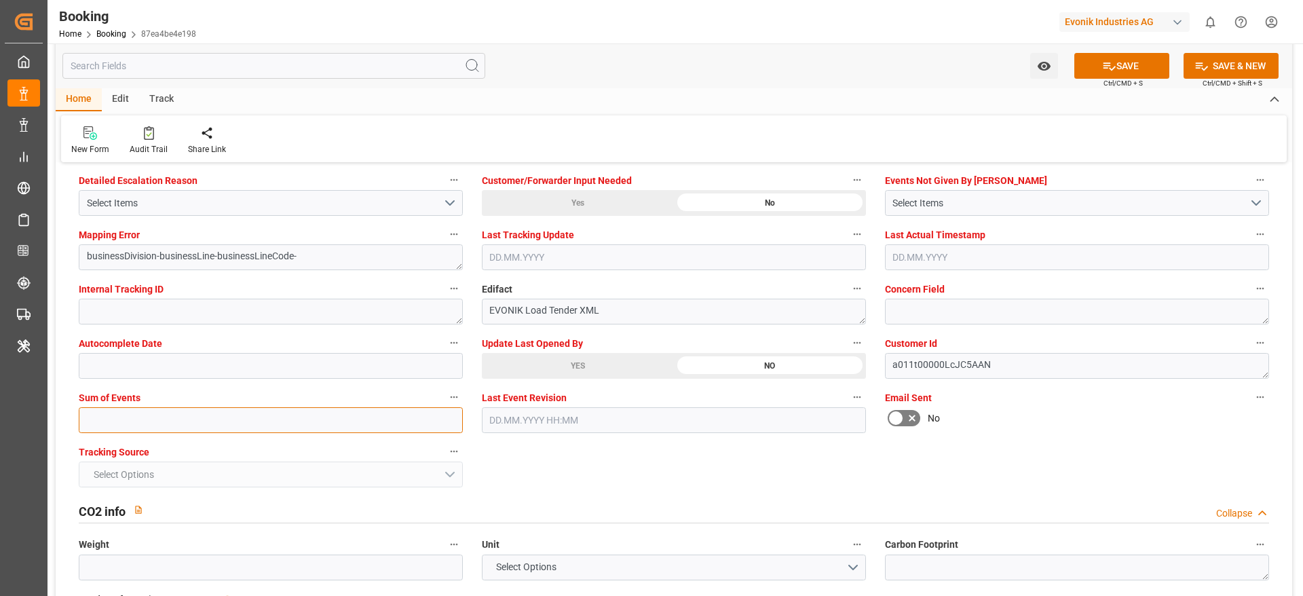
click at [173, 430] on input "text" at bounding box center [271, 420] width 384 height 26
type input "0"
click at [1109, 58] on button "SAVE" at bounding box center [1122, 66] width 95 height 26
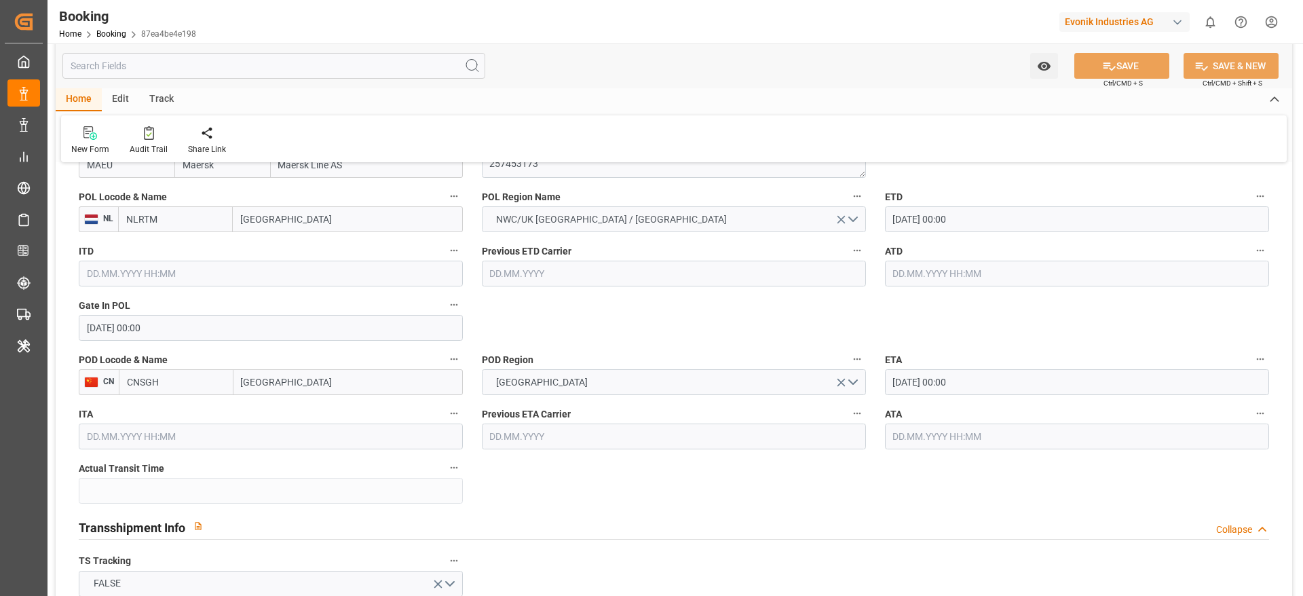
scroll to position [946, 0]
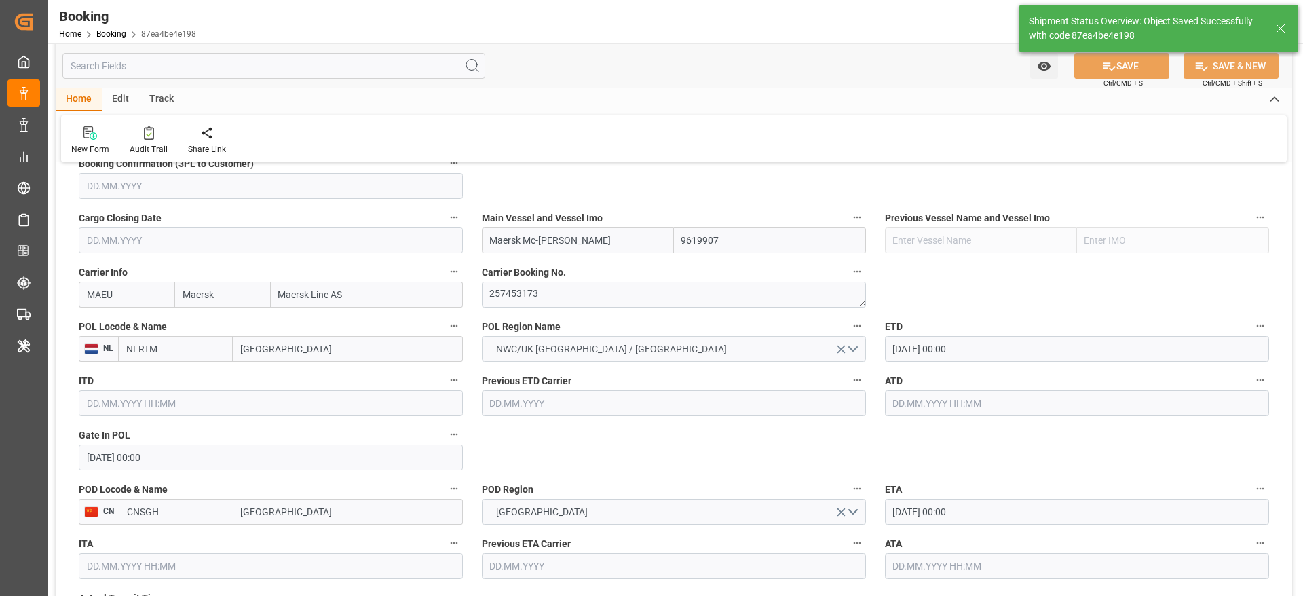
type textarea "NWC/UK North West Continent / UK_CNSGH_MAEU_CU-OA"
type textarea "[PERSON_NAME]"
type textarea "Pod-PodRegionName-businessDivision-businessLine-"
type input "03.09.2025 00:00"
type input "22.10.2025 00:00"
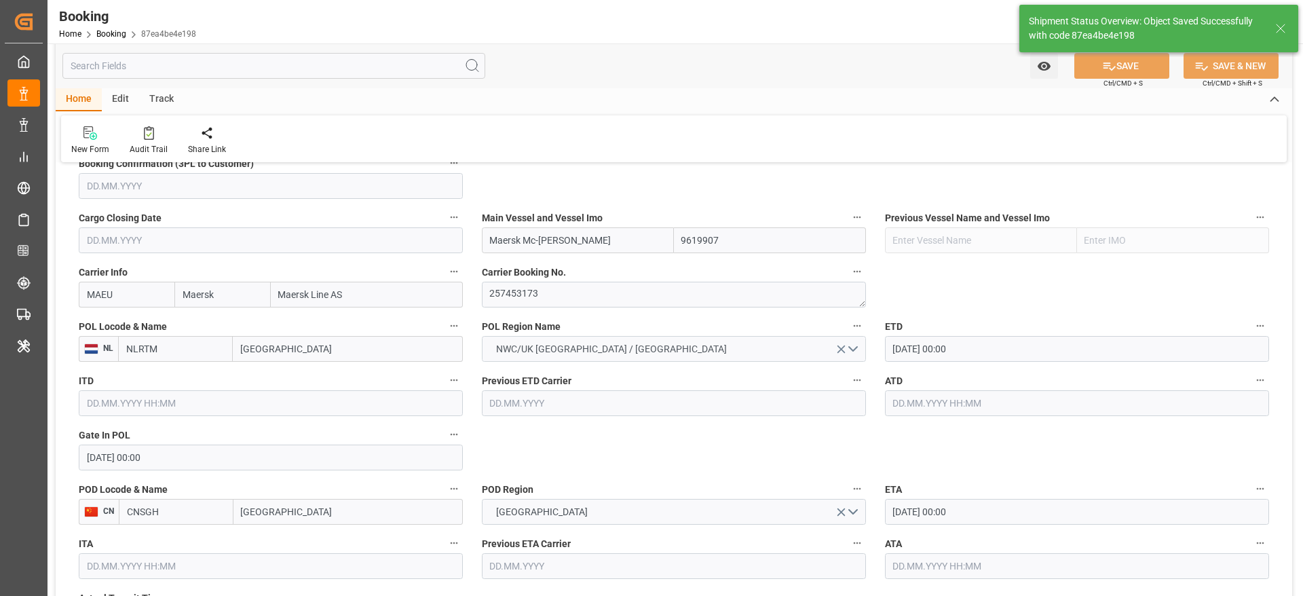
type input "03.09.2025 11:41"
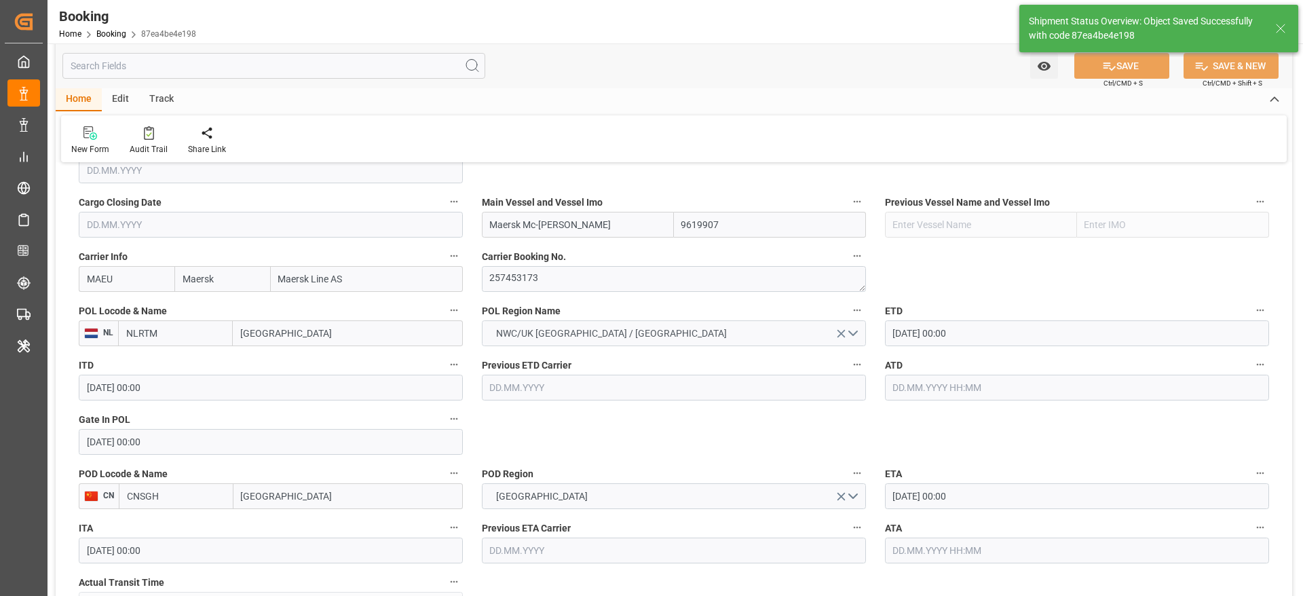
scroll to position [1075, 0]
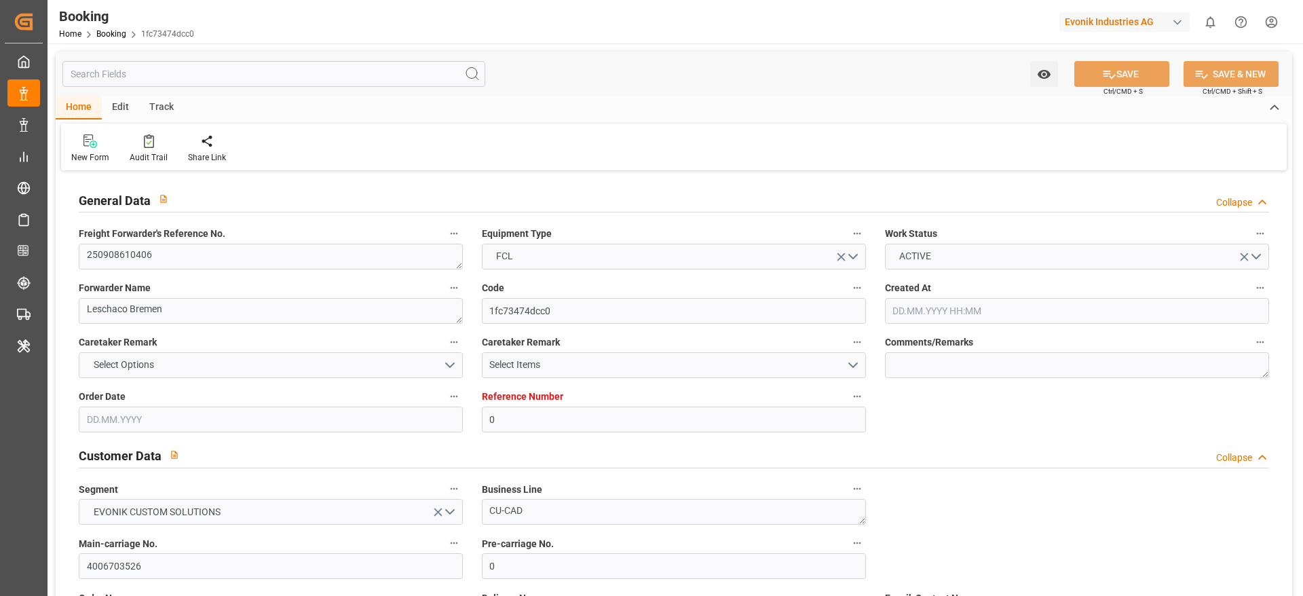
type input "0"
type input "Dummy"
type input "Dummy Carrier"
type input "DEHAM"
type input "Kocaeli"
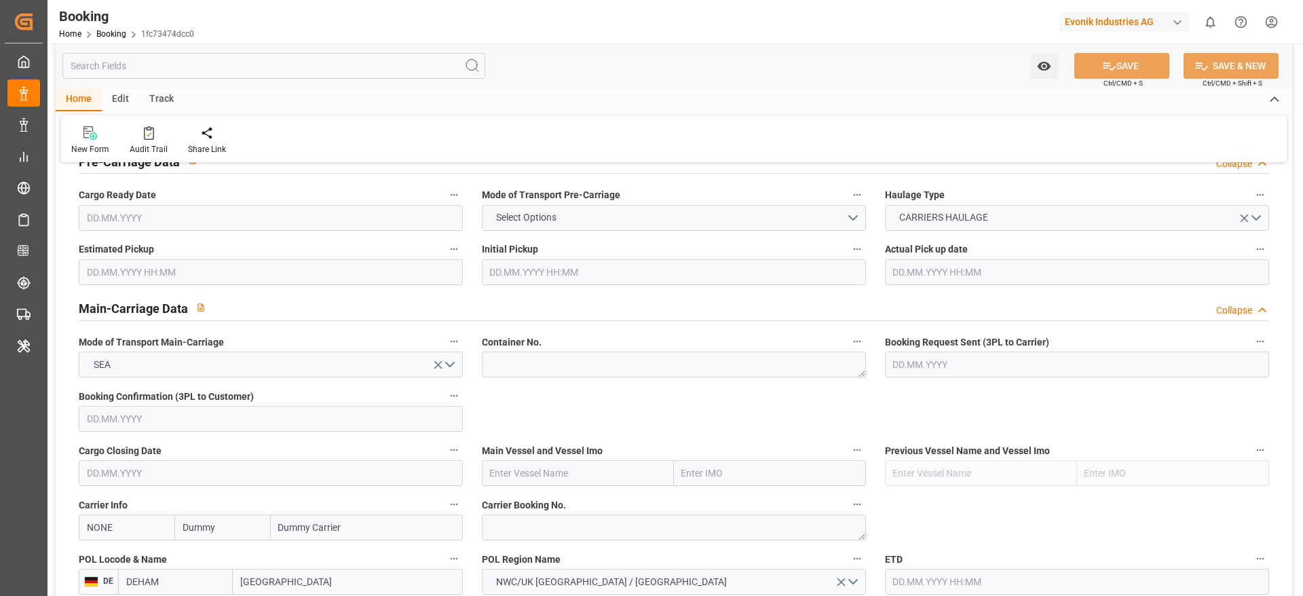
type input "[DATE] 10:55"
type input "[DATE]"
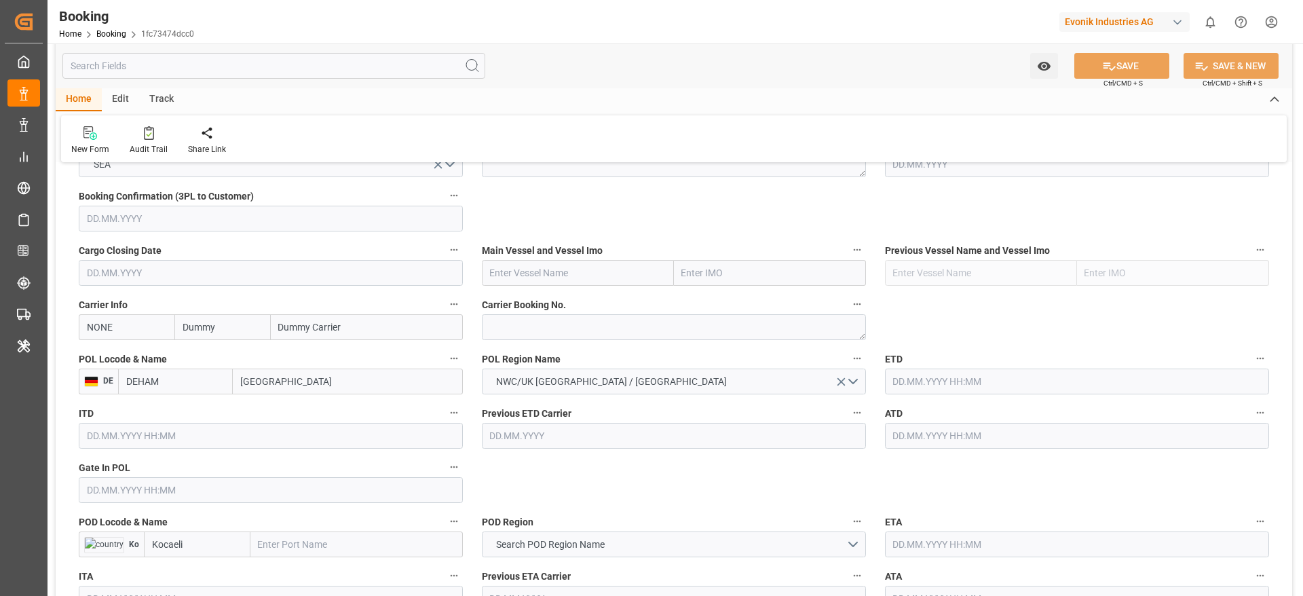
scroll to position [916, 0]
click at [534, 329] on textarea at bounding box center [674, 324] width 384 height 26
paste textarea "HBG2029279"
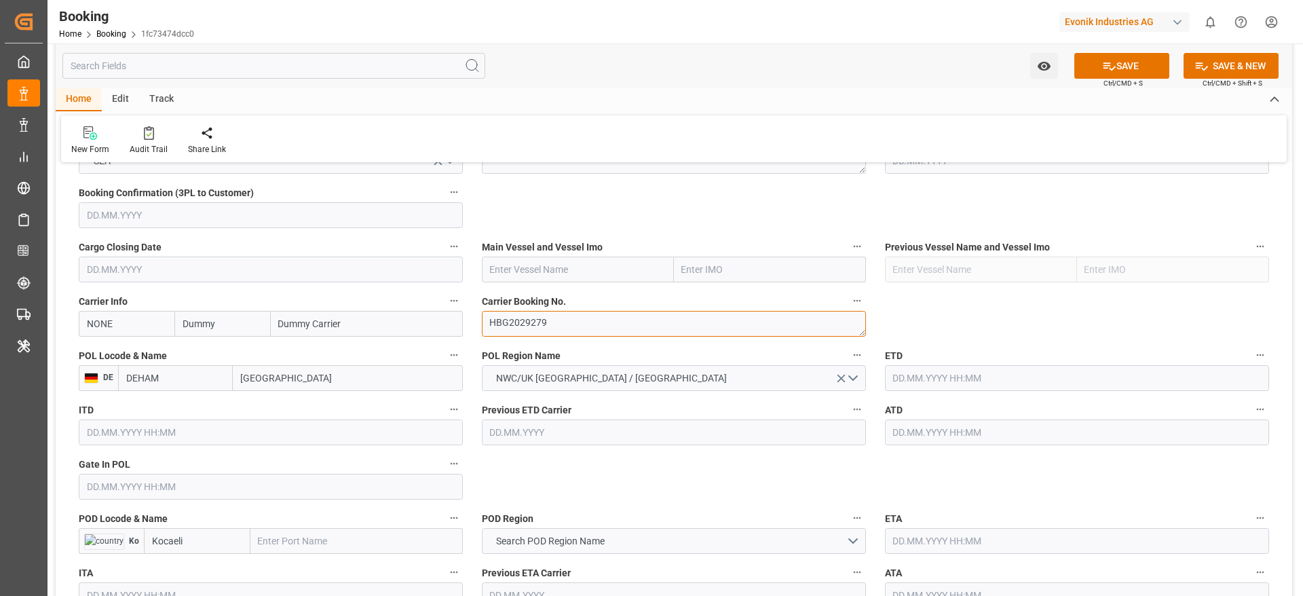
type textarea "HBG2029279"
click at [238, 325] on input "Dummy" at bounding box center [222, 324] width 96 height 26
type input "cmdu"
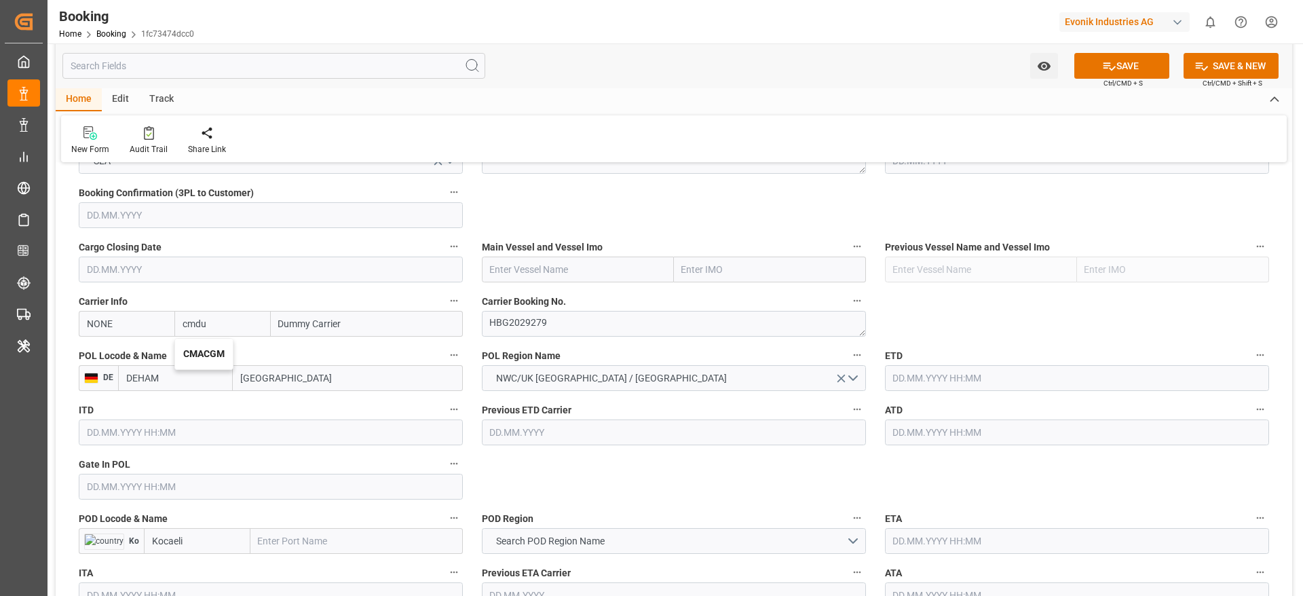
click at [212, 349] on b "CMACGM" at bounding box center [203, 353] width 41 height 11
type input "CMDU"
type input "CMACGM"
type input "CMA CGM Group"
type input "CMACGM"
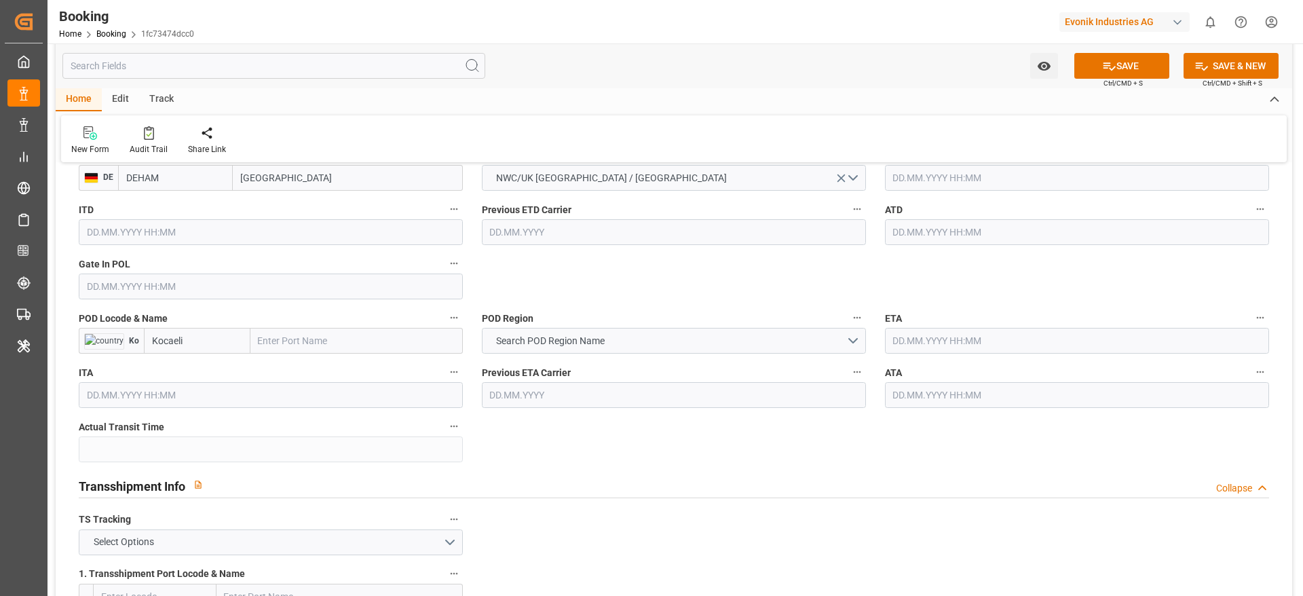
scroll to position [1120, 0]
click at [246, 340] on input "Kocaeli" at bounding box center [197, 337] width 107 height 26
click at [316, 340] on input "text" at bounding box center [356, 337] width 212 height 26
paste input "GEBZE"
type input "GEBZE"
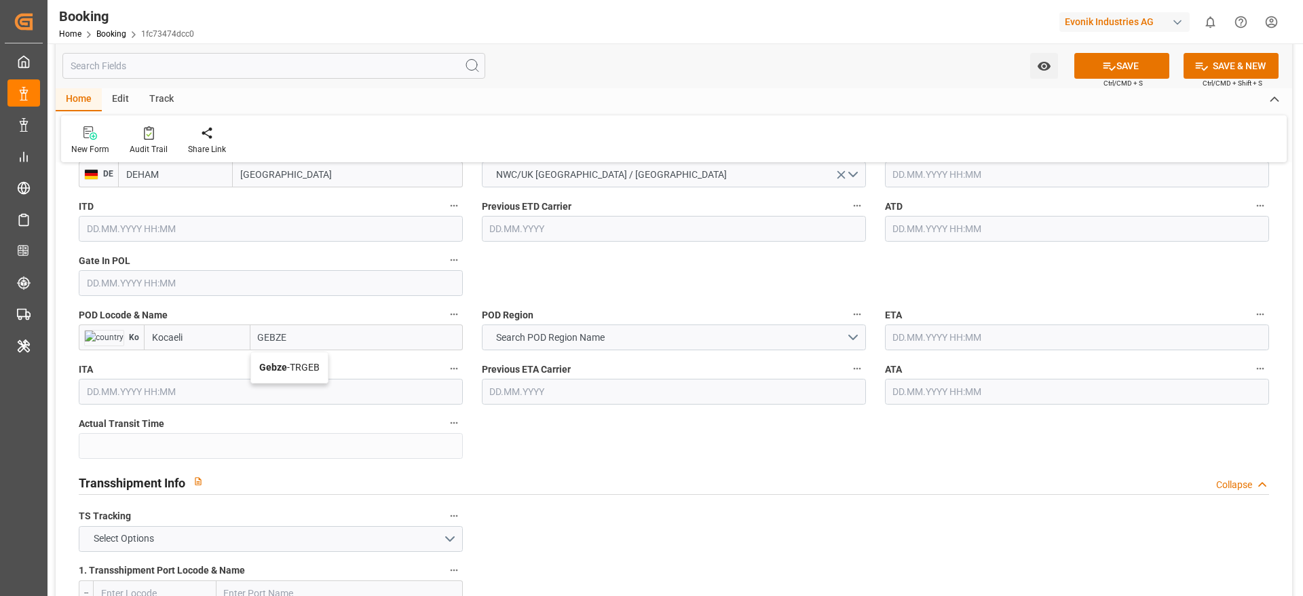
click at [312, 367] on span "Gebze - TRGEB" at bounding box center [289, 367] width 60 height 11
type input "TRGEB"
type input "Gebze"
click at [566, 345] on button "Search POD Region Name" at bounding box center [674, 337] width 384 height 26
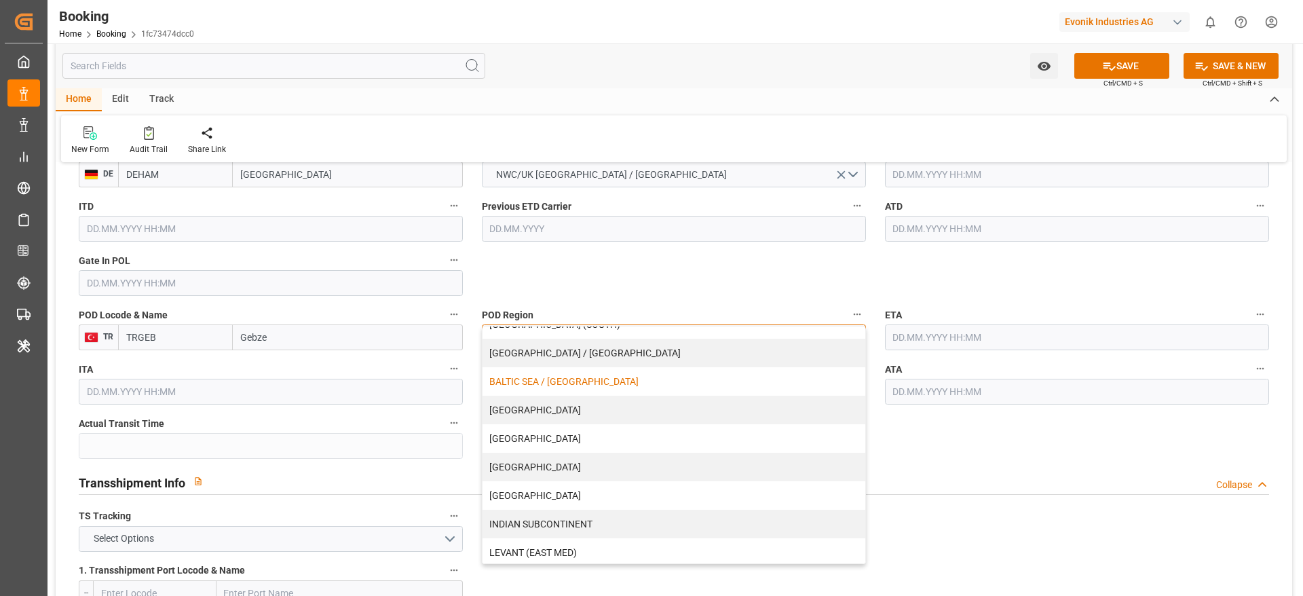
scroll to position [102, 0]
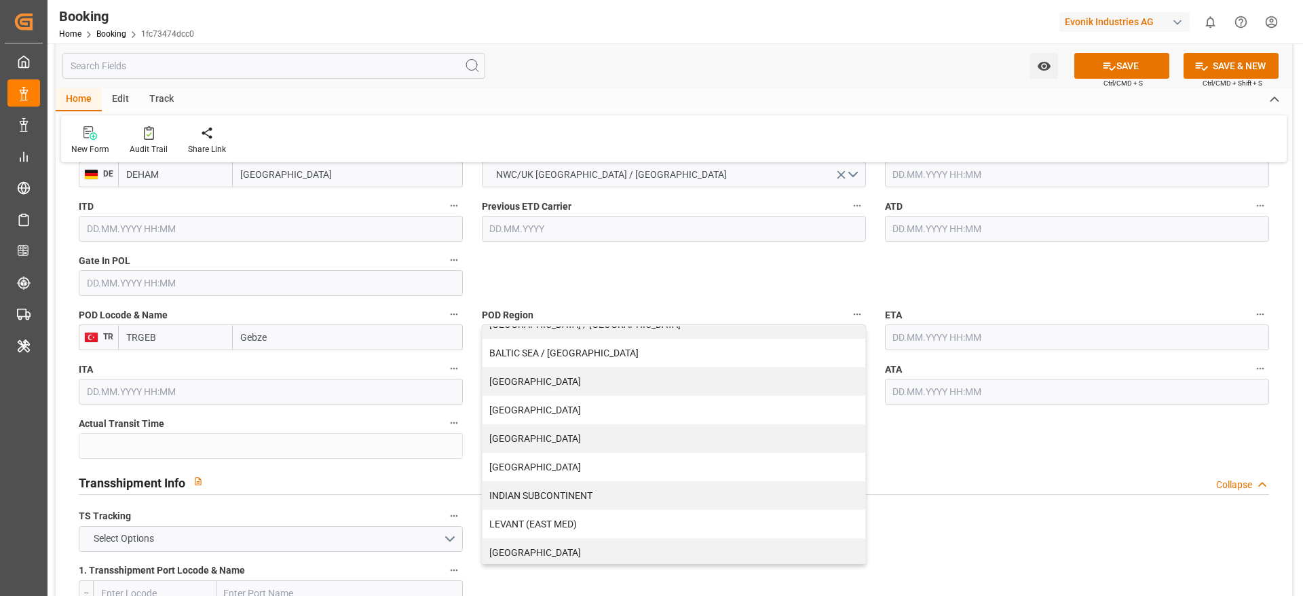
click at [290, 339] on input "Gebze" at bounding box center [348, 337] width 230 height 26
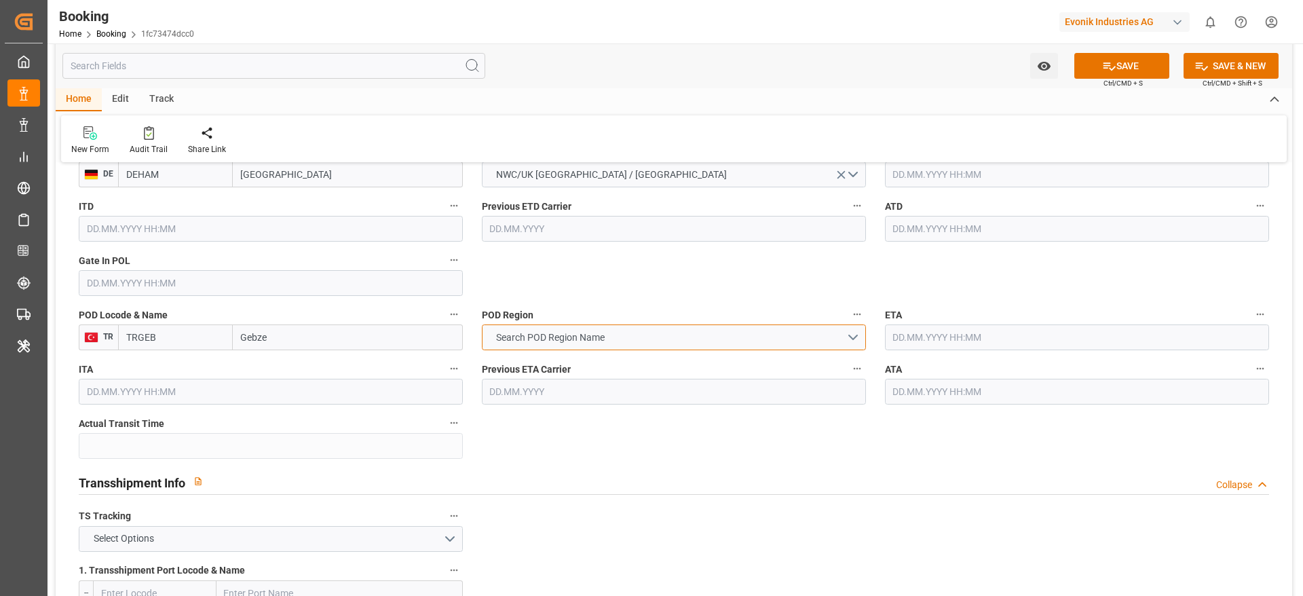
click at [576, 333] on span "Search POD Region Name" at bounding box center [550, 338] width 122 height 14
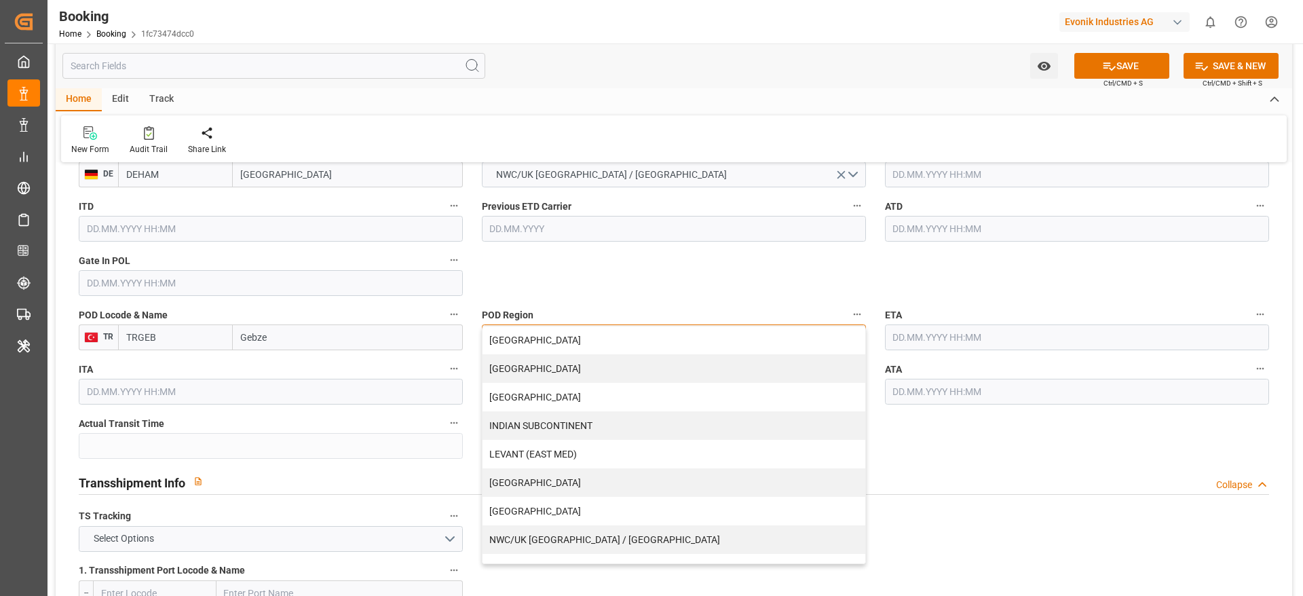
scroll to position [204, 0]
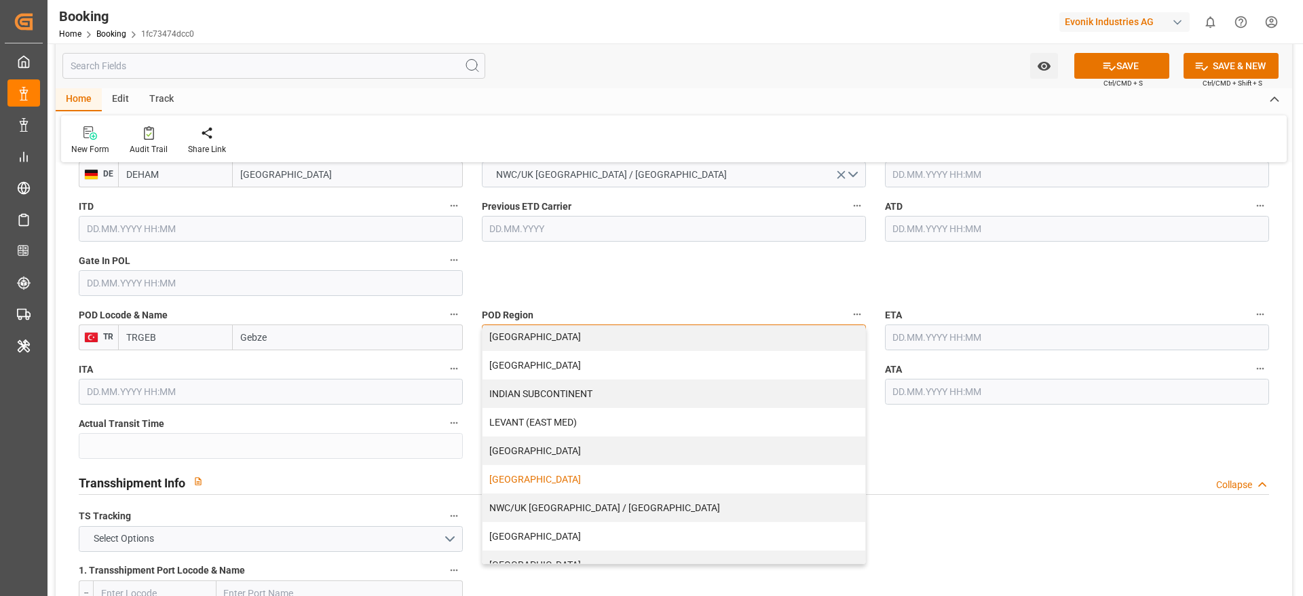
click at [593, 465] on div "[GEOGRAPHIC_DATA]" at bounding box center [674, 479] width 383 height 29
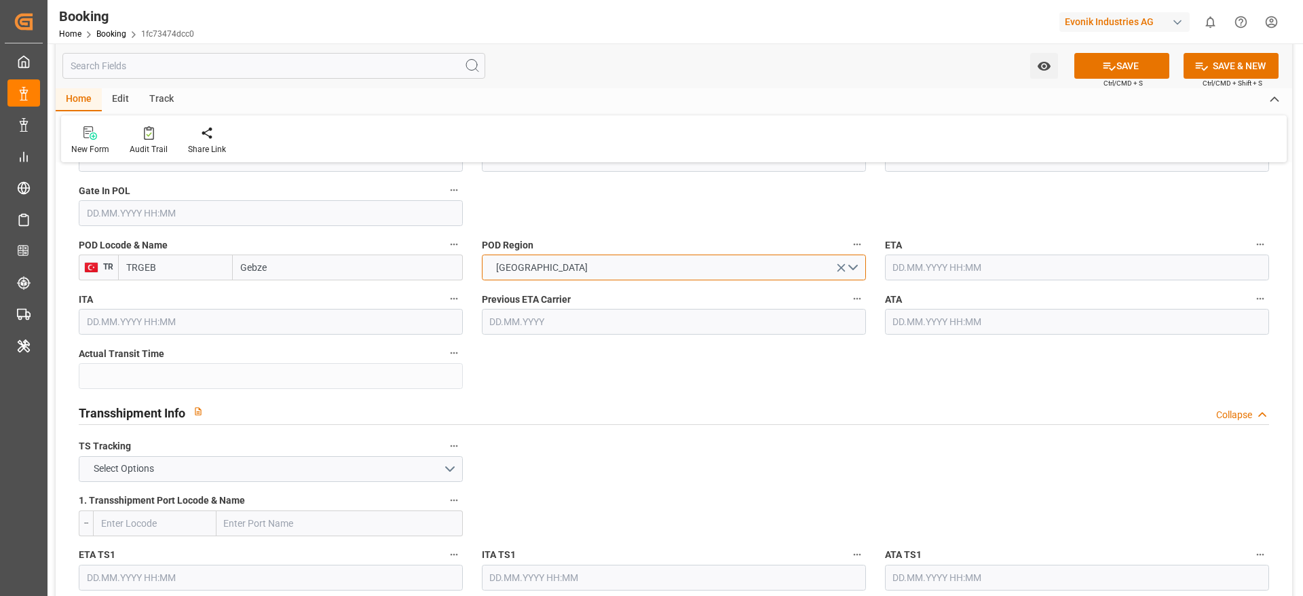
scroll to position [1222, 0]
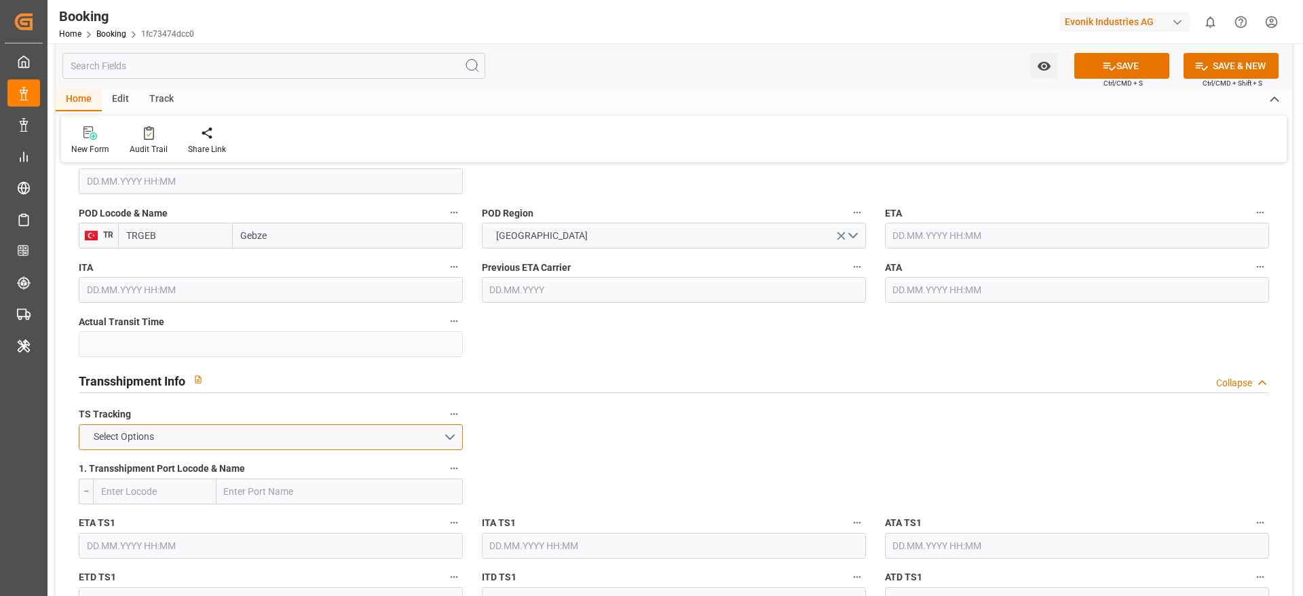
click at [271, 436] on button "Select Options" at bounding box center [271, 437] width 384 height 26
click at [231, 466] on div "FALSE" at bounding box center [270, 469] width 383 height 29
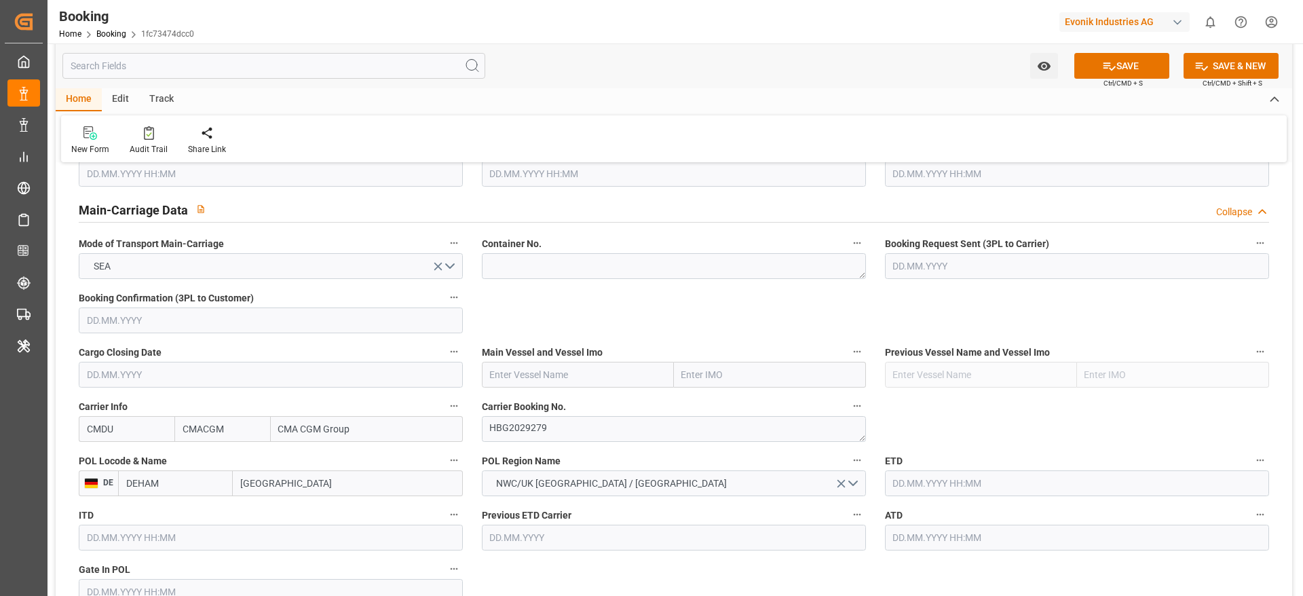
scroll to position [713, 0]
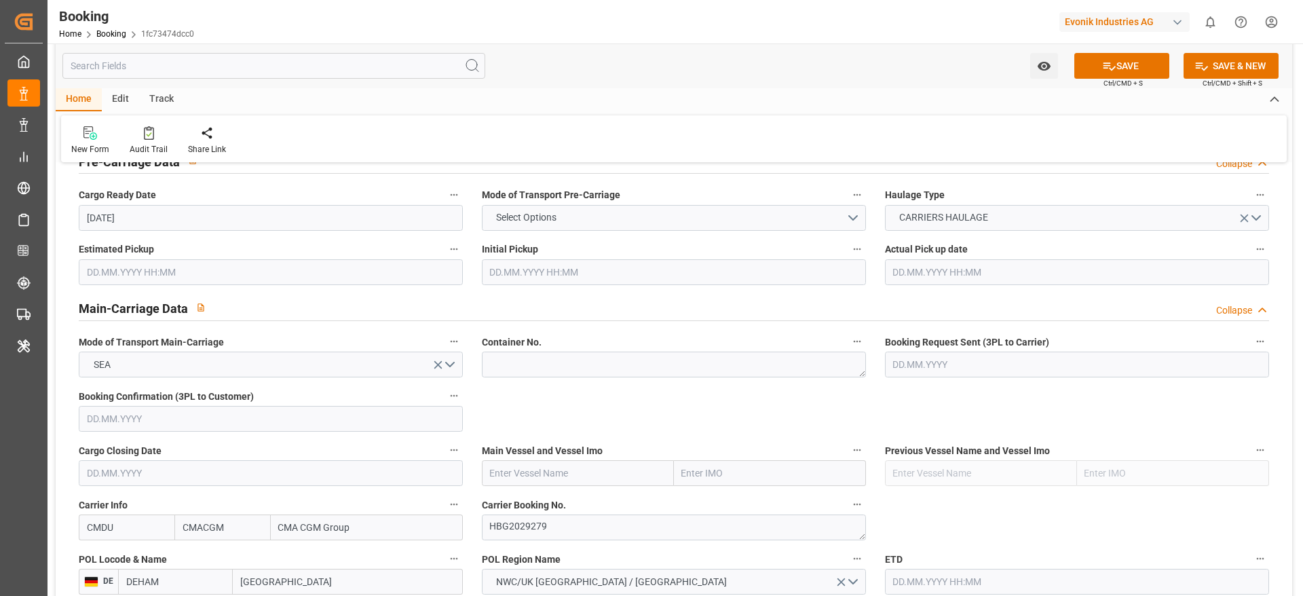
click at [538, 478] on input "text" at bounding box center [578, 473] width 192 height 26
paste input "CMA CGM ALCAZAR"
type input "CMA CGM ALCAZAR"
click at [576, 500] on b "CMA CGM ALCAZAR" at bounding box center [535, 503] width 88 height 11
type input "9335197"
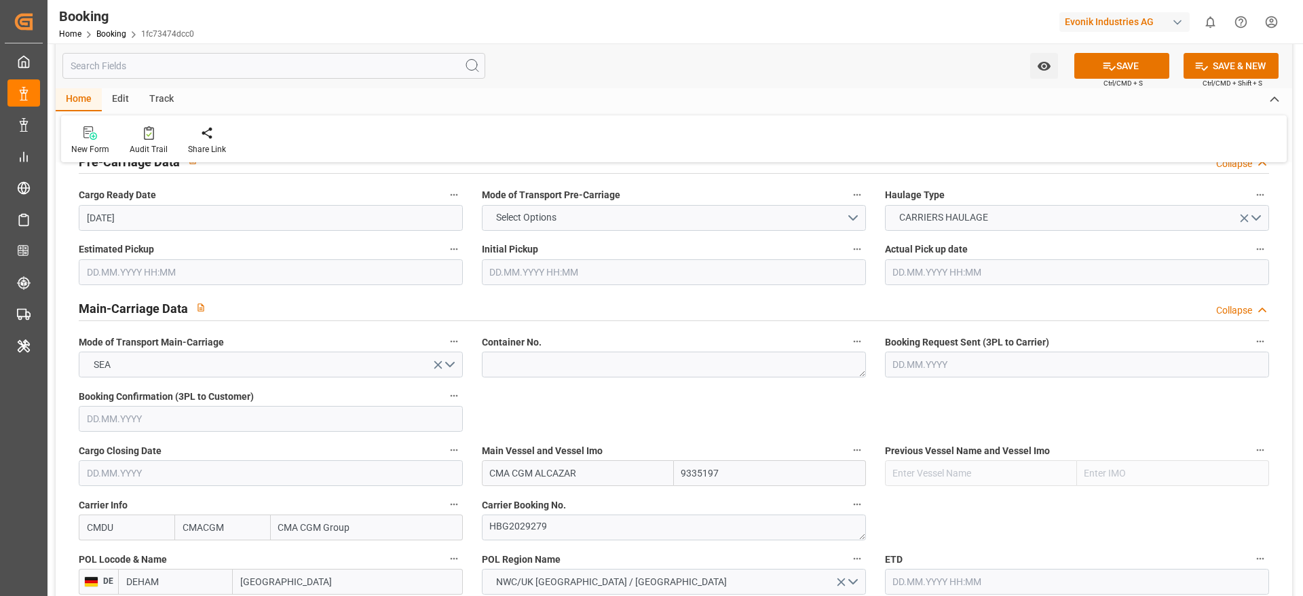
type input "CMA CGM ALCAZAR"
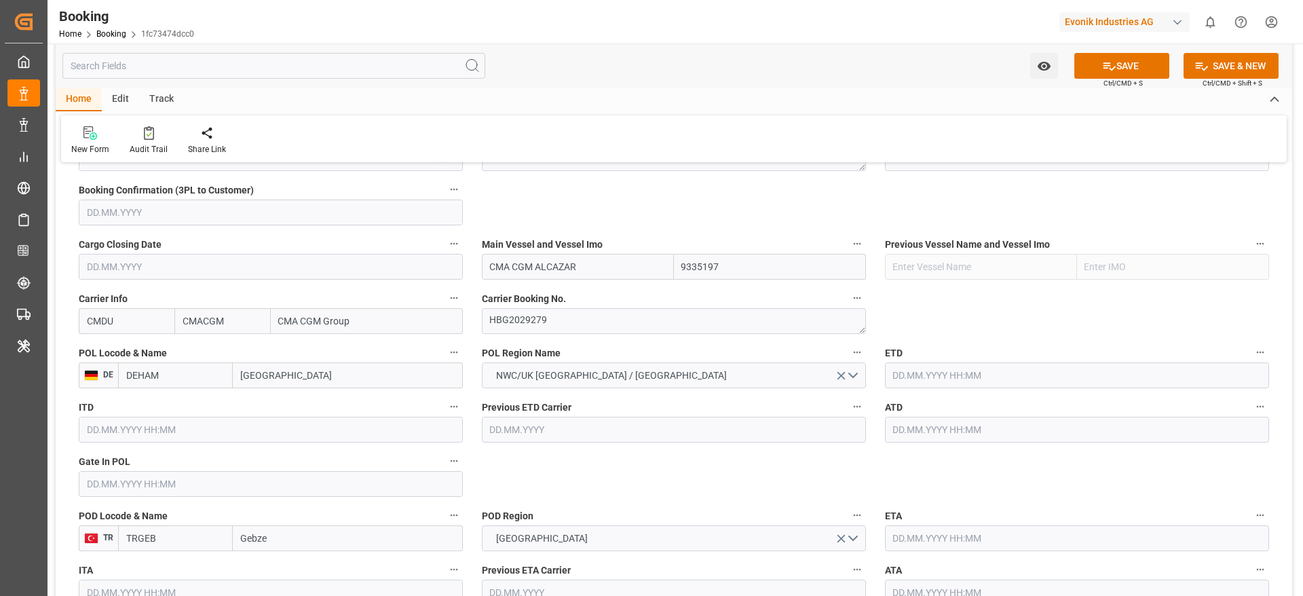
scroll to position [916, 0]
click at [937, 381] on input "text" at bounding box center [1077, 378] width 384 height 26
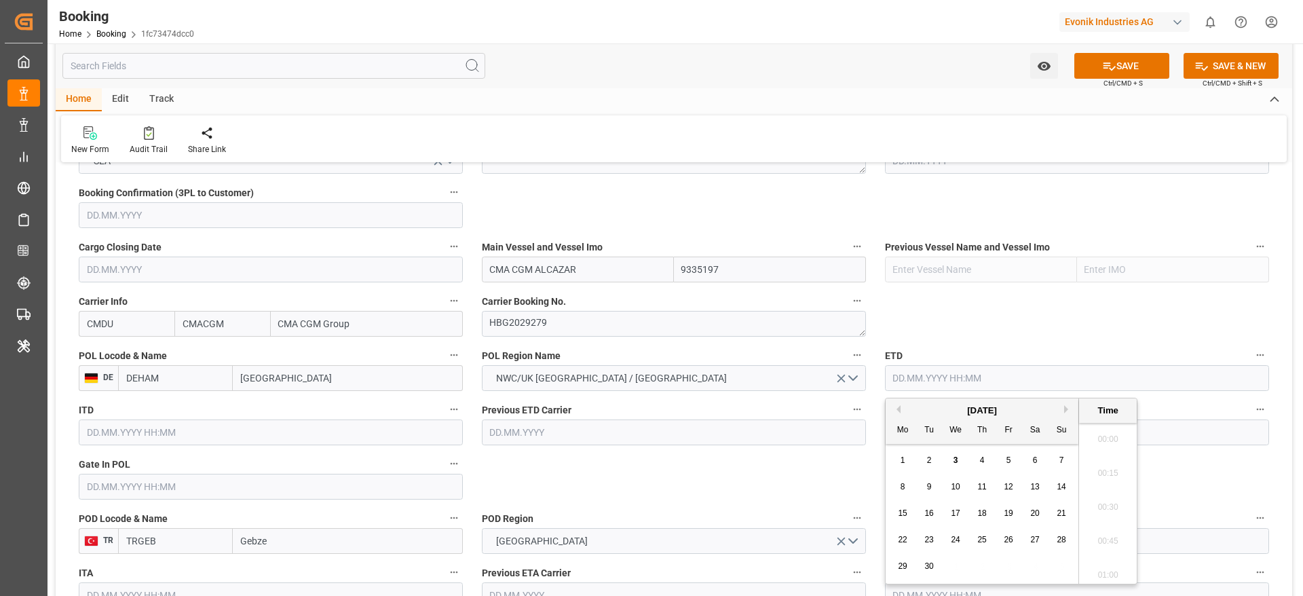
scroll to position [2245, 0]
click at [904, 513] on span "15" at bounding box center [902, 513] width 9 height 10
type input "[DATE] 00:00"
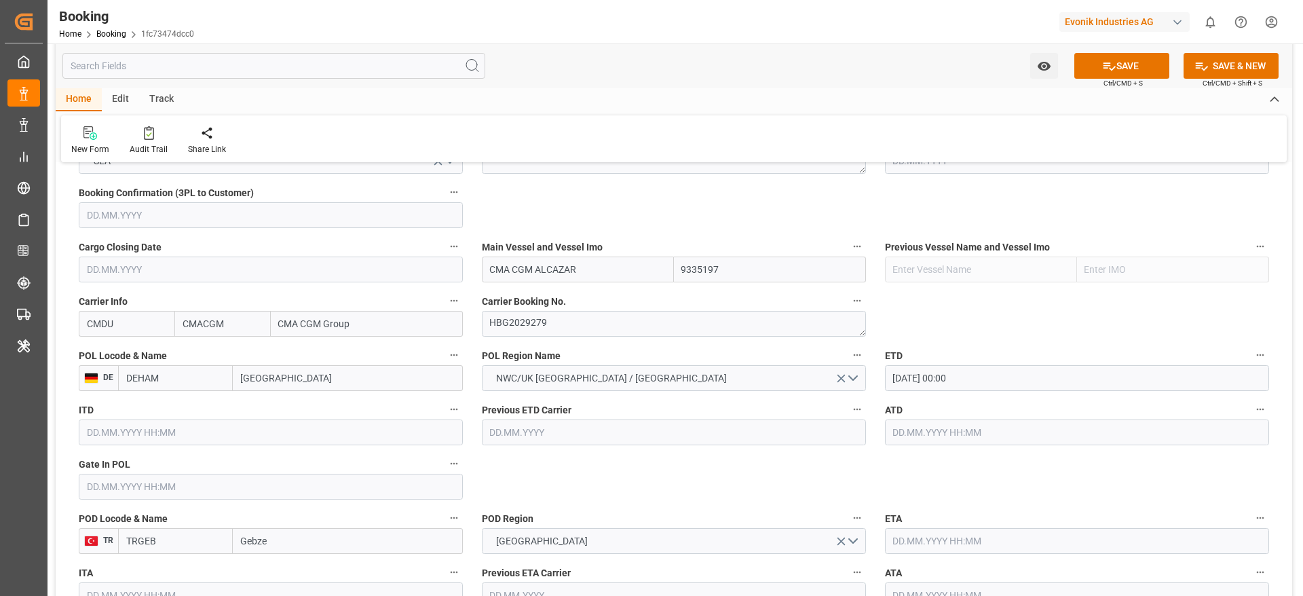
click at [1016, 551] on input "text" at bounding box center [1077, 541] width 384 height 26
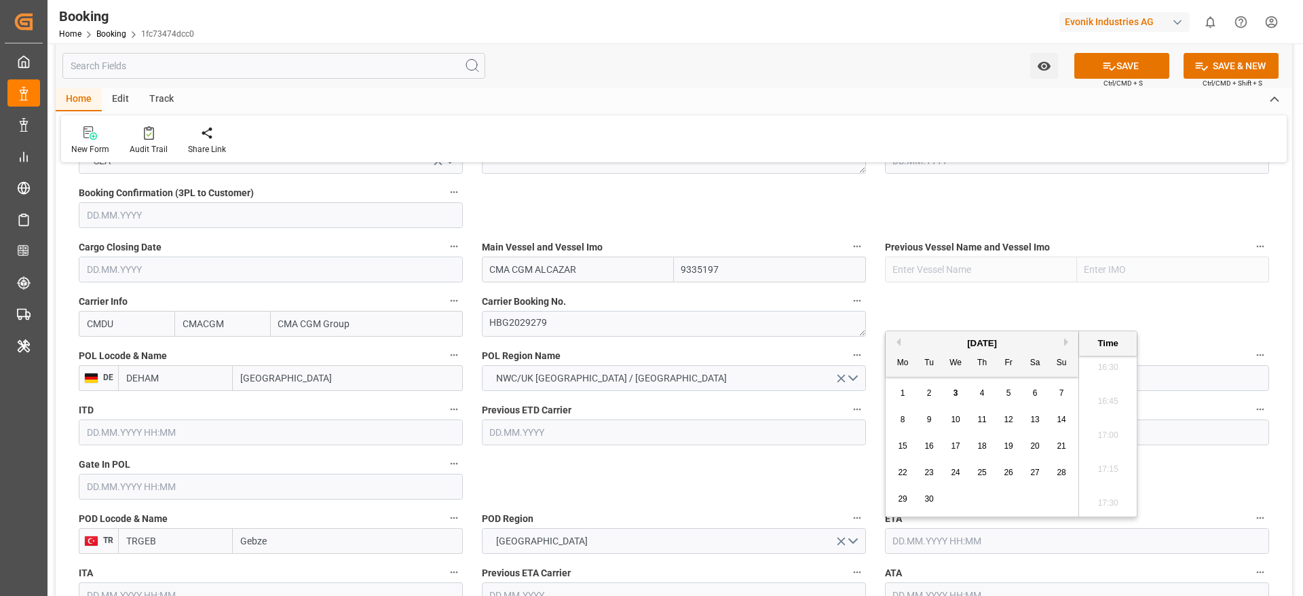
click at [1068, 341] on button "Next Month" at bounding box center [1068, 342] width 8 height 8
click at [984, 389] on span "2" at bounding box center [982, 393] width 5 height 10
type input "02.10.2025 00:00"
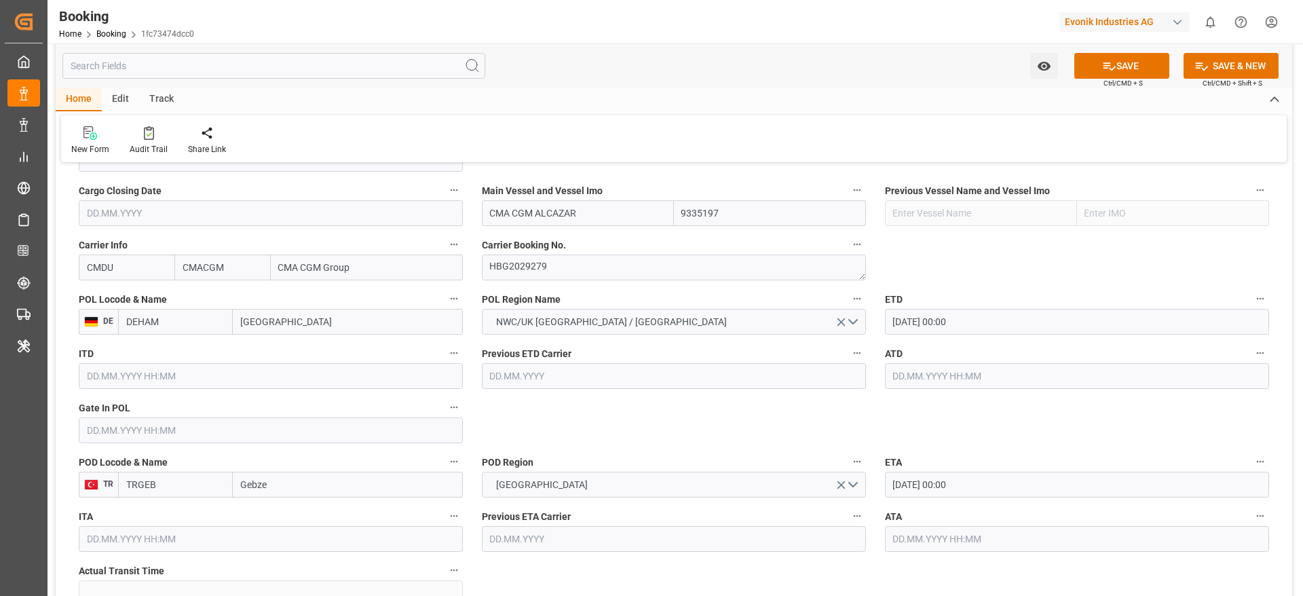
scroll to position [1018, 0]
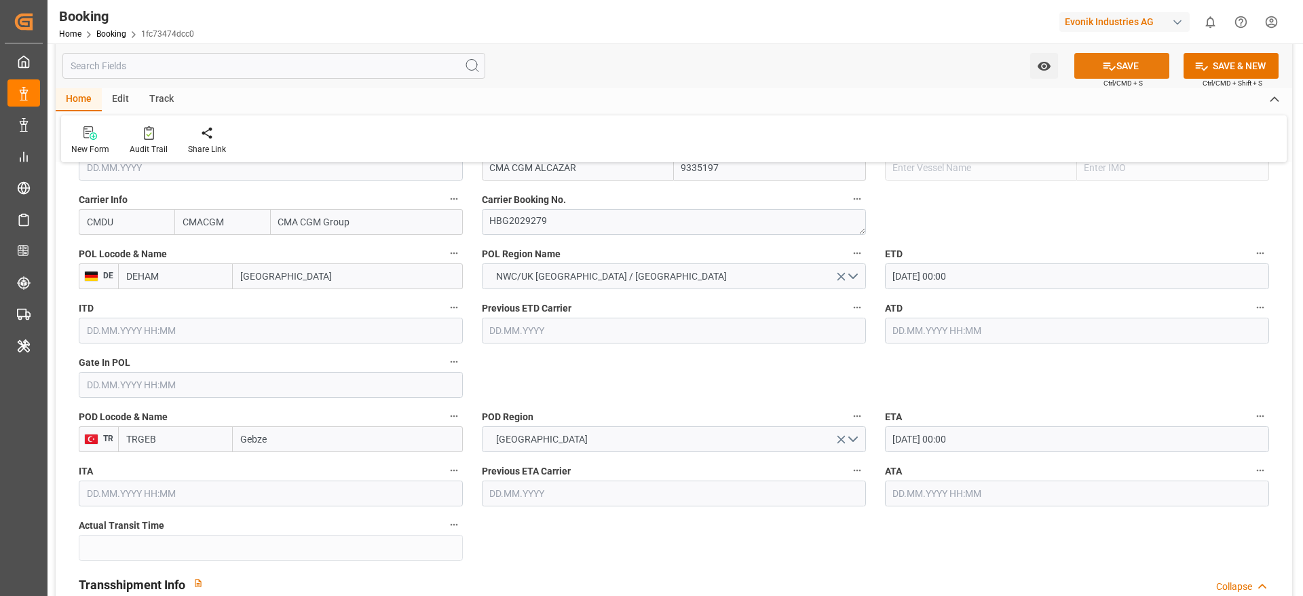
click at [1125, 67] on button "SAVE" at bounding box center [1122, 66] width 95 height 26
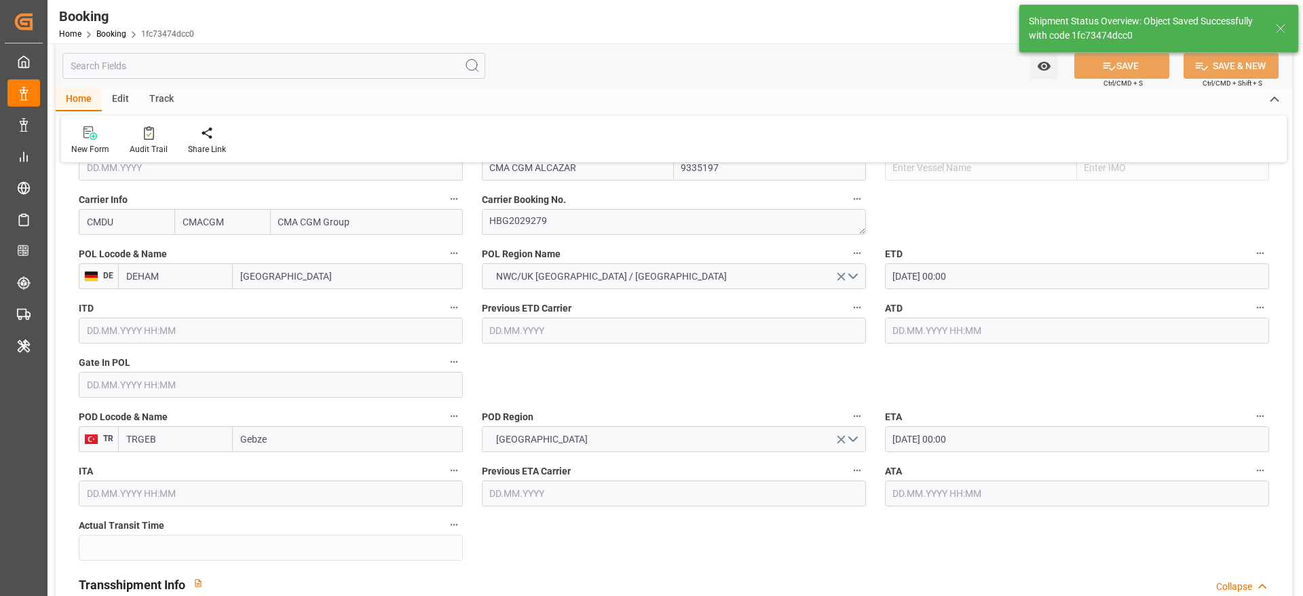
type textarea "NWC/UK North West Continent / UK_TRGEB_CMDU_CU-CAD"
type textarea "[PERSON_NAME]"
type textarea "businessDivision-businessLine-"
type input "15.09.2025 00:00"
type input "02.10.2025 00:00"
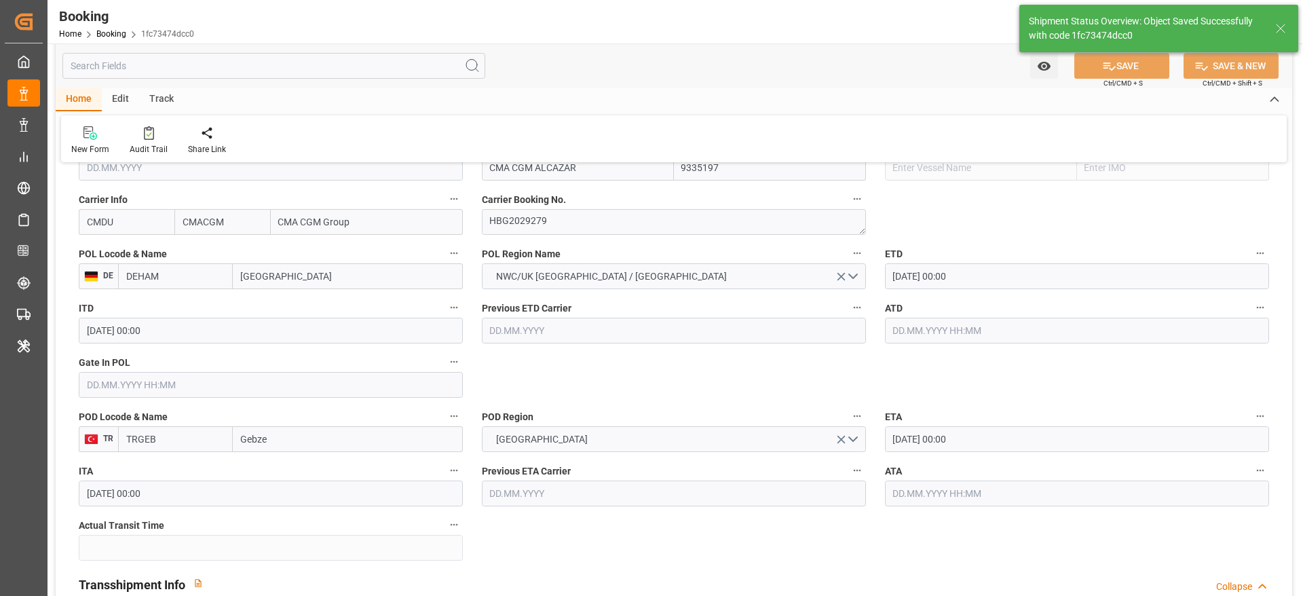
type input "03.09.2025 11:44"
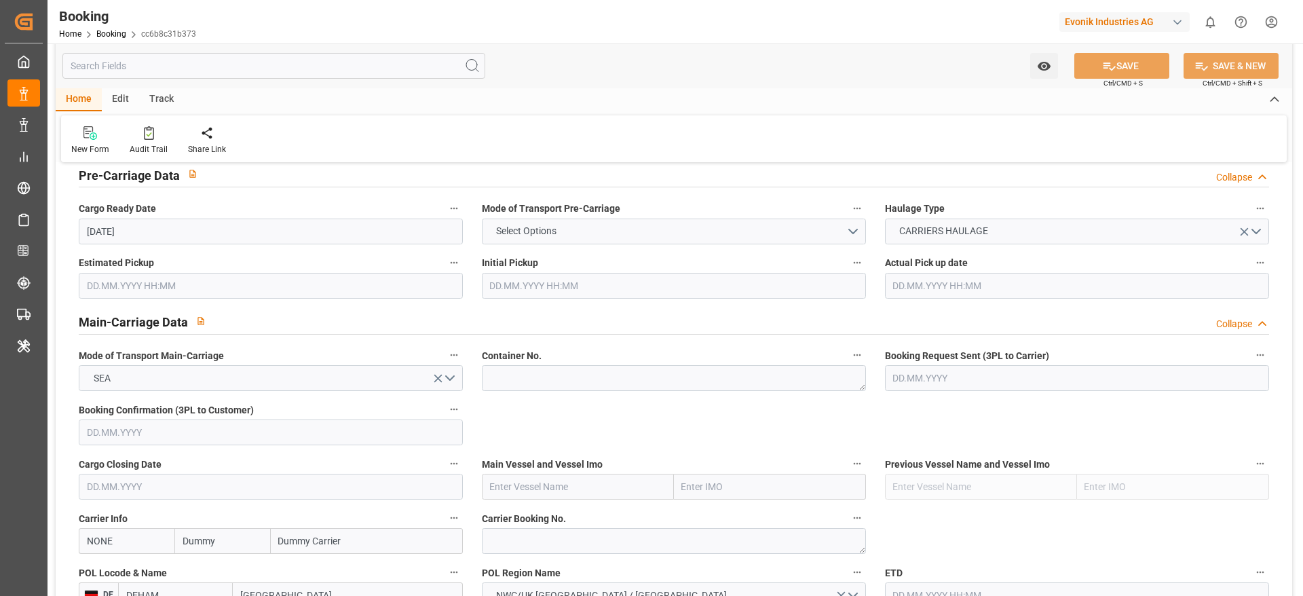
scroll to position [815, 0]
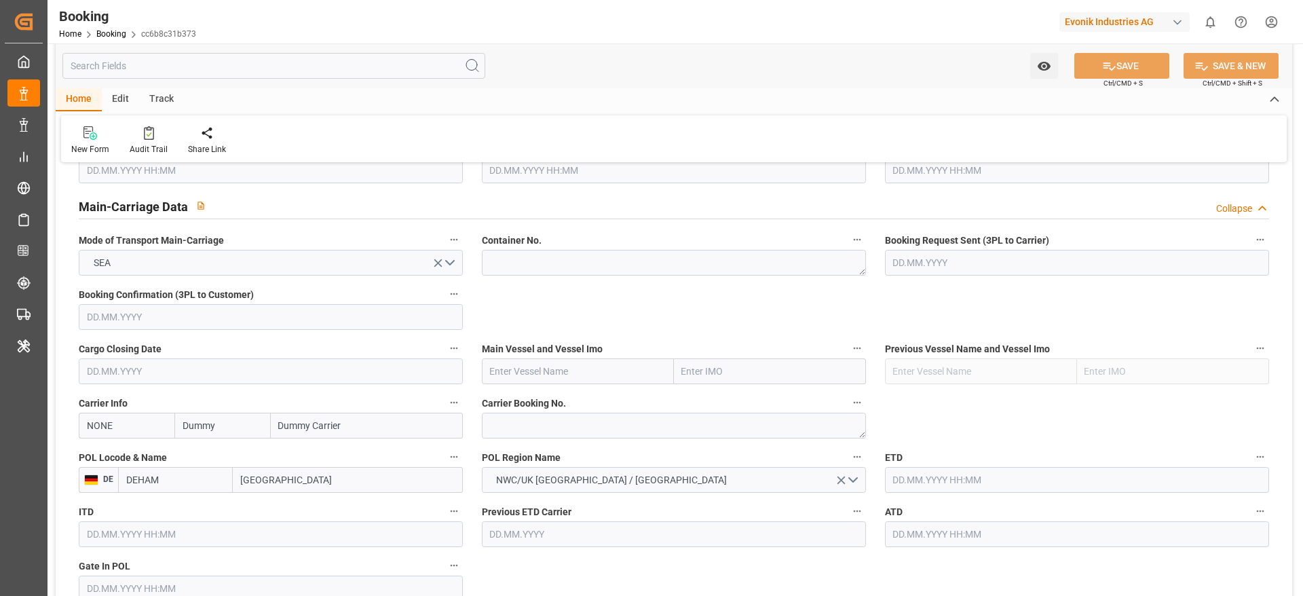
click at [235, 426] on input "Dummy" at bounding box center [222, 426] width 96 height 26
type input "cmdu"
click at [207, 460] on b "CMACGM" at bounding box center [203, 455] width 41 height 11
type input "CMDU"
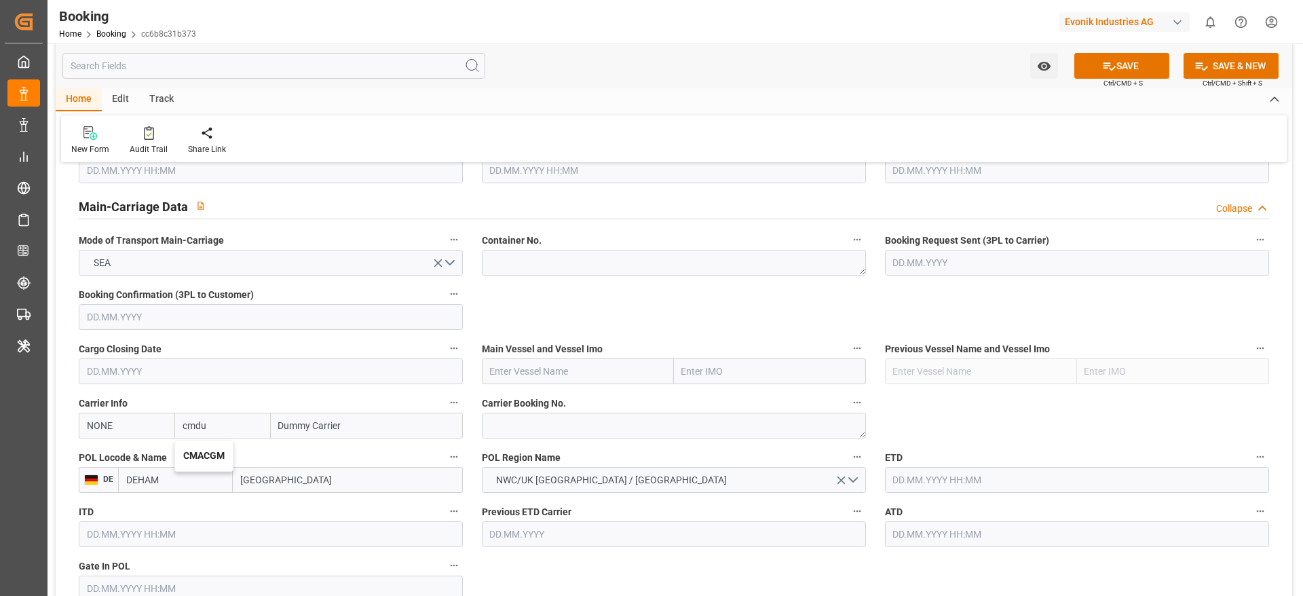
type input "CMACGM"
type input "CMA CGM Group"
type input "CMACGM"
click at [629, 426] on textarea at bounding box center [674, 426] width 384 height 26
paste textarea "HBG2029183"
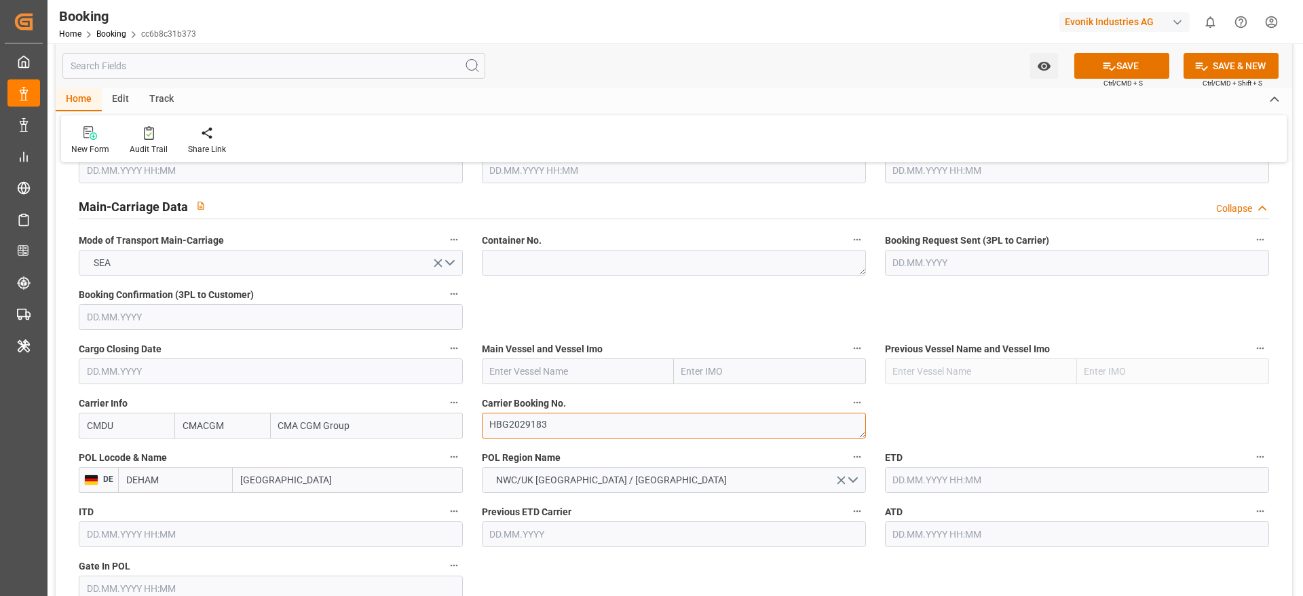
type textarea "HBG2029183"
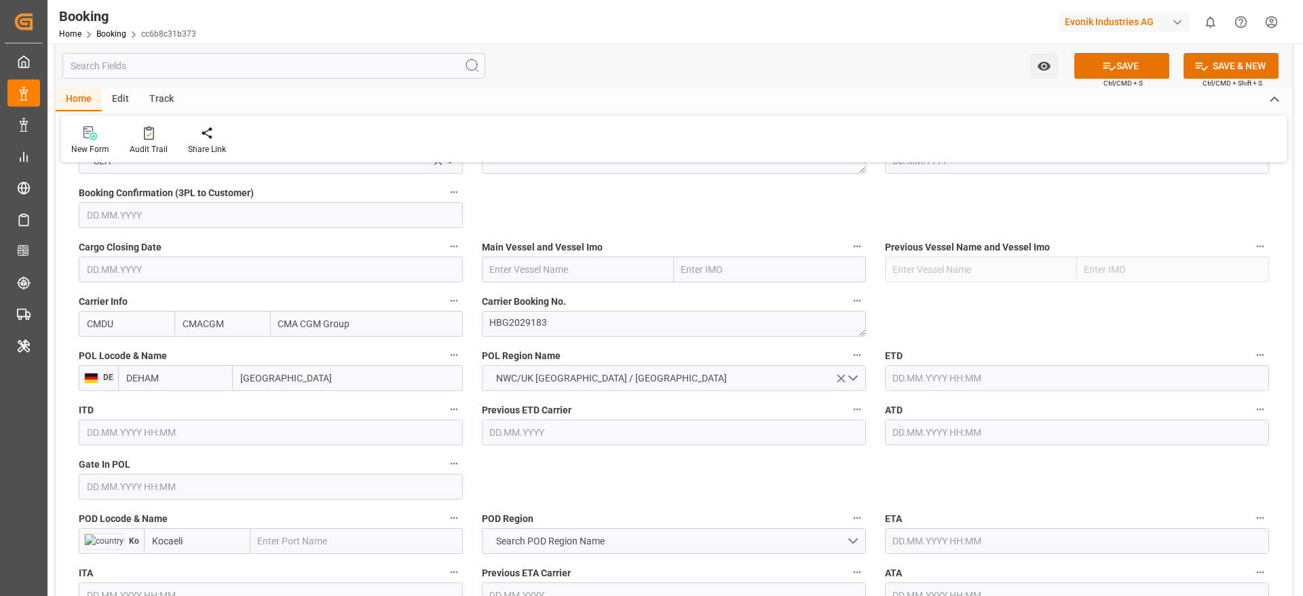
click at [918, 381] on input "text" at bounding box center [1077, 378] width 384 height 26
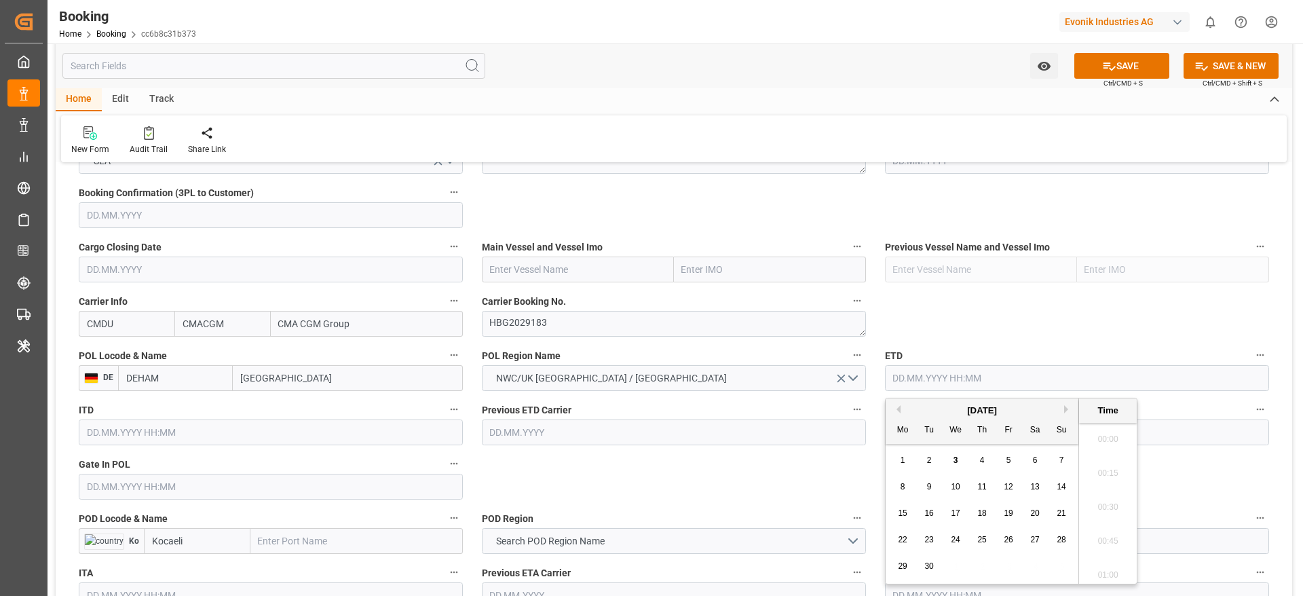
scroll to position [2279, 0]
click at [903, 515] on span "15" at bounding box center [902, 513] width 9 height 10
type input "15.09.2025 00:00"
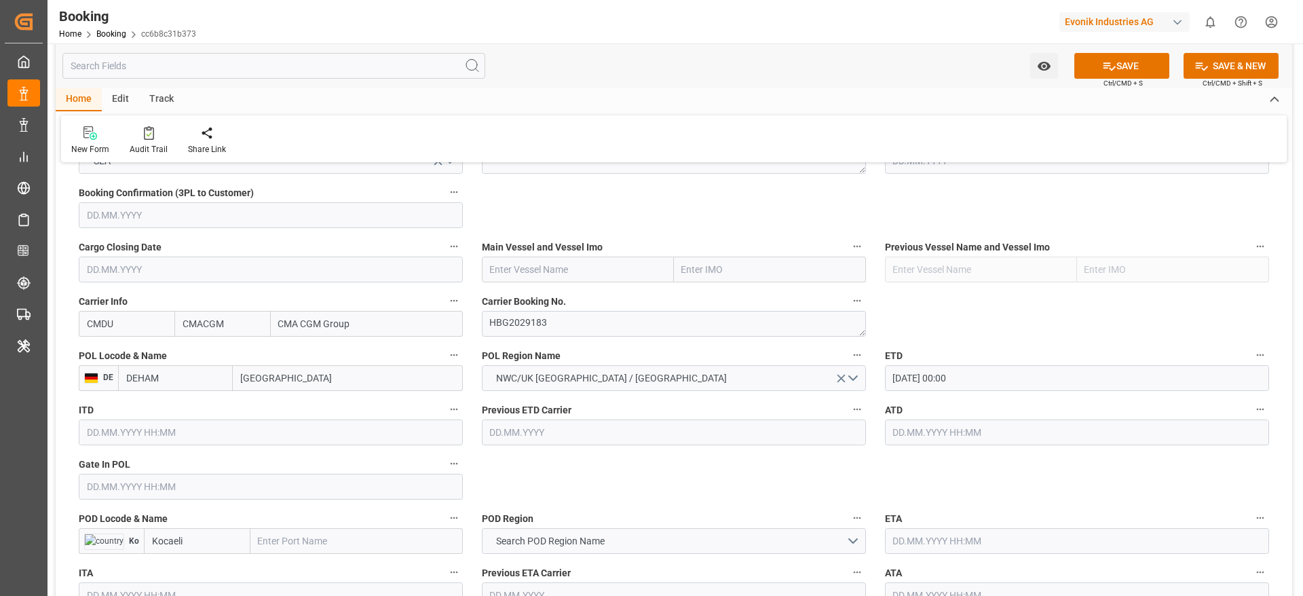
click at [573, 253] on span "Main Vessel and Vessel Imo" at bounding box center [542, 247] width 121 height 14
click at [849, 253] on button "Main Vessel and Vessel Imo" at bounding box center [858, 247] width 18 height 18
click at [559, 270] on div at bounding box center [651, 298] width 1303 height 596
click at [502, 273] on input "text" at bounding box center [578, 270] width 192 height 26
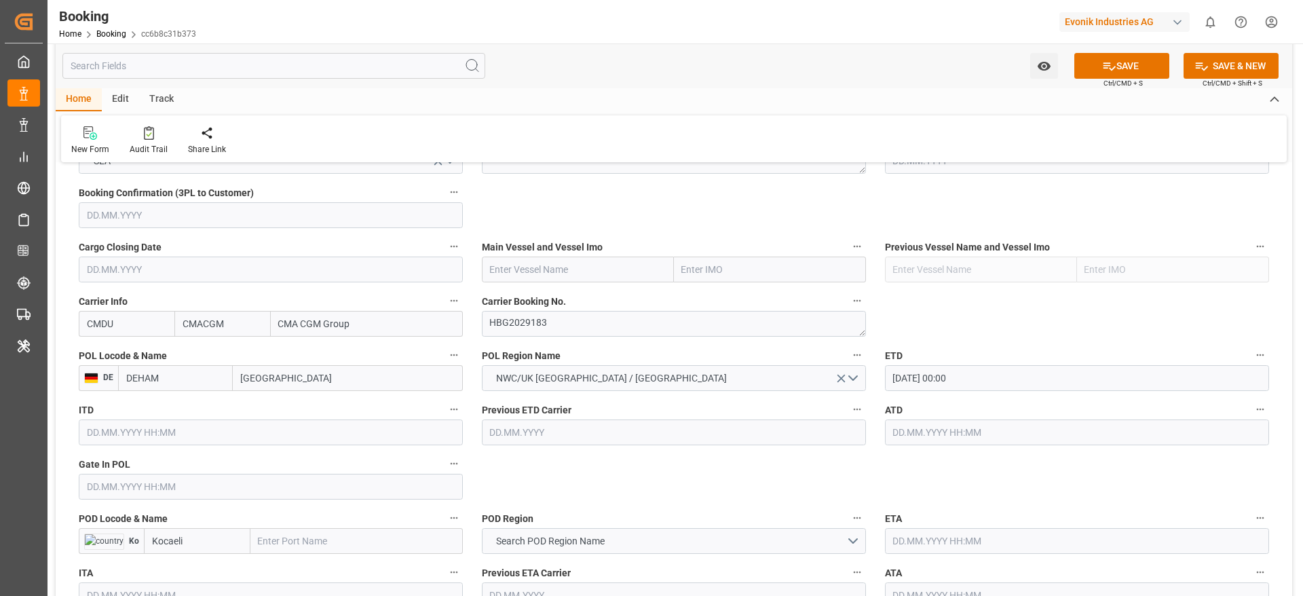
paste input "CMA CGM ALCAZAR"
type input "CMA CGM ALCAZAR"
click at [564, 299] on b "CMA CGM ALCAZAR" at bounding box center [535, 299] width 88 height 11
type input "9335197"
type input "CMA CGM ALCAZAR"
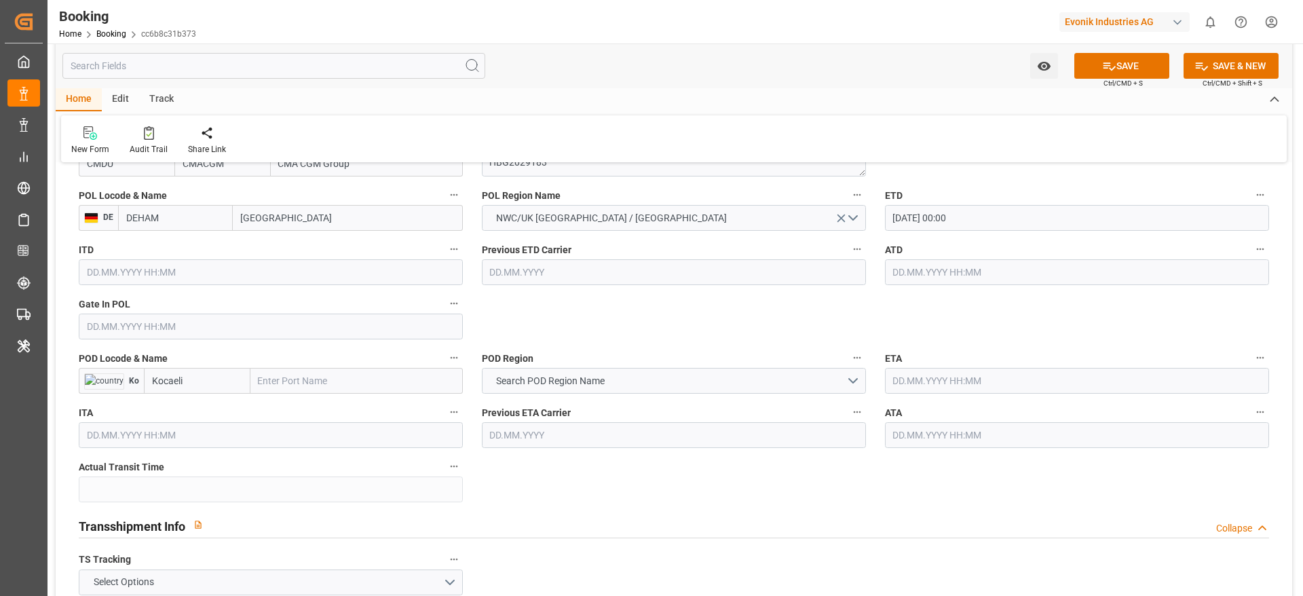
scroll to position [1120, 0]
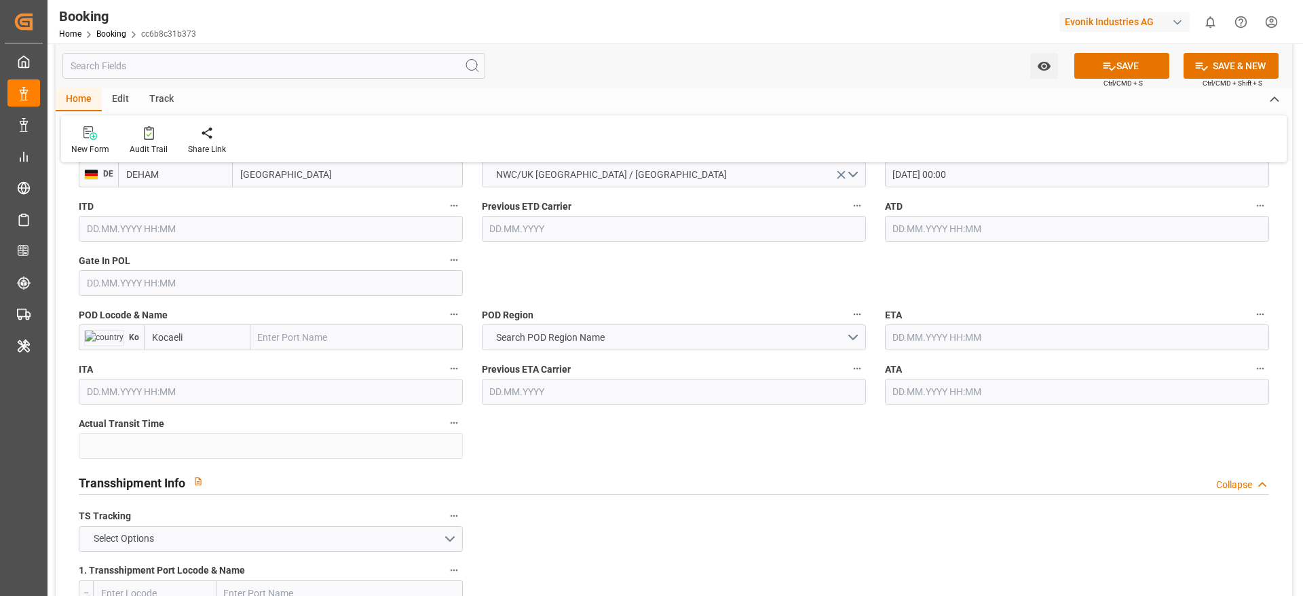
click at [298, 332] on input "text" at bounding box center [356, 337] width 212 height 26
paste input "GEBZE"
type input "GEBZE"
click at [312, 375] on div "Gebze - TRGEB" at bounding box center [289, 367] width 77 height 31
type input "TRGEB"
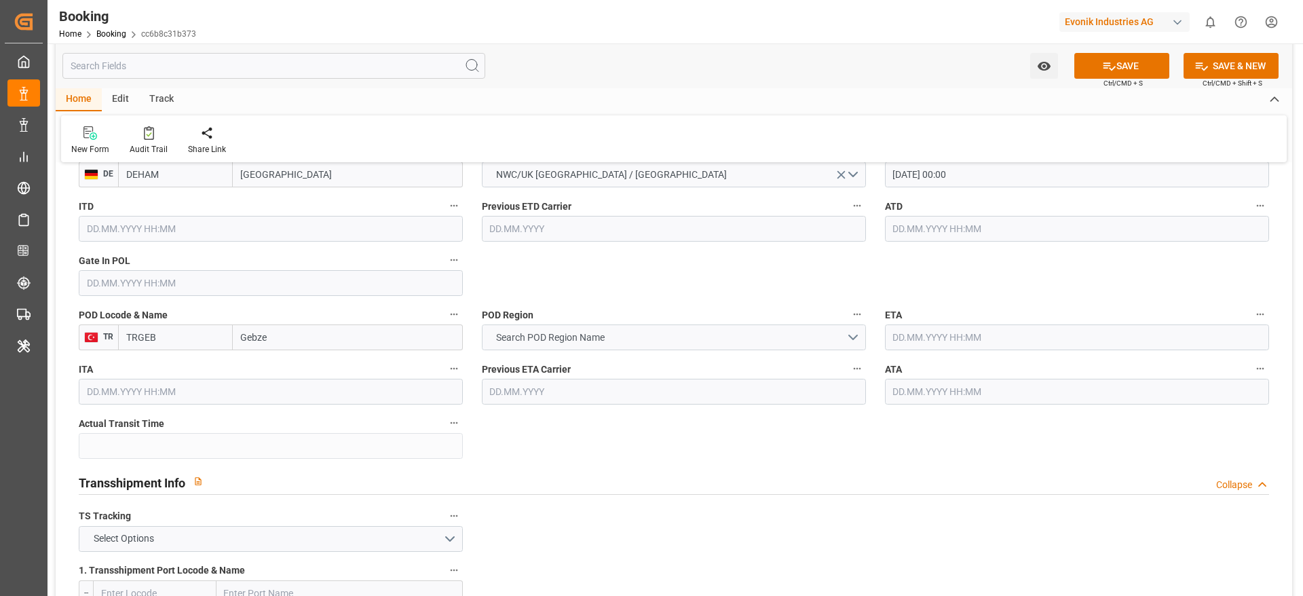
type input "Gebze"
click at [540, 348] on button "Search POD Region Name" at bounding box center [674, 337] width 384 height 26
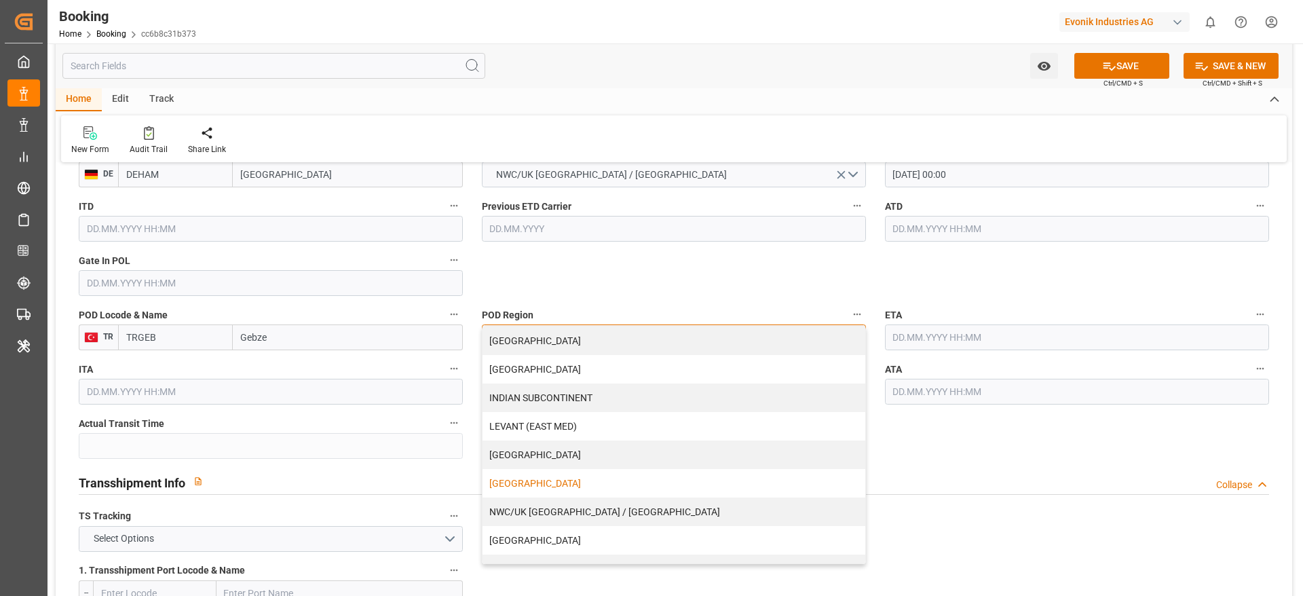
scroll to position [204, 0]
click at [550, 483] on div "[GEOGRAPHIC_DATA]" at bounding box center [674, 479] width 383 height 29
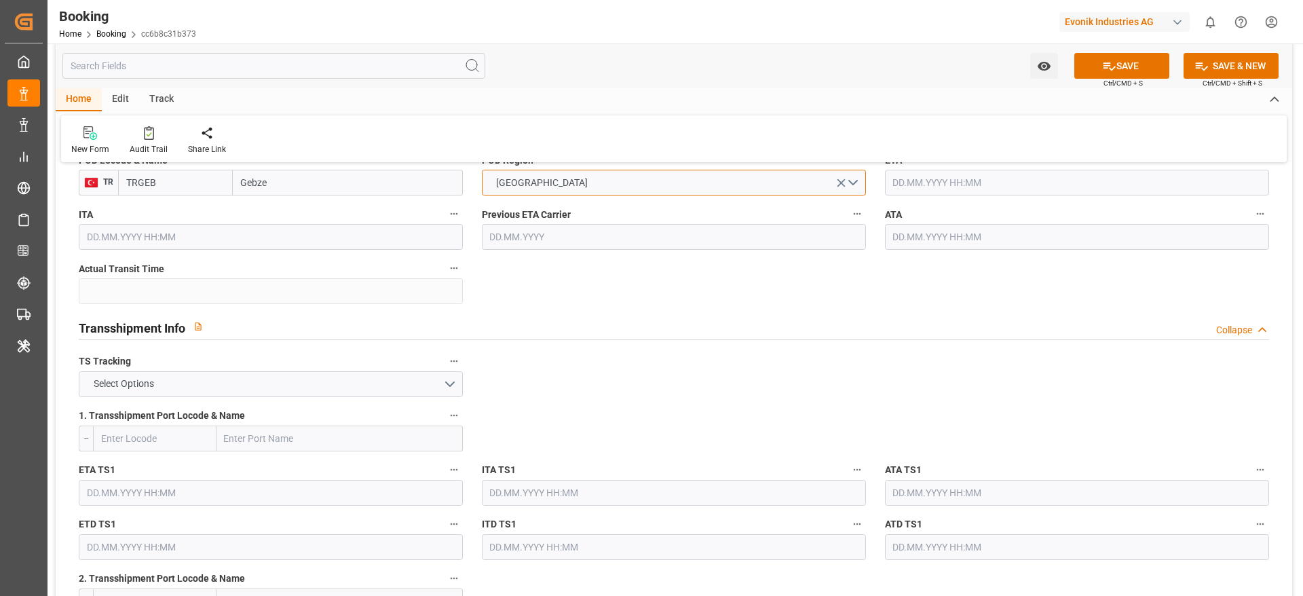
scroll to position [1324, 0]
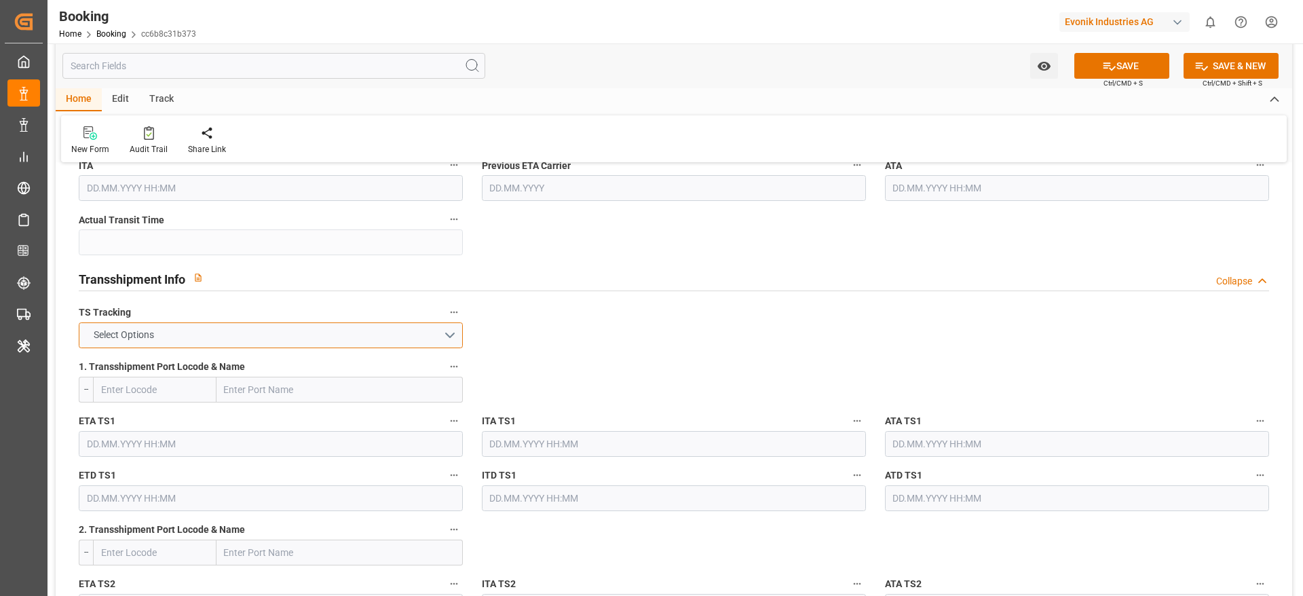
click at [253, 329] on button "Select Options" at bounding box center [271, 335] width 384 height 26
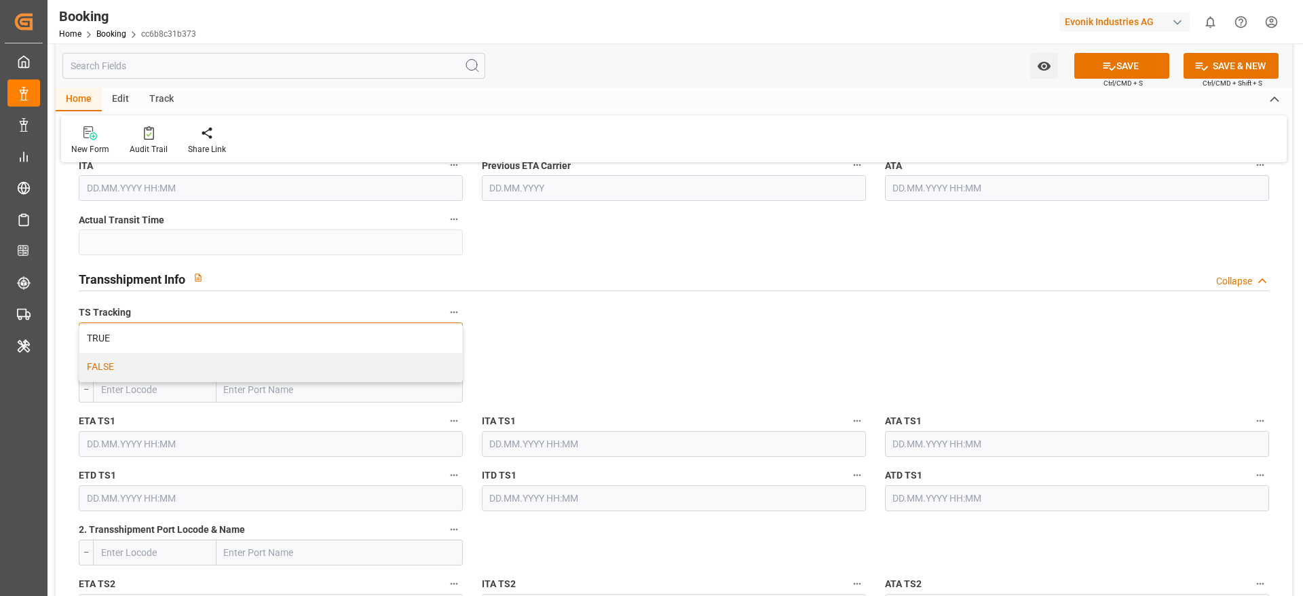
click at [193, 365] on div "FALSE" at bounding box center [270, 367] width 383 height 29
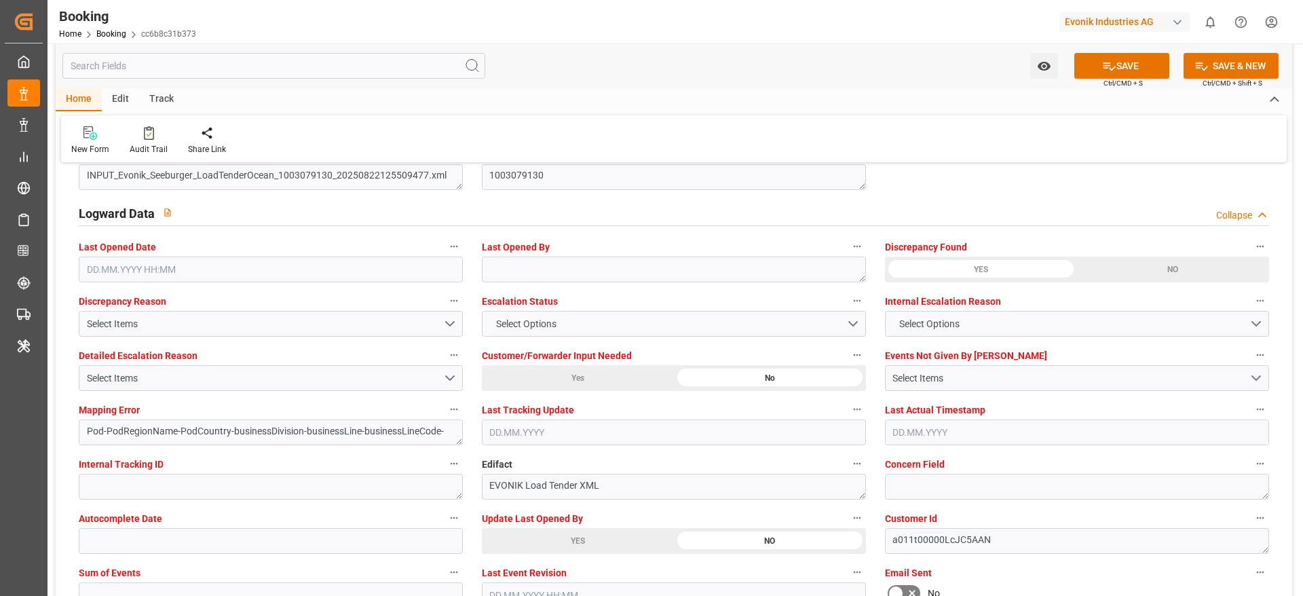
scroll to position [2546, 0]
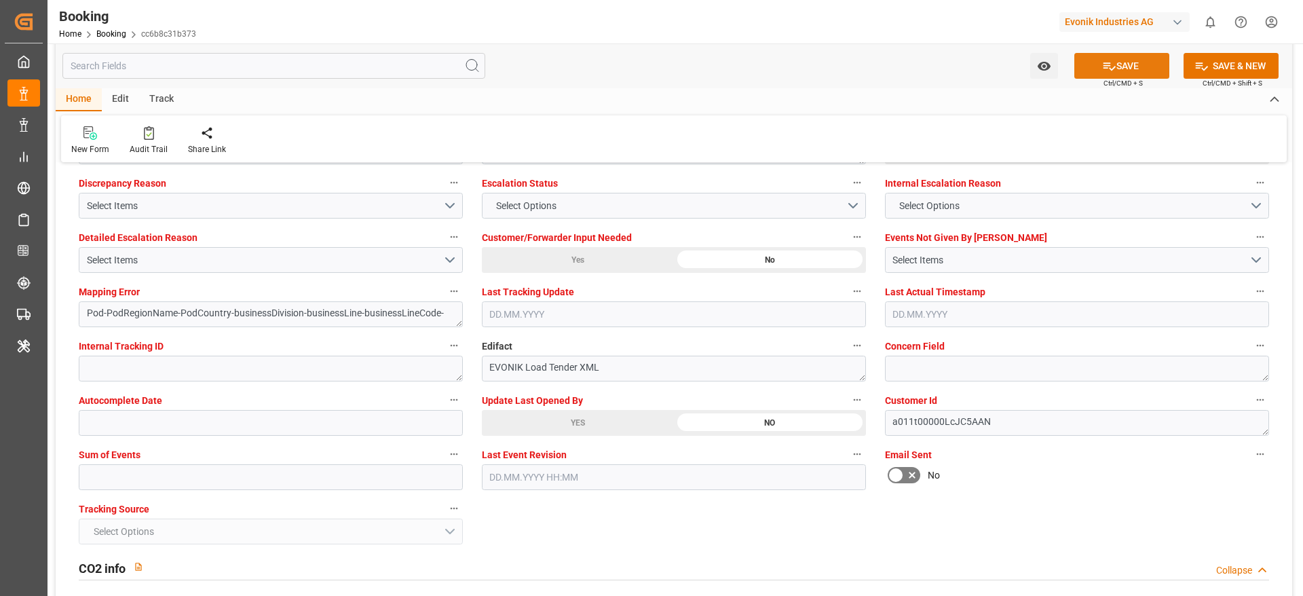
click at [1128, 53] on button "SAVE" at bounding box center [1122, 66] width 95 height 26
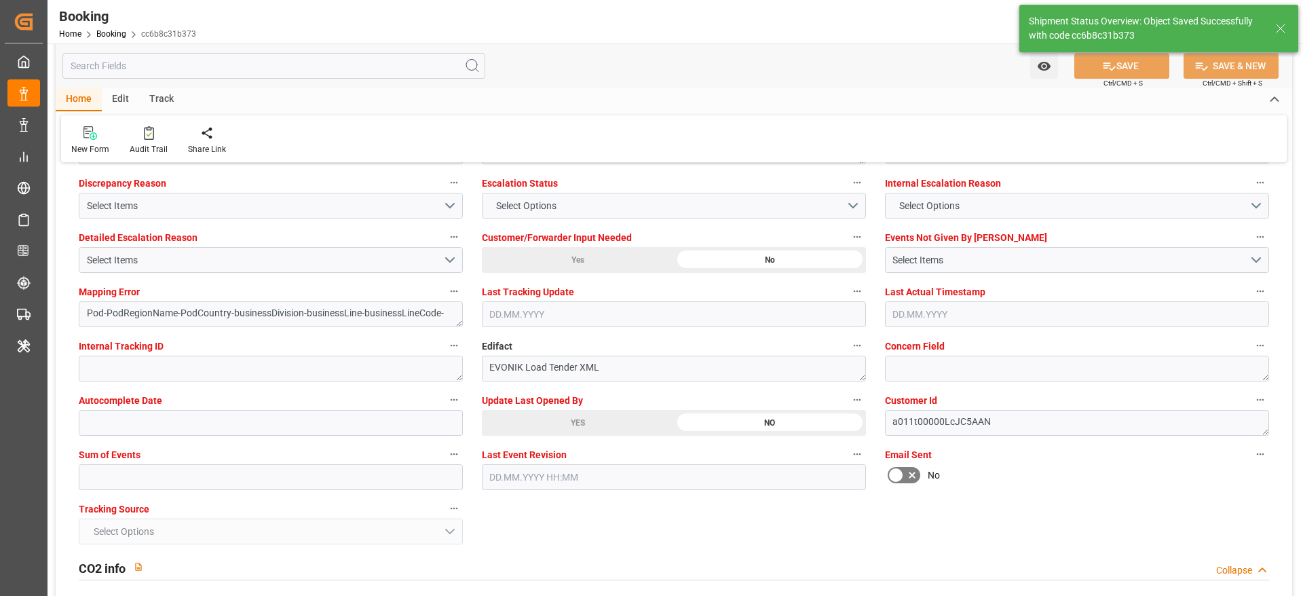
type textarea "NWC/UK North West Continent / UK_TRGEB_CMDU_CU-CAD"
type textarea "[PERSON_NAME]"
type textarea "businessDivision-businessLine-"
type input "15.09.2025 00:00"
type input "03.09.2025 11:46"
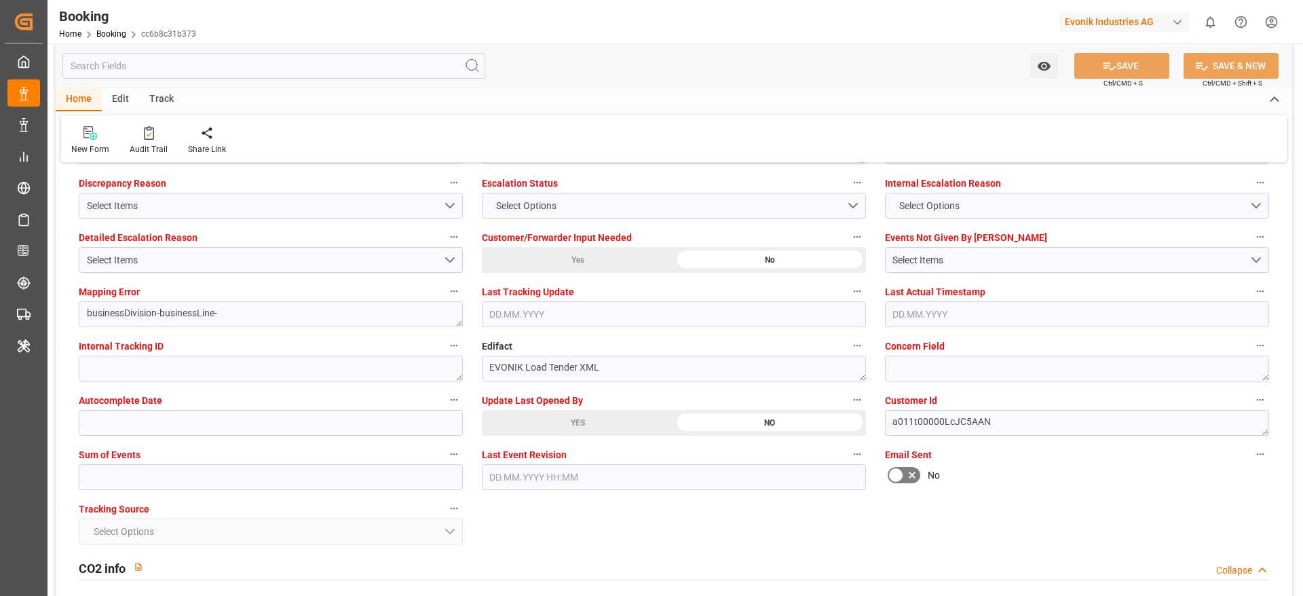
drag, startPoint x: 1128, startPoint y: 53, endPoint x: 640, endPoint y: 134, distance: 494.2
click at [640, 134] on div "New Form Audit Trail Share Link" at bounding box center [674, 138] width 1226 height 47
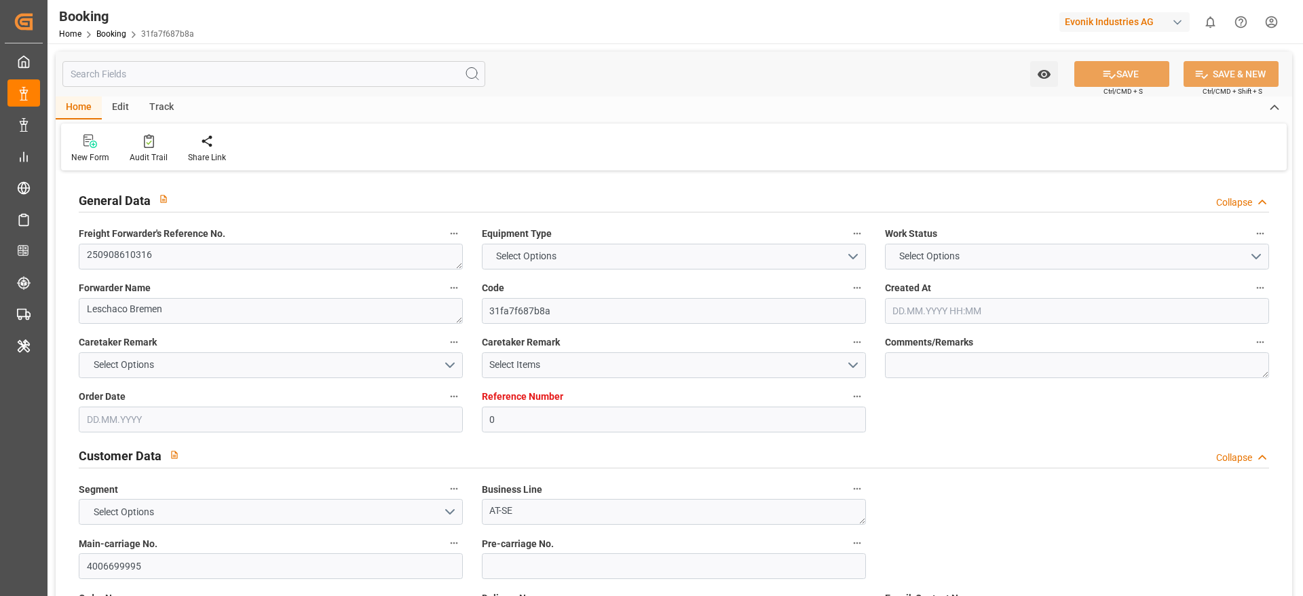
type input "0"
type input "Dummy"
type input "Dummy Carrier"
type input "DEHAM"
type input "KRPUS"
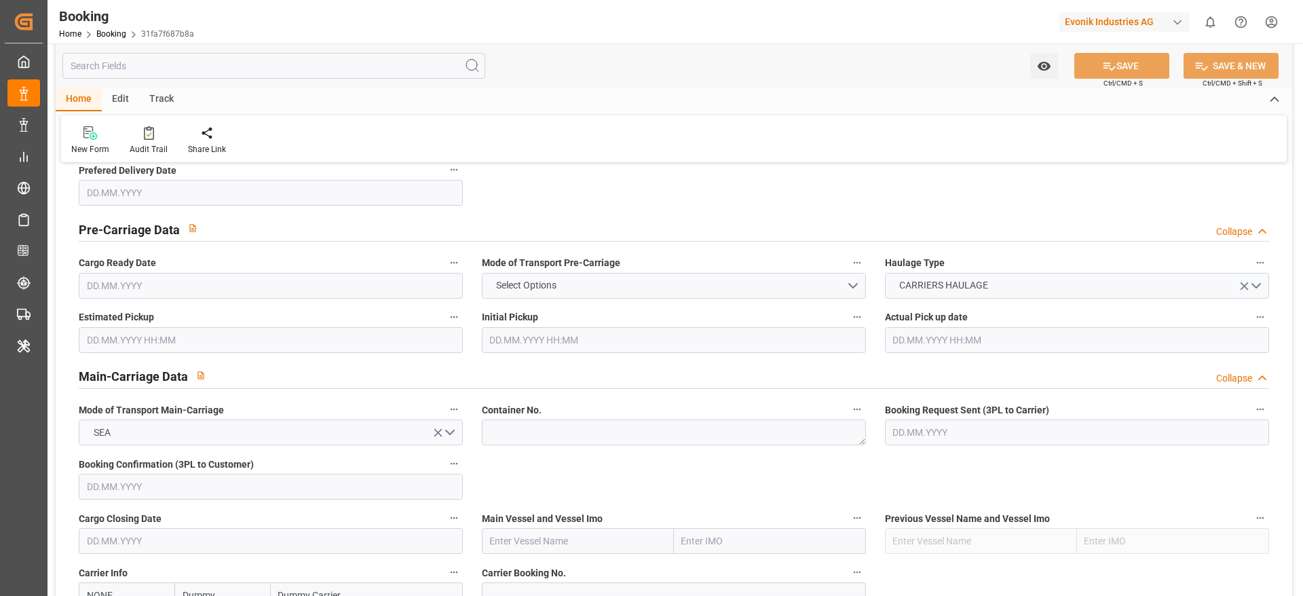
type input "[DATE] 10:57"
type input "[DATE]"
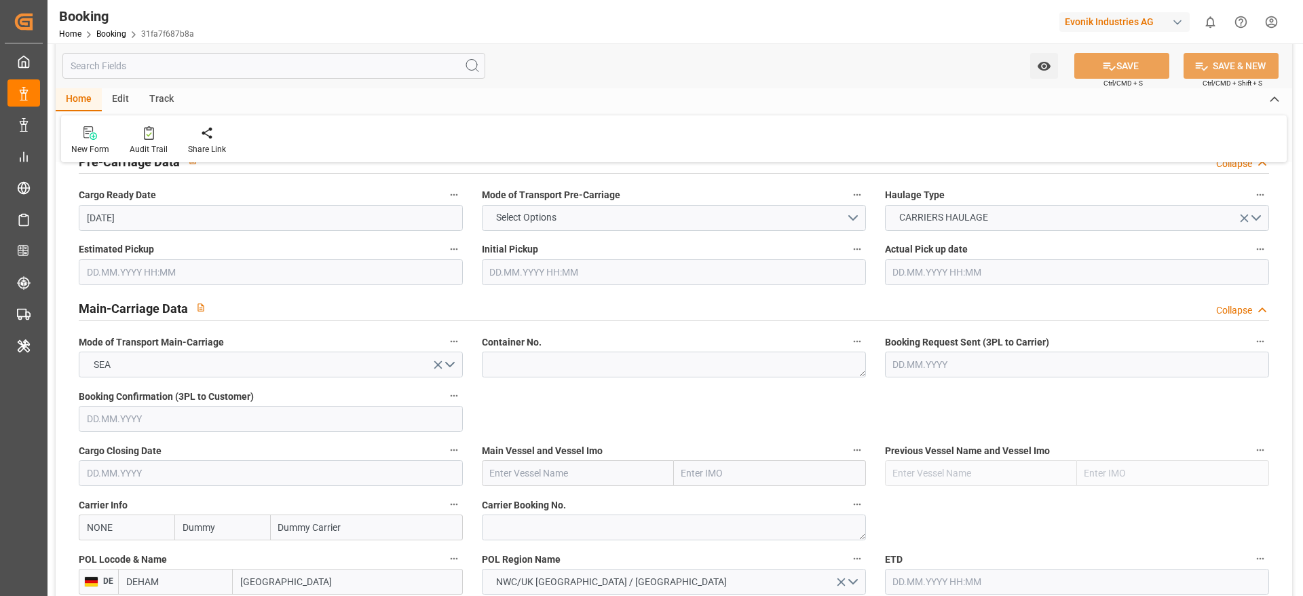
scroll to position [815, 0]
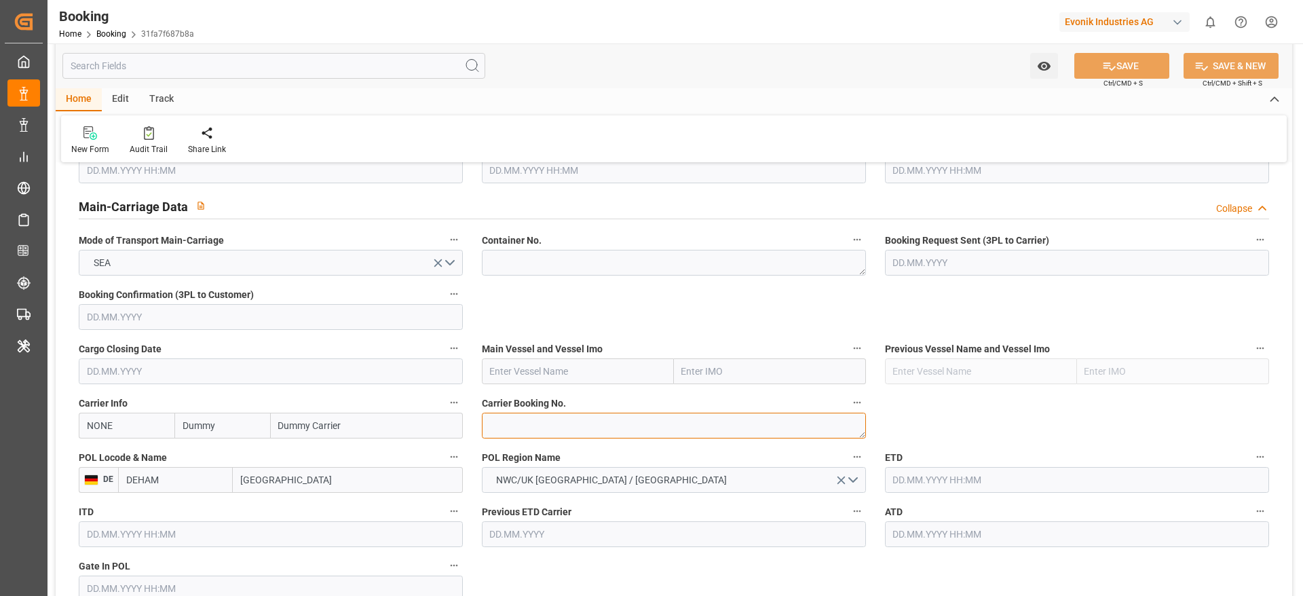
click at [522, 417] on textarea at bounding box center [674, 426] width 384 height 26
paste textarea "11648173"
type textarea "11648173"
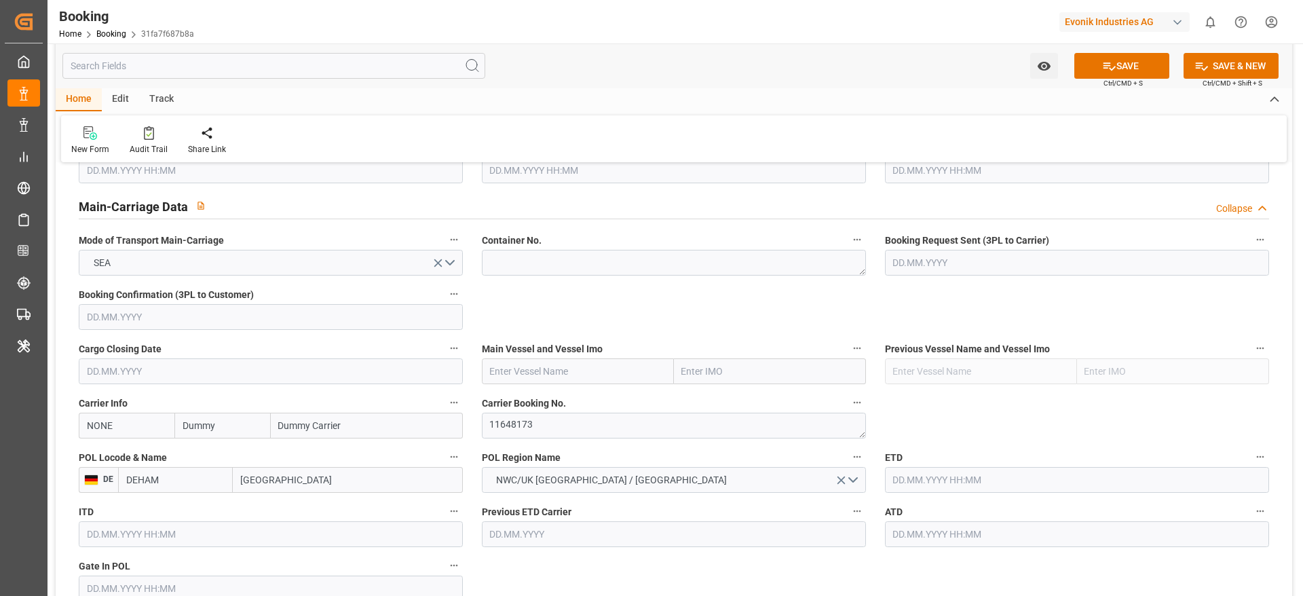
click at [244, 432] on input "Dummy" at bounding box center [222, 426] width 96 height 26
type input "hlcu"
click at [217, 465] on div "Hapag Lloyd" at bounding box center [222, 463] width 94 height 45
type input "HLCU"
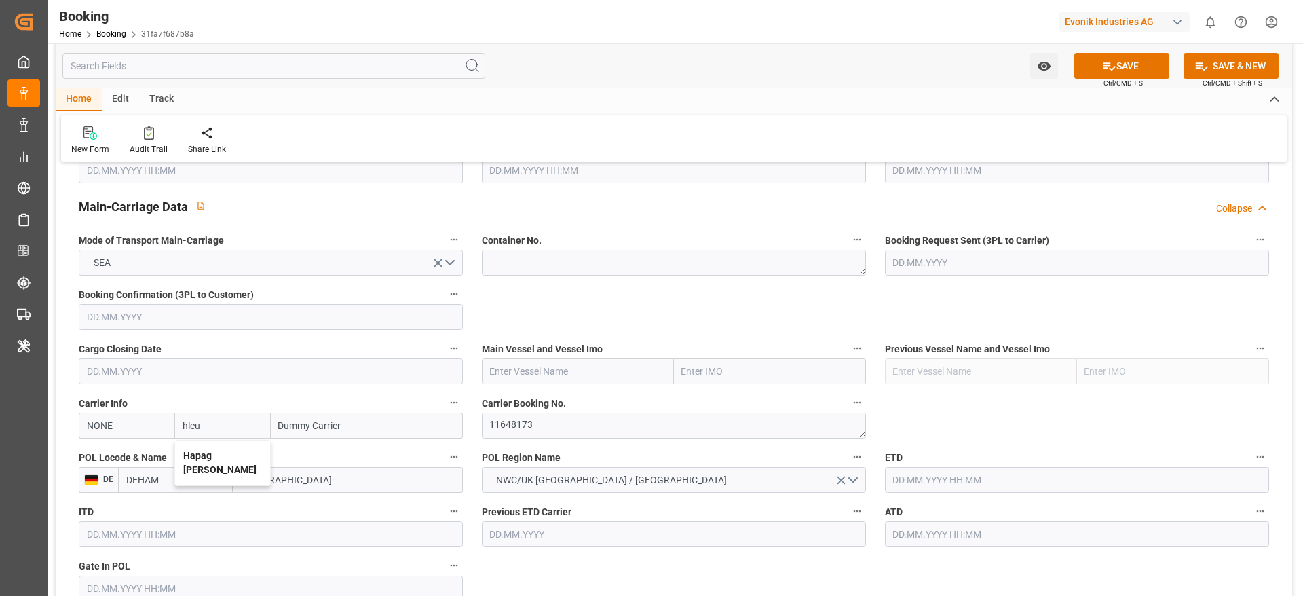
type input "Hapag Lloyd"
type input "Hapag Lloyd Aktiengesellschaft"
type input "Hapag Lloyd"
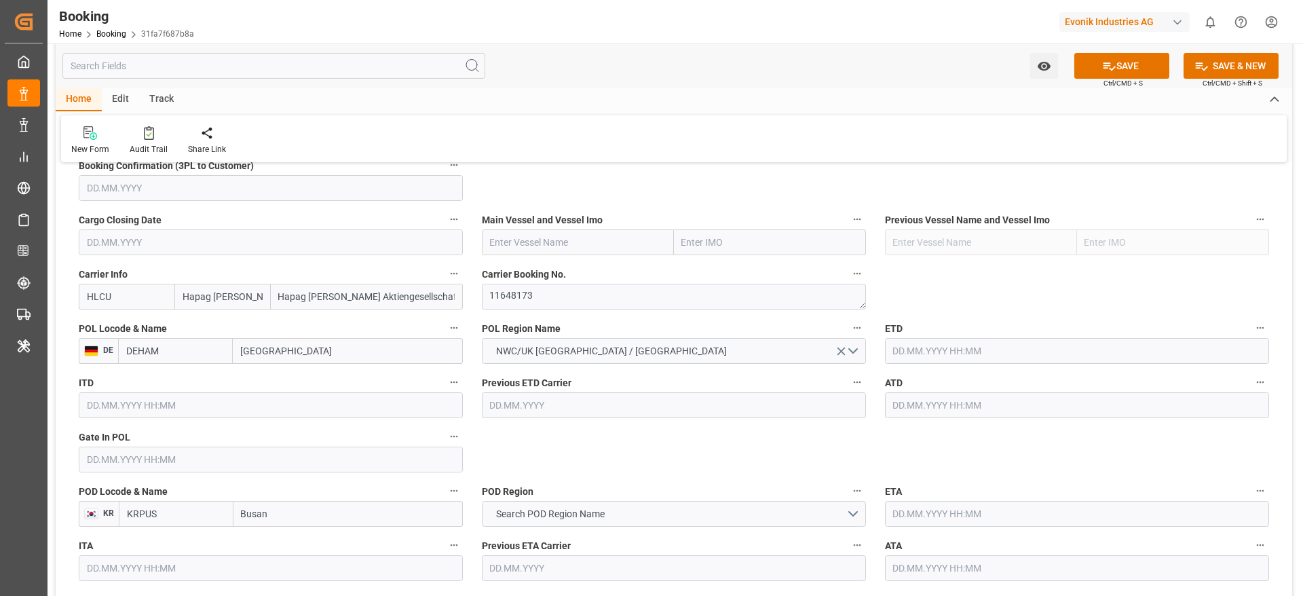
scroll to position [916, 0]
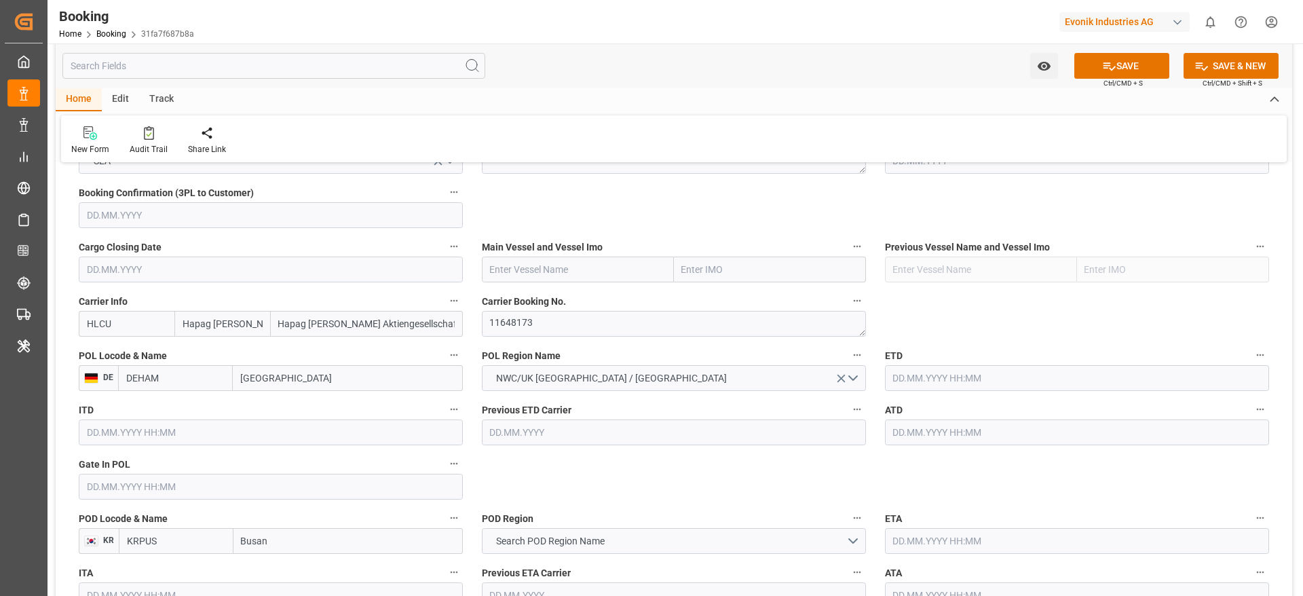
click at [523, 278] on input "text" at bounding box center [578, 270] width 192 height 26
paste input "MARGRETHE MAERSK"
click at [556, 303] on b "Margrethe Maersk" at bounding box center [527, 299] width 73 height 11
type input "Margrethe Maersk"
type input "9632131"
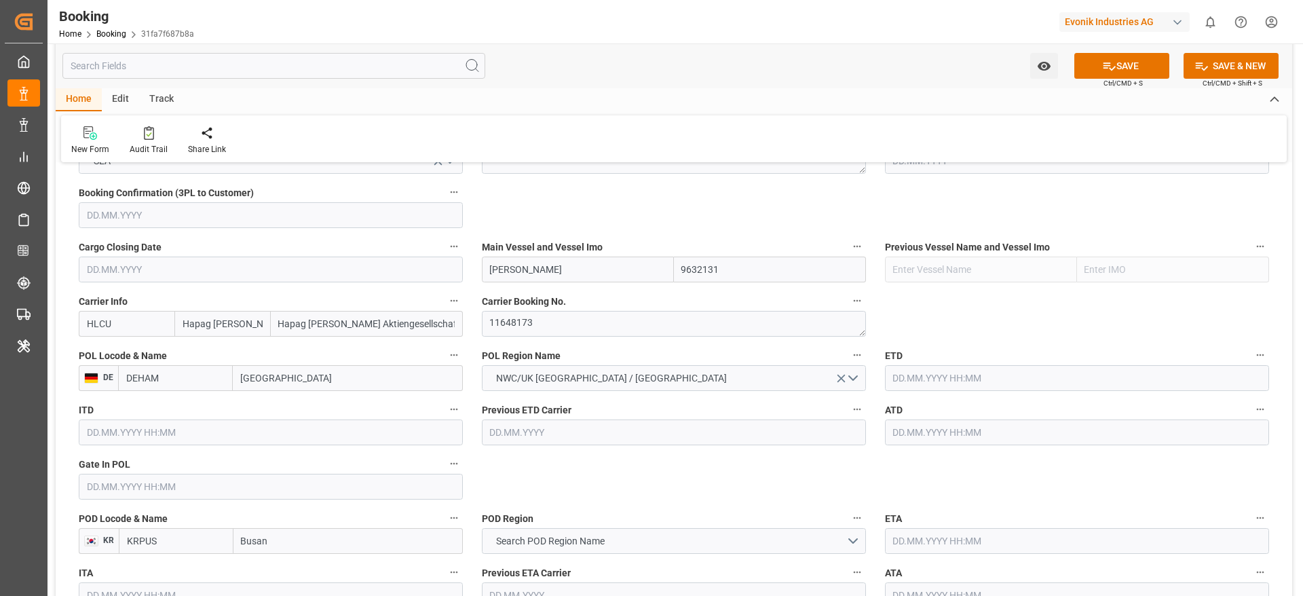
type input "Margrethe Maersk"
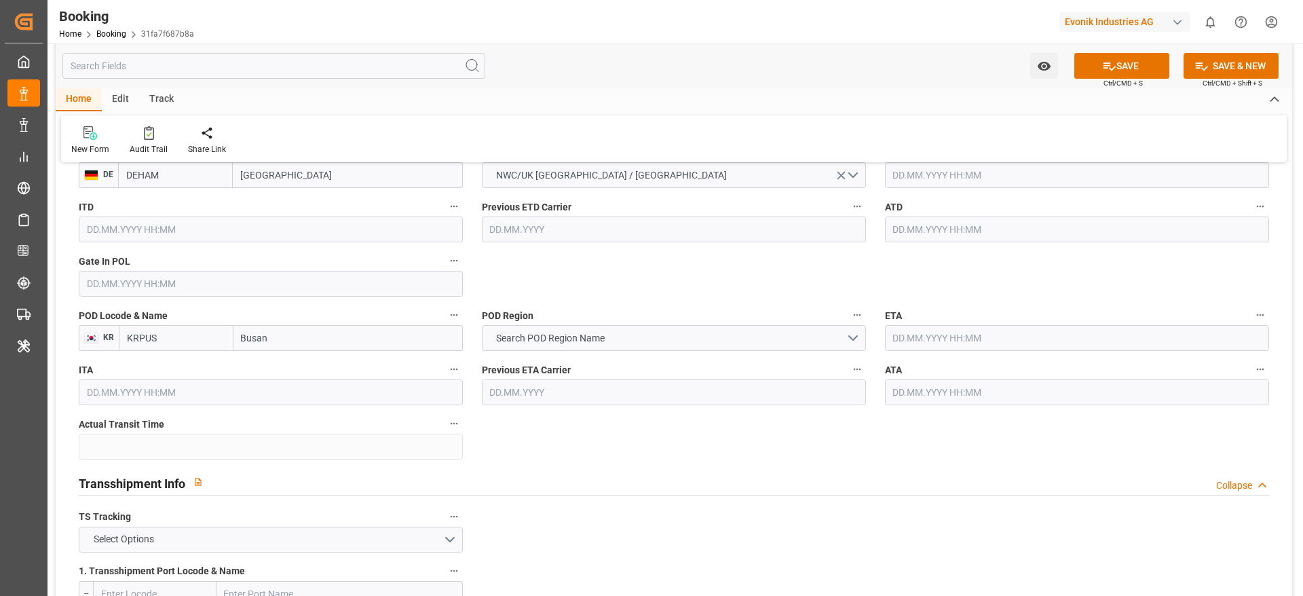
scroll to position [1120, 0]
click at [515, 348] on button "Search POD Region Name" at bounding box center [674, 337] width 384 height 26
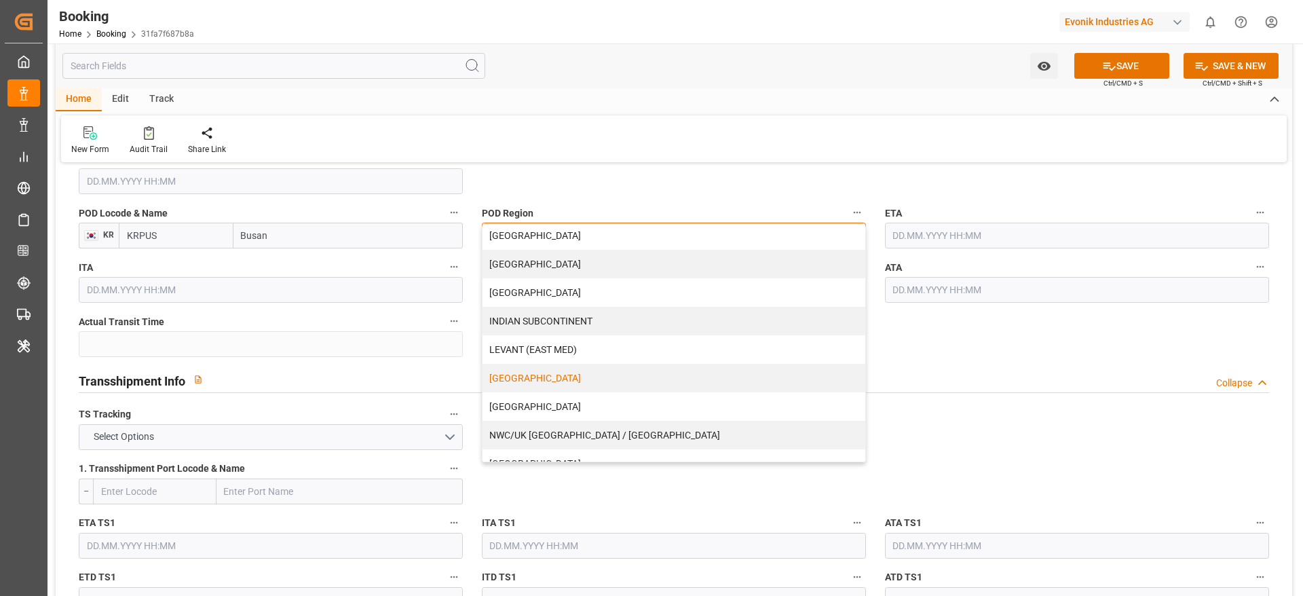
scroll to position [276, 0]
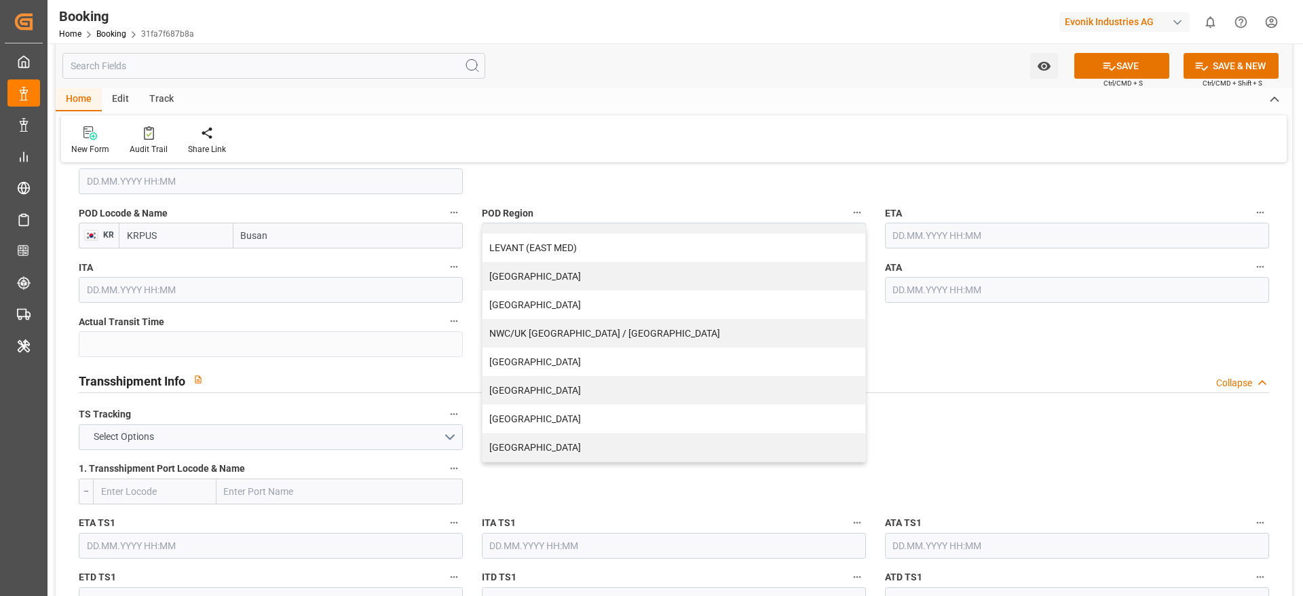
click at [297, 232] on input "Busan" at bounding box center [348, 236] width 229 height 26
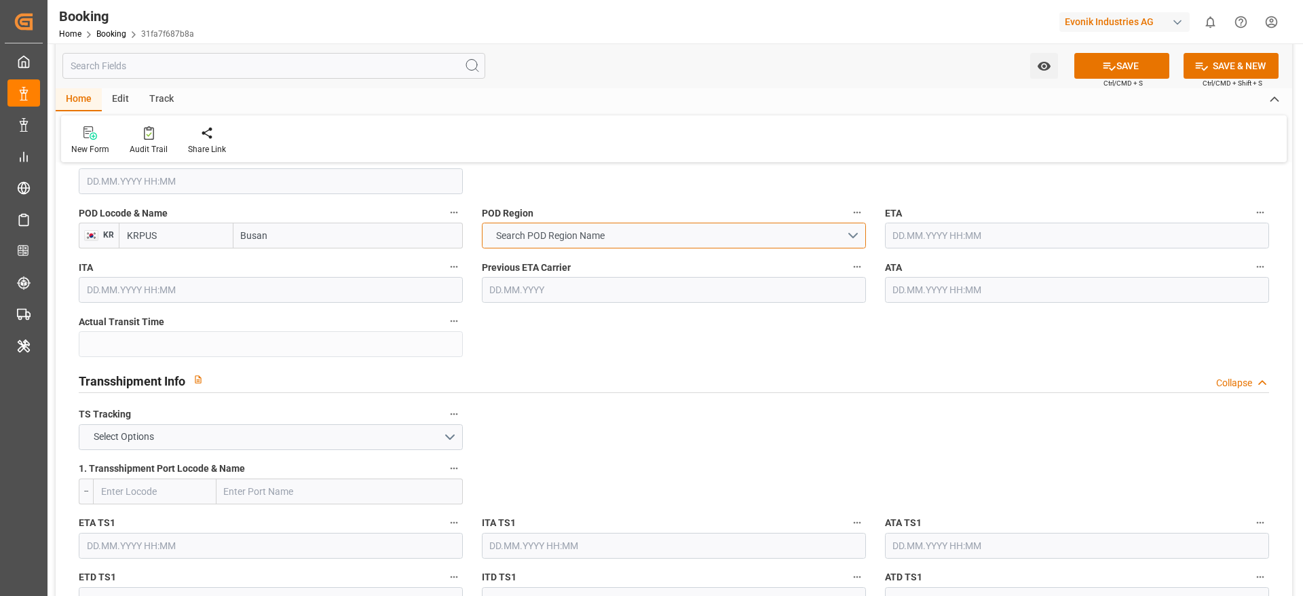
click at [549, 230] on span "Search POD Region Name" at bounding box center [550, 236] width 122 height 14
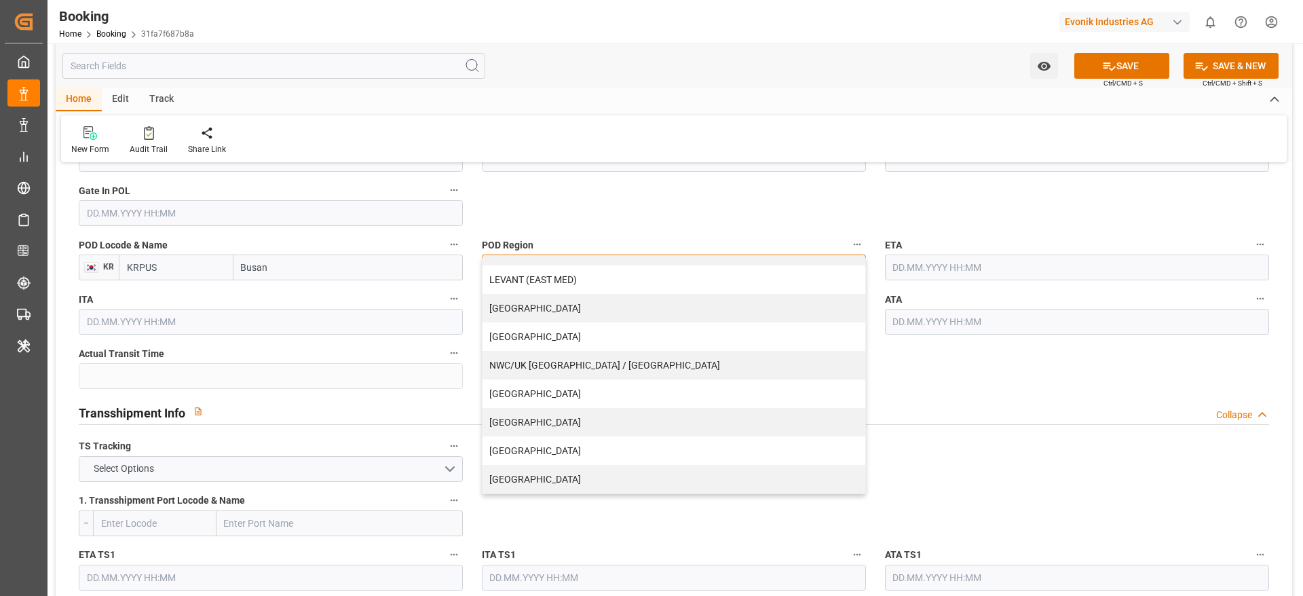
scroll to position [1222, 0]
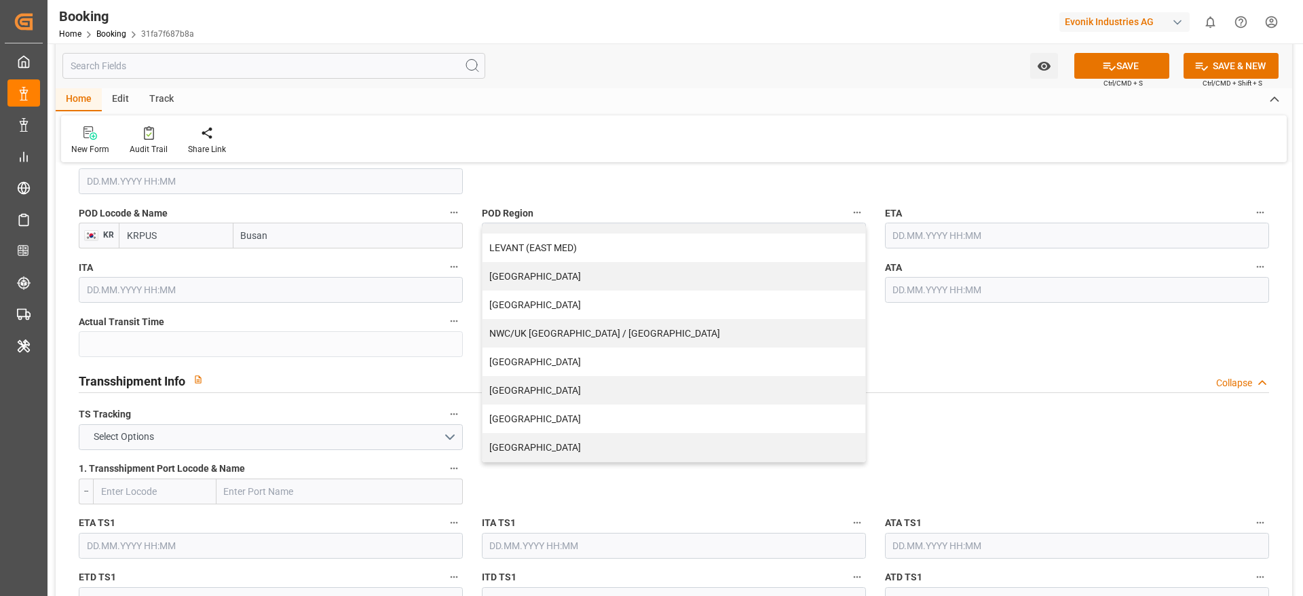
drag, startPoint x: 780, startPoint y: 500, endPoint x: 722, endPoint y: 477, distance: 62.8
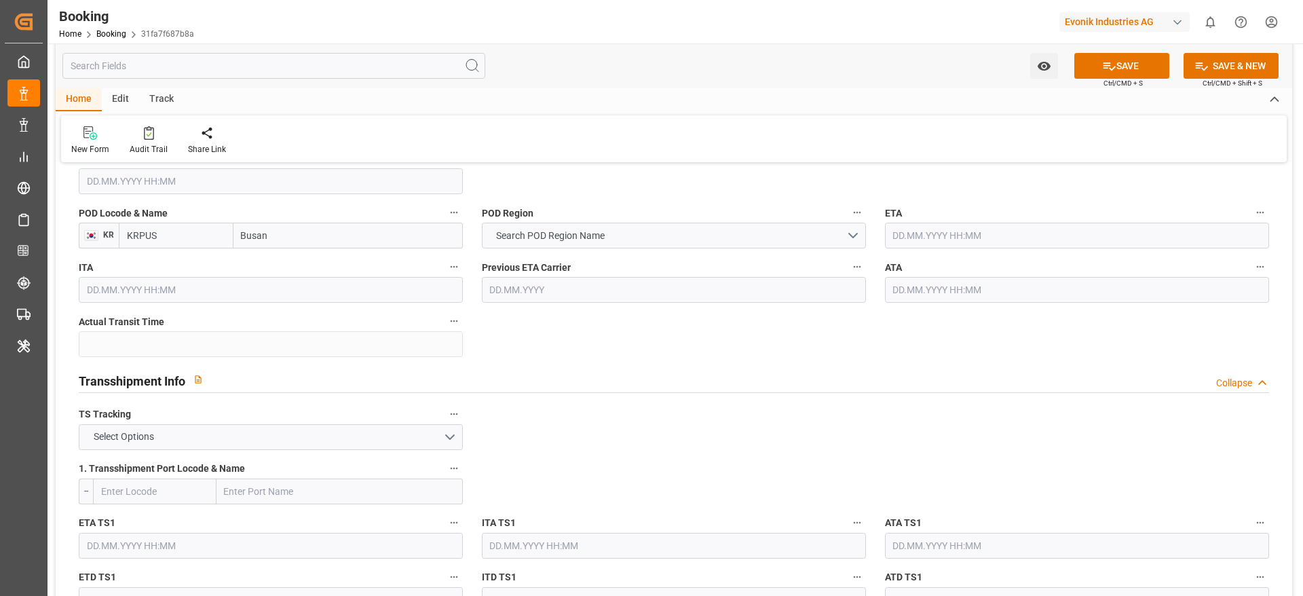
click at [948, 240] on input "text" at bounding box center [1077, 236] width 384 height 26
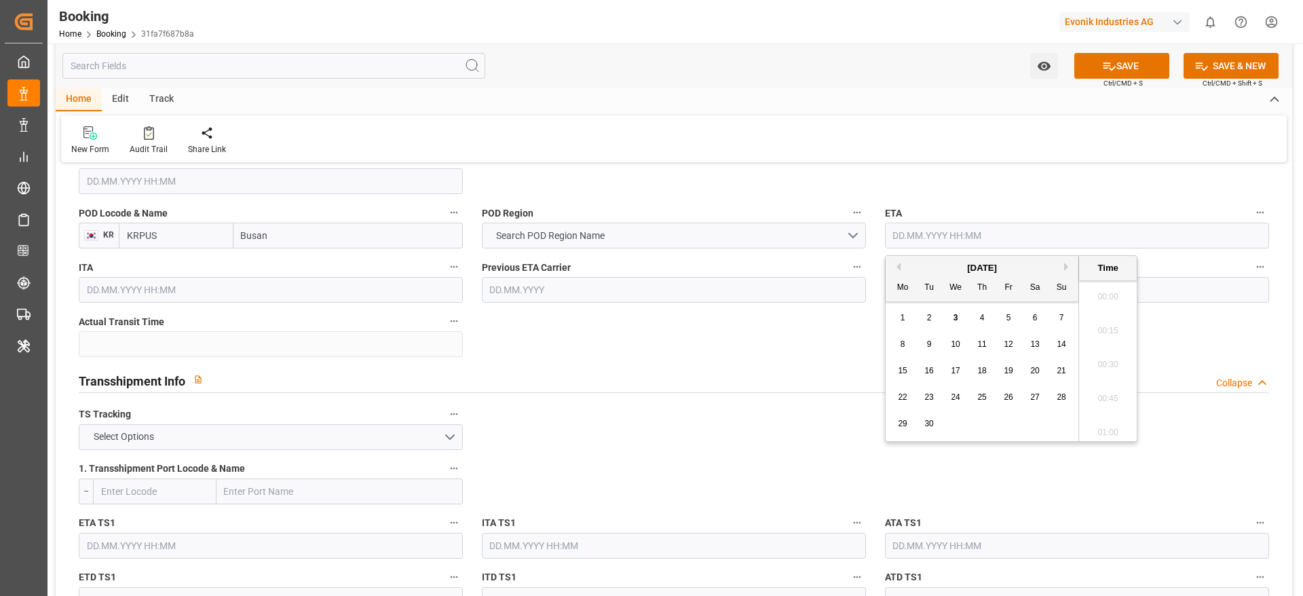
scroll to position [2279, 0]
click at [1073, 263] on button "Next Month" at bounding box center [1068, 267] width 8 height 8
click at [1041, 370] on div "15" at bounding box center [1035, 371] width 17 height 16
type input "15.11.2025 00:00"
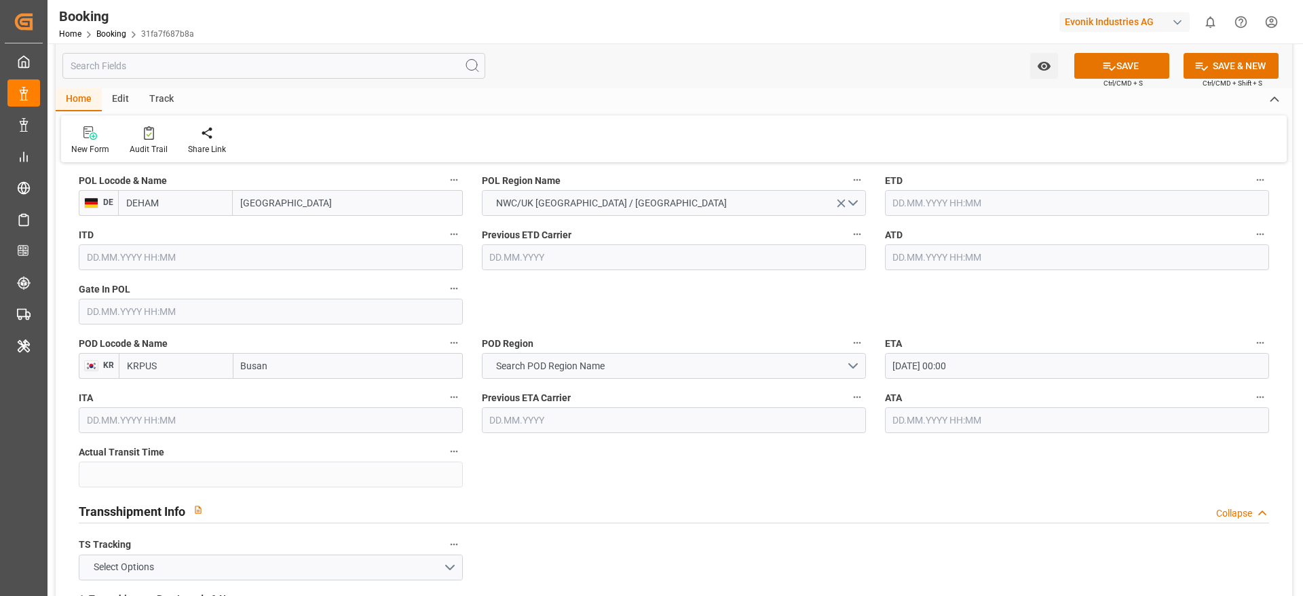
scroll to position [1018, 0]
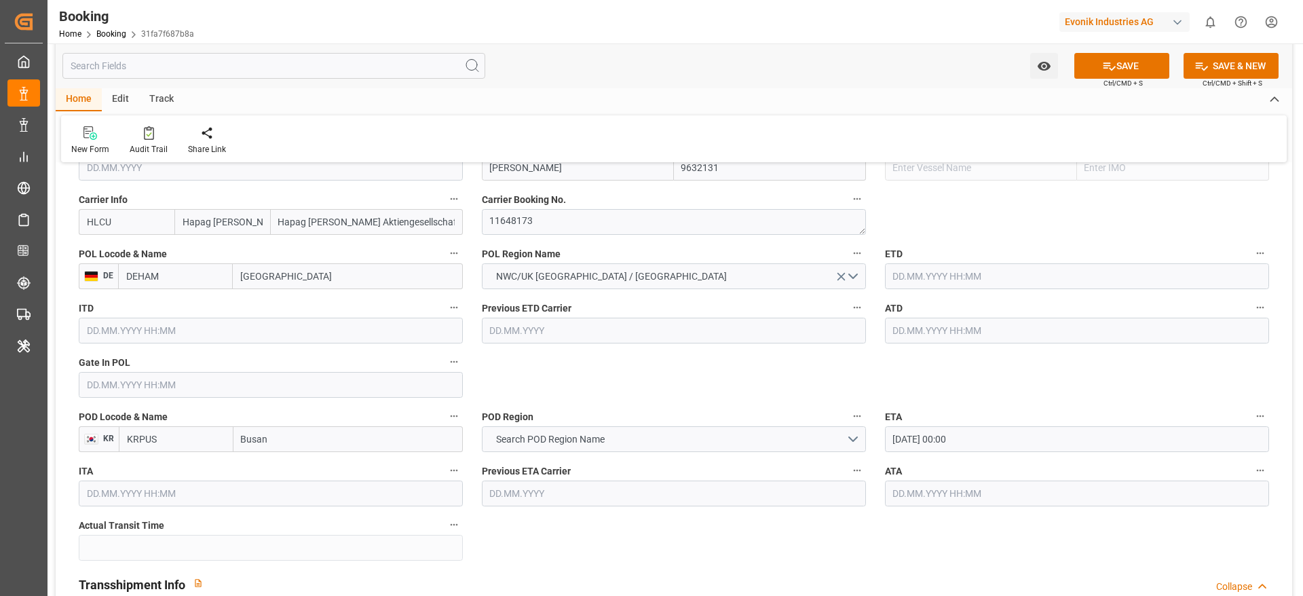
click at [961, 287] on input "text" at bounding box center [1077, 276] width 384 height 26
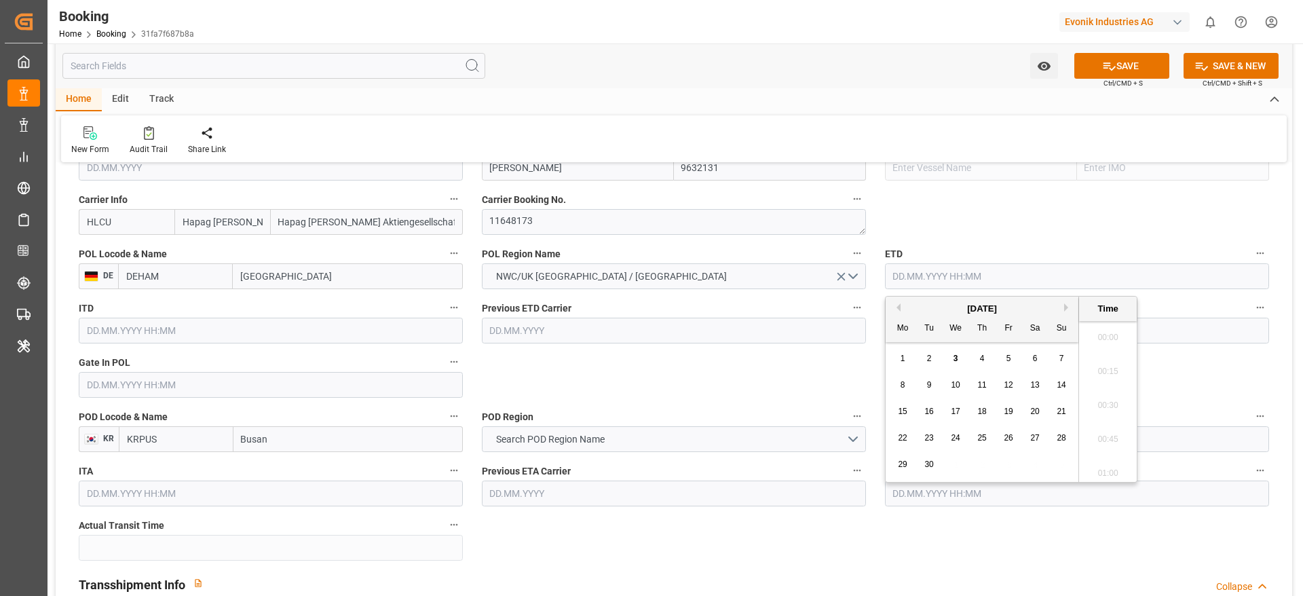
scroll to position [2279, 0]
click at [977, 432] on div "25" at bounding box center [982, 438] width 17 height 16
type input "25.09.2025 00:00"
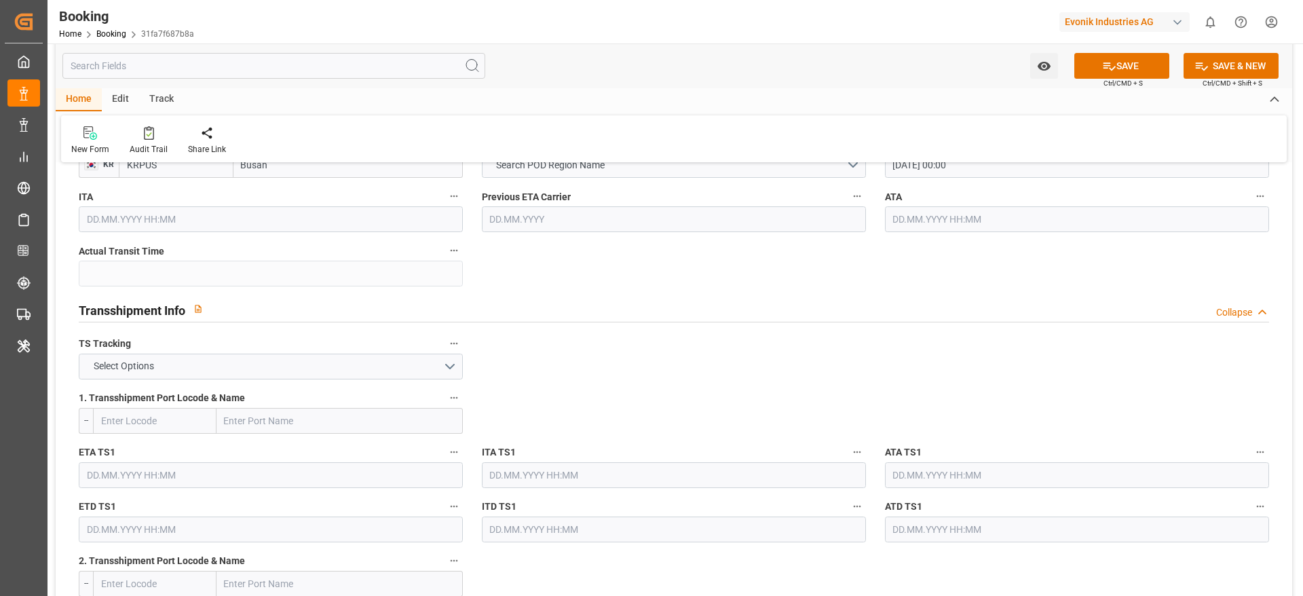
scroll to position [1426, 0]
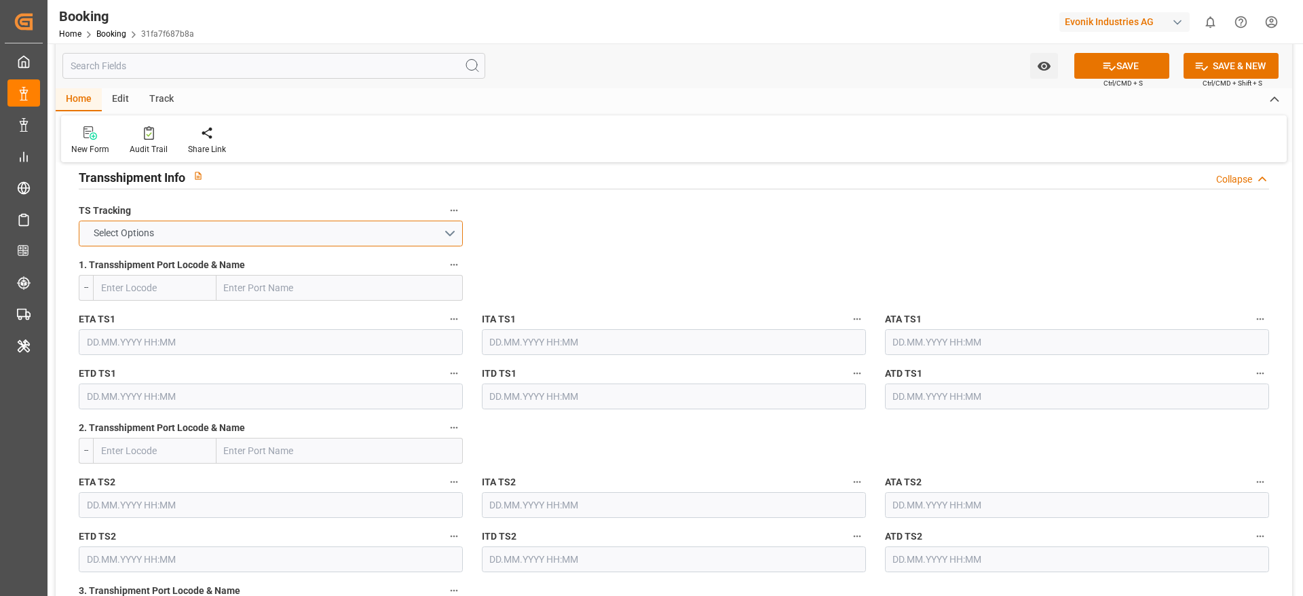
click at [231, 225] on button "Select Options" at bounding box center [271, 234] width 384 height 26
click at [229, 237] on div "TRUE" at bounding box center [270, 237] width 383 height 29
click at [251, 280] on input "text" at bounding box center [340, 288] width 246 height 26
paste input "SHANGHAI"
type input "SHANGHAI"
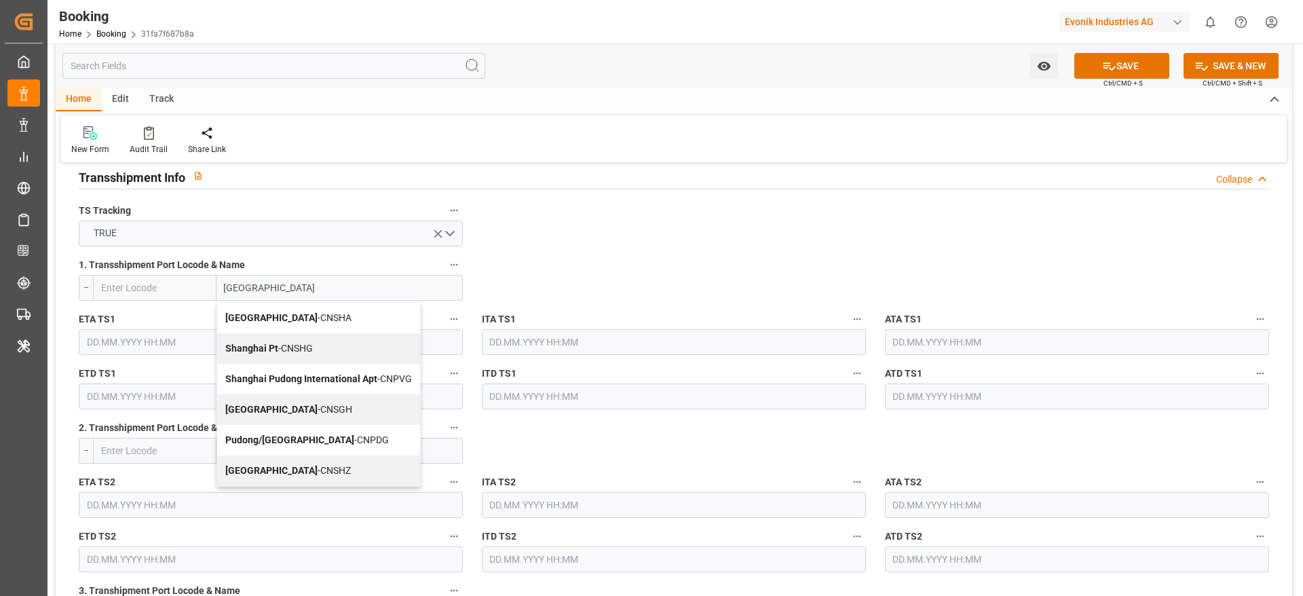
click at [264, 412] on b "Shanghai" at bounding box center [271, 409] width 92 height 11
type input "CNSGH"
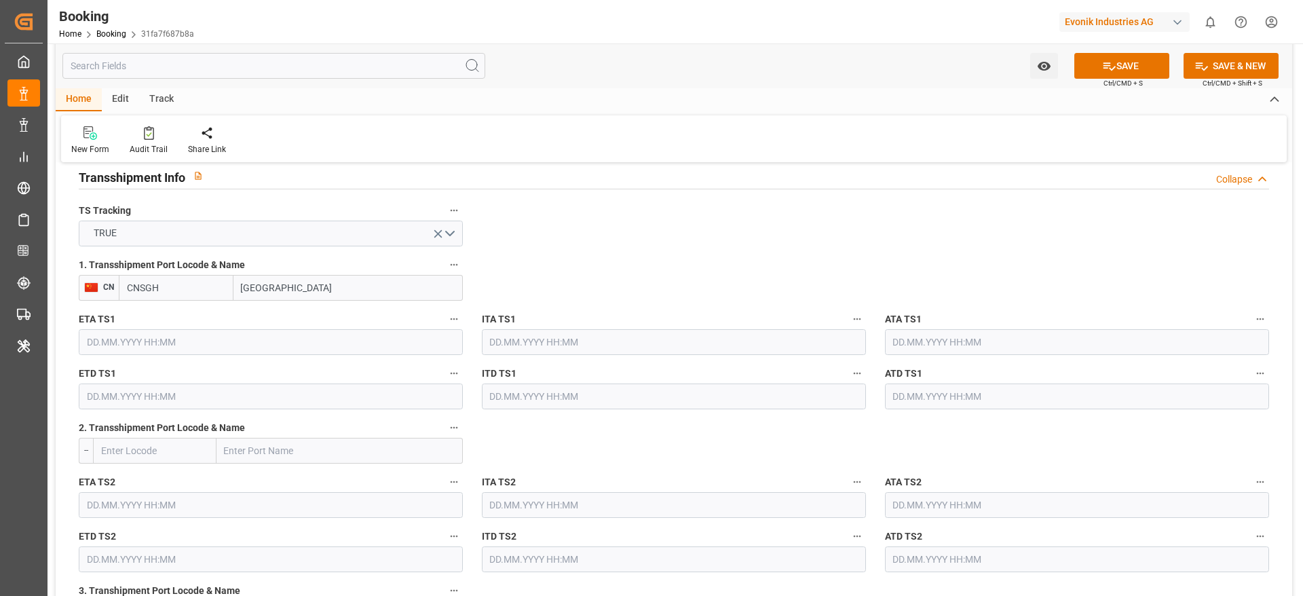
type input "Shanghai"
click at [164, 352] on input "text" at bounding box center [271, 342] width 384 height 26
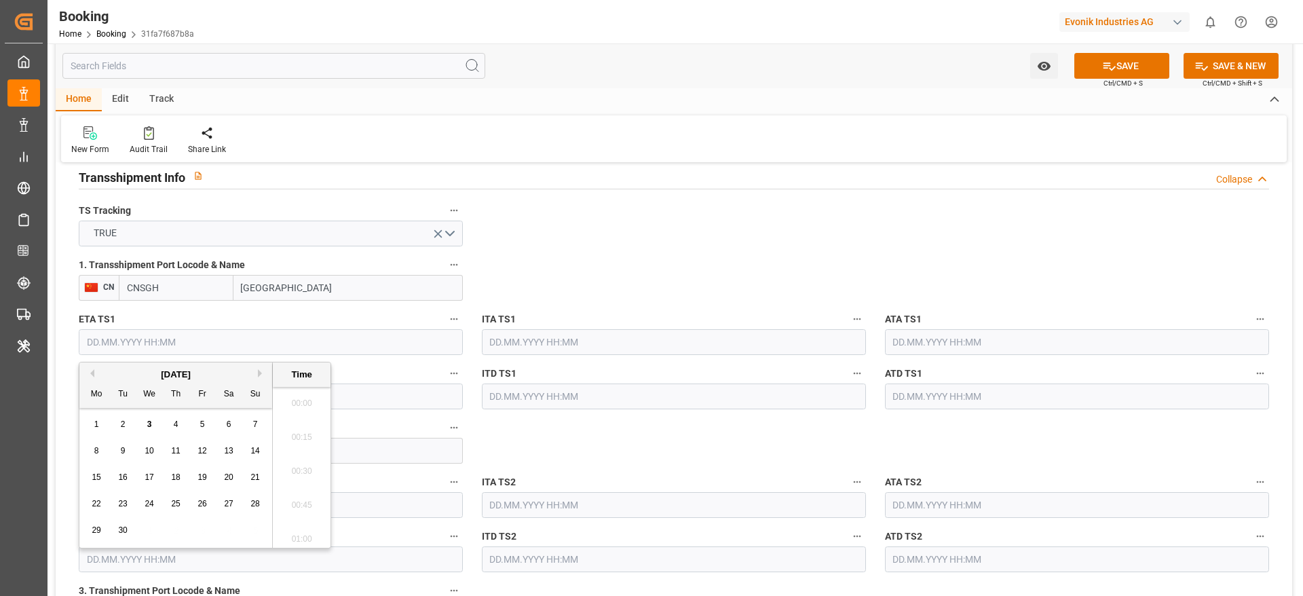
scroll to position [2279, 0]
click at [261, 375] on button "Next Month" at bounding box center [262, 373] width 8 height 8
click at [147, 451] on span "5" at bounding box center [149, 451] width 5 height 10
type input "05.11.2025 00:00"
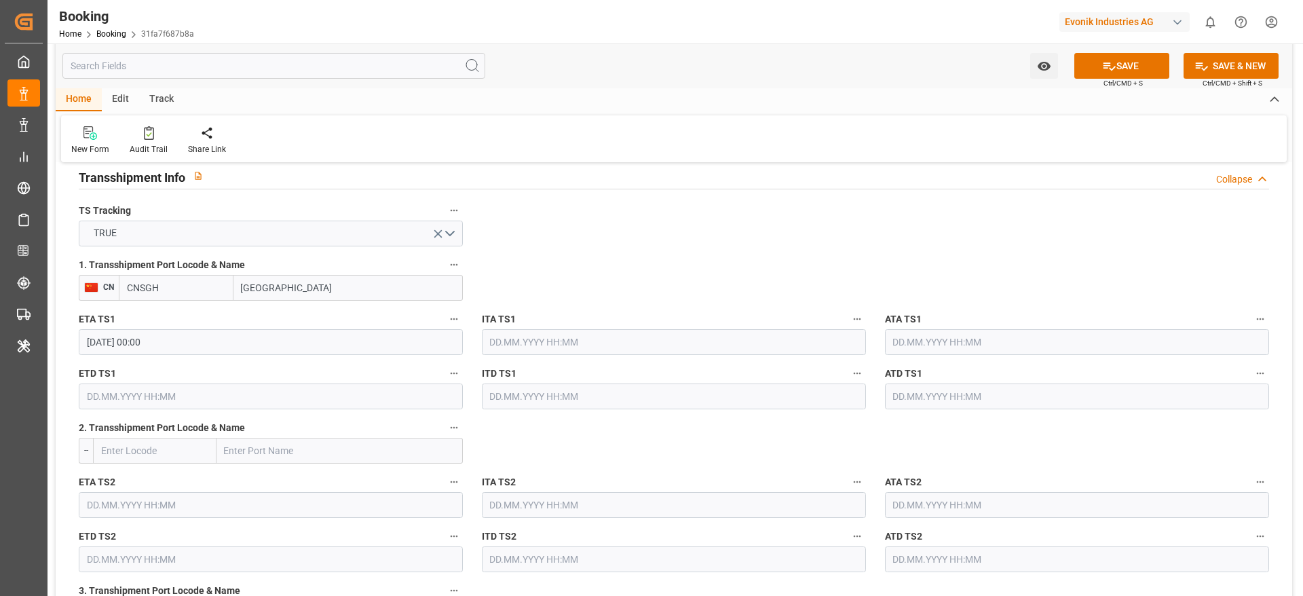
click at [189, 405] on input "text" at bounding box center [271, 397] width 384 height 26
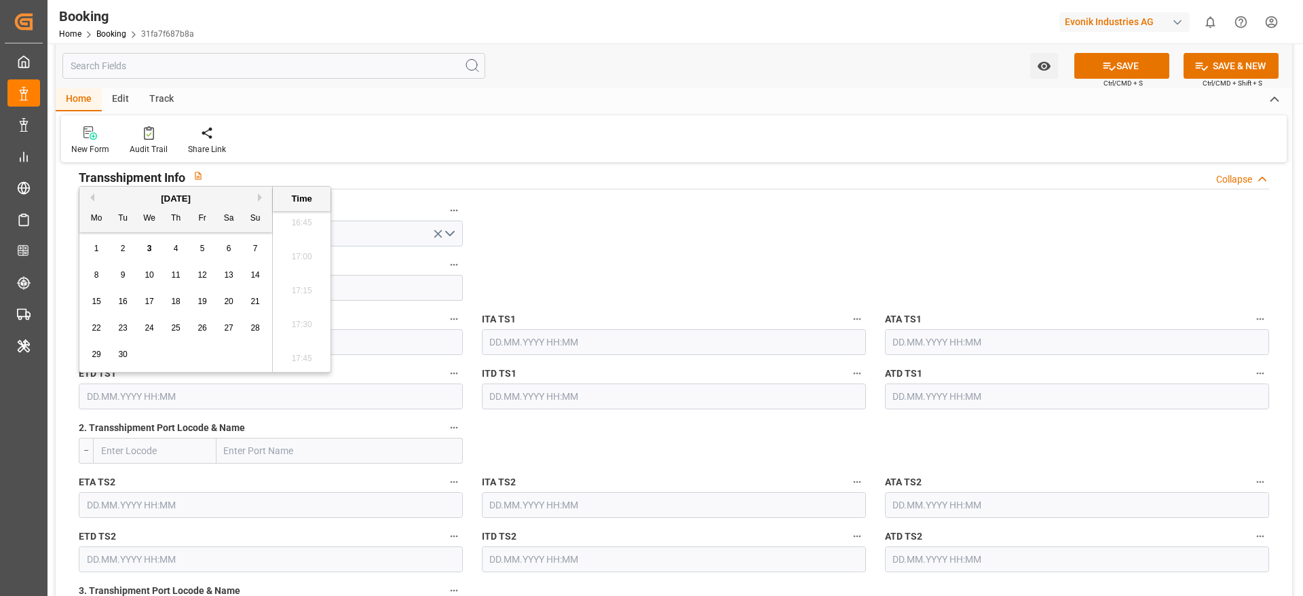
click at [259, 199] on button "Next Month" at bounding box center [262, 197] width 8 height 8
click at [168, 303] on div "13" at bounding box center [176, 302] width 17 height 16
type input "13.11.2025 00:00"
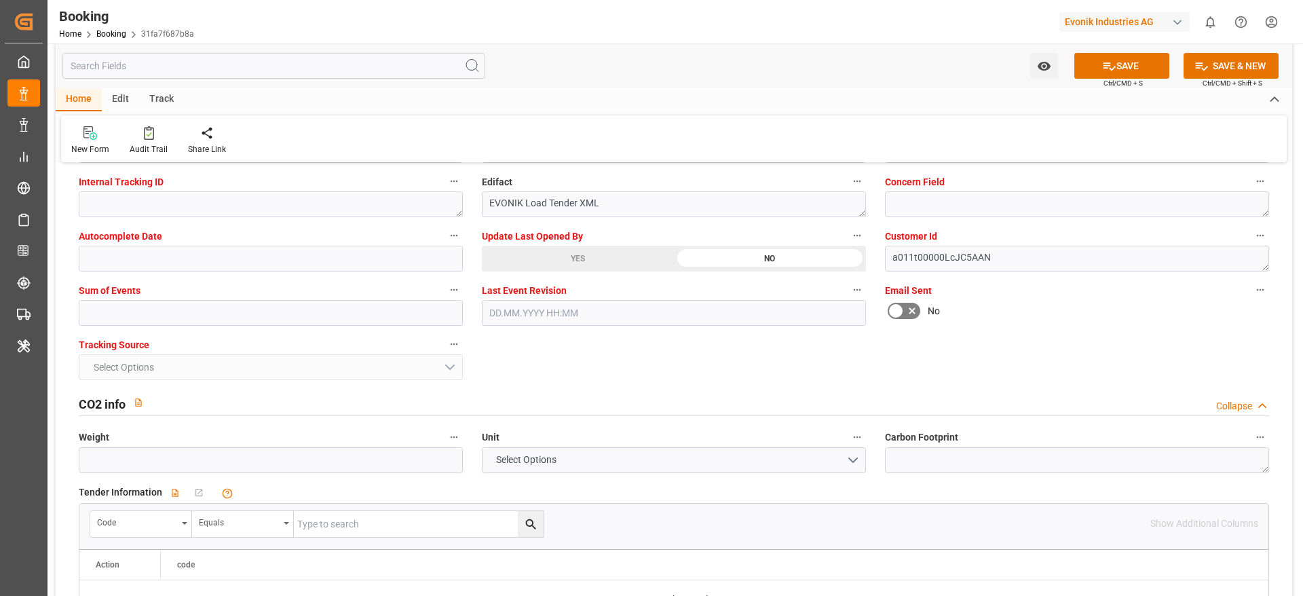
scroll to position [2749, 0]
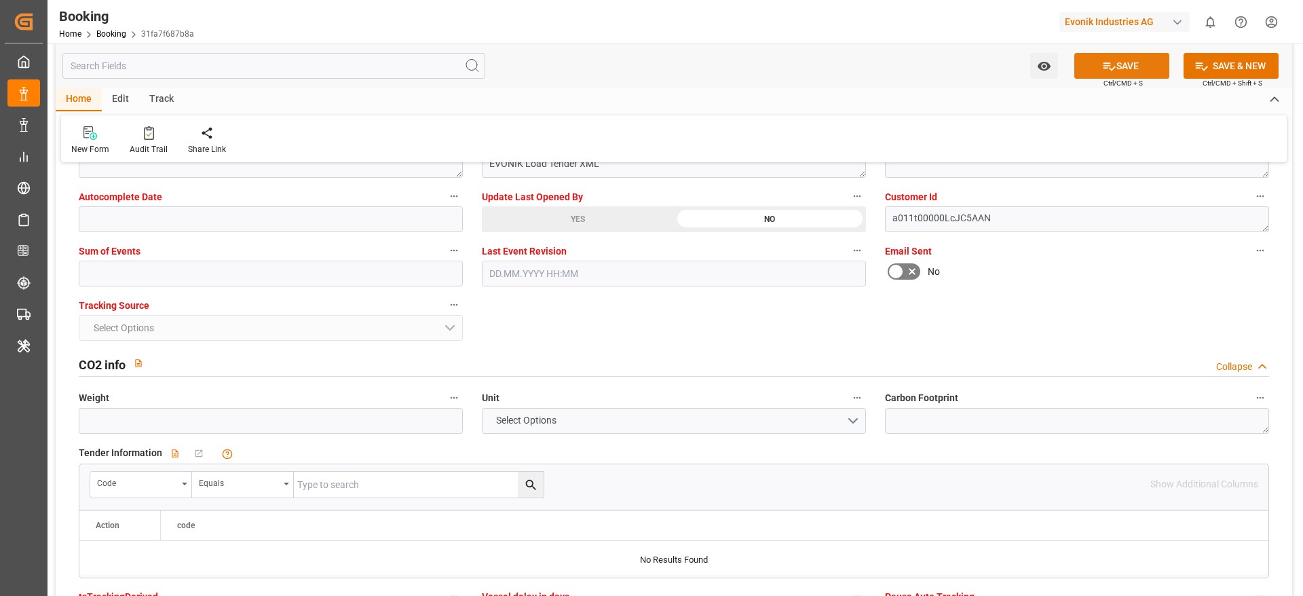
click at [1111, 63] on icon at bounding box center [1109, 66] width 14 height 14
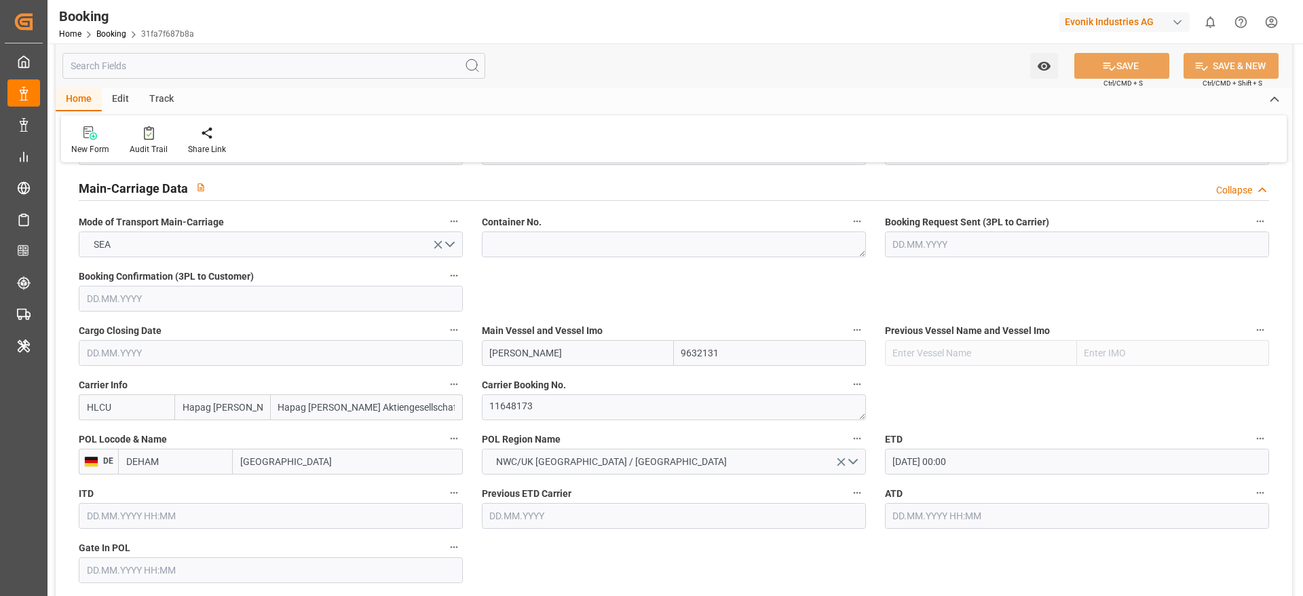
scroll to position [815, 0]
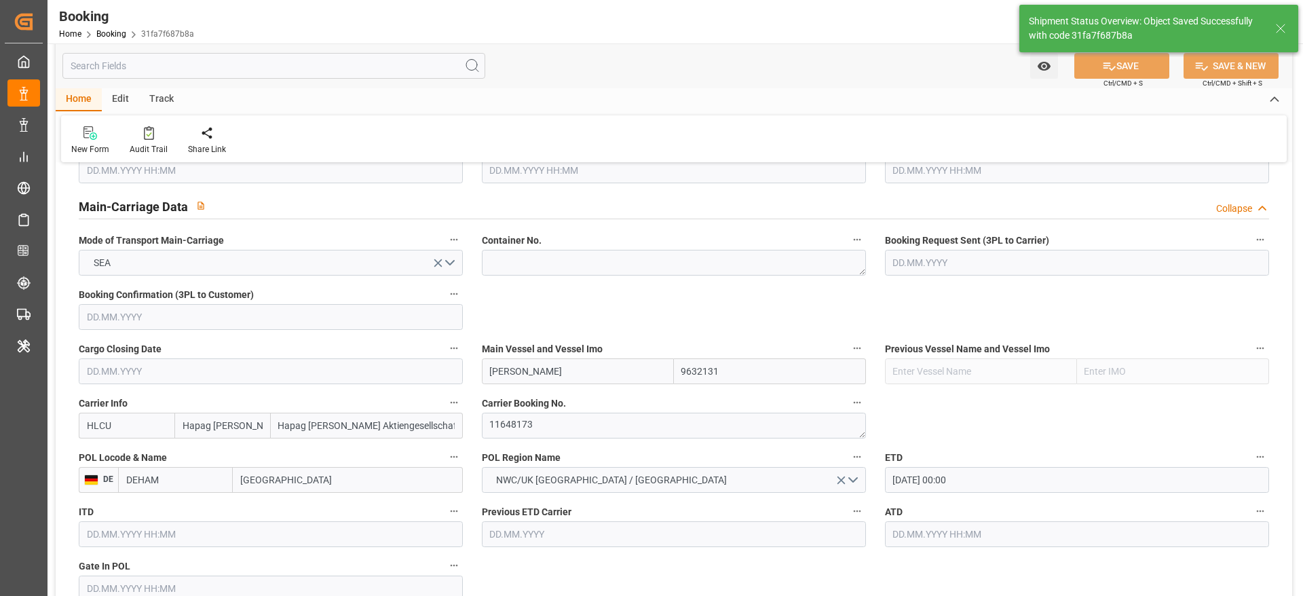
type textarea "NWC/UK North West Continent / UK_KRPUS_HLCU_AT-SE"
type textarea "Gagan Prakash"
type textarea "businessDivision-businessLine-"
type textarea "Yes"
type input "25.09.2025 00:00"
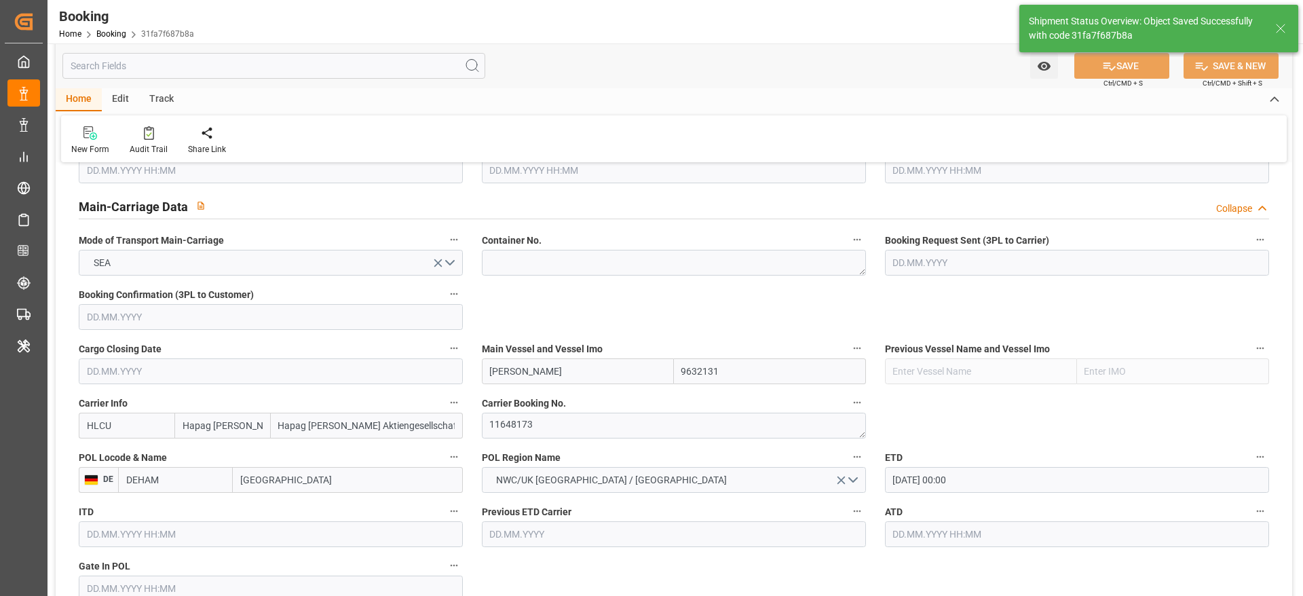
type input "15.11.2025 00:00"
type input "05.11.2025 00:00"
type input "13.11.2025 00:00"
type input "03.09.2025 11:51"
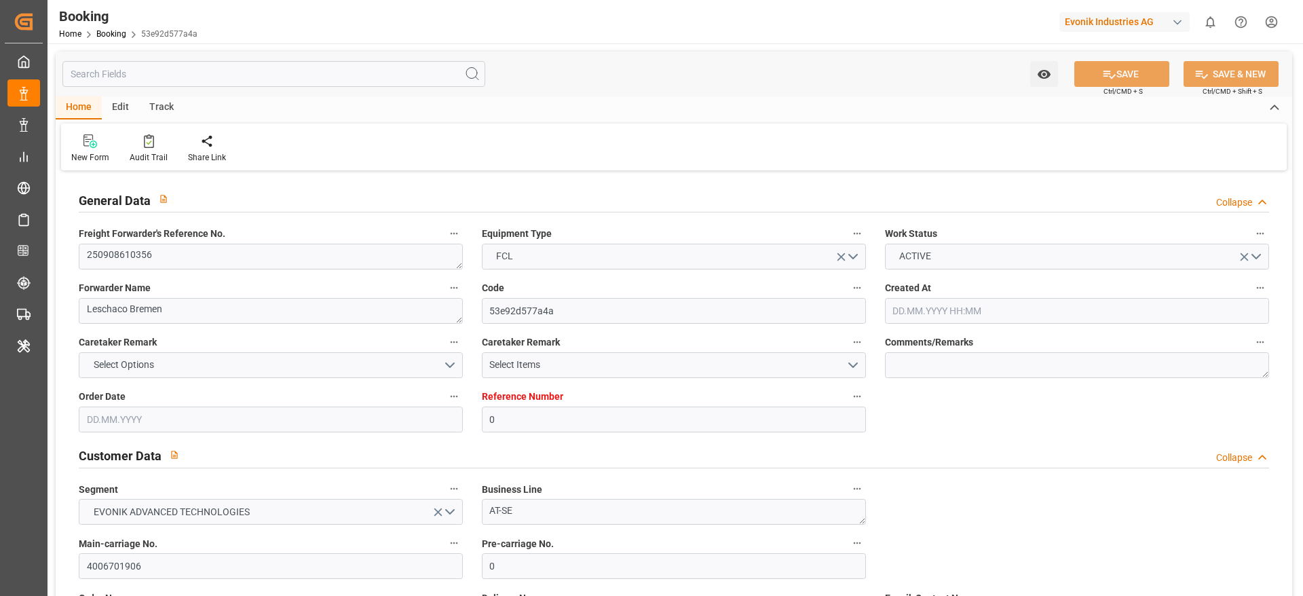
type input "0"
type input "Dummy"
type input "Dummy Carrier"
type input "DEHAM"
type input "INMAA"
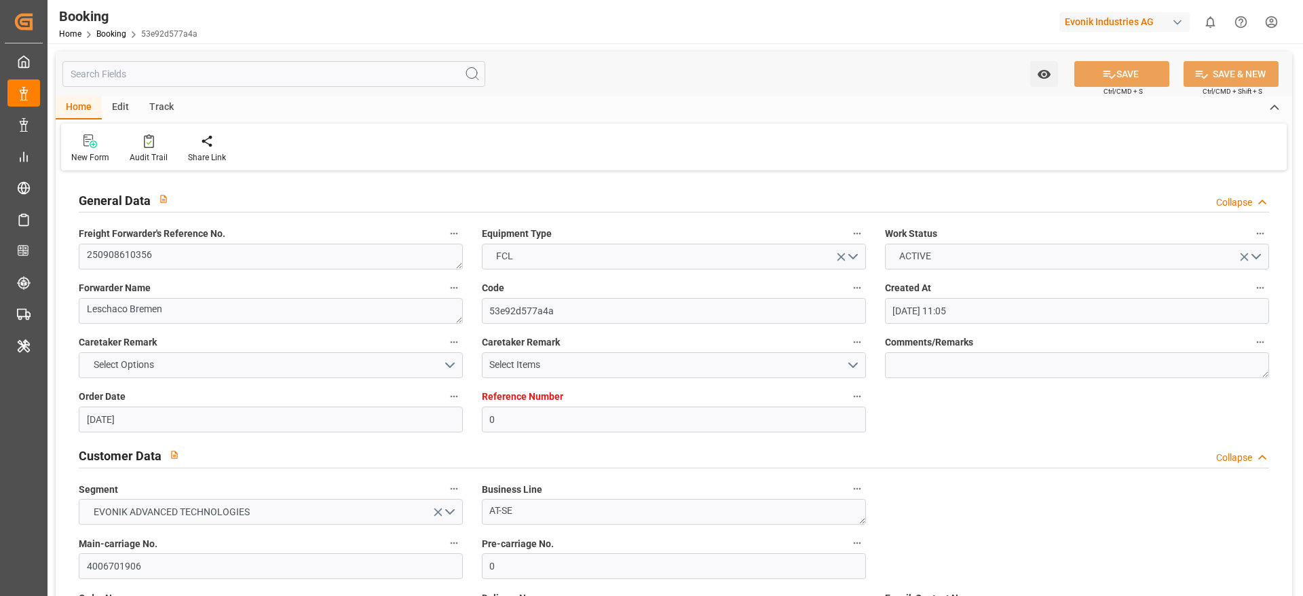
type input "[DATE] 11:05"
type input "[DATE]"
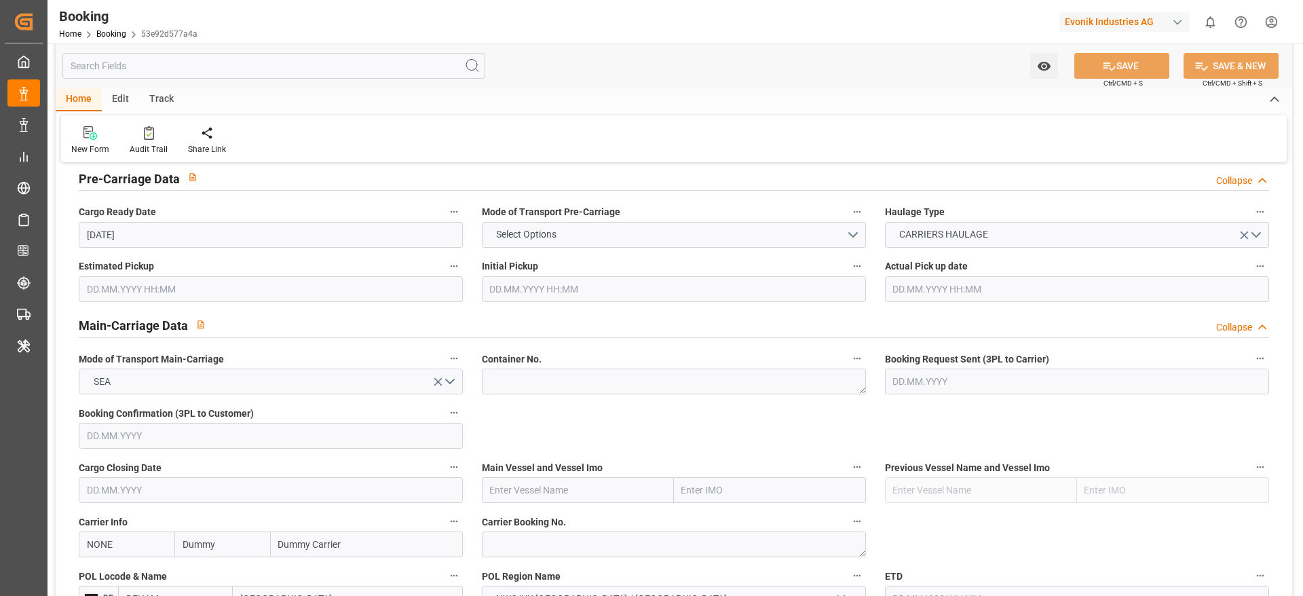
scroll to position [713, 0]
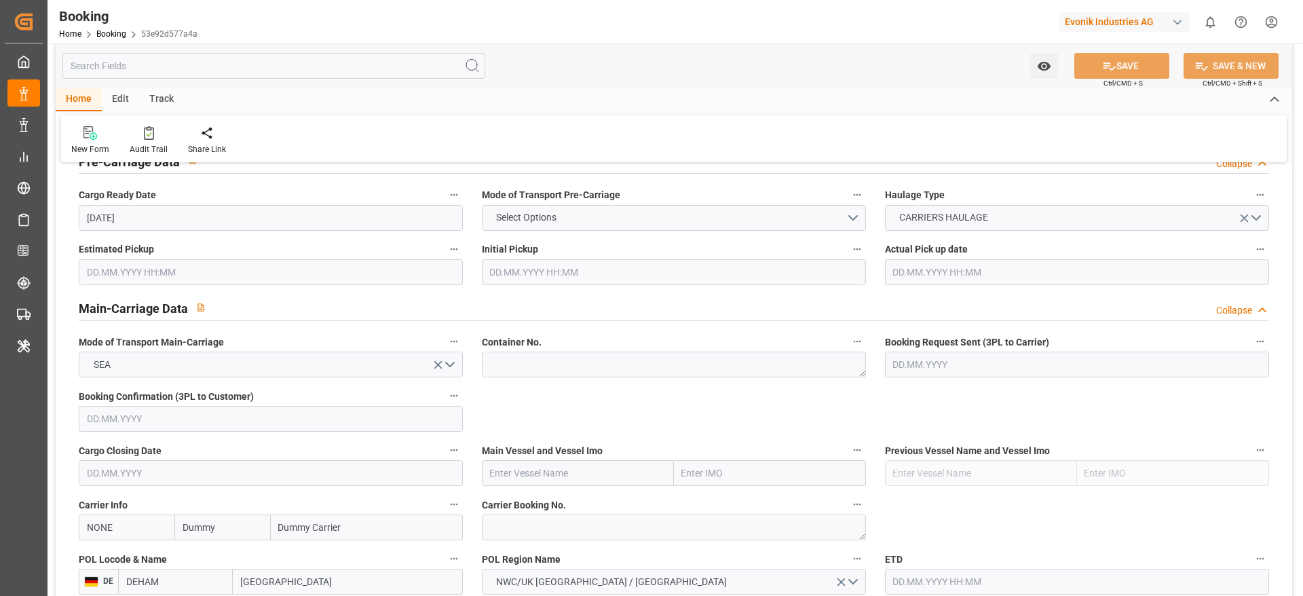
click at [242, 523] on input "Dummy" at bounding box center [222, 528] width 96 height 26
type input "oney"
click at [197, 555] on b "ONE" at bounding box center [192, 557] width 19 height 11
type input "ONEY"
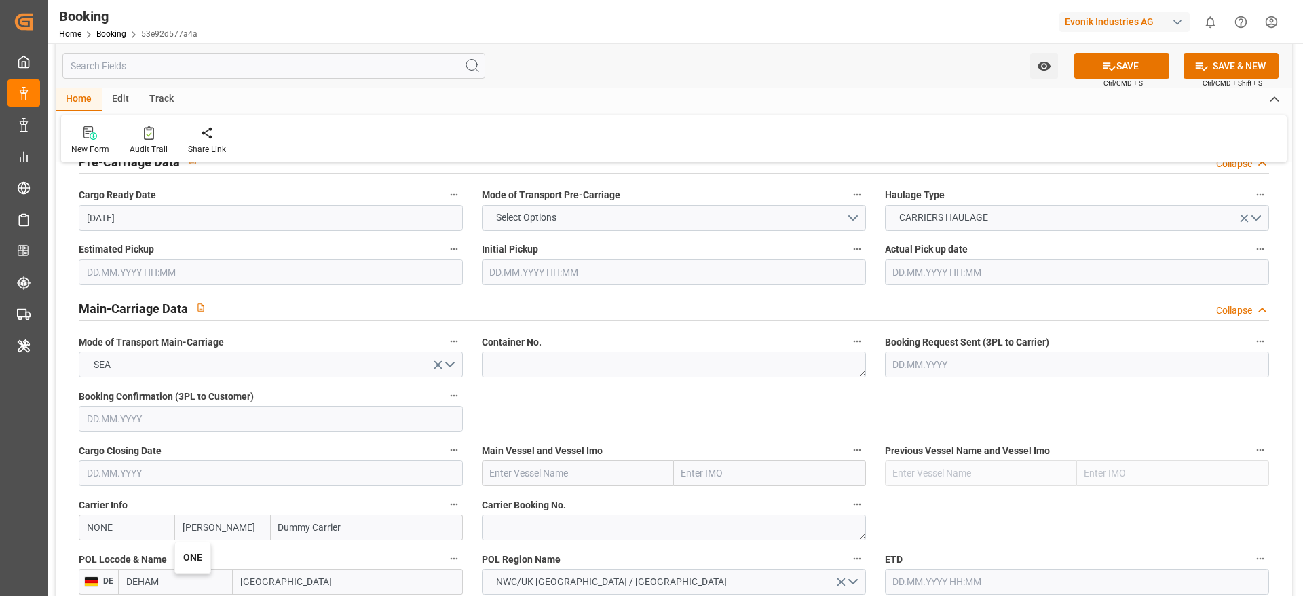
type input "ONE"
type input "Ocean Network Express"
type input "ONE"
click at [601, 529] on textarea at bounding box center [674, 528] width 384 height 26
paste textarea "HAMF75672800"
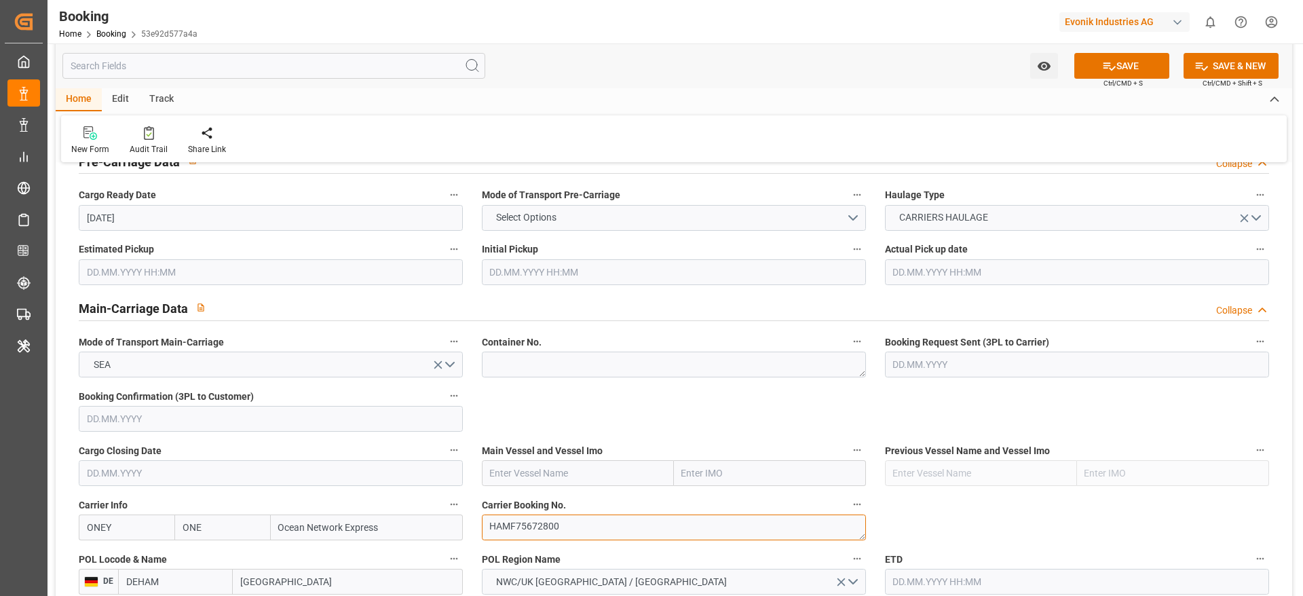
type textarea "HAMF75672800"
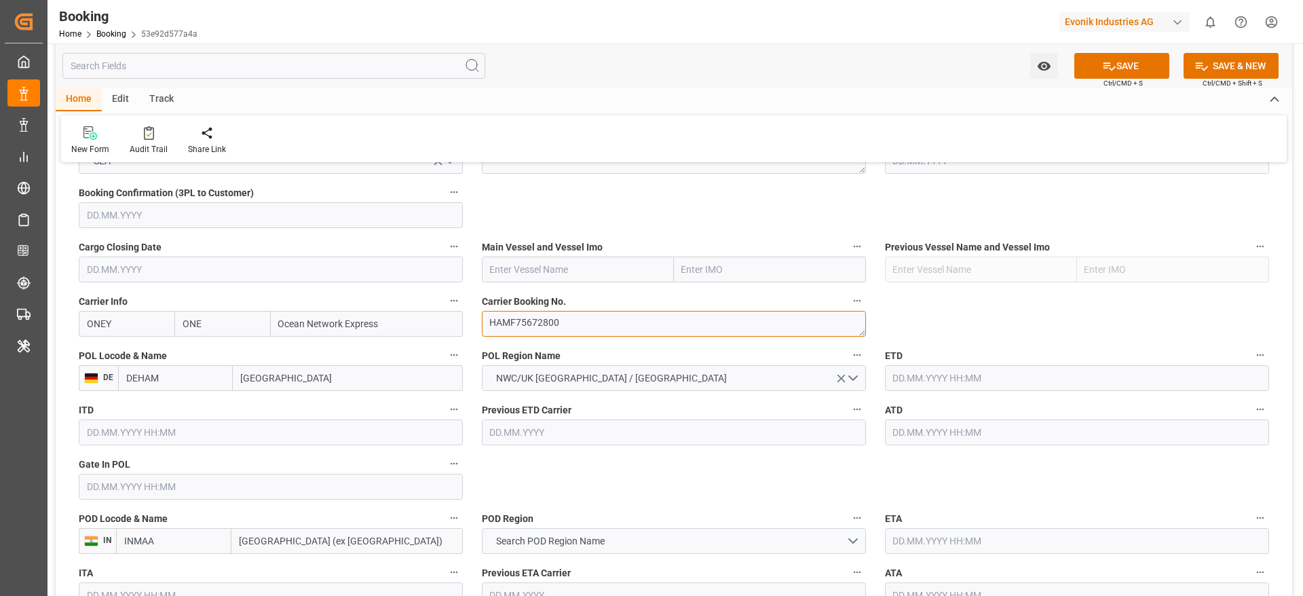
scroll to position [1018, 0]
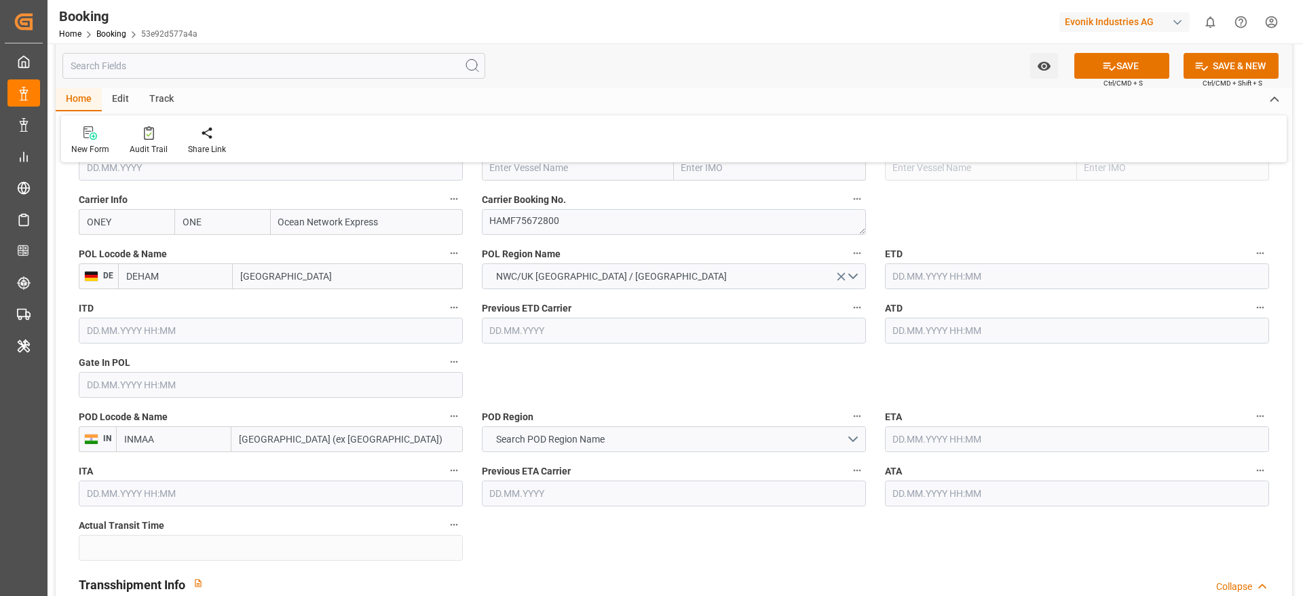
click at [356, 447] on input "Chennai (ex Madras)" at bounding box center [346, 439] width 231 height 26
paste input "KATTUPALLI"
type input "KATTUPALLI"
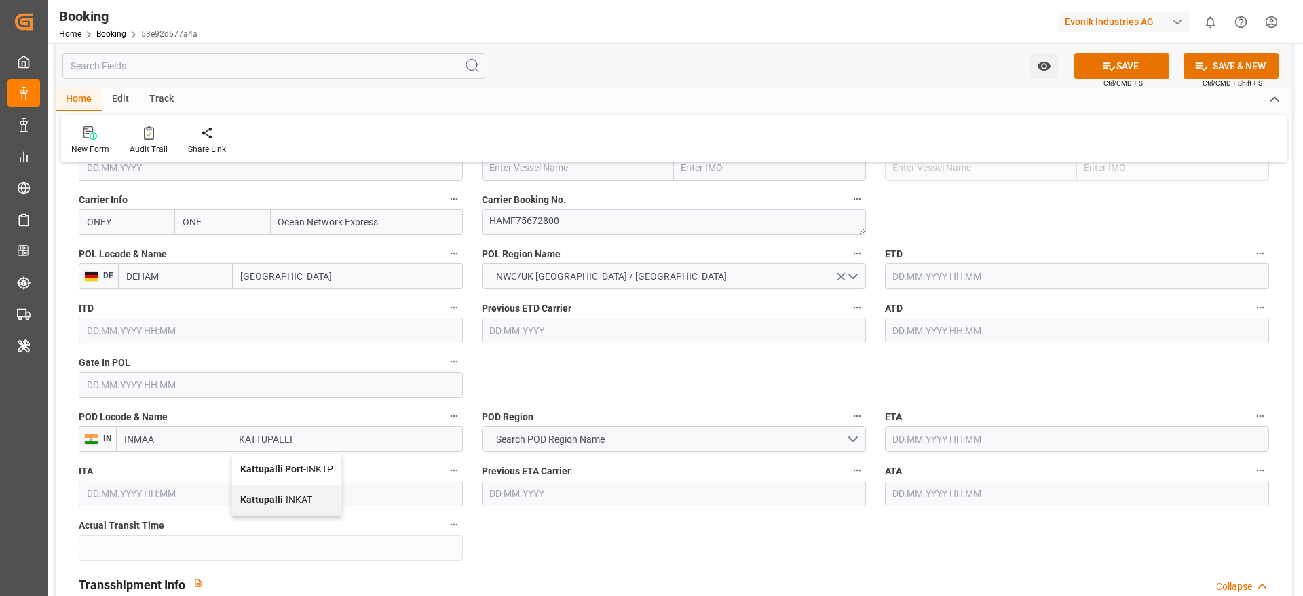
click at [316, 475] on div "Kattupalli Port - INKTP" at bounding box center [286, 469] width 109 height 31
type input "INKTP"
type input "Kattupalli Port"
click at [550, 446] on span "Search POD Region Name" at bounding box center [550, 439] width 122 height 14
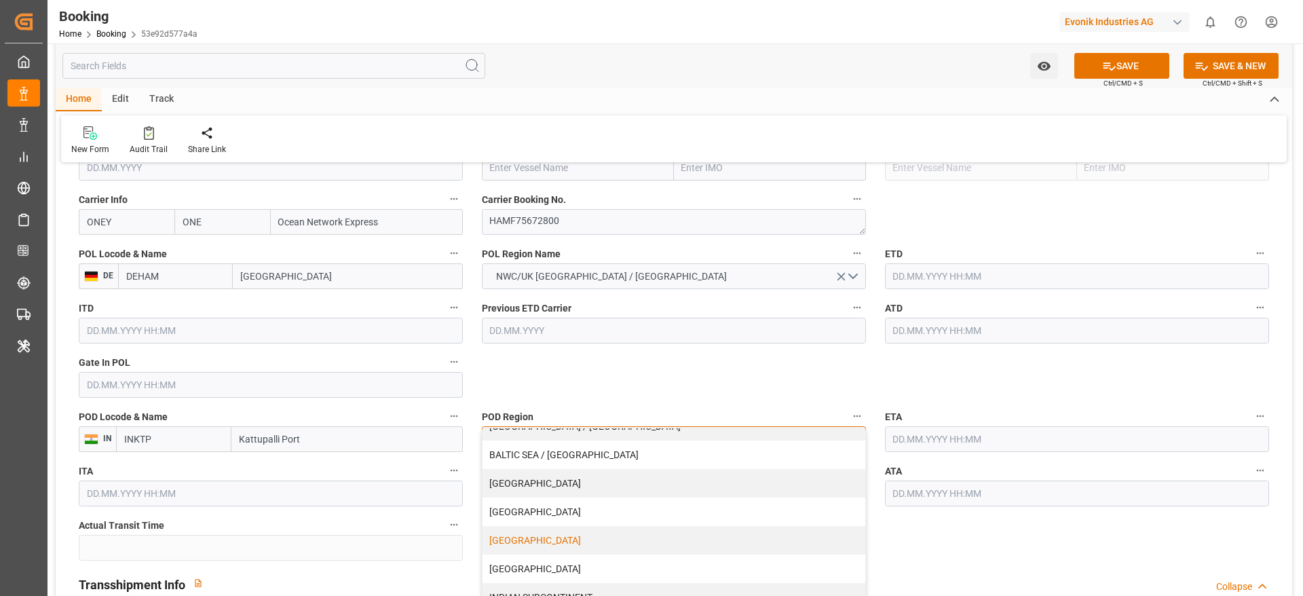
scroll to position [204, 0]
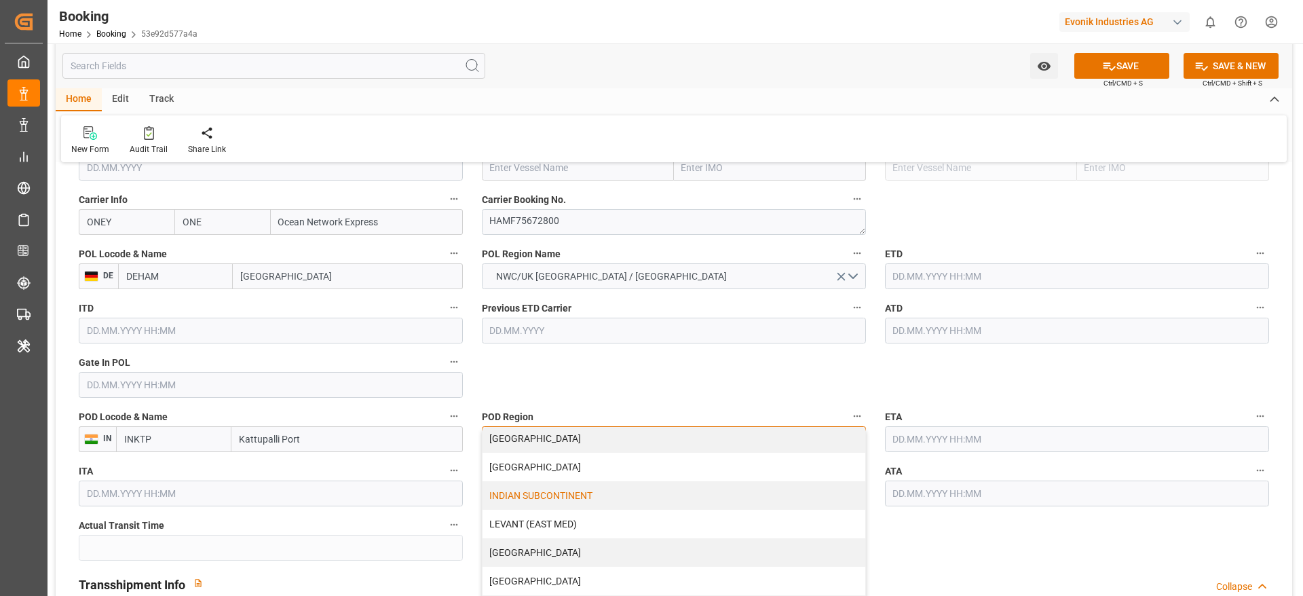
click at [572, 495] on div "INDIAN SUBCONTINENT" at bounding box center [674, 495] width 383 height 29
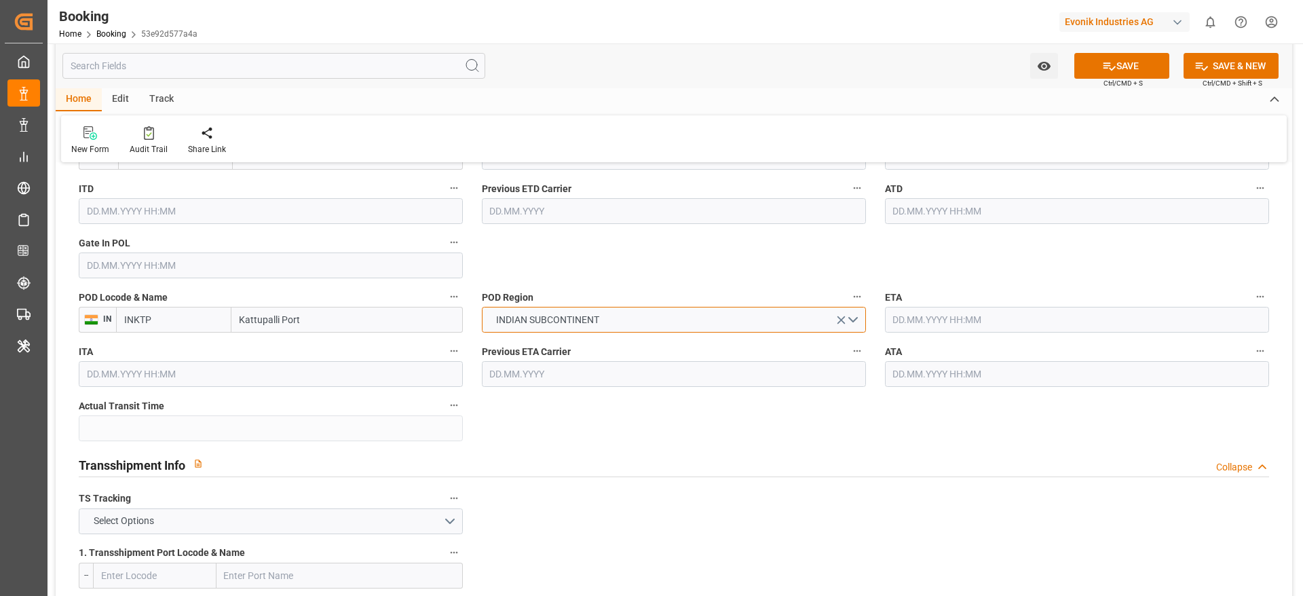
scroll to position [1222, 0]
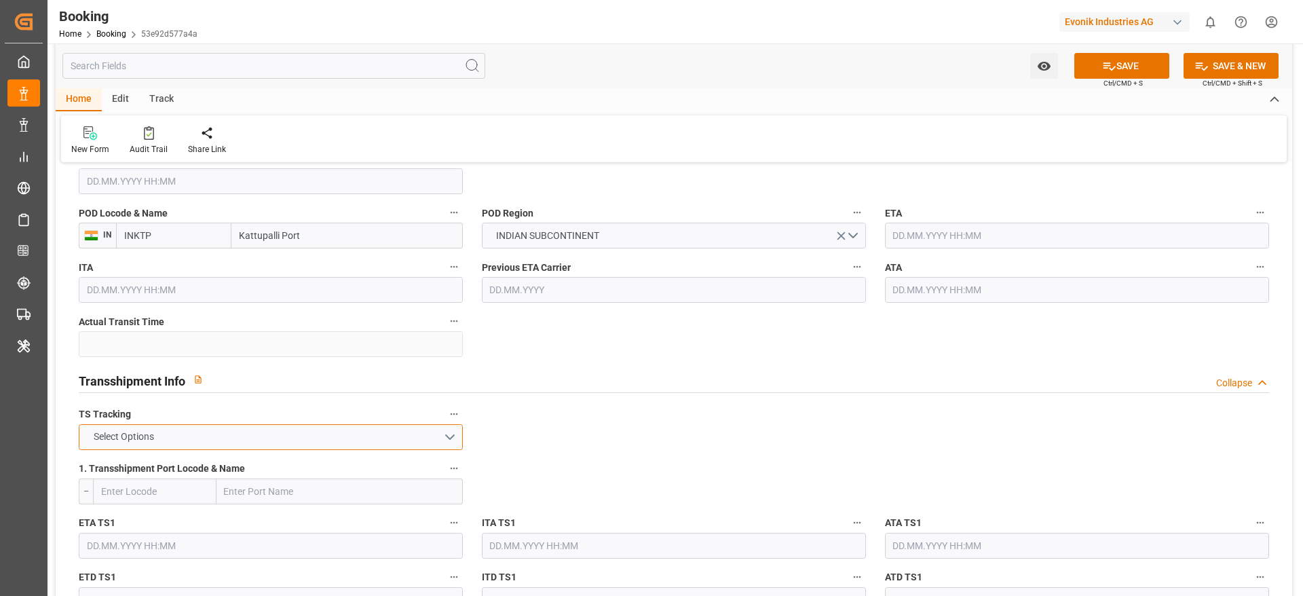
click at [231, 428] on button "Select Options" at bounding box center [271, 437] width 384 height 26
click at [217, 446] on div "TRUE" at bounding box center [270, 440] width 383 height 29
click at [284, 487] on input "text" at bounding box center [340, 492] width 246 height 26
paste input "COLOMBO"
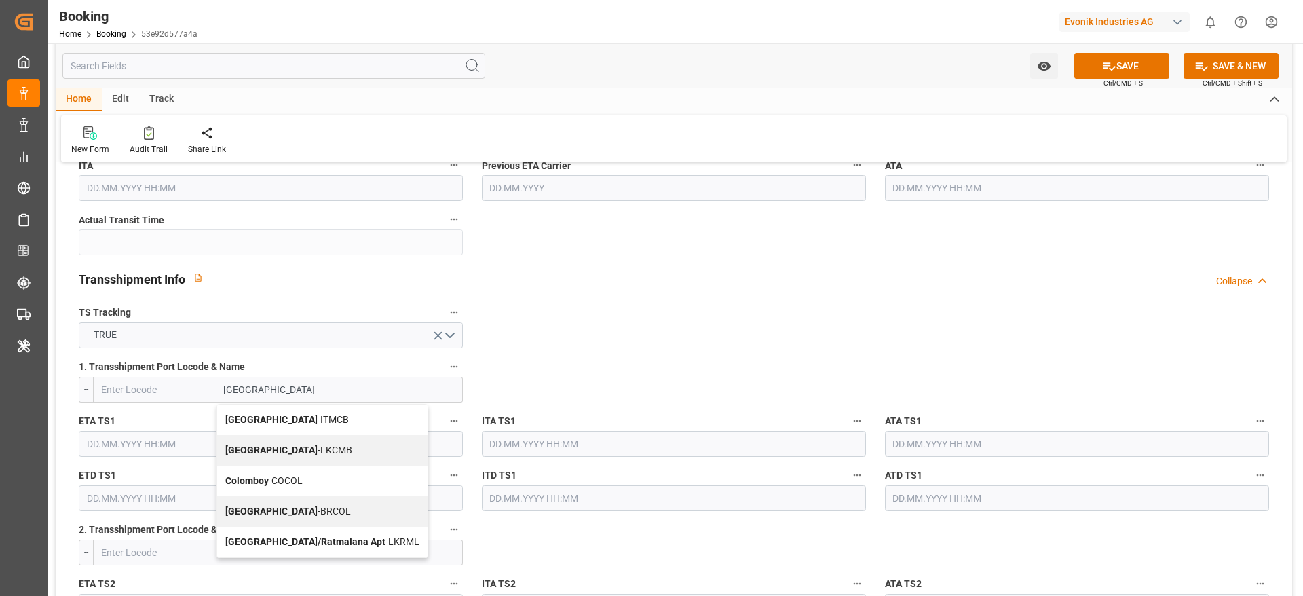
scroll to position [1426, 0]
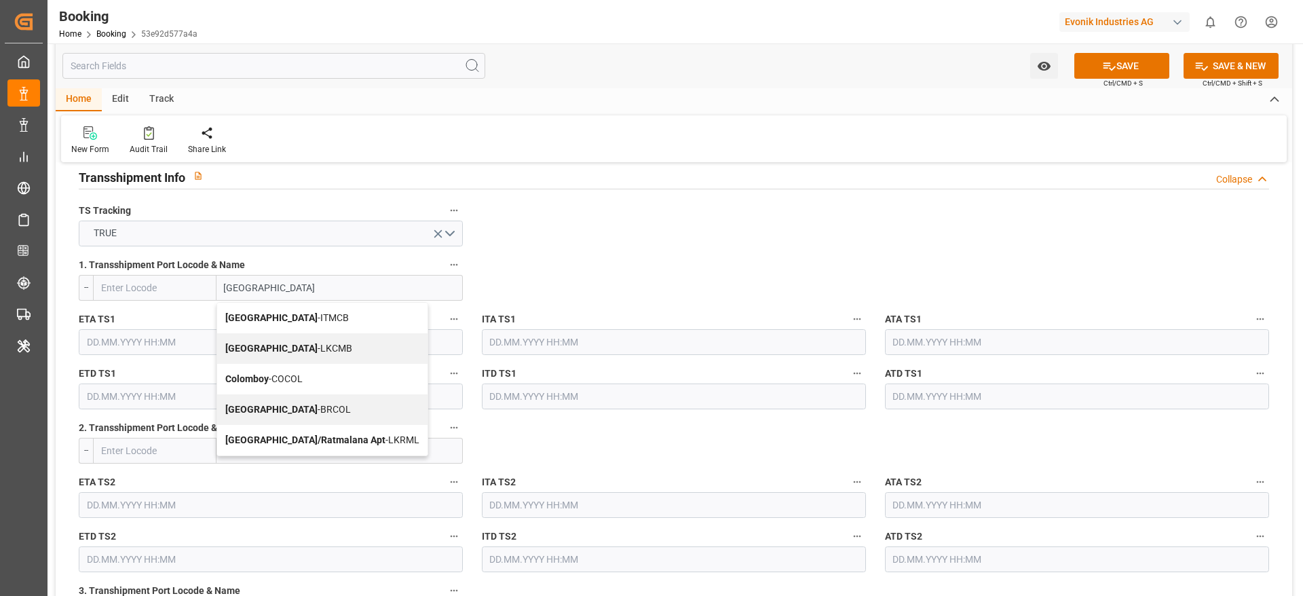
type input "COLOMBO"
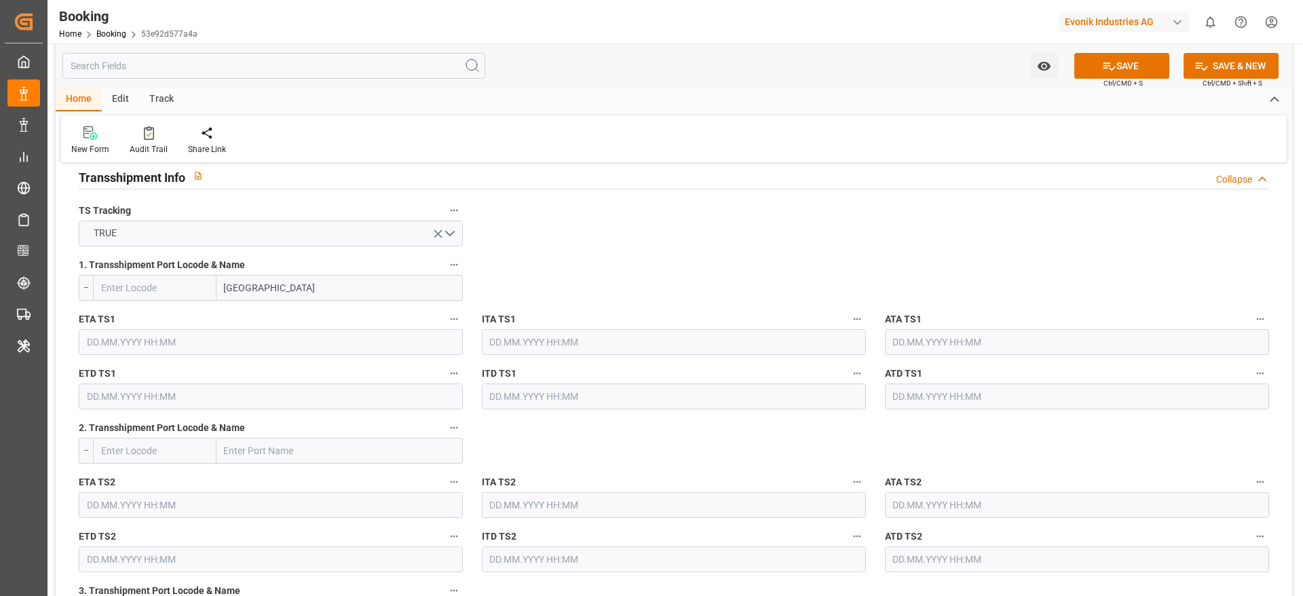
click at [176, 286] on input "text" at bounding box center [155, 288] width 124 height 26
paste input "LKCMB"
type input "LKCMB"
click at [168, 325] on div "LKCMB - Colombo" at bounding box center [155, 325] width 122 height 45
type input "Colombo"
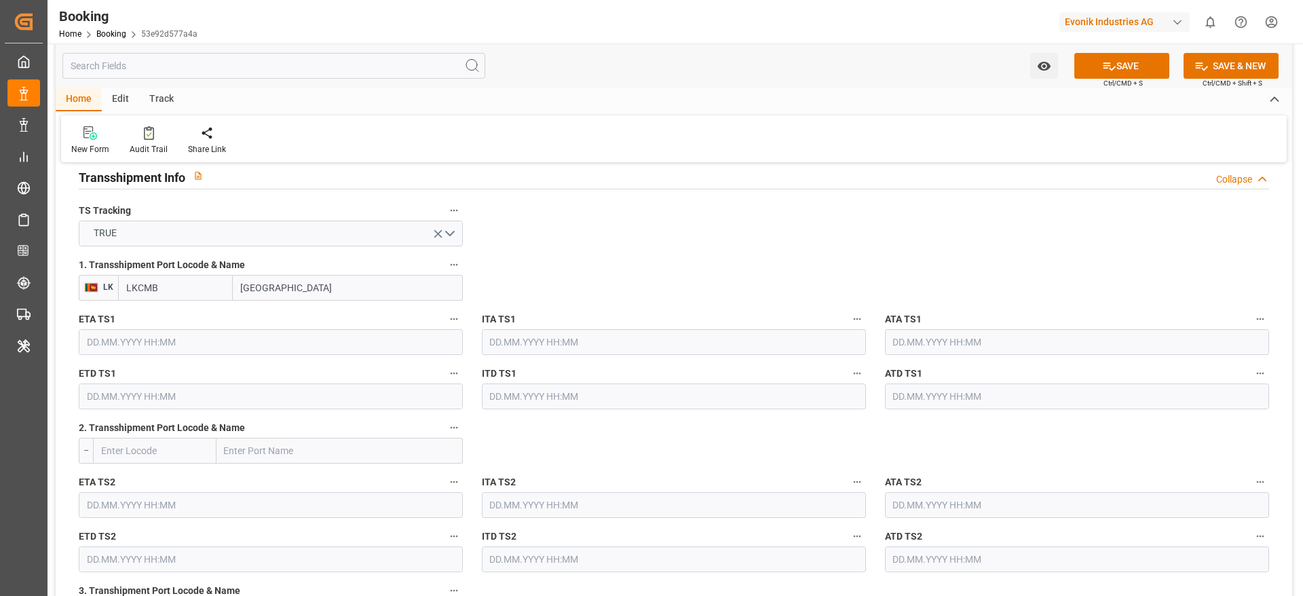
type input "LKCMB"
drag, startPoint x: 172, startPoint y: 339, endPoint x: 218, endPoint y: 335, distance: 45.7
click at [172, 340] on input "text" at bounding box center [271, 342] width 384 height 26
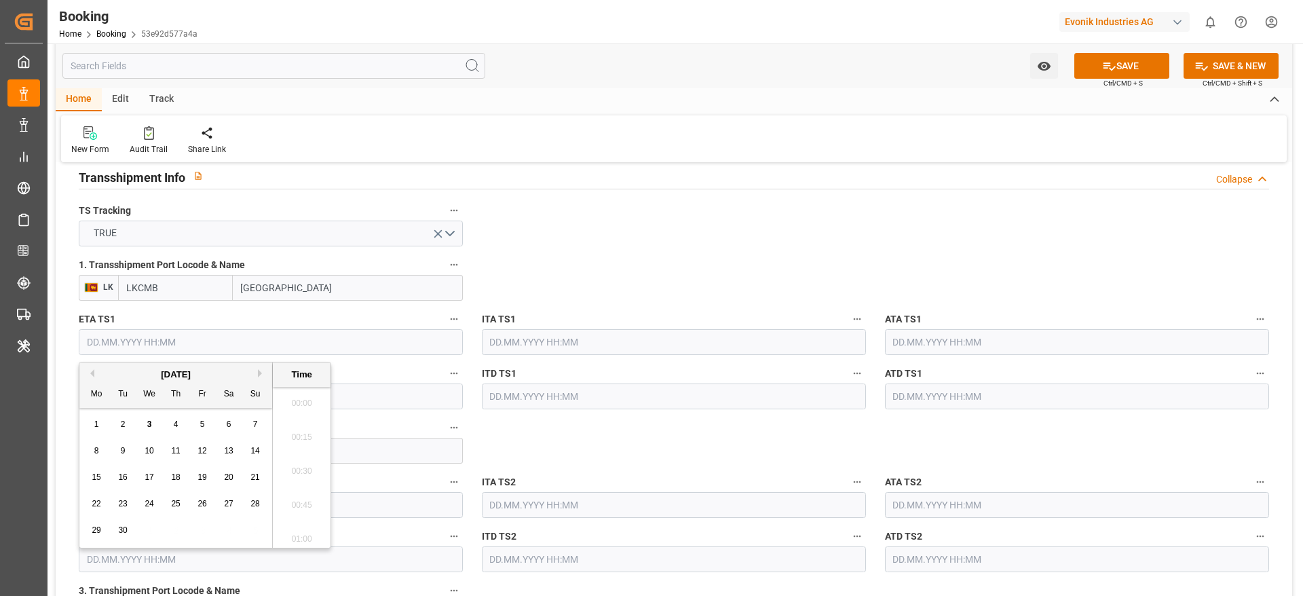
scroll to position [2279, 0]
click at [260, 372] on button "Next Month" at bounding box center [262, 373] width 8 height 8
click at [172, 452] on div "6" at bounding box center [176, 451] width 17 height 16
type input "06.11.2025 00:00"
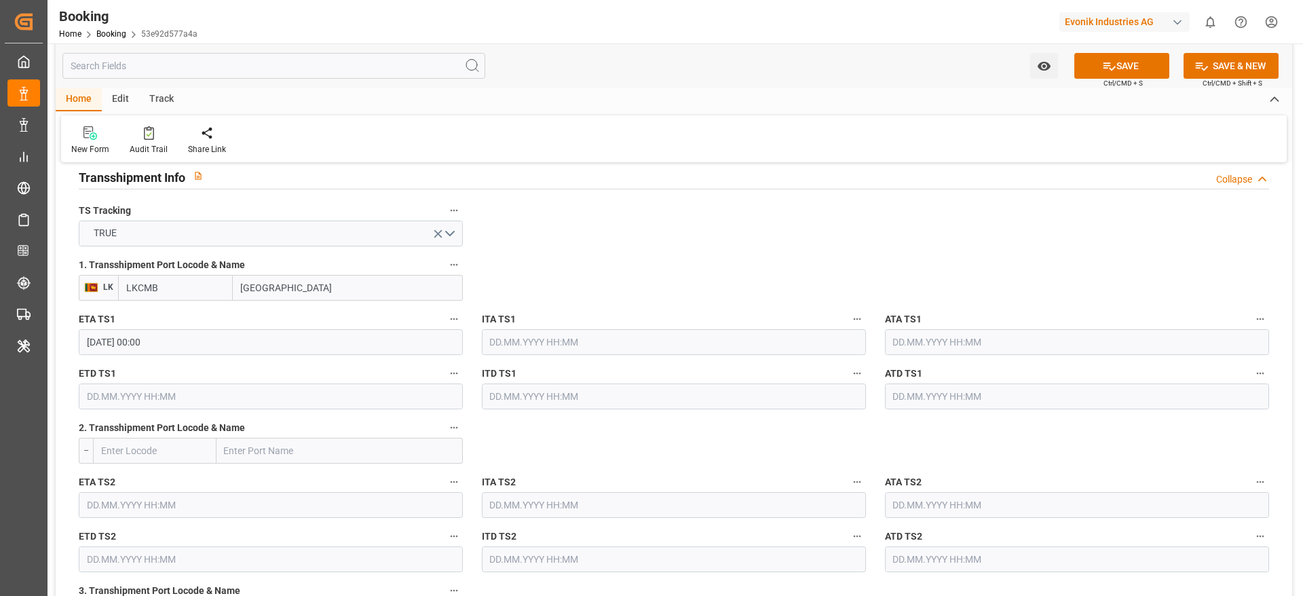
click at [240, 414] on div "2. Transshipment Port Locode & Name --" at bounding box center [270, 441] width 403 height 54
click at [238, 401] on input "text" at bounding box center [271, 397] width 384 height 26
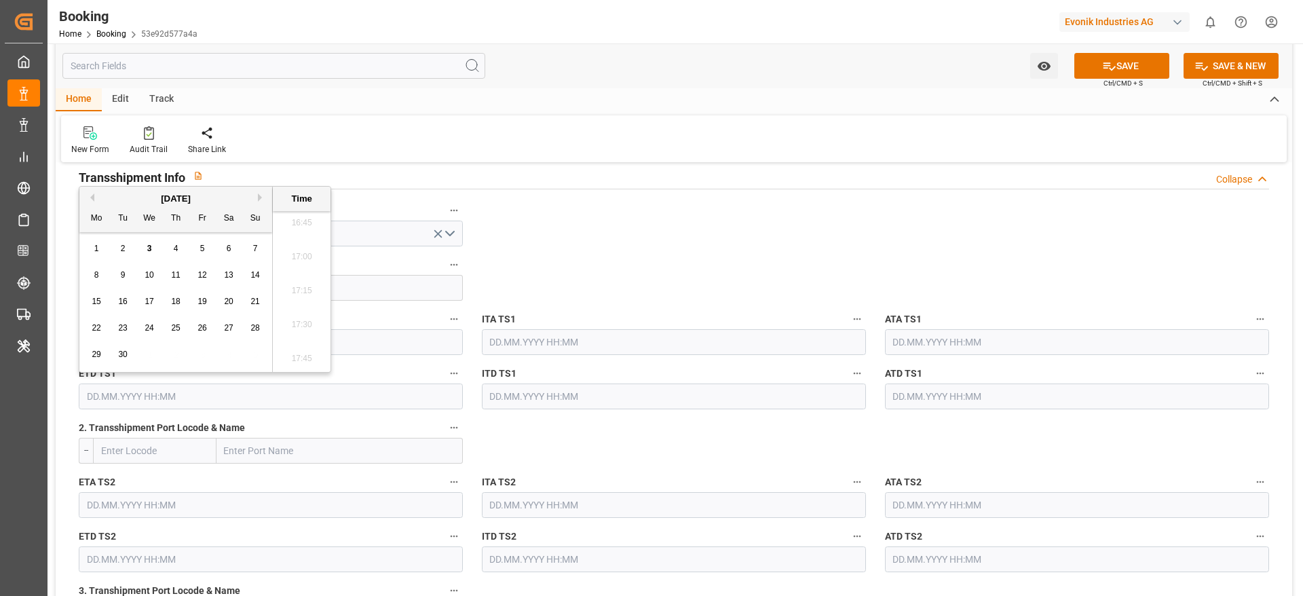
click at [260, 199] on button "Next Month" at bounding box center [262, 197] width 8 height 8
click at [260, 198] on button "Next Month" at bounding box center [262, 197] width 8 height 8
click at [227, 304] on span "15" at bounding box center [228, 302] width 9 height 10
type input "15.11.2025 00:00"
click at [465, 276] on div "1. Transshipment Port Locode & Name LK LKCMB Colombo" at bounding box center [270, 278] width 403 height 54
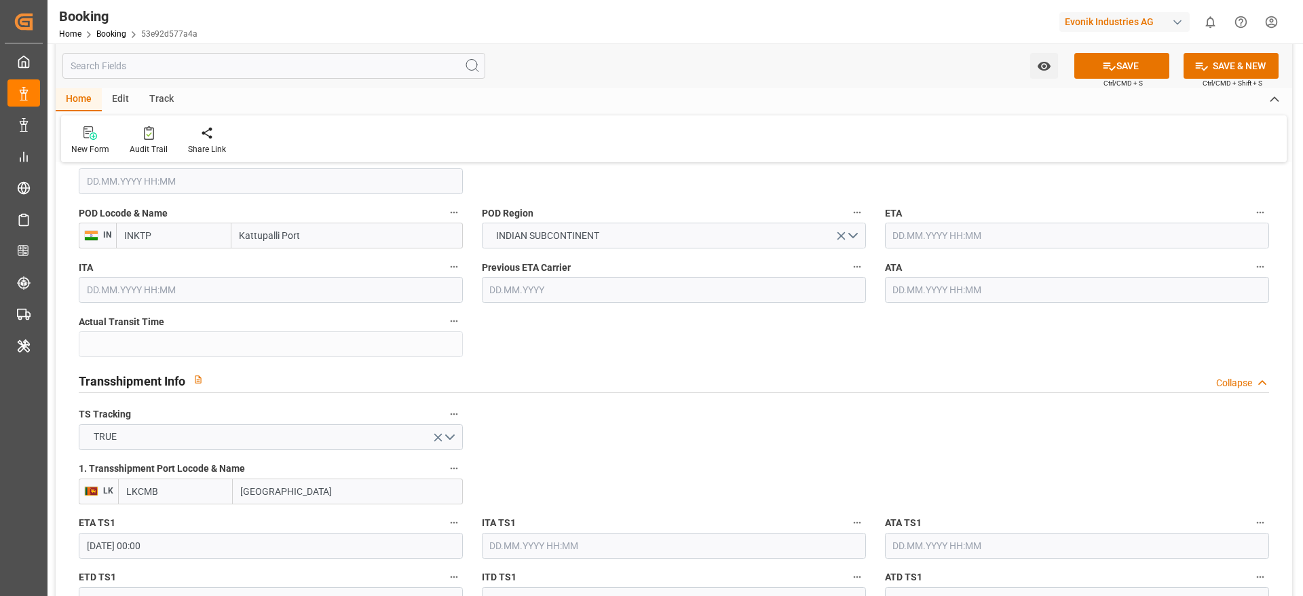
scroll to position [1120, 0]
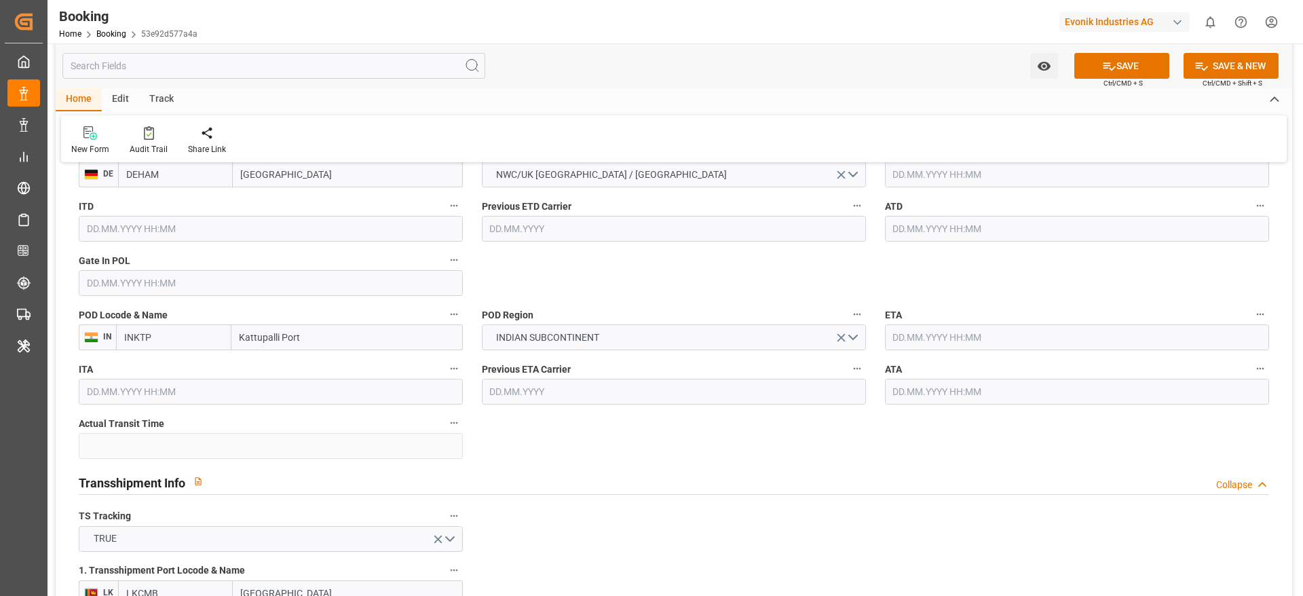
click at [978, 339] on input "text" at bounding box center [1077, 337] width 384 height 26
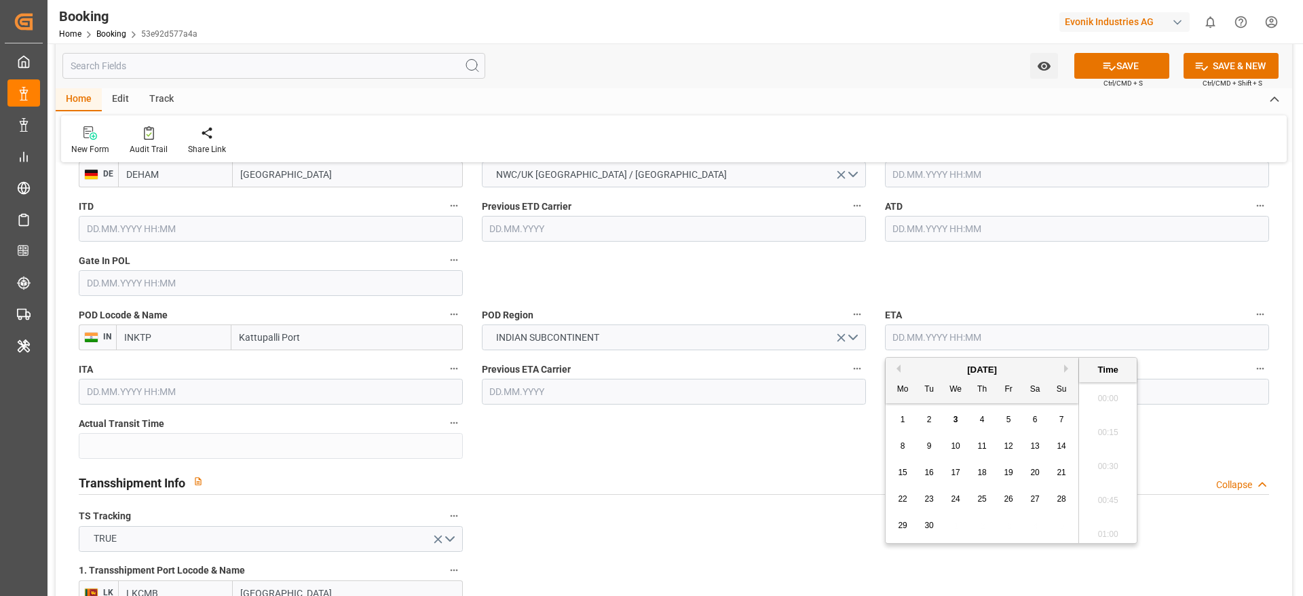
scroll to position [2279, 0]
click at [1064, 365] on button "Next Month" at bounding box center [1068, 369] width 8 height 8
click at [899, 501] on span "17" at bounding box center [902, 499] width 9 height 10
type input "17.11.2025 00:00"
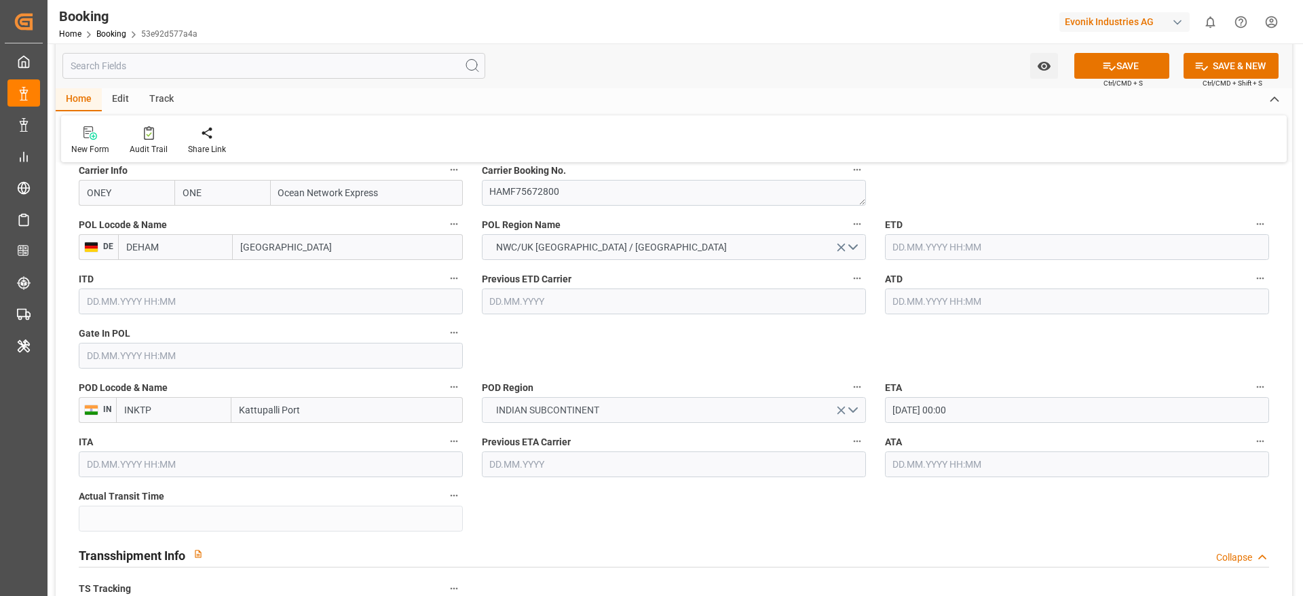
scroll to position [1018, 0]
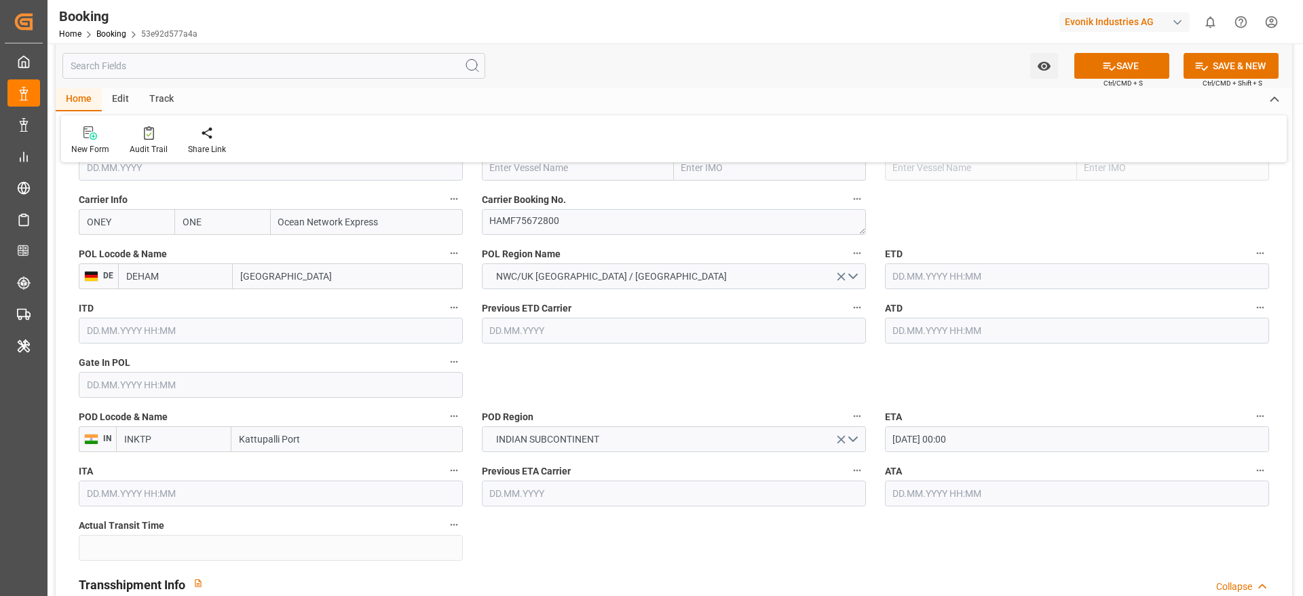
click at [990, 275] on input "text" at bounding box center [1077, 276] width 384 height 26
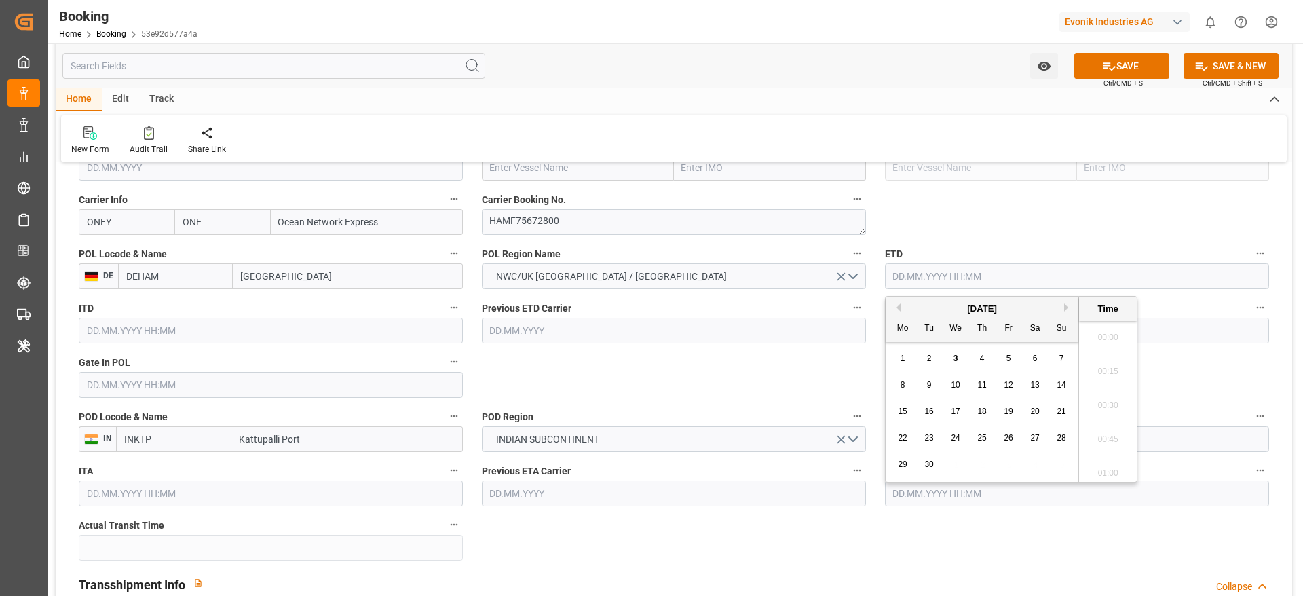
scroll to position [2279, 0]
click at [990, 410] on div "18" at bounding box center [982, 412] width 17 height 16
type input "18.09.2025 00:00"
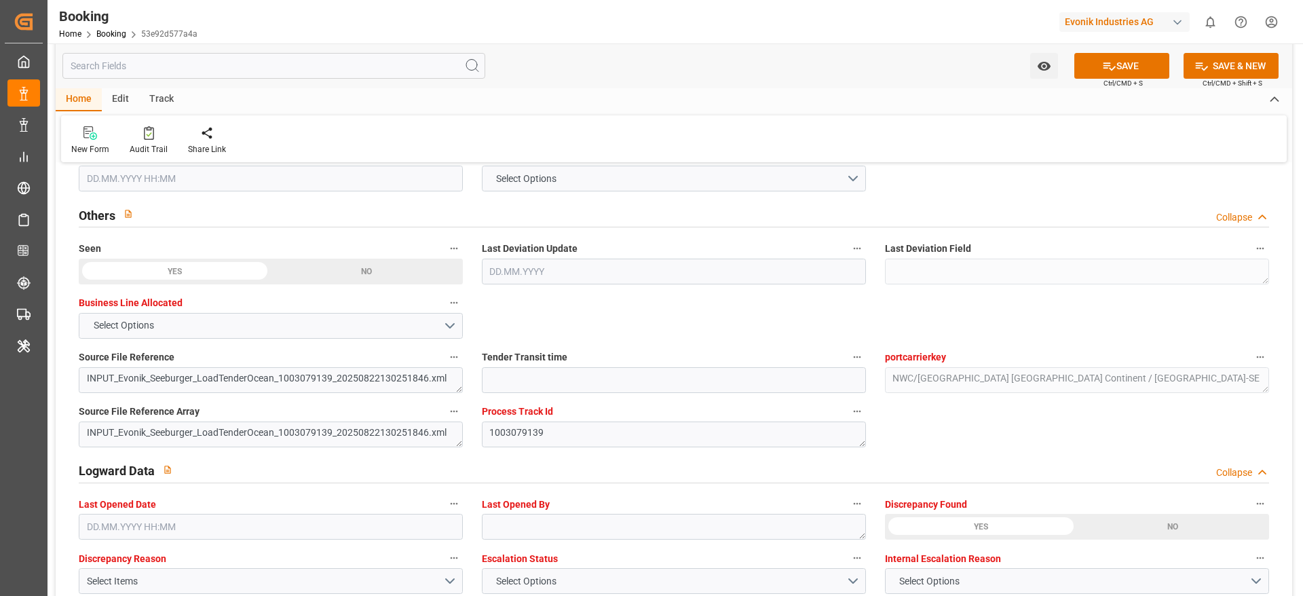
scroll to position [2240, 0]
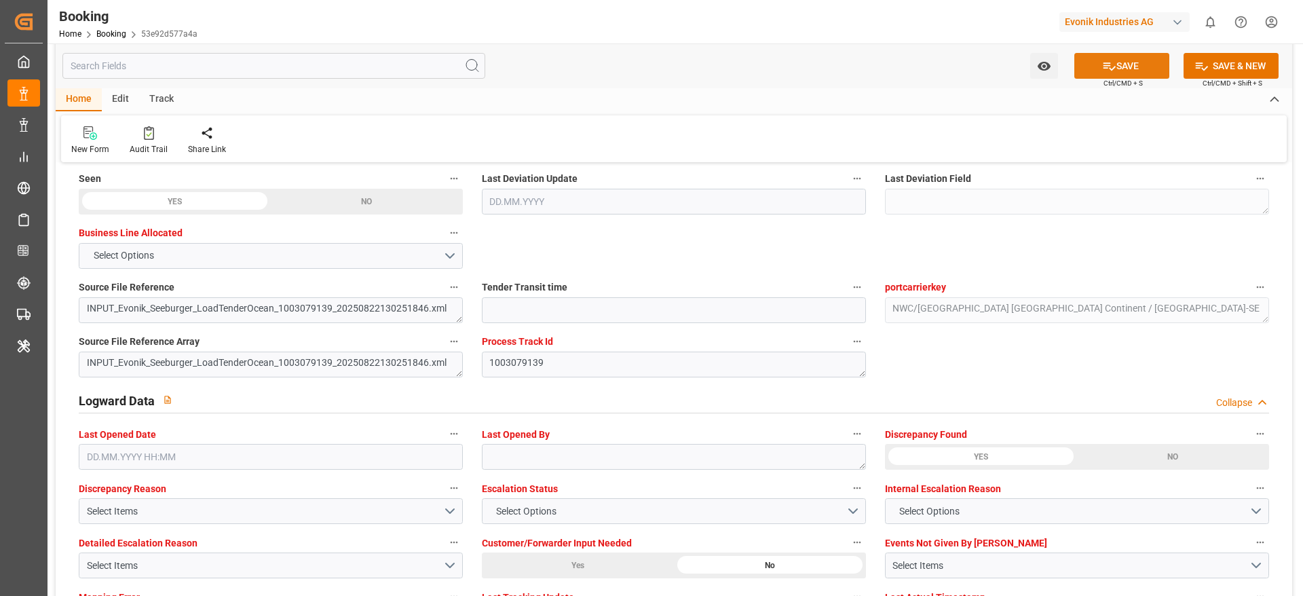
click at [1102, 71] on icon at bounding box center [1109, 66] width 14 height 14
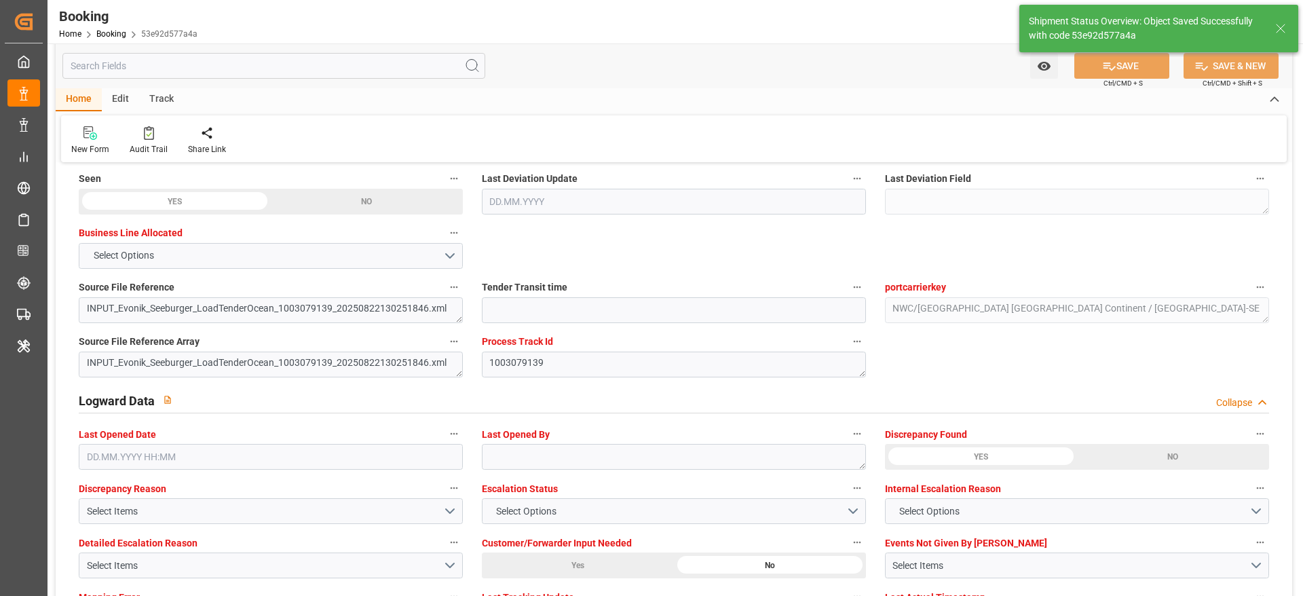
type textarea "NWC/UK North West Continent / UK_INKTP_ONEY_AT-SE"
type textarea "Gagan Prakash"
type textarea "Pod-businessDivision-businessLine-"
type textarea "Yes"
type input "18.09.2025 00:00"
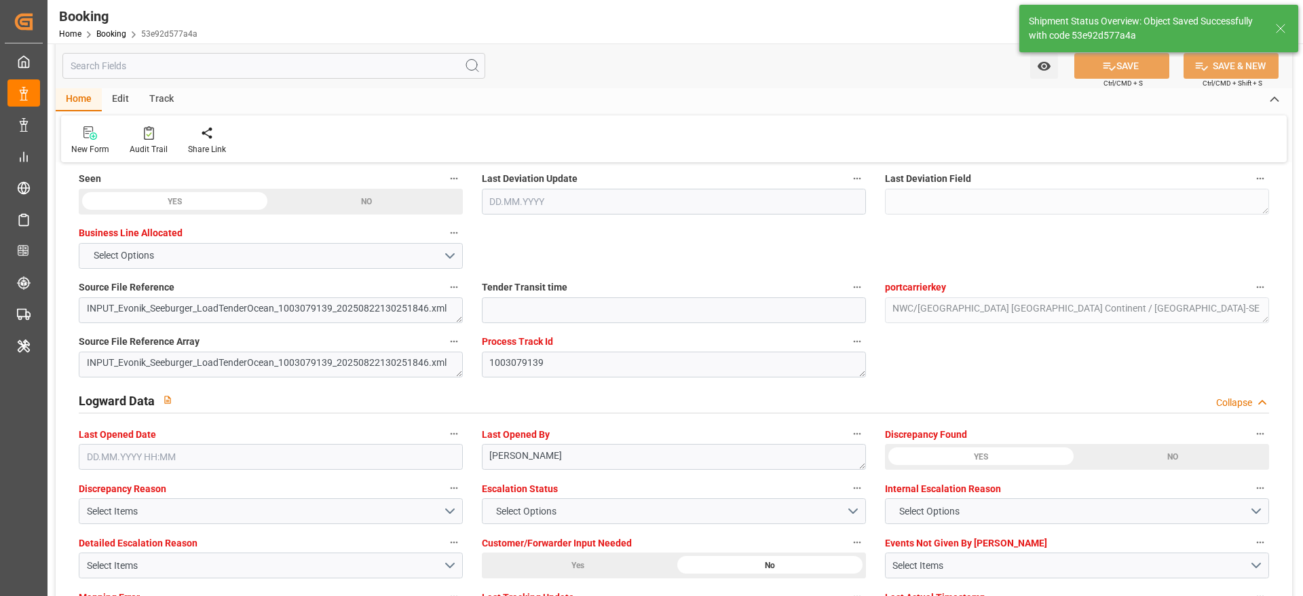
type input "17.11.2025 00:00"
type input "06.11.2025 00:00"
type input "15.11.2025 00:00"
type input "03.09.2025 11:56"
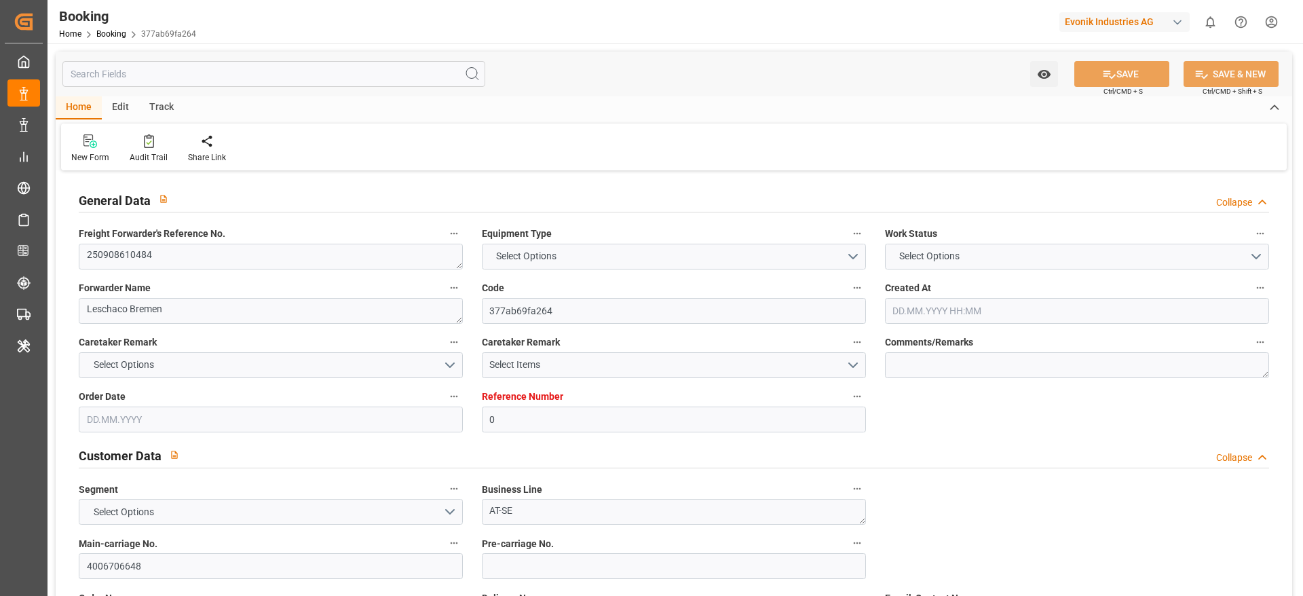
type input "0"
type input "Dummy"
type input "Dummy Carrier"
type input "DEHAM"
type input "COCTG"
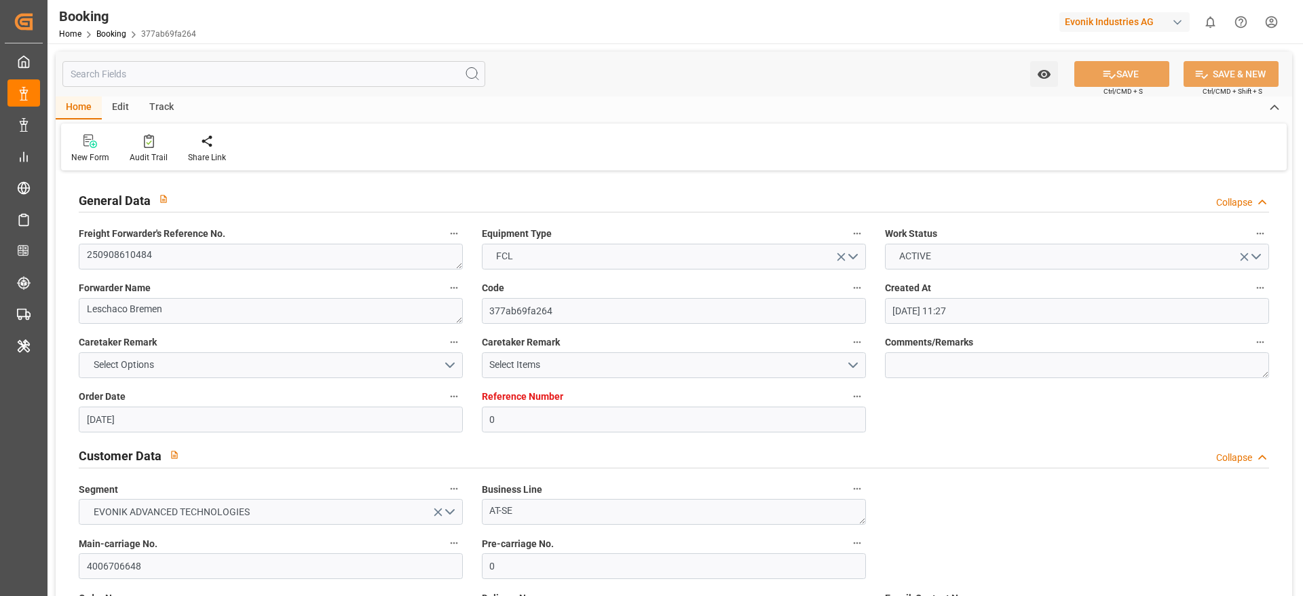
type input "[DATE] 11:27"
type input "[DATE]"
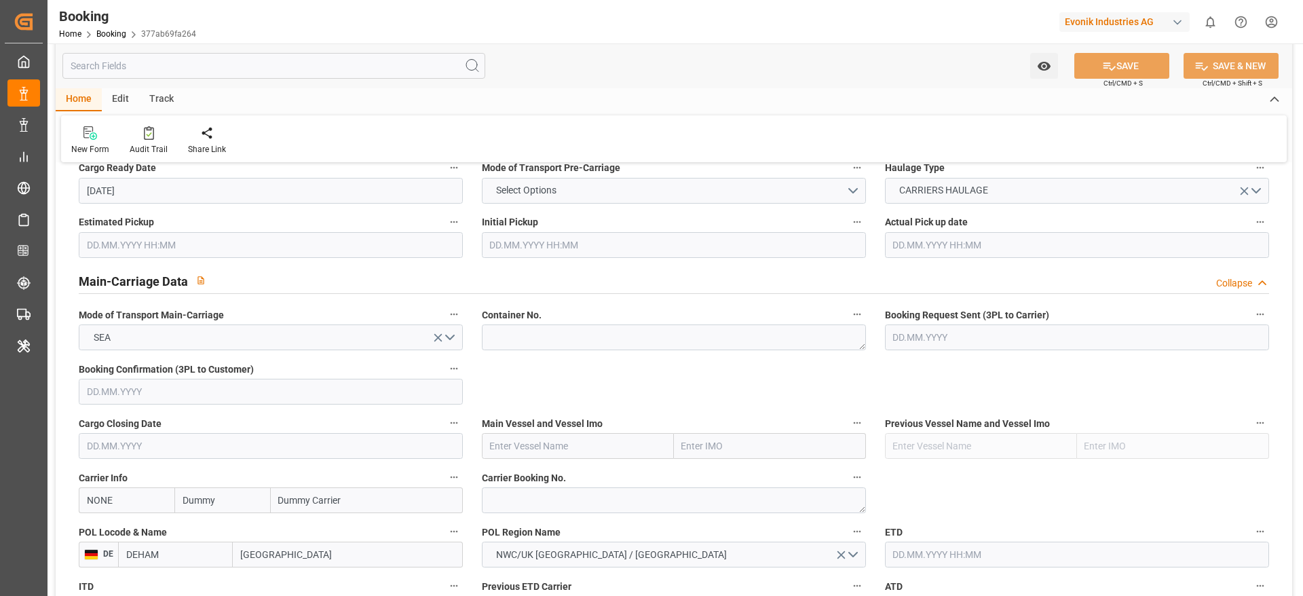
scroll to position [815, 0]
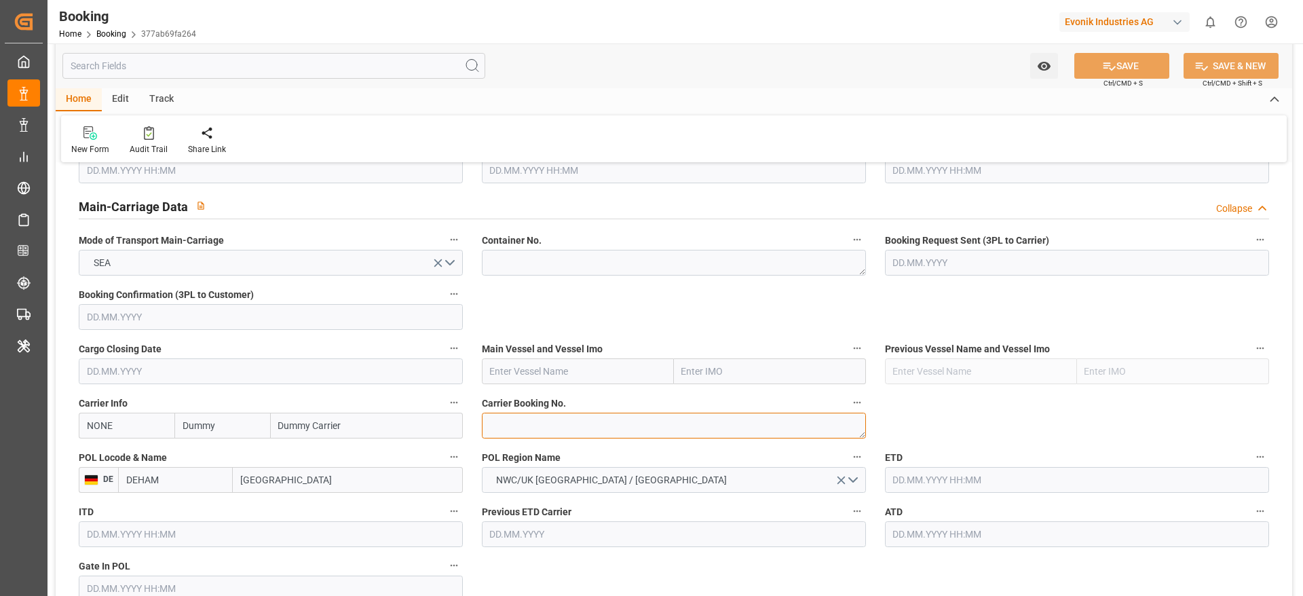
click at [529, 422] on textarea at bounding box center [674, 426] width 384 height 26
paste textarea "HBG2029993"
type textarea "HBG2029993"
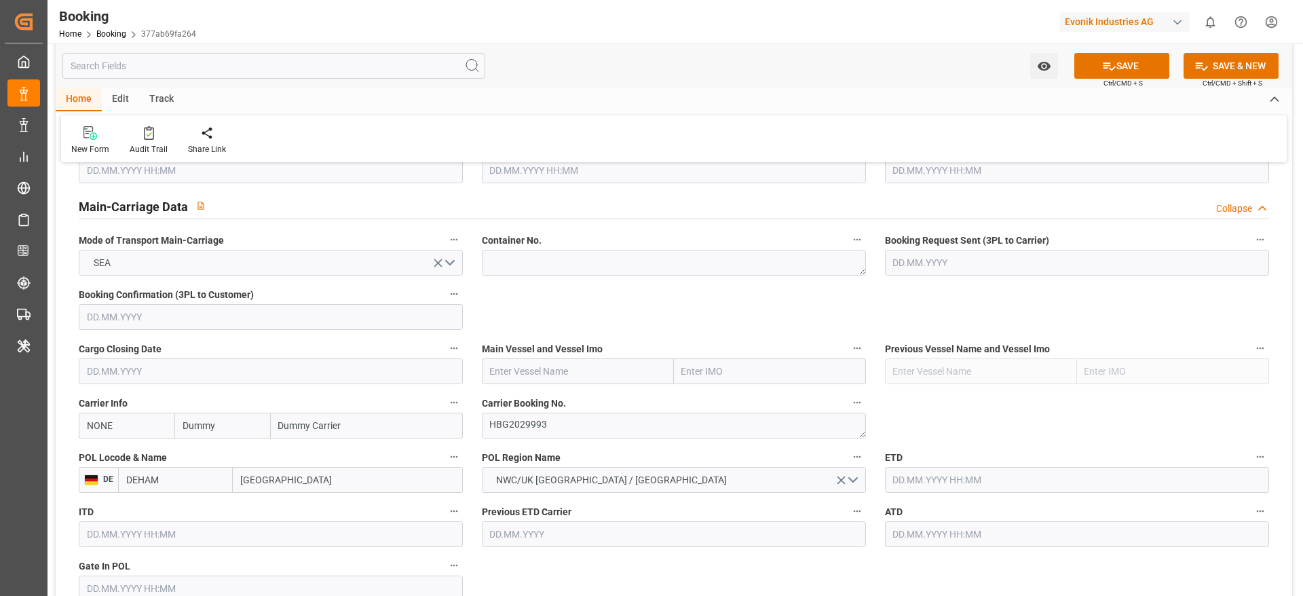
click at [223, 430] on input "Dummy" at bounding box center [222, 426] width 96 height 26
type input "cmdu"
click at [219, 459] on b "CMACGM" at bounding box center [203, 455] width 41 height 11
type input "CMDU"
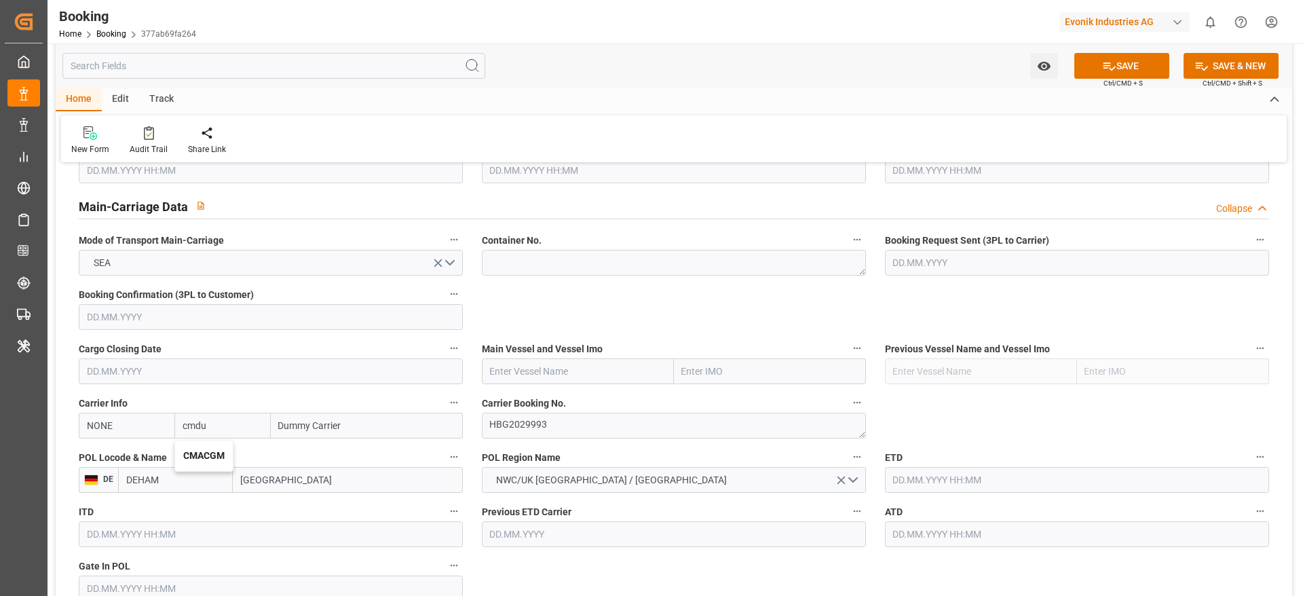
type input "CMACGM"
type input "CMA CGM Group"
type input "CMACGM"
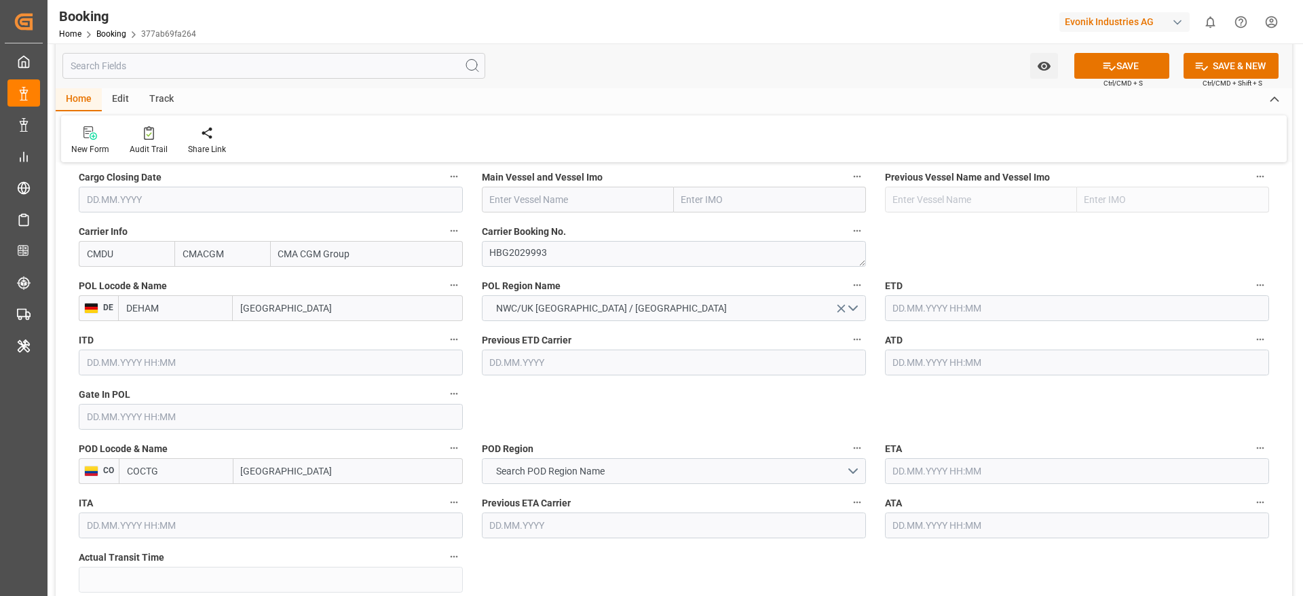
scroll to position [1018, 0]
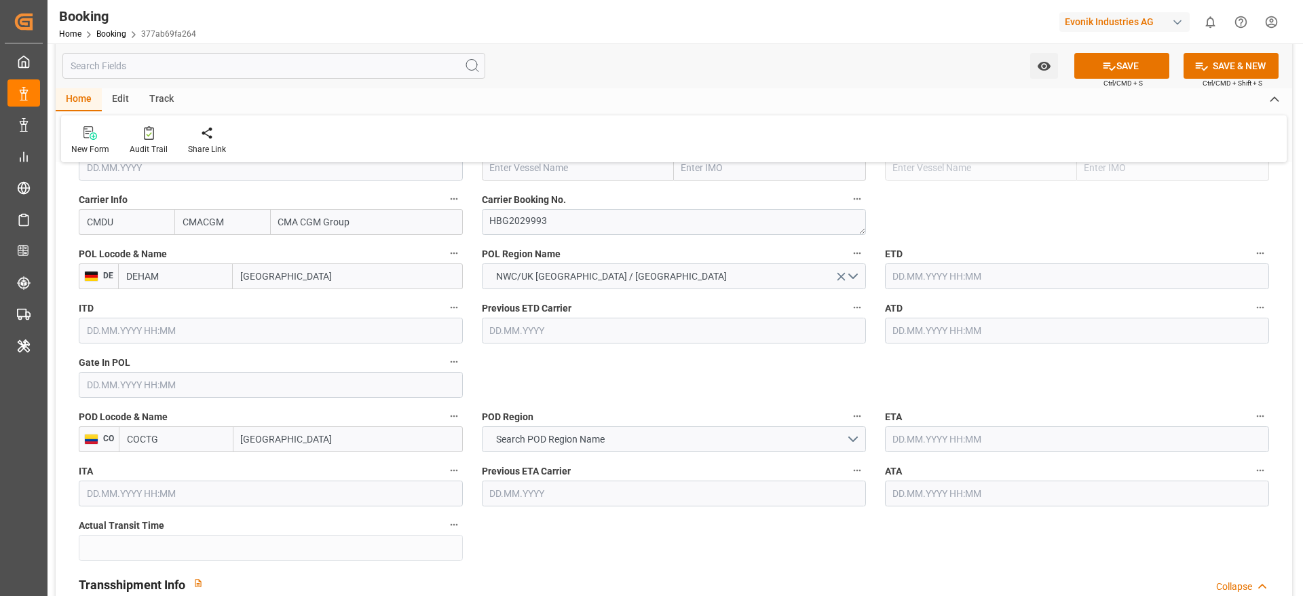
click at [317, 436] on input "[GEOGRAPHIC_DATA]" at bounding box center [348, 439] width 229 height 26
click at [573, 444] on span "Search POD Region Name" at bounding box center [550, 439] width 122 height 14
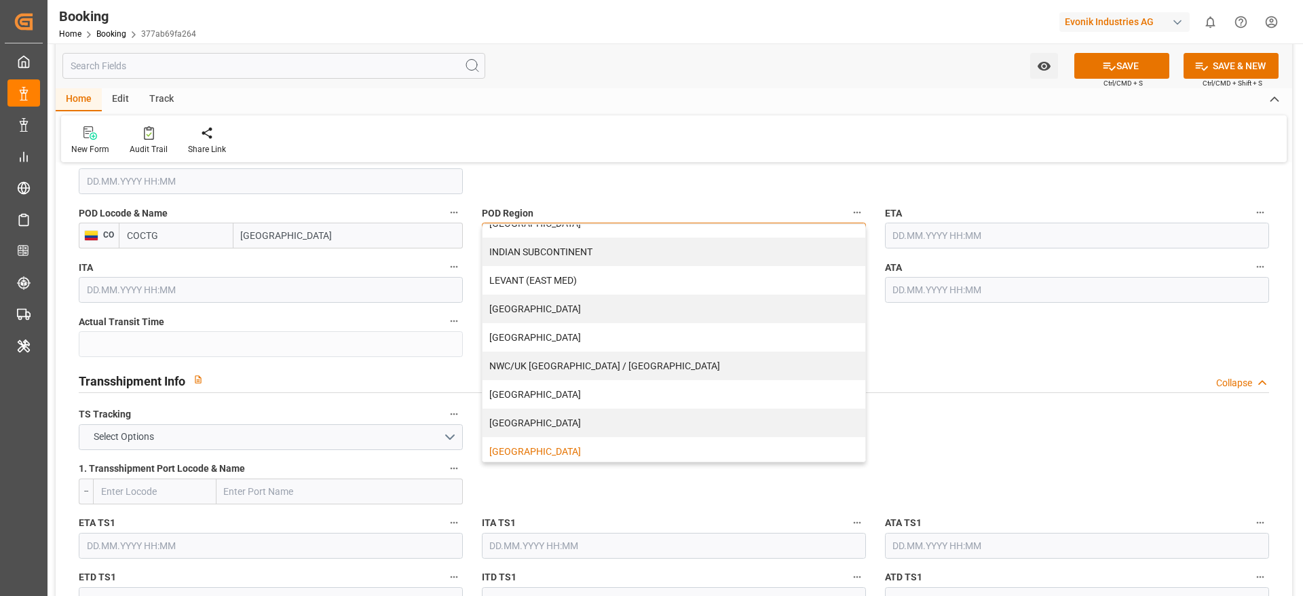
scroll to position [276, 0]
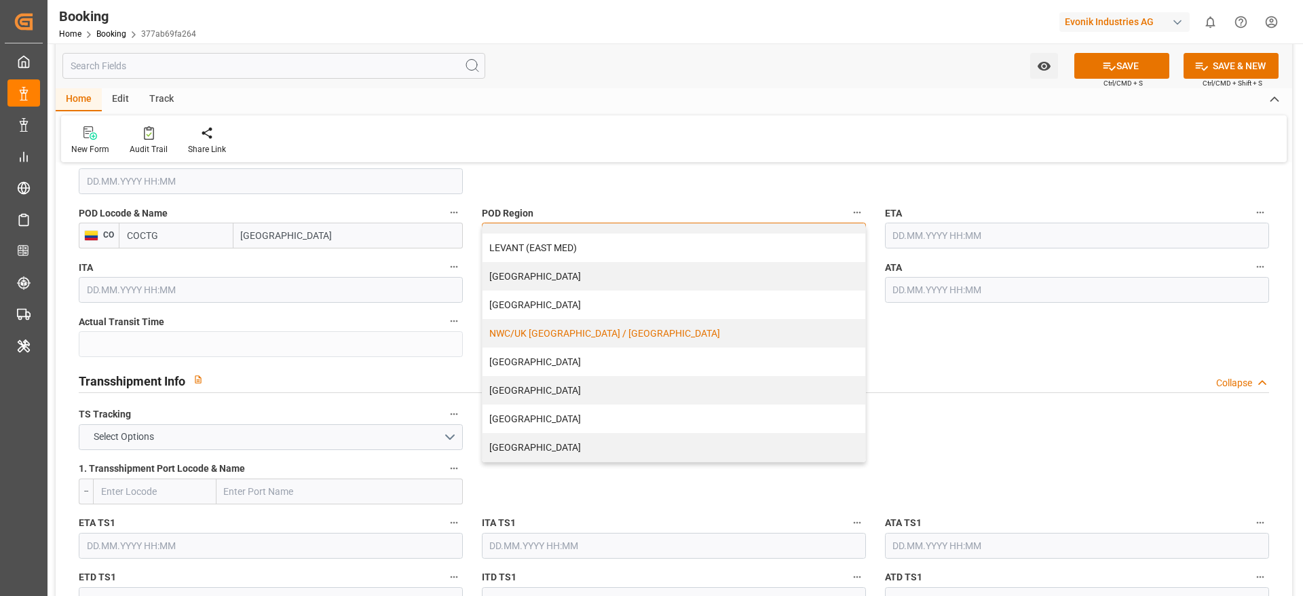
click at [618, 330] on div "NWC/UK NORTH WEST CONTINENT / UK" at bounding box center [674, 333] width 383 height 29
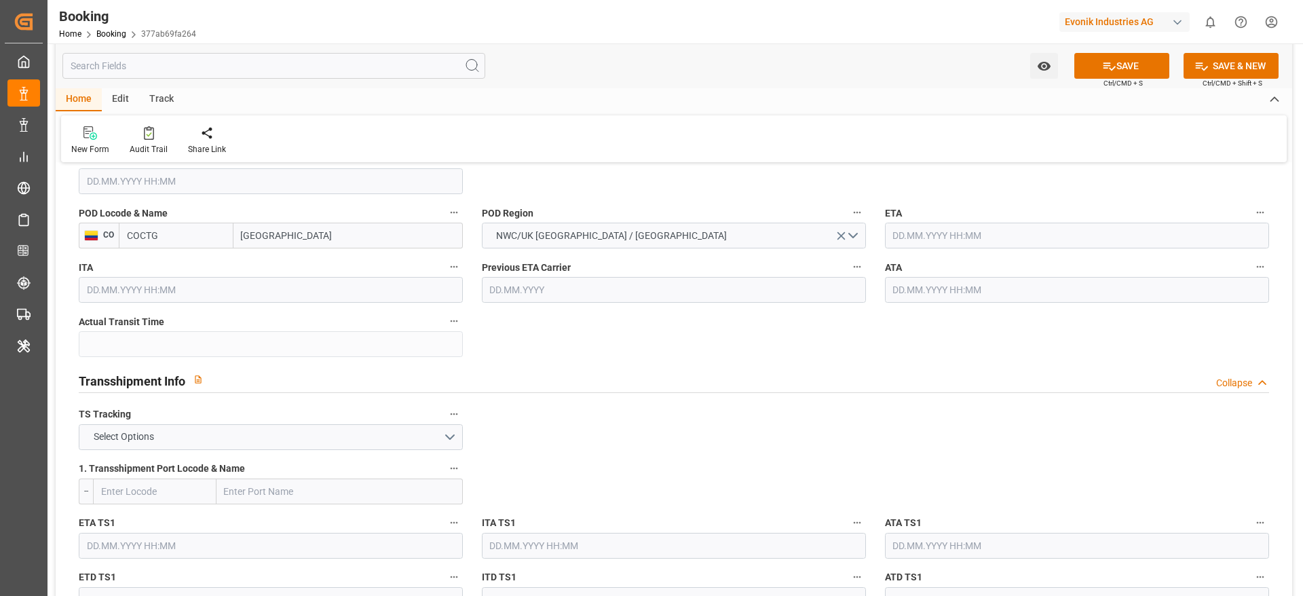
click at [289, 464] on label "1. Transshipment Port Locode & Name" at bounding box center [271, 469] width 384 height 19
click at [445, 464] on button "1. Transshipment Port Locode & Name" at bounding box center [454, 469] width 18 height 18
click at [272, 450] on div "TS Tracking Select Options" at bounding box center [270, 428] width 403 height 54
click at [259, 449] on button "Select Options" at bounding box center [271, 437] width 384 height 26
click at [254, 470] on div "FALSE" at bounding box center [270, 469] width 383 height 29
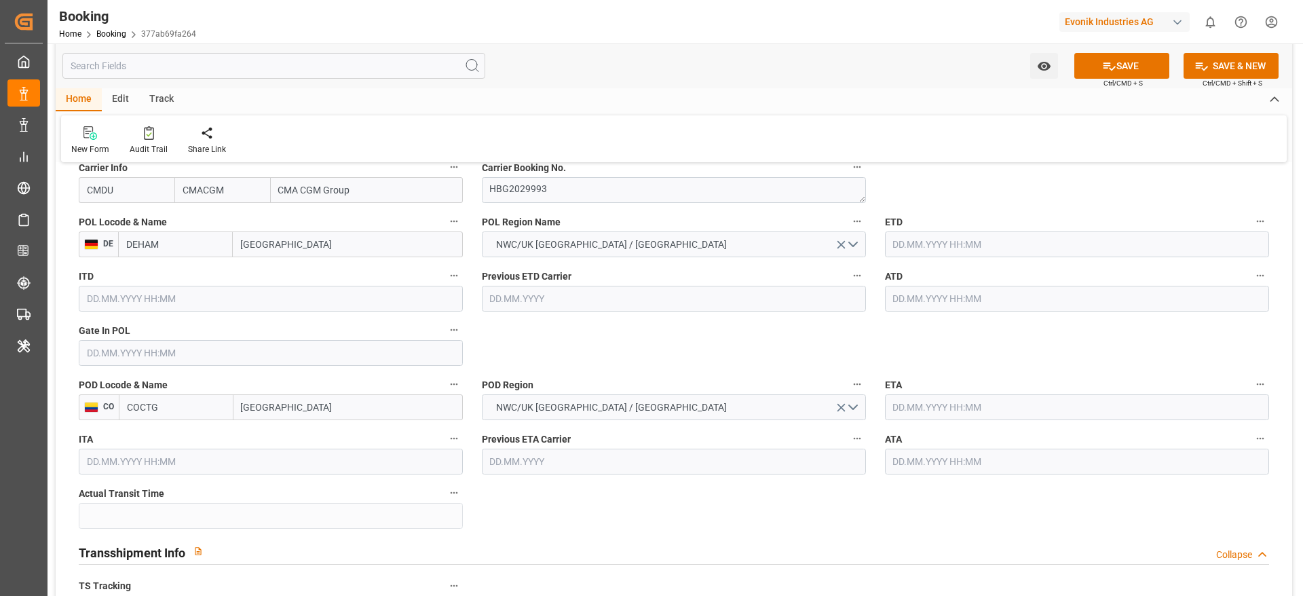
scroll to position [1018, 0]
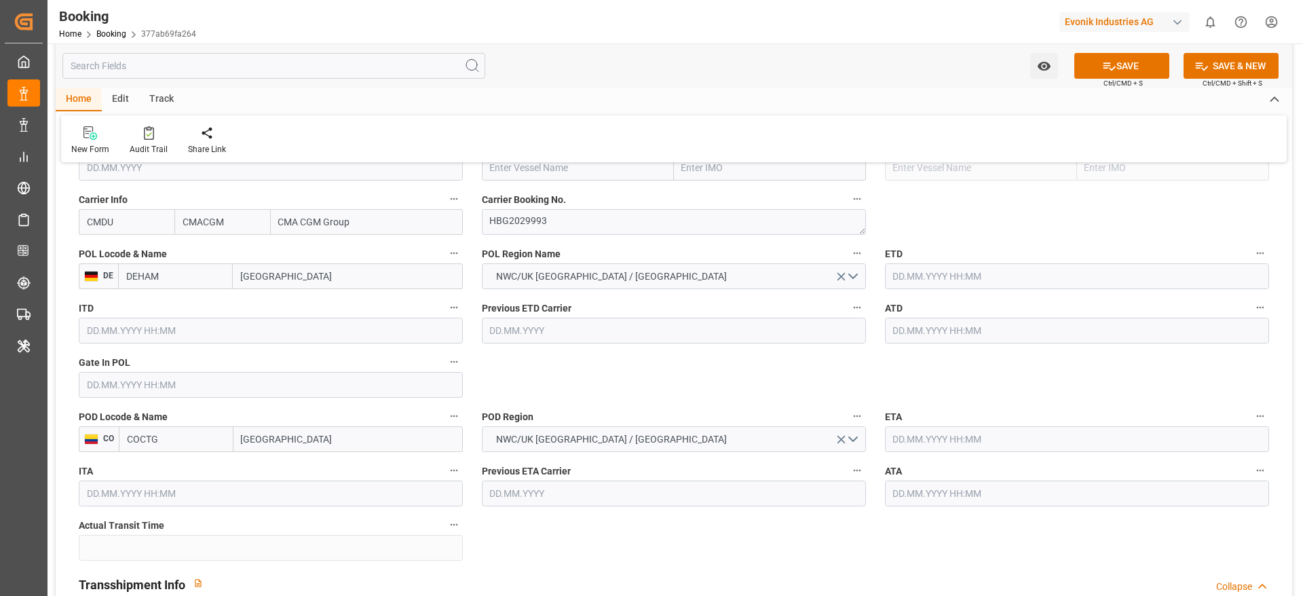
click at [948, 440] on input "text" at bounding box center [1077, 439] width 384 height 26
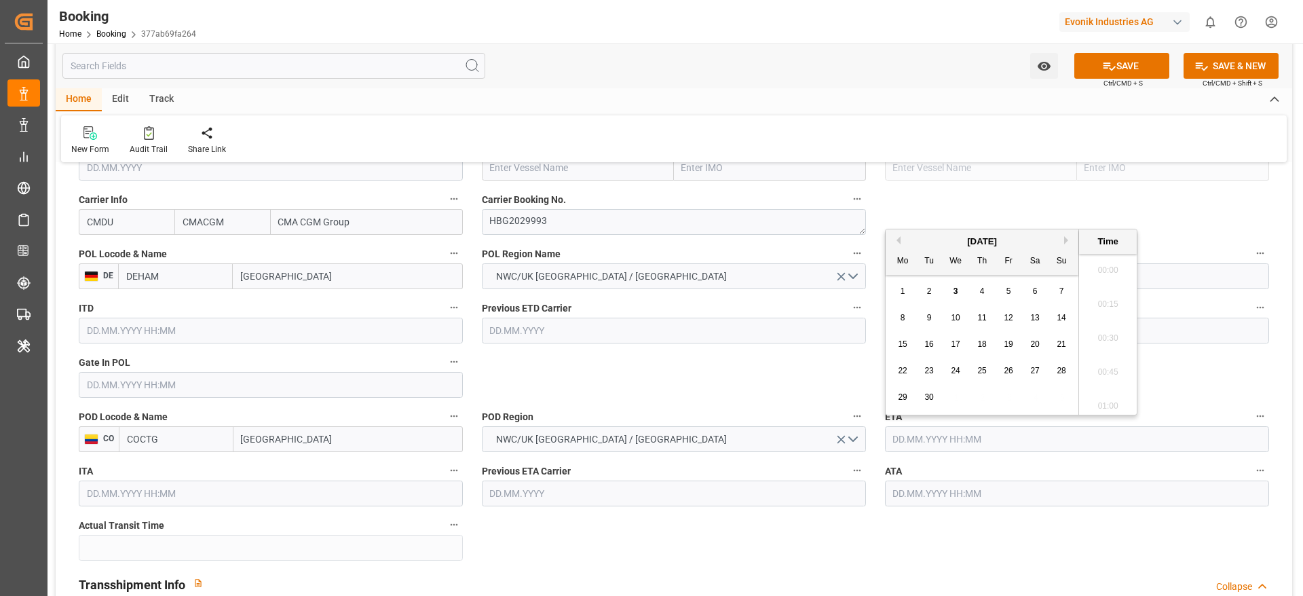
scroll to position [2313, 0]
click at [1064, 238] on div "September 2025" at bounding box center [982, 242] width 193 height 14
click at [1068, 238] on button "Next Month" at bounding box center [1068, 240] width 8 height 8
click at [1035, 339] on span "18" at bounding box center [1034, 344] width 9 height 10
type input "18.10.2025 00:00"
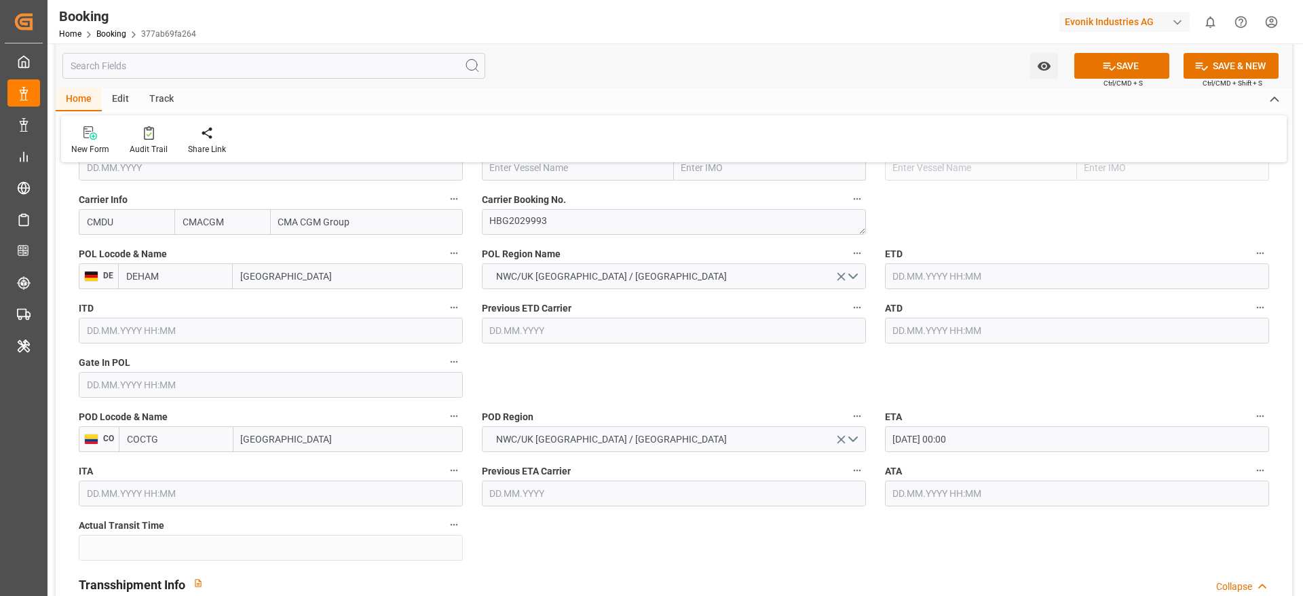
click at [597, 407] on label "POD Region" at bounding box center [674, 416] width 384 height 19
click at [849, 407] on button "POD Region" at bounding box center [858, 416] width 18 height 18
click at [994, 286] on div at bounding box center [651, 298] width 1303 height 596
click at [974, 275] on body "Created by potrace 1.15, written by Peter Selinger 2001-2017 Created by potrace…" at bounding box center [651, 298] width 1303 height 596
click at [974, 275] on input "text" at bounding box center [1077, 276] width 384 height 26
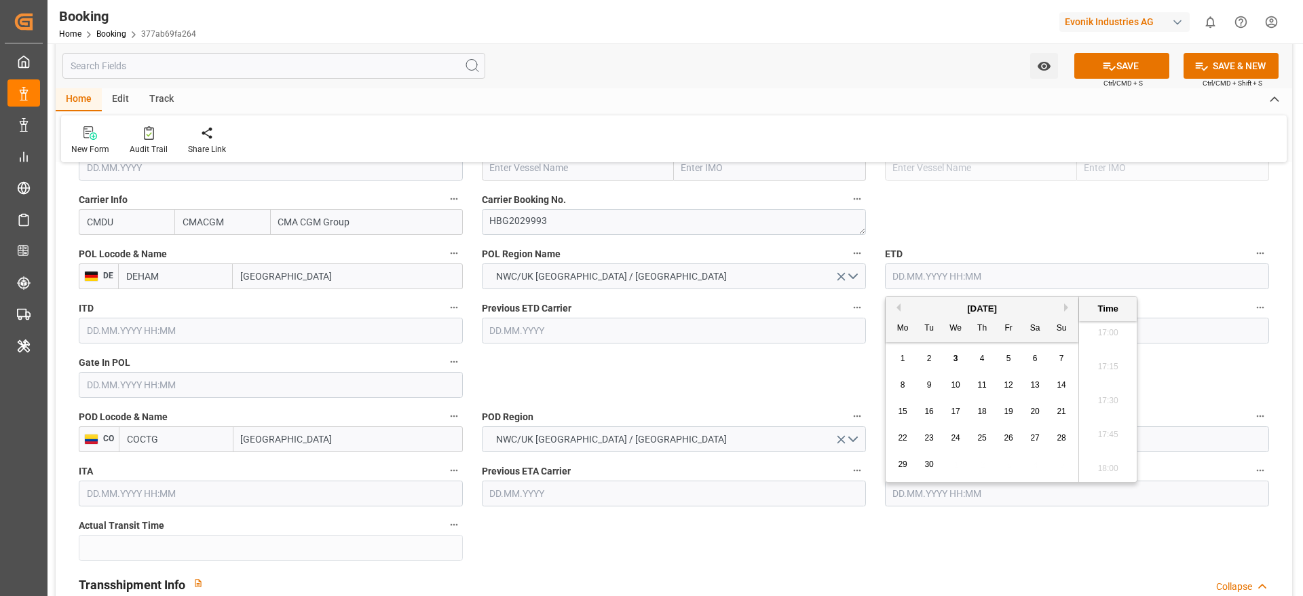
click at [903, 467] on span "29" at bounding box center [902, 465] width 9 height 10
type input "29.09.2025 00:00"
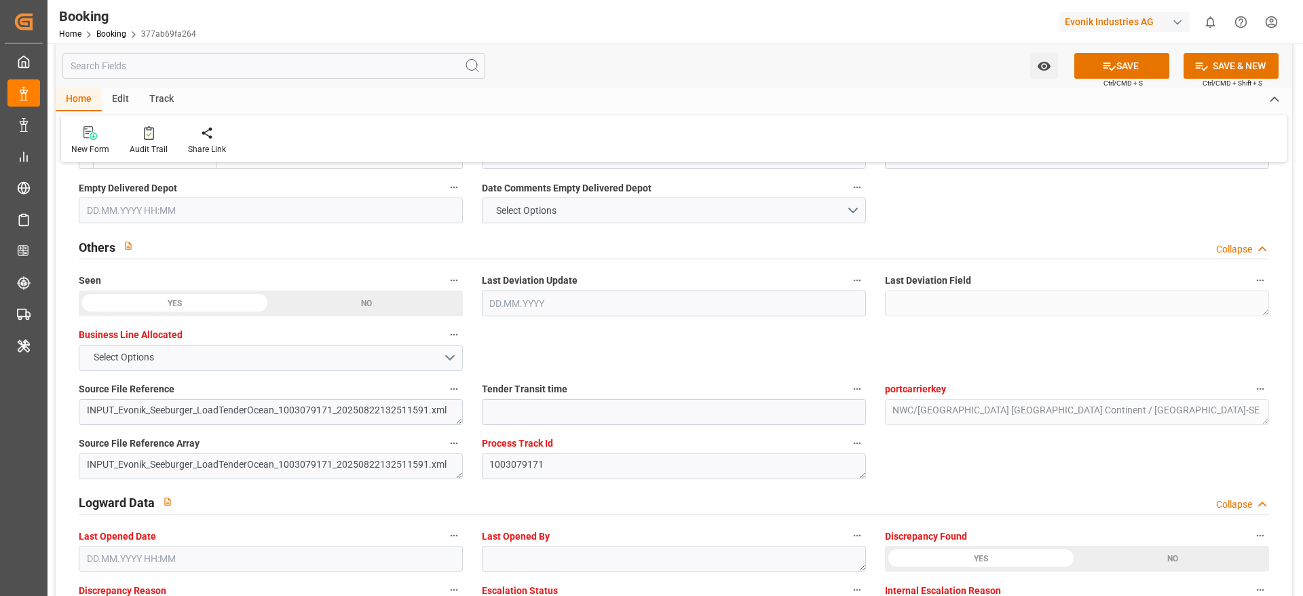
scroll to position [2444, 0]
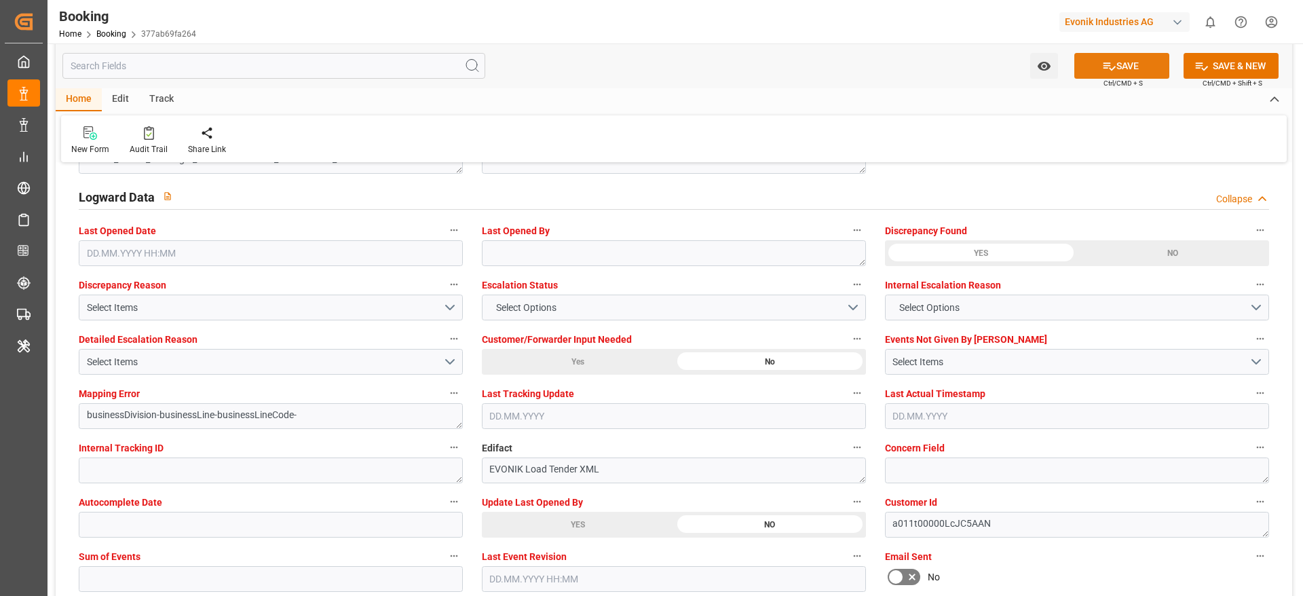
click at [1091, 77] on button "SAVE" at bounding box center [1122, 66] width 95 height 26
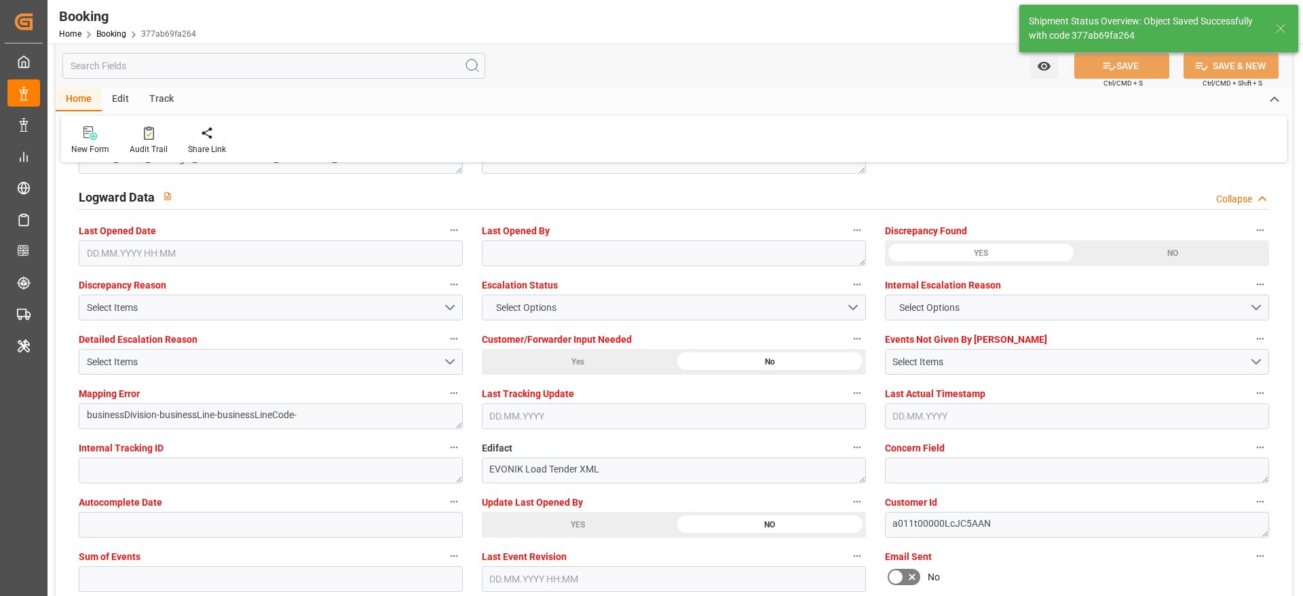
type textarea "NWC/UK North West Continent / UK_COCTG_CMDU_AT-SE"
type textarea "Gagan Prakash"
type textarea "businessDivision-businessLine-"
type input "29.09.2025 00:00"
type input "18.10.2025 00:00"
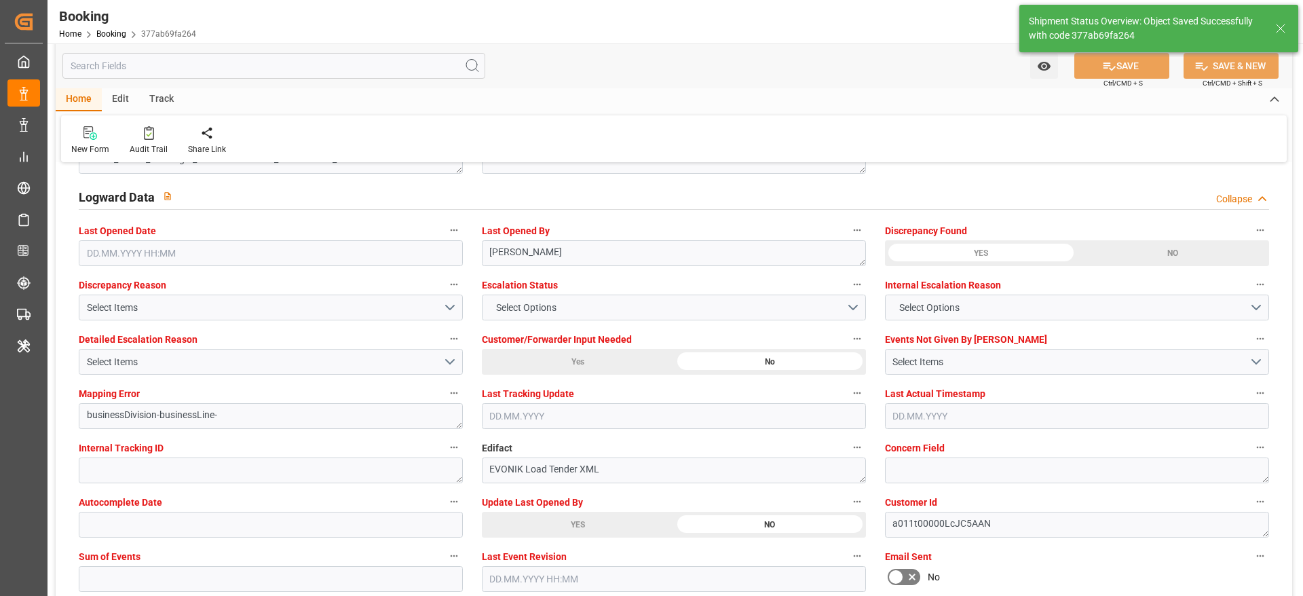
type input "03.09.2025 12:02"
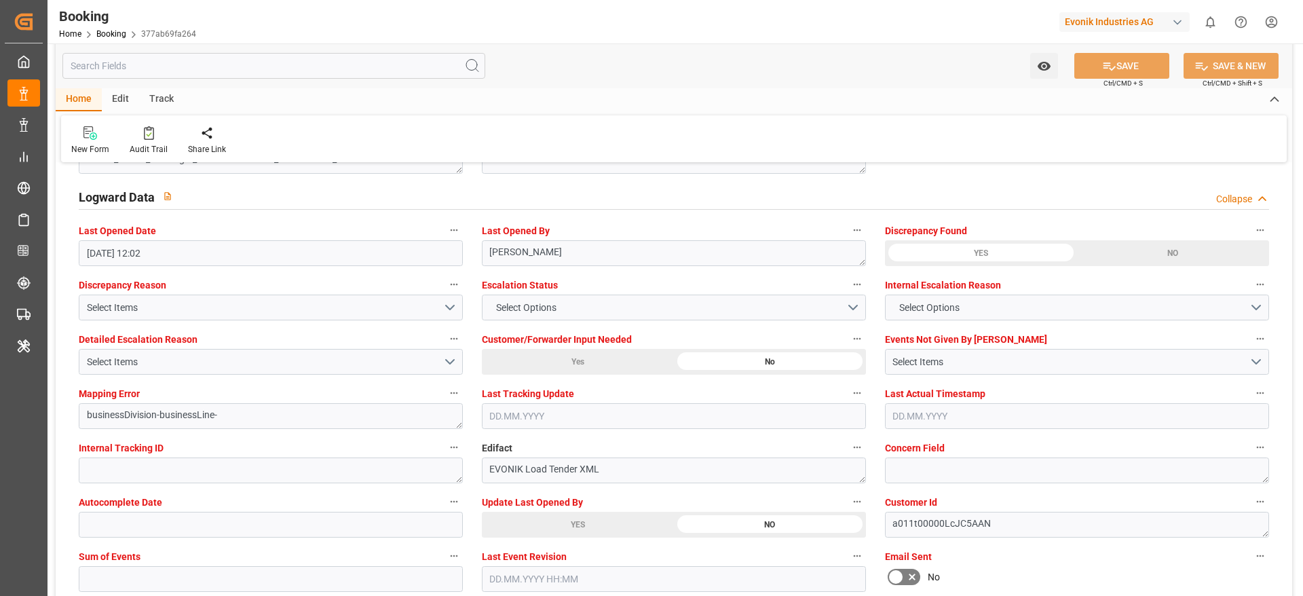
scroll to position [2342, 0]
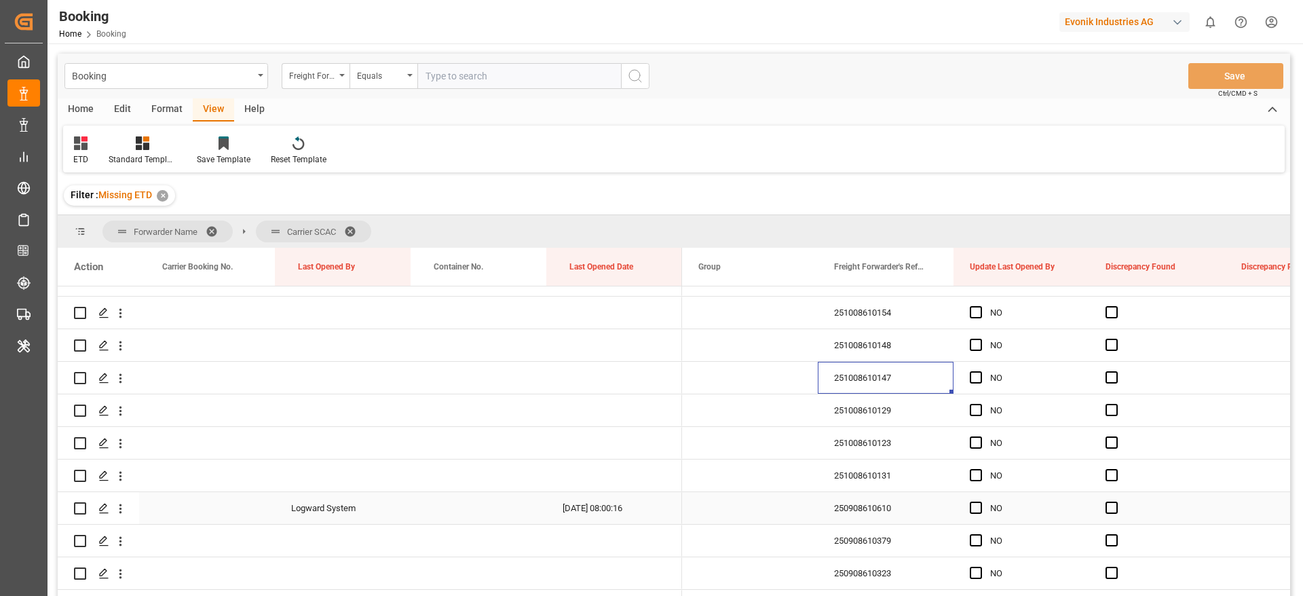
scroll to position [1069, 0]
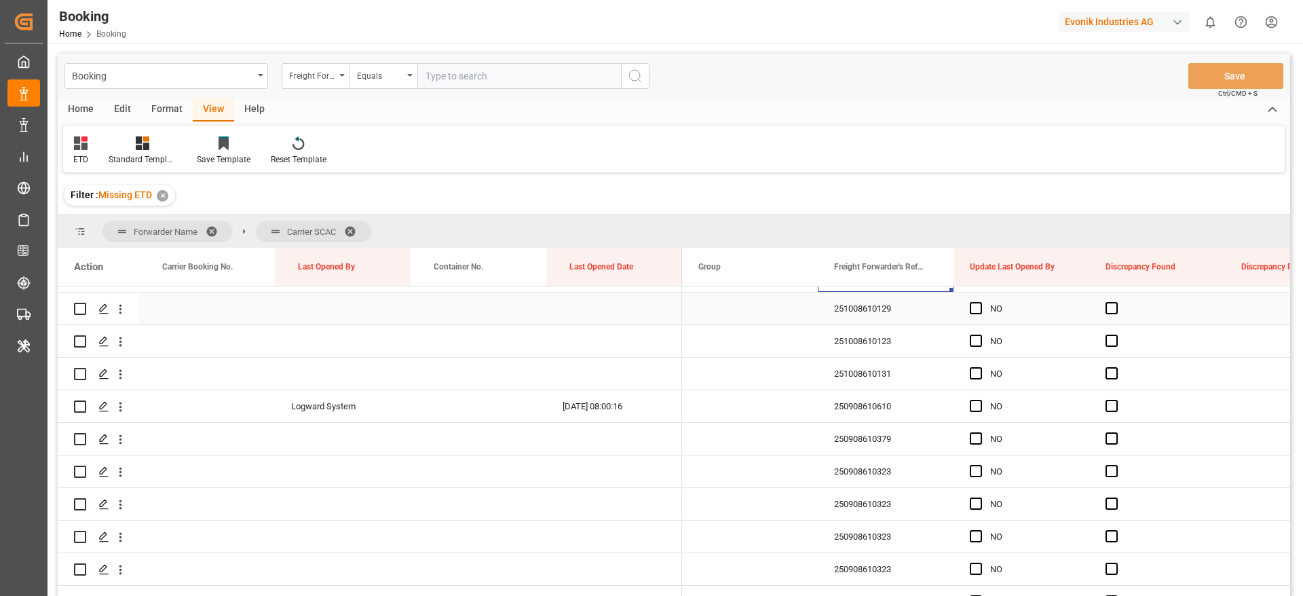
click at [876, 316] on div "251008610129" at bounding box center [886, 309] width 136 height 32
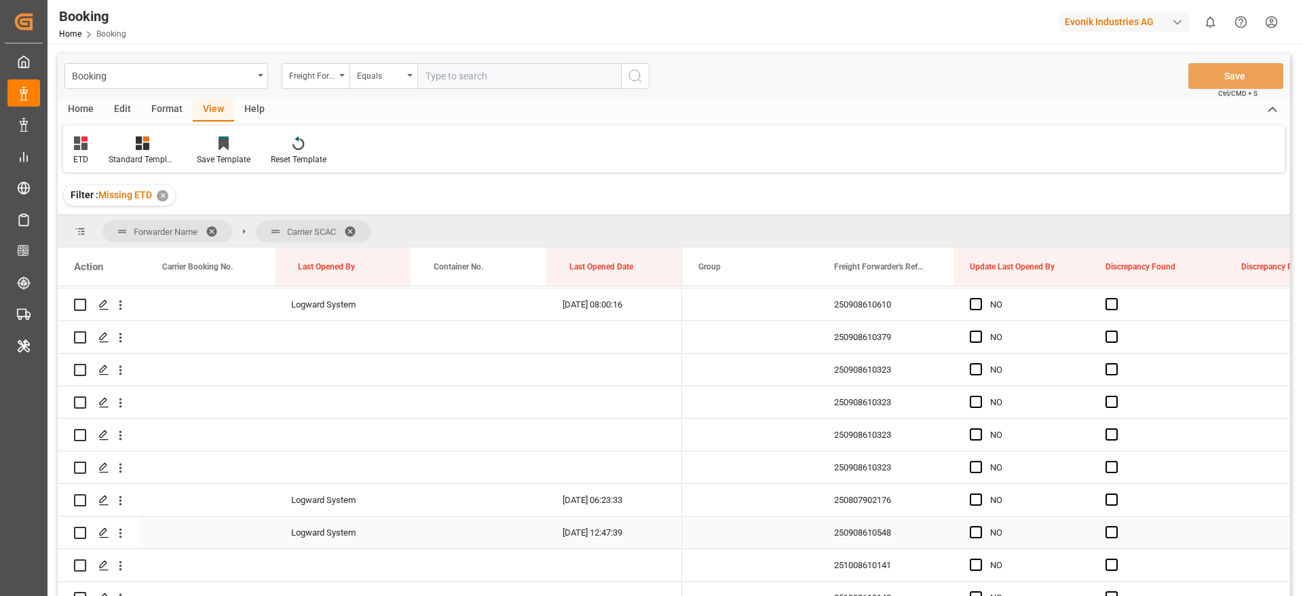
scroll to position [1273, 0]
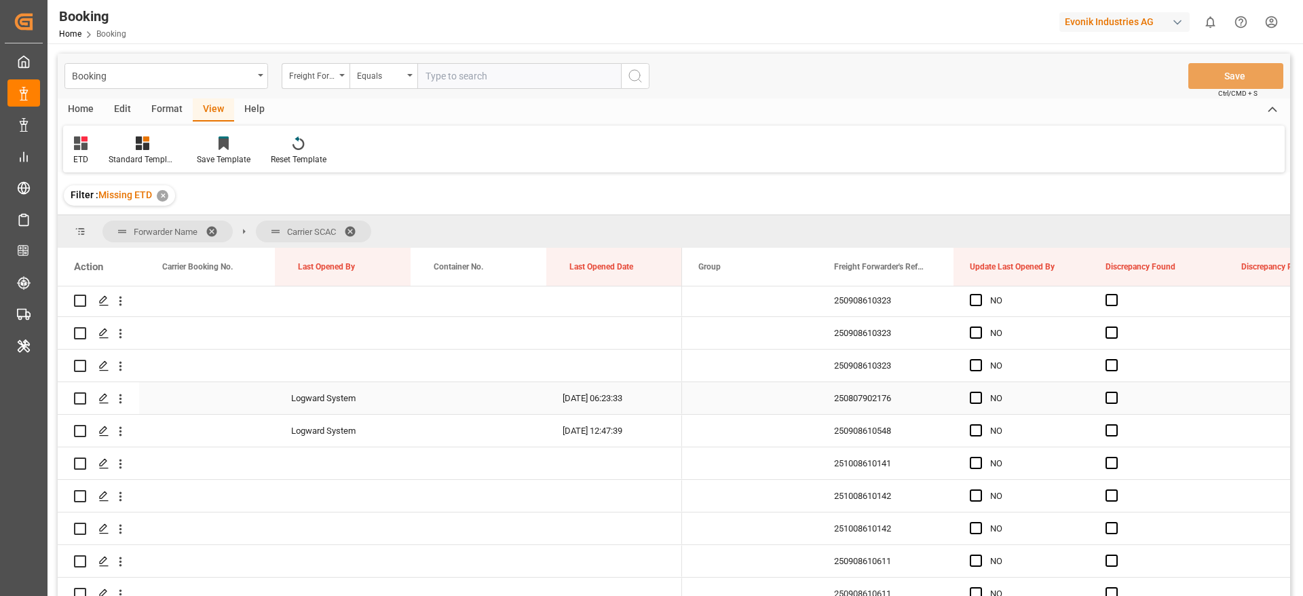
click at [865, 401] on div "250807902176" at bounding box center [886, 398] width 136 height 32
click at [126, 398] on icon "open menu" at bounding box center [120, 399] width 14 height 14
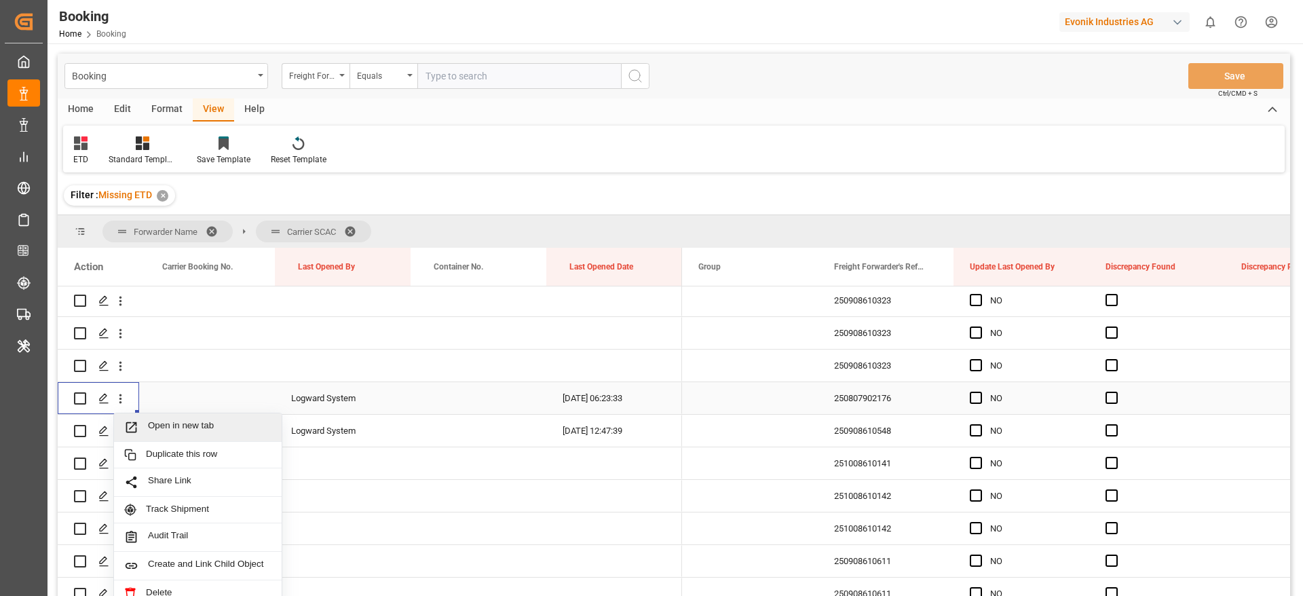
click at [236, 433] on span "Open in new tab" at bounding box center [210, 427] width 124 height 14
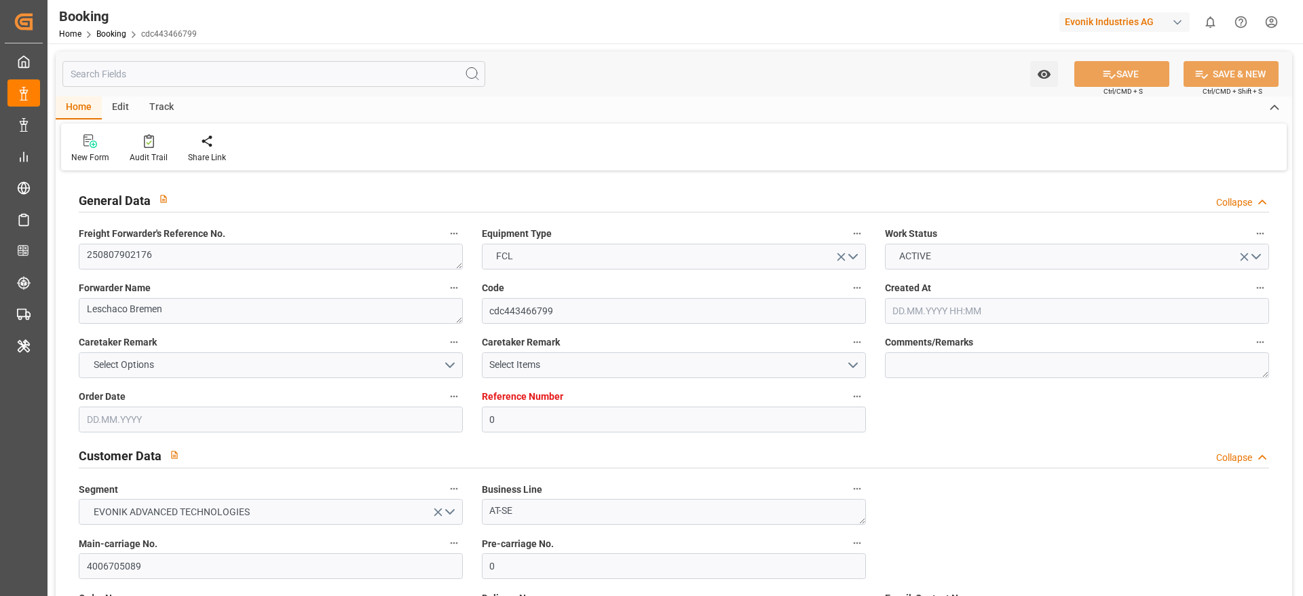
type input "0"
type input "Dummy"
type input "Dummy Carrier"
type input "DEHAM"
type input "USMOB"
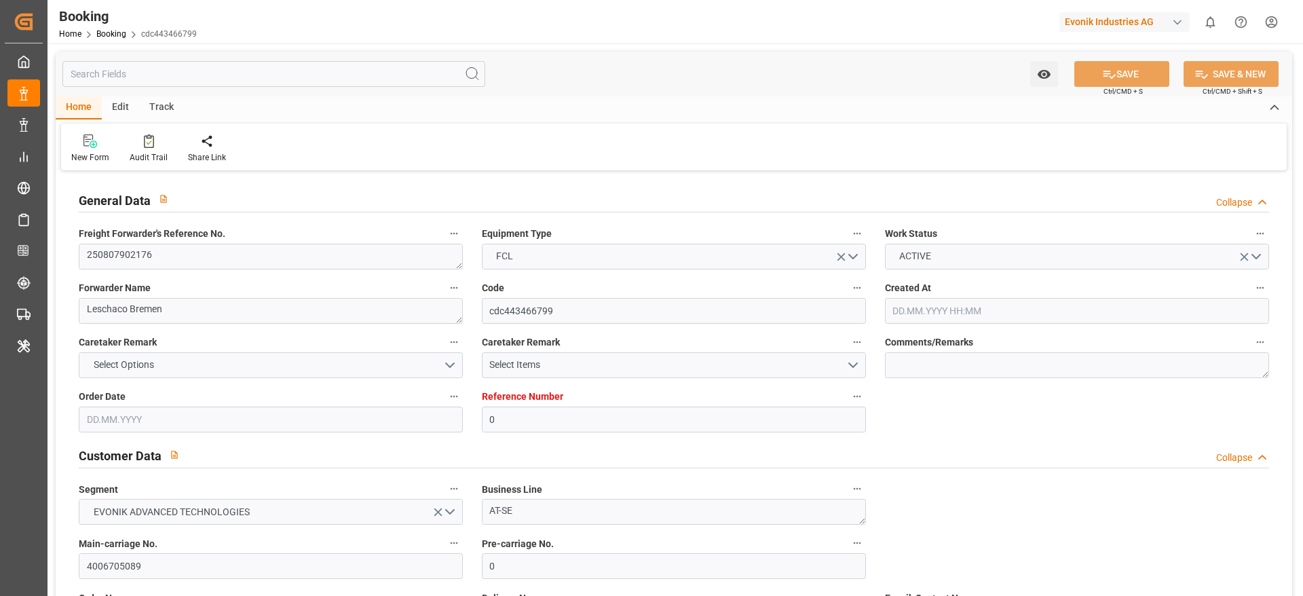
type input "[DATE] 10:57"
type input "[DATE]"
type input "[DATE] 06:23"
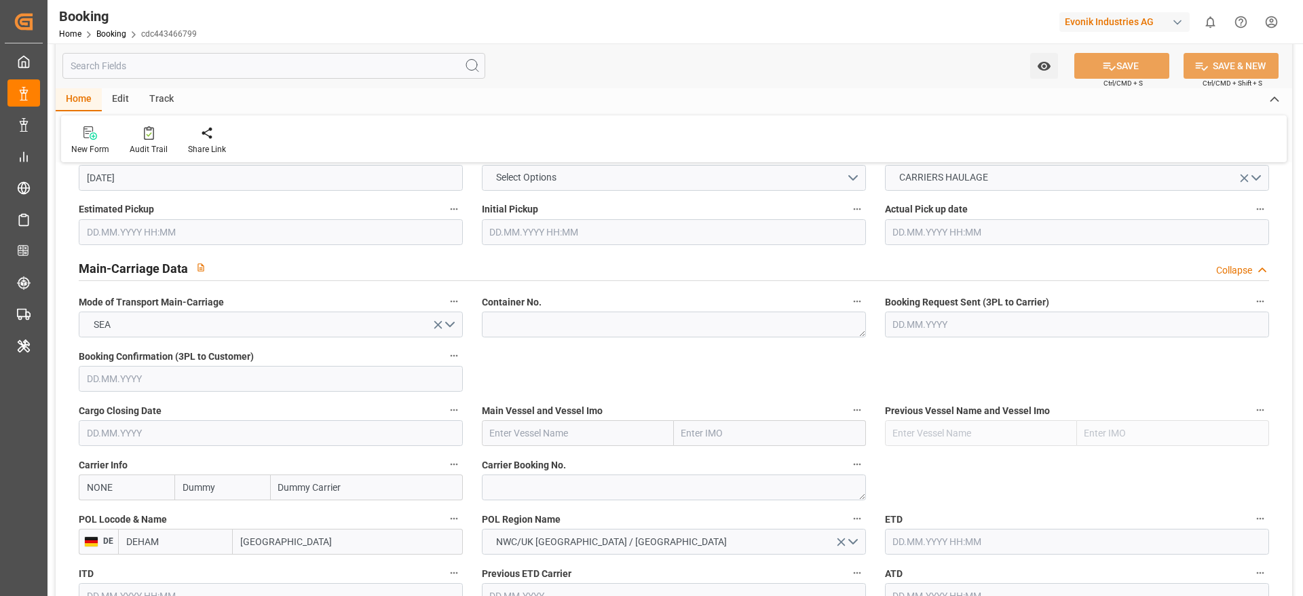
scroll to position [815, 0]
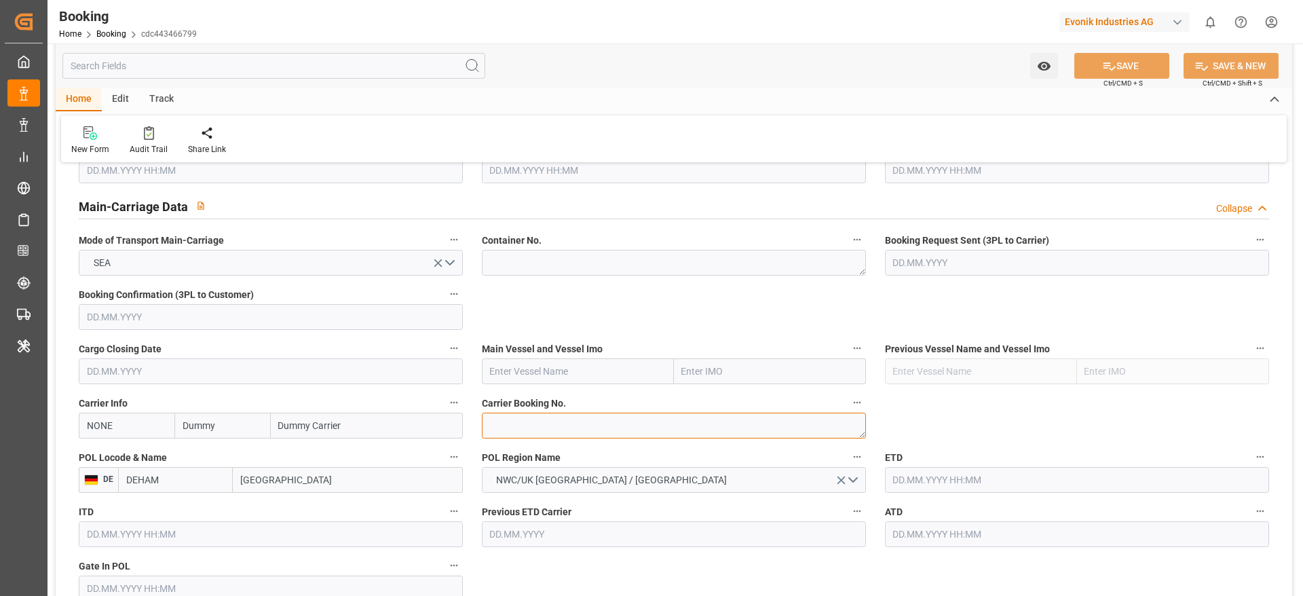
click at [512, 425] on textarea at bounding box center [674, 426] width 384 height 26
paste textarea "459IHA1426273"
type textarea "459IHA1426273"
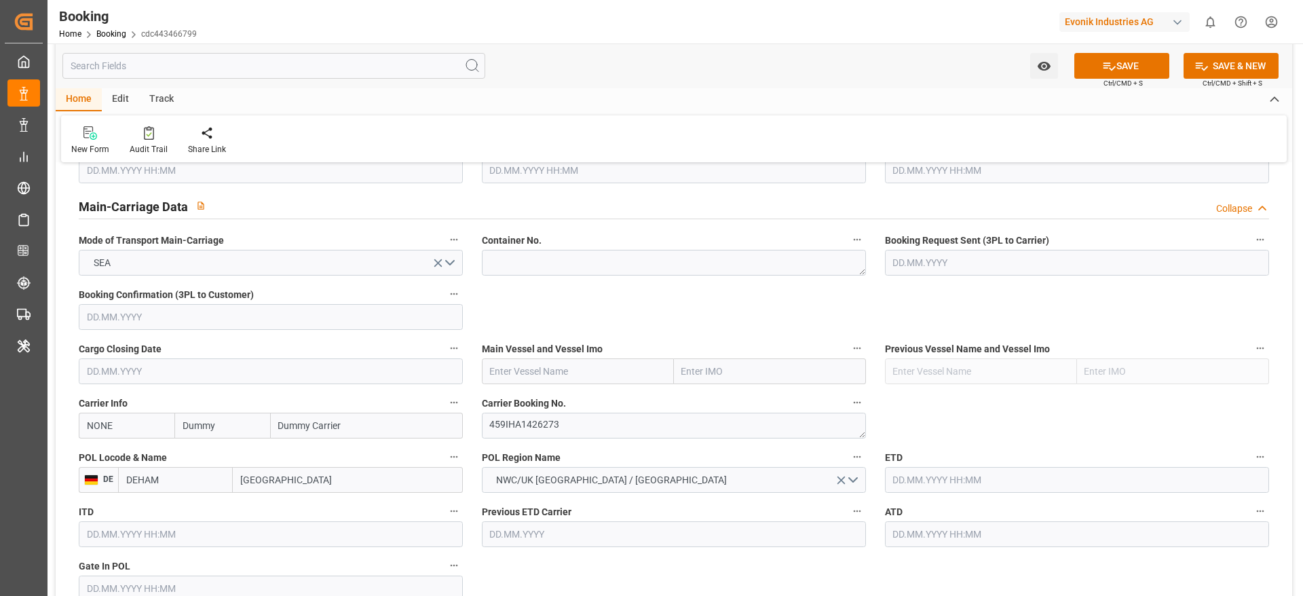
click at [246, 430] on input "Dummy" at bounding box center [222, 426] width 96 height 26
type input "msc"
click at [204, 455] on div "MSC" at bounding box center [193, 456] width 37 height 31
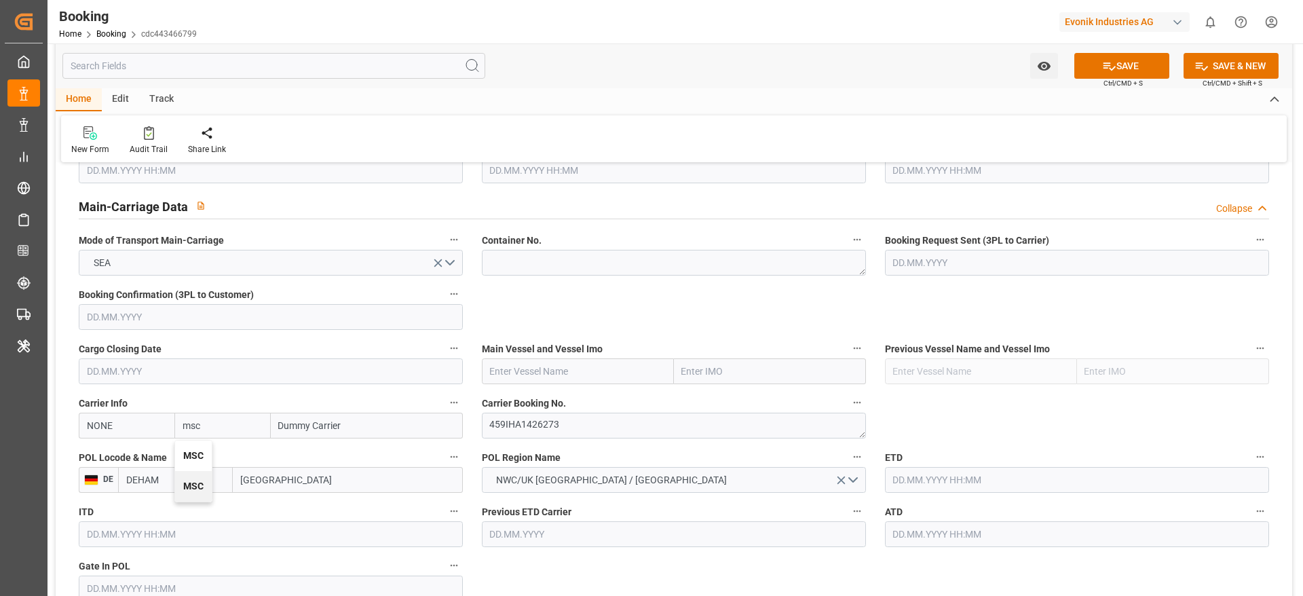
type input "MSCU"
type input "MSC"
type input "Mediterranean Shipping Company"
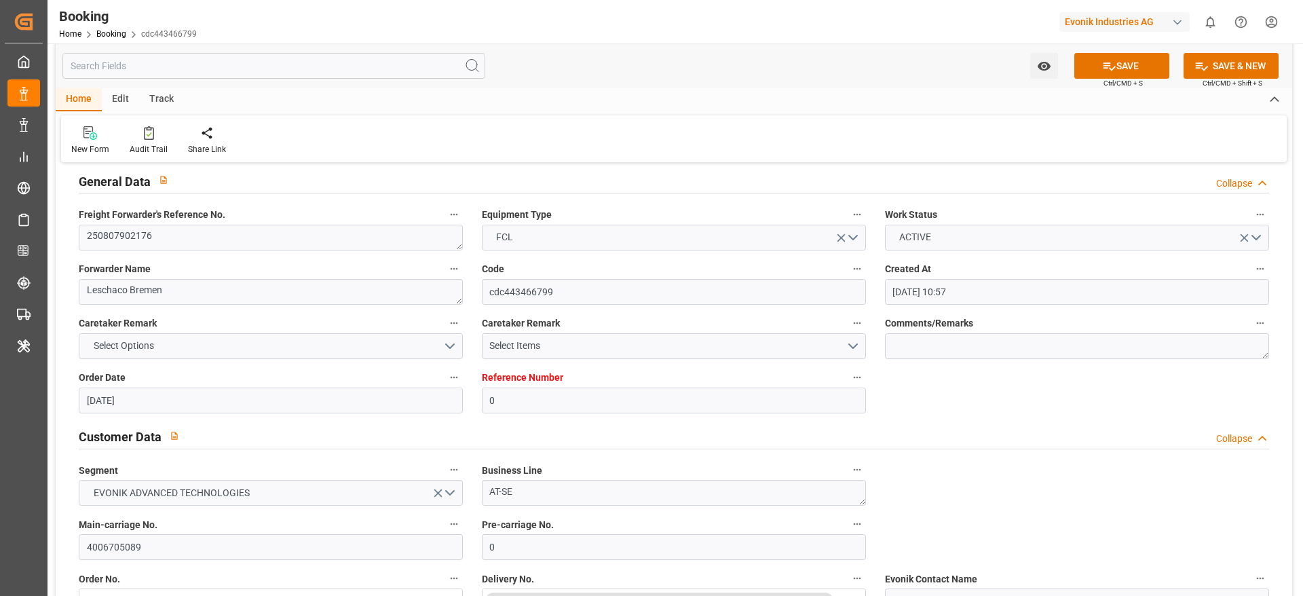
scroll to position [0, 0]
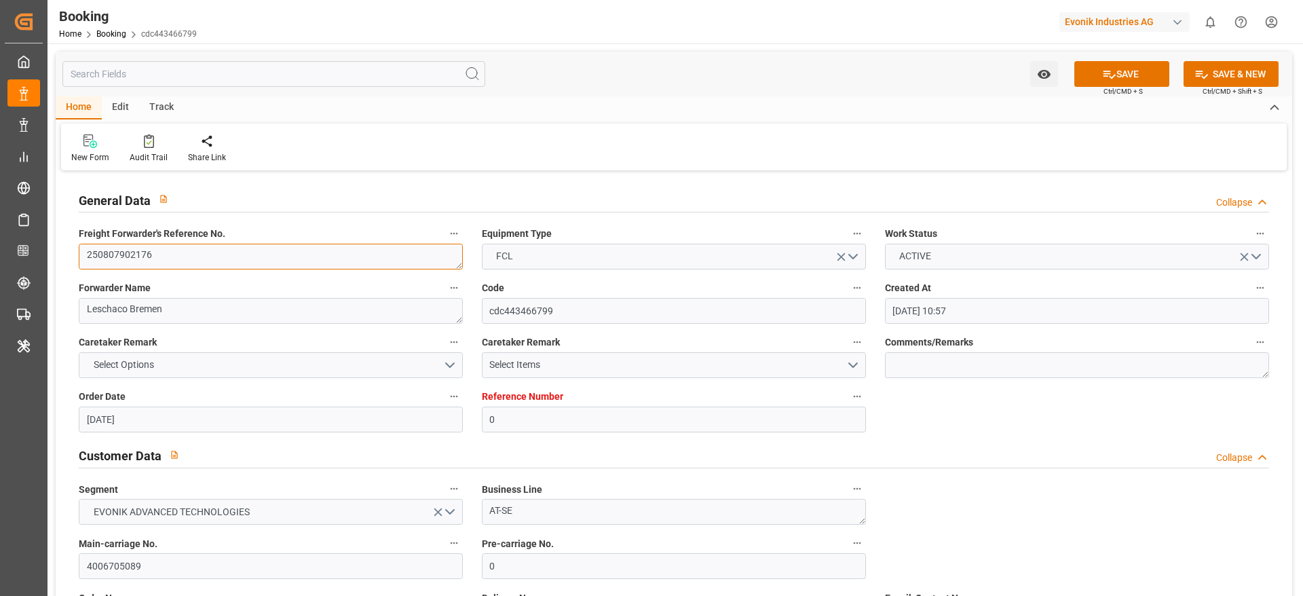
click at [225, 249] on textarea "250807902176" at bounding box center [271, 257] width 384 height 26
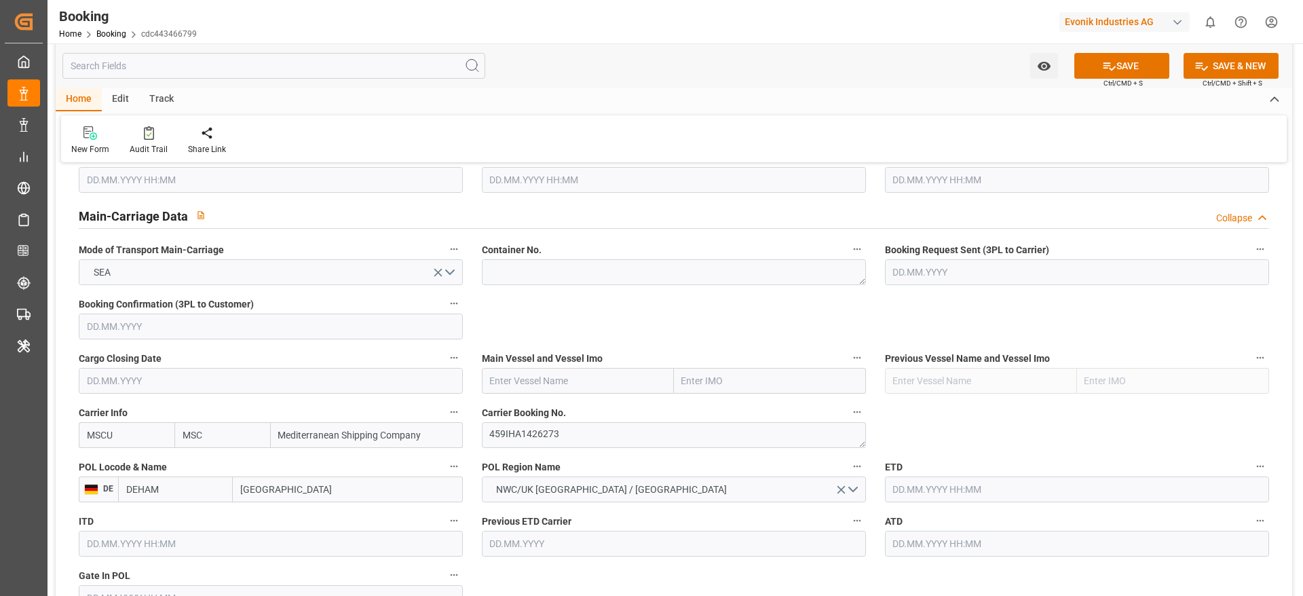
scroll to position [1018, 0]
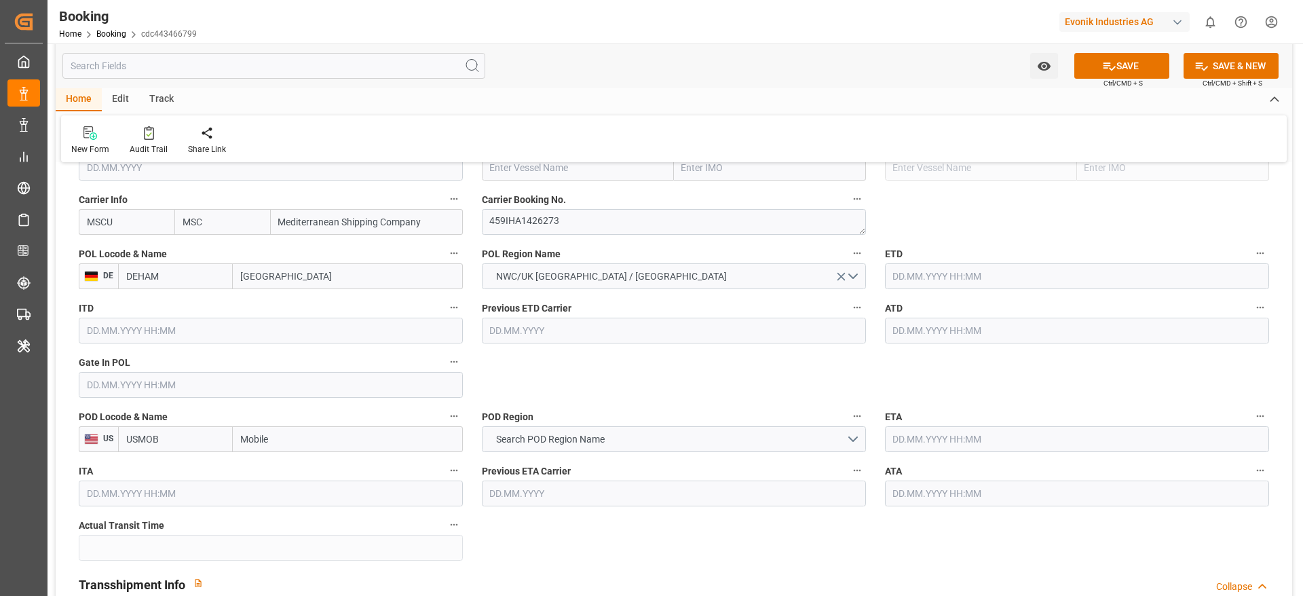
click at [299, 280] on input "[GEOGRAPHIC_DATA]" at bounding box center [348, 276] width 230 height 26
paste input "[GEOGRAPHIC_DATA]"
type input "[GEOGRAPHIC_DATA]"
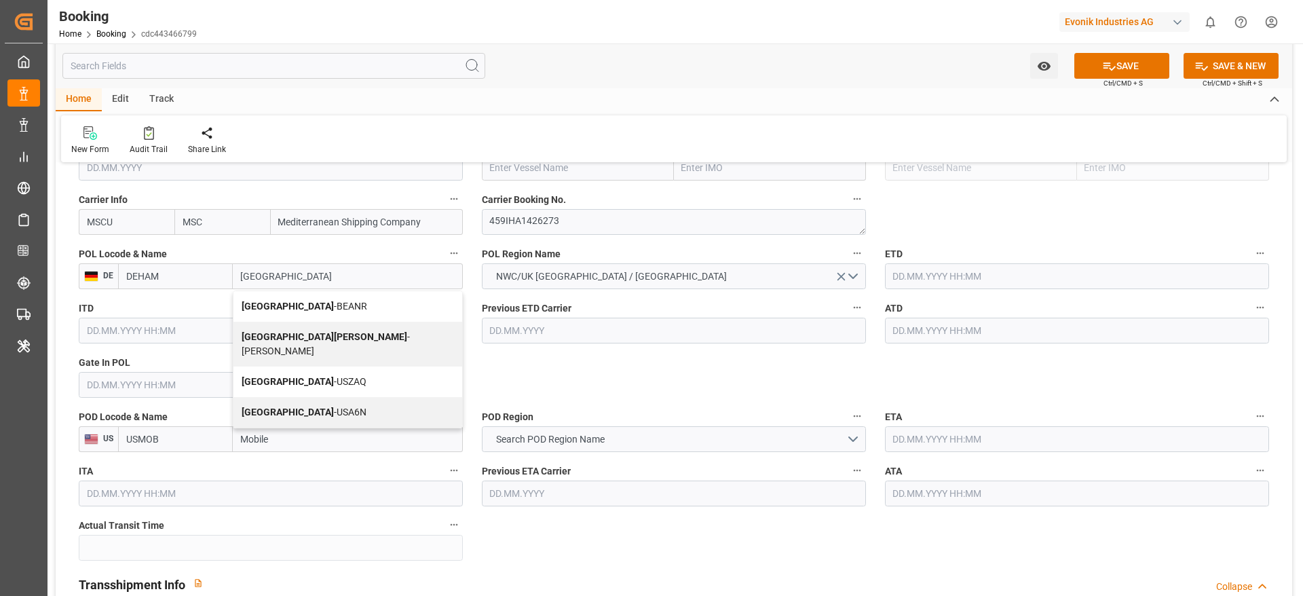
click at [296, 308] on span "Antwerp - BEANR" at bounding box center [305, 306] width 126 height 11
type input "BEANR"
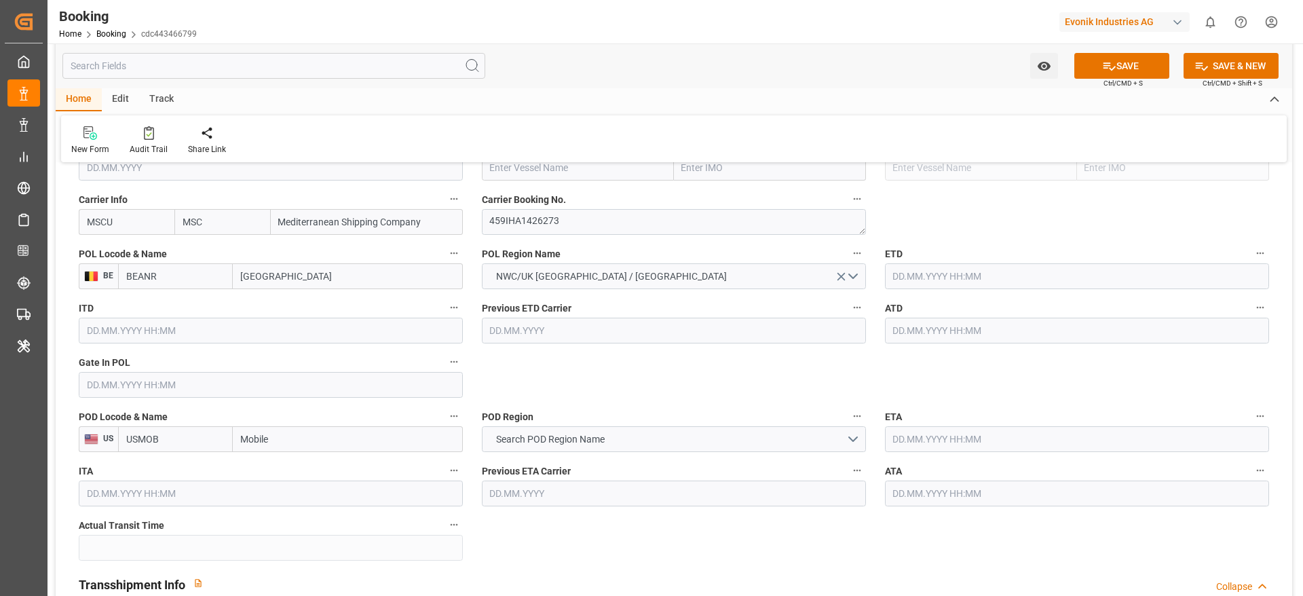
type input "[GEOGRAPHIC_DATA]"
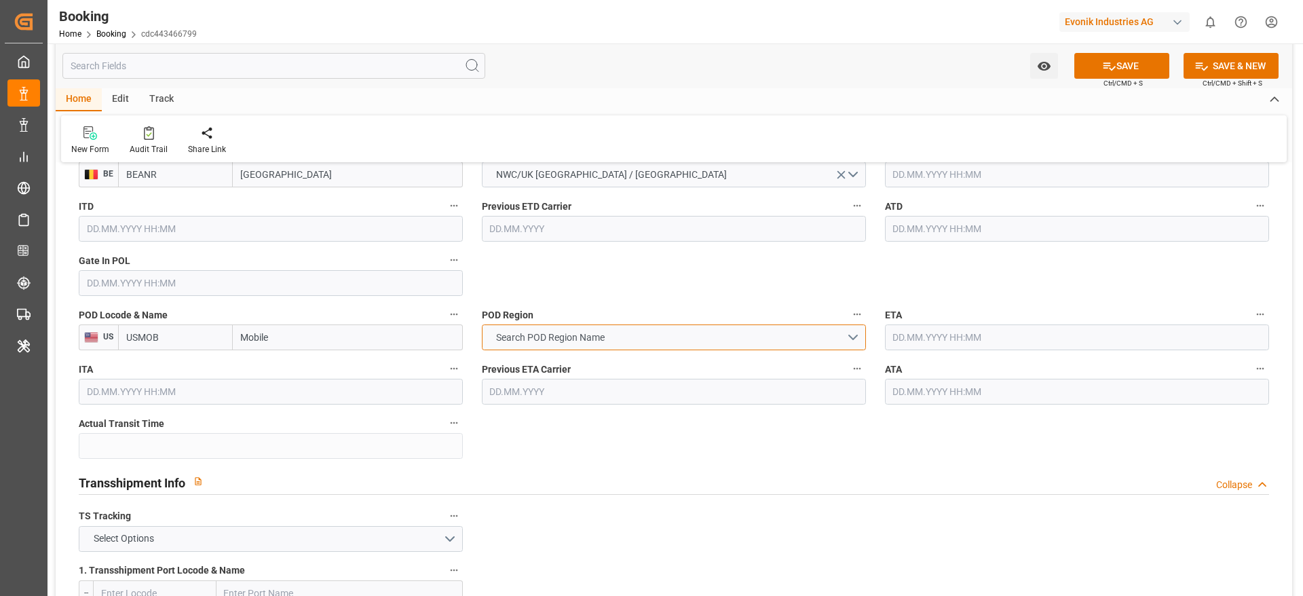
click at [619, 344] on button "Search POD Region Name" at bounding box center [674, 337] width 384 height 26
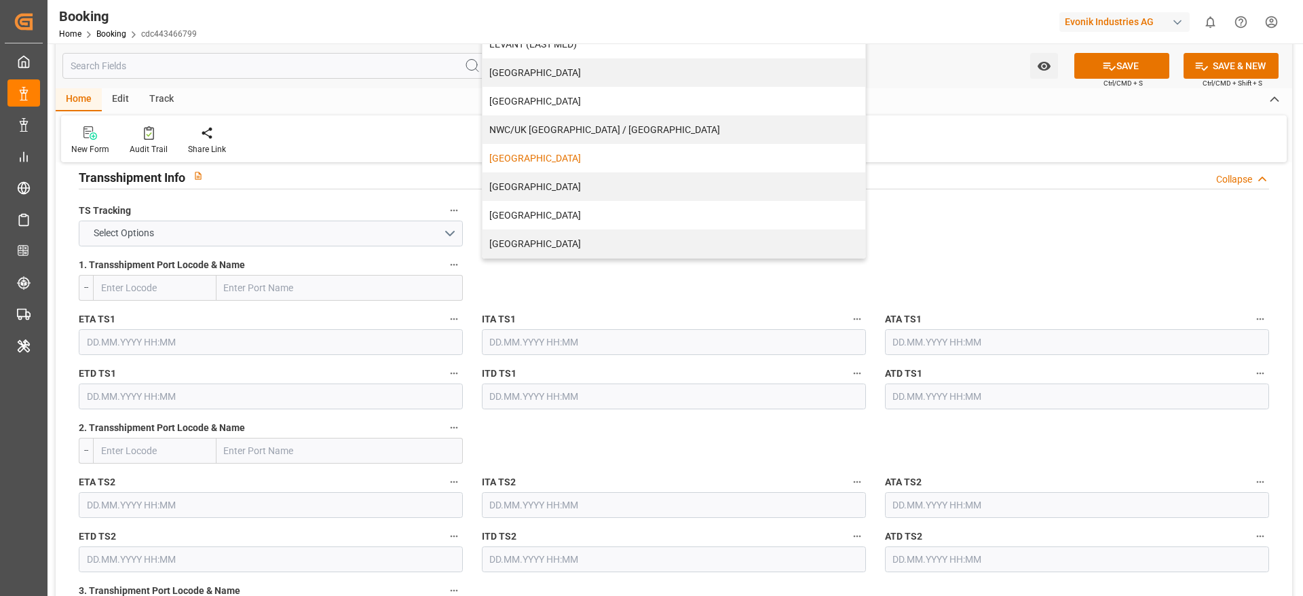
scroll to position [1527, 0]
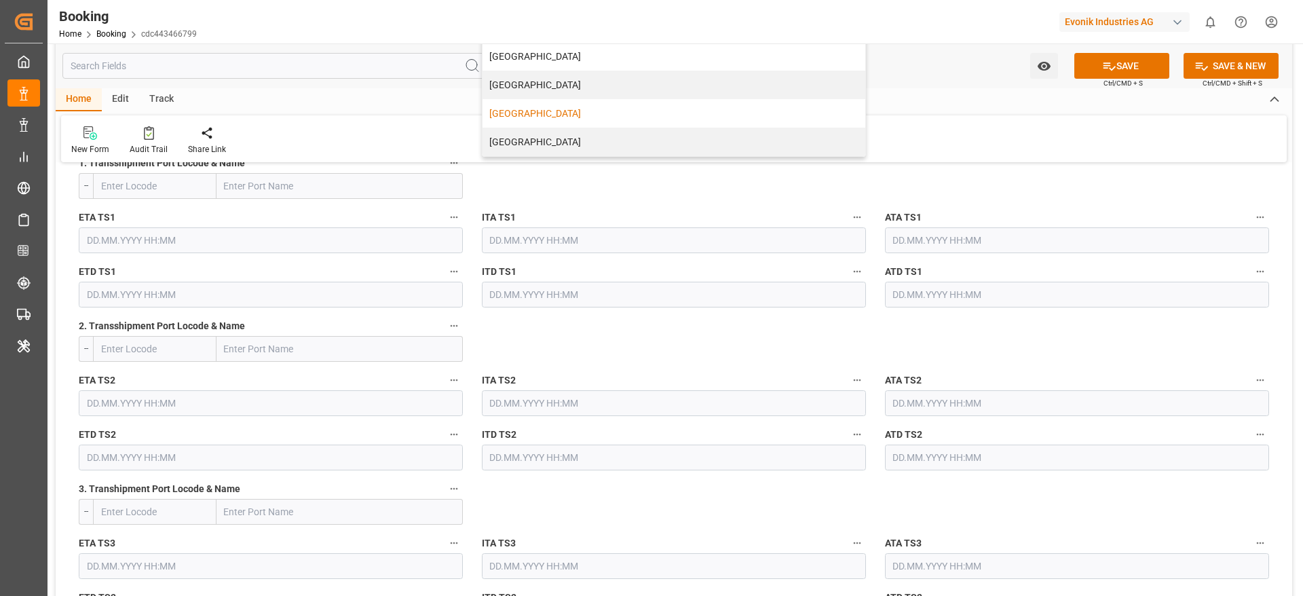
click at [525, 116] on div "[GEOGRAPHIC_DATA]" at bounding box center [674, 113] width 383 height 29
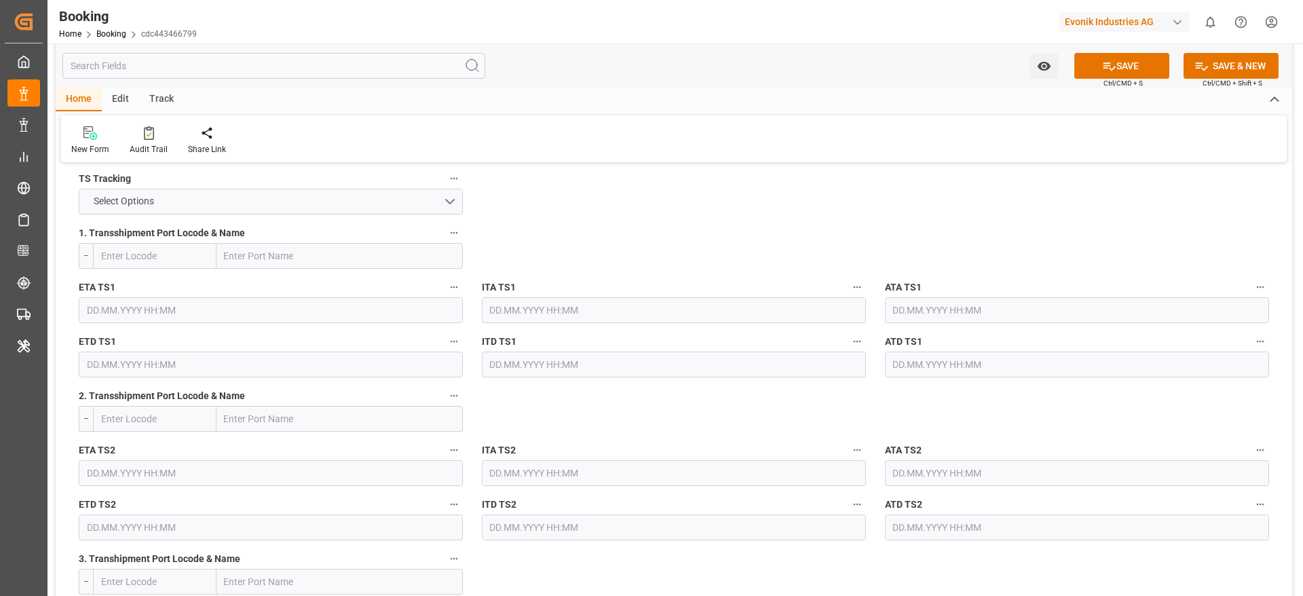
scroll to position [1426, 0]
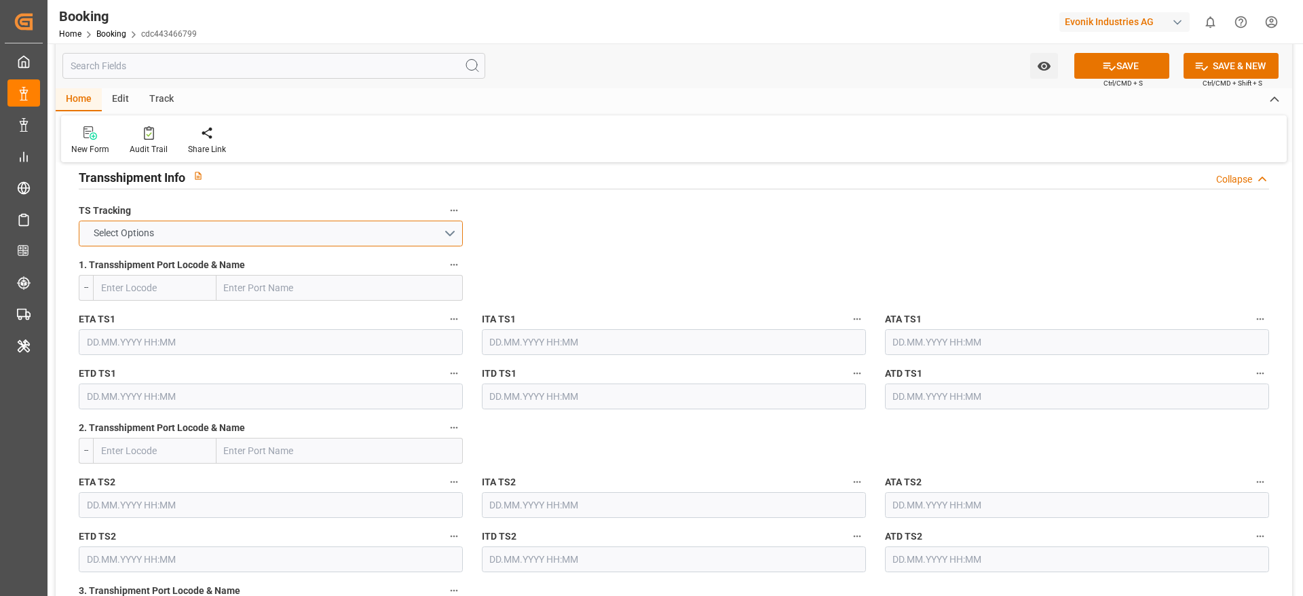
click at [196, 227] on button "Select Options" at bounding box center [271, 234] width 384 height 26
click at [168, 265] on div "FALSE" at bounding box center [270, 265] width 383 height 29
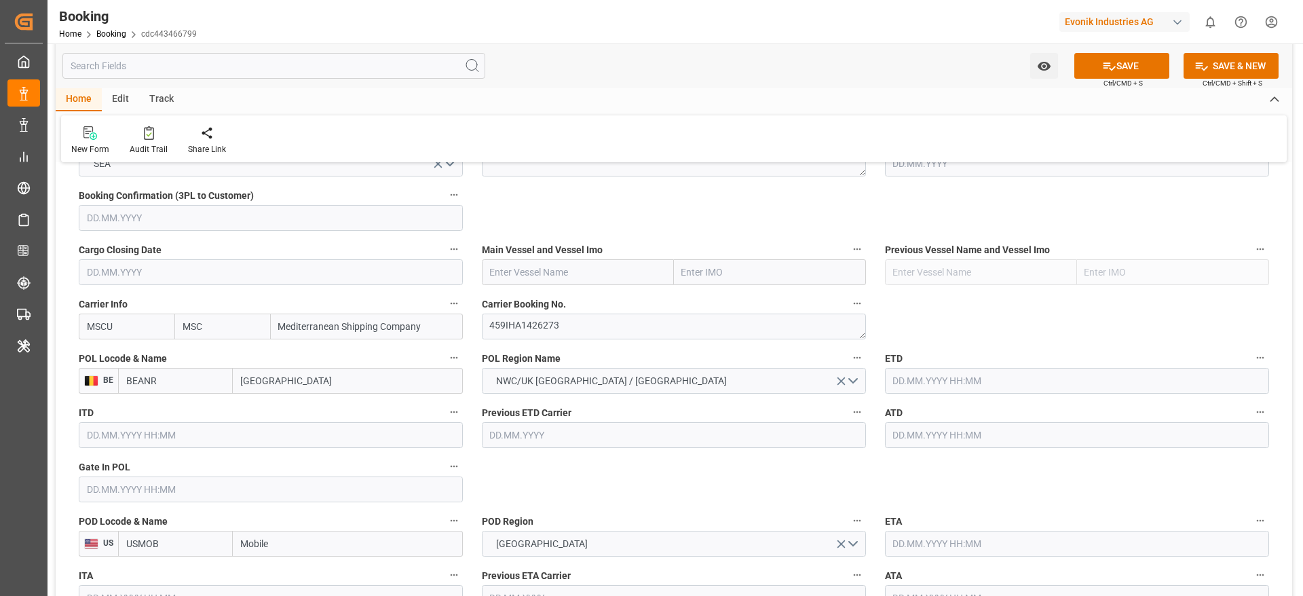
scroll to position [916, 0]
click at [513, 273] on input "text" at bounding box center [578, 270] width 192 height 26
paste input "MSC [PERSON_NAME] V"
click at [529, 308] on div "MSC [PERSON_NAME] V - 9297876" at bounding box center [563, 299] width 161 height 31
type input "MSC [PERSON_NAME] V"
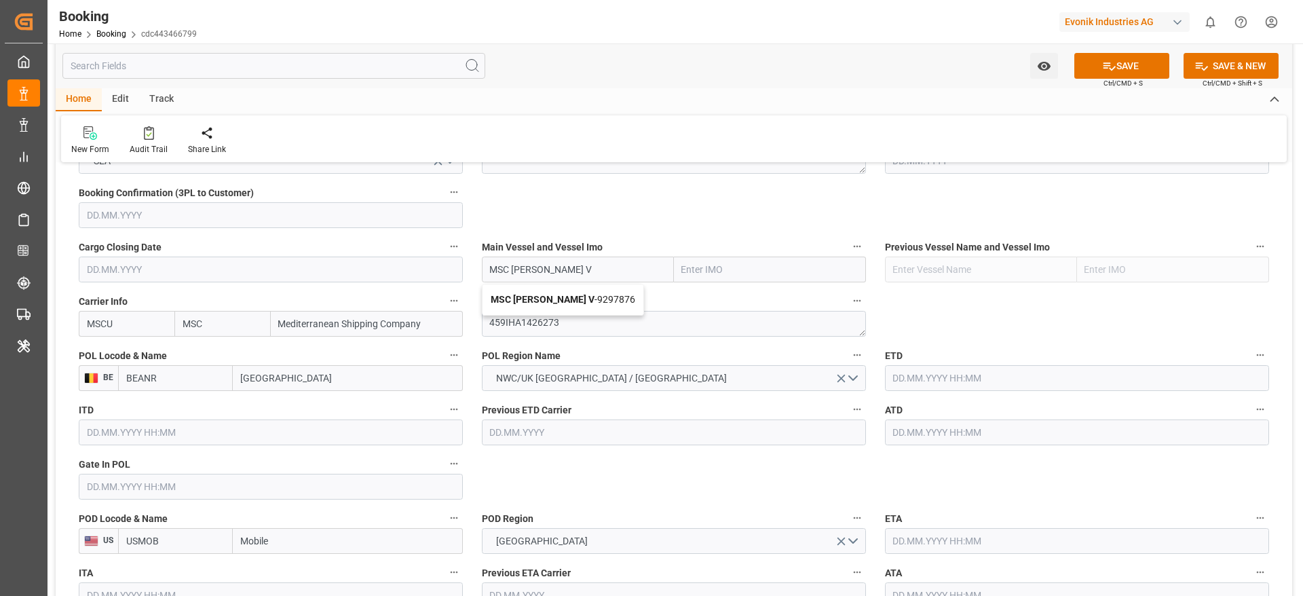
type input "9297876"
type input "MSC [PERSON_NAME] V"
